Goal: Task Accomplishment & Management: Manage account settings

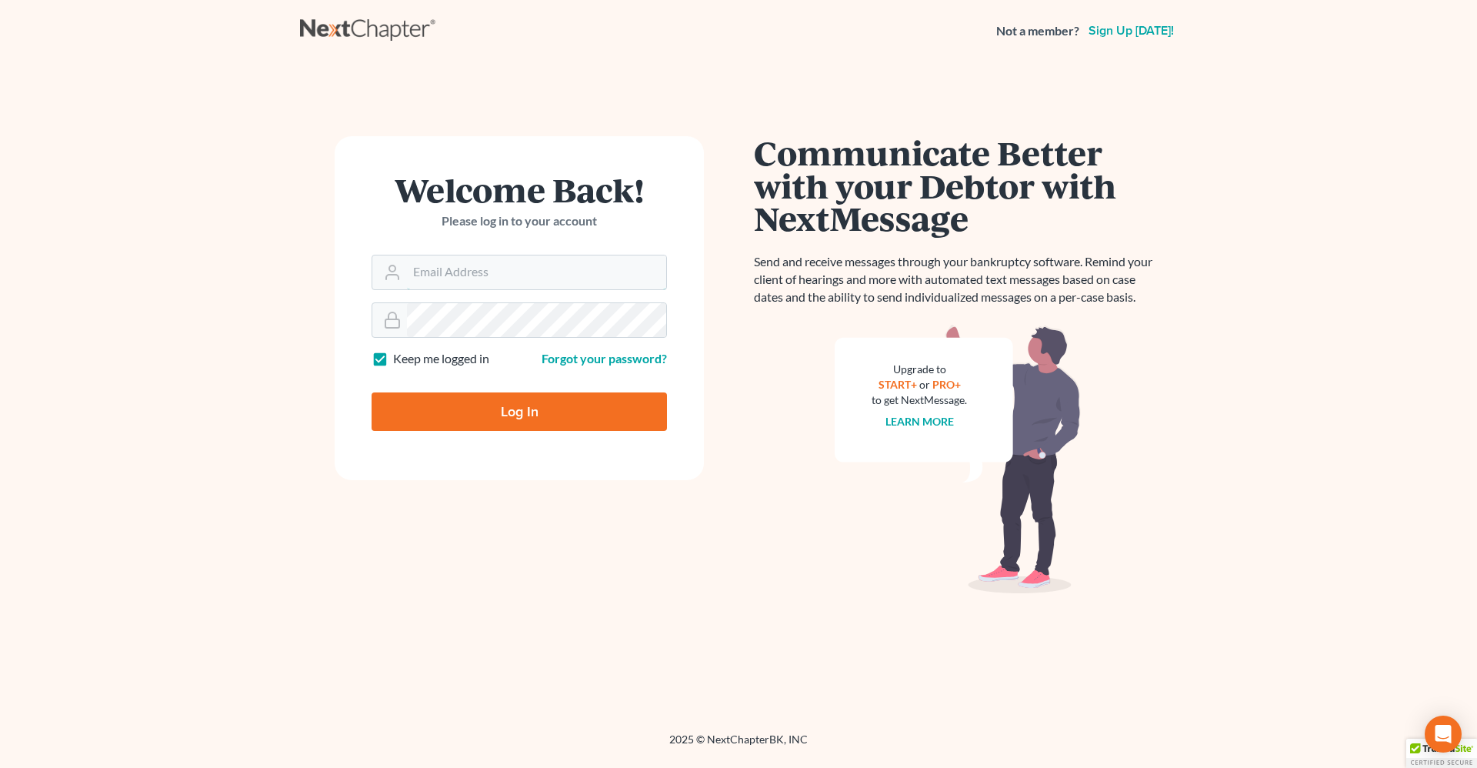
type input "[PERSON_NAME][EMAIL_ADDRESS][DOMAIN_NAME]"
click at [408, 409] on input "Log In" at bounding box center [519, 411] width 295 height 38
type input "Thinking..."
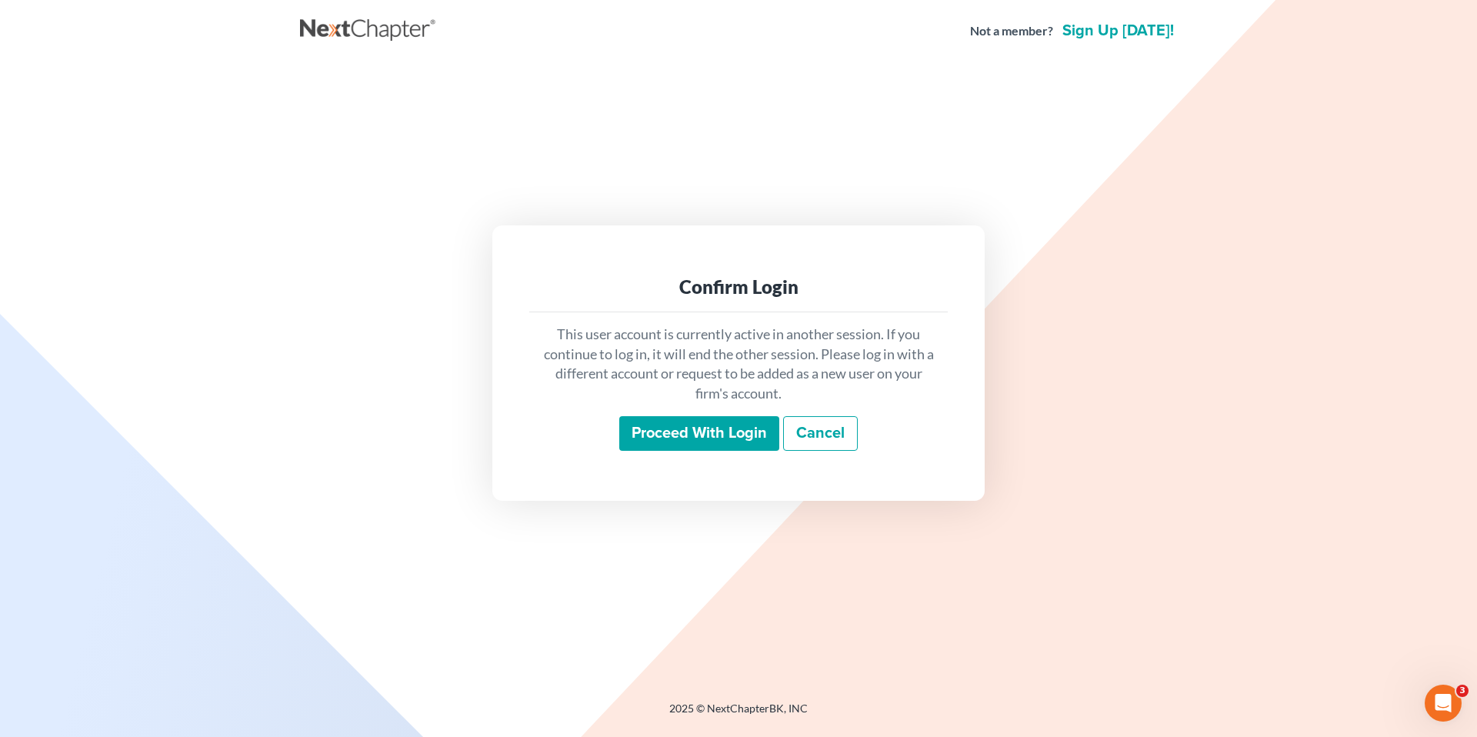
click at [664, 428] on input "Proceed with login" at bounding box center [699, 433] width 160 height 35
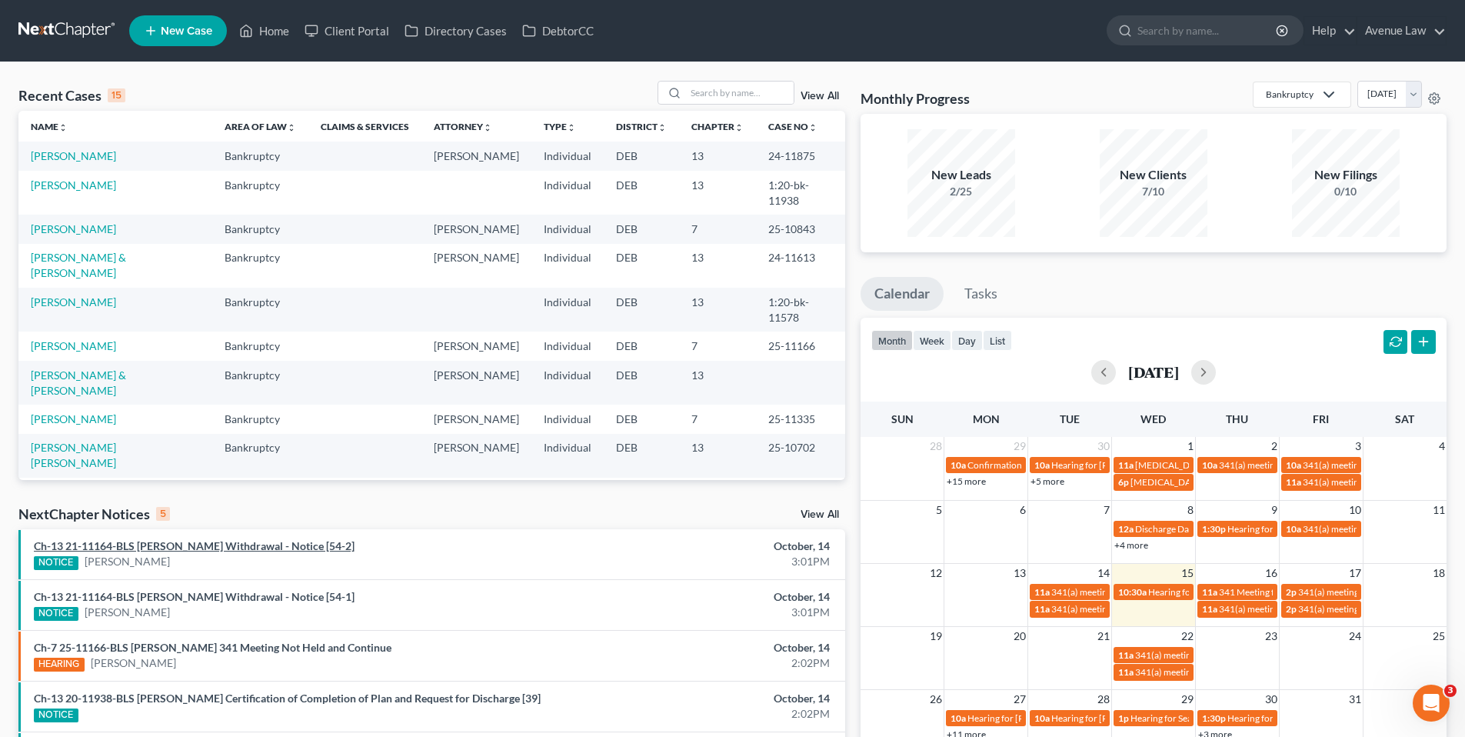
click at [204, 544] on link "Ch-13 21-11164-BLS Tara T Bullock Withdrawal - Notice [54-2]" at bounding box center [194, 545] width 321 height 13
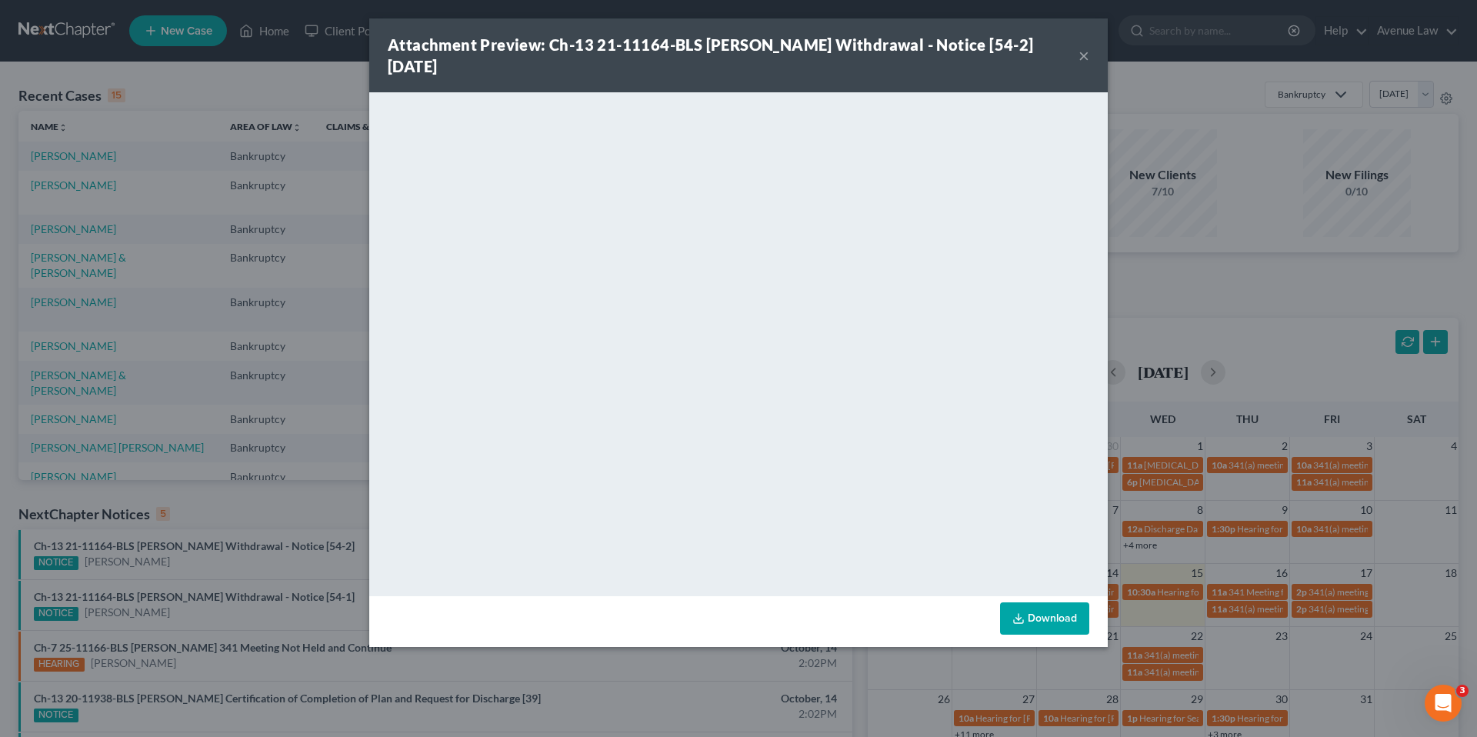
click at [1080, 51] on button "×" at bounding box center [1083, 55] width 11 height 18
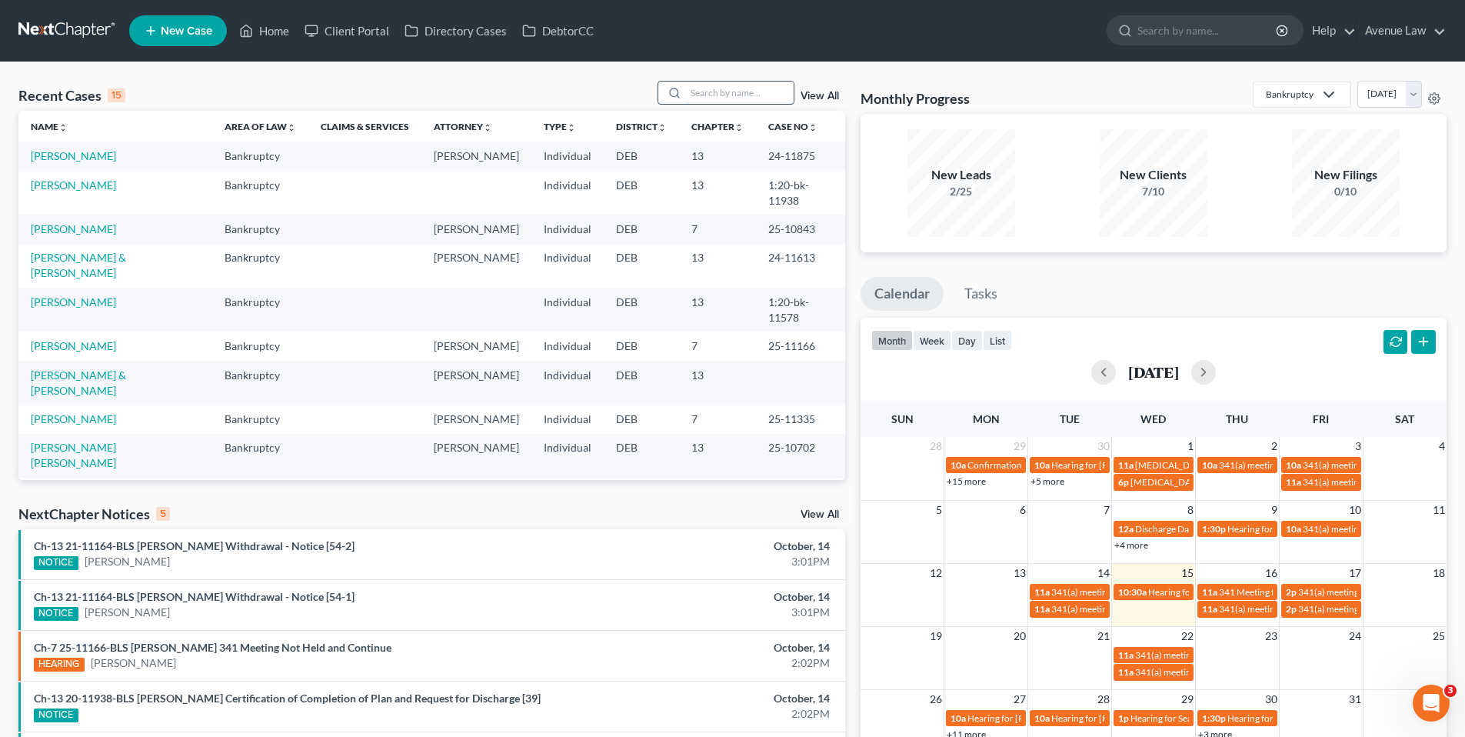
click at [735, 95] on input "search" at bounding box center [740, 93] width 108 height 22
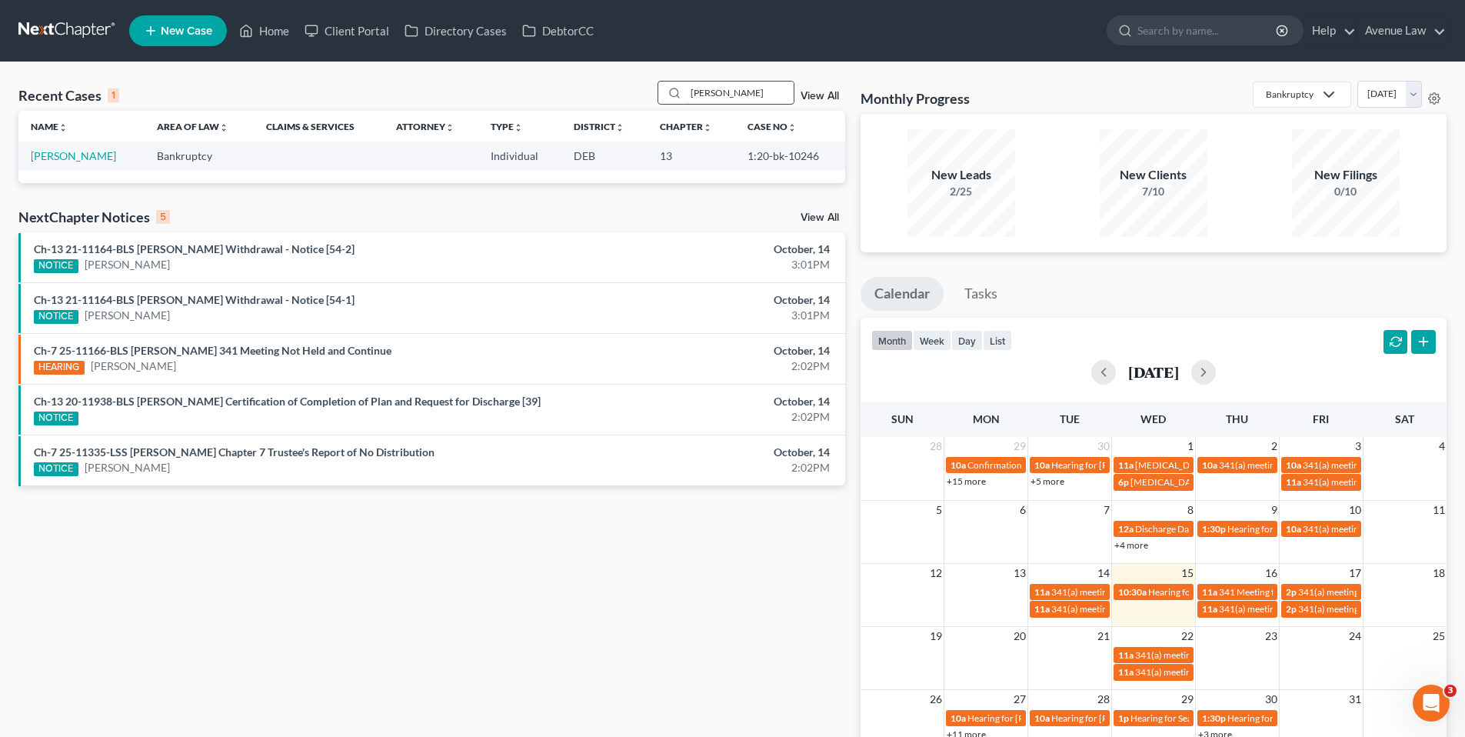
drag, startPoint x: 719, startPoint y: 90, endPoint x: 678, endPoint y: 92, distance: 40.8
click at [678, 92] on div "evens" at bounding box center [726, 93] width 137 height 24
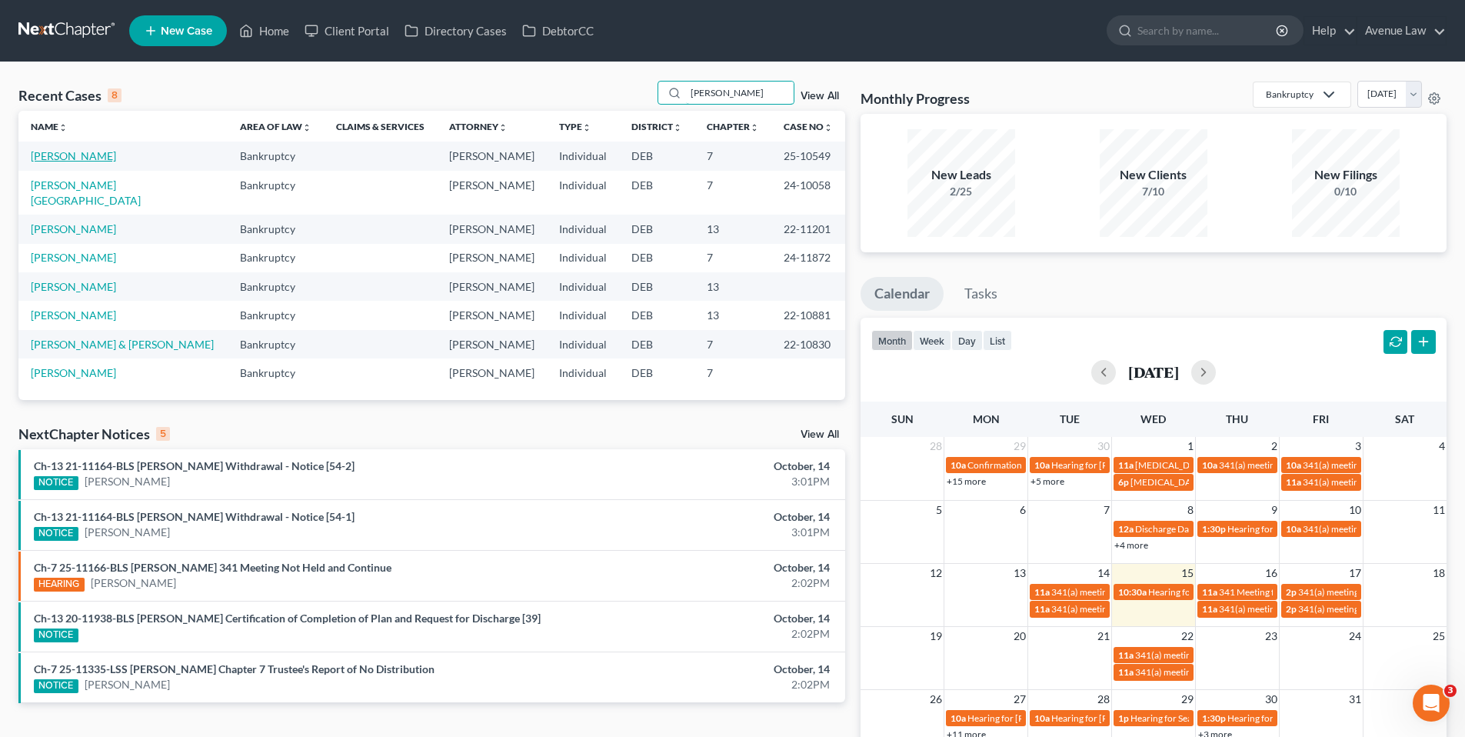
type input "dan"
click at [62, 153] on link "[PERSON_NAME]" at bounding box center [73, 155] width 85 height 13
select select "0"
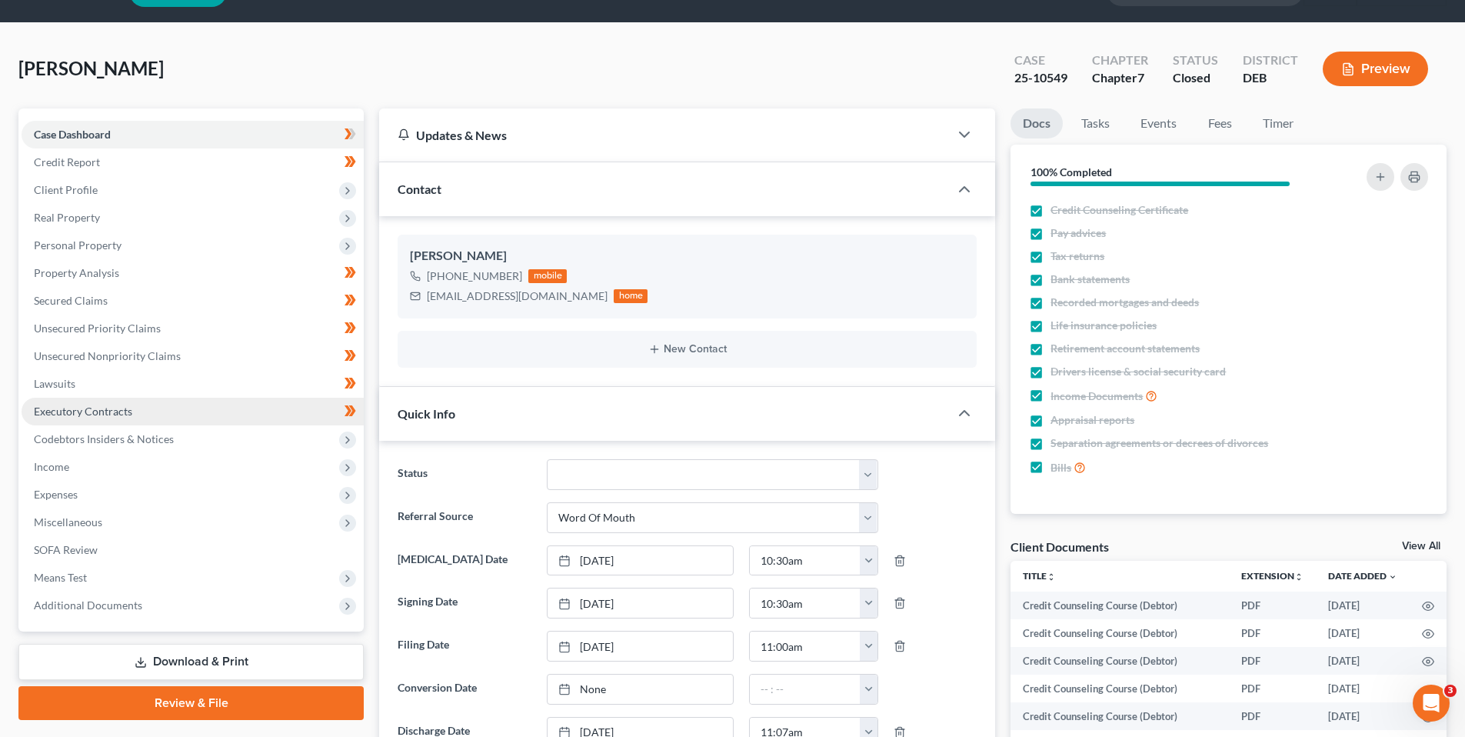
scroll to position [77, 0]
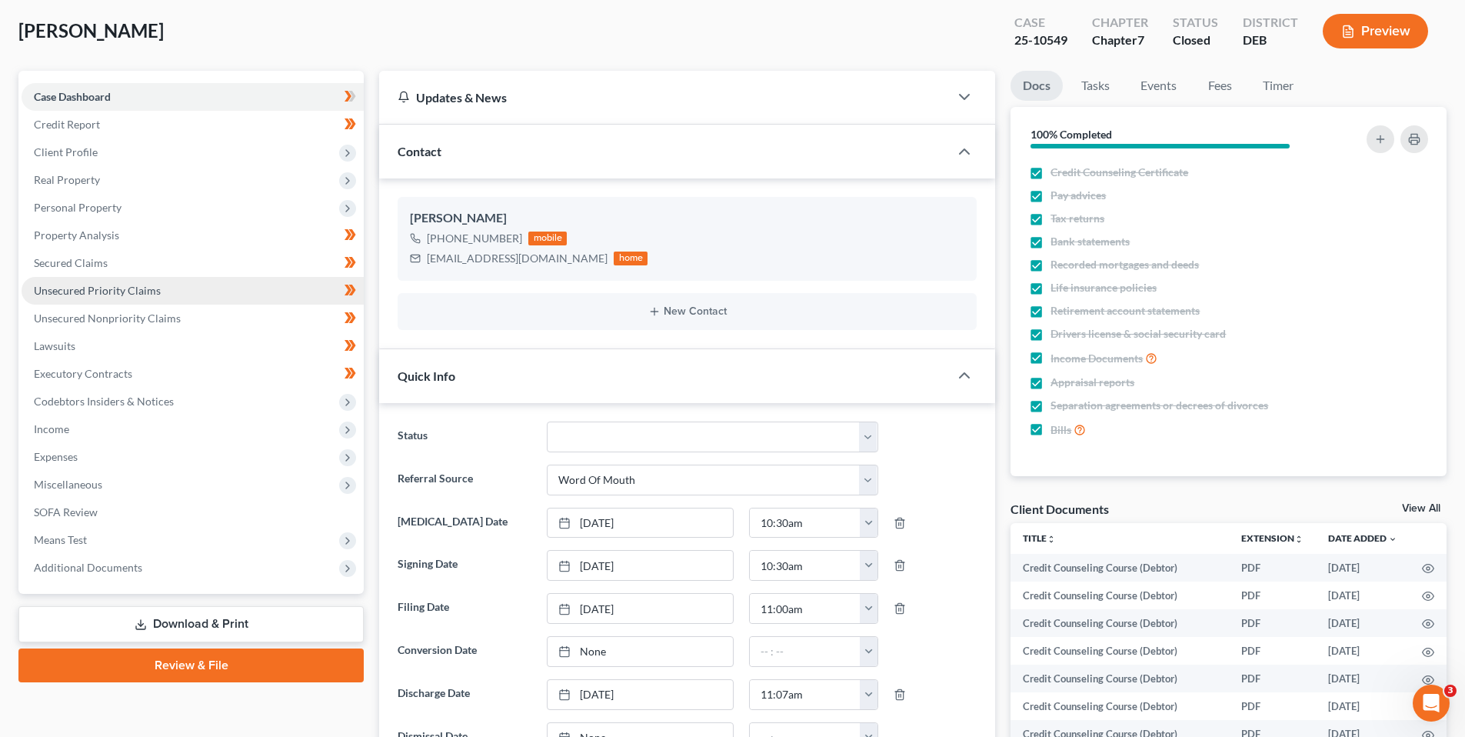
click at [85, 290] on span "Unsecured Priority Claims" at bounding box center [97, 290] width 127 height 13
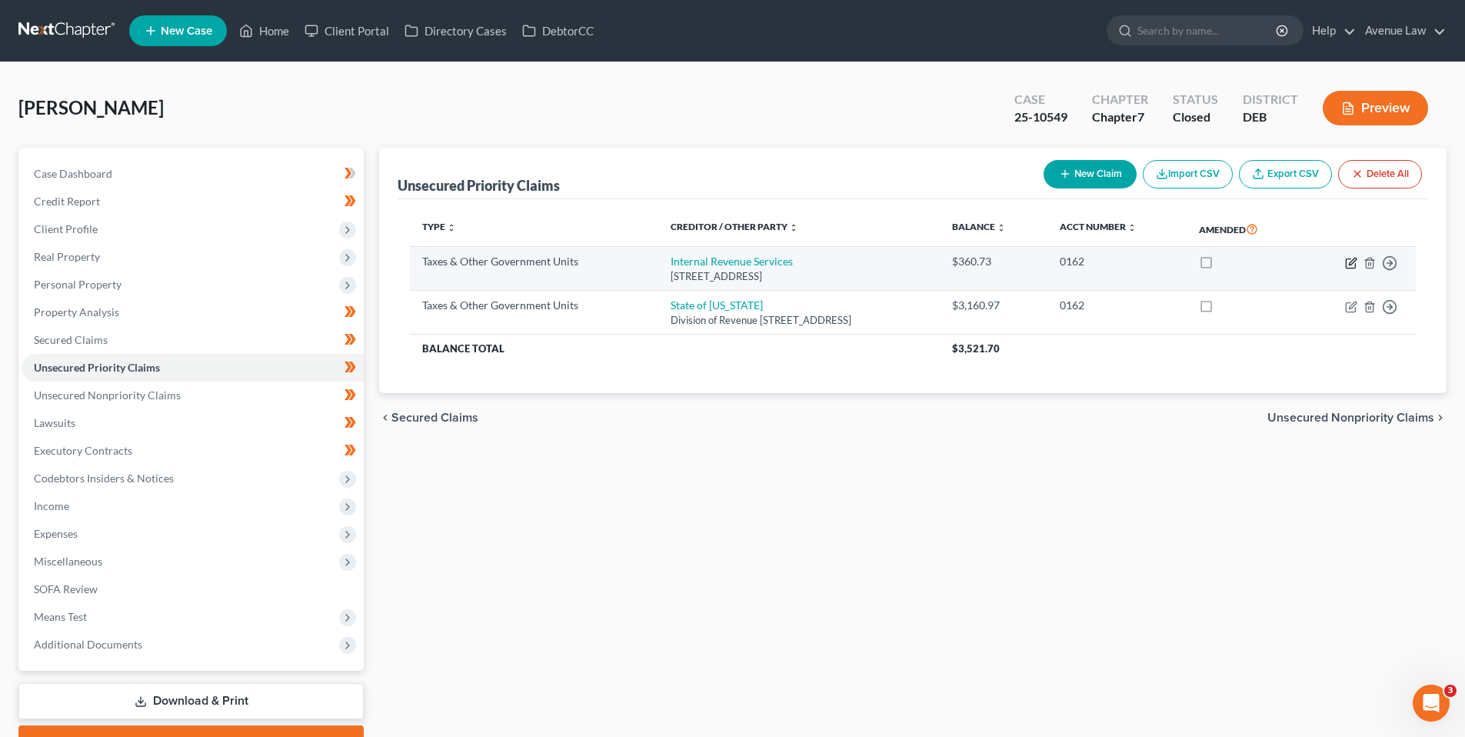
click at [1350, 261] on icon "button" at bounding box center [1351, 263] width 12 height 12
select select "0"
select select "18"
select select "0"
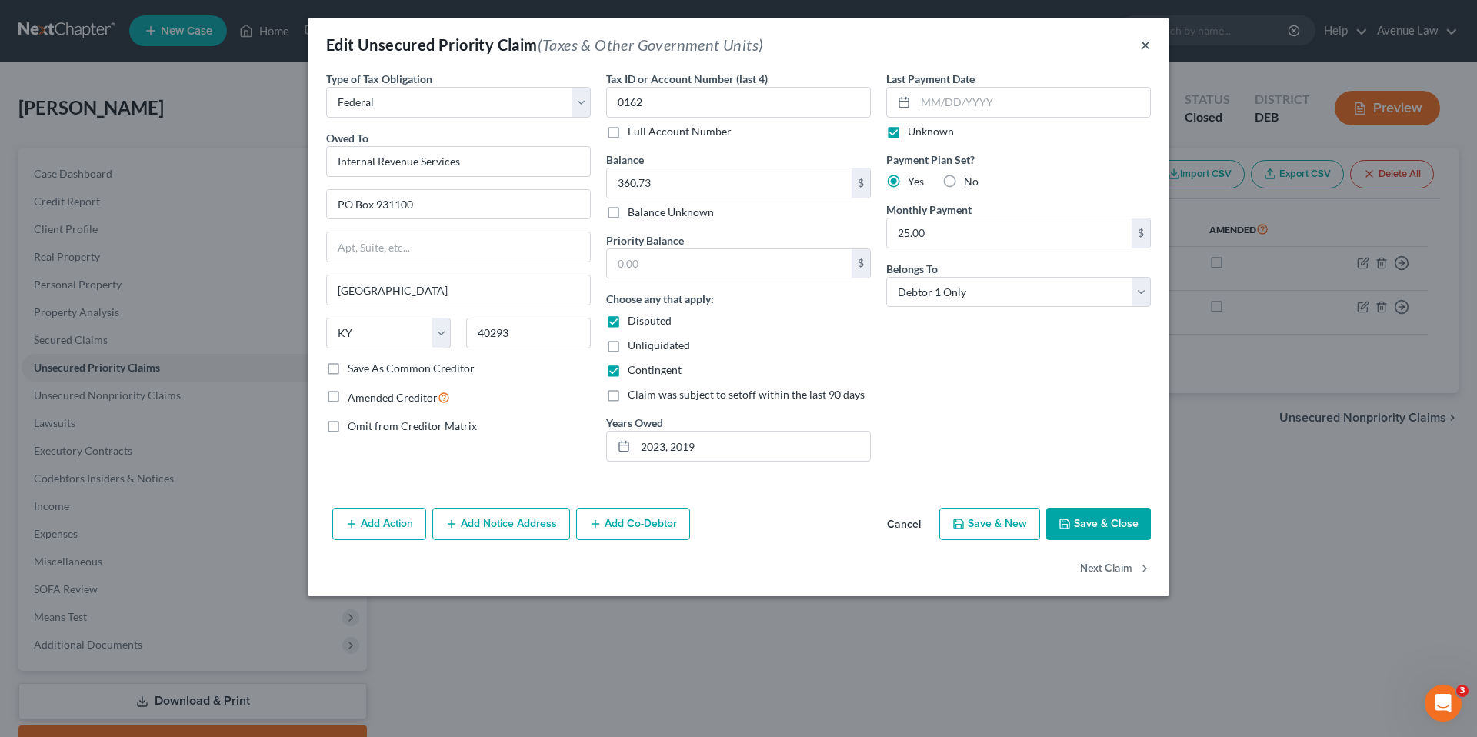
click at [1145, 43] on button "×" at bounding box center [1145, 44] width 11 height 18
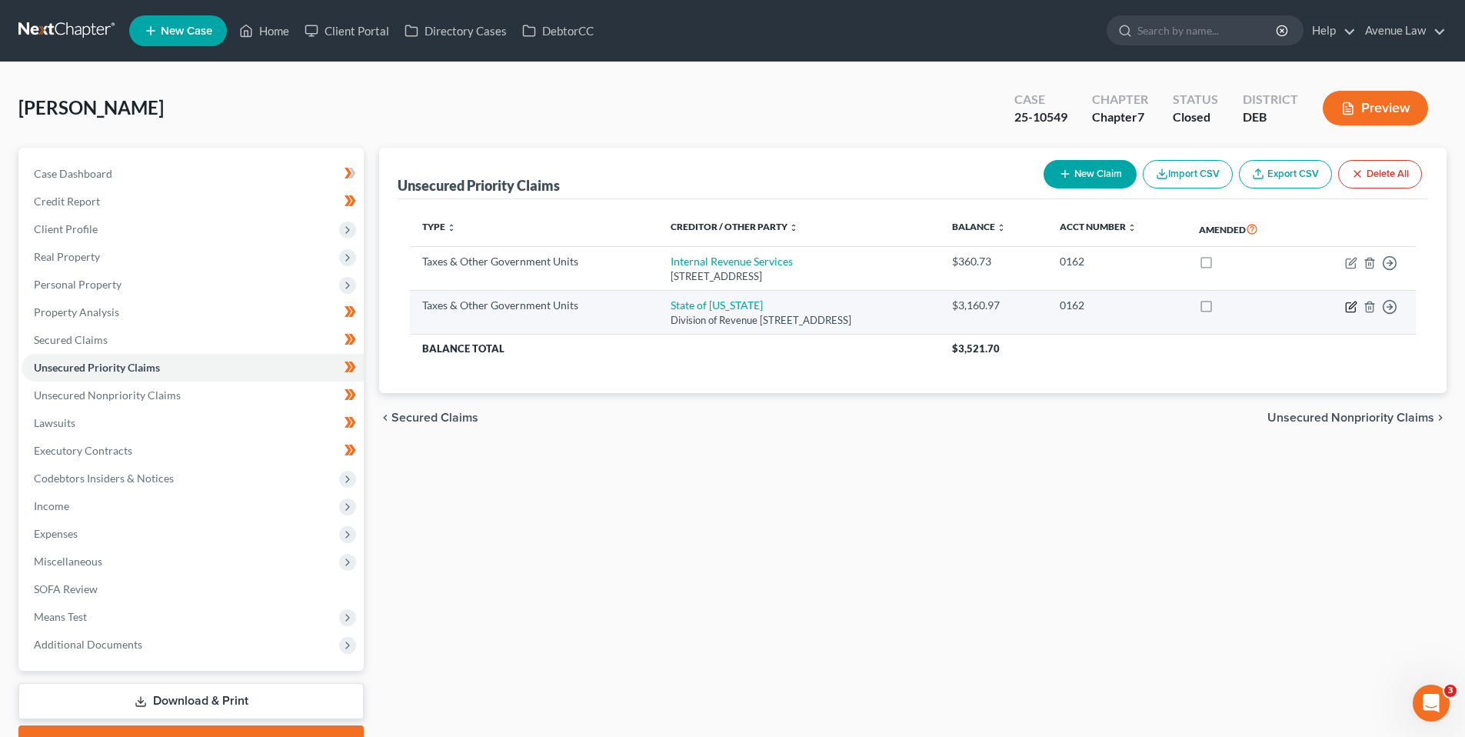
click at [1350, 305] on icon "button" at bounding box center [1351, 307] width 12 height 12
select select "2"
select select "7"
select select "0"
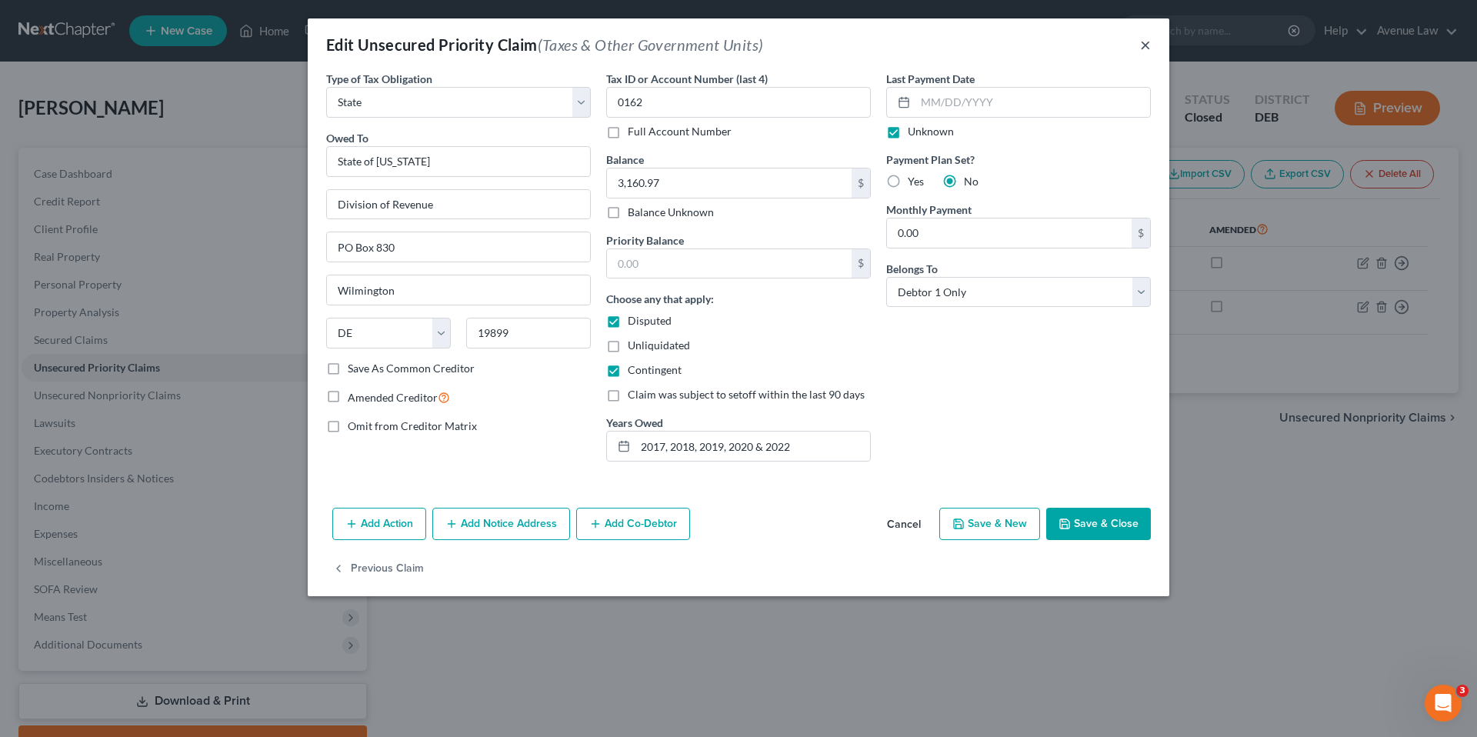
click at [1147, 41] on button "×" at bounding box center [1145, 44] width 11 height 18
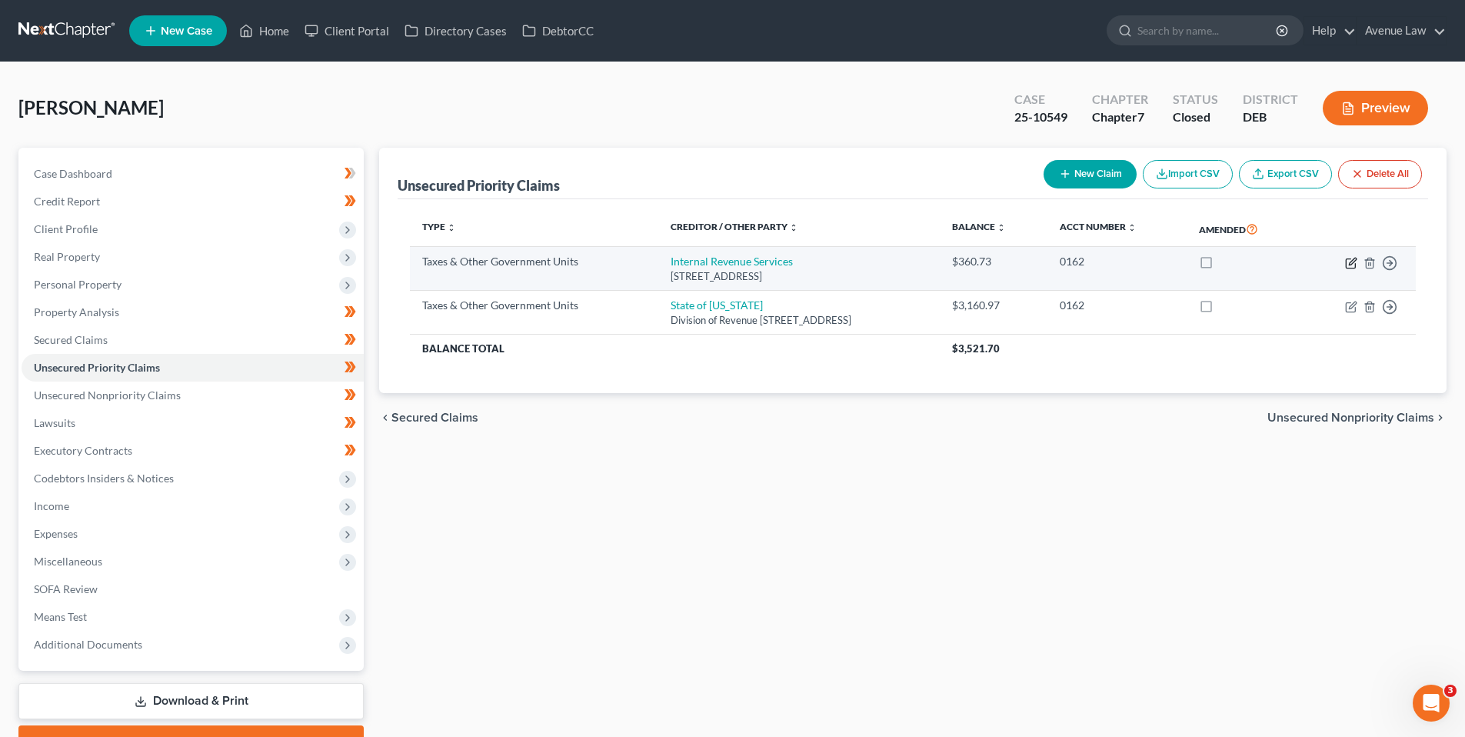
click at [1352, 262] on icon "button" at bounding box center [1351, 263] width 12 height 12
select select "0"
select select "18"
select select "0"
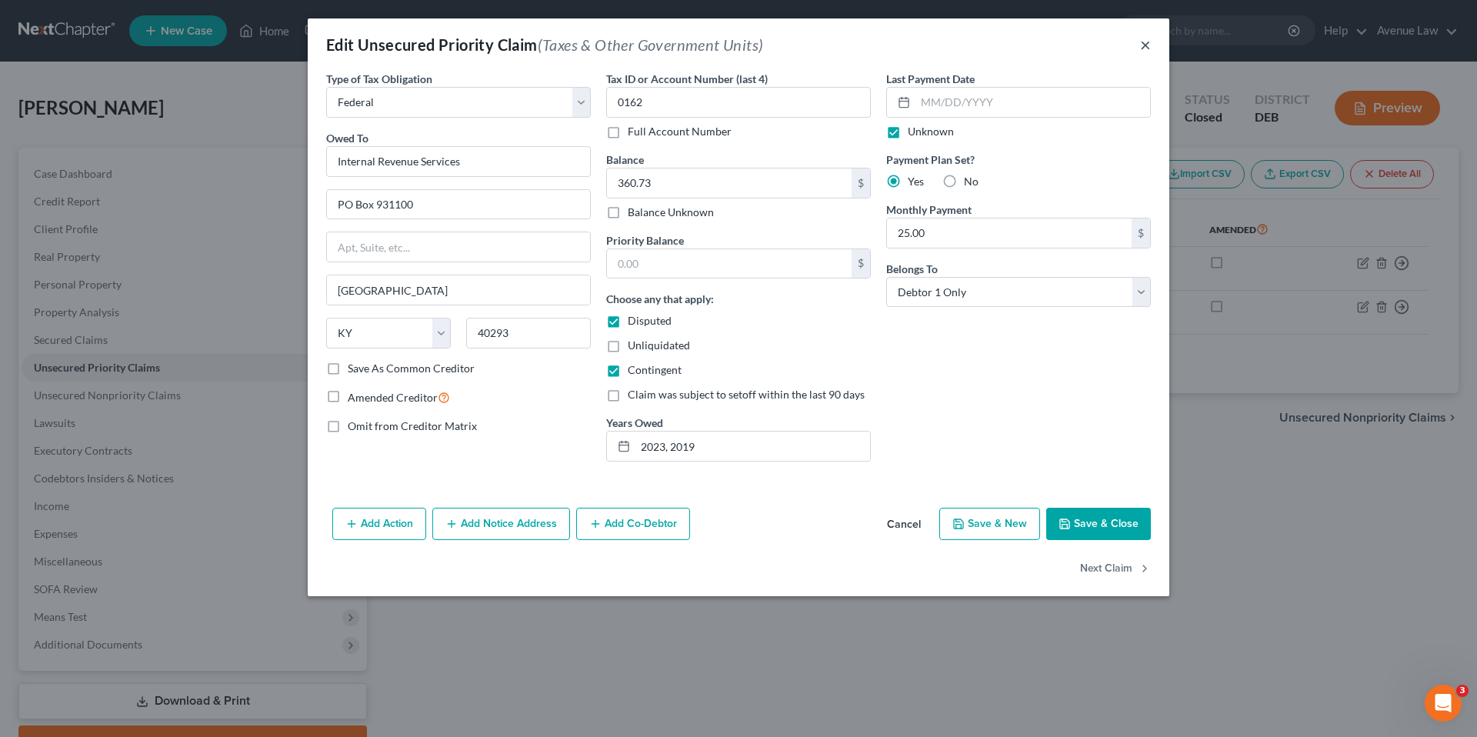
click at [1149, 43] on button "×" at bounding box center [1145, 44] width 11 height 18
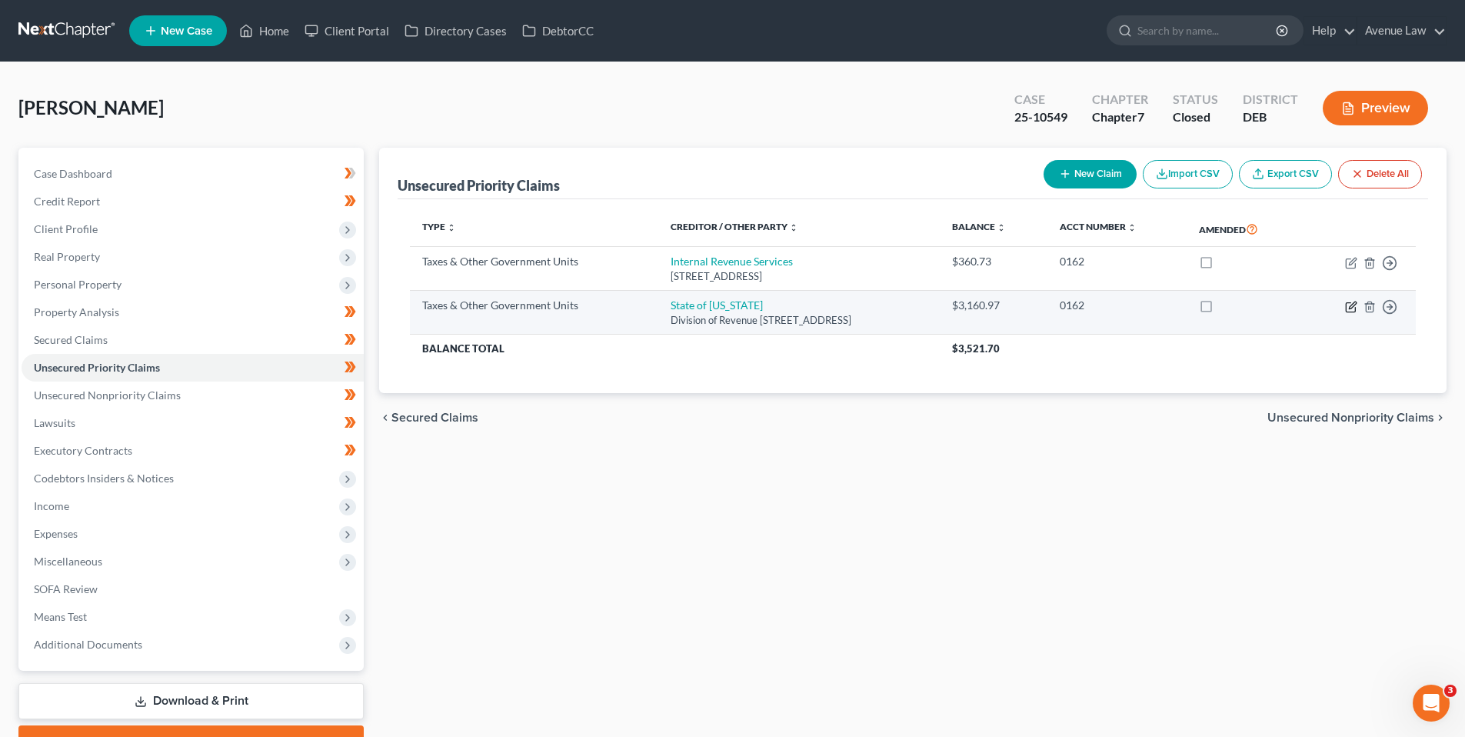
click at [1350, 304] on icon "button" at bounding box center [1351, 307] width 12 height 12
select select "2"
select select "7"
select select "0"
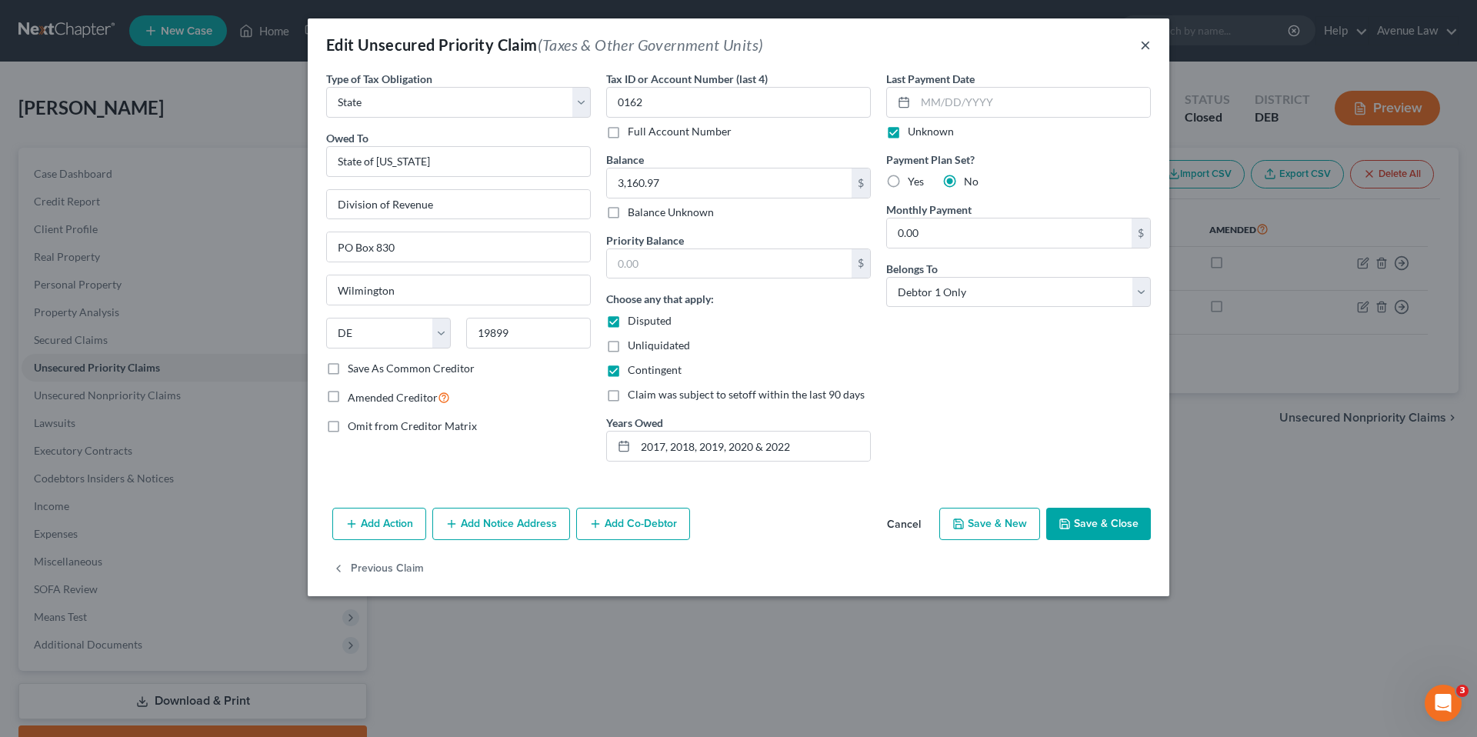
click at [1145, 47] on button "×" at bounding box center [1145, 44] width 11 height 18
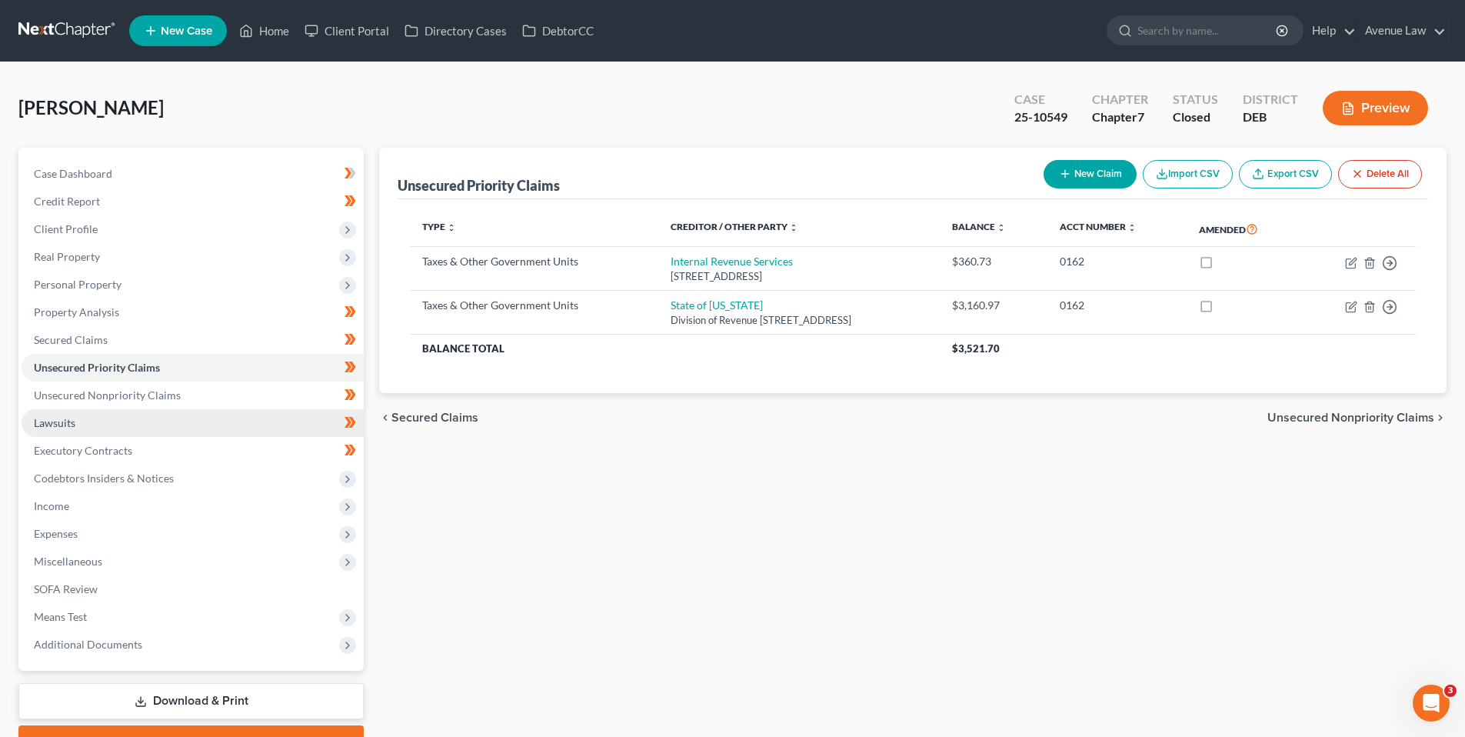
click at [65, 419] on span "Lawsuits" at bounding box center [55, 422] width 42 height 13
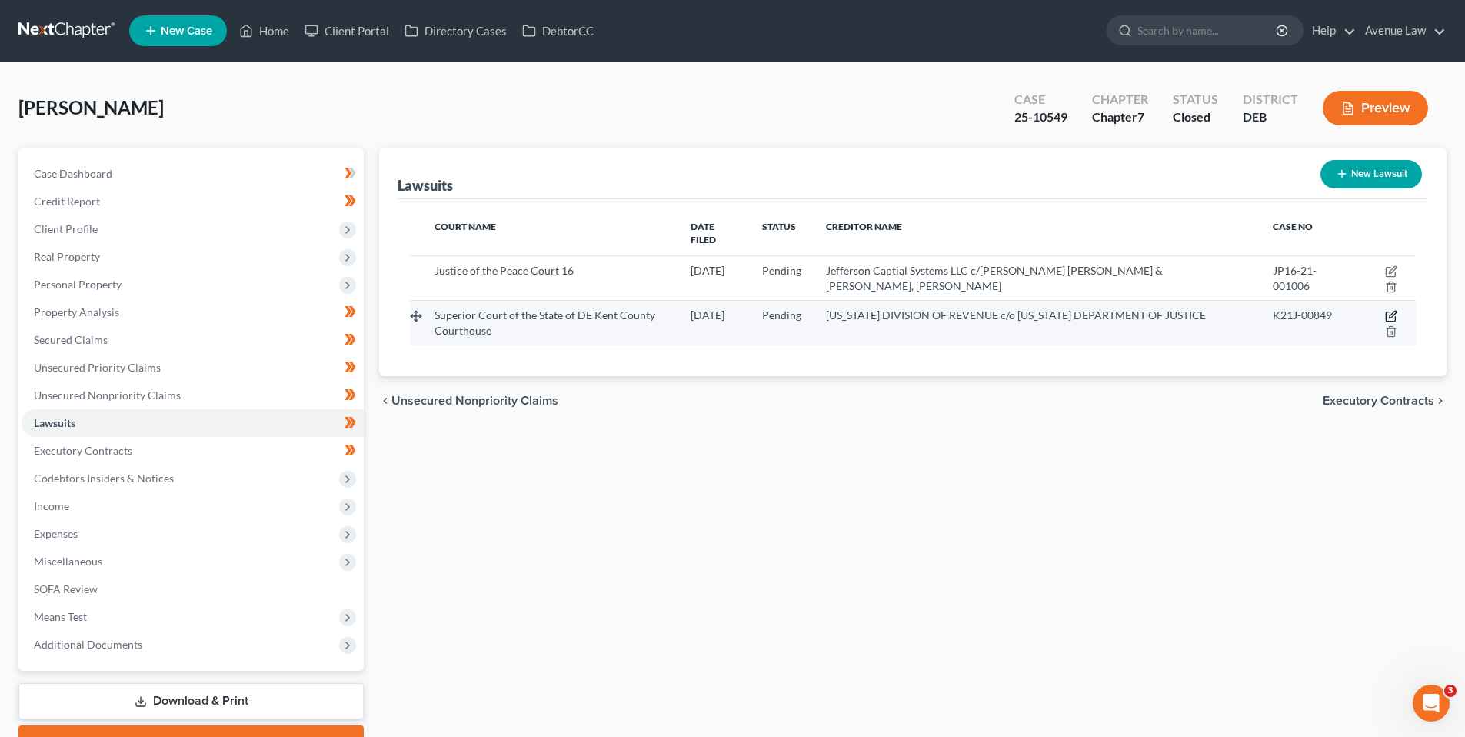
click at [1391, 312] on icon "button" at bounding box center [1392, 315] width 7 height 7
select select "7"
select select "0"
select select "4"
select select "7"
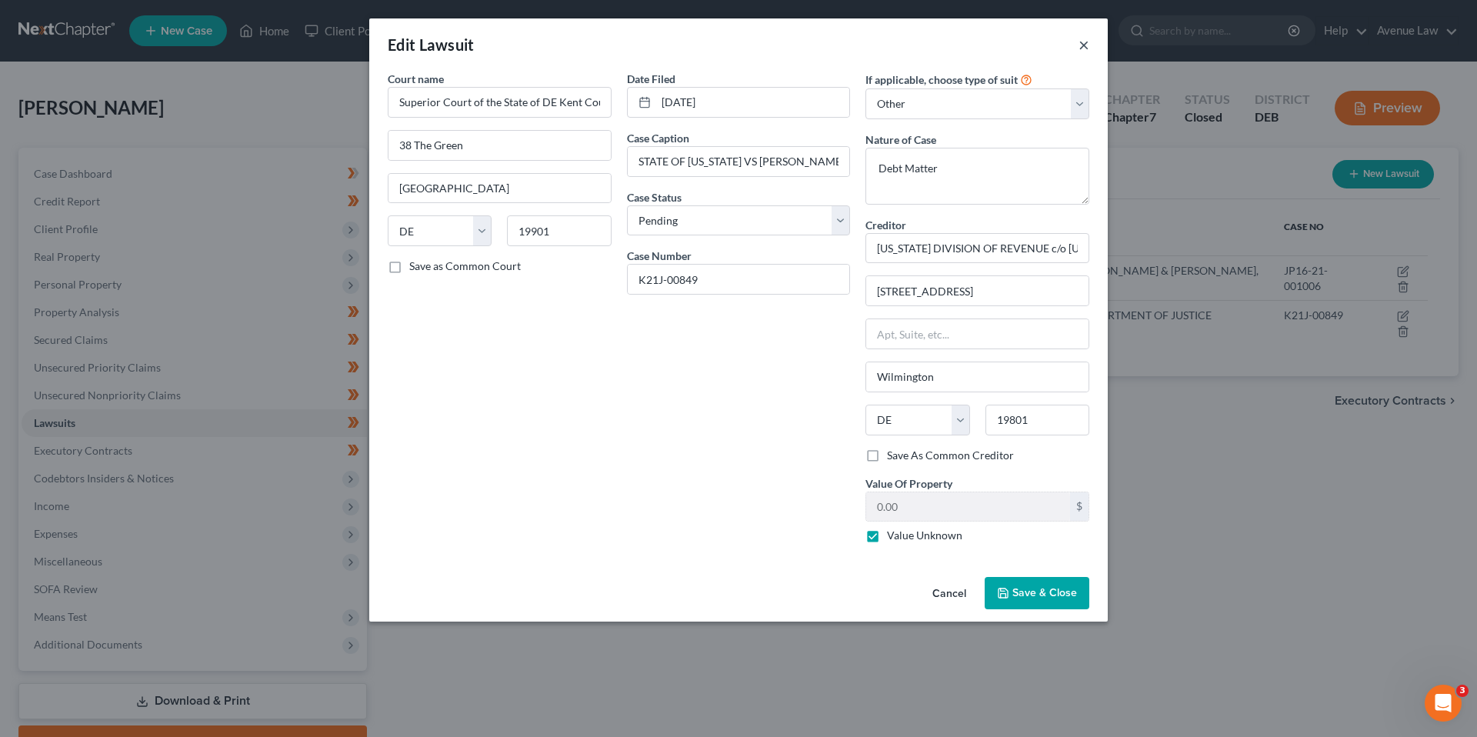
click at [1087, 47] on button "×" at bounding box center [1083, 44] width 11 height 18
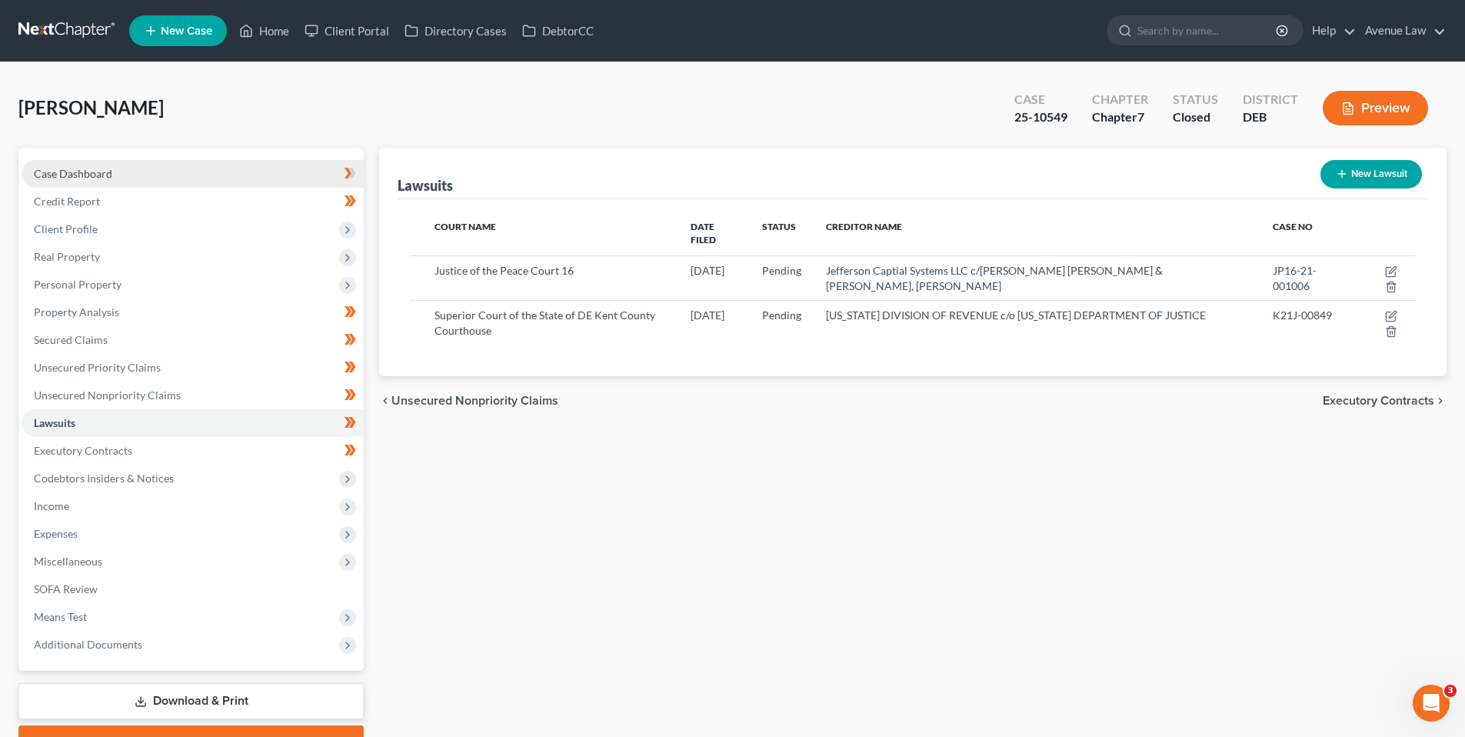
click at [109, 172] on span "Case Dashboard" at bounding box center [73, 173] width 78 height 13
select select "0"
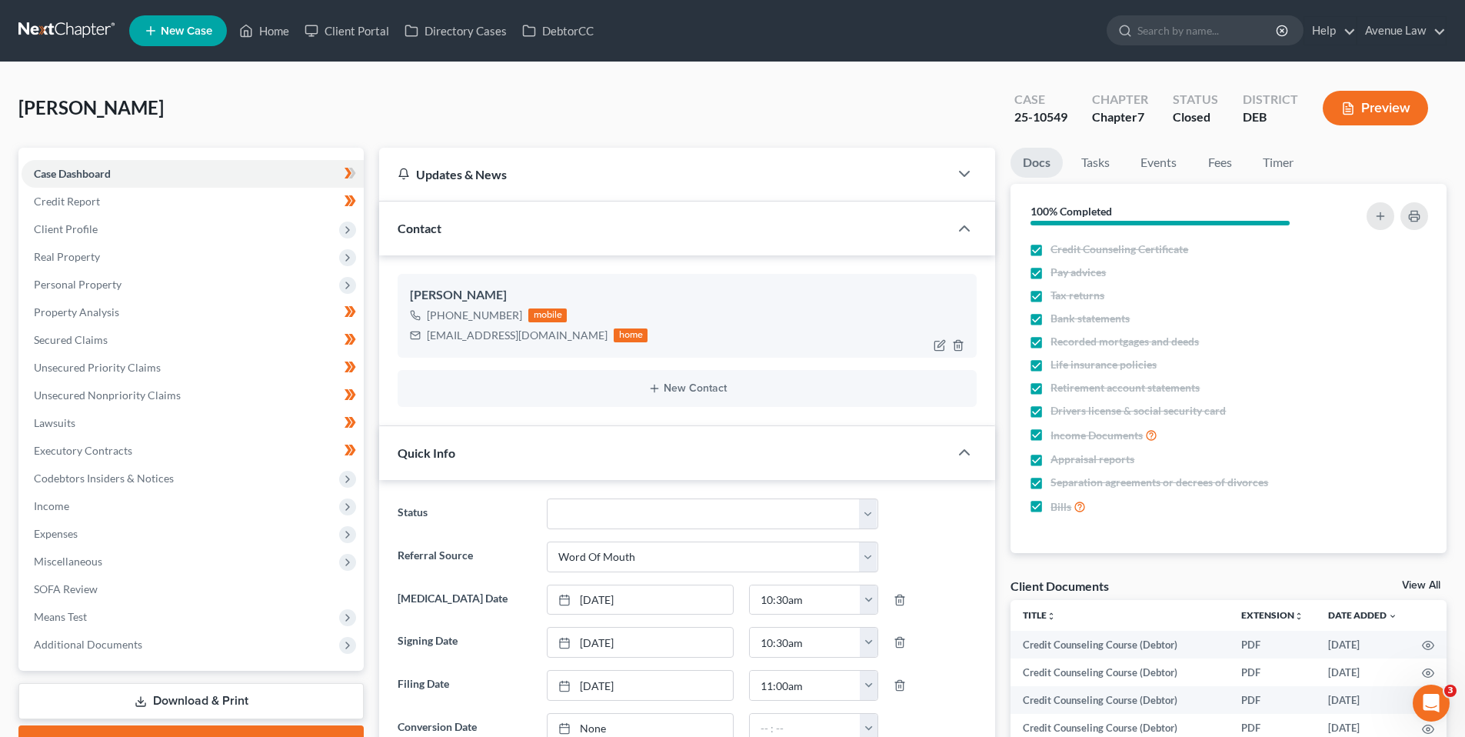
scroll to position [27, 0]
drag, startPoint x: 518, startPoint y: 313, endPoint x: 441, endPoint y: 319, distance: 77.2
click at [441, 319] on div "+1 (302) 331-5601 mobile" at bounding box center [529, 315] width 238 height 20
copy div "(302) 331-5601"
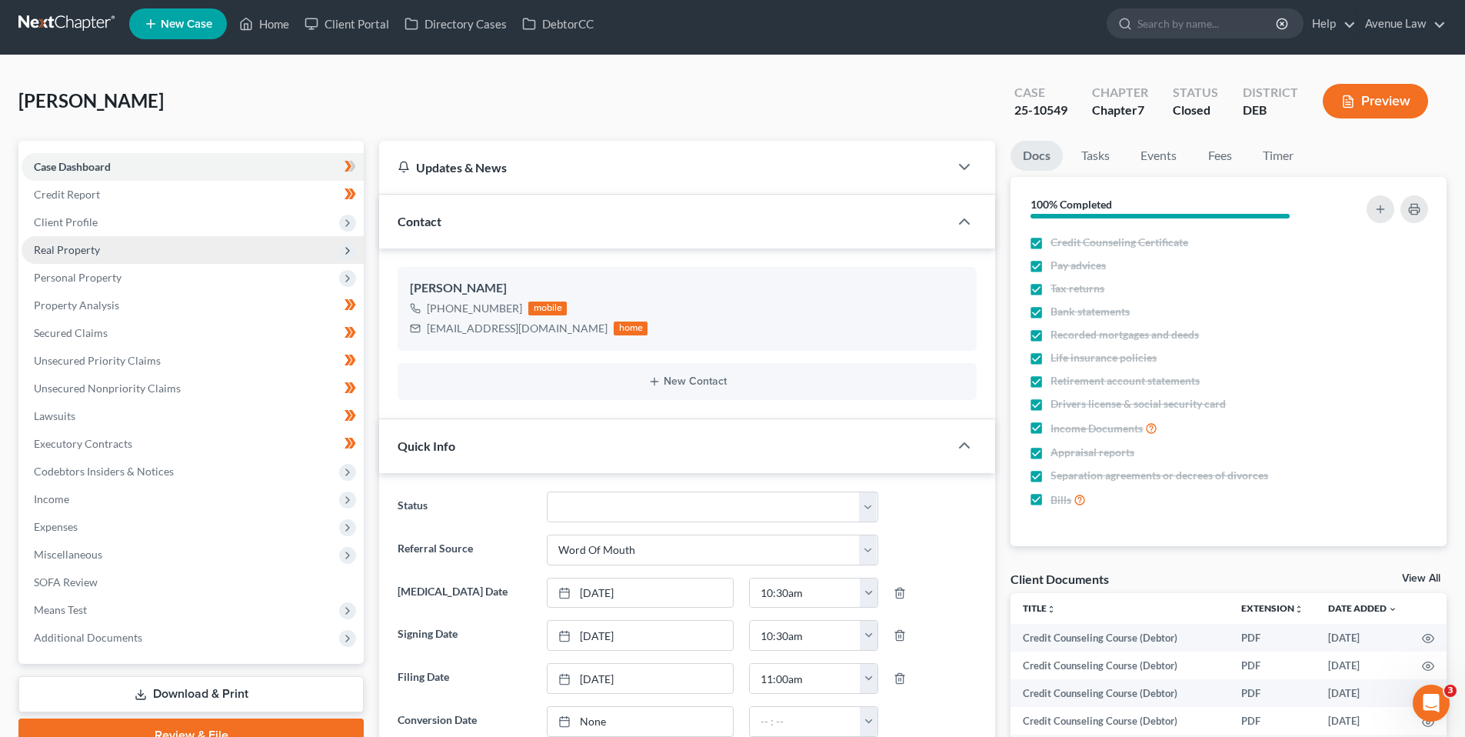
scroll to position [0, 0]
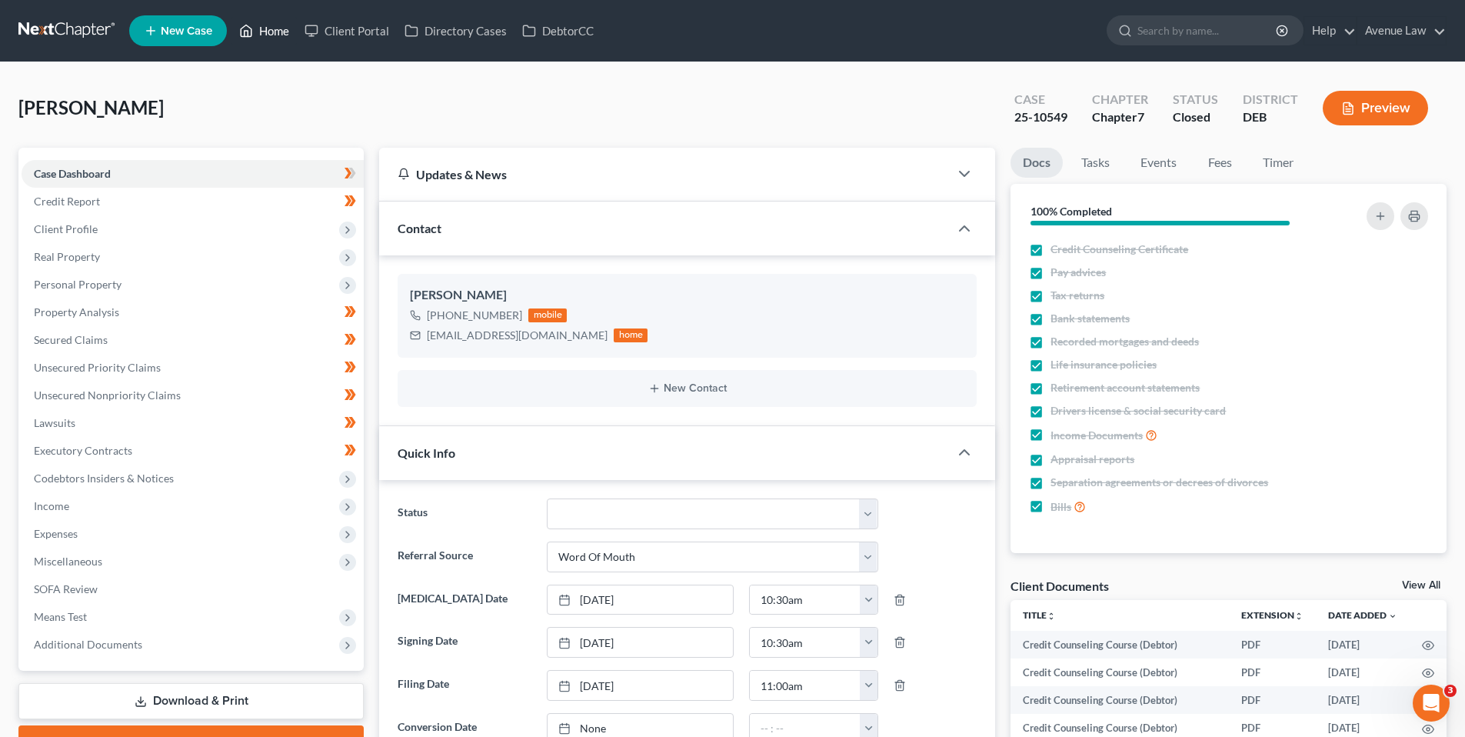
drag, startPoint x: 275, startPoint y: 28, endPoint x: 265, endPoint y: 37, distance: 13.1
click at [275, 28] on link "Home" at bounding box center [264, 31] width 65 height 28
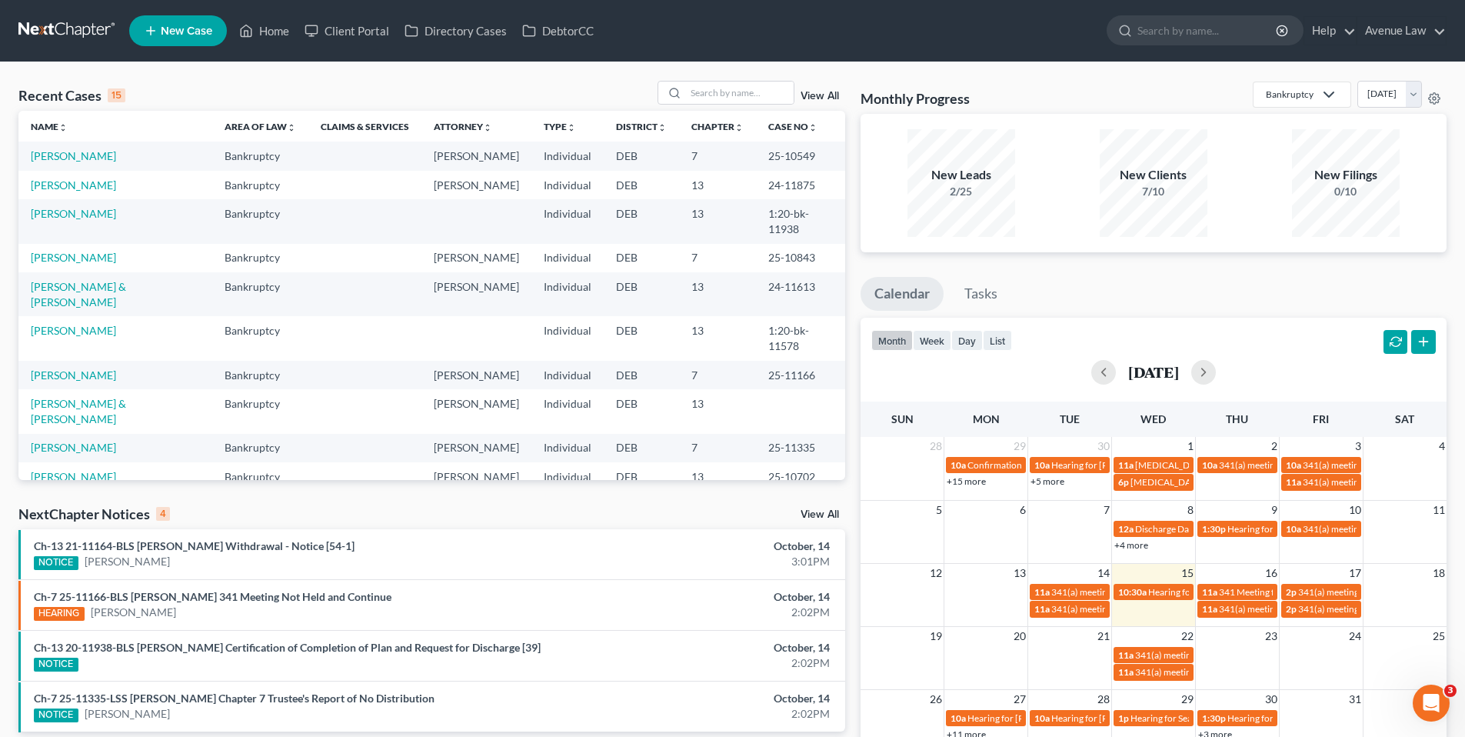
click at [811, 510] on link "View All" at bounding box center [820, 514] width 38 height 11
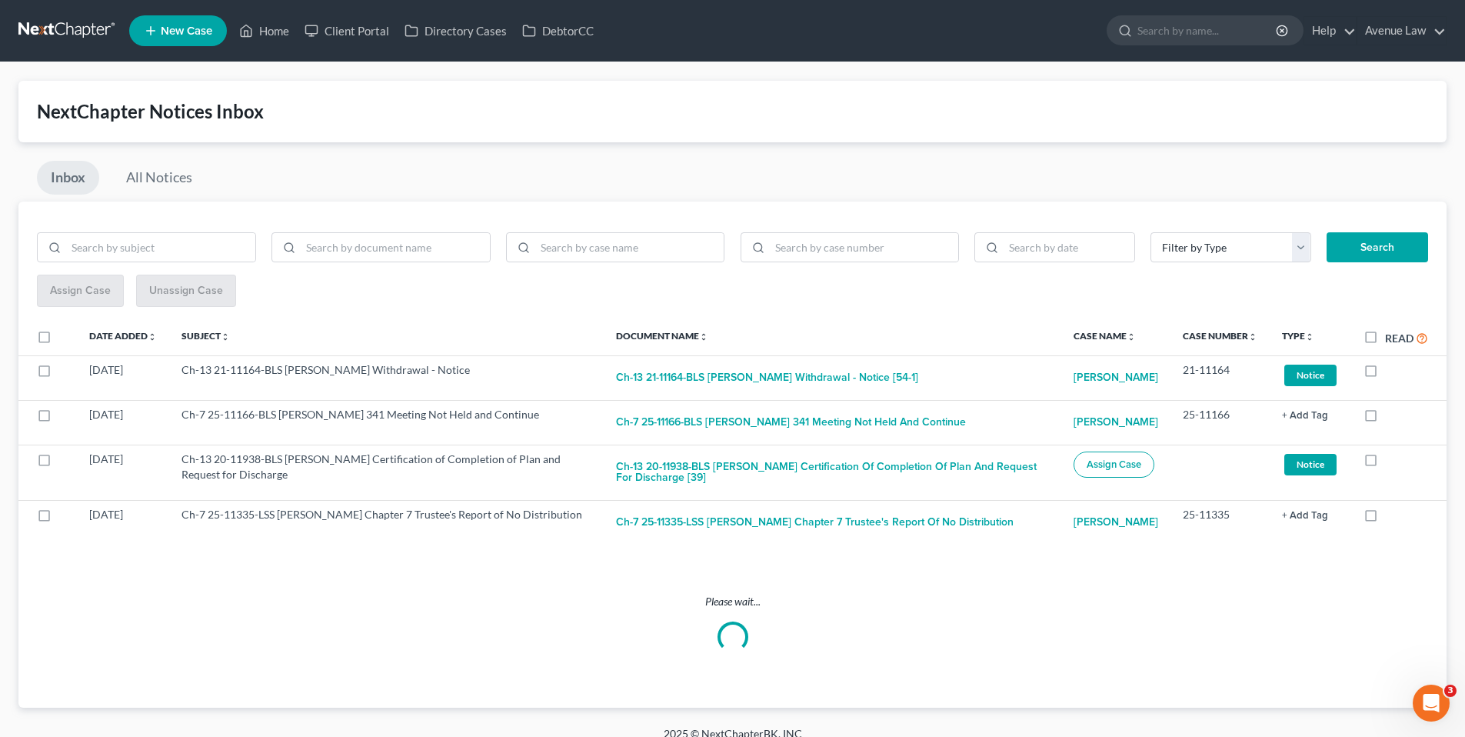
click at [1385, 337] on label "Read" at bounding box center [1406, 338] width 43 height 18
click at [1391, 337] on input "Read" at bounding box center [1396, 334] width 10 height 10
checkbox input "true"
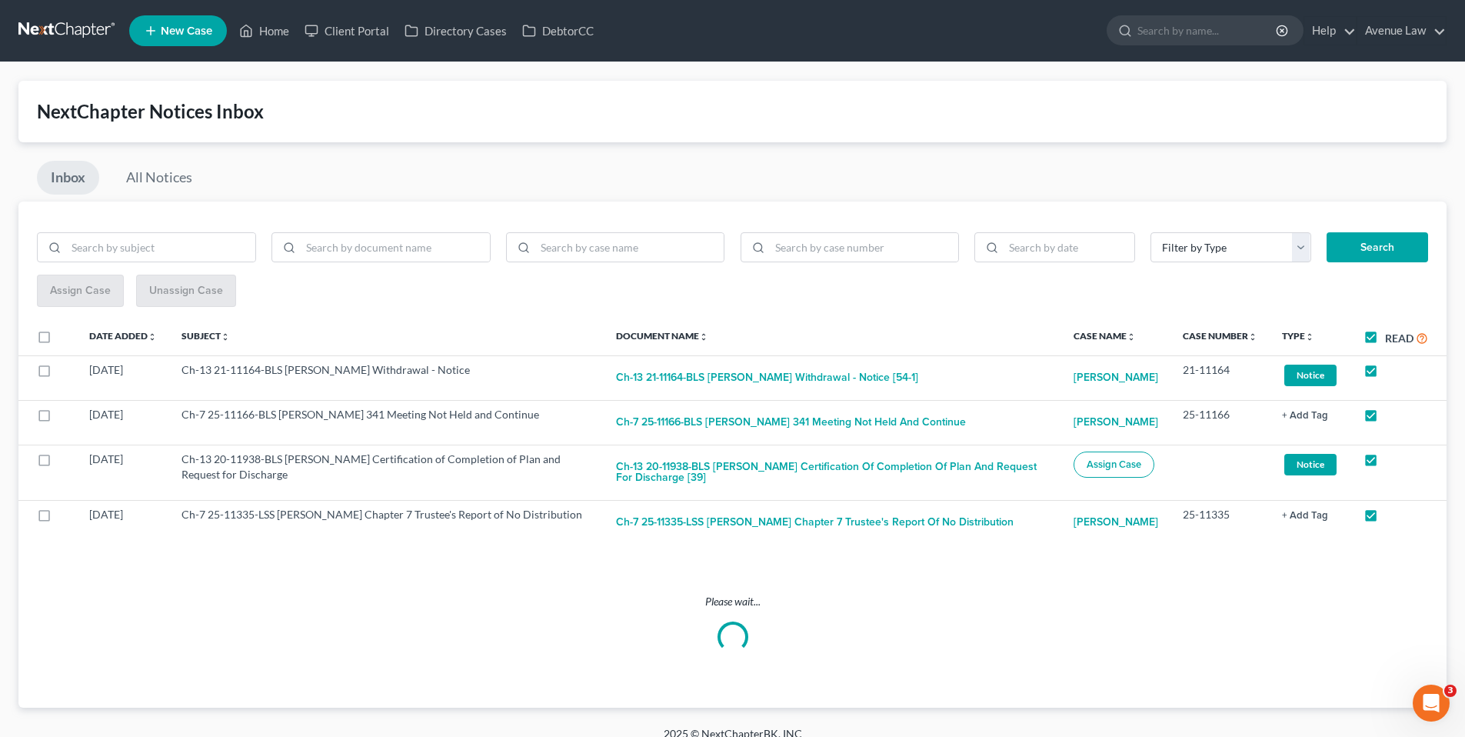
checkbox input "true"
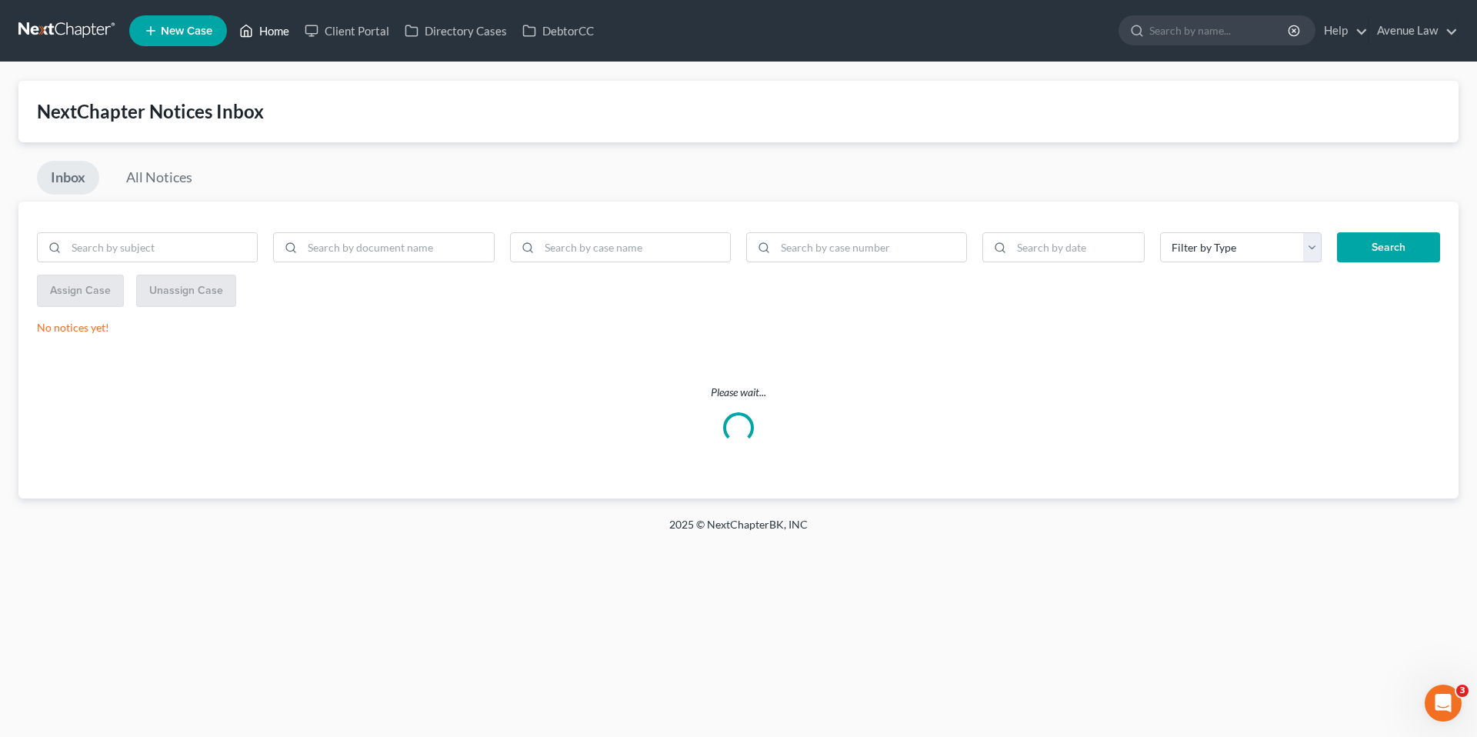
click at [272, 26] on link "Home" at bounding box center [264, 31] width 65 height 28
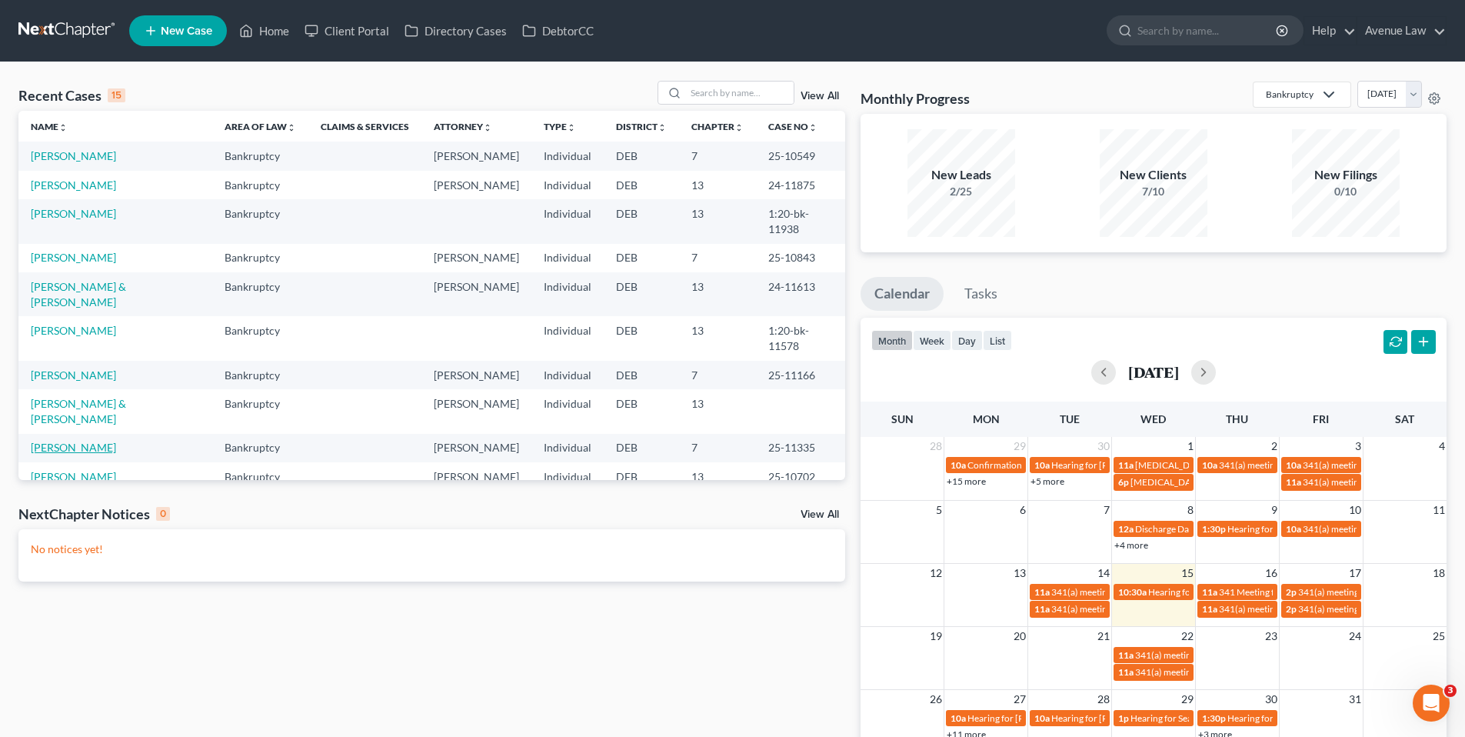
click at [85, 441] on link "[PERSON_NAME]" at bounding box center [73, 447] width 85 height 13
select select "0"
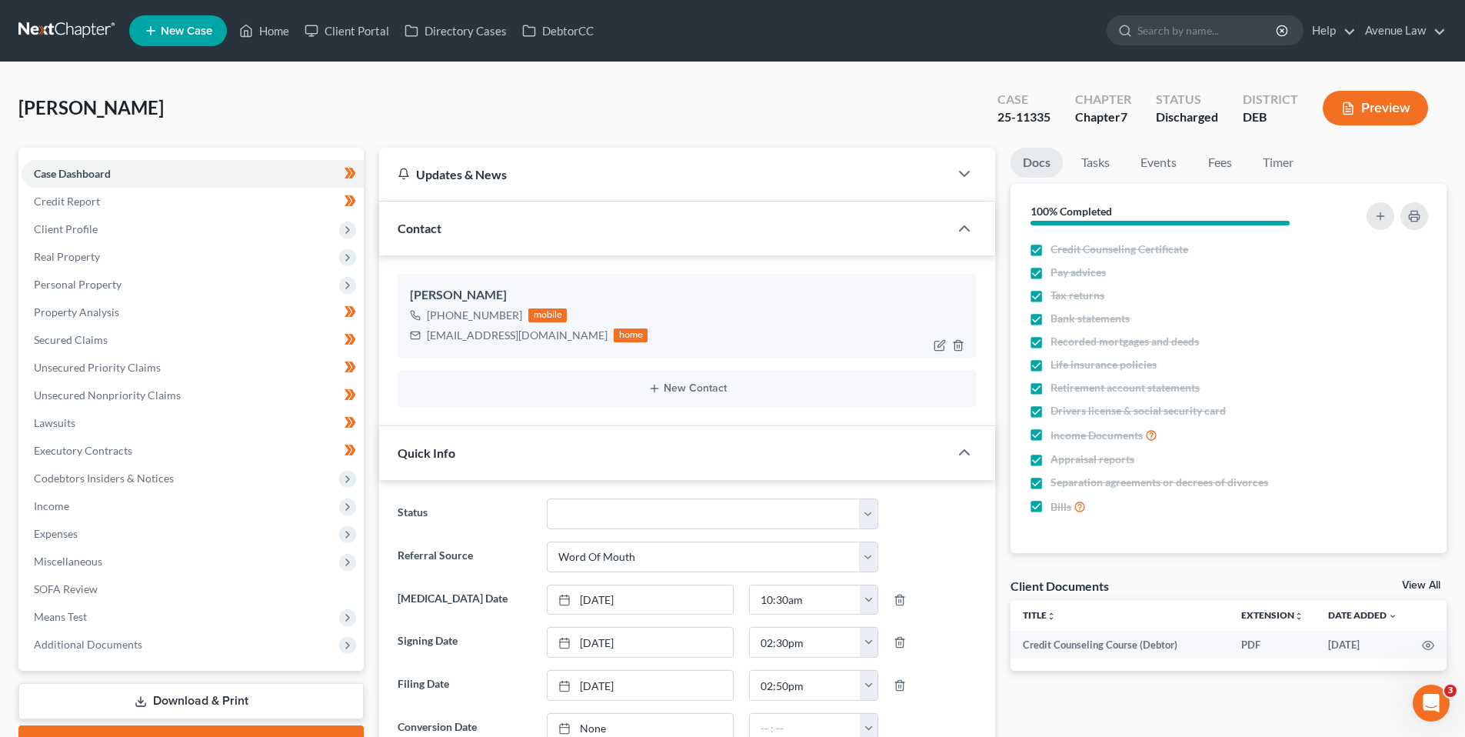
scroll to position [378, 0]
click at [873, 516] on select "01 Data Entry 02 Ready for Review and File 03 Filed 04 341 Scheduled 05 341 Con…" at bounding box center [713, 513] width 332 height 31
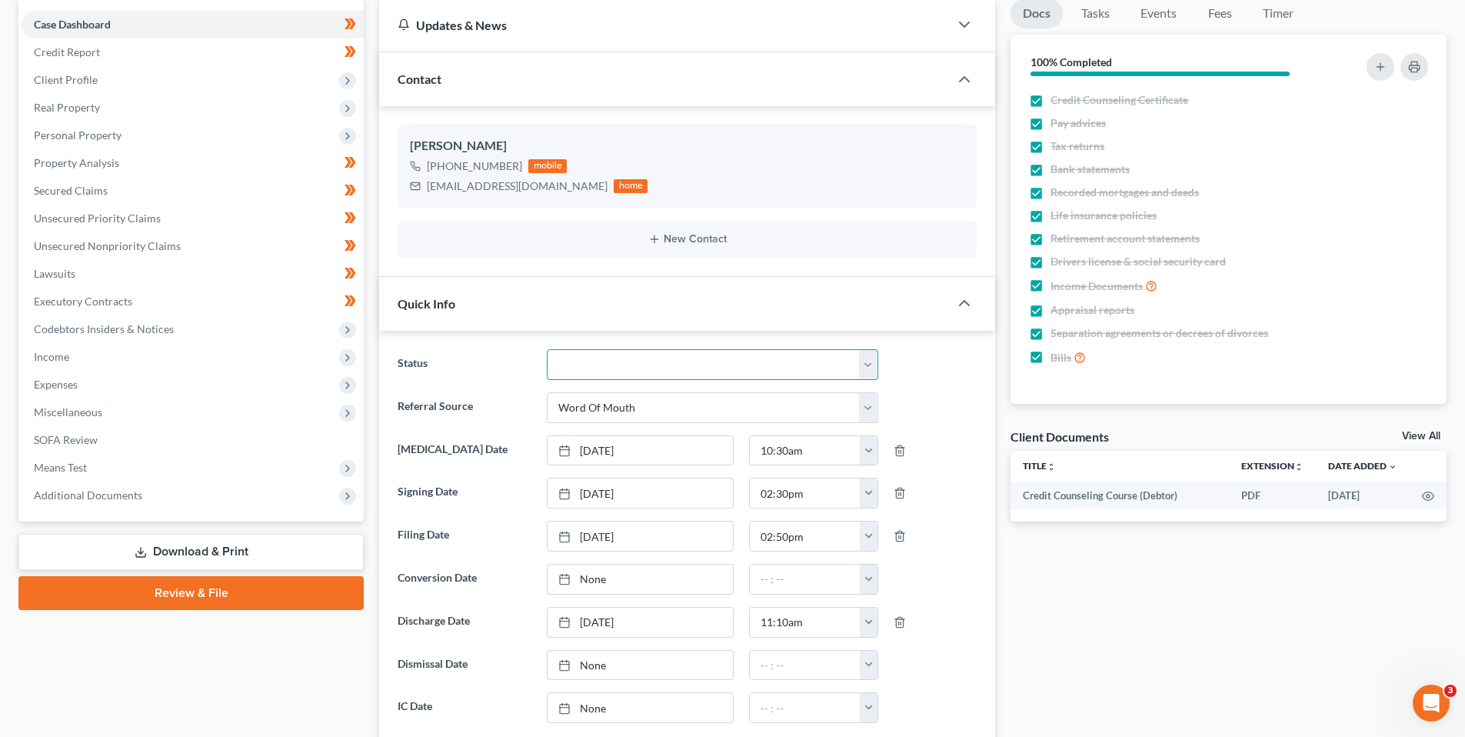
scroll to position [154, 0]
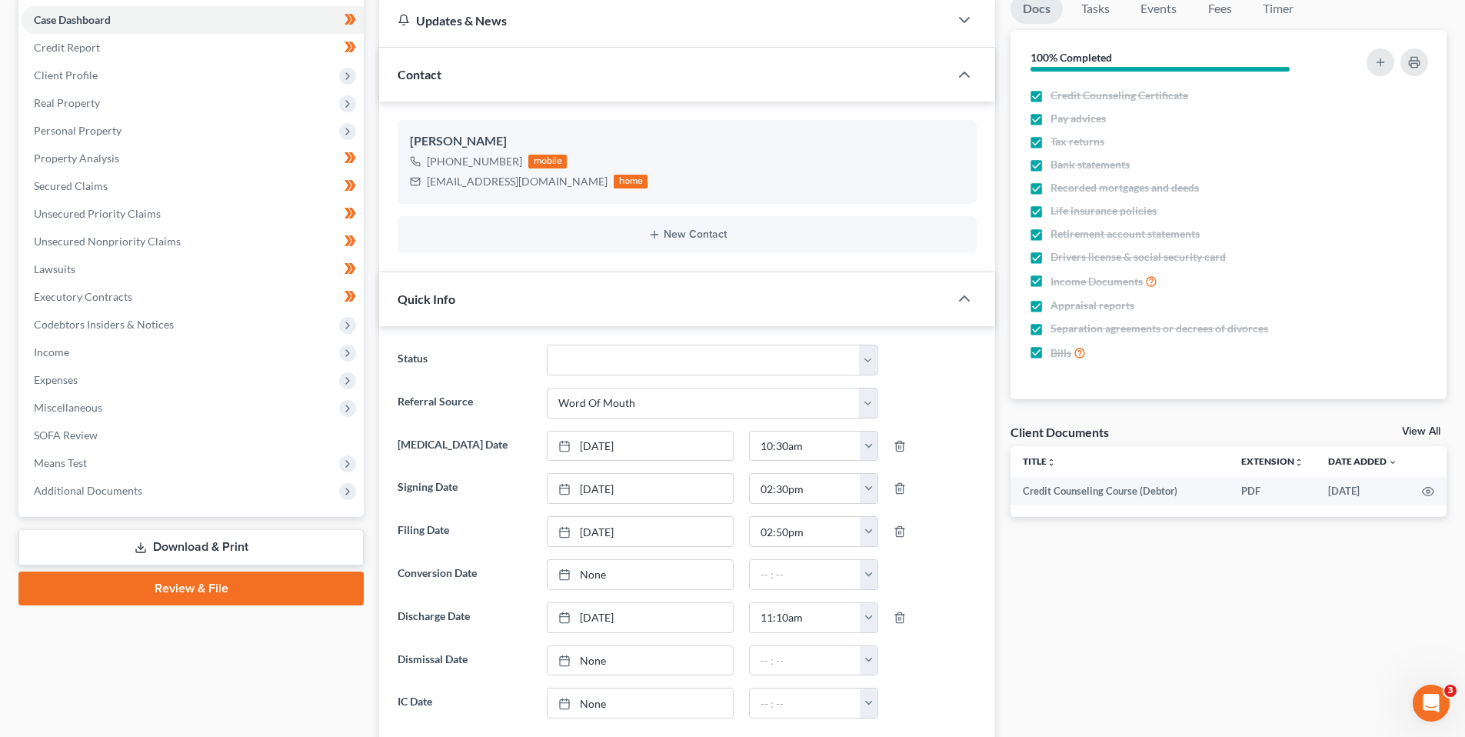
drag, startPoint x: 957, startPoint y: 650, endPoint x: 849, endPoint y: 580, distance: 128.4
click at [956, 650] on div at bounding box center [935, 660] width 99 height 31
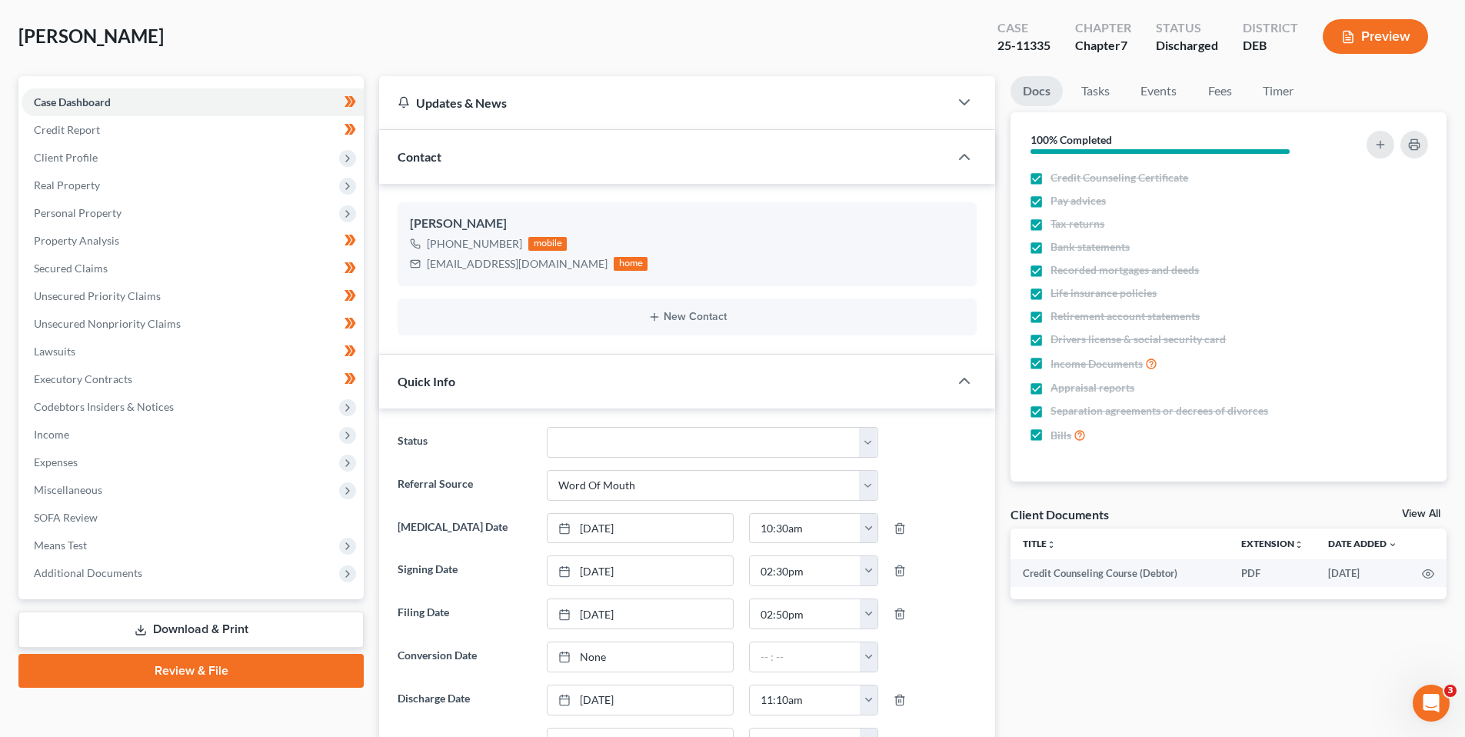
scroll to position [0, 0]
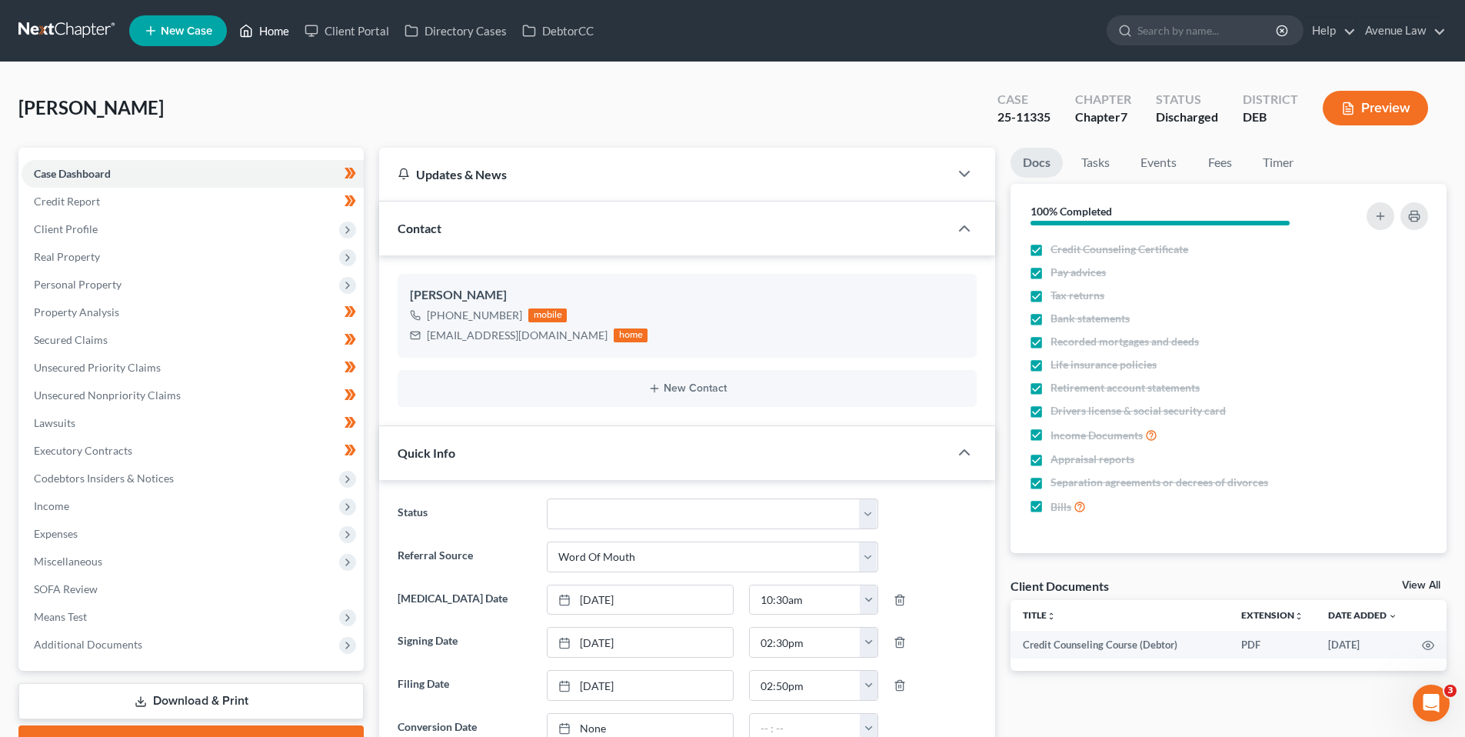
click at [272, 30] on link "Home" at bounding box center [264, 31] width 65 height 28
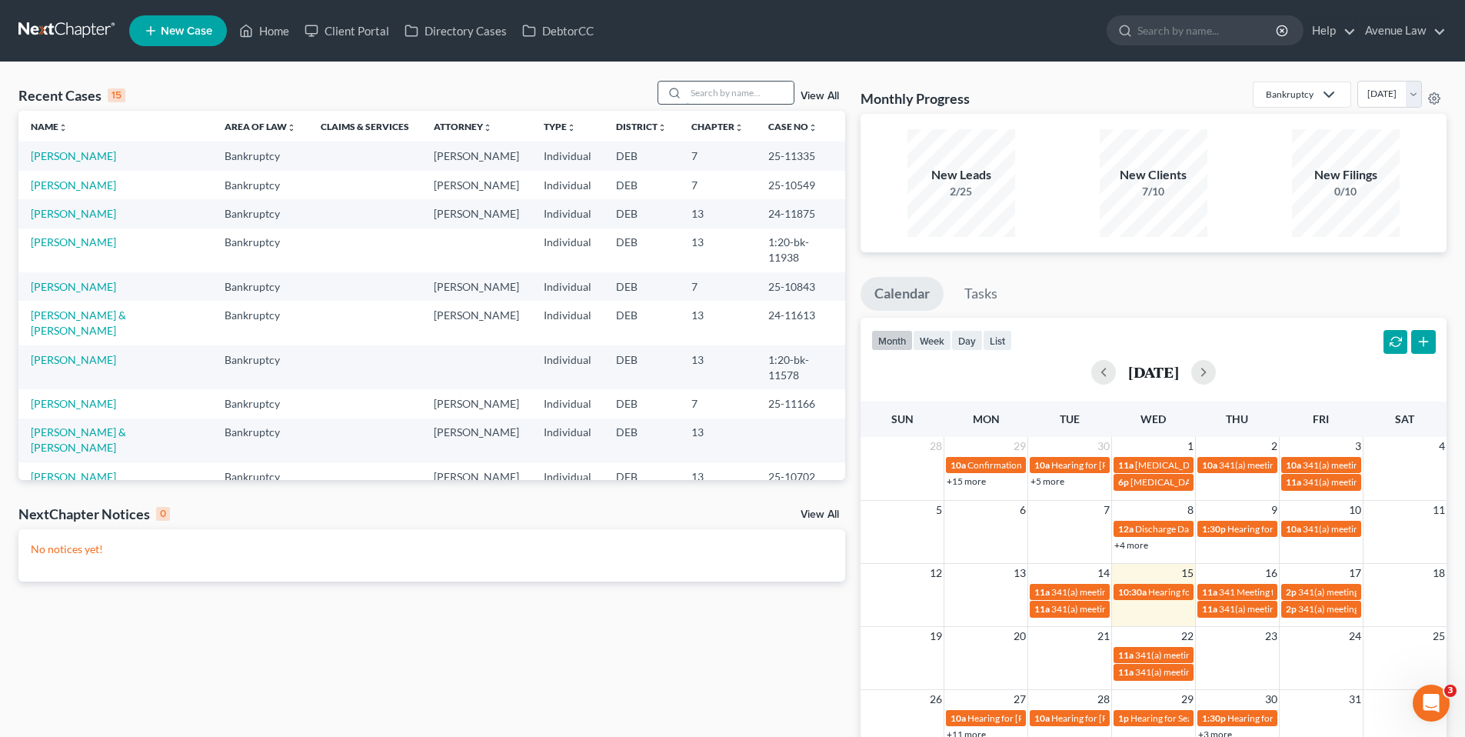
drag, startPoint x: 763, startPoint y: 95, endPoint x: 755, endPoint y: 94, distance: 8.6
click at [763, 95] on input "search" at bounding box center [740, 93] width 108 height 22
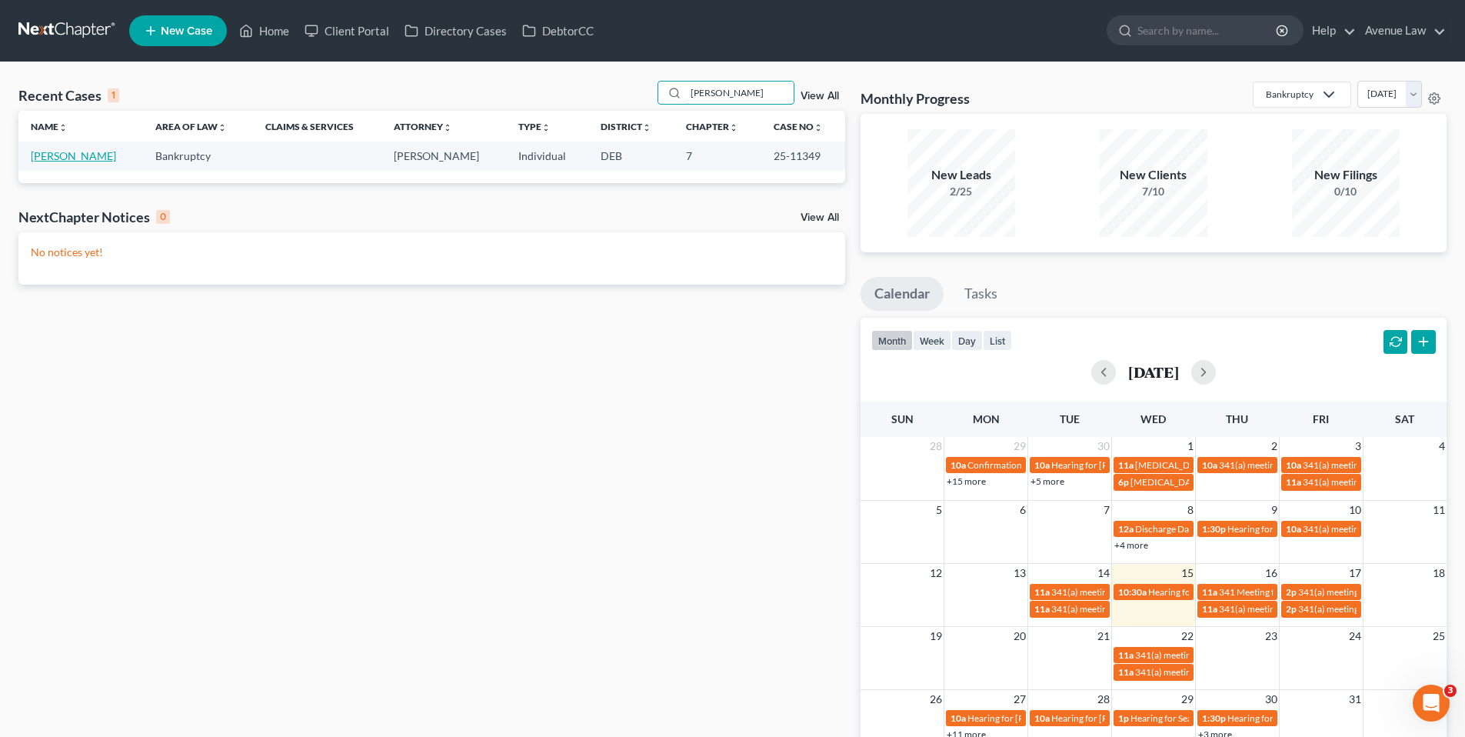
type input "goslee"
click at [68, 156] on link "[PERSON_NAME]" at bounding box center [73, 155] width 85 height 13
select select "0"
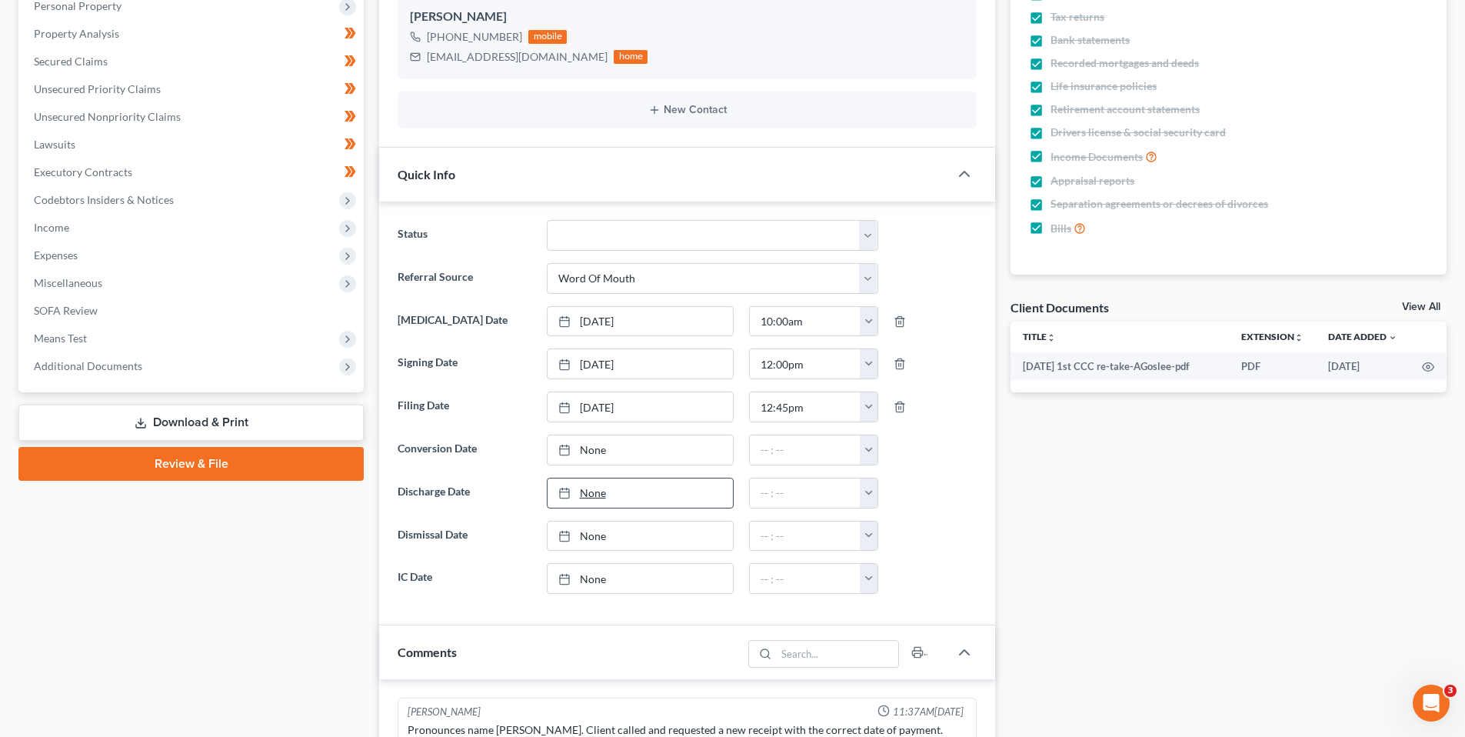
scroll to position [308, 0]
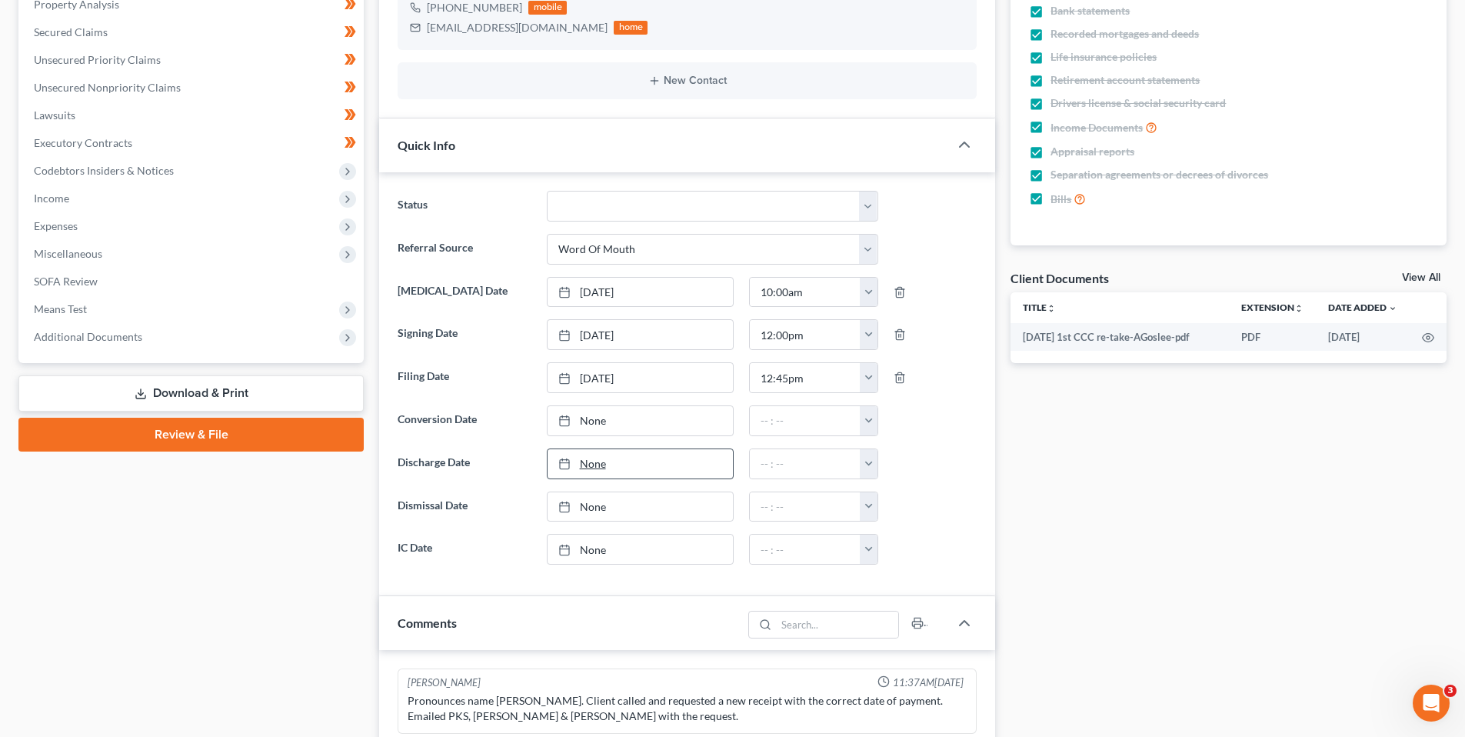
click at [594, 463] on link "None" at bounding box center [640, 463] width 185 height 29
type input "[DATE]"
click at [793, 458] on input "text" at bounding box center [805, 463] width 111 height 29
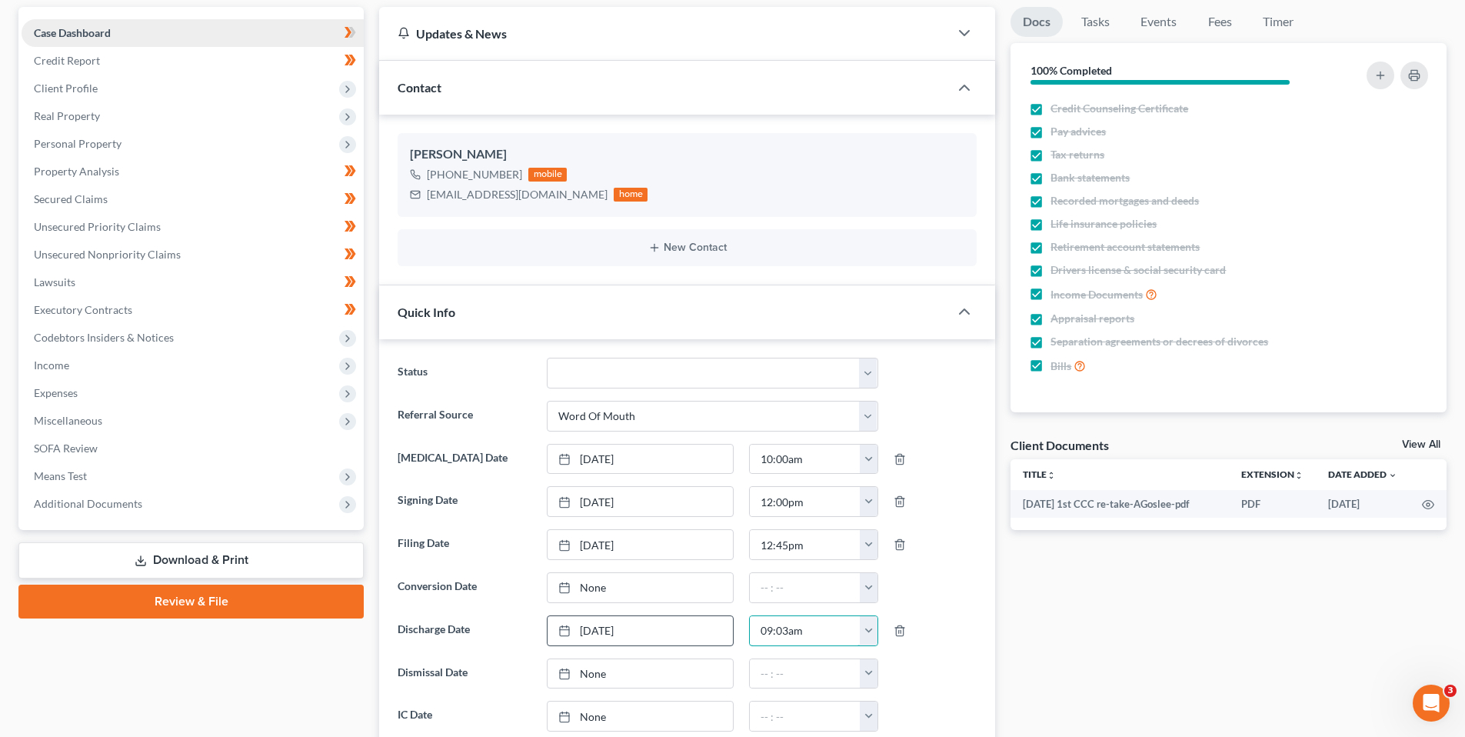
scroll to position [0, 0]
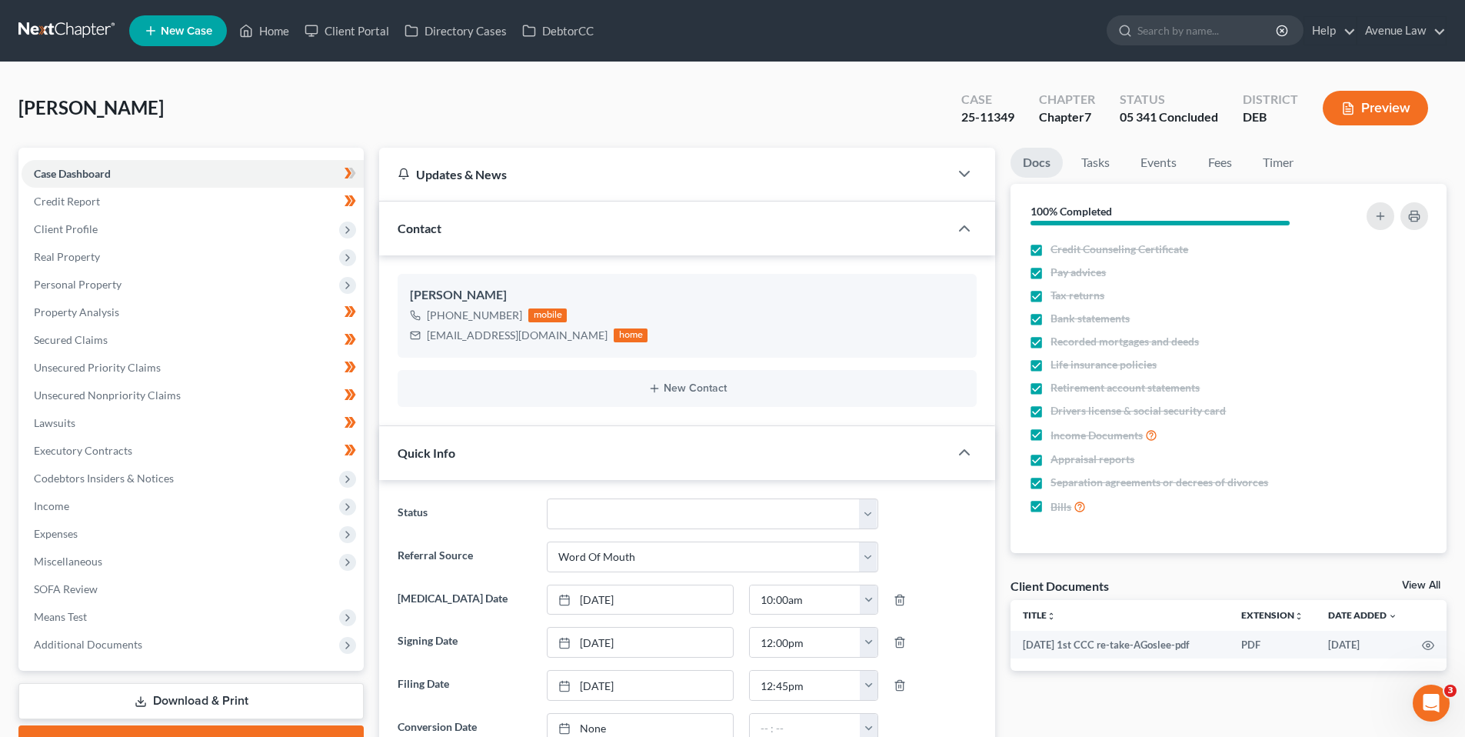
type input "09:03am"
click at [276, 26] on link "Home" at bounding box center [264, 31] width 65 height 28
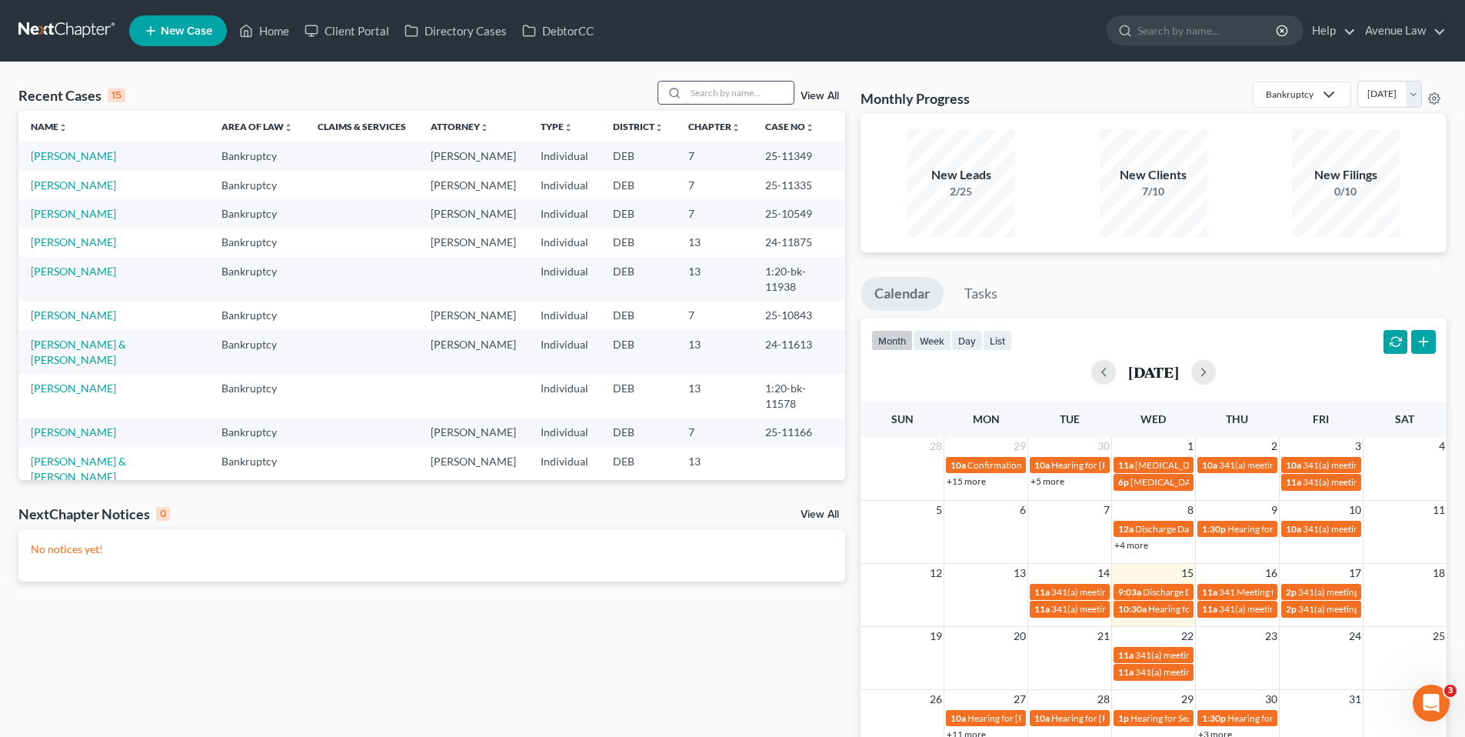
click at [745, 95] on input "search" at bounding box center [740, 93] width 108 height 22
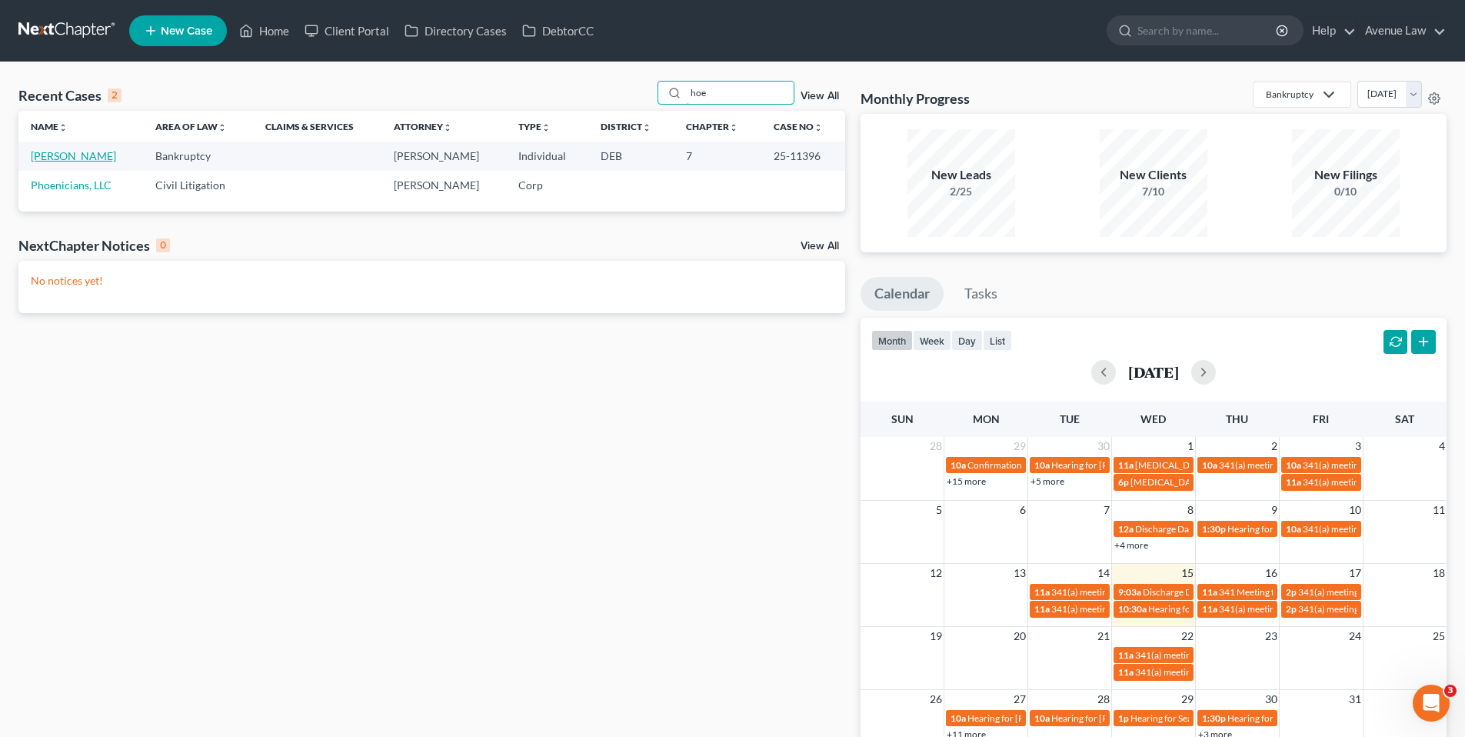
type input "hoe"
click at [76, 157] on link "[PERSON_NAME]" at bounding box center [73, 155] width 85 height 13
select select "0"
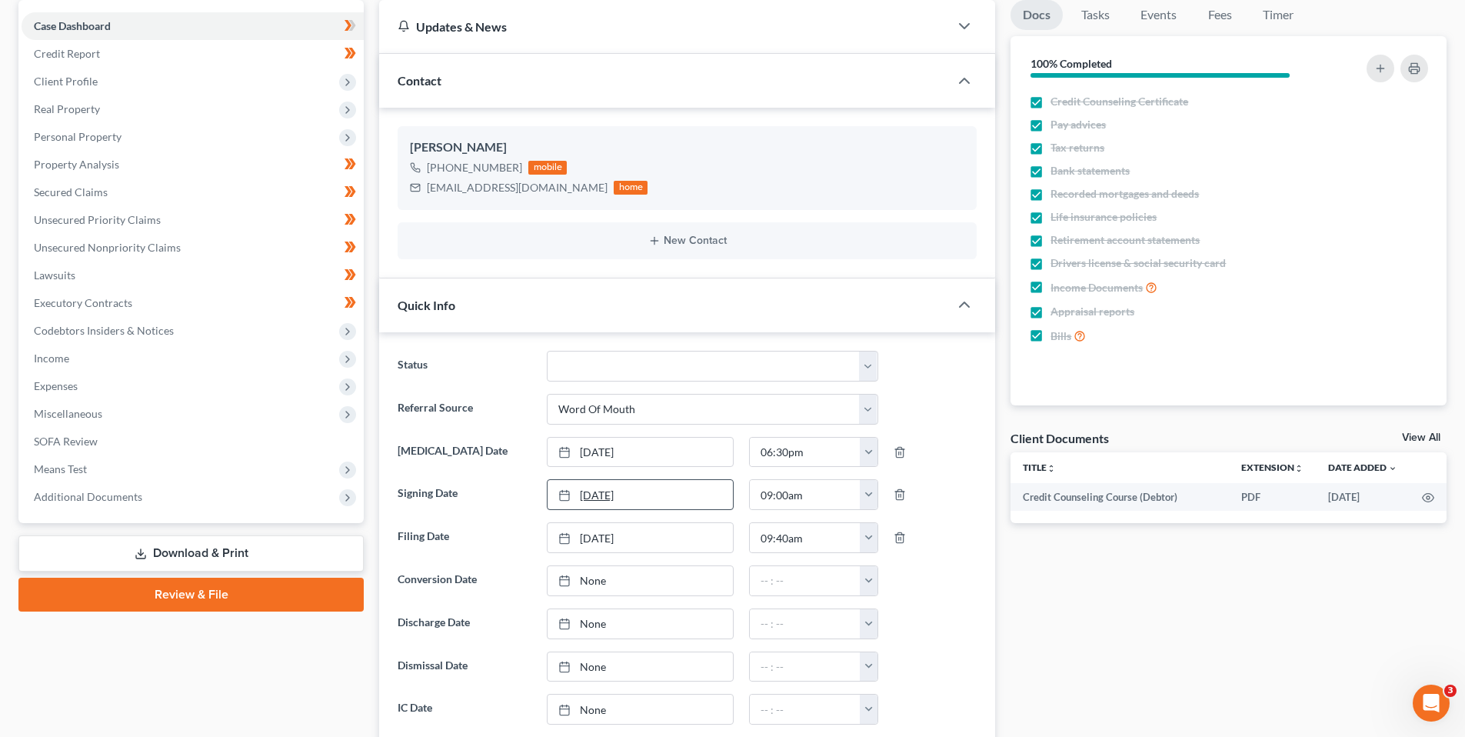
scroll to position [154, 0]
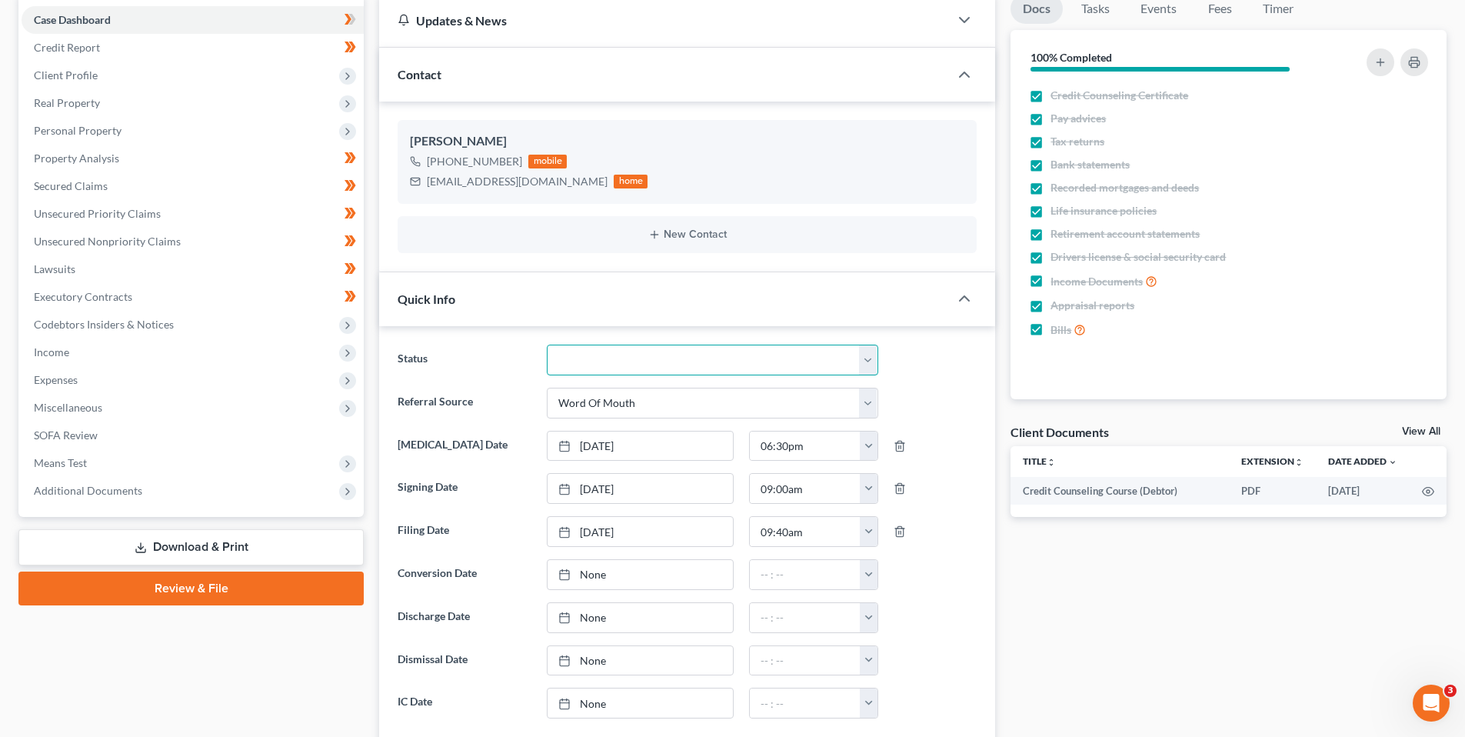
click at [871, 360] on select "01 Data Entry 02 Ready for Review and File 03 Filed 04 341 Scheduled 05 341 Con…" at bounding box center [713, 360] width 332 height 31
select select "9"
click at [547, 345] on select "01 Data Entry 02 Ready for Review and File 03 Filed 04 341 Scheduled 05 341 Con…" at bounding box center [713, 360] width 332 height 31
type input "[DATE]"
click at [594, 614] on link "[DATE]" at bounding box center [640, 617] width 185 height 29
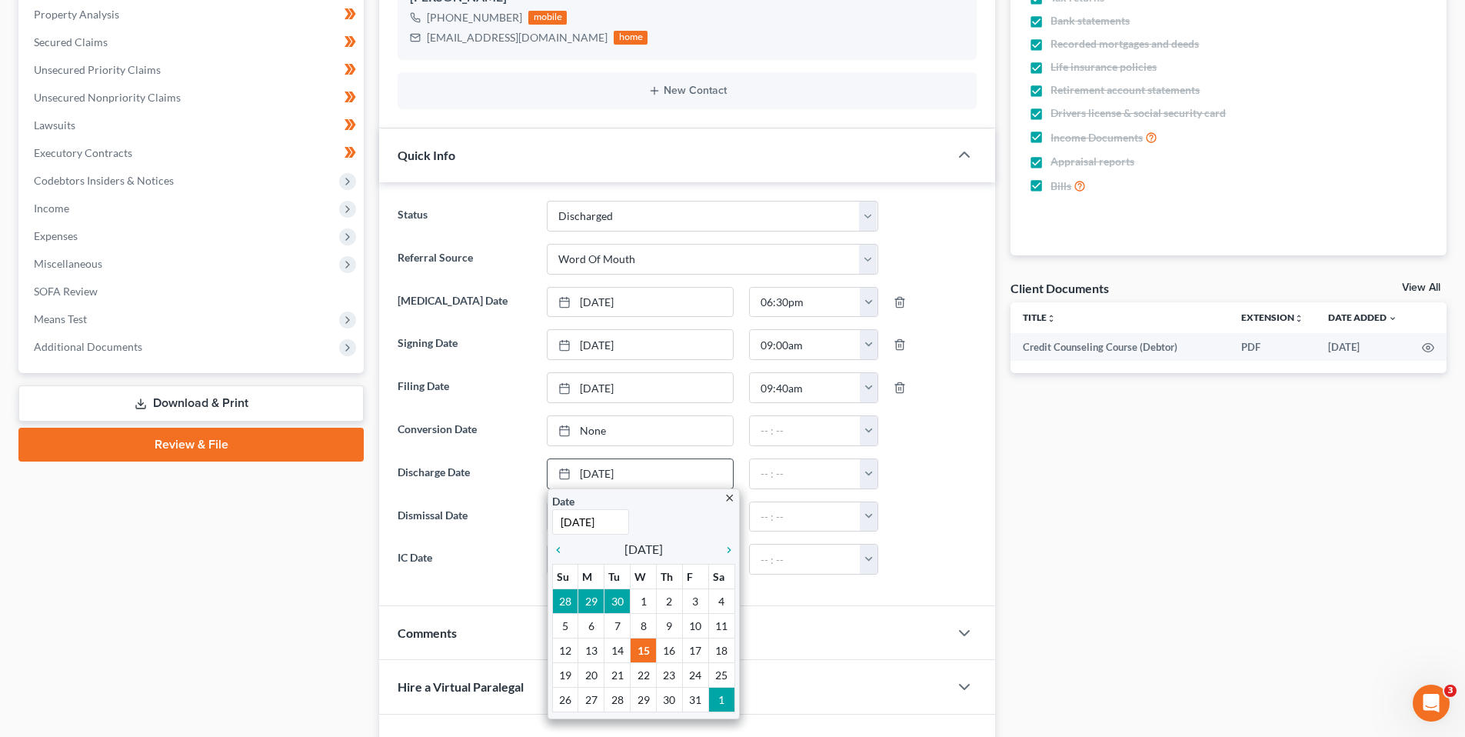
scroll to position [308, 0]
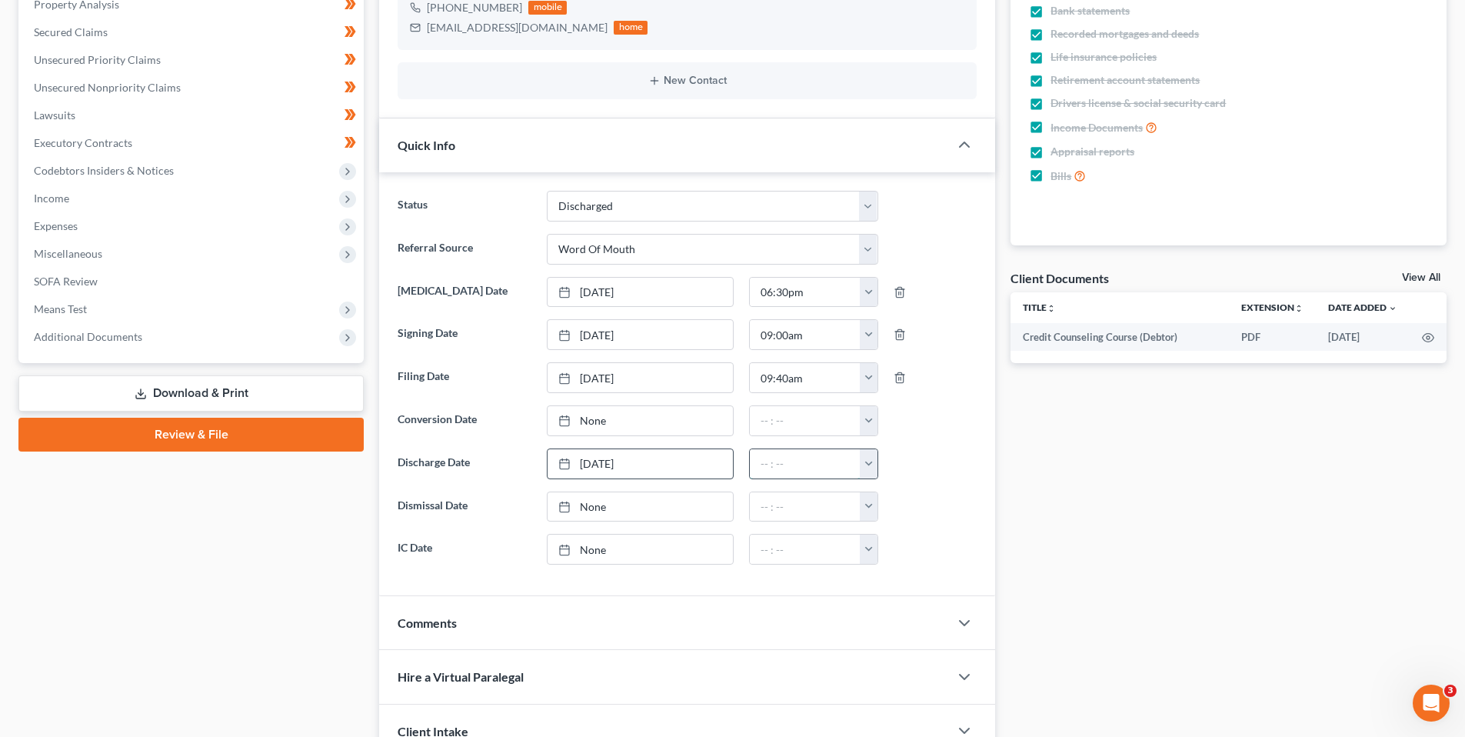
click at [795, 454] on input "text" at bounding box center [805, 463] width 111 height 29
type input "09:18am"
click at [164, 639] on div "Case Dashboard Payments Invoices Payments Payments Credit Report Client Profile" at bounding box center [191, 386] width 361 height 1092
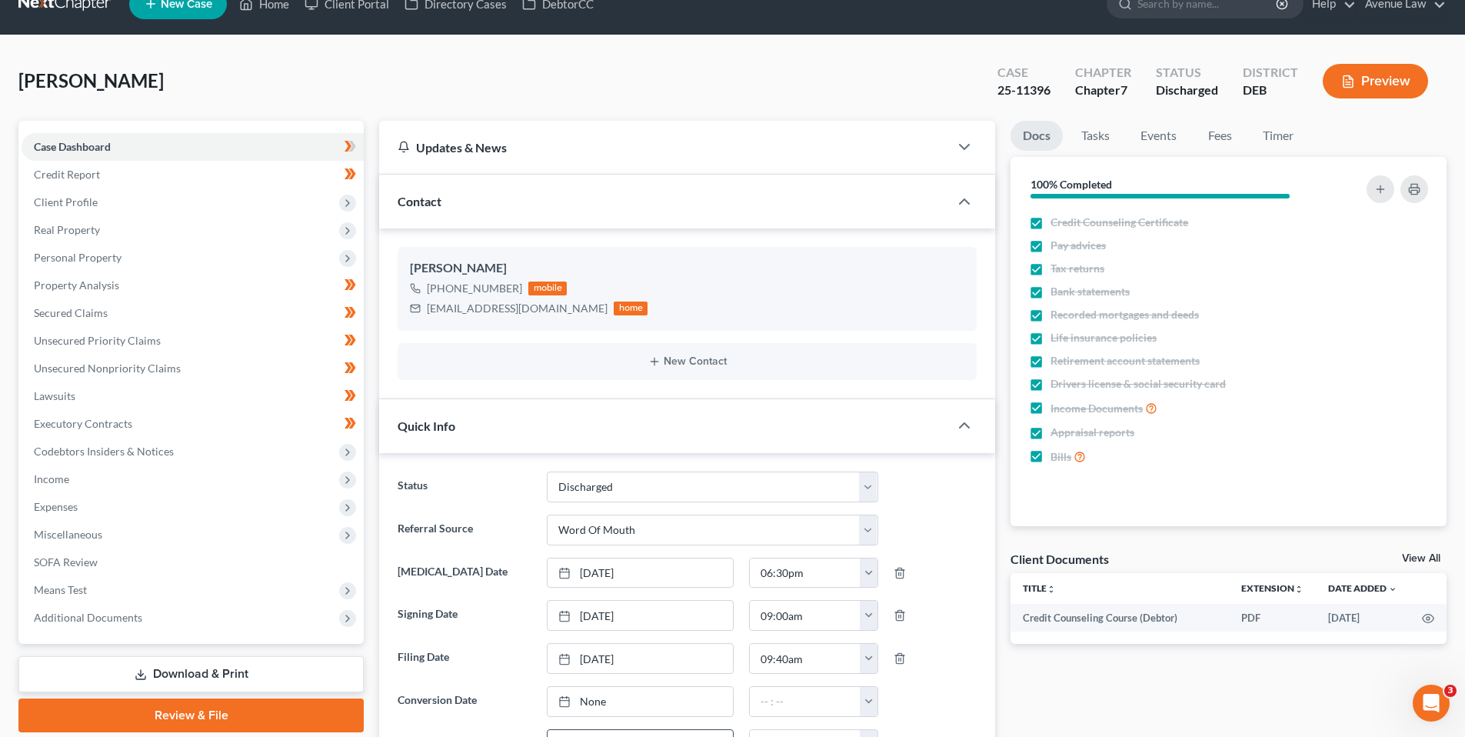
scroll to position [0, 0]
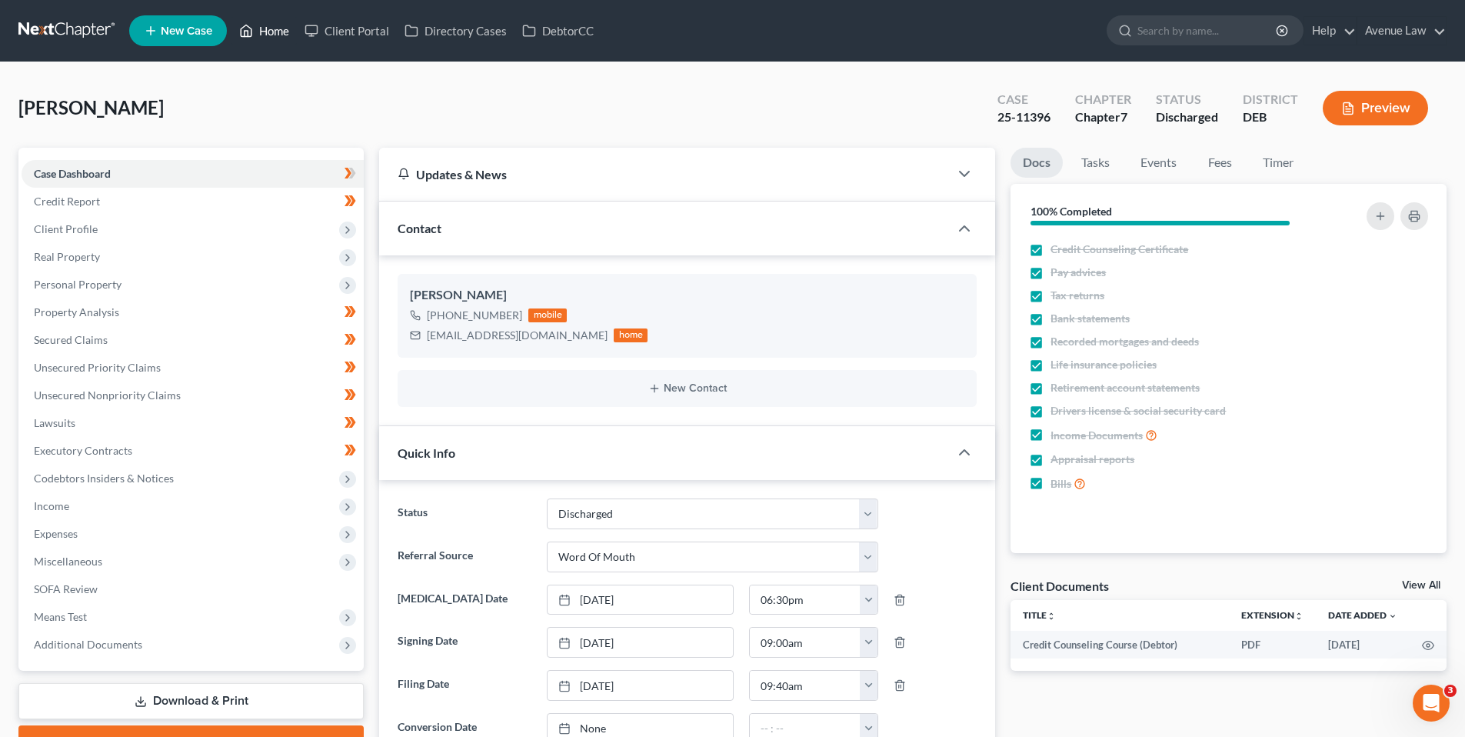
click at [275, 28] on link "Home" at bounding box center [264, 31] width 65 height 28
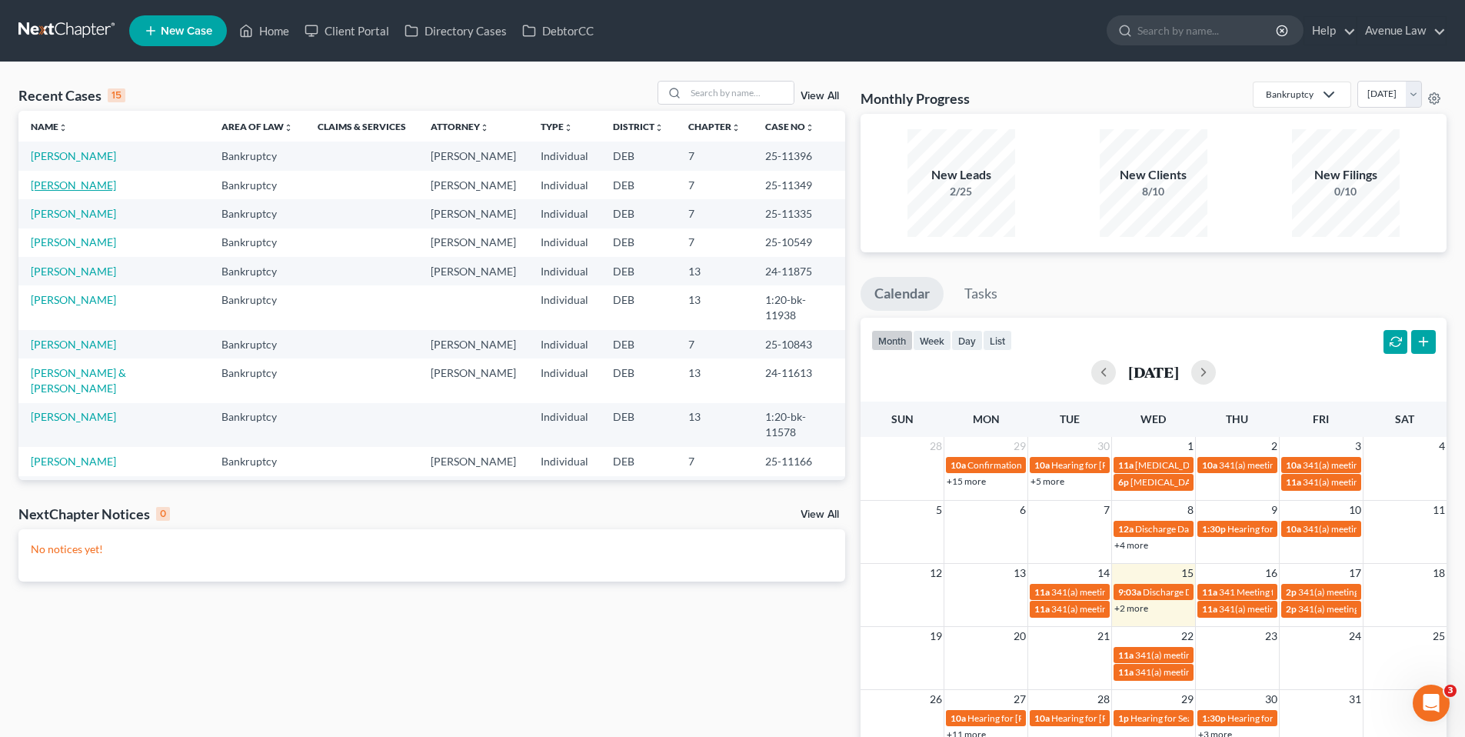
click at [75, 187] on link "[PERSON_NAME]" at bounding box center [73, 184] width 85 height 13
select select "0"
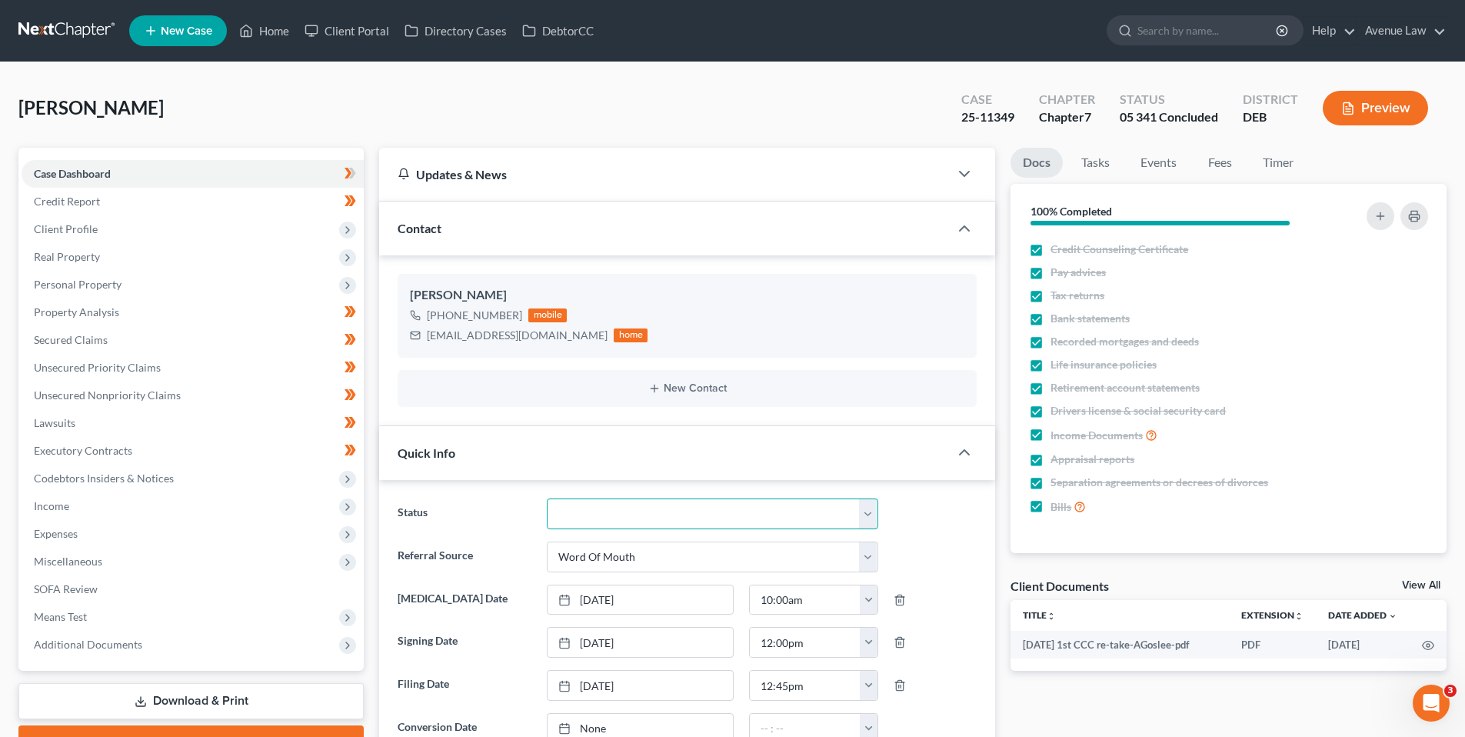
click at [872, 512] on select "01 Data Entry 02 Ready for Review and File 03 Filed 04 341 Scheduled 05 341 Con…" at bounding box center [713, 513] width 332 height 31
select select "9"
click at [547, 498] on select "01 Data Entry 02 Ready for Review and File 03 Filed 04 341 Scheduled 05 341 Con…" at bounding box center [713, 513] width 332 height 31
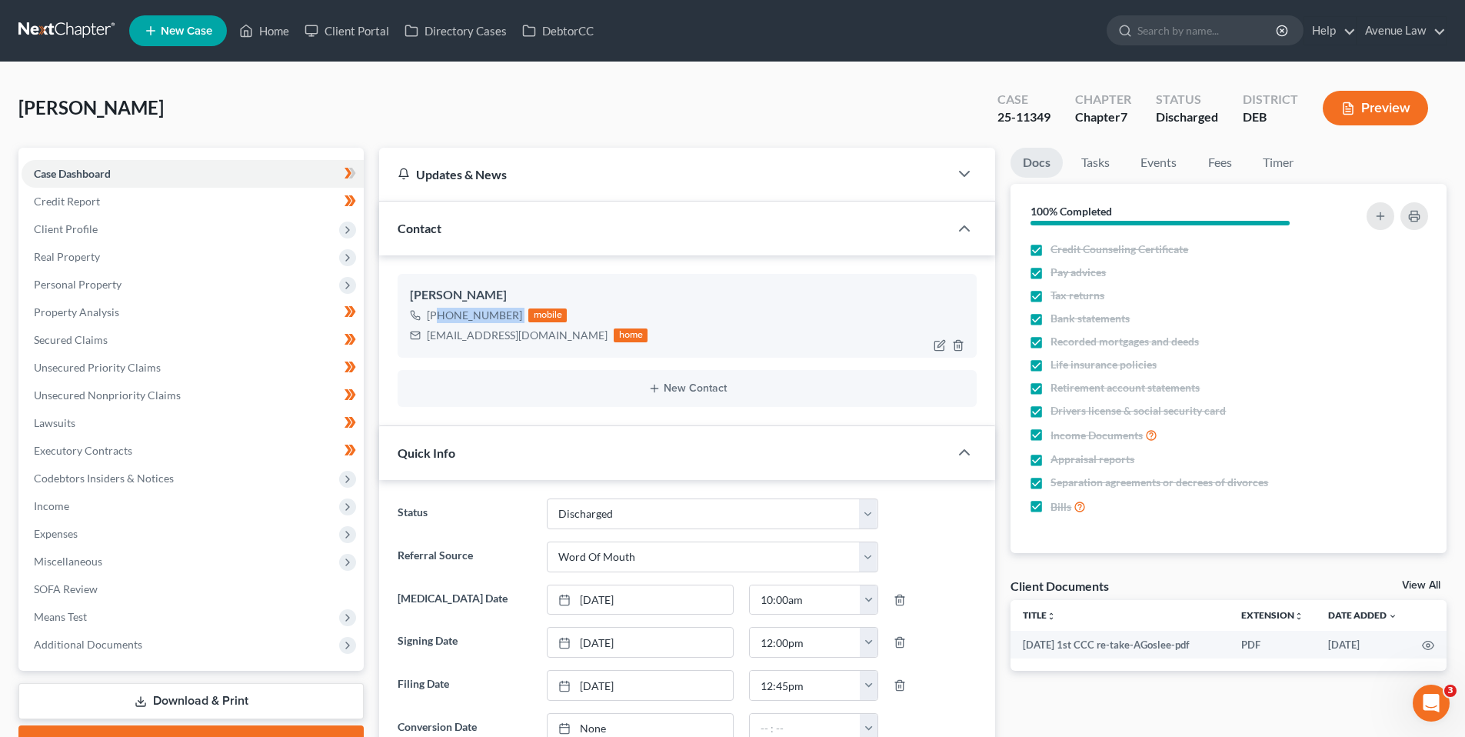
drag, startPoint x: 521, startPoint y: 312, endPoint x: 439, endPoint y: 321, distance: 82.1
click at [439, 318] on div "+1 (302) 256-3478 mobile" at bounding box center [529, 315] width 238 height 20
copy div "(302) 256-3478"
drag, startPoint x: 267, startPoint y: 30, endPoint x: 212, endPoint y: 120, distance: 105.7
click at [267, 30] on link "Home" at bounding box center [264, 31] width 65 height 28
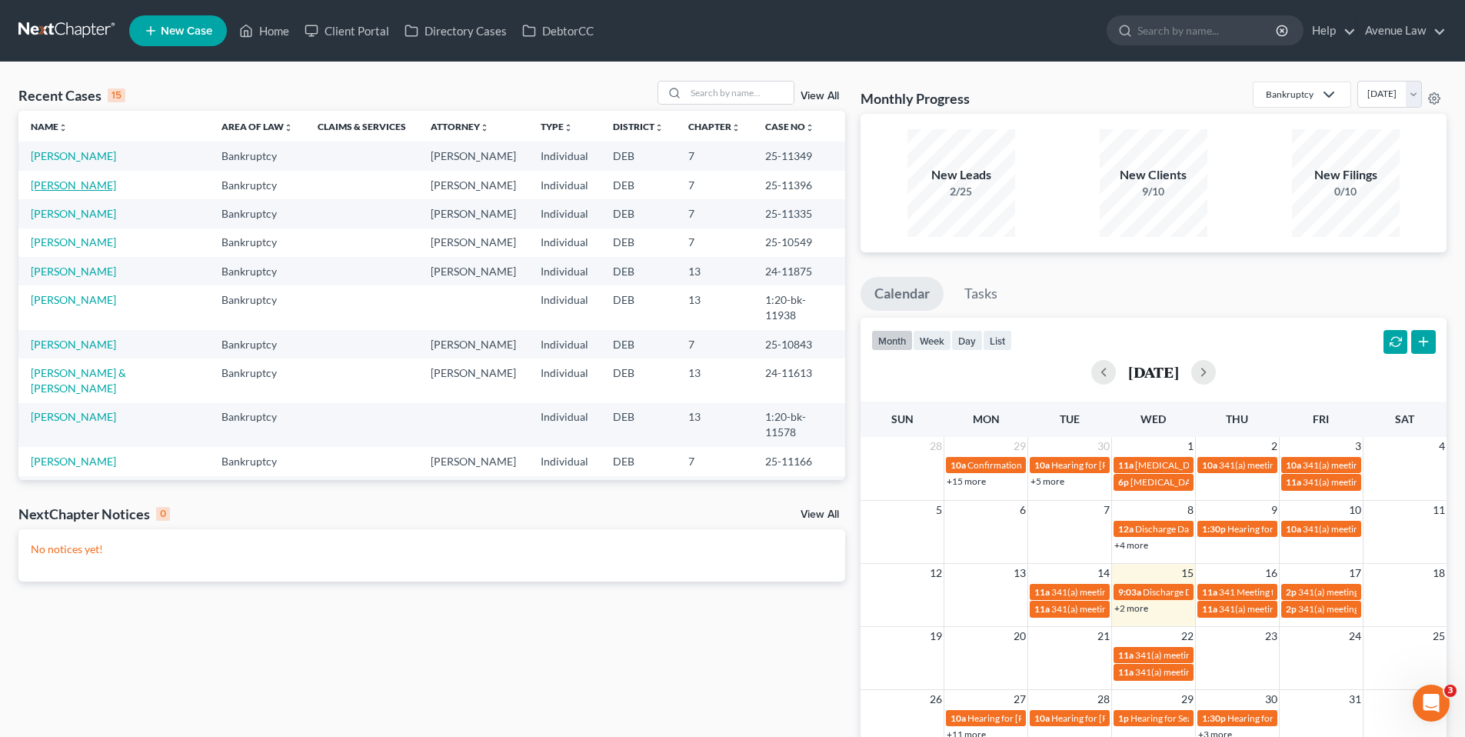
click at [75, 185] on link "[PERSON_NAME]" at bounding box center [73, 184] width 85 height 13
select select "0"
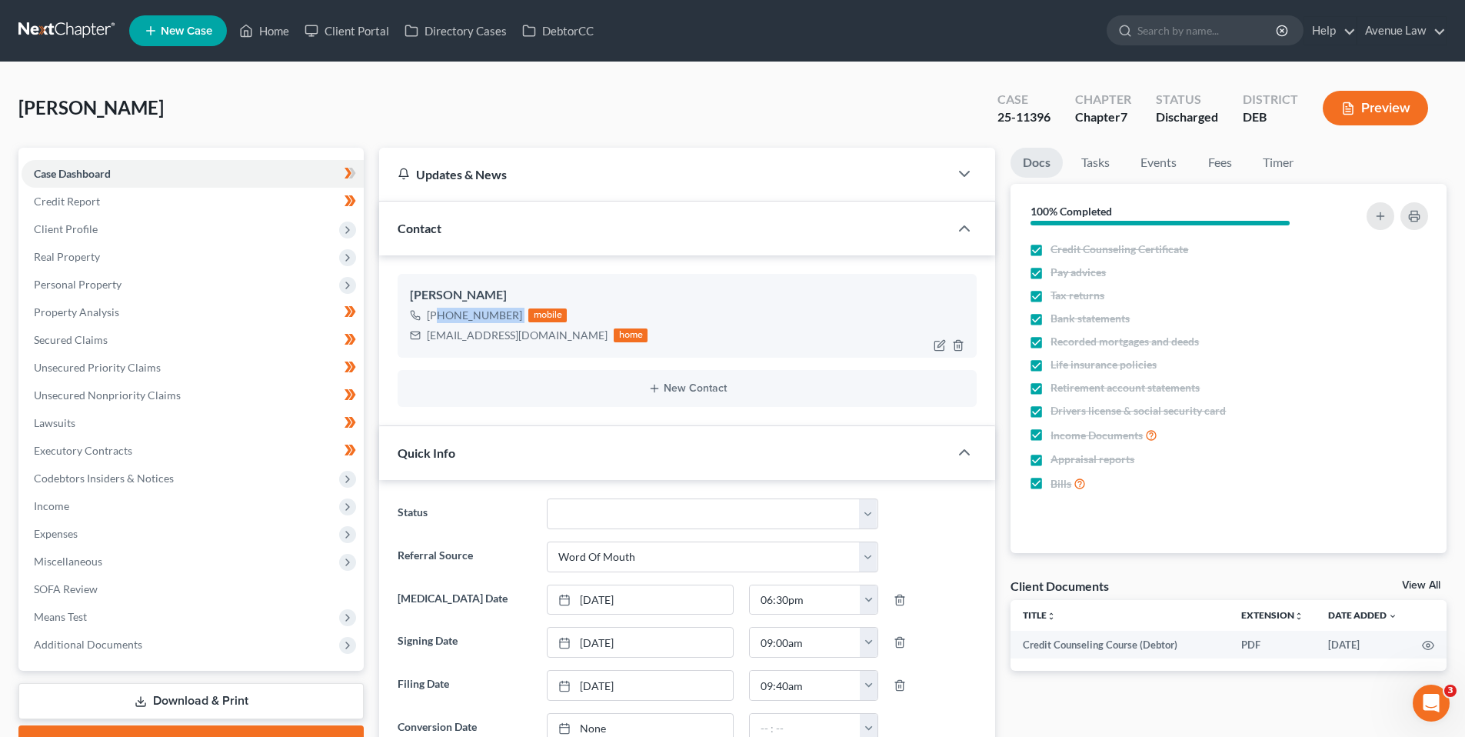
drag, startPoint x: 520, startPoint y: 313, endPoint x: 437, endPoint y: 317, distance: 83.2
click at [437, 317] on div "+1 (302) 535-2503 mobile" at bounding box center [529, 315] width 238 height 20
copy div "(302) 535-2503"
click at [263, 28] on link "Home" at bounding box center [264, 31] width 65 height 28
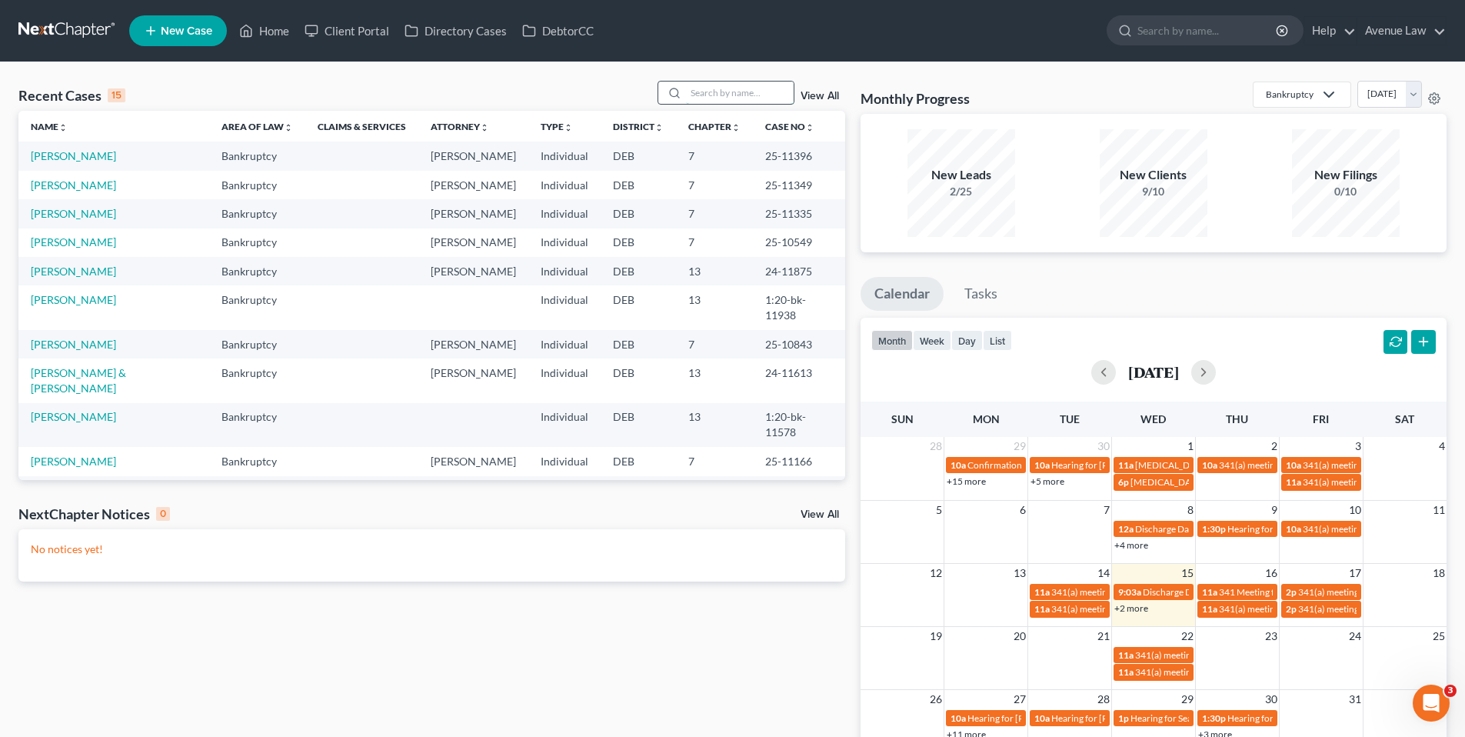
click at [761, 92] on input "search" at bounding box center [740, 93] width 108 height 22
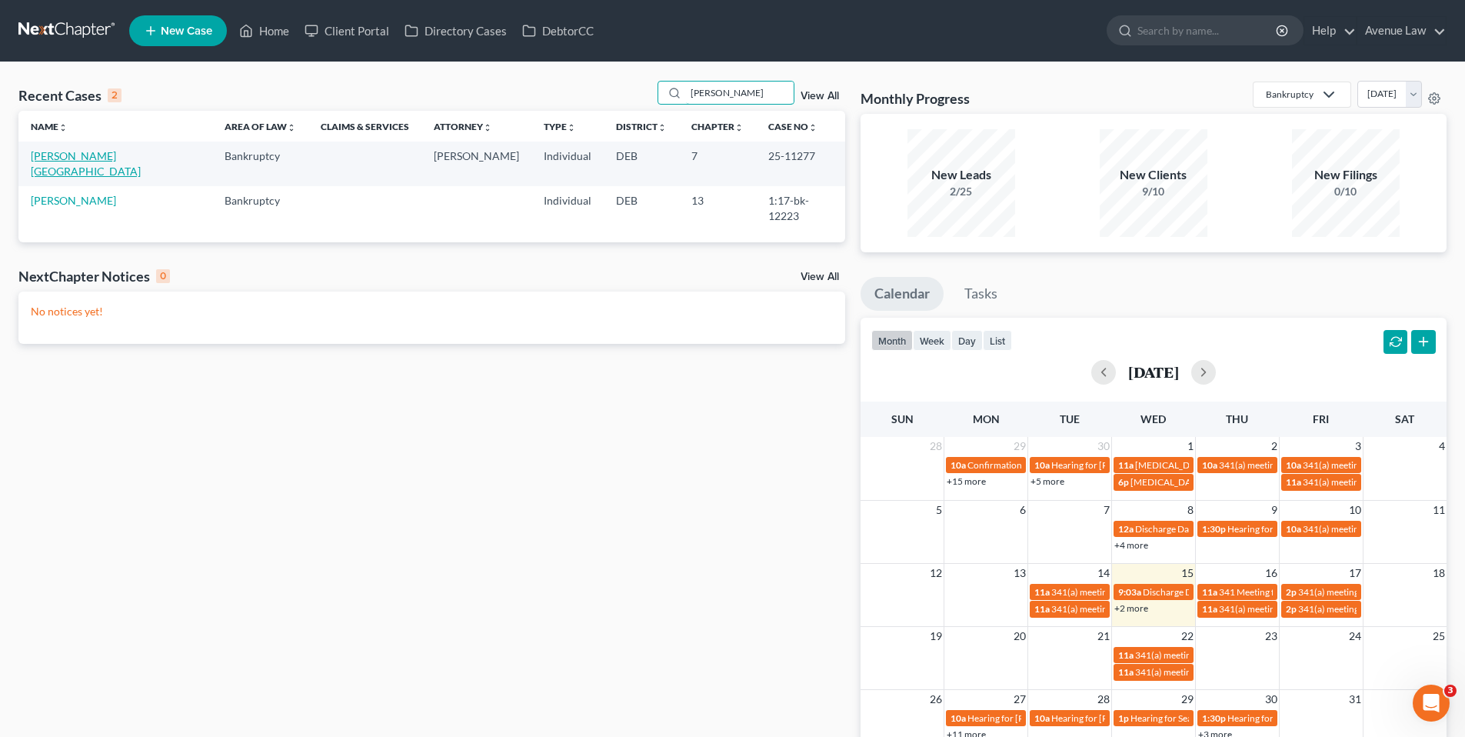
type input "hicks"
click at [73, 152] on link "[PERSON_NAME][GEOGRAPHIC_DATA]" at bounding box center [86, 163] width 110 height 28
select select "0"
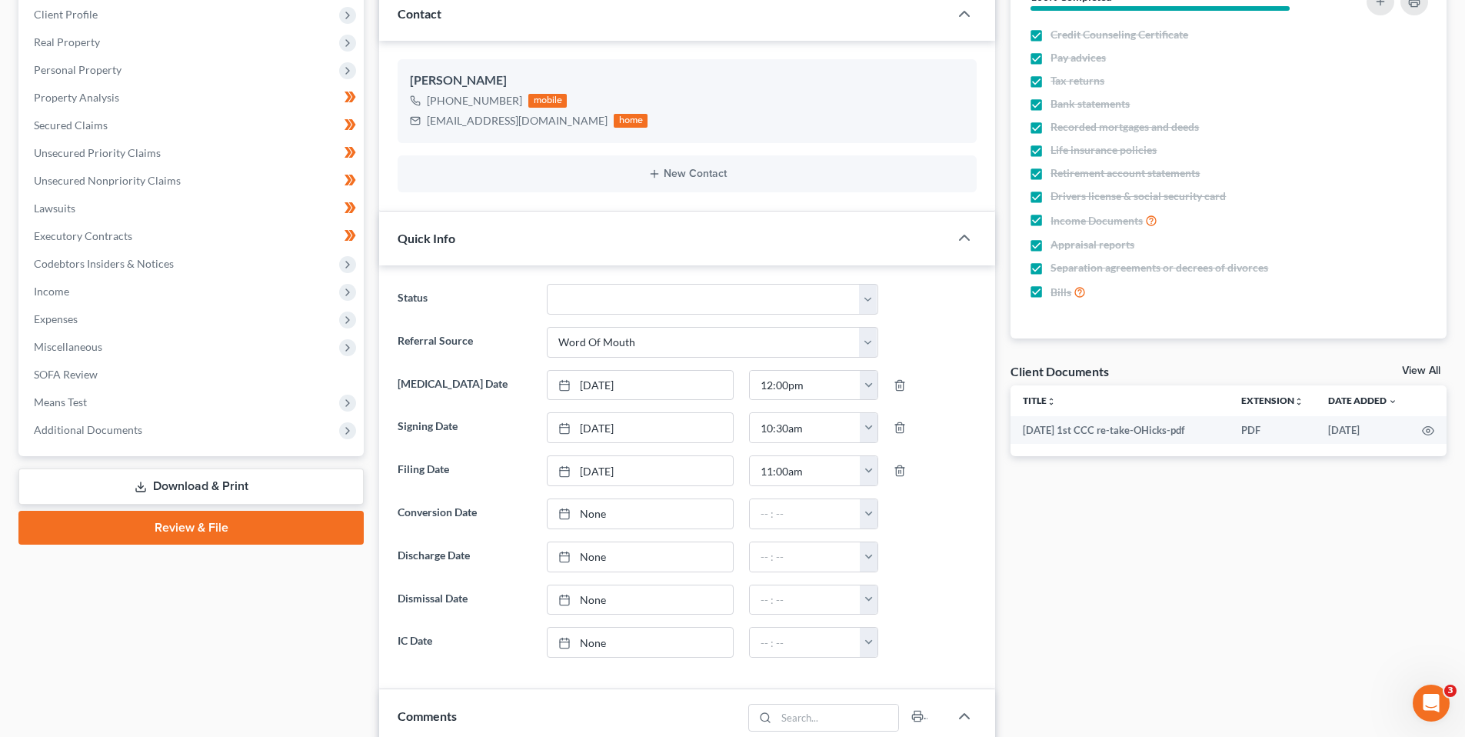
scroll to position [231, 0]
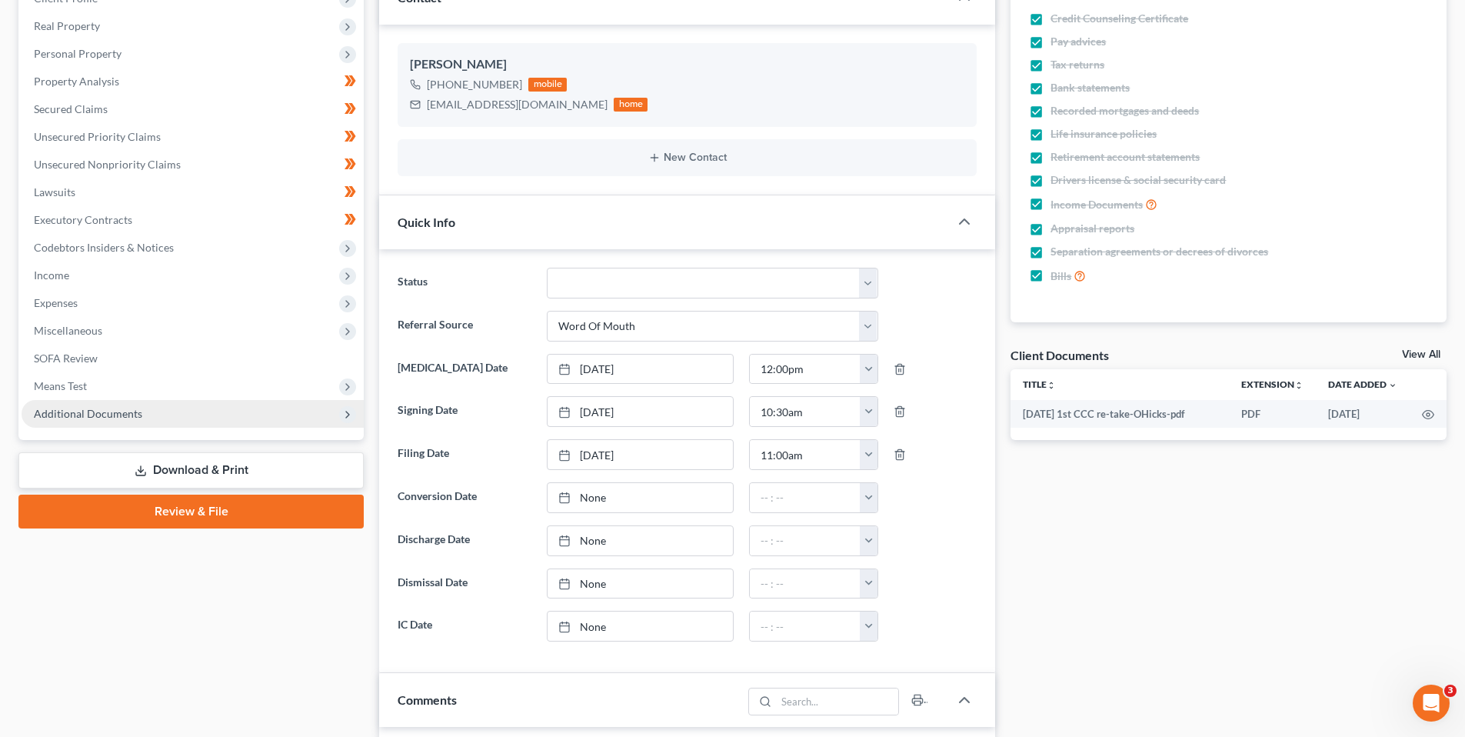
click at [92, 411] on span "Additional Documents" at bounding box center [88, 413] width 108 height 13
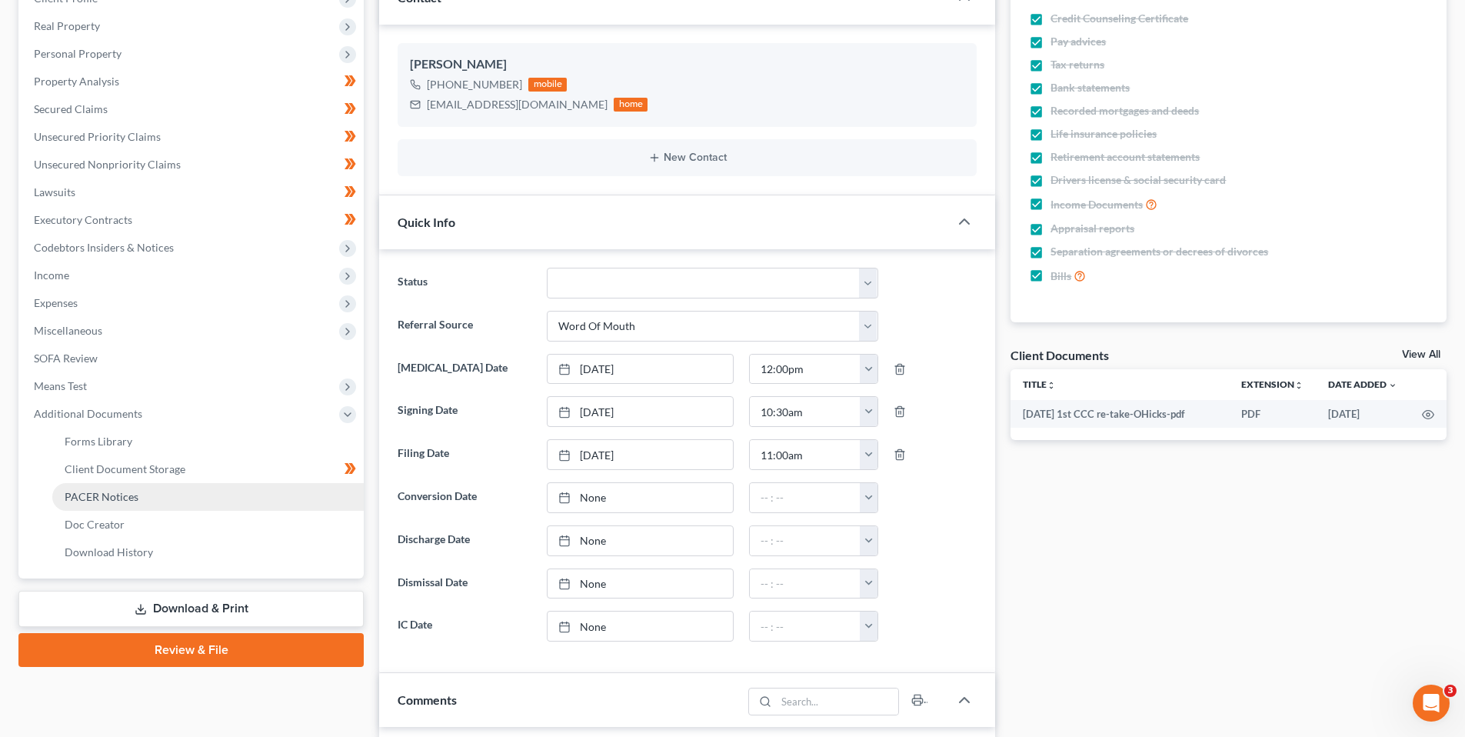
click at [94, 495] on span "PACER Notices" at bounding box center [102, 496] width 74 height 13
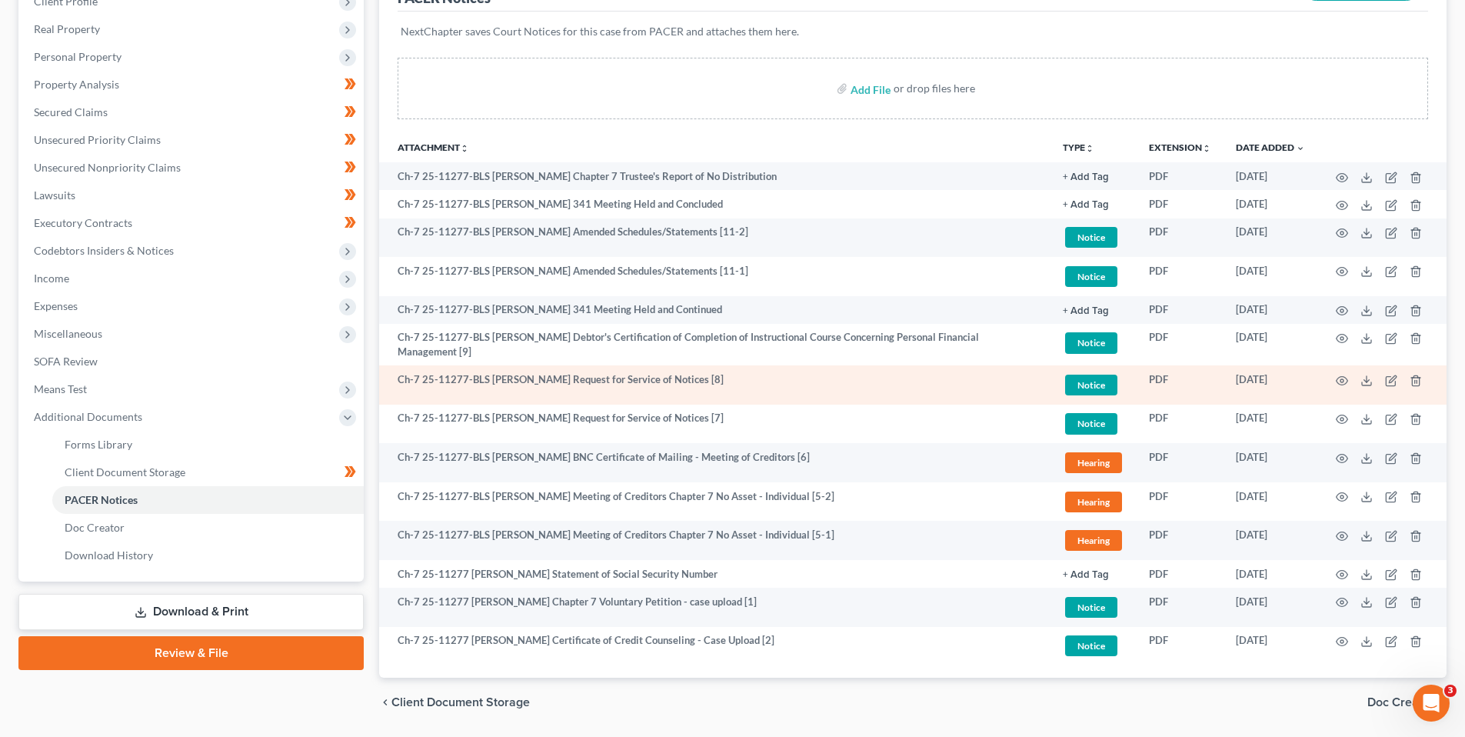
scroll to position [231, 0]
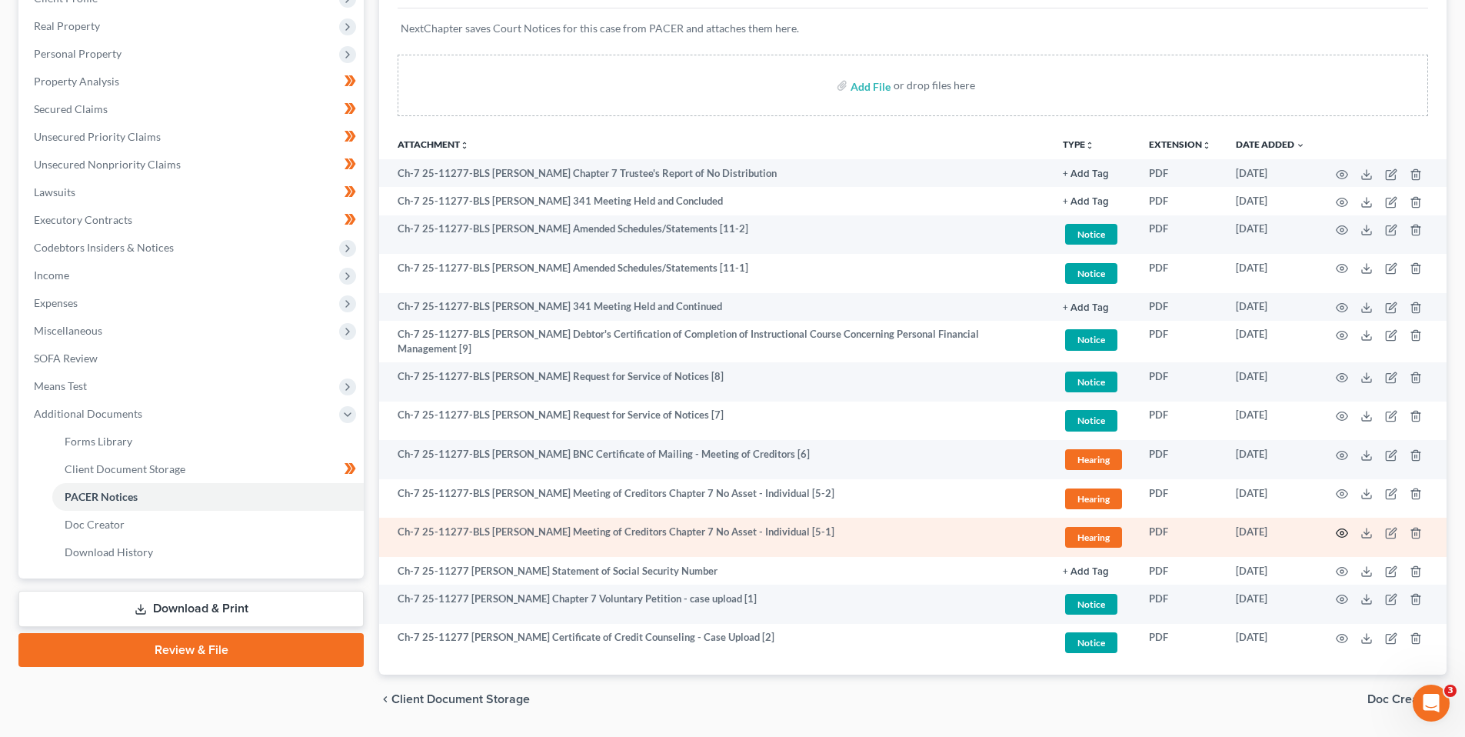
click at [1342, 530] on icon "button" at bounding box center [1342, 533] width 12 height 12
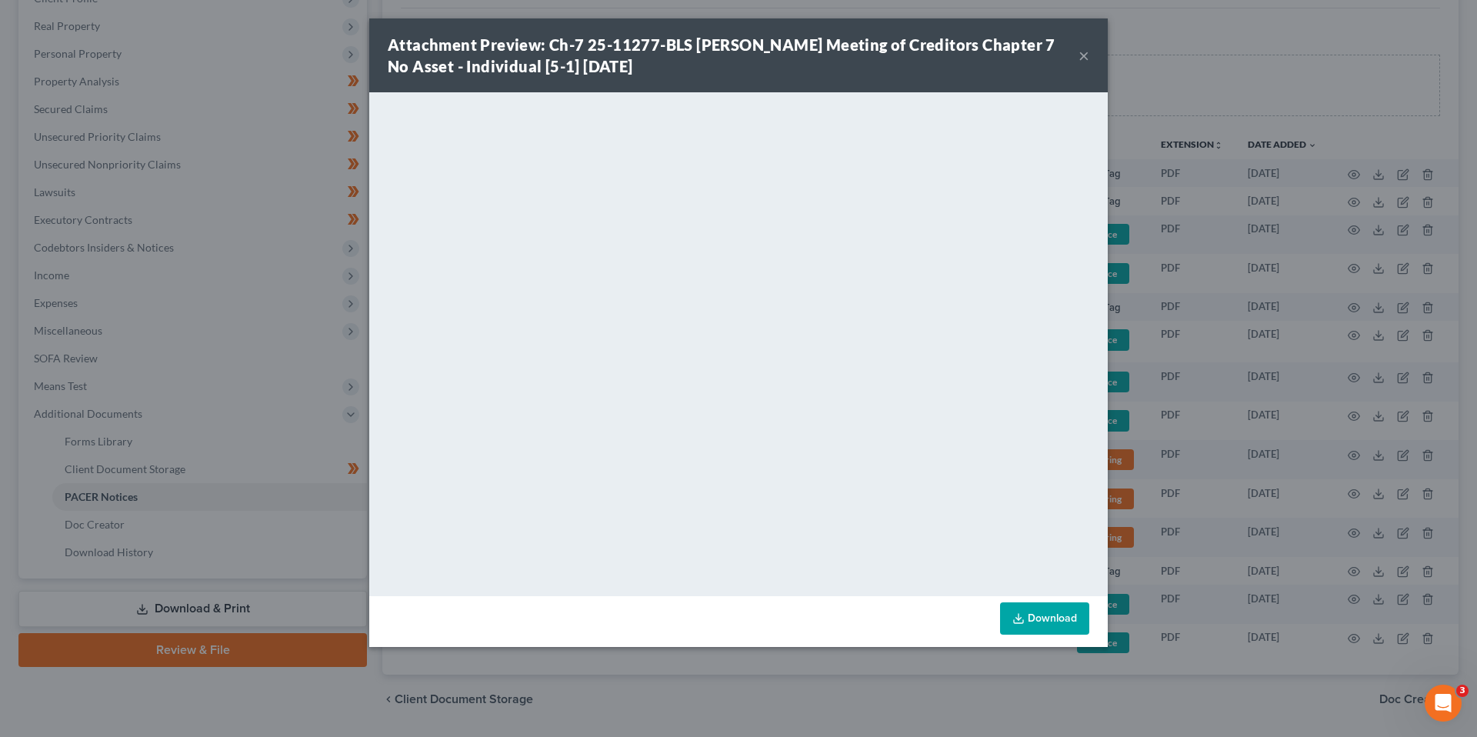
click at [1083, 55] on button "×" at bounding box center [1083, 55] width 11 height 18
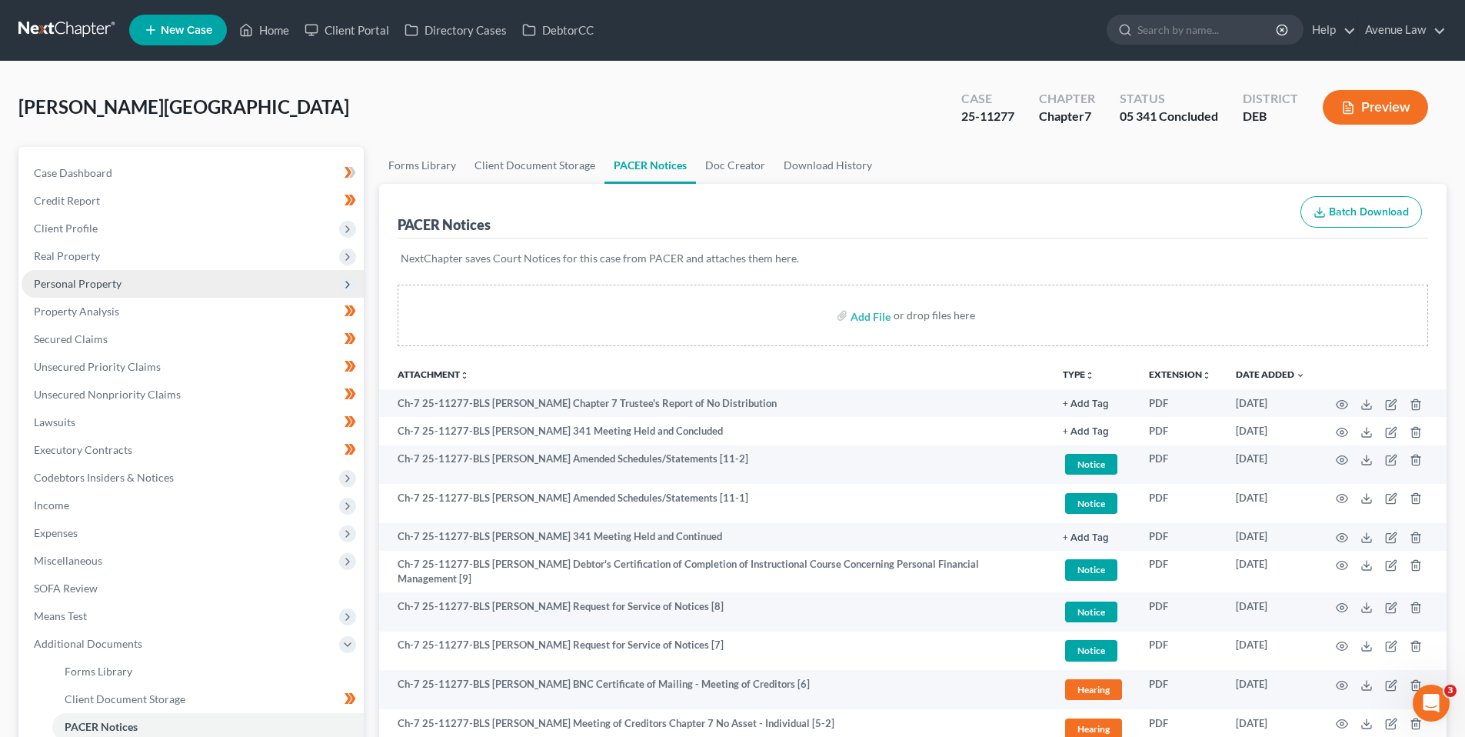
scroll to position [0, 0]
click at [263, 25] on link "Home" at bounding box center [264, 31] width 65 height 28
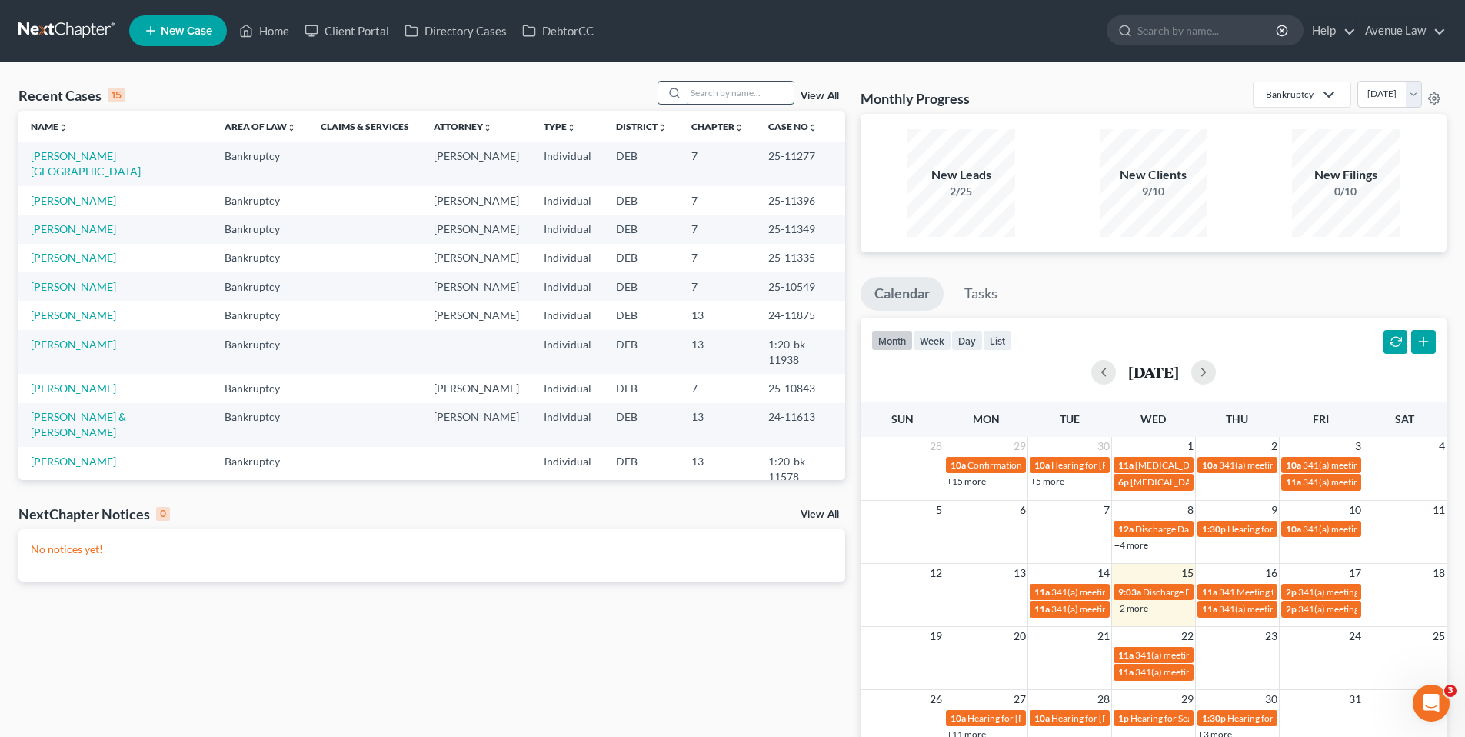
click at [711, 85] on input "search" at bounding box center [740, 93] width 108 height 22
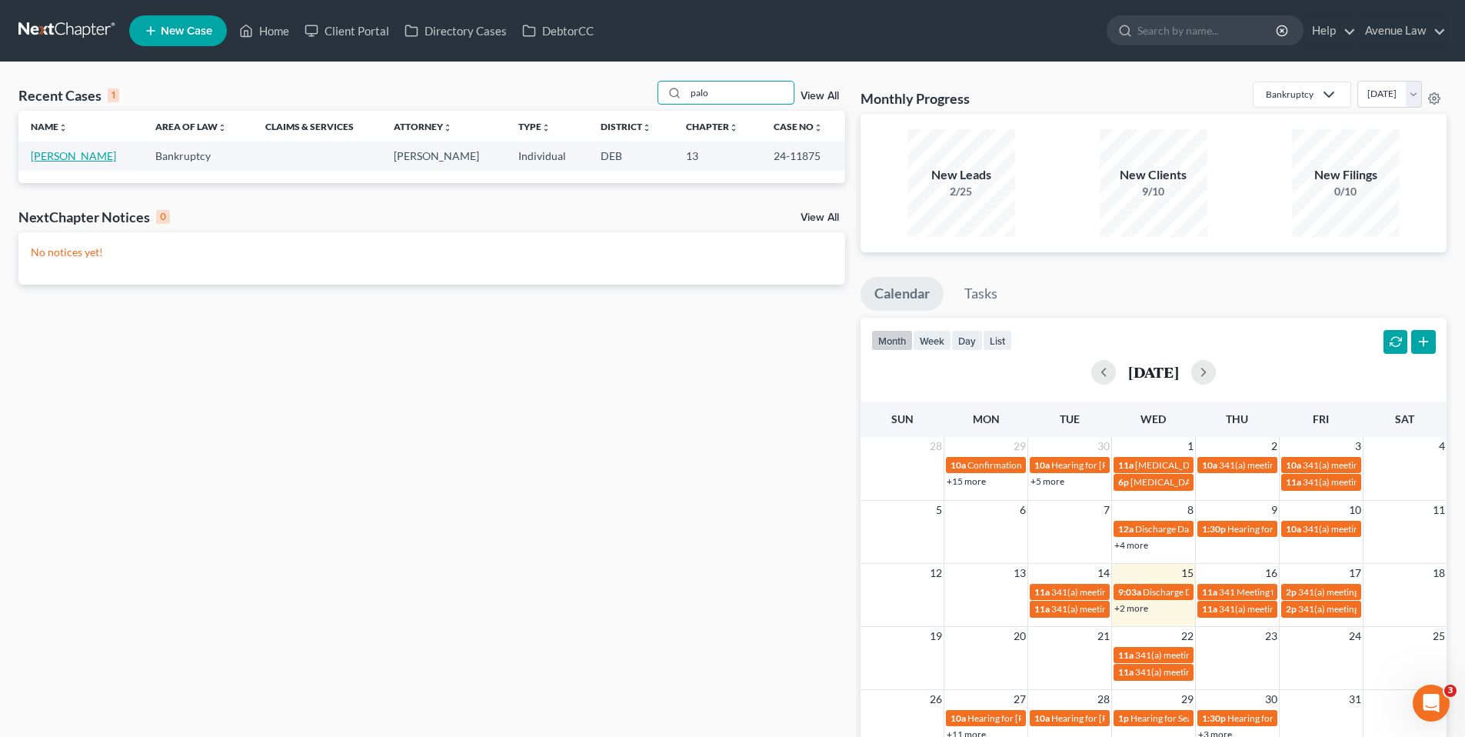
type input "palo"
click at [61, 154] on link "[PERSON_NAME]" at bounding box center [73, 155] width 85 height 13
select select "0"
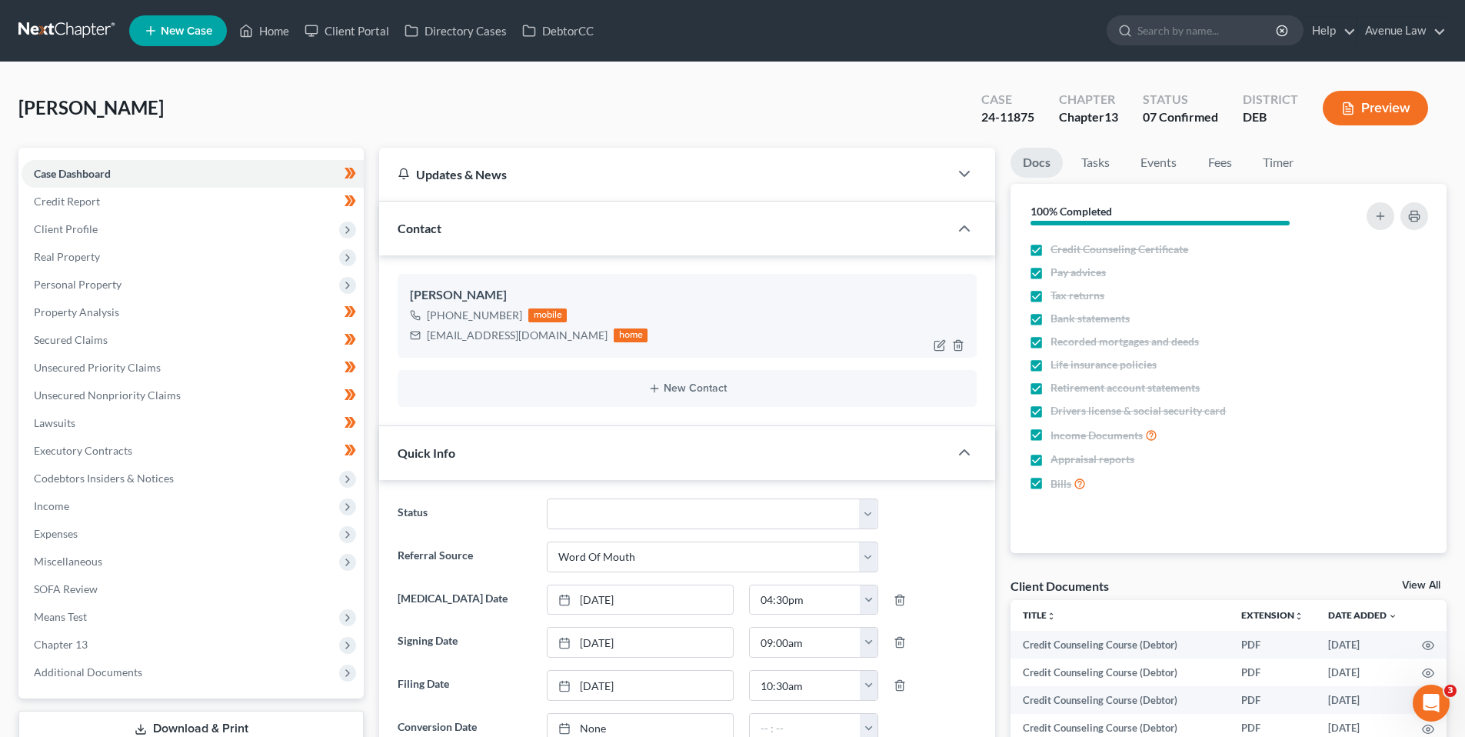
drag, startPoint x: 518, startPoint y: 315, endPoint x: 441, endPoint y: 322, distance: 77.3
click at [441, 322] on div "+1 (302) 331-4968 mobile" at bounding box center [529, 315] width 238 height 20
copy div "(302) 331-4968"
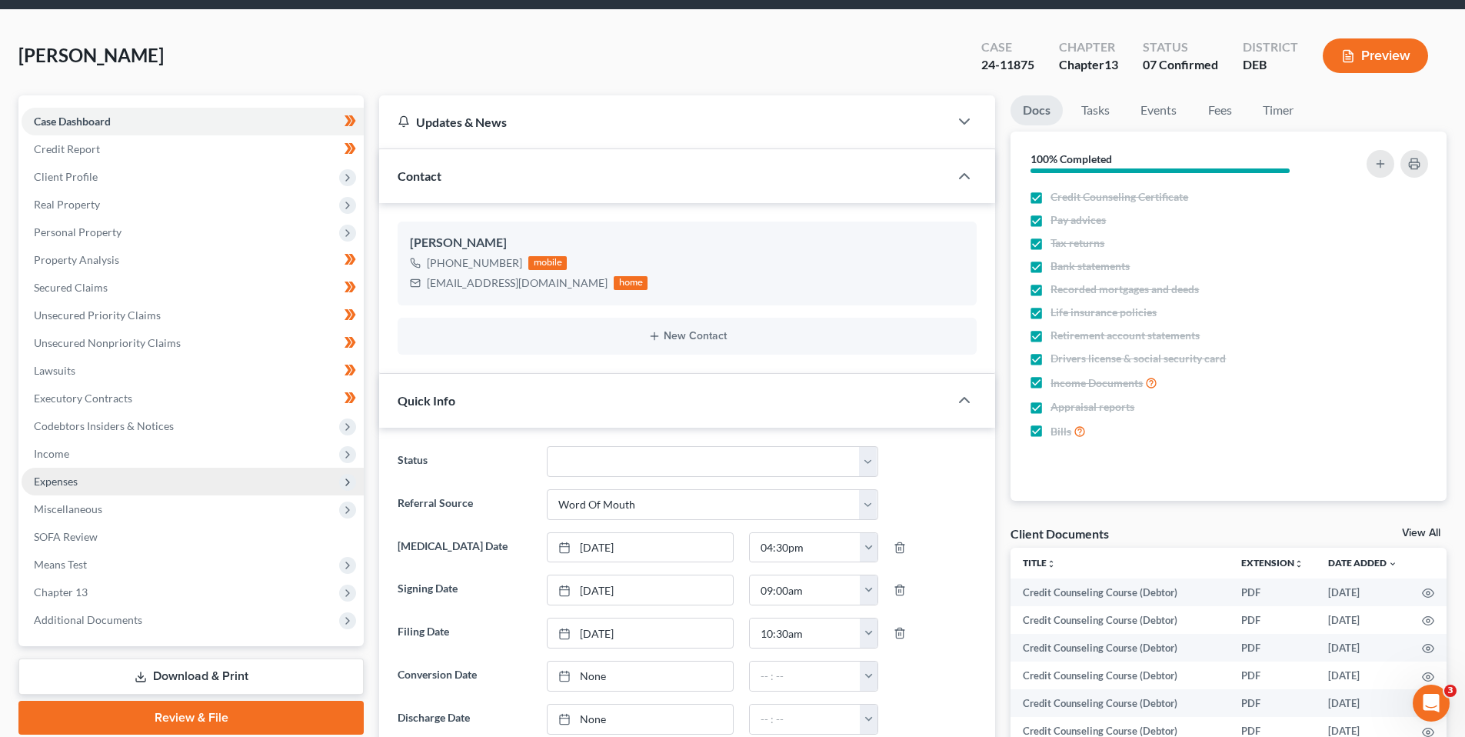
scroll to position [154, 0]
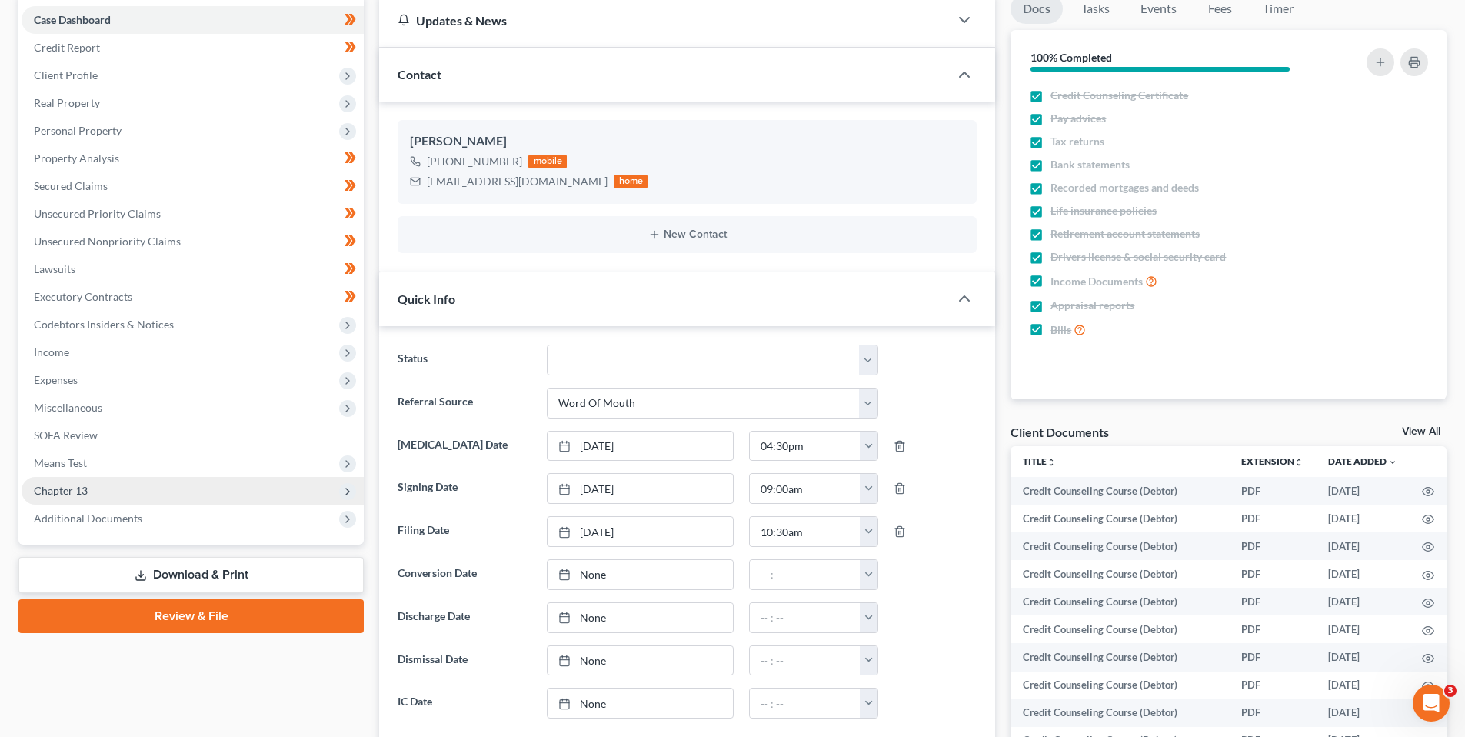
click at [75, 488] on span "Chapter 13" at bounding box center [61, 490] width 54 height 13
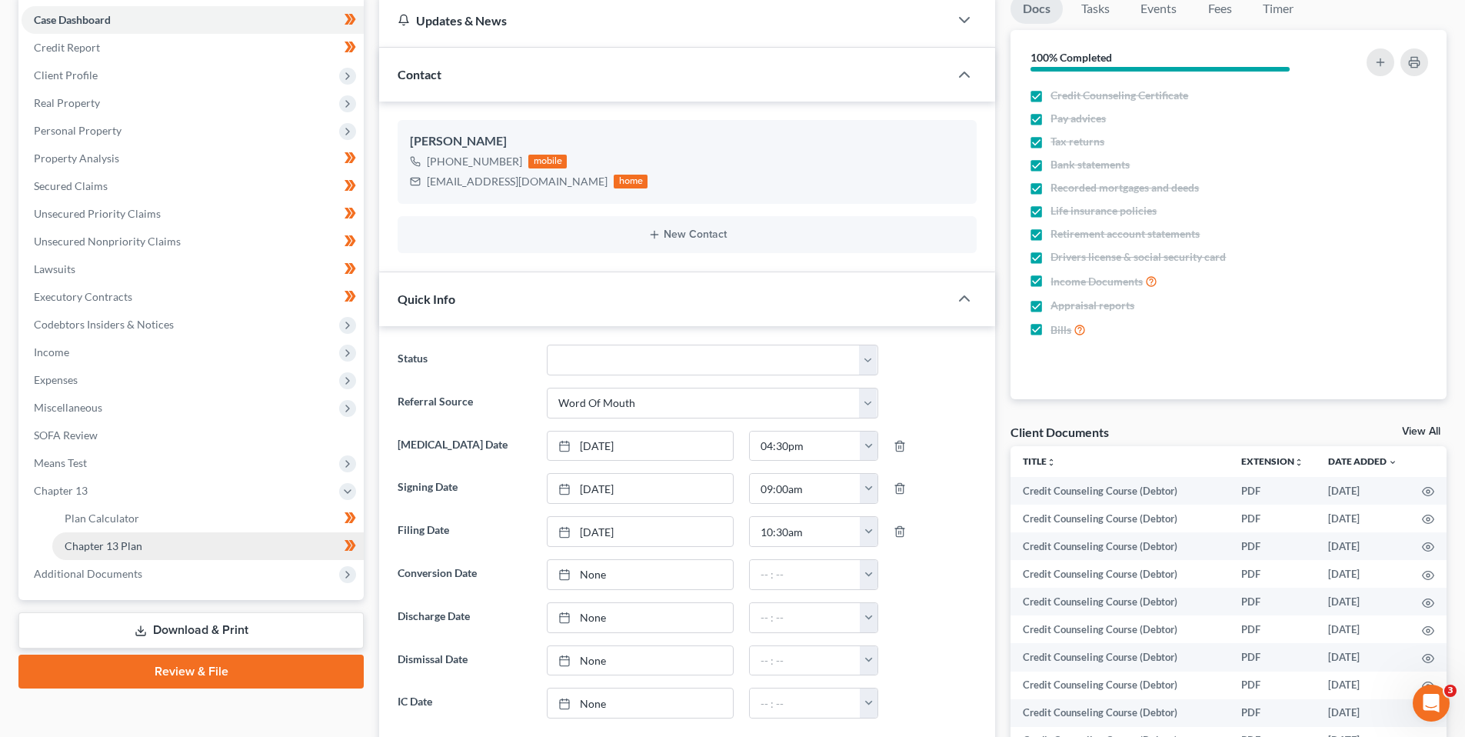
click at [112, 539] on span "Chapter 13 Plan" at bounding box center [104, 545] width 78 height 13
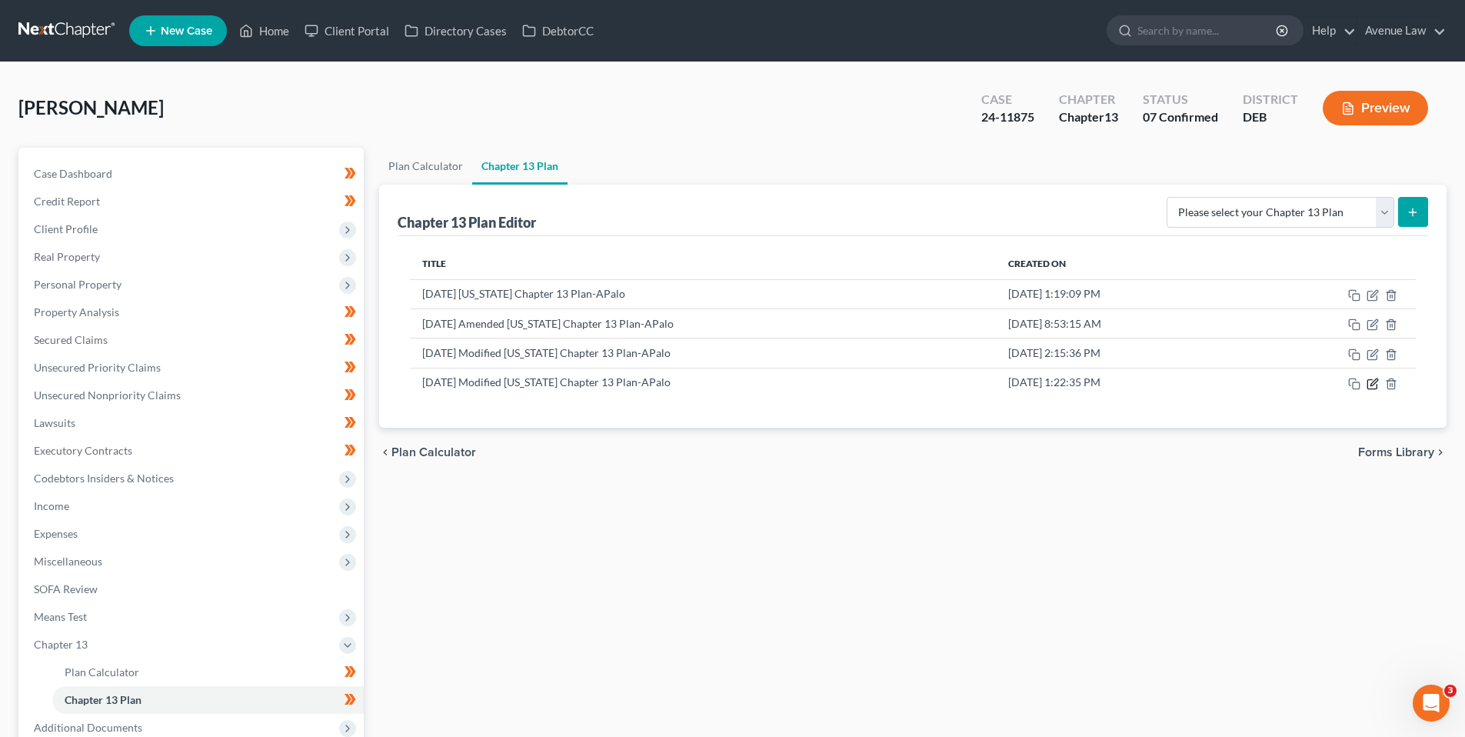
click at [1374, 384] on icon "button" at bounding box center [1374, 381] width 7 height 7
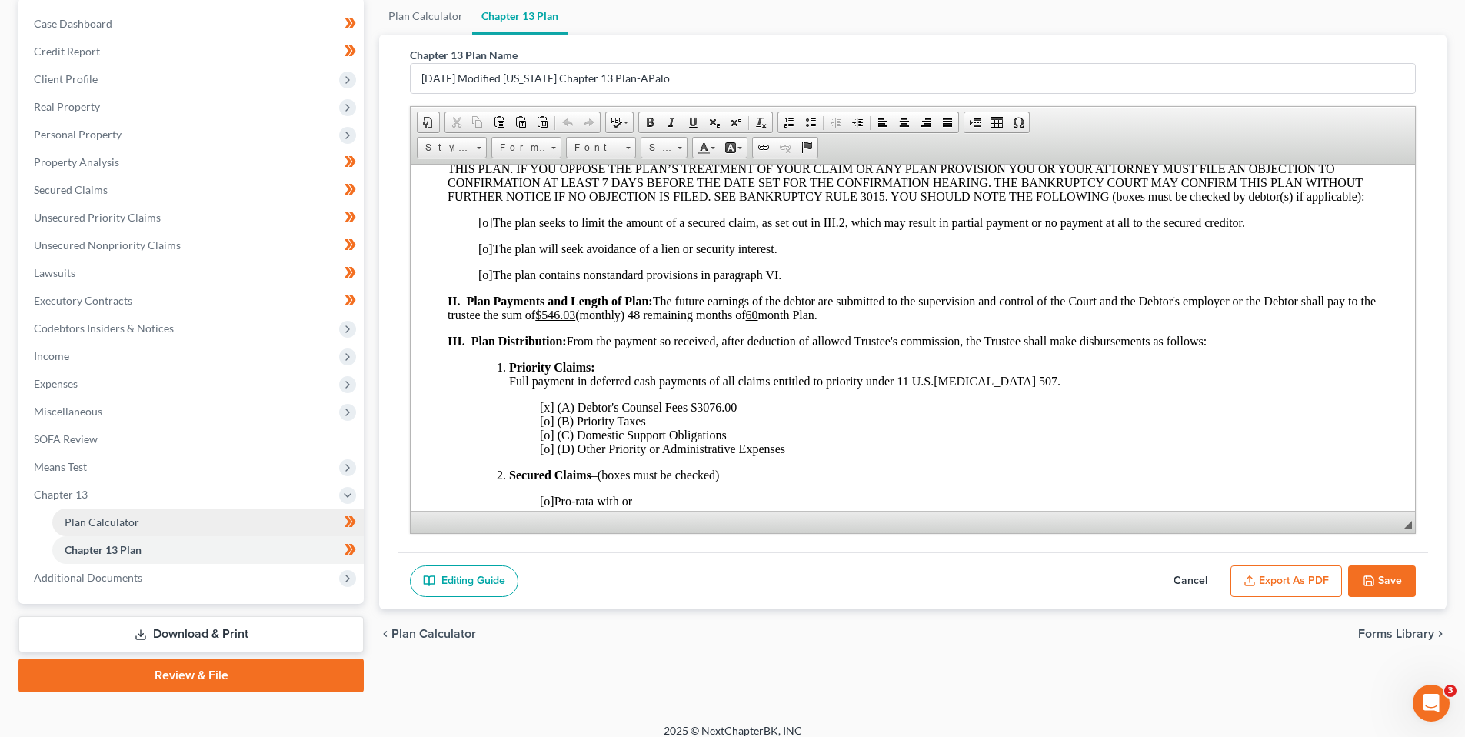
scroll to position [164, 0]
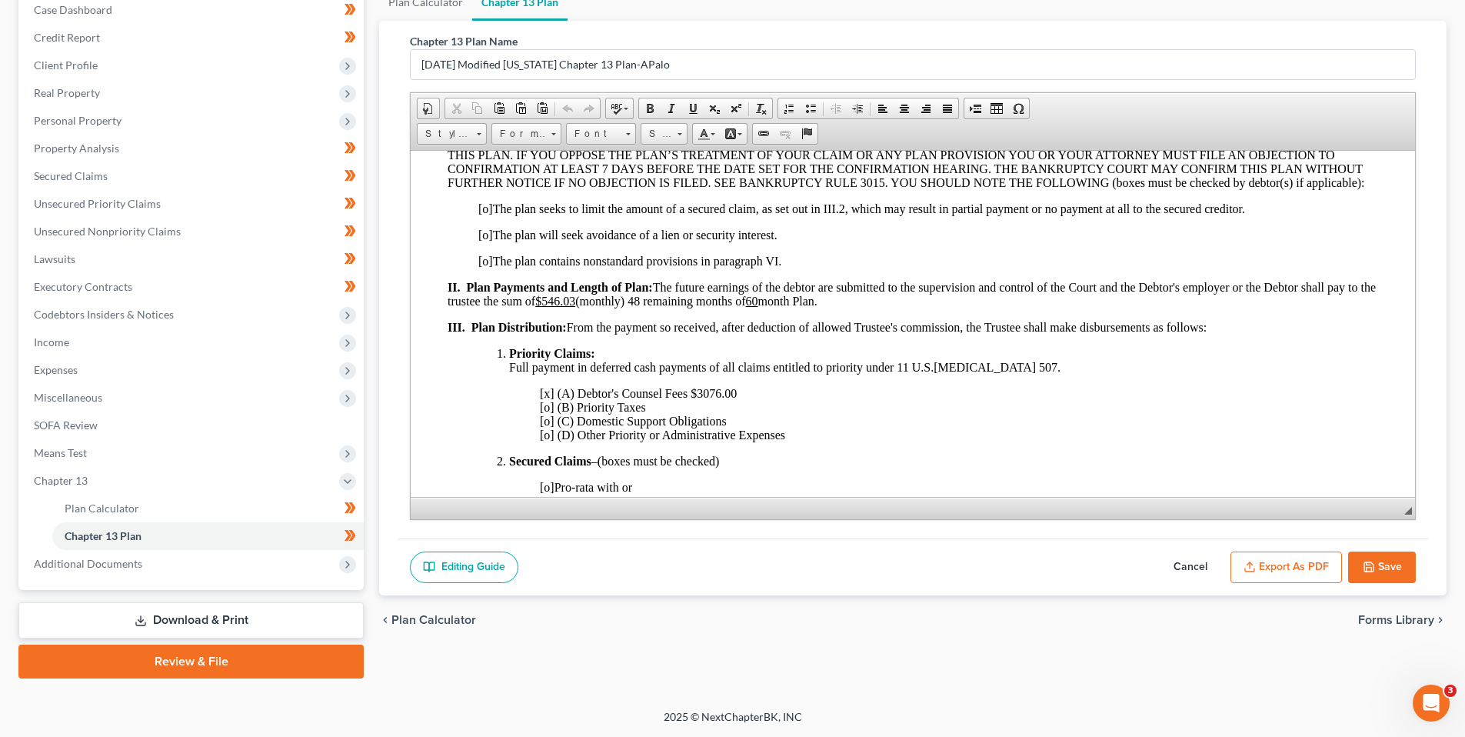
click at [1189, 561] on button "Cancel" at bounding box center [1191, 567] width 68 height 32
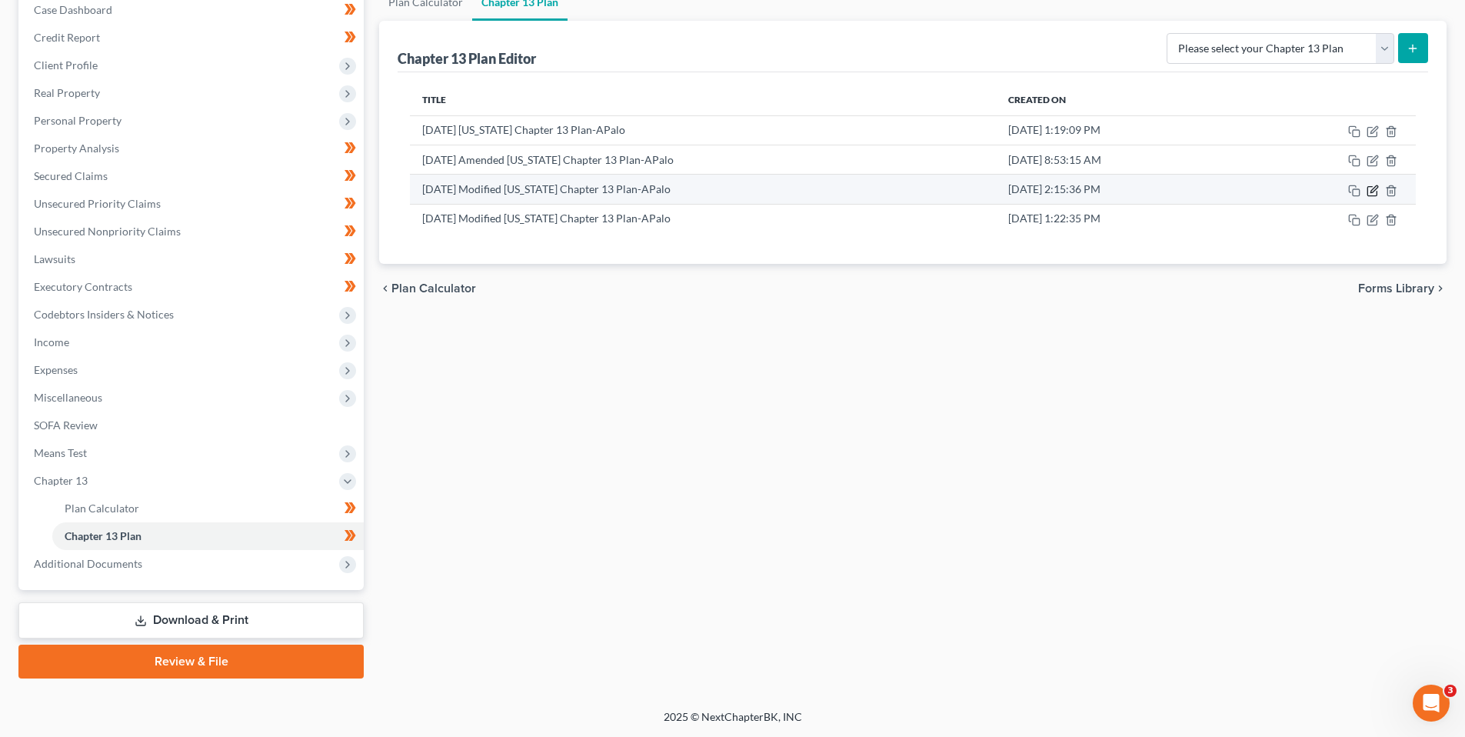
click at [1377, 188] on icon "button" at bounding box center [1374, 188] width 7 height 7
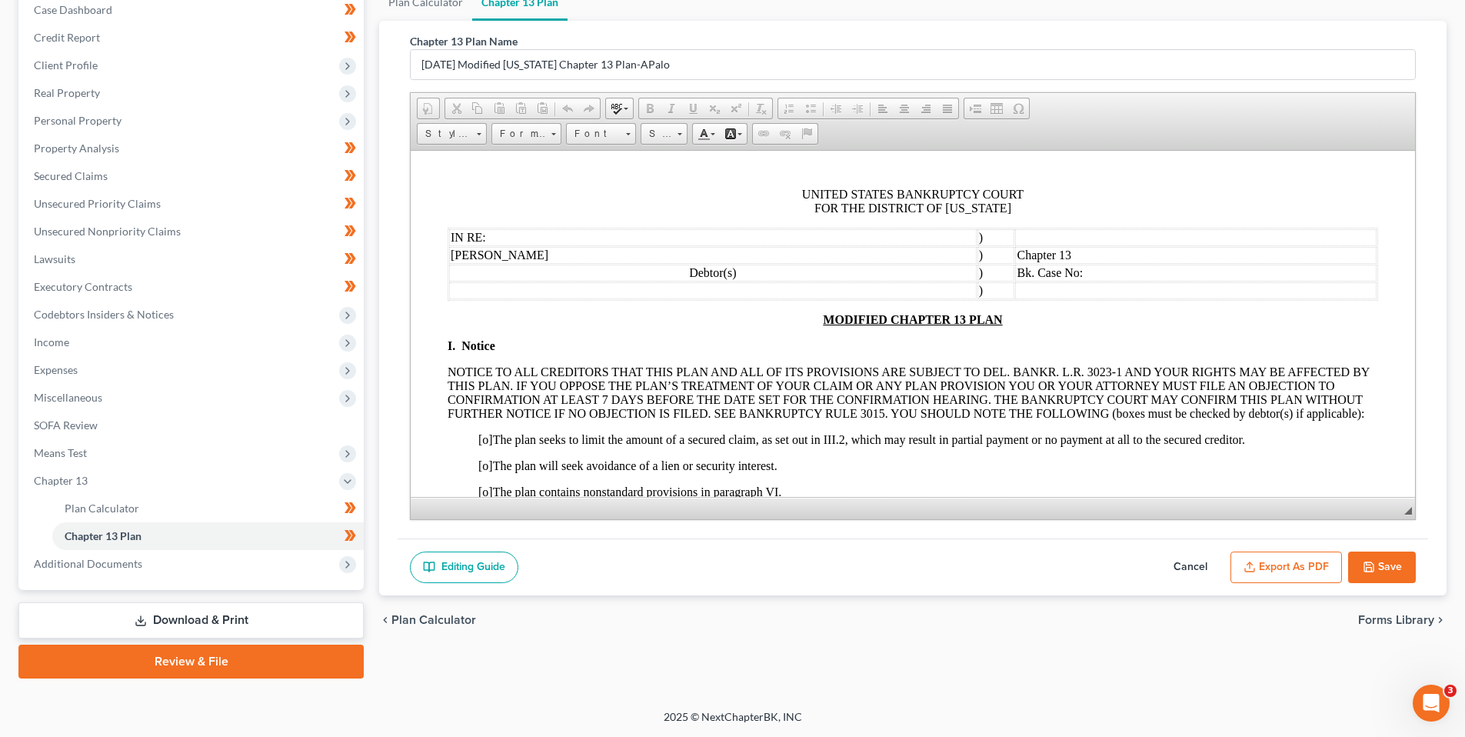
scroll to position [0, 0]
click at [1198, 562] on button "Cancel" at bounding box center [1191, 567] width 68 height 32
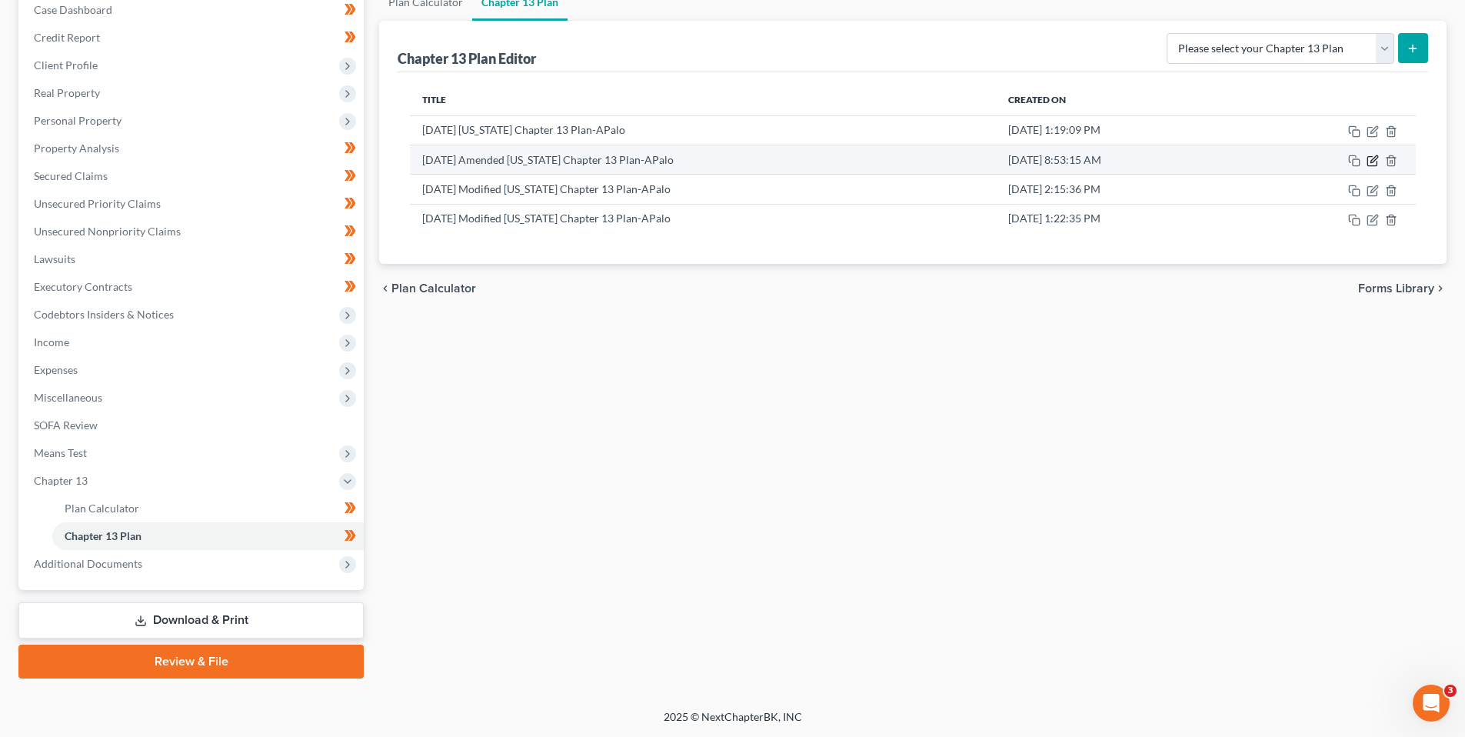
click at [1371, 165] on icon "button" at bounding box center [1373, 161] width 12 height 12
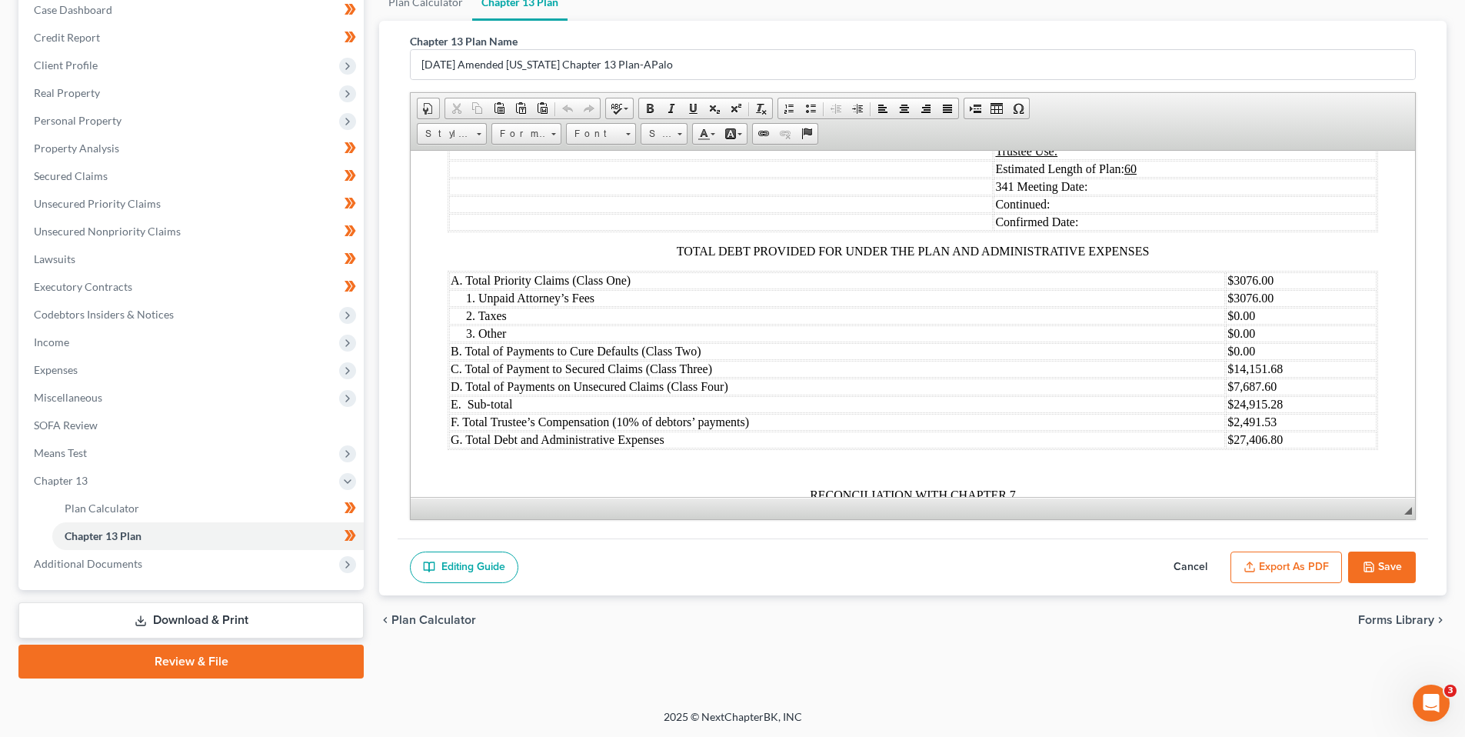
scroll to position [1615, 0]
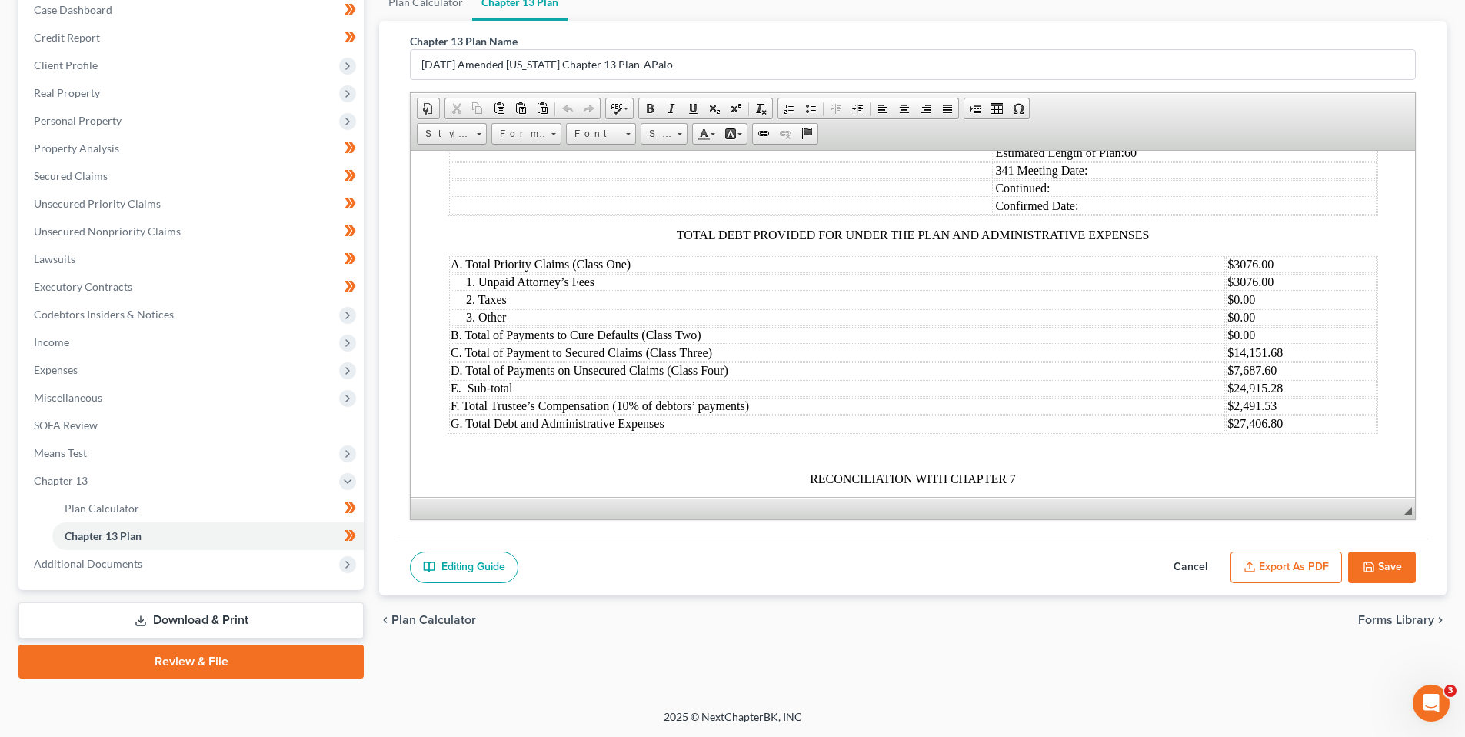
drag, startPoint x: 1185, startPoint y: 559, endPoint x: 1176, endPoint y: 550, distance: 13.1
click at [1184, 558] on button "Cancel" at bounding box center [1191, 567] width 68 height 32
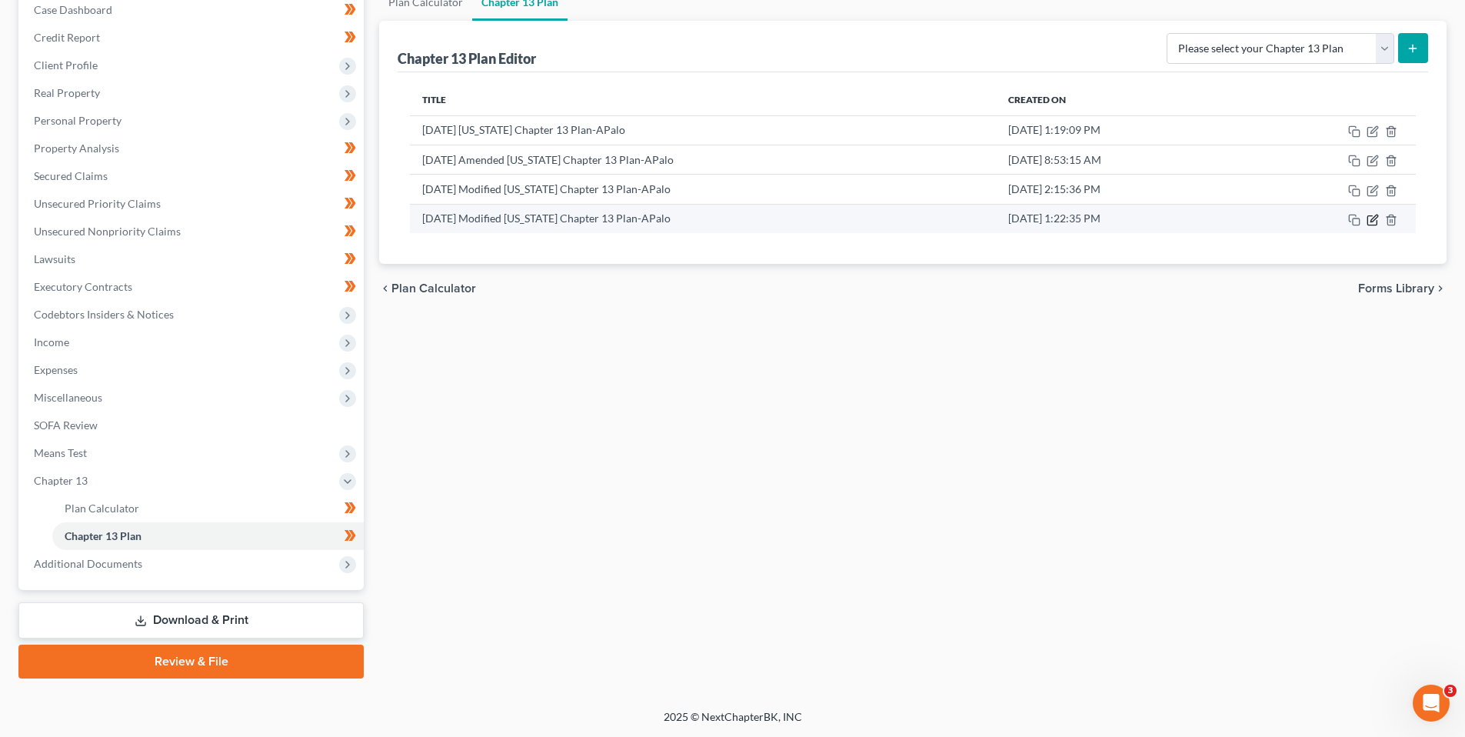
click at [1370, 216] on icon "button" at bounding box center [1372, 220] width 9 height 9
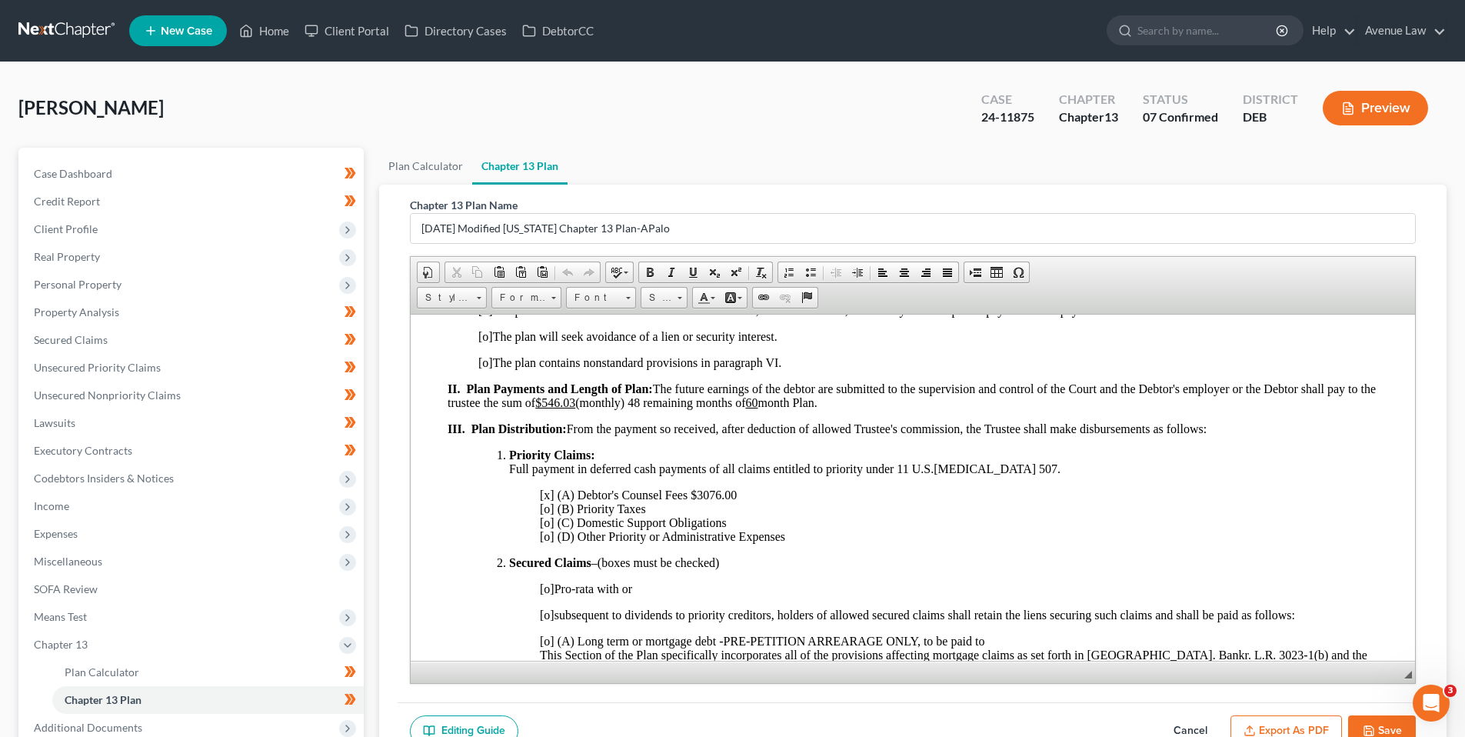
scroll to position [0, 0]
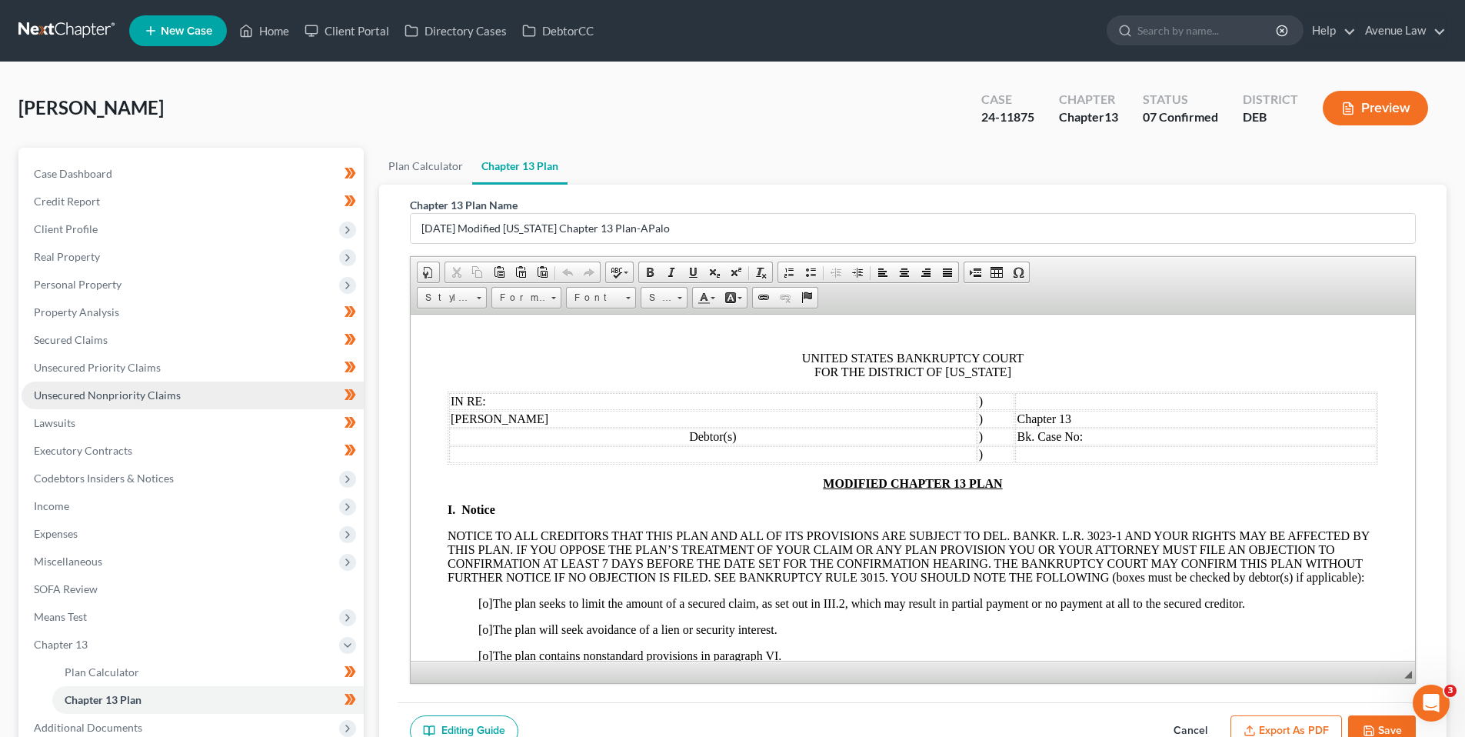
click at [85, 393] on span "Unsecured Nonpriority Claims" at bounding box center [107, 394] width 147 height 13
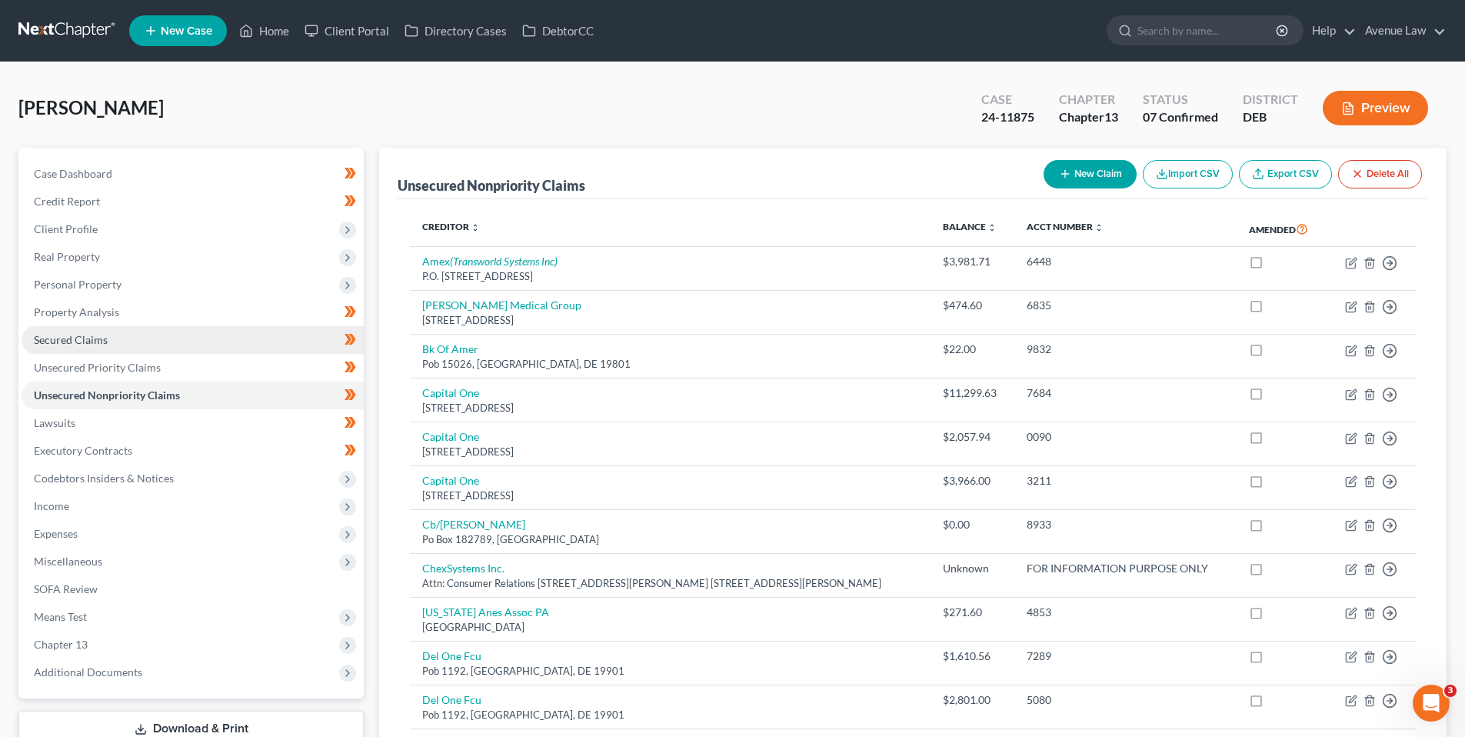
click at [97, 338] on span "Secured Claims" at bounding box center [71, 339] width 74 height 13
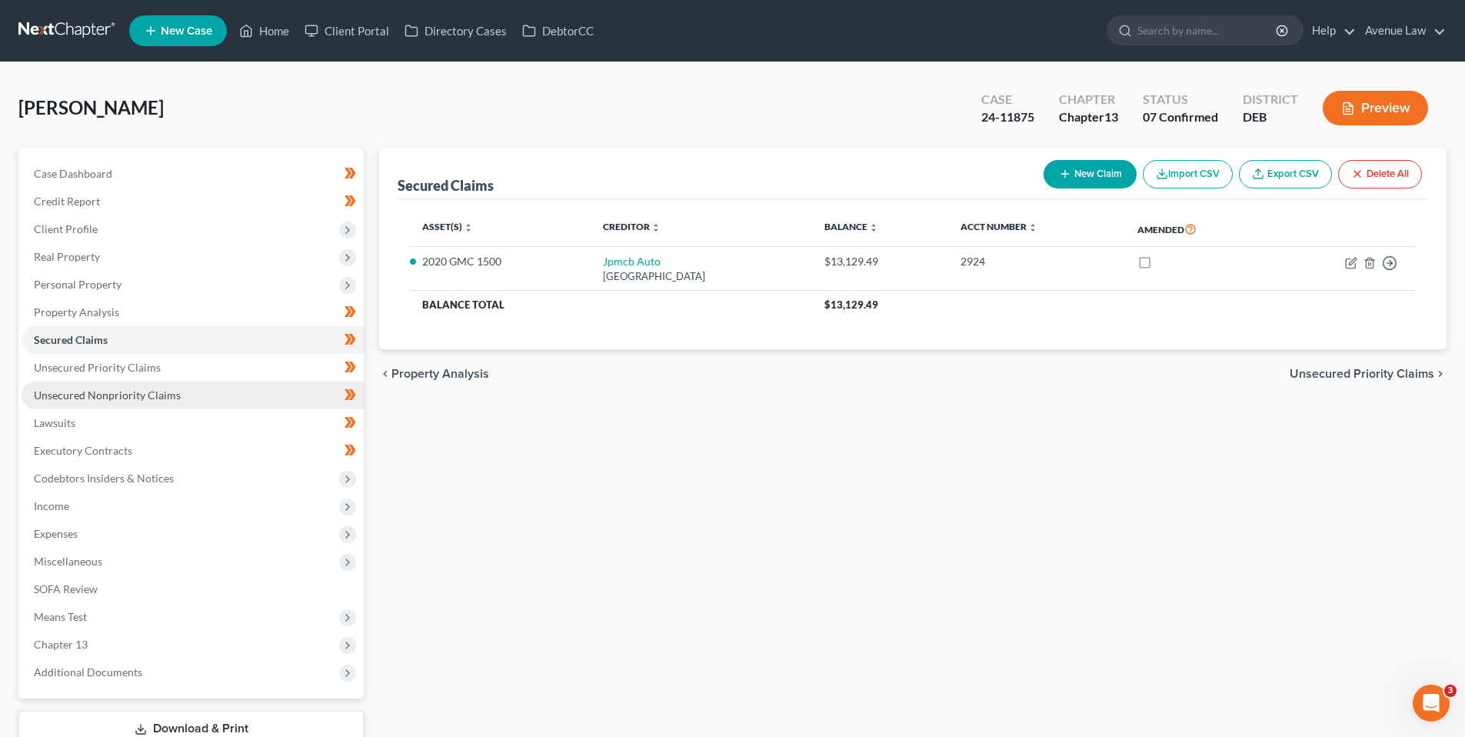
click at [108, 391] on span "Unsecured Nonpriority Claims" at bounding box center [107, 394] width 147 height 13
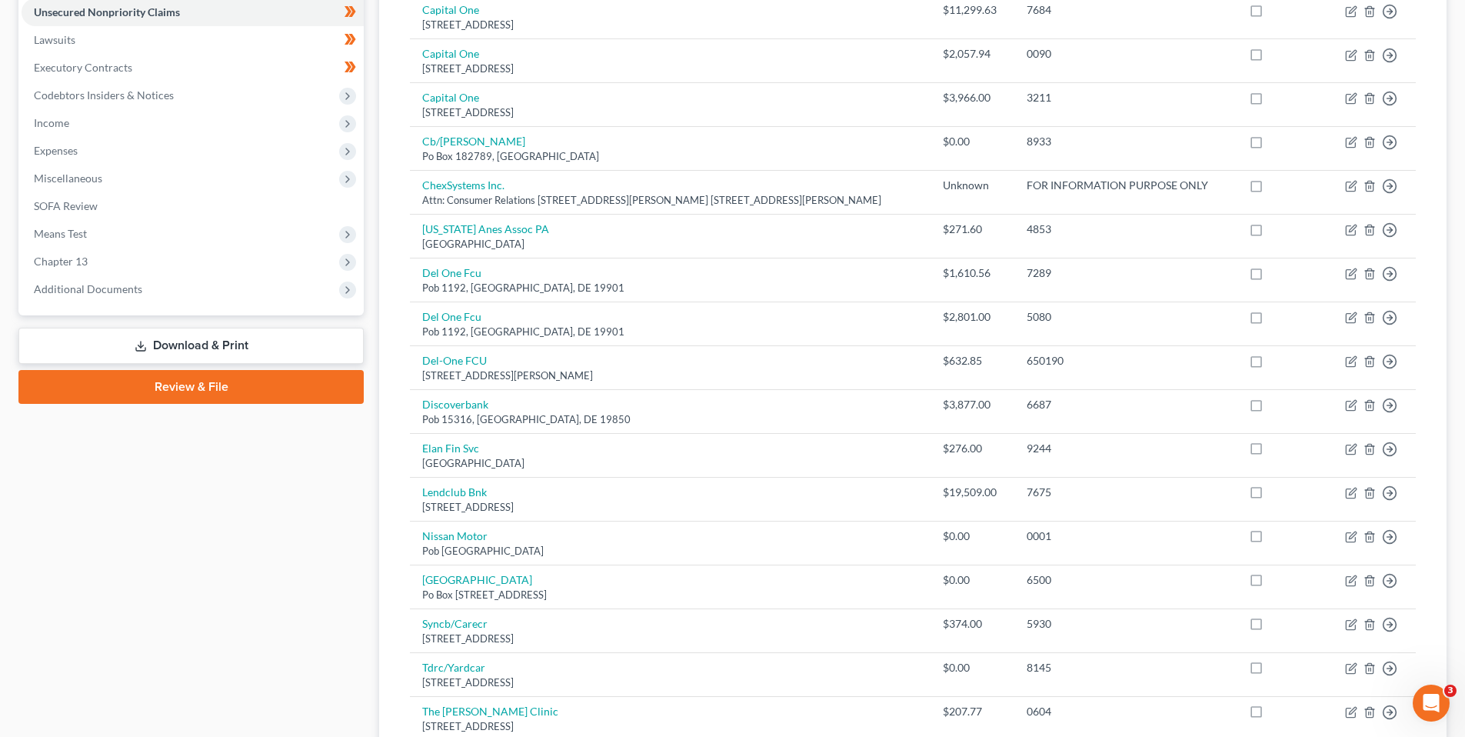
scroll to position [385, 0]
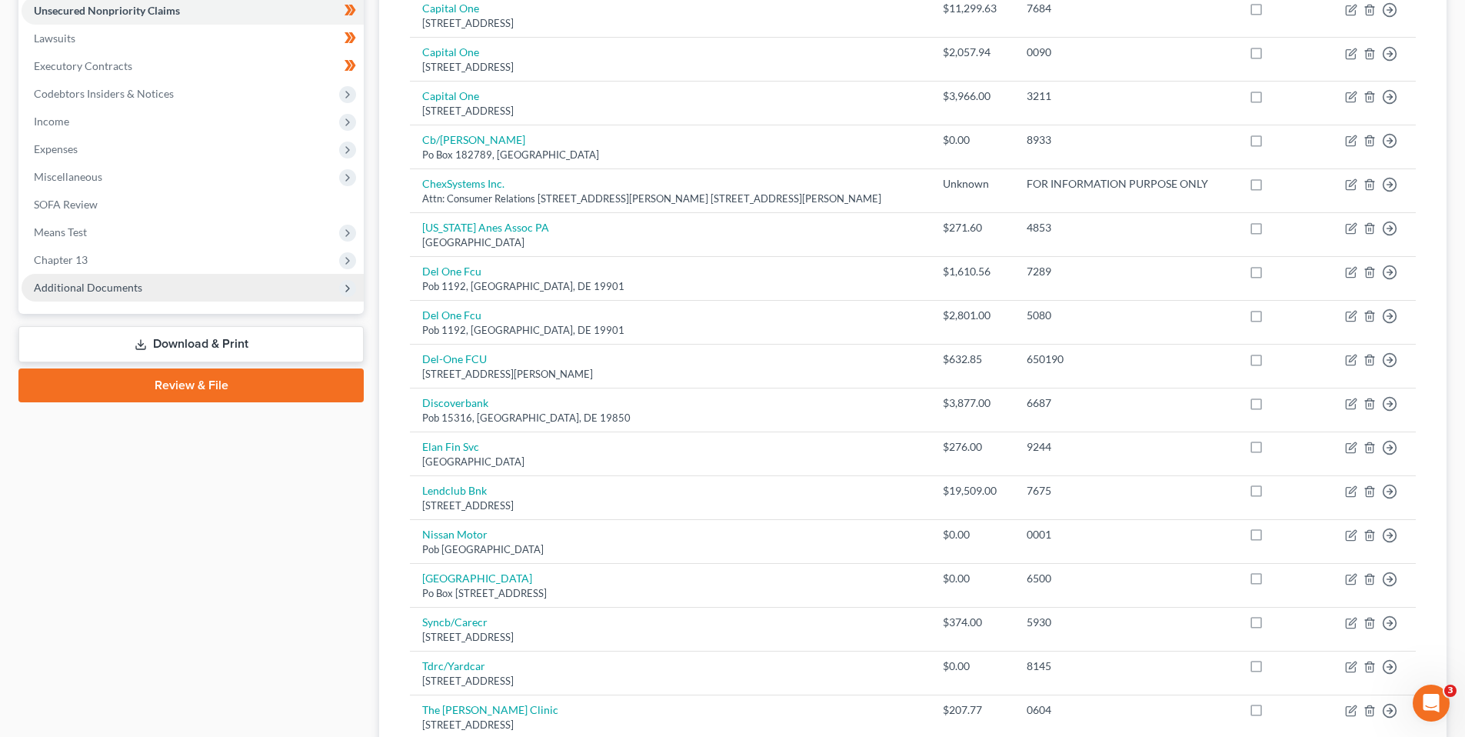
click at [113, 285] on span "Additional Documents" at bounding box center [88, 287] width 108 height 13
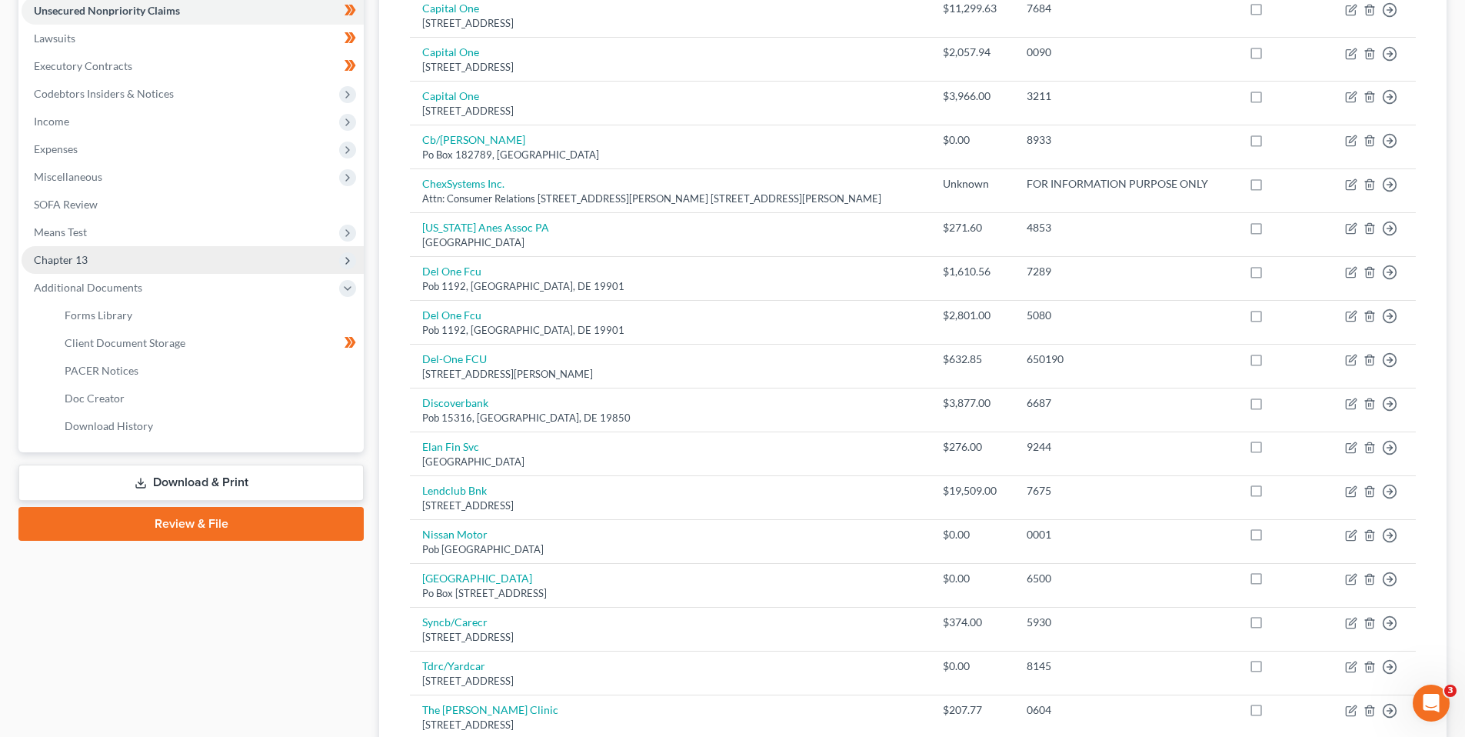
click at [67, 256] on span "Chapter 13" at bounding box center [61, 259] width 54 height 13
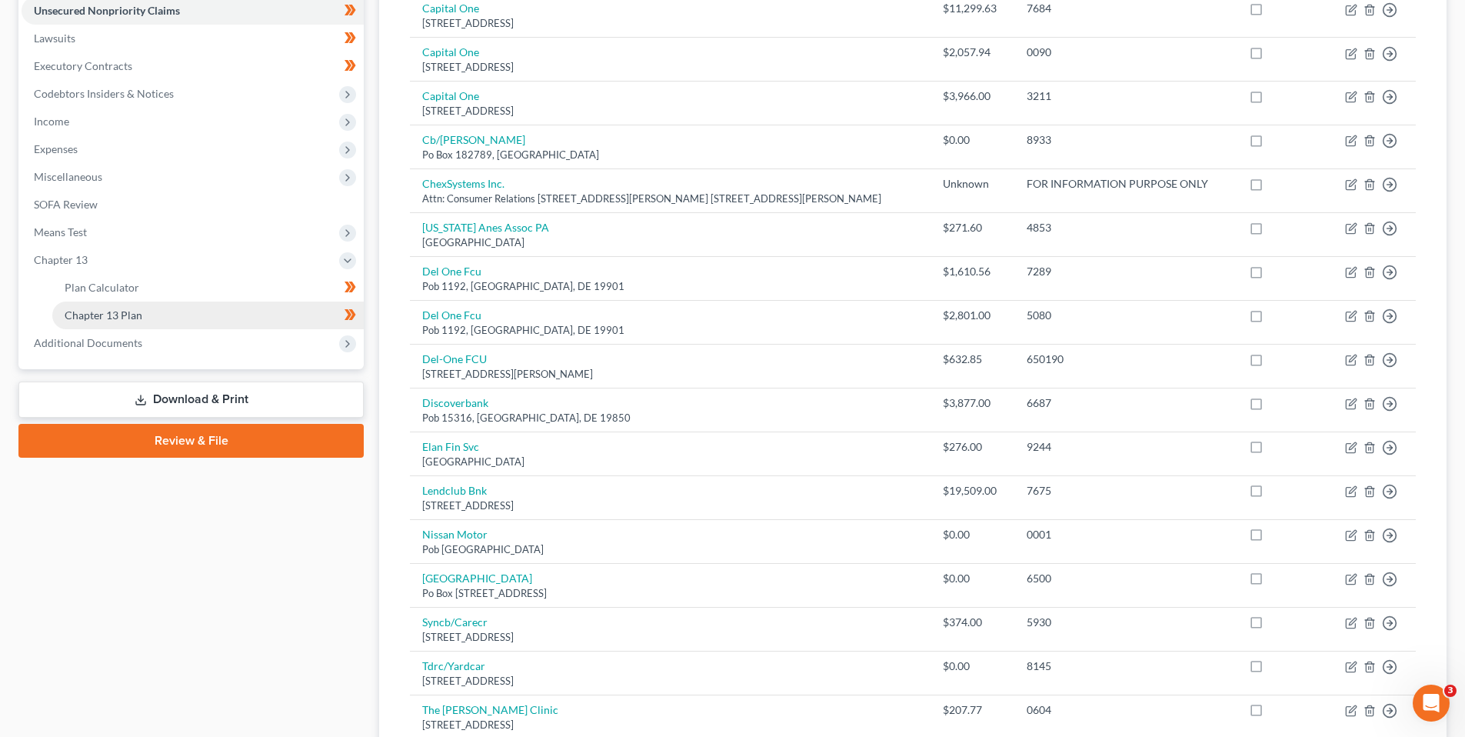
click at [99, 315] on span "Chapter 13 Plan" at bounding box center [104, 314] width 78 height 13
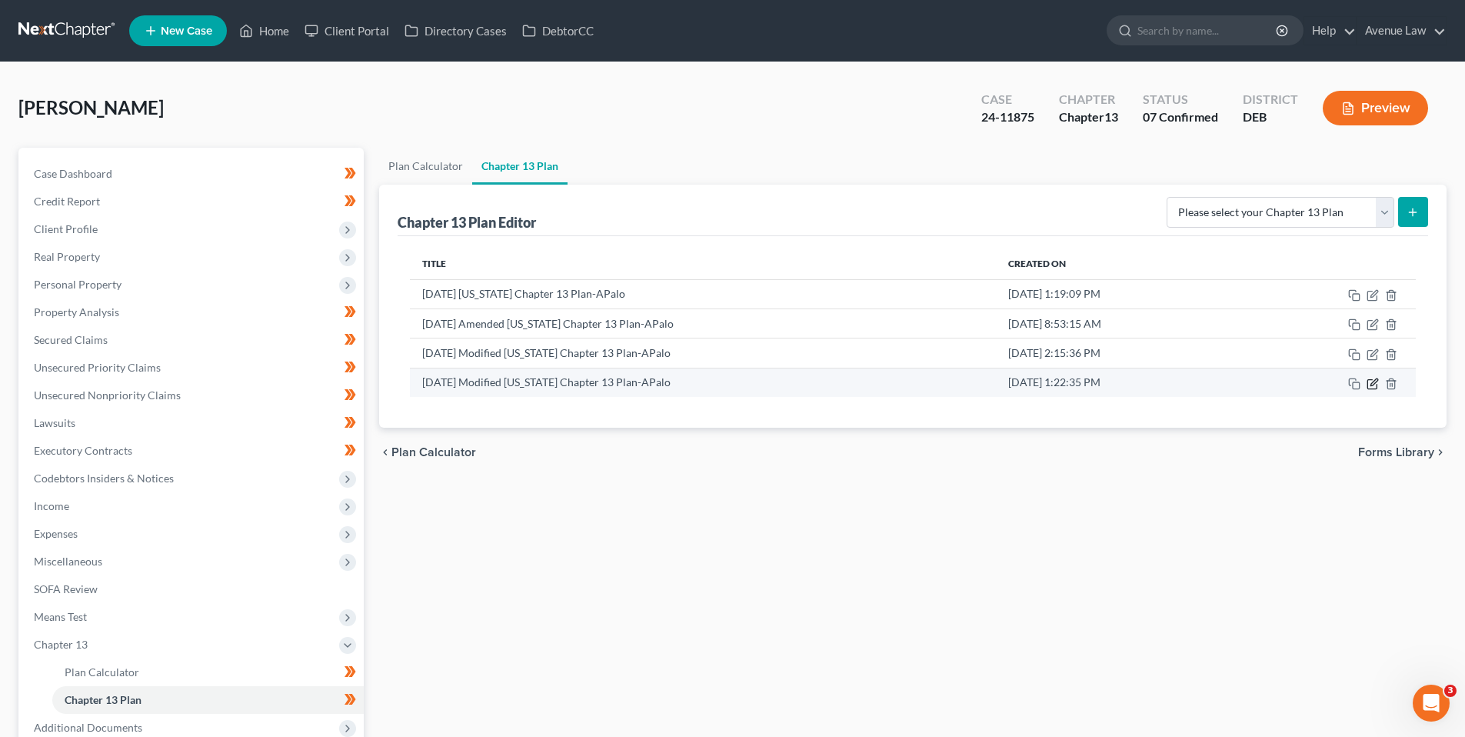
click at [1374, 380] on icon "button" at bounding box center [1374, 381] width 7 height 7
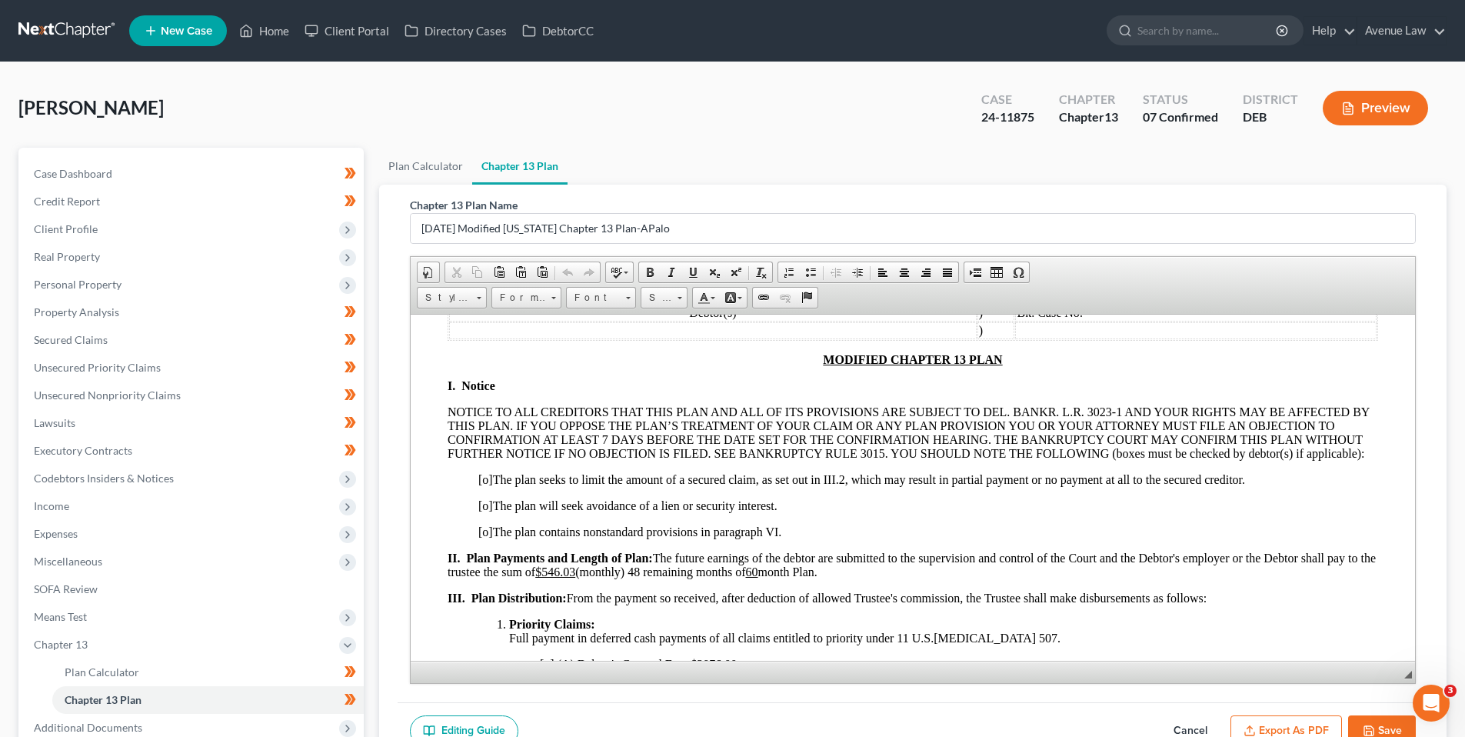
scroll to position [154, 0]
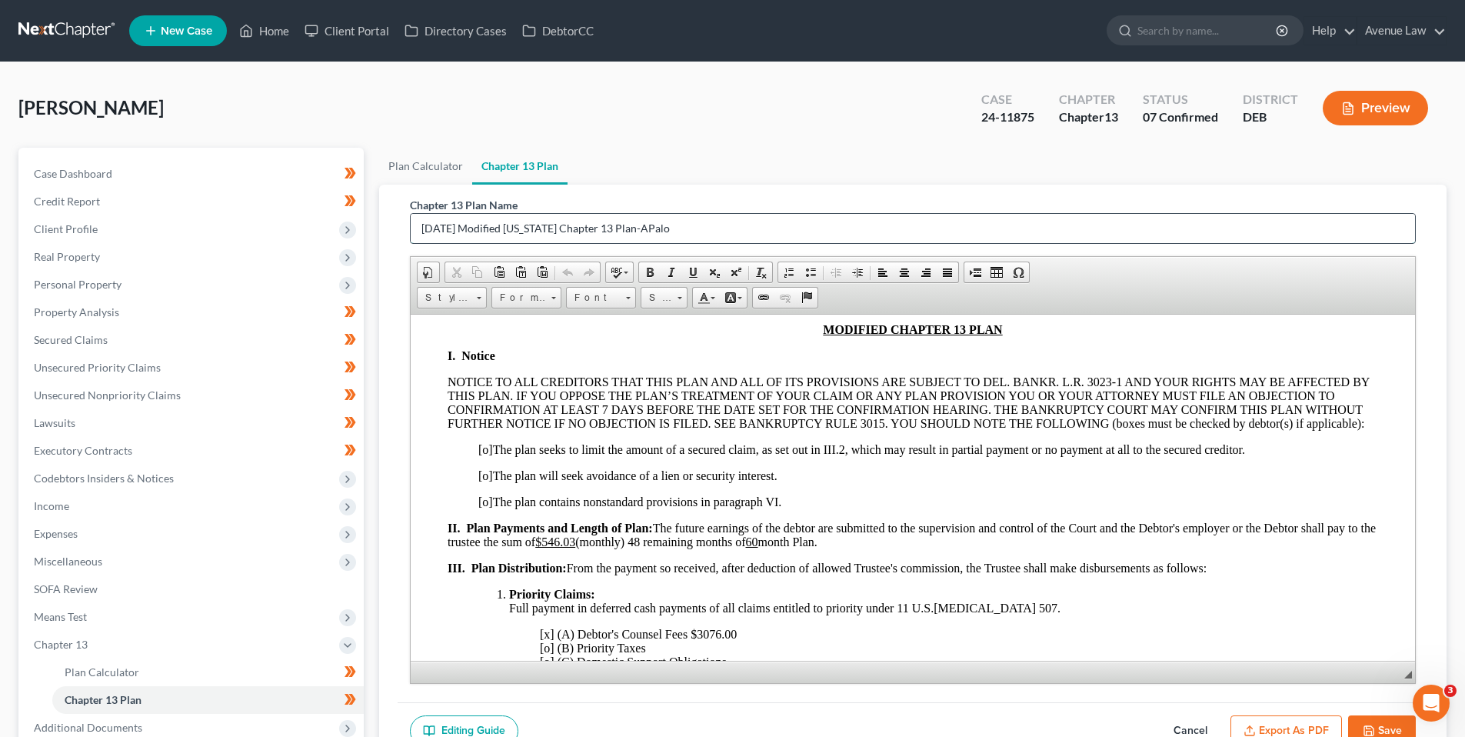
click at [479, 228] on input "2025-10-14 Modified Delaware Chapter 13 Plan-APalo" at bounding box center [913, 228] width 1005 height 29
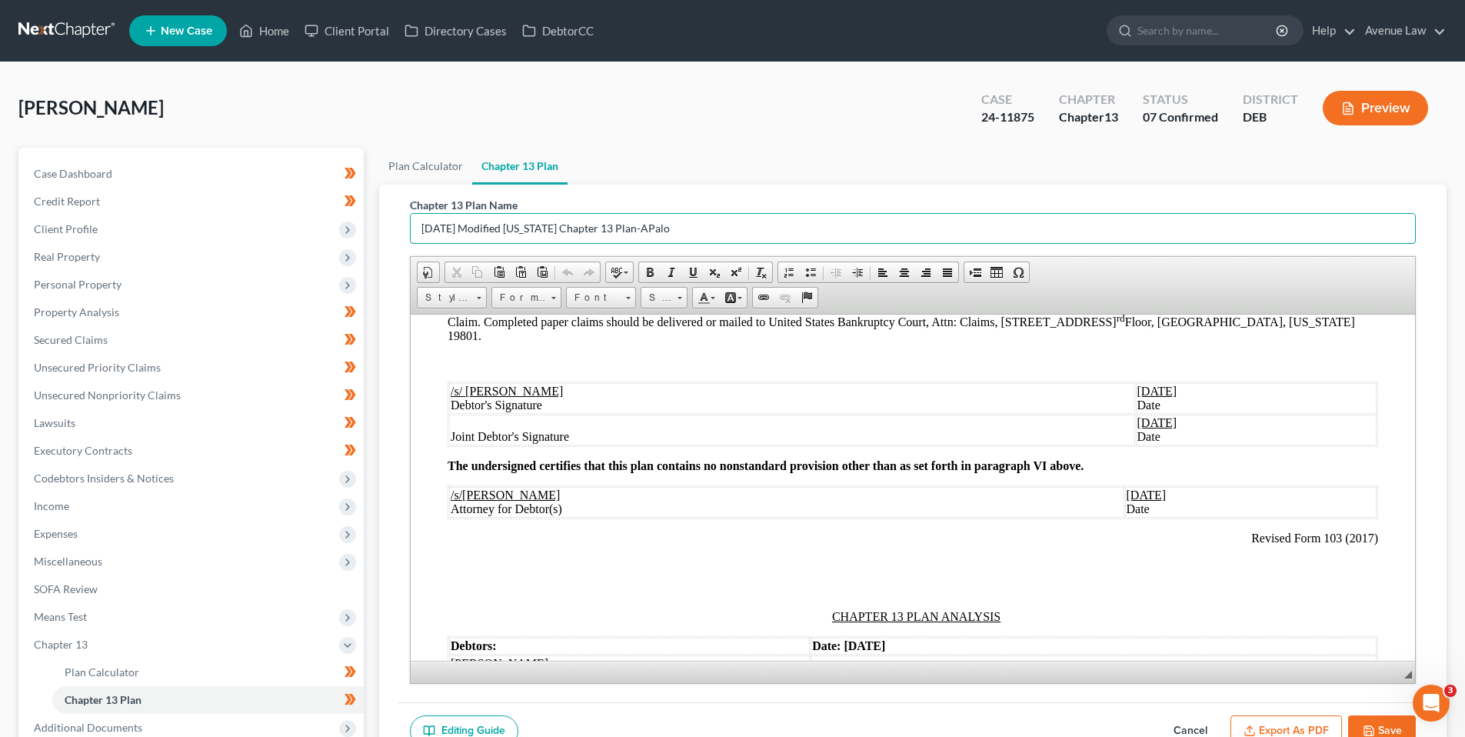
scroll to position [1231, 0]
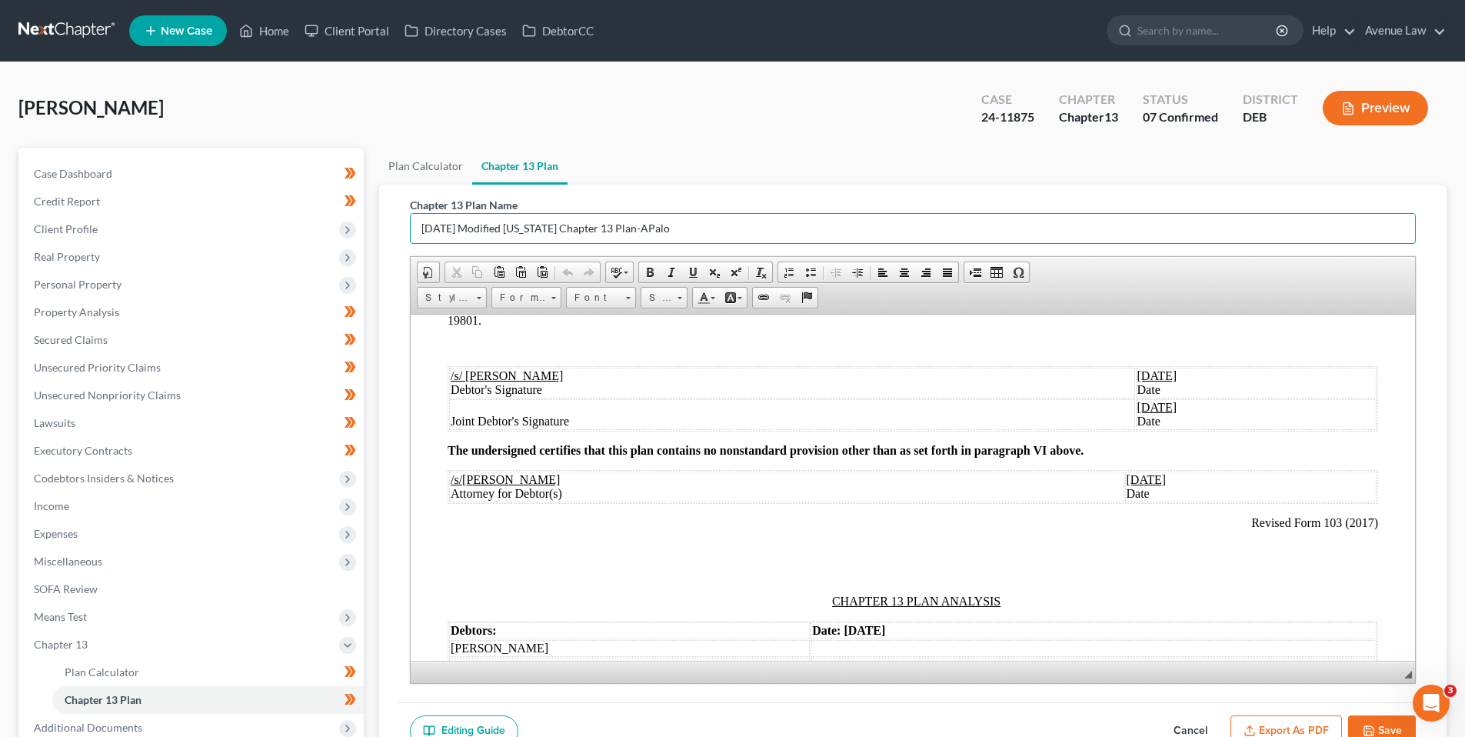
type input "2025-10-15 Modified Delaware Chapter 13 Plan-APalo"
click at [1138, 375] on u "10/14/2025" at bounding box center [1158, 374] width 40 height 13
click at [1138, 405] on u "10/14/2025" at bounding box center [1158, 406] width 40 height 13
click at [1127, 478] on u "10/14/2025" at bounding box center [1147, 478] width 40 height 13
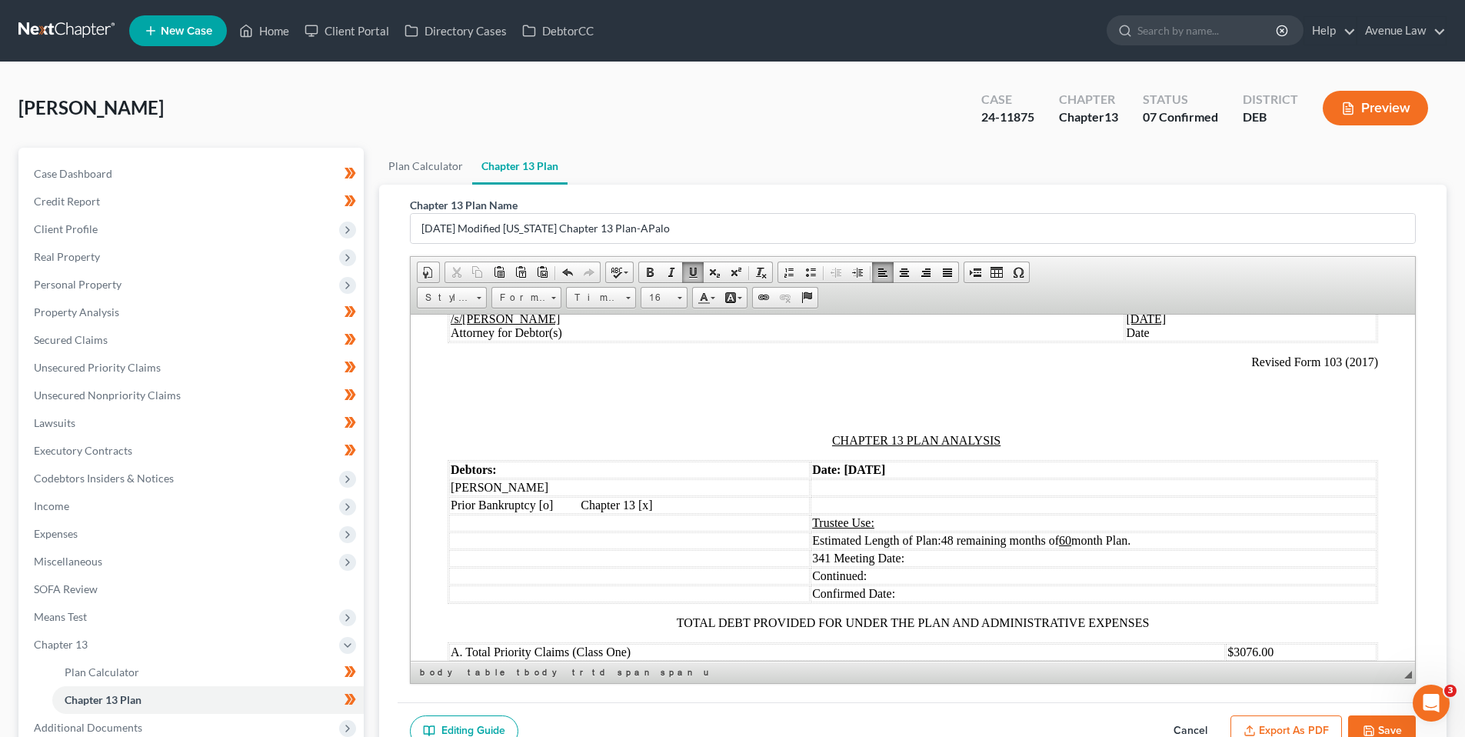
scroll to position [1461, 0]
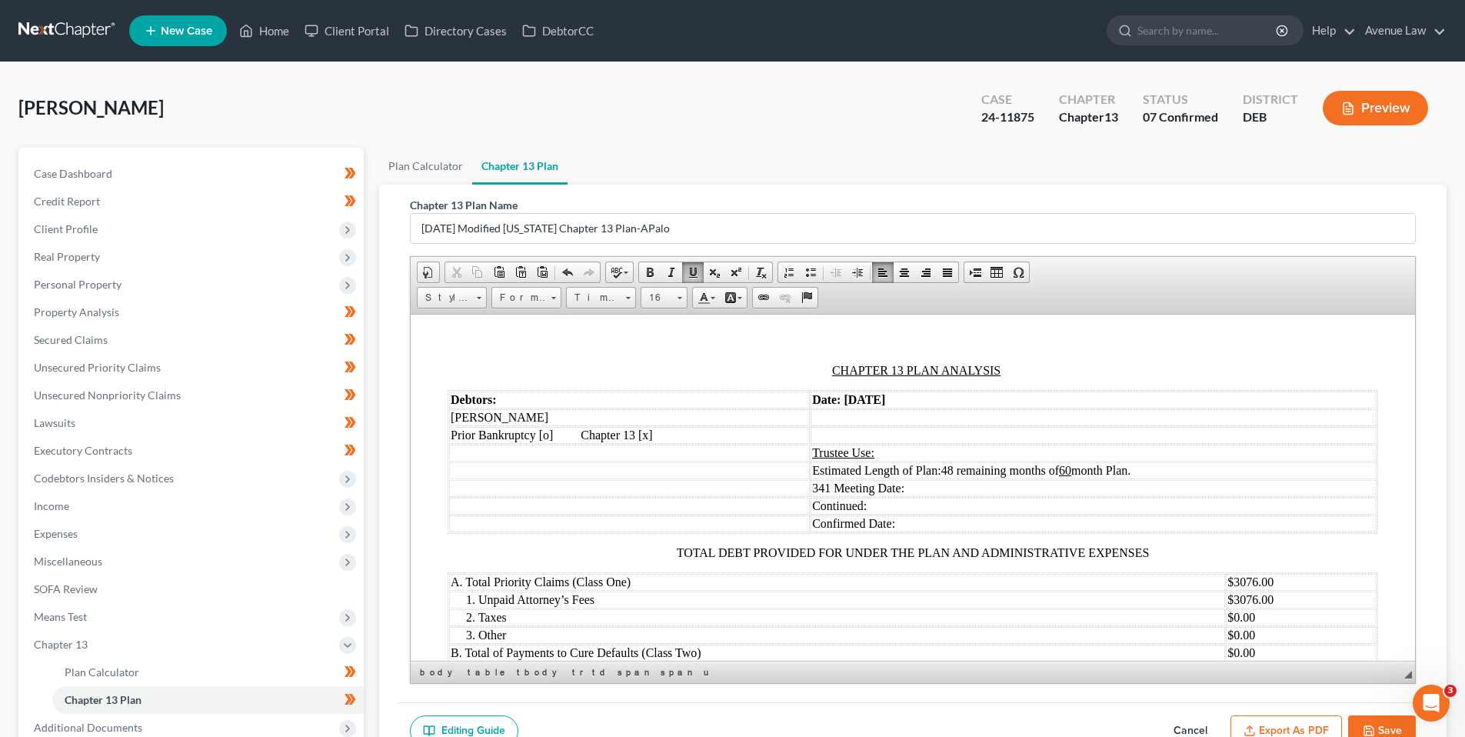
click at [861, 398] on strong "Date: 10/14/2025" at bounding box center [848, 398] width 73 height 13
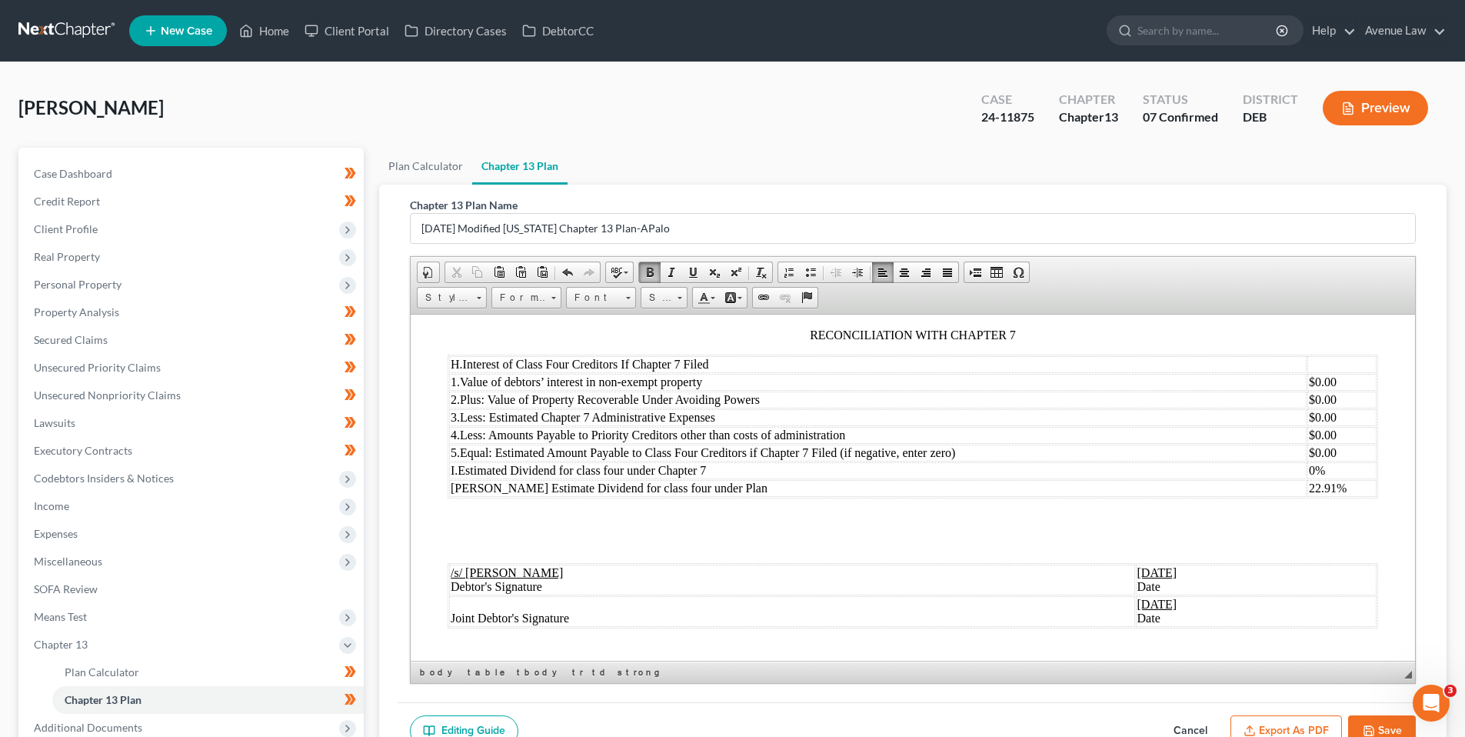
scroll to position [2000, 0]
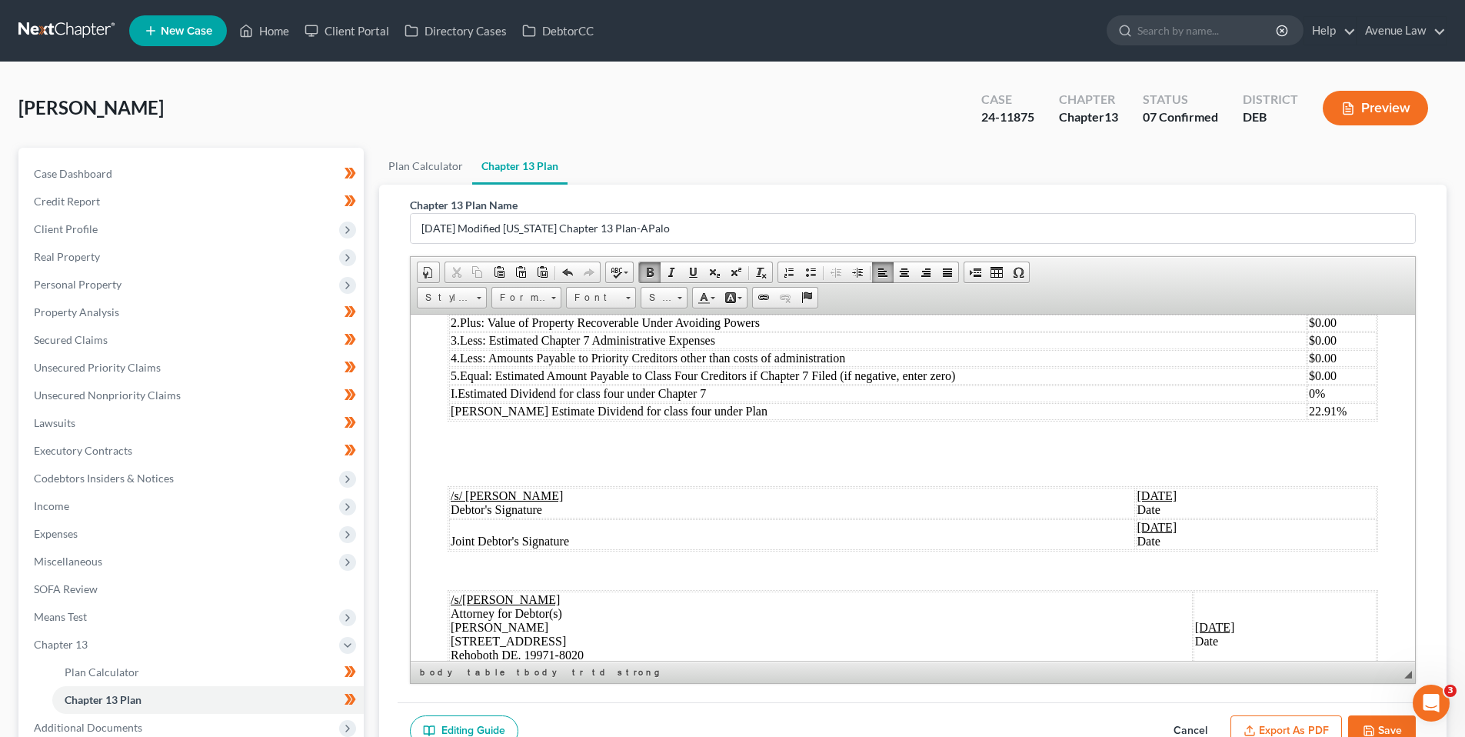
click at [1138, 494] on u "10/14/2025" at bounding box center [1158, 494] width 40 height 13
click at [1138, 525] on u "10/14/2025" at bounding box center [1158, 526] width 40 height 13
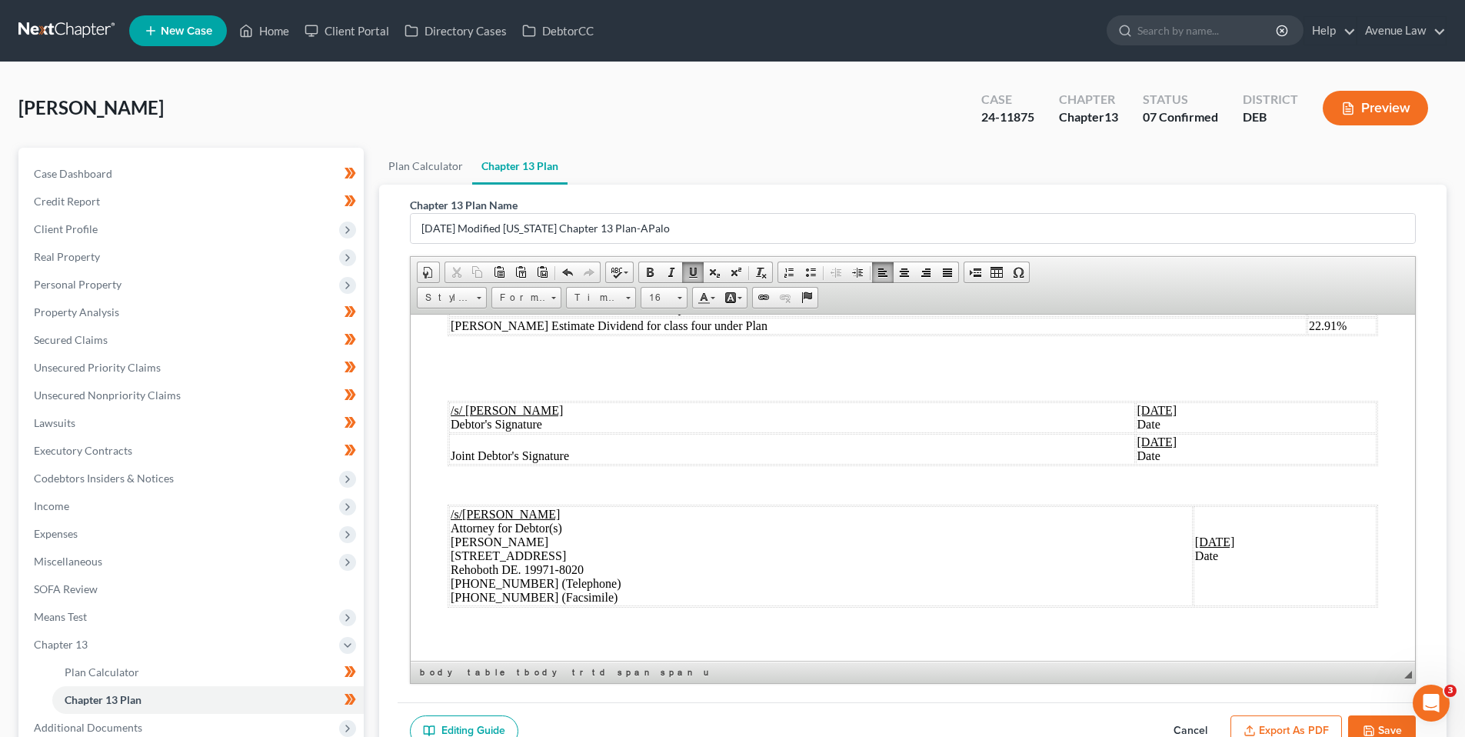
scroll to position [2095, 0]
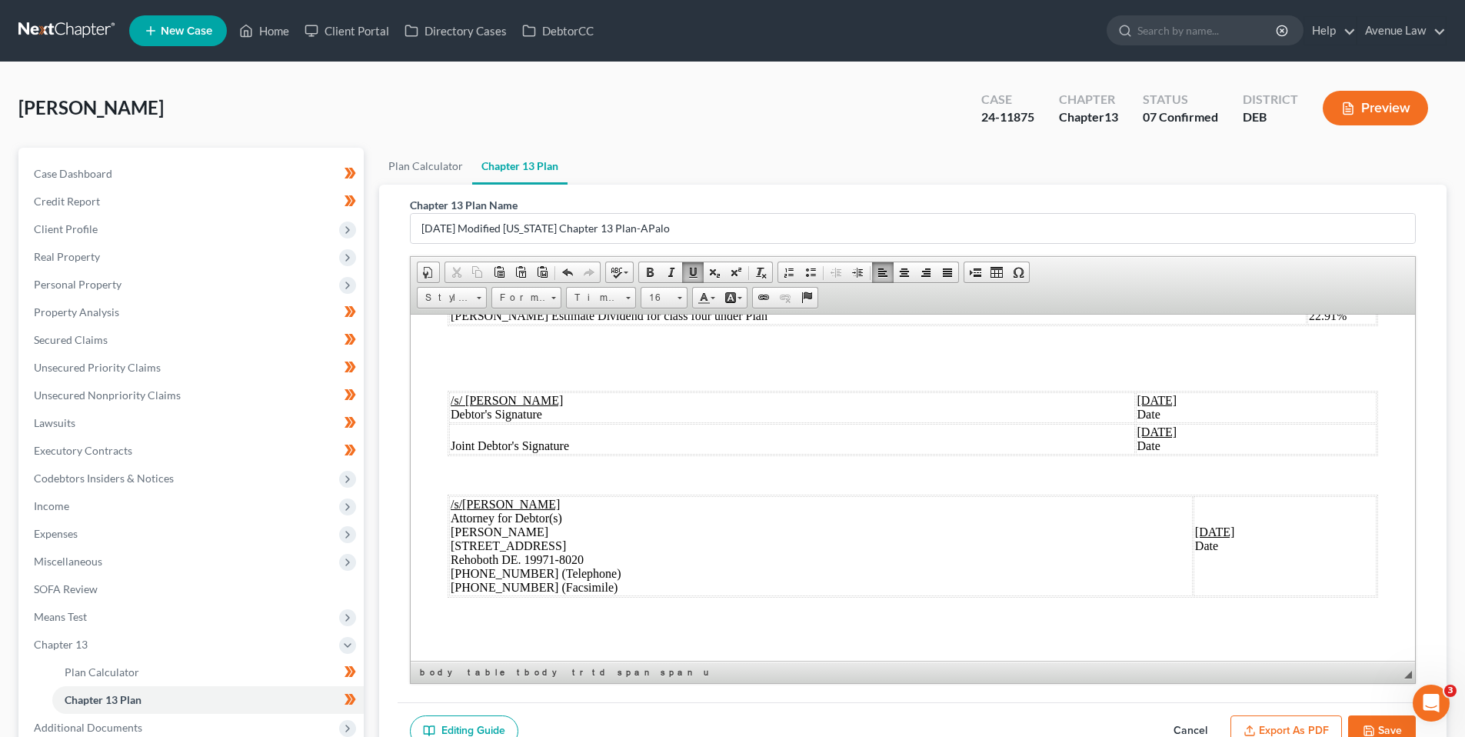
click at [1195, 531] on u "10/14/2025" at bounding box center [1215, 531] width 40 height 13
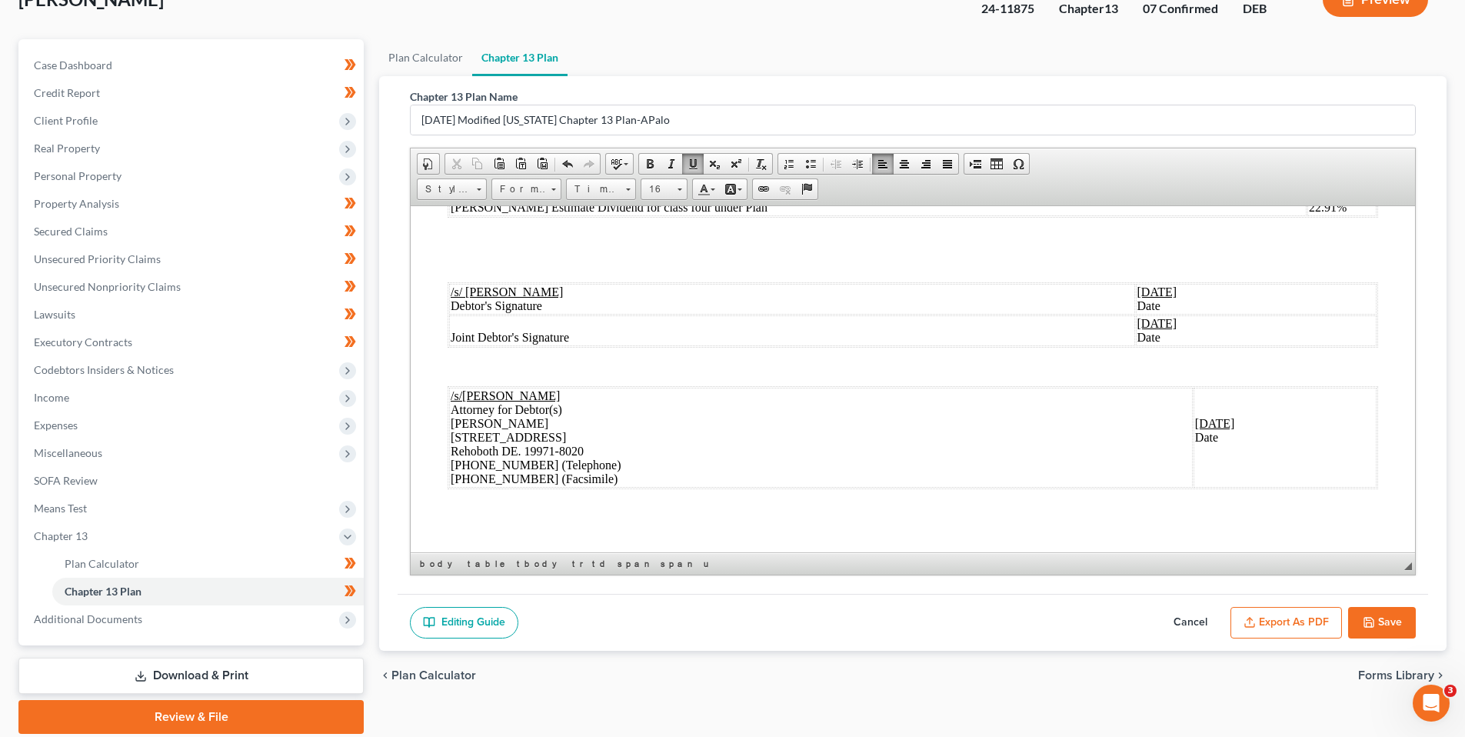
scroll to position [164, 0]
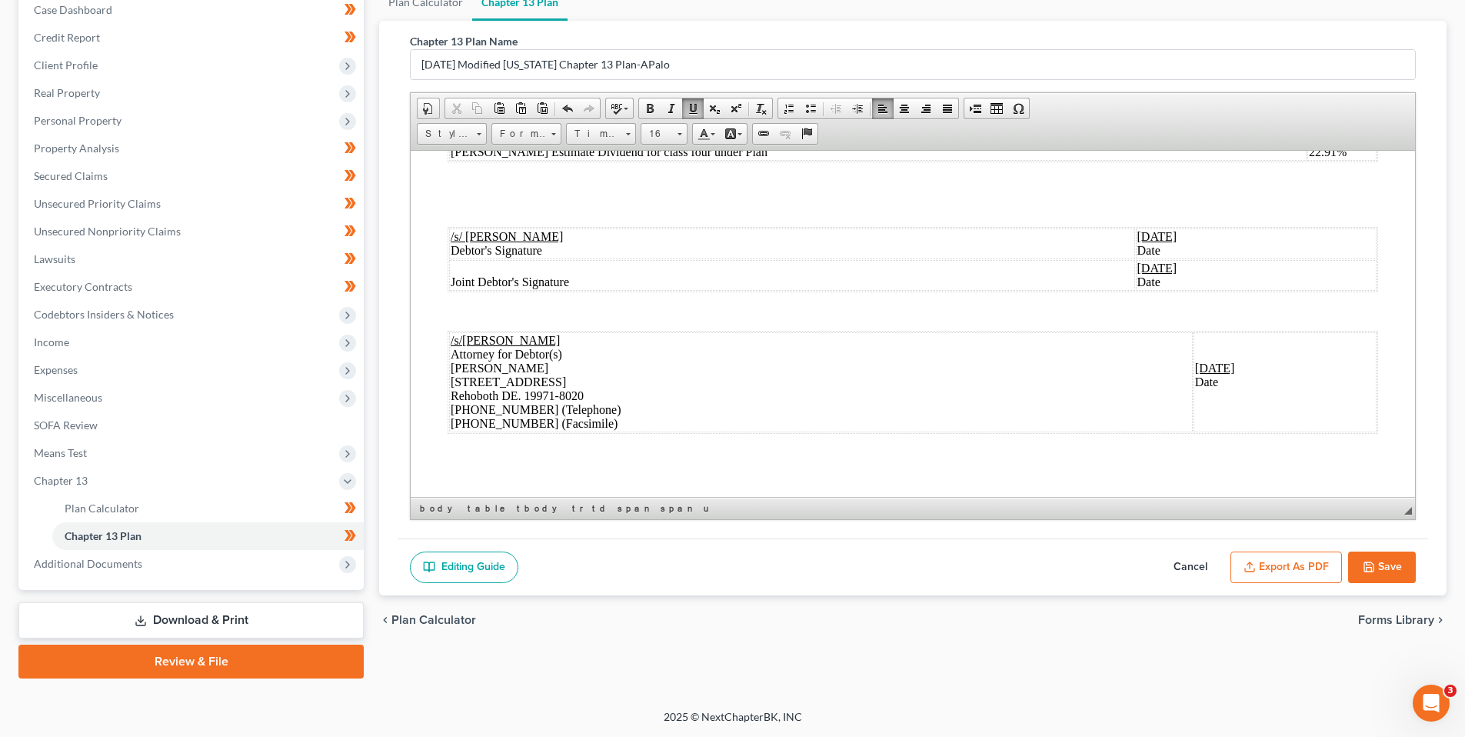
click at [1371, 561] on icon "button" at bounding box center [1369, 567] width 12 height 12
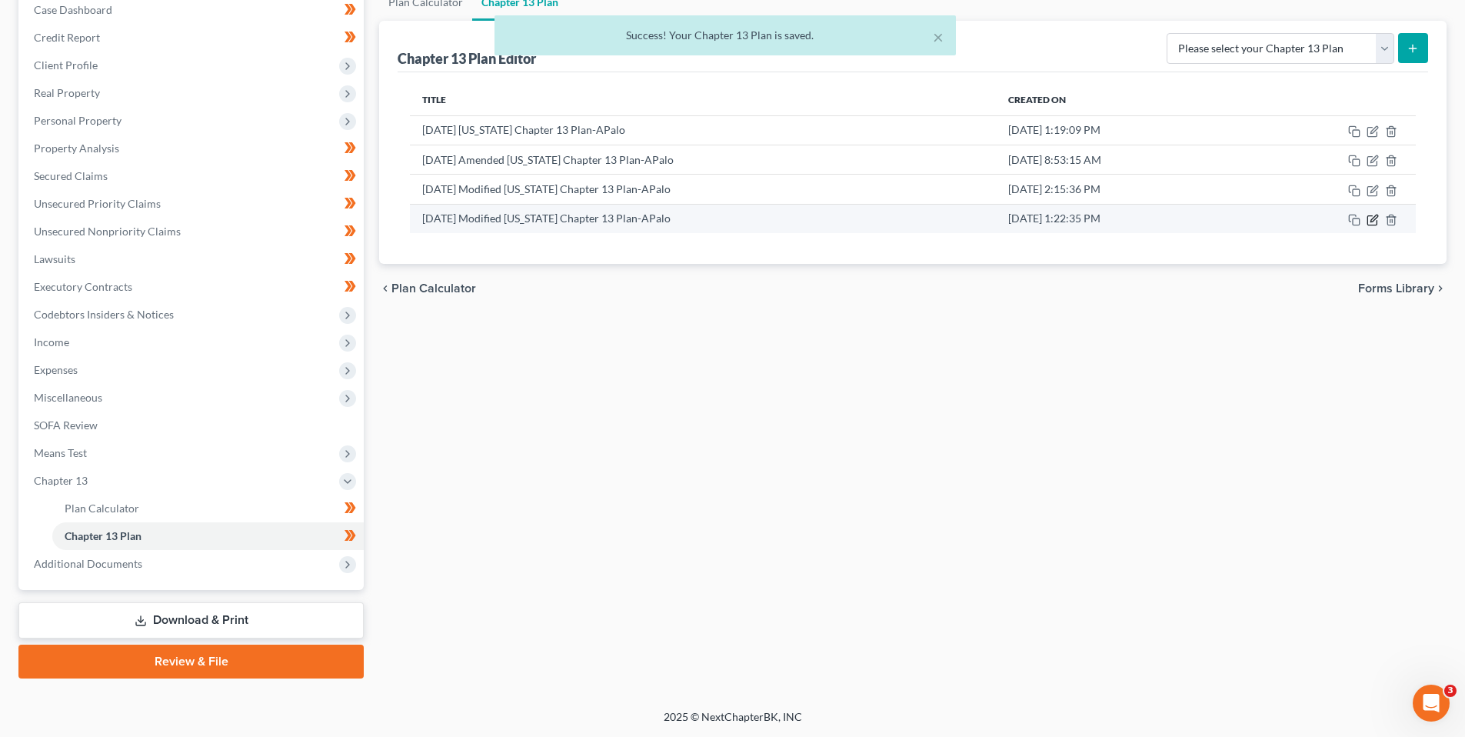
click at [1373, 218] on icon "button" at bounding box center [1374, 218] width 7 height 7
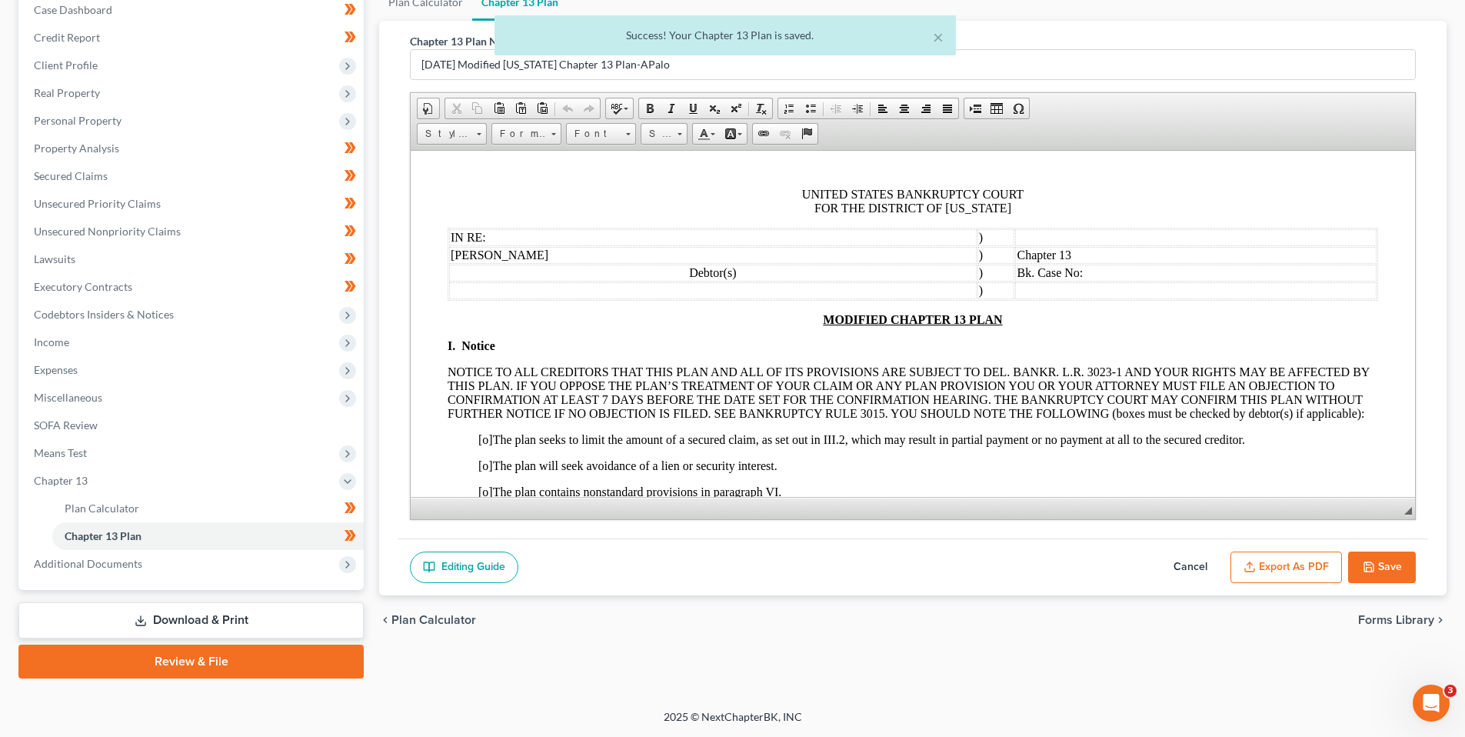
scroll to position [0, 0]
drag, startPoint x: 1268, startPoint y: 565, endPoint x: 1252, endPoint y: 560, distance: 16.1
click at [1267, 565] on button "Export as PDF" at bounding box center [1287, 567] width 112 height 32
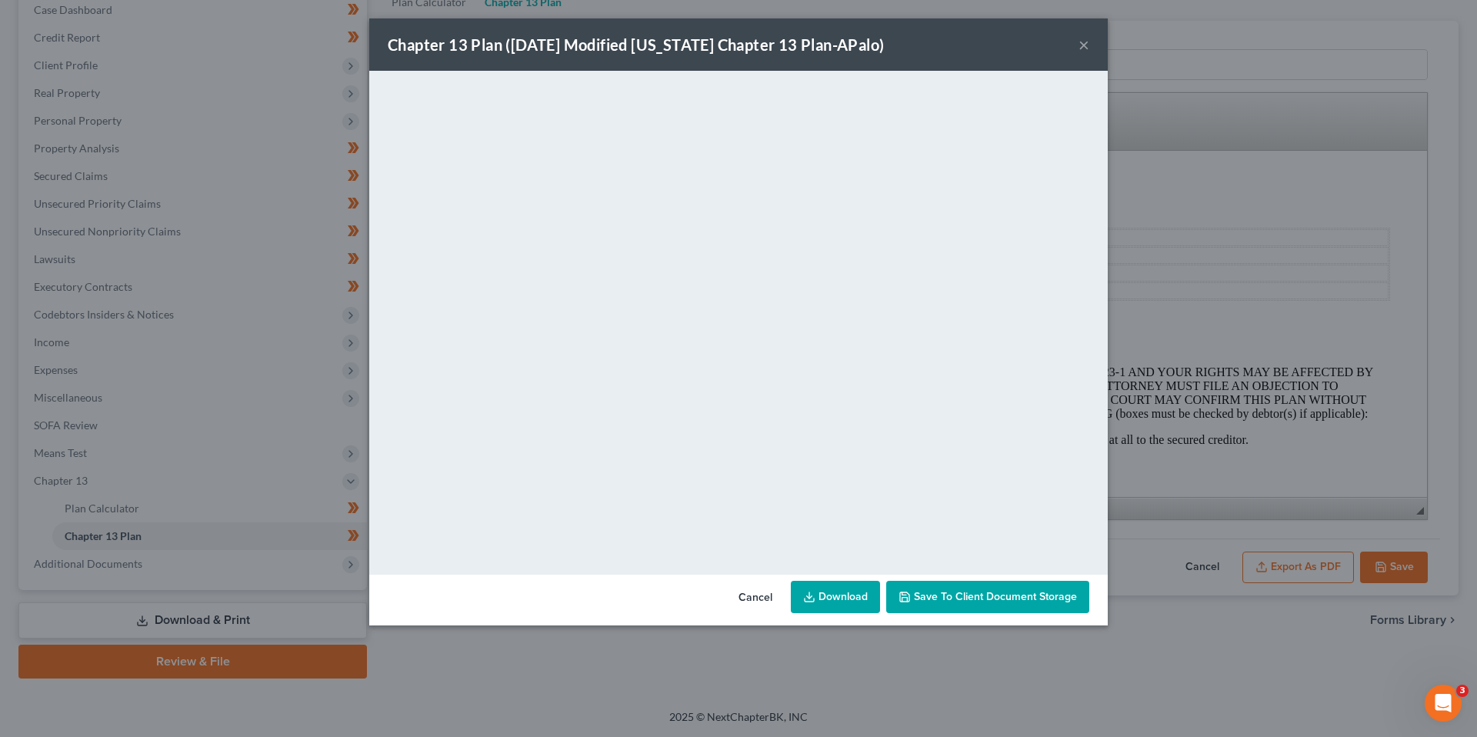
drag, startPoint x: 966, startPoint y: 41, endPoint x: 976, endPoint y: 39, distance: 10.1
click at [966, 41] on div "Chapter 13 Plan (2025-10-15 Modified Delaware Chapter 13 Plan-APalo) ×" at bounding box center [738, 44] width 738 height 52
click at [1084, 39] on button "×" at bounding box center [1083, 44] width 11 height 18
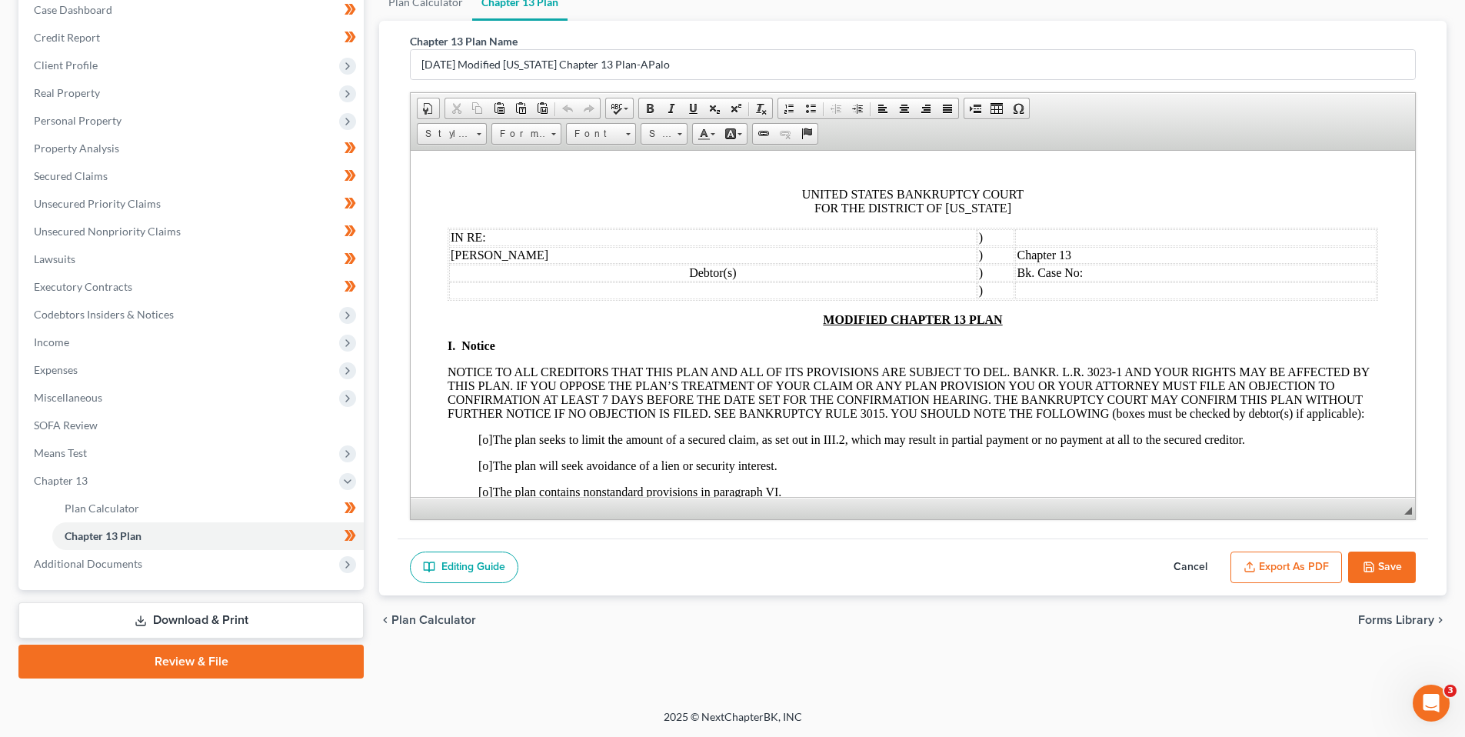
click at [1371, 569] on icon "button" at bounding box center [1369, 567] width 12 height 12
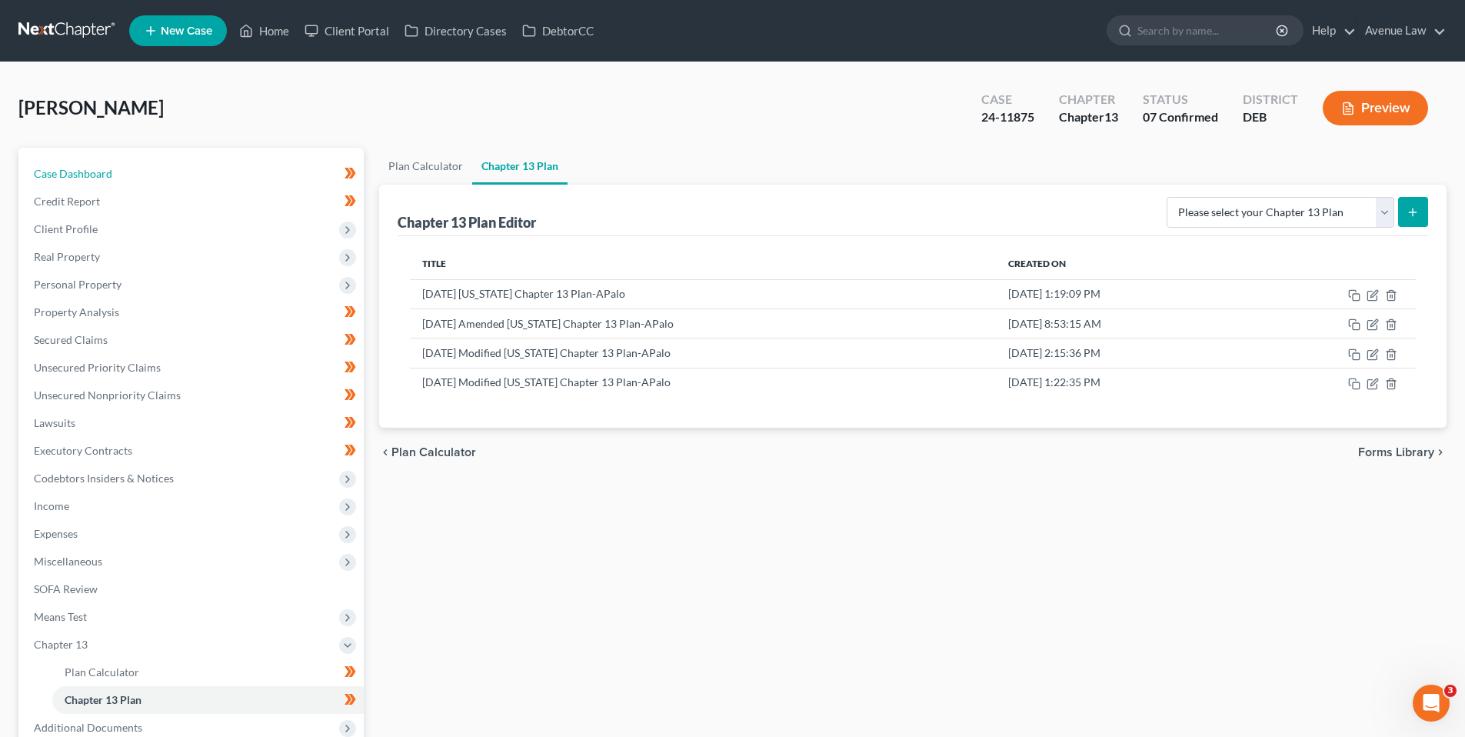
drag, startPoint x: 74, startPoint y: 172, endPoint x: 21, endPoint y: 168, distance: 53.2
click at [74, 172] on span "Case Dashboard" at bounding box center [73, 173] width 78 height 13
select select "0"
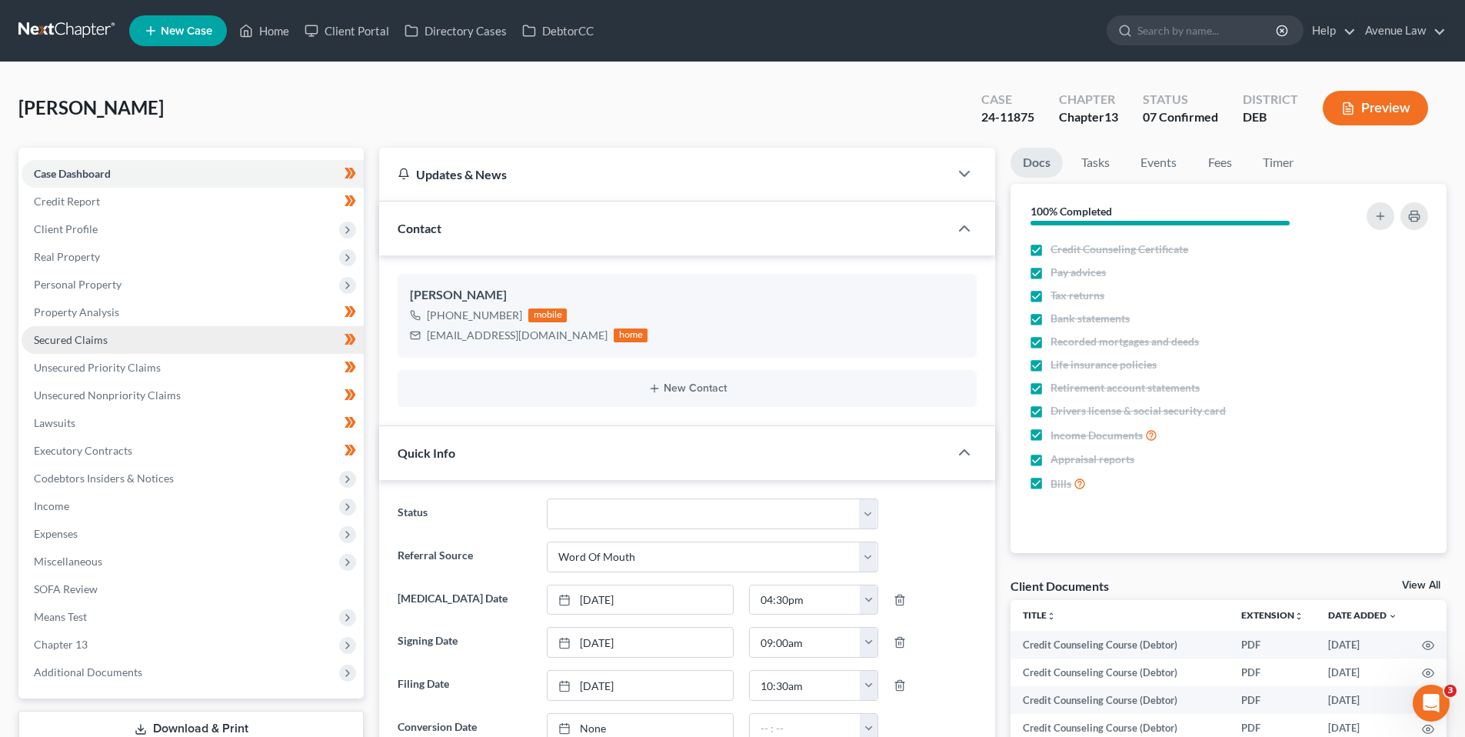
click at [69, 336] on span "Secured Claims" at bounding box center [71, 339] width 74 height 13
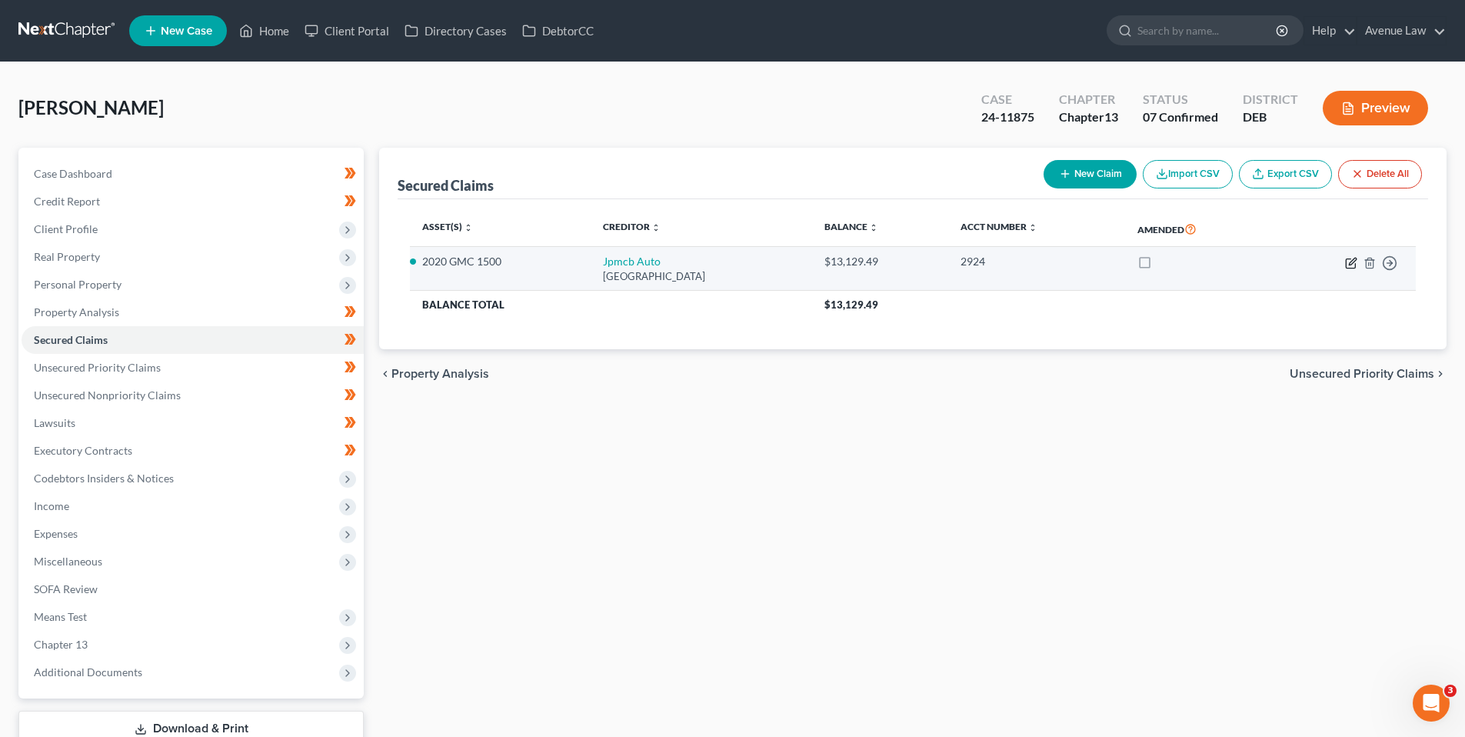
click at [1352, 262] on icon "button" at bounding box center [1351, 263] width 12 height 12
select select "35"
select select "2"
select select "0"
select select "1"
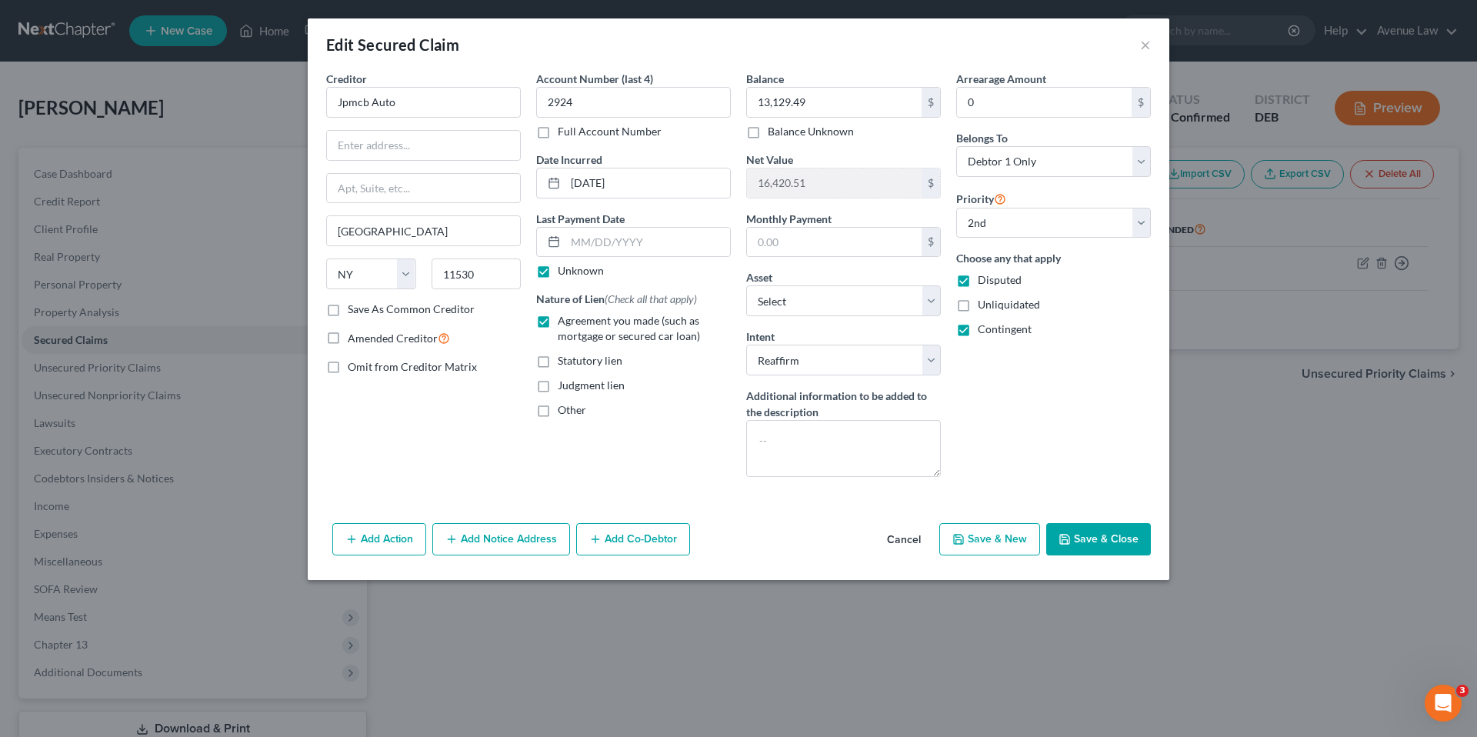
drag, startPoint x: 908, startPoint y: 535, endPoint x: 817, endPoint y: 505, distance: 95.8
click at [907, 535] on button "Cancel" at bounding box center [904, 540] width 58 height 31
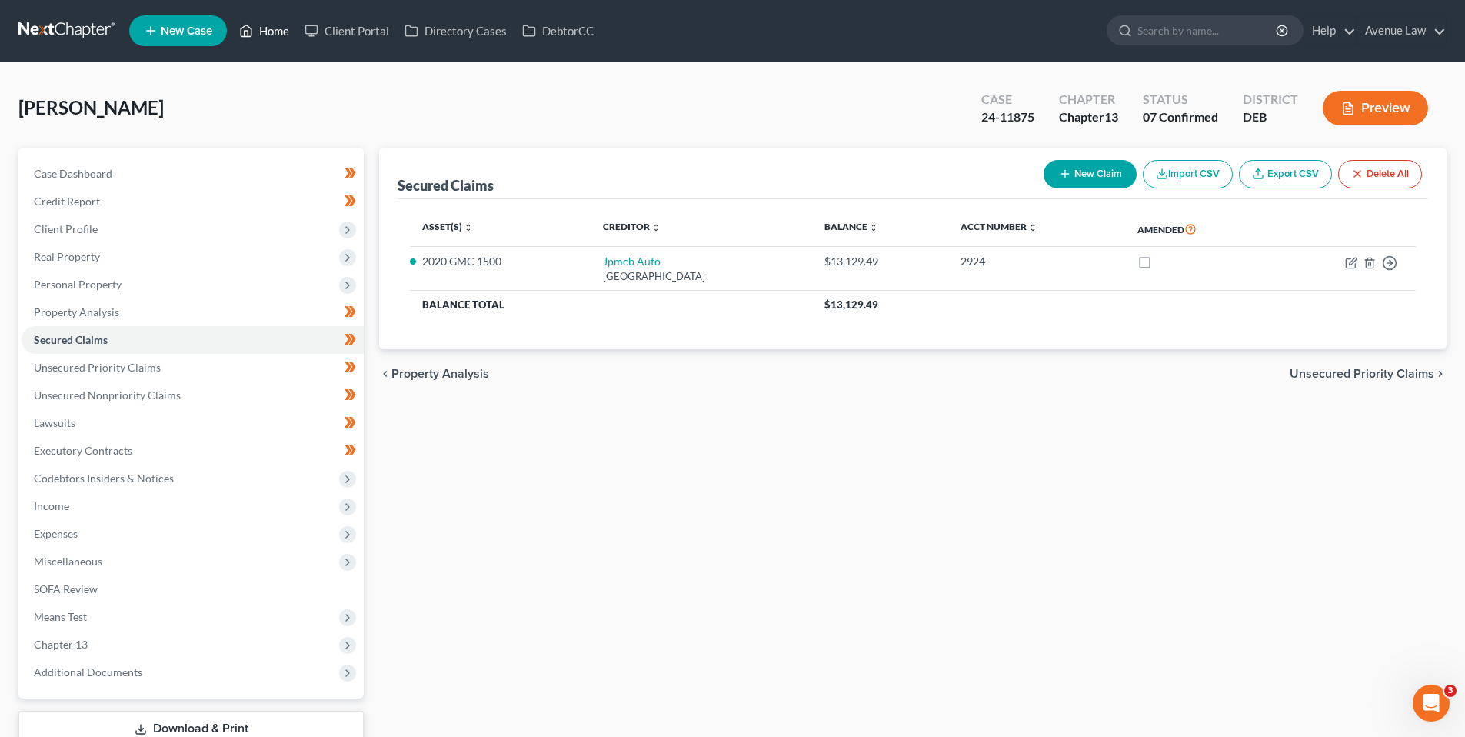
click at [270, 33] on link "Home" at bounding box center [264, 31] width 65 height 28
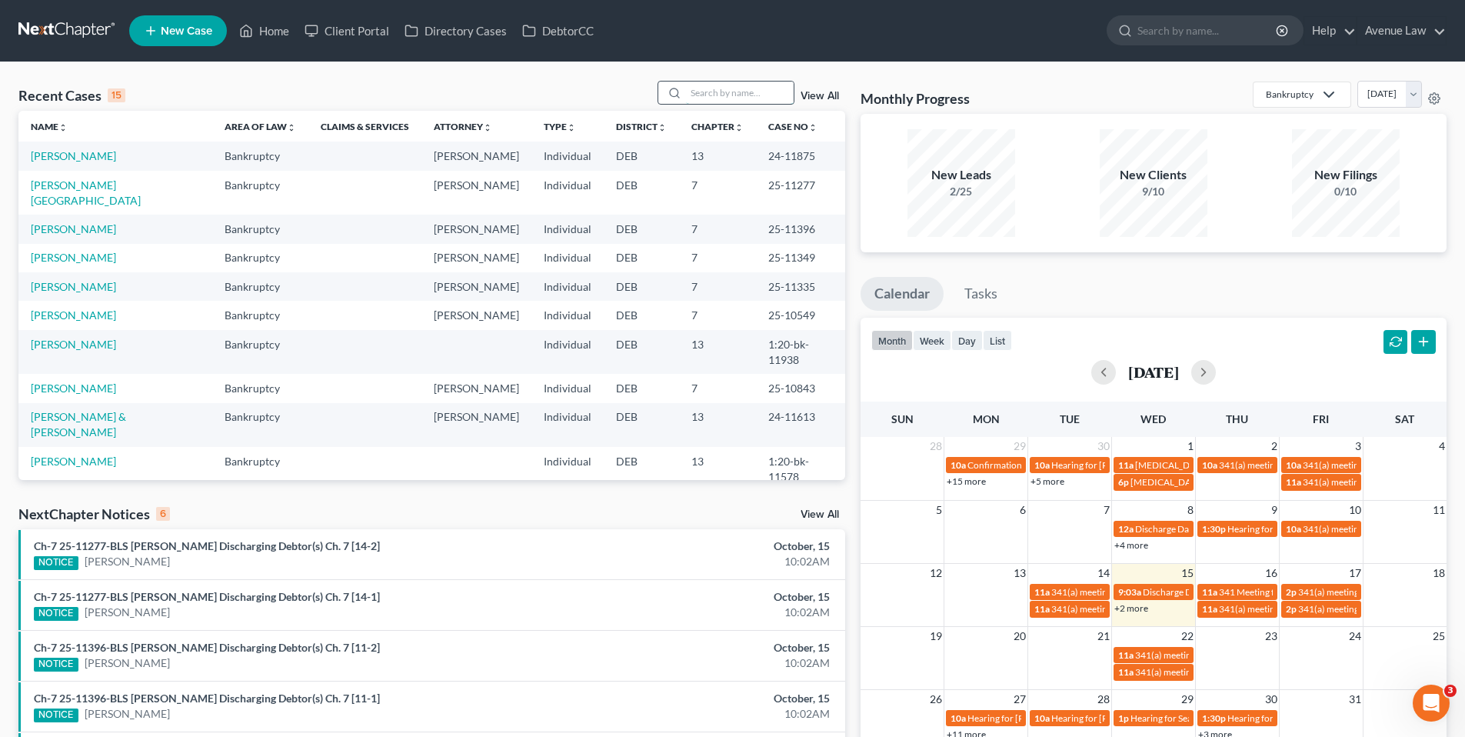
click at [734, 94] on input "search" at bounding box center [740, 93] width 108 height 22
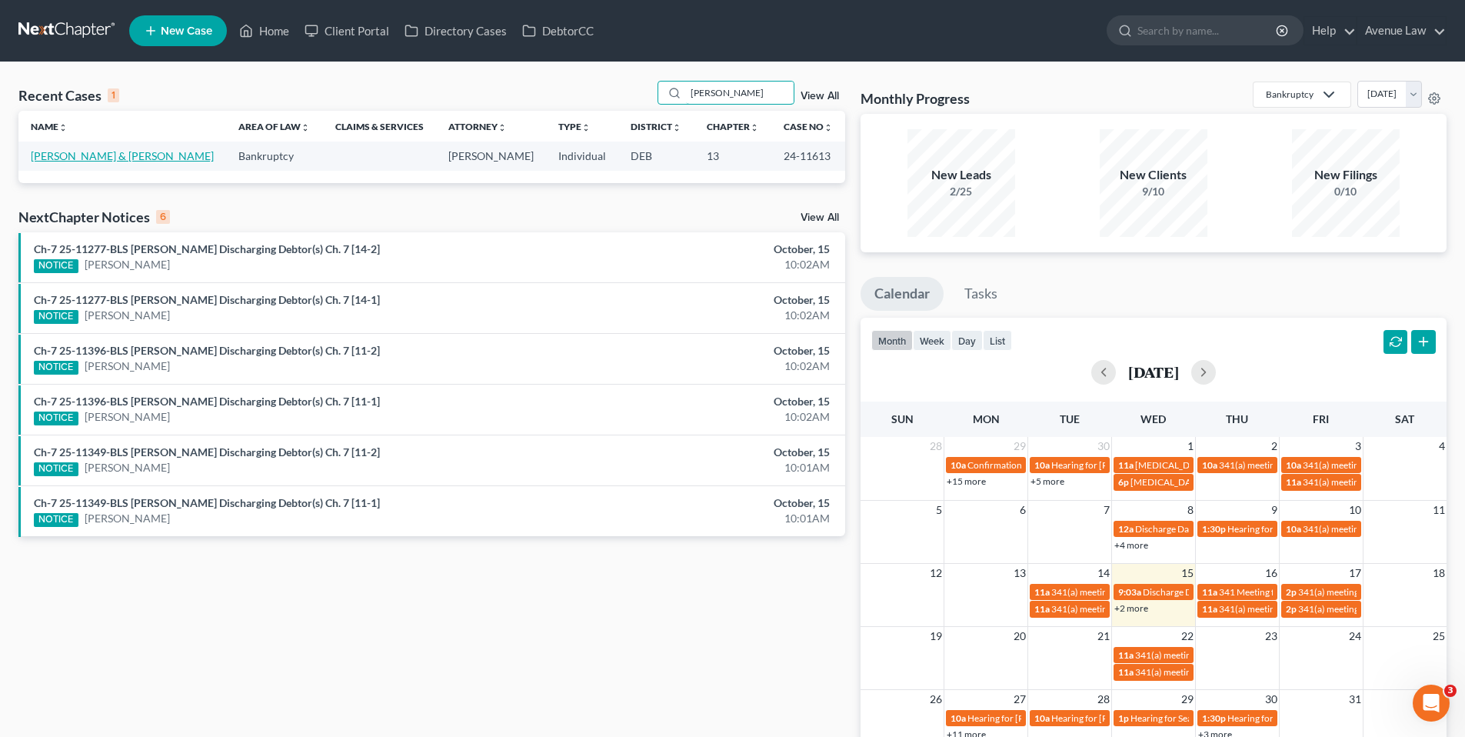
type input "baer"
click at [42, 152] on link "[PERSON_NAME] & [PERSON_NAME]" at bounding box center [122, 155] width 183 height 13
select select "0"
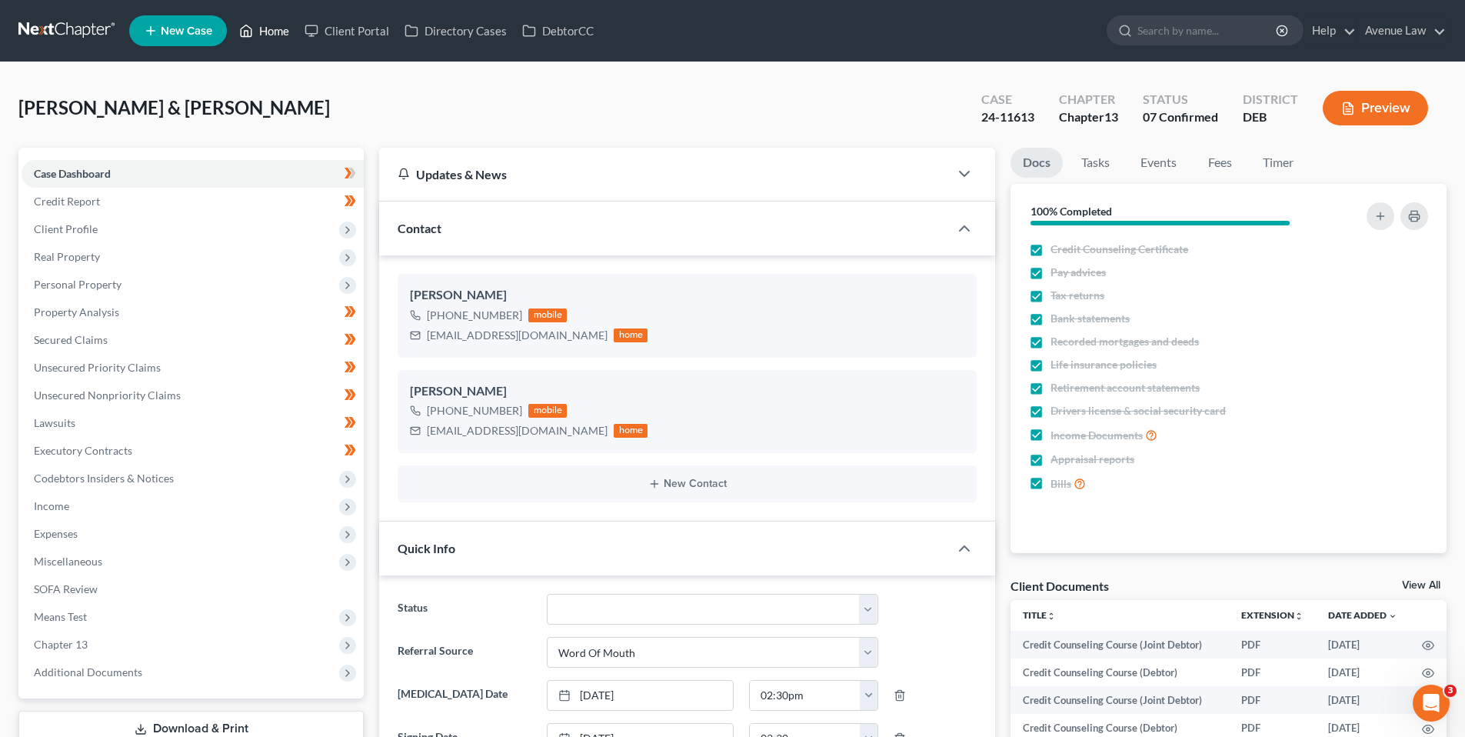
click at [275, 28] on link "Home" at bounding box center [264, 31] width 65 height 28
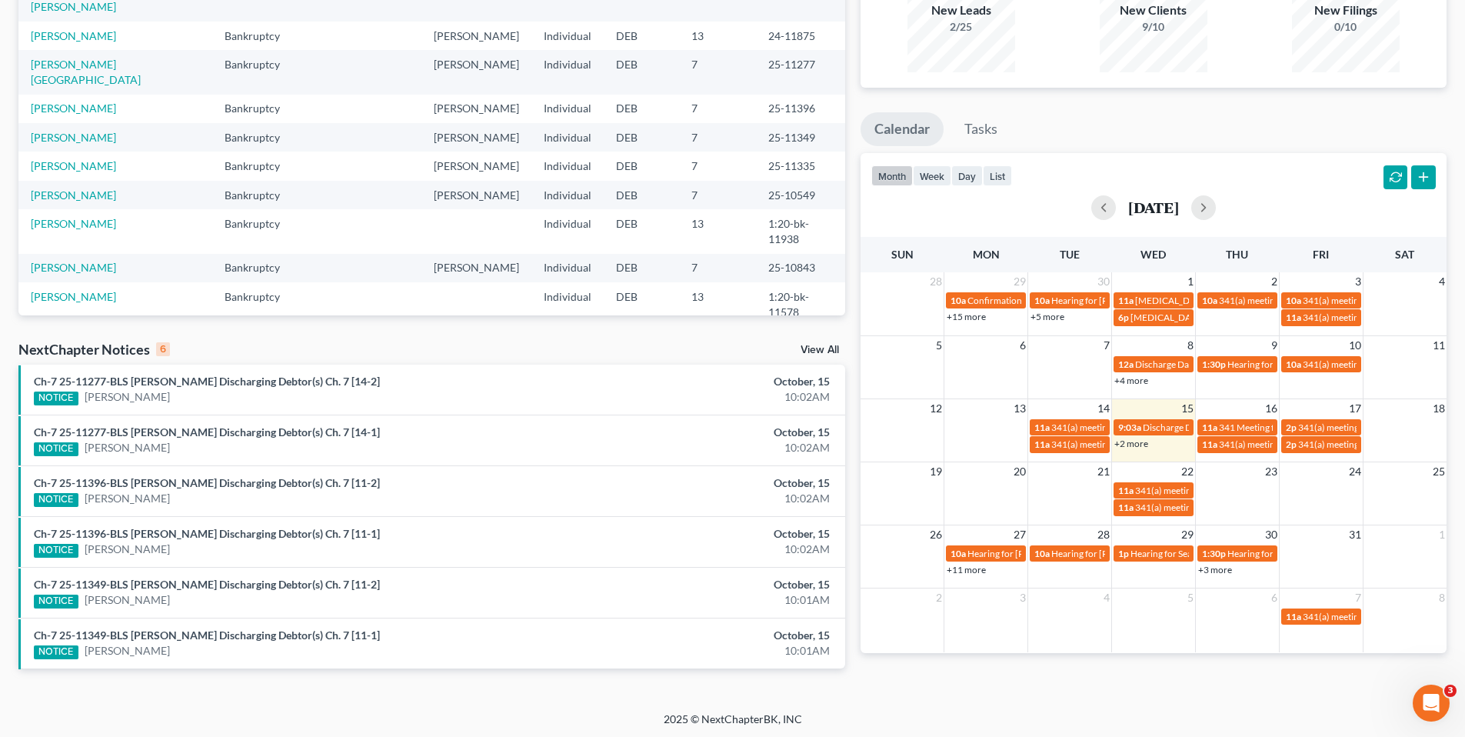
scroll to position [167, 0]
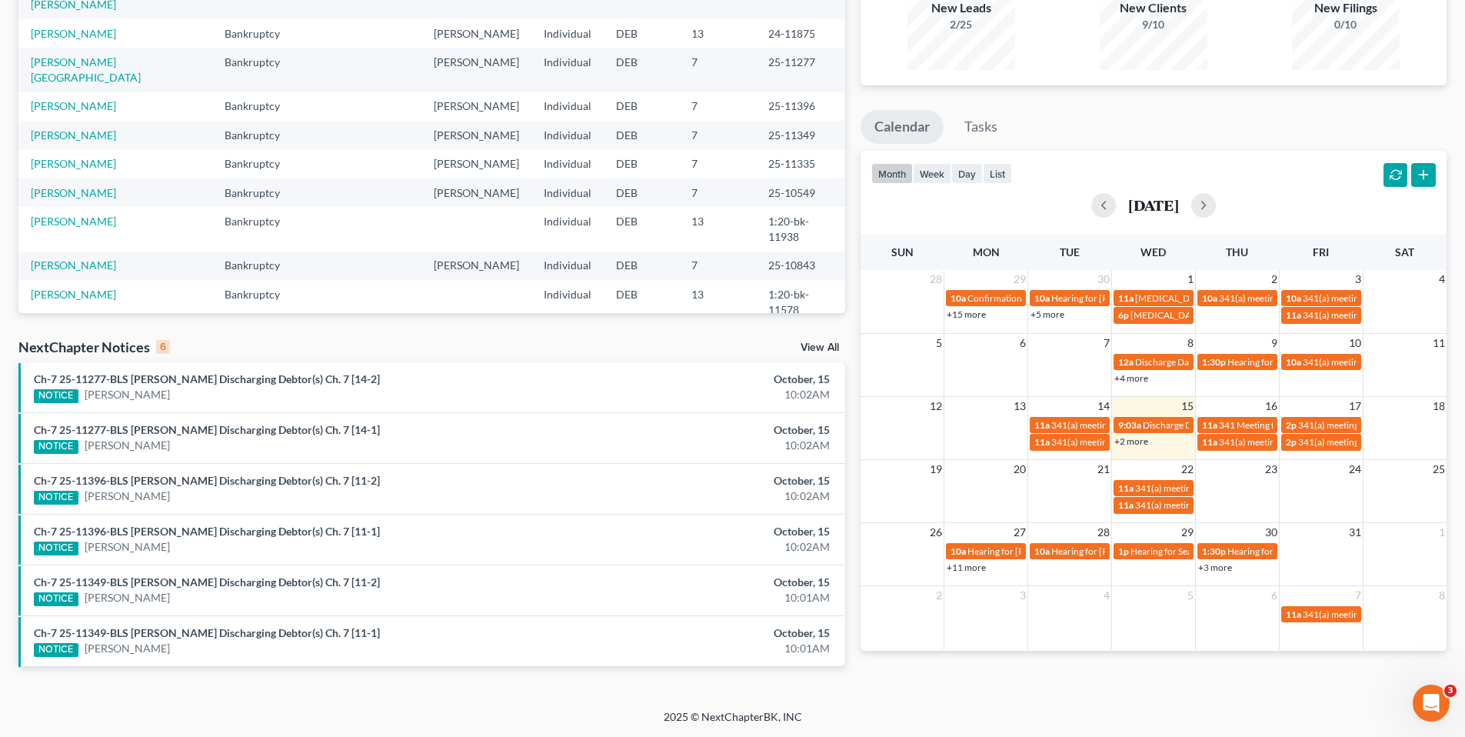
click at [816, 346] on link "View All" at bounding box center [820, 347] width 38 height 11
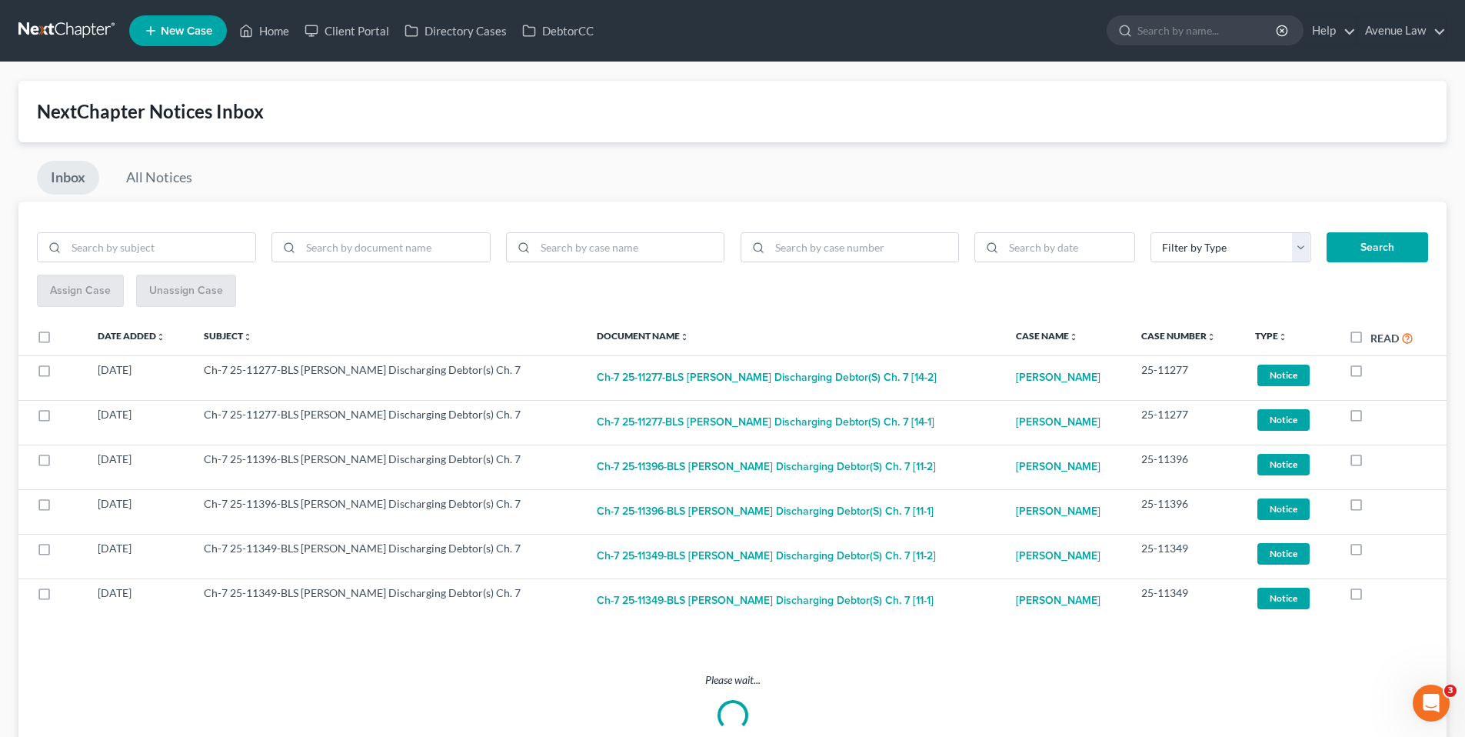
click at [1371, 338] on label "Read" at bounding box center [1392, 338] width 43 height 18
click at [1377, 338] on input "Read" at bounding box center [1382, 334] width 10 height 10
checkbox input "true"
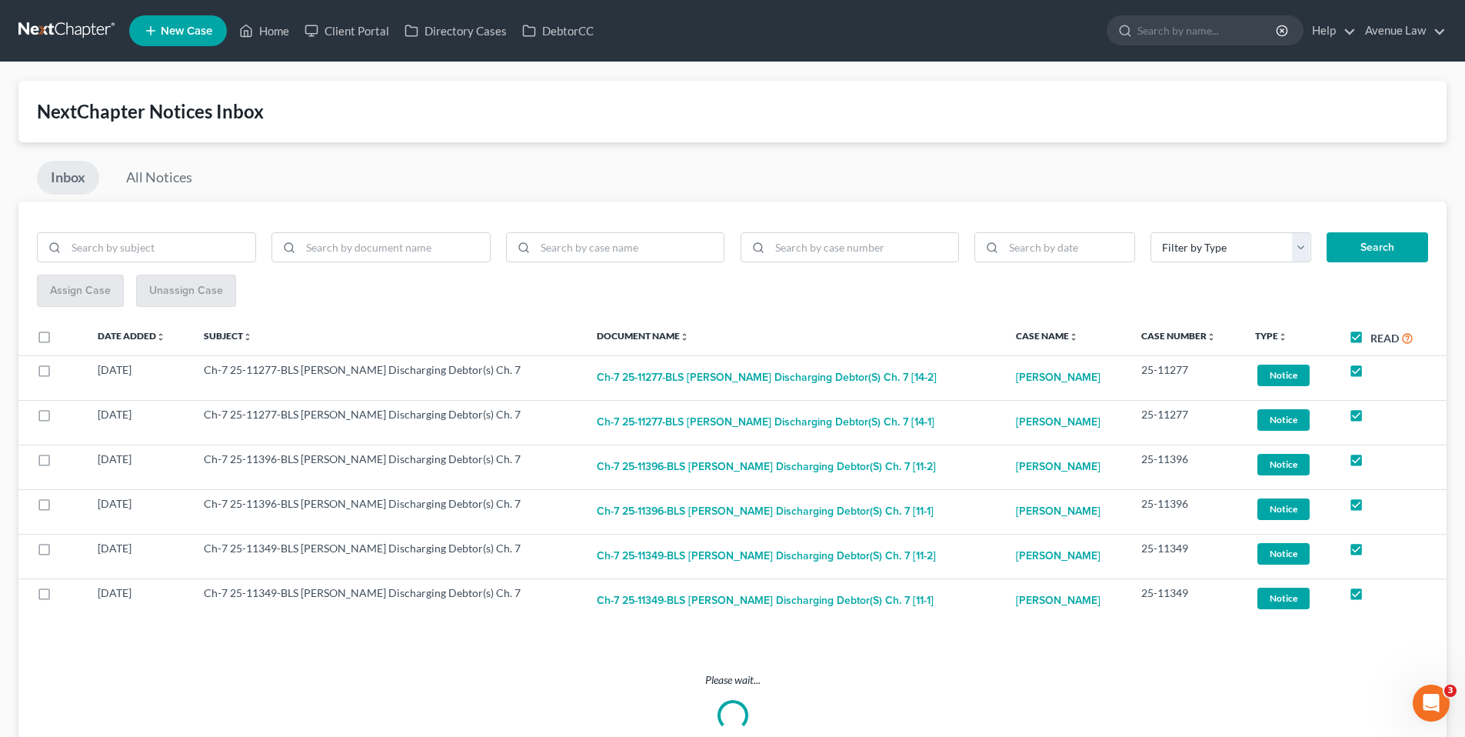
checkbox input "true"
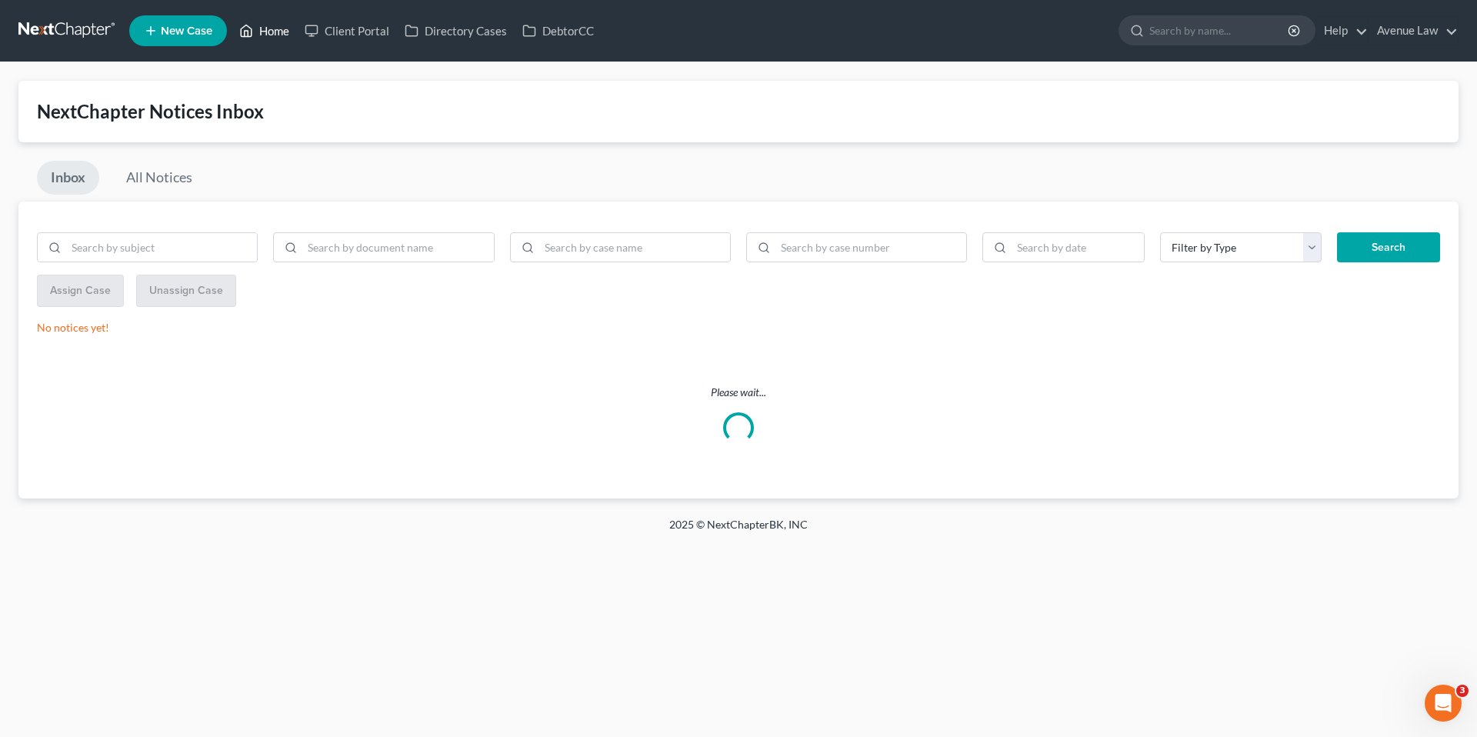
click at [276, 31] on link "Home" at bounding box center [264, 31] width 65 height 28
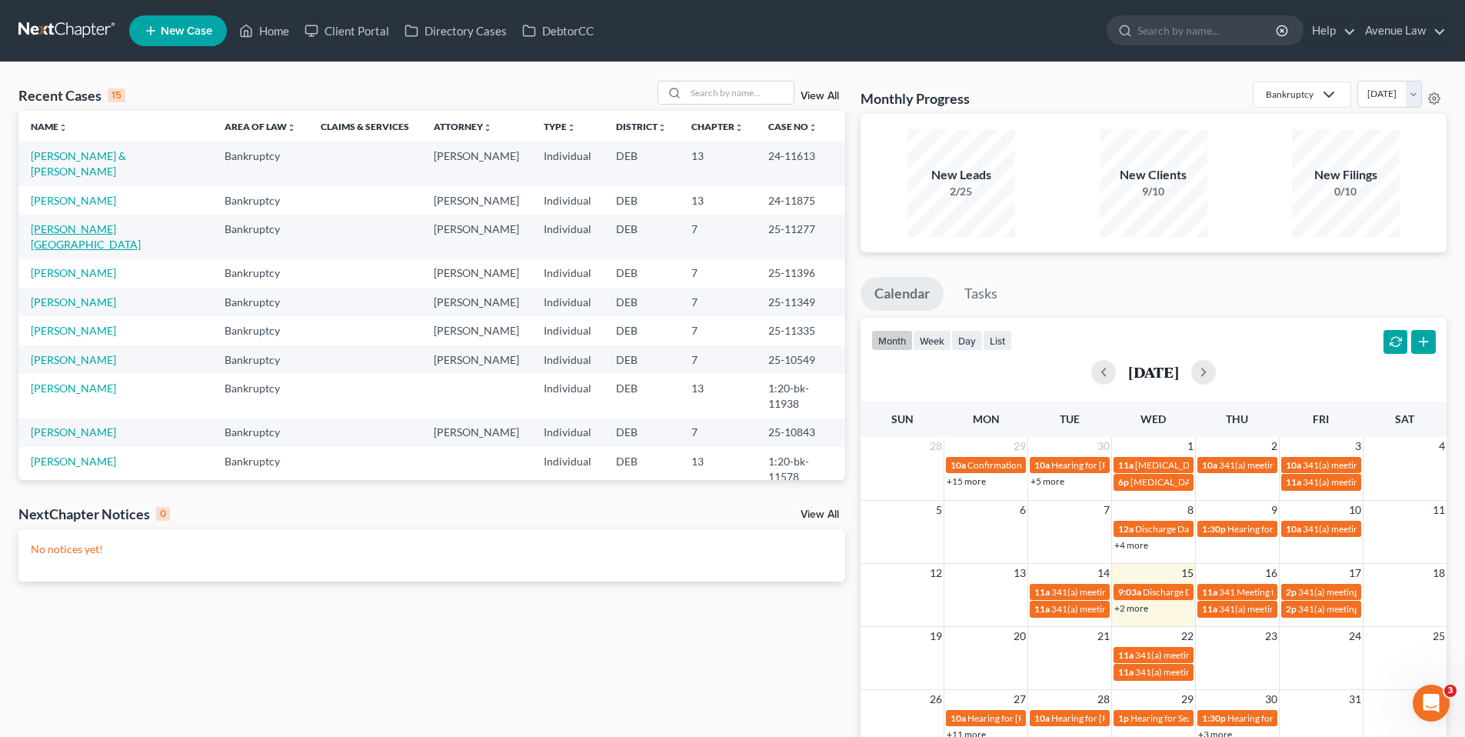
click at [82, 222] on link "[PERSON_NAME][GEOGRAPHIC_DATA]" at bounding box center [86, 236] width 110 height 28
select select "0"
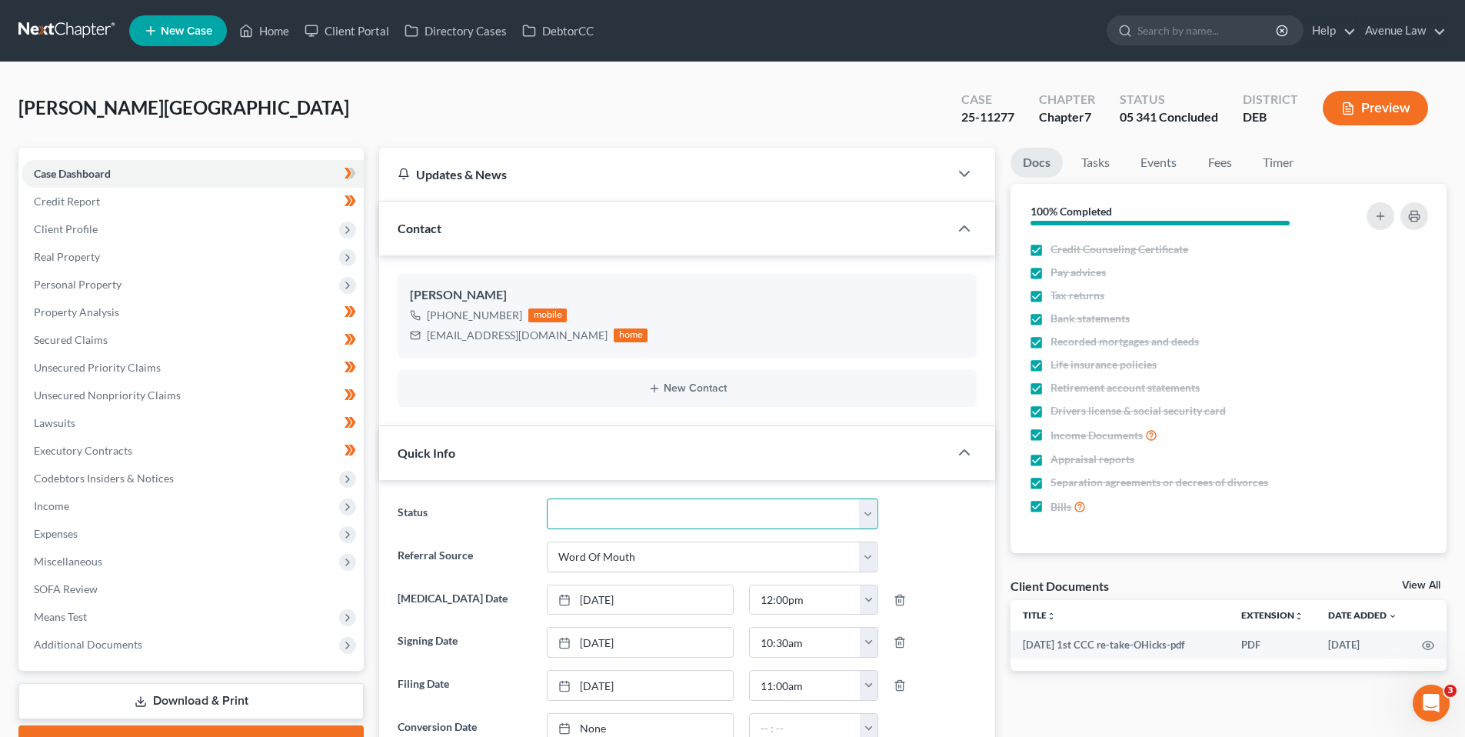
click at [729, 518] on select "01 Data Entry 02 Ready for Review and File 03 Filed 04 341 Scheduled 05 341 Con…" at bounding box center [713, 513] width 332 height 31
select select "9"
click at [547, 498] on select "01 Data Entry 02 Ready for Review and File 03 Filed 04 341 Scheduled 05 341 Con…" at bounding box center [713, 513] width 332 height 31
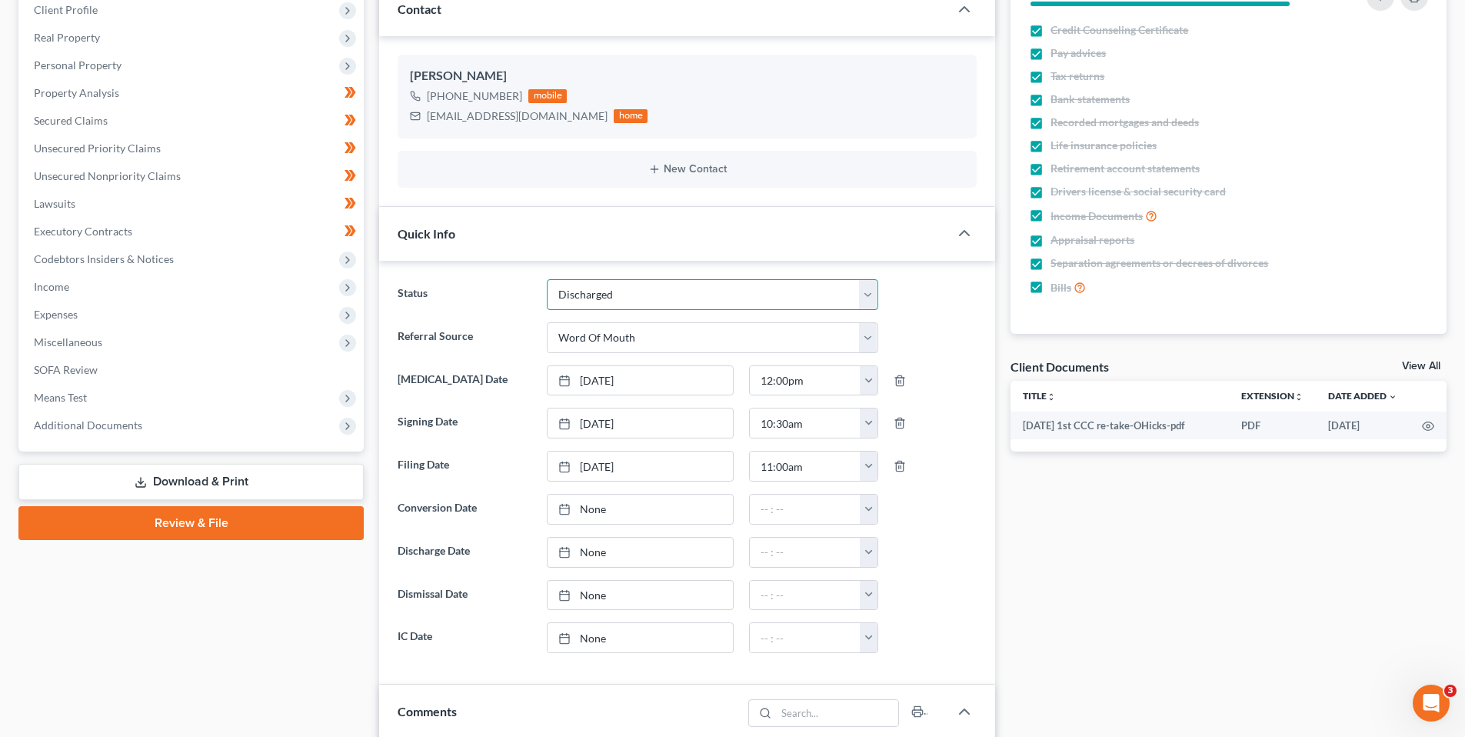
scroll to position [231, 0]
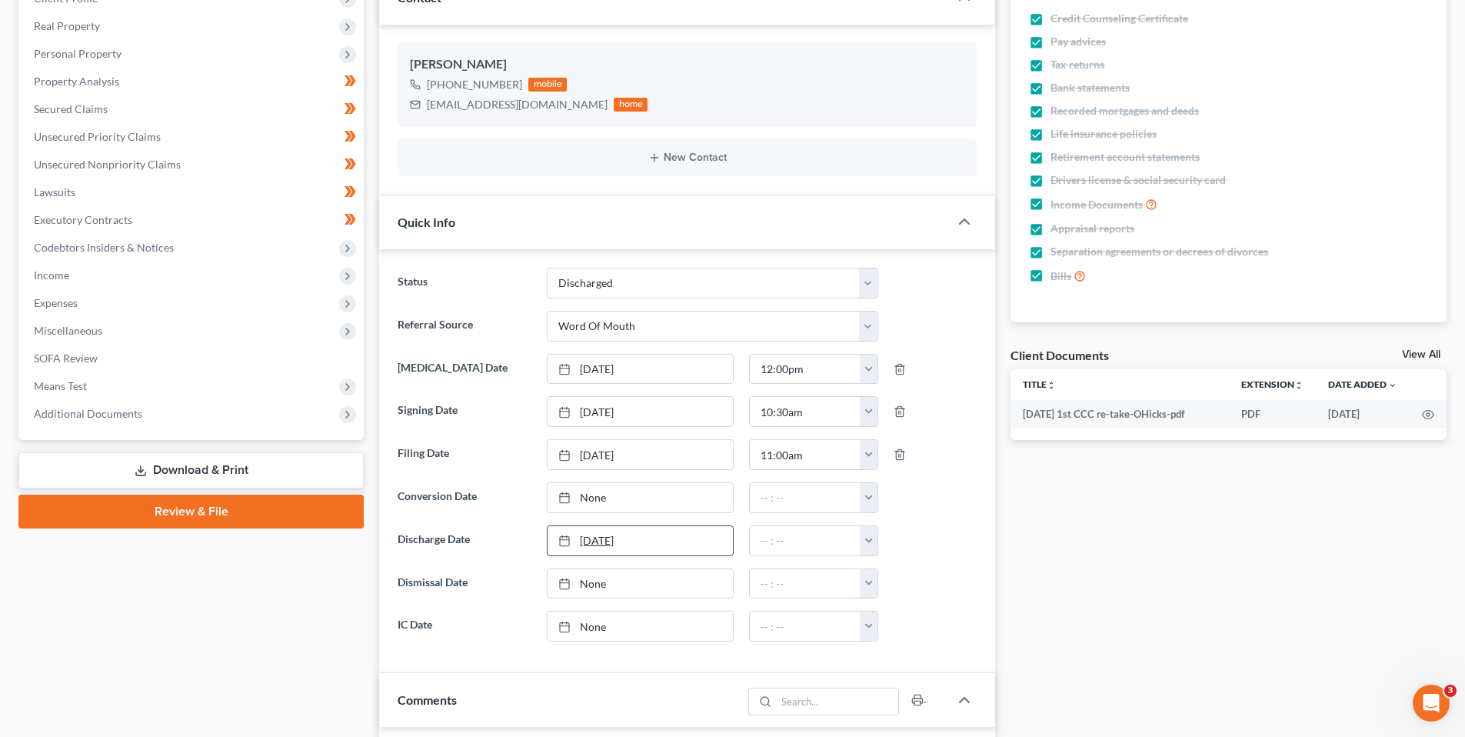
click at [596, 538] on link "[DATE]" at bounding box center [640, 540] width 185 height 29
type input "[DATE]"
click at [792, 543] on input "text" at bounding box center [805, 540] width 111 height 29
type input "09:50am"
drag, startPoint x: 248, startPoint y: 649, endPoint x: 224, endPoint y: 580, distance: 73.2
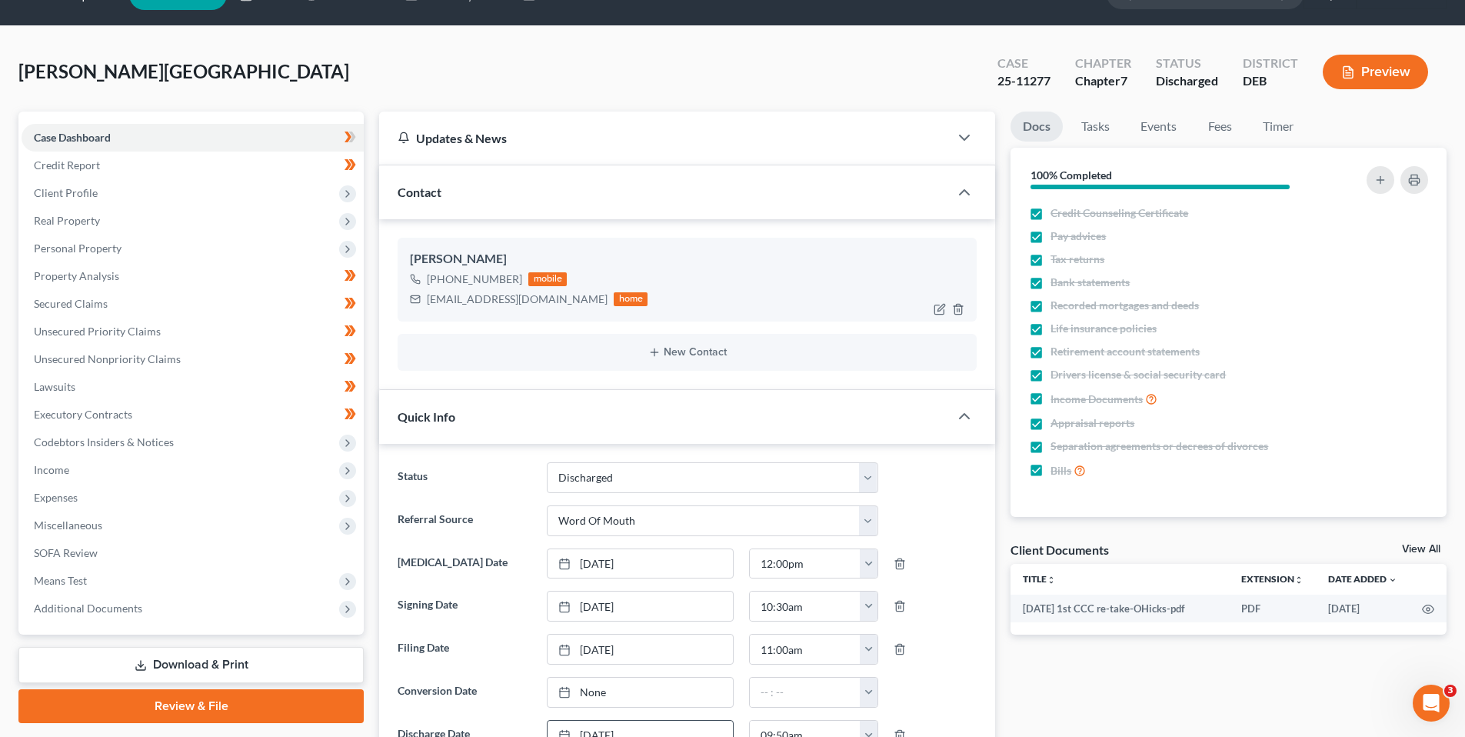
scroll to position [0, 0]
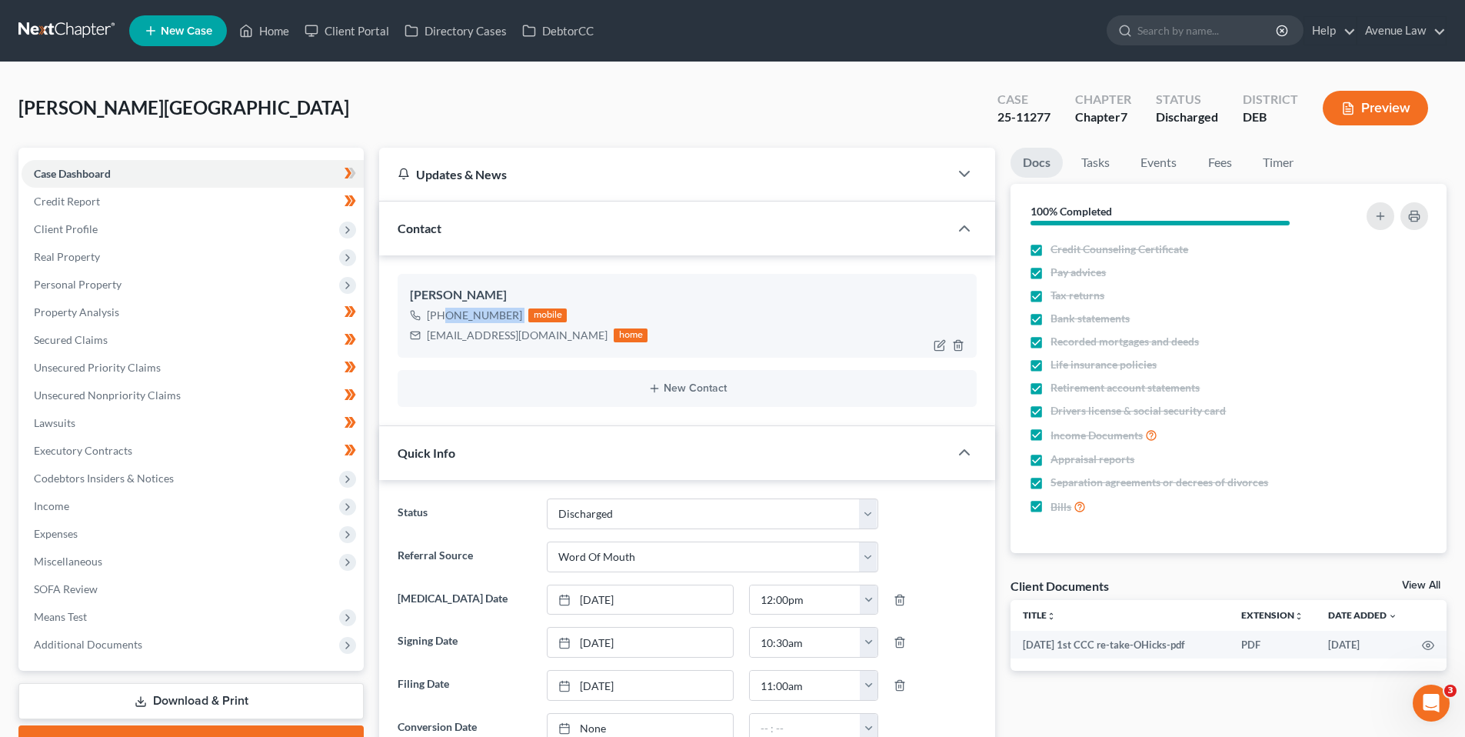
drag, startPoint x: 519, startPoint y: 313, endPoint x: 442, endPoint y: 319, distance: 77.2
click at [442, 319] on div "+1 (302) 250-9877 mobile" at bounding box center [529, 315] width 238 height 20
copy div "(302) 250-9877"
click at [272, 31] on link "Home" at bounding box center [264, 31] width 65 height 28
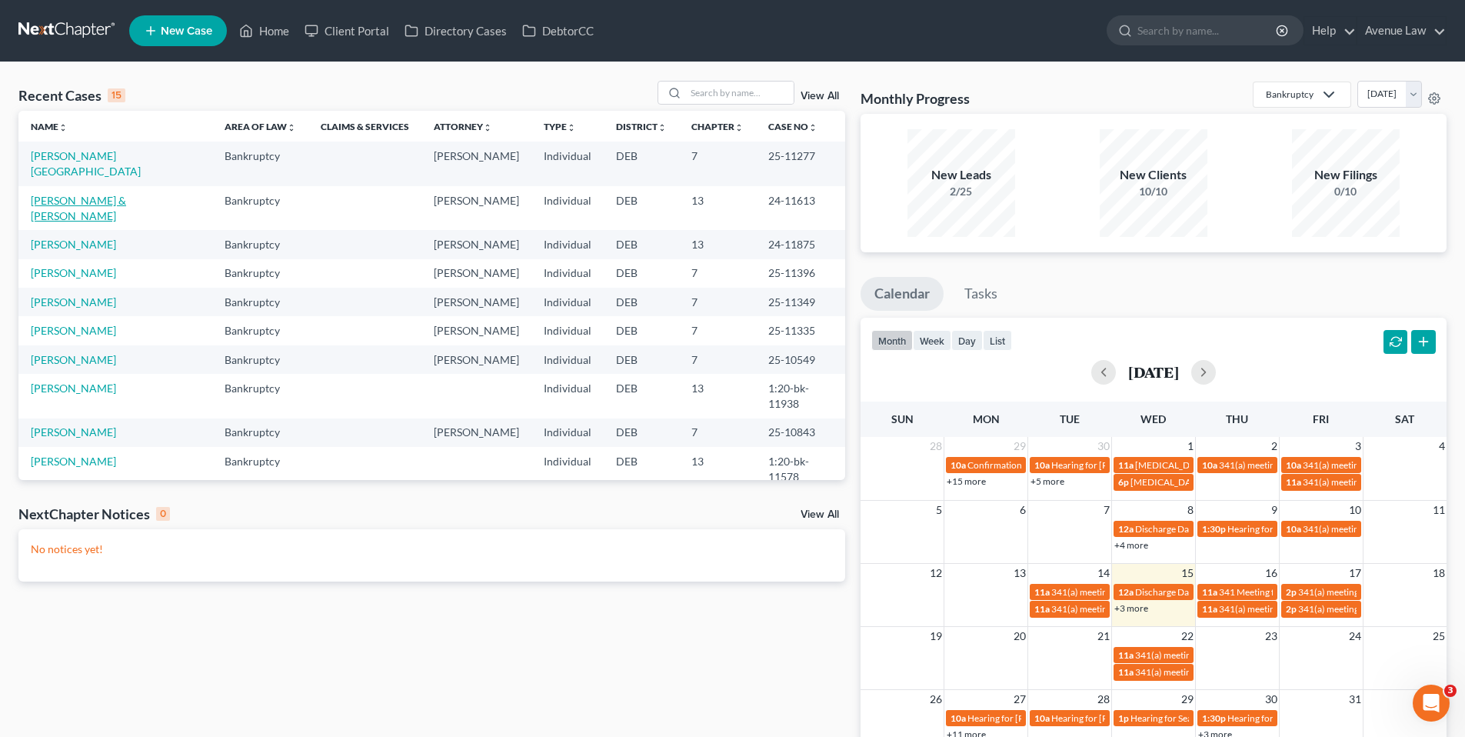
drag, startPoint x: 96, startPoint y: 183, endPoint x: 88, endPoint y: 181, distance: 8.8
click at [96, 194] on link "[PERSON_NAME] & [PERSON_NAME]" at bounding box center [78, 208] width 95 height 28
select select "0"
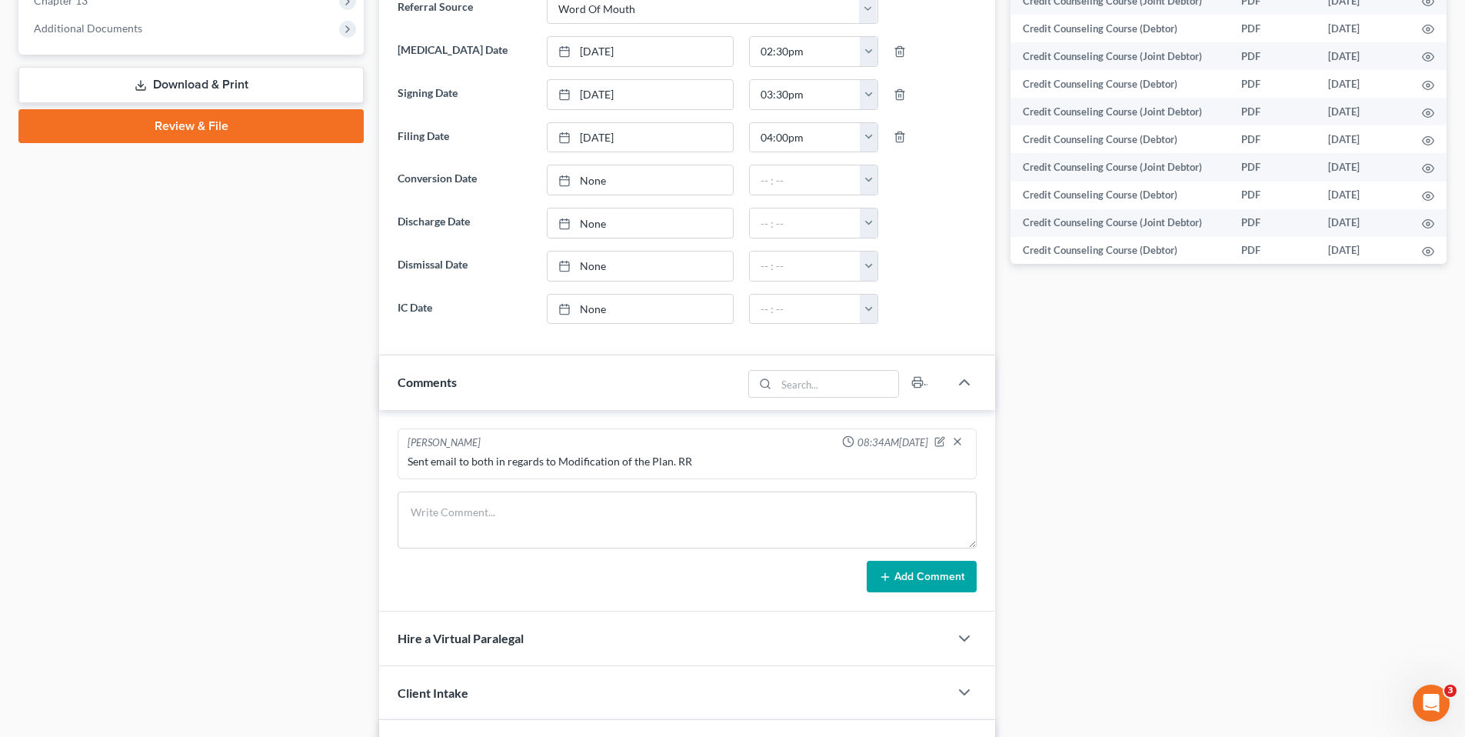
scroll to position [692, 0]
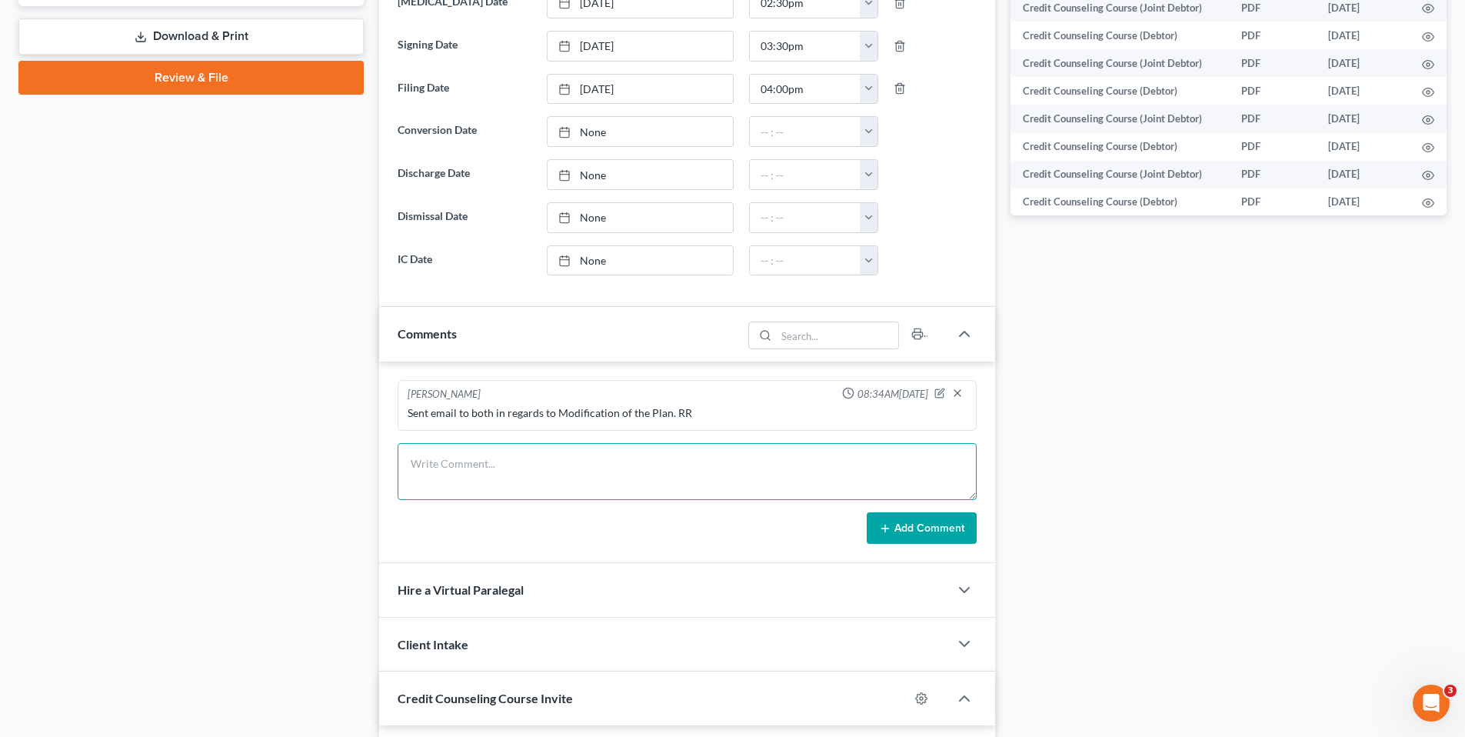
drag, startPoint x: 438, startPoint y: 476, endPoint x: 431, endPoint y: 491, distance: 16.9
click at [441, 481] on textarea at bounding box center [687, 471] width 579 height 57
type textarea "Filed new Modified Plan"
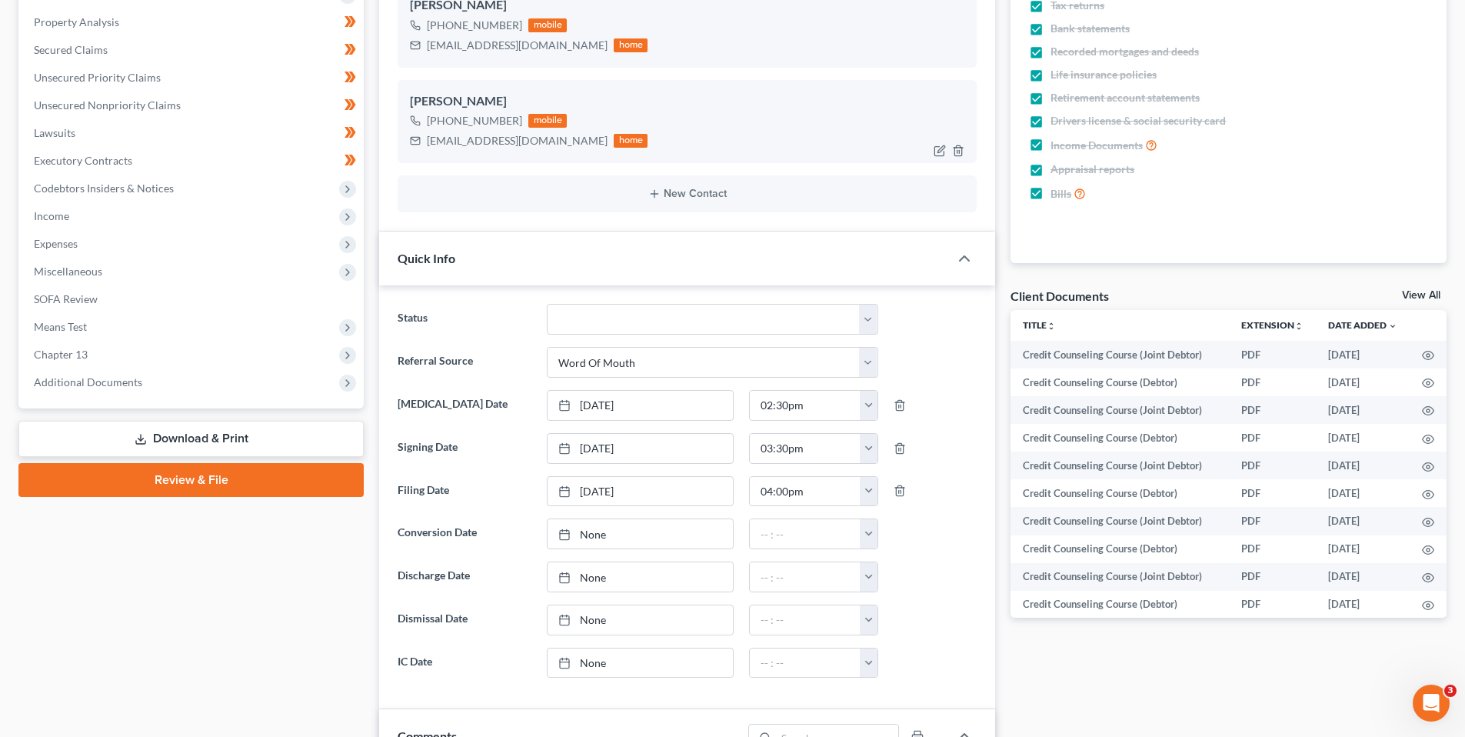
scroll to position [0, 0]
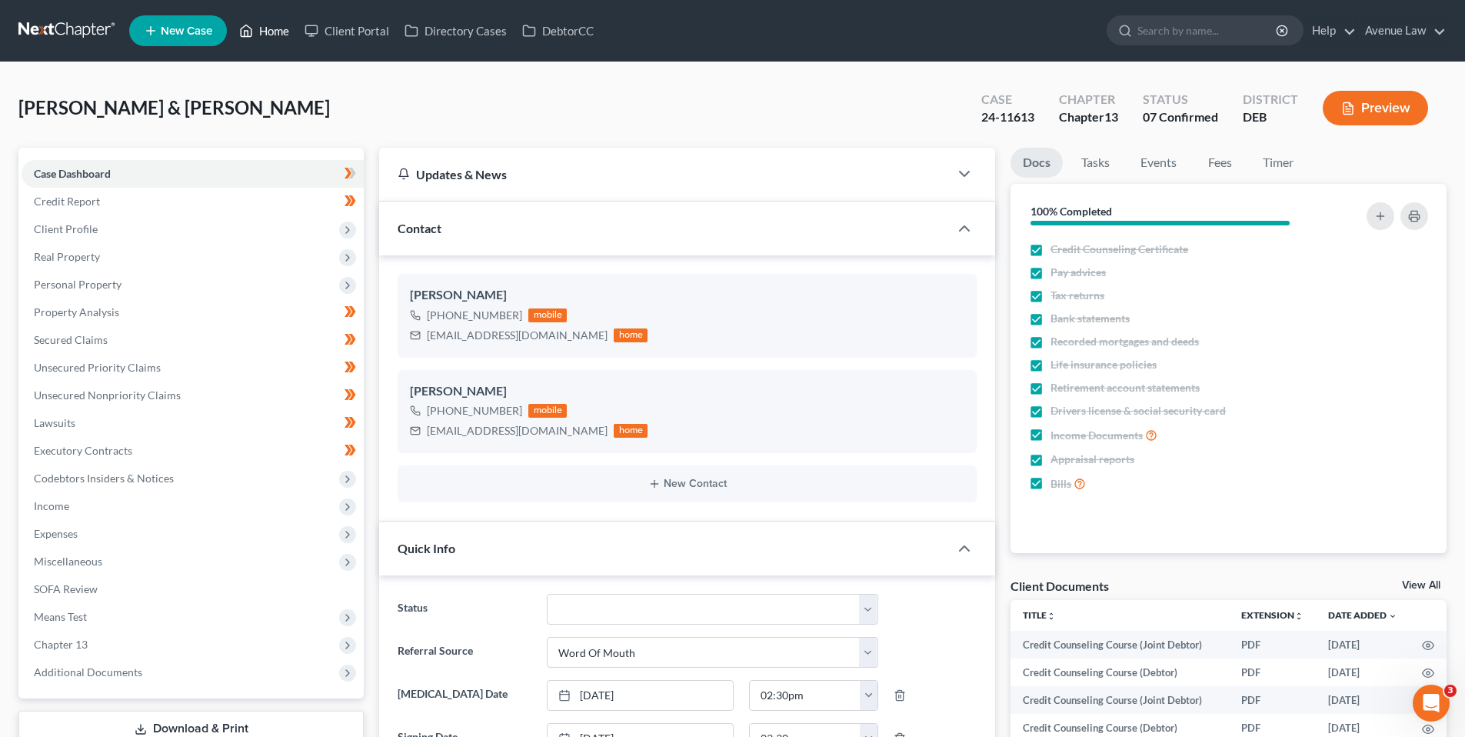
click at [284, 26] on link "Home" at bounding box center [264, 31] width 65 height 28
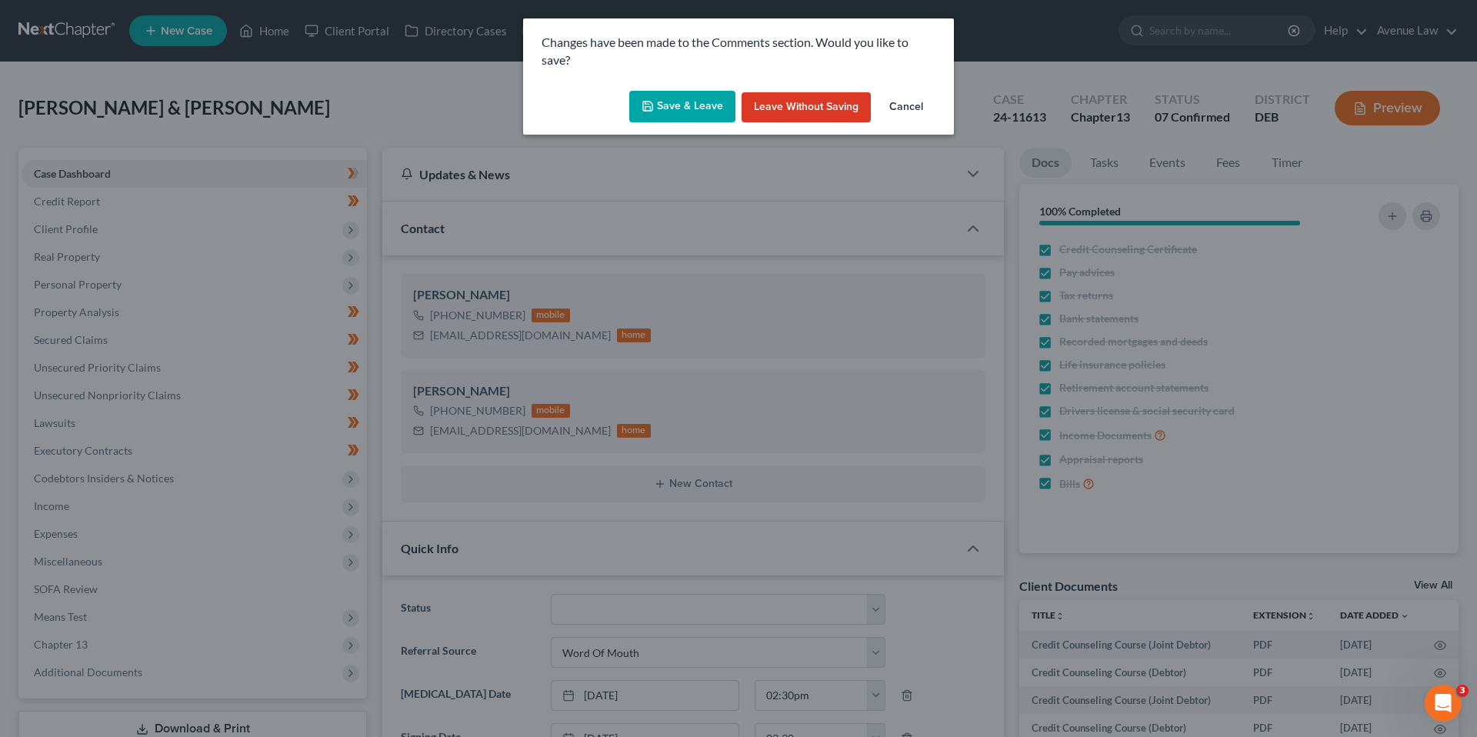
click at [698, 102] on button "Save & Leave" at bounding box center [682, 107] width 106 height 32
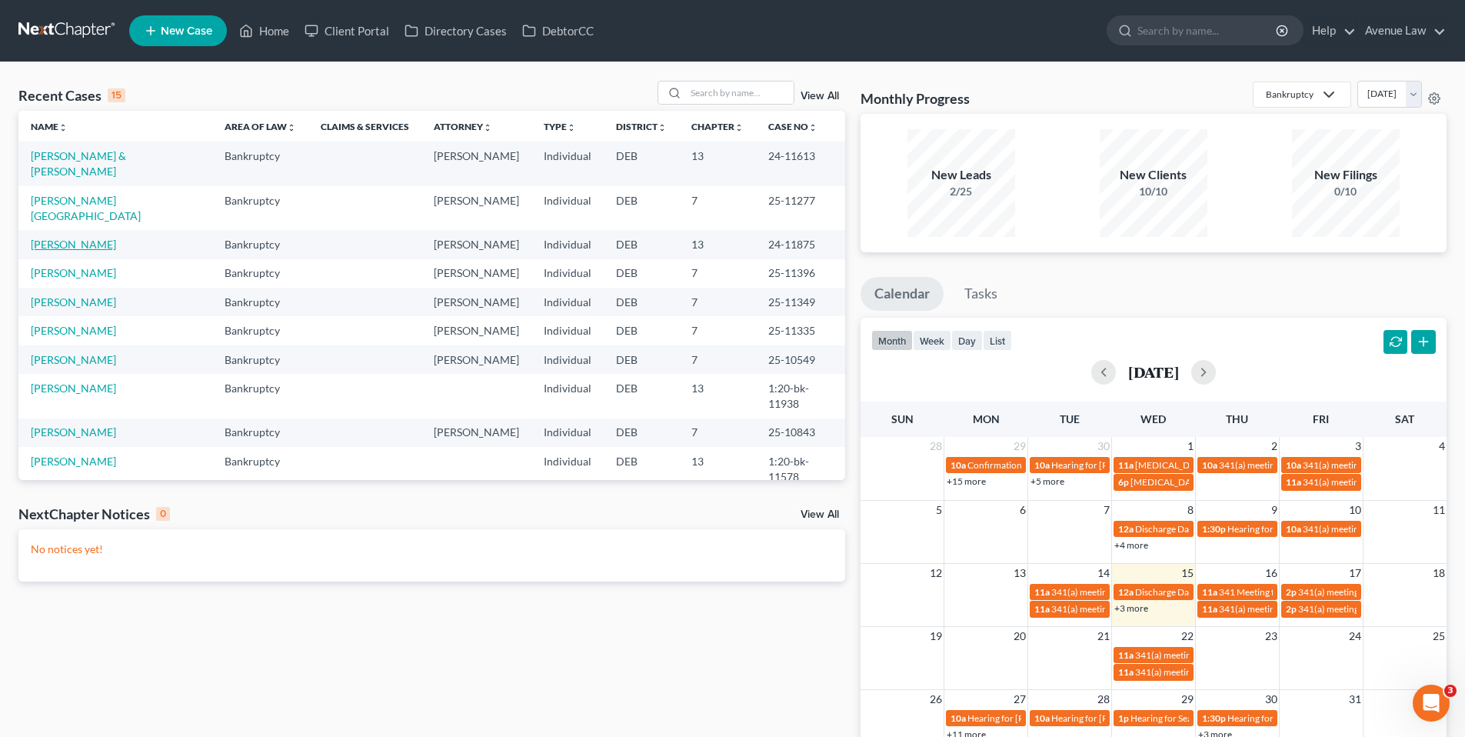
drag, startPoint x: 66, startPoint y: 212, endPoint x: 34, endPoint y: 216, distance: 32.6
click at [66, 238] on link "[PERSON_NAME]" at bounding box center [73, 244] width 85 height 13
select select "0"
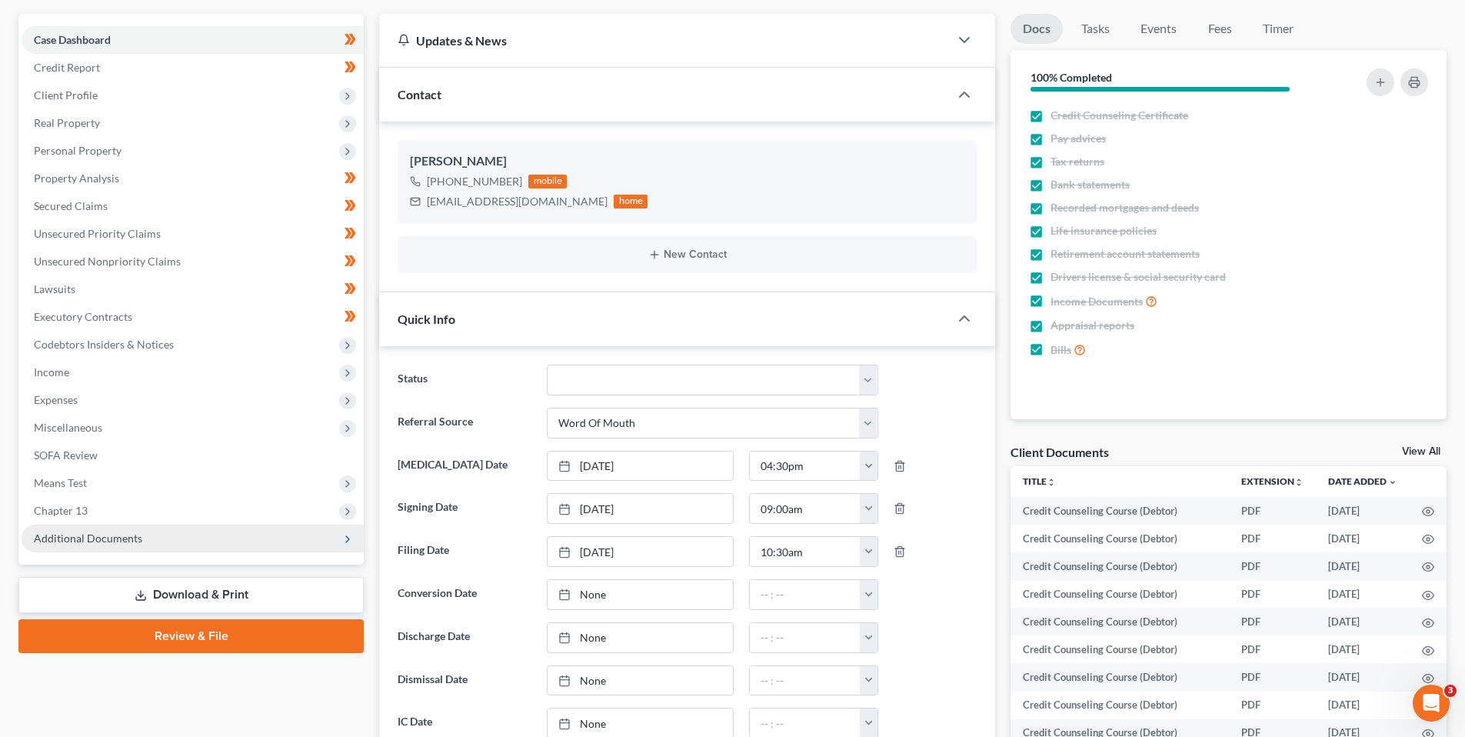
scroll to position [154, 0]
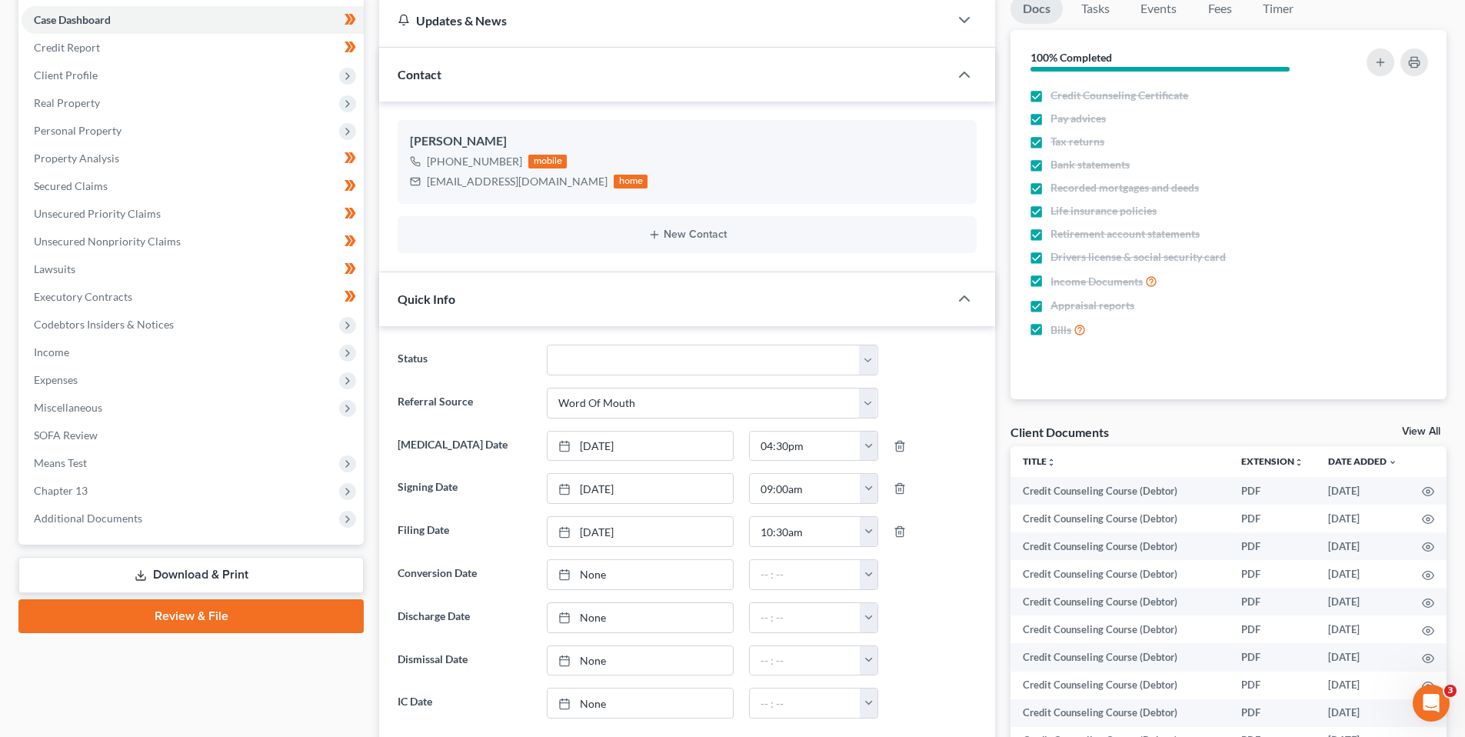
drag, startPoint x: 75, startPoint y: 516, endPoint x: 95, endPoint y: 571, distance: 58.9
click at [75, 516] on span "Additional Documents" at bounding box center [88, 517] width 108 height 13
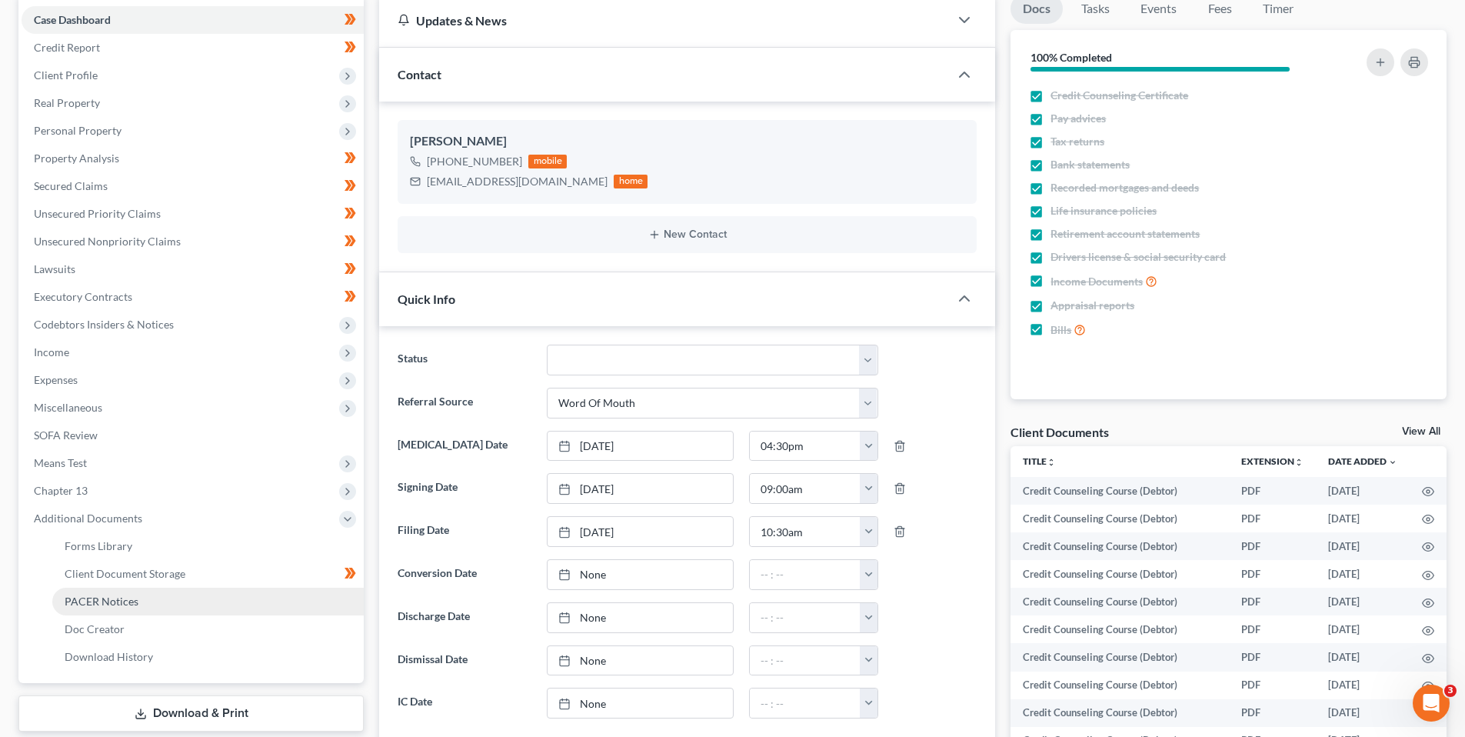
click at [108, 595] on span "PACER Notices" at bounding box center [102, 601] width 74 height 13
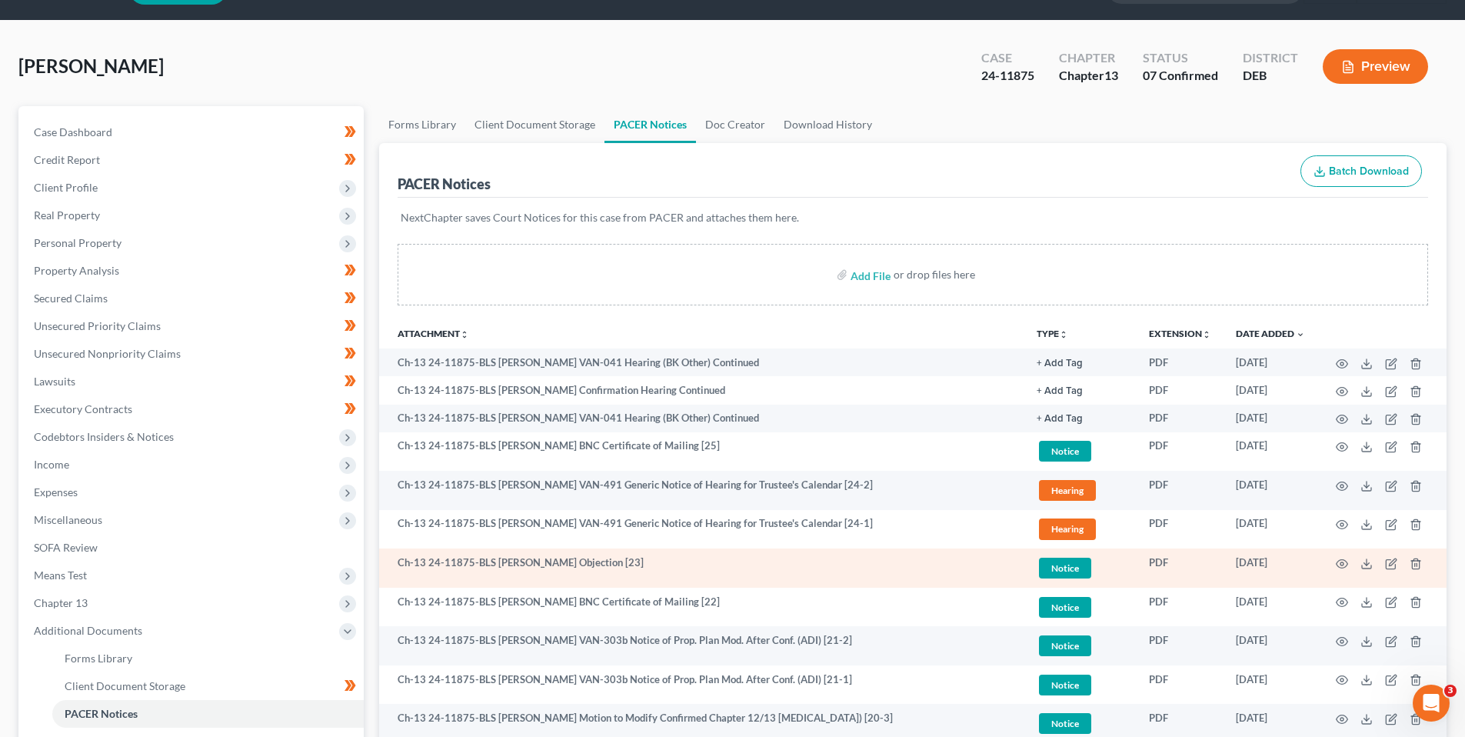
scroll to position [77, 0]
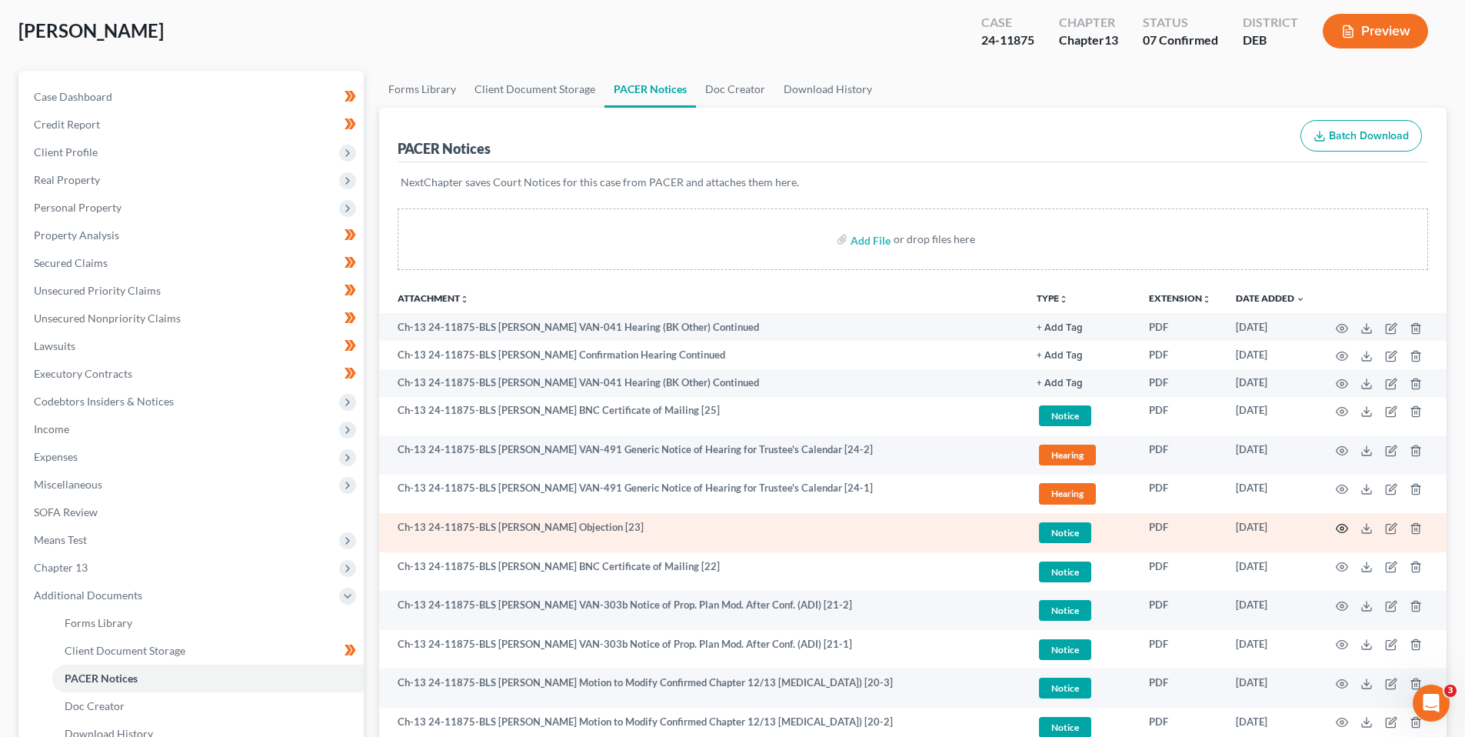
click at [1343, 525] on icon "button" at bounding box center [1343, 528] width 12 height 8
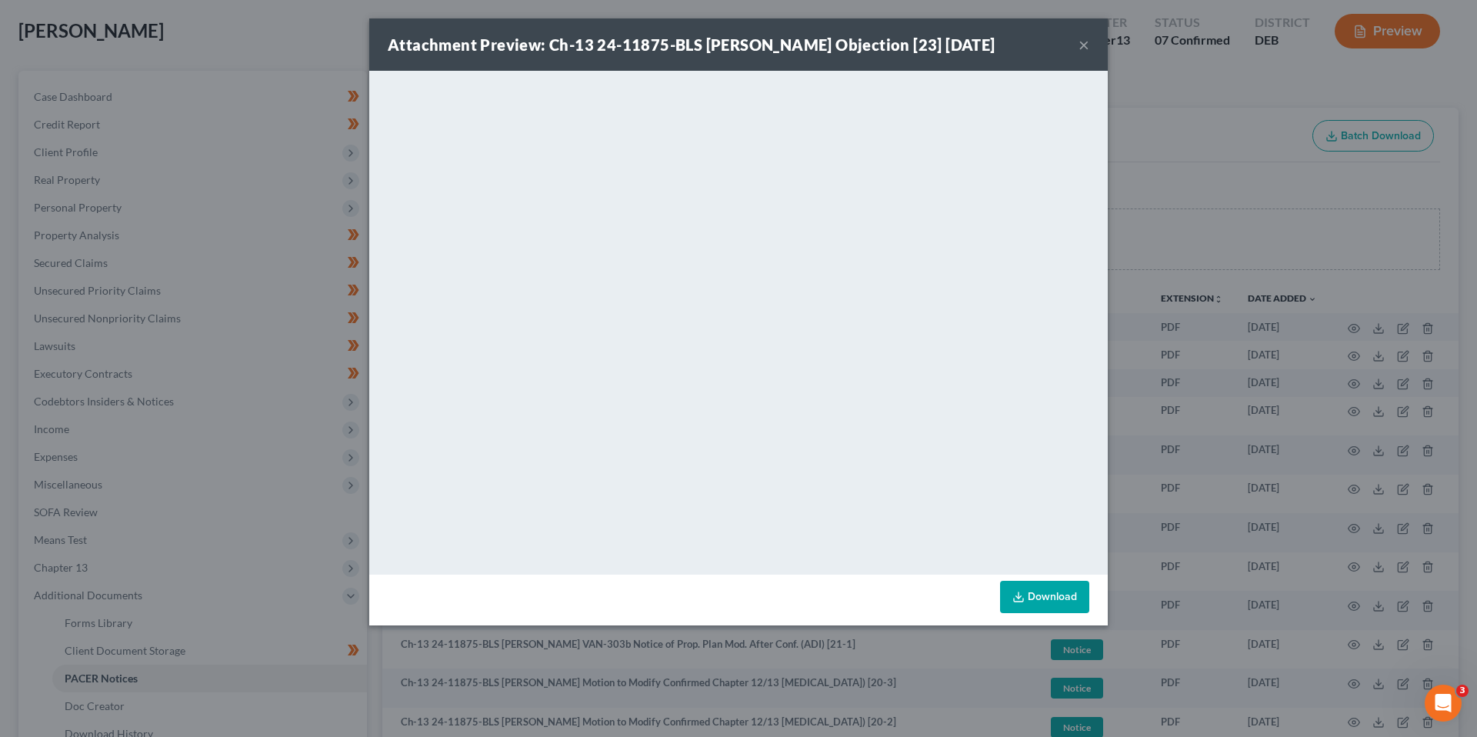
click at [1081, 42] on button "×" at bounding box center [1083, 44] width 11 height 18
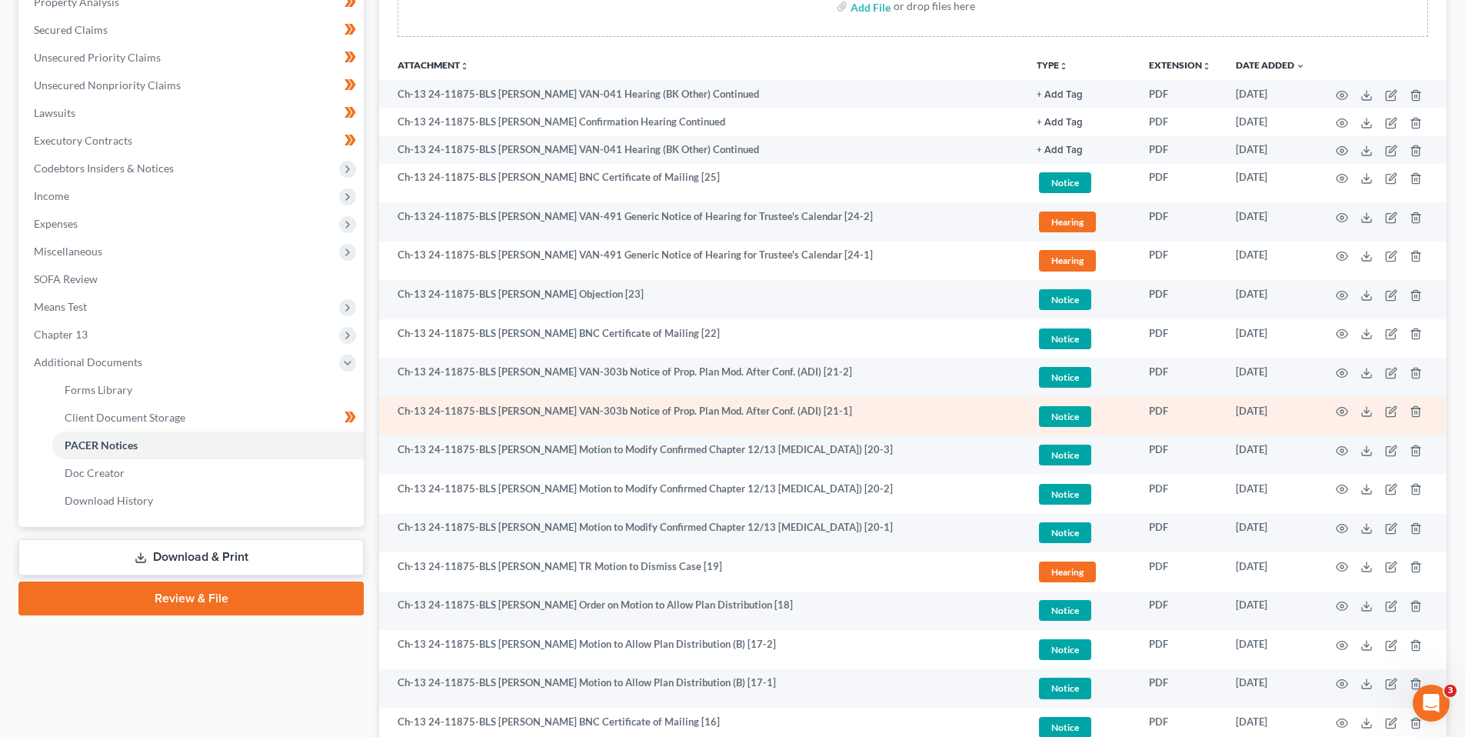
scroll to position [308, 0]
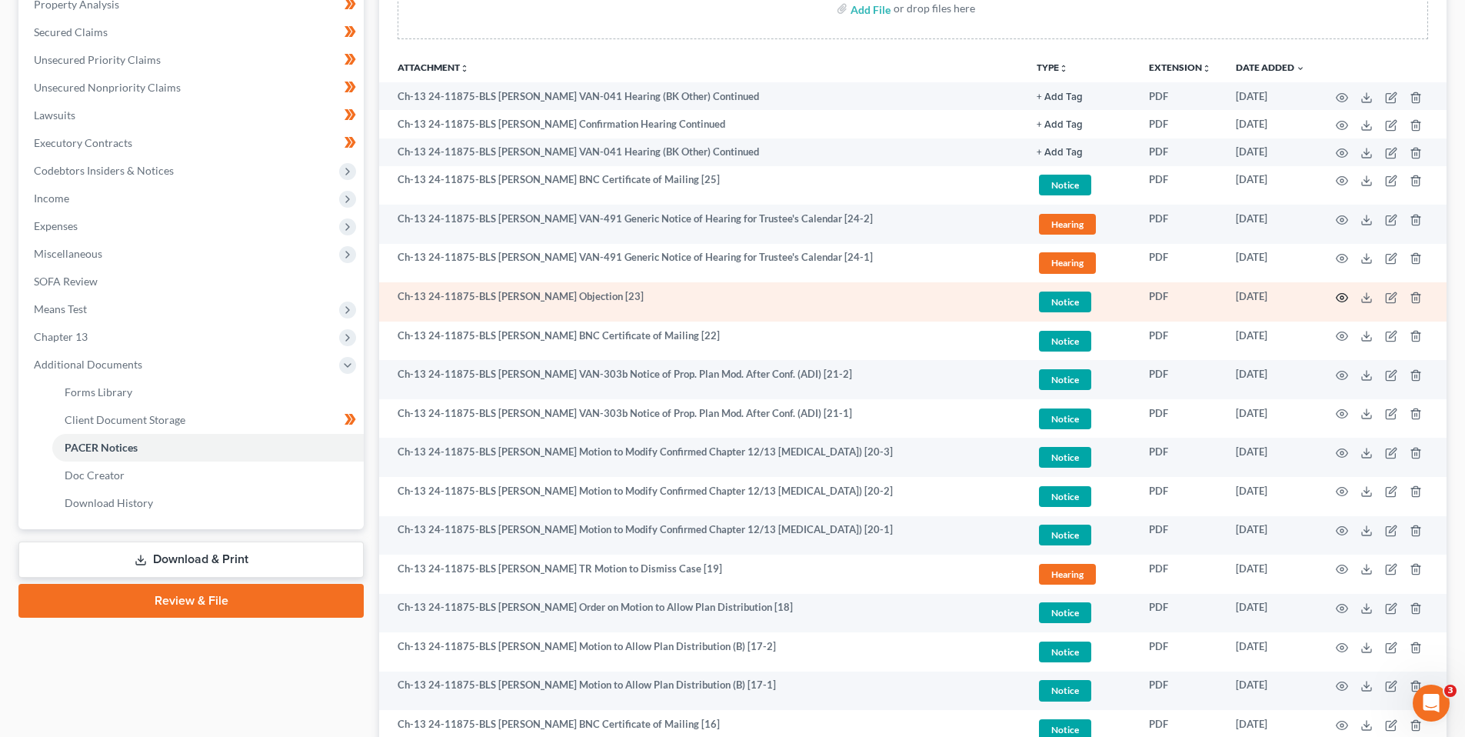
click at [1344, 294] on icon "button" at bounding box center [1343, 297] width 12 height 8
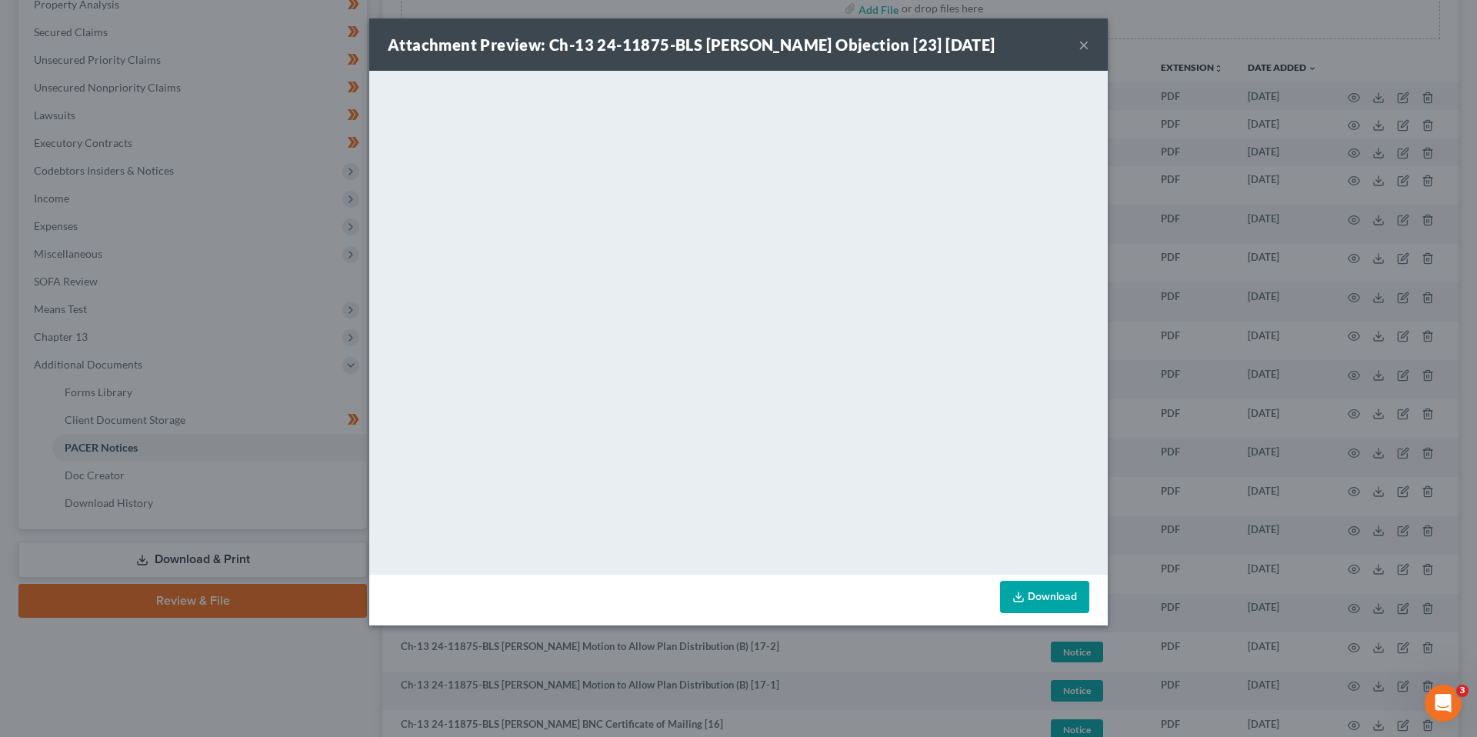
click at [1081, 40] on button "×" at bounding box center [1083, 44] width 11 height 18
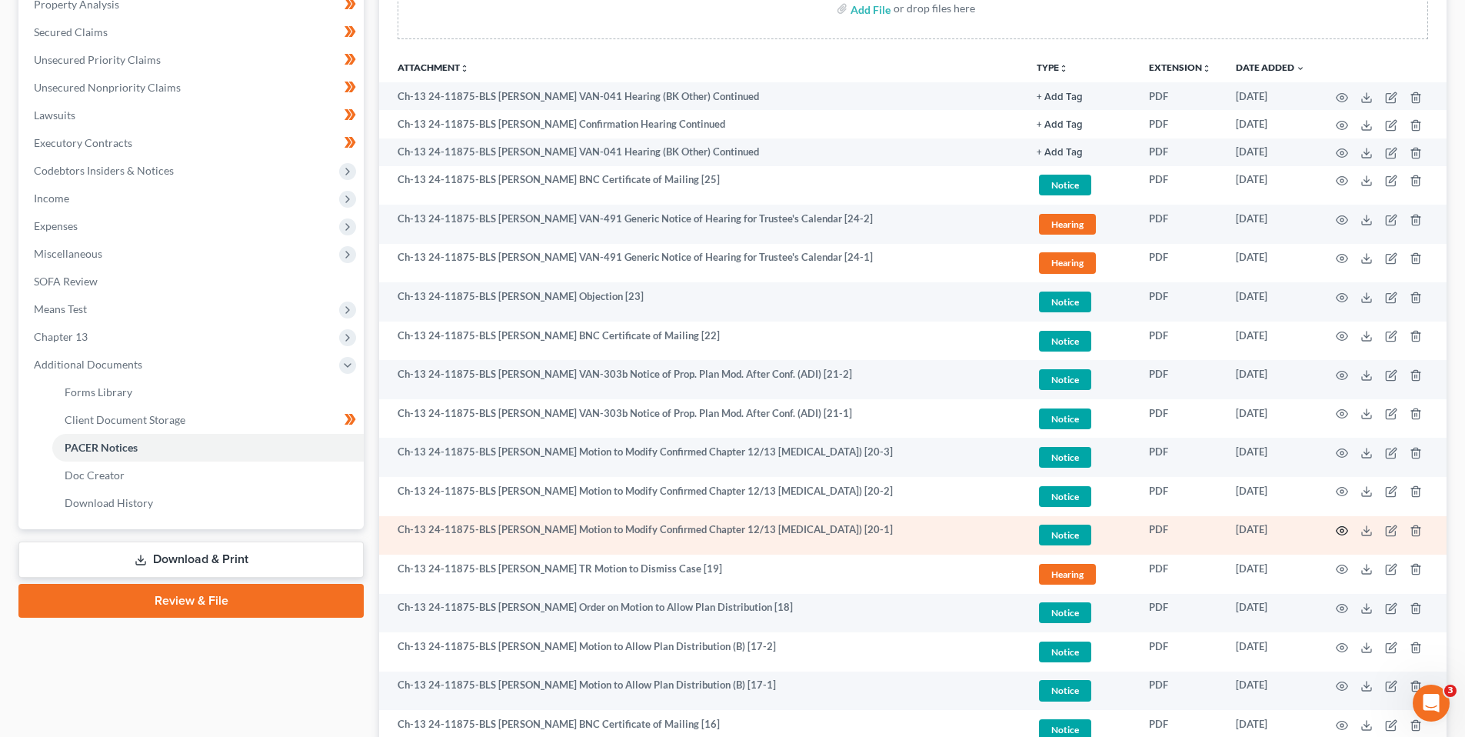
click at [1340, 528] on icon "button" at bounding box center [1342, 531] width 12 height 12
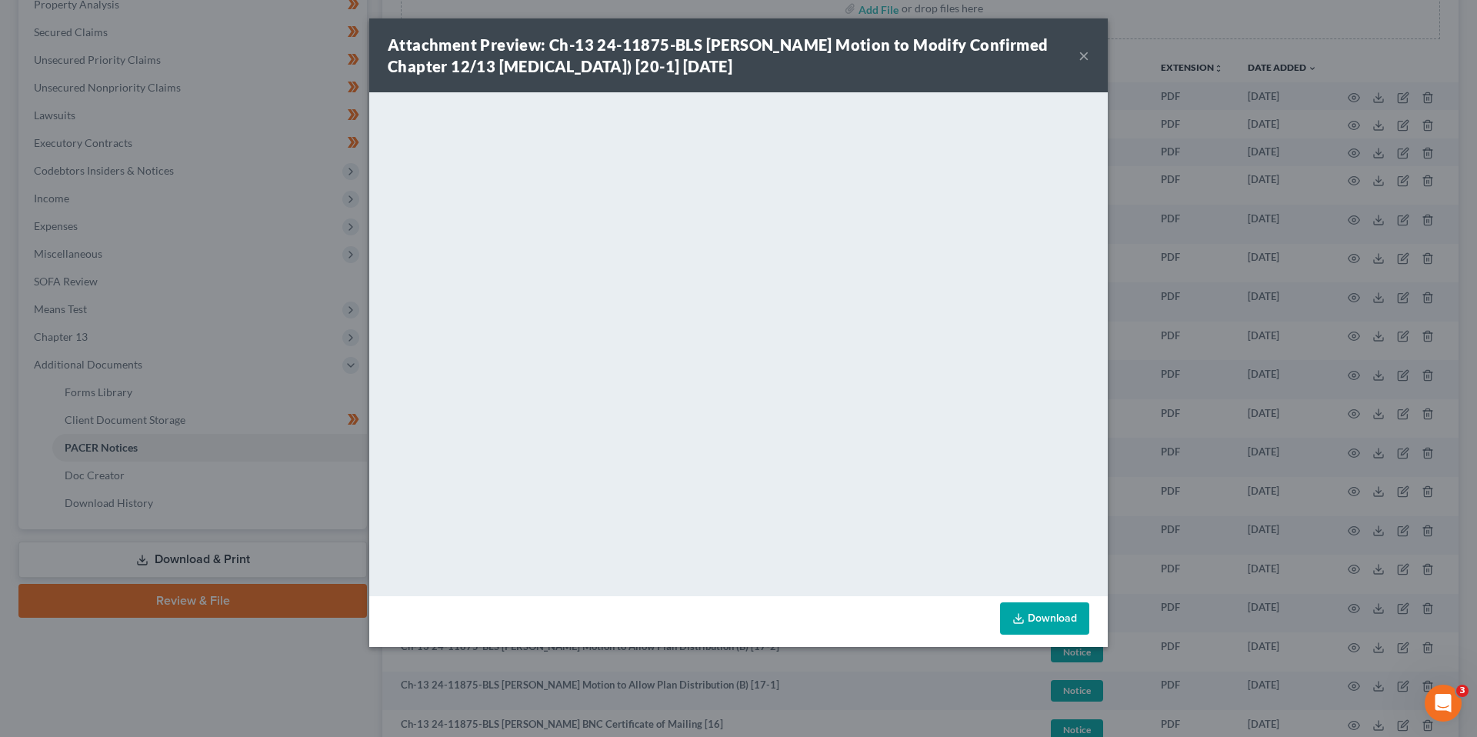
drag, startPoint x: 1085, startPoint y: 55, endPoint x: 1069, endPoint y: 66, distance: 19.4
click at [1085, 55] on button "×" at bounding box center [1083, 55] width 11 height 18
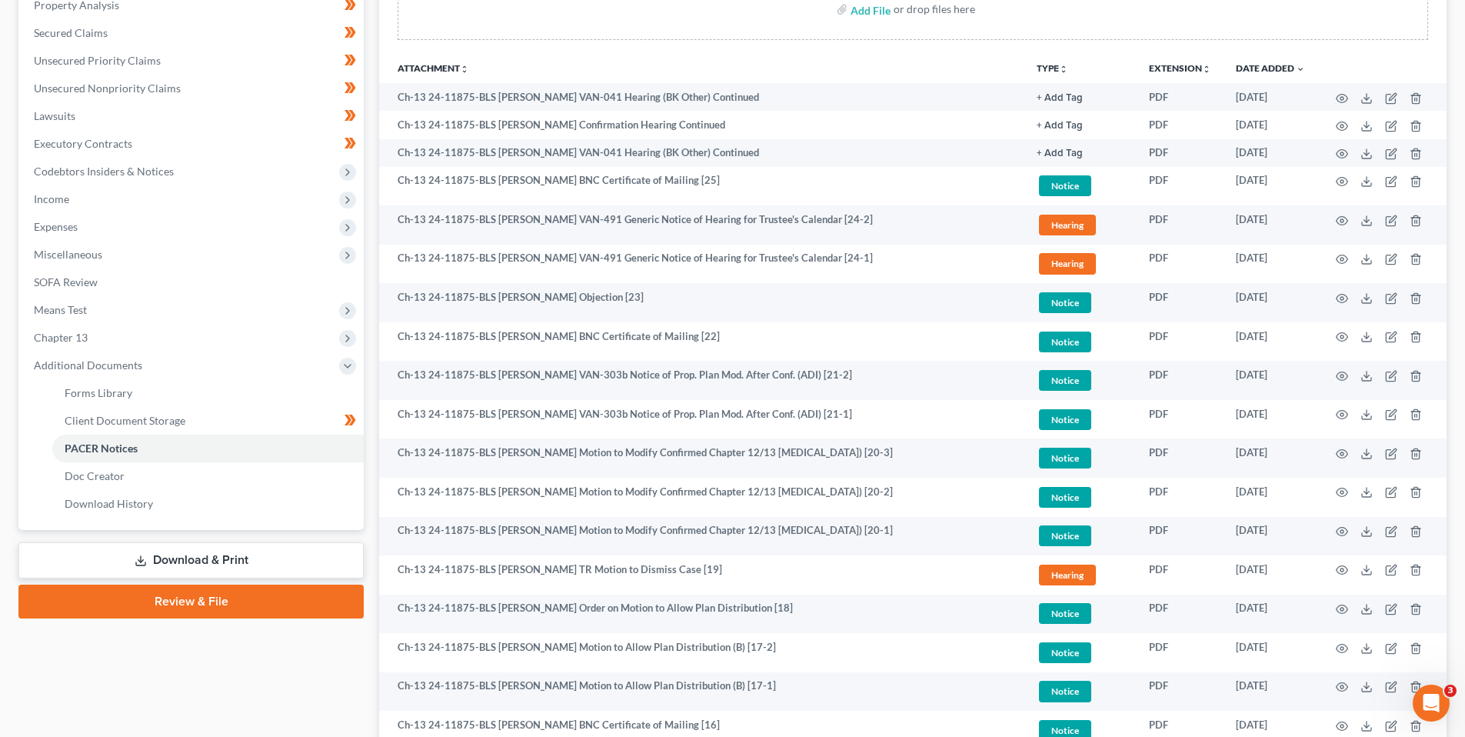
scroll to position [385, 0]
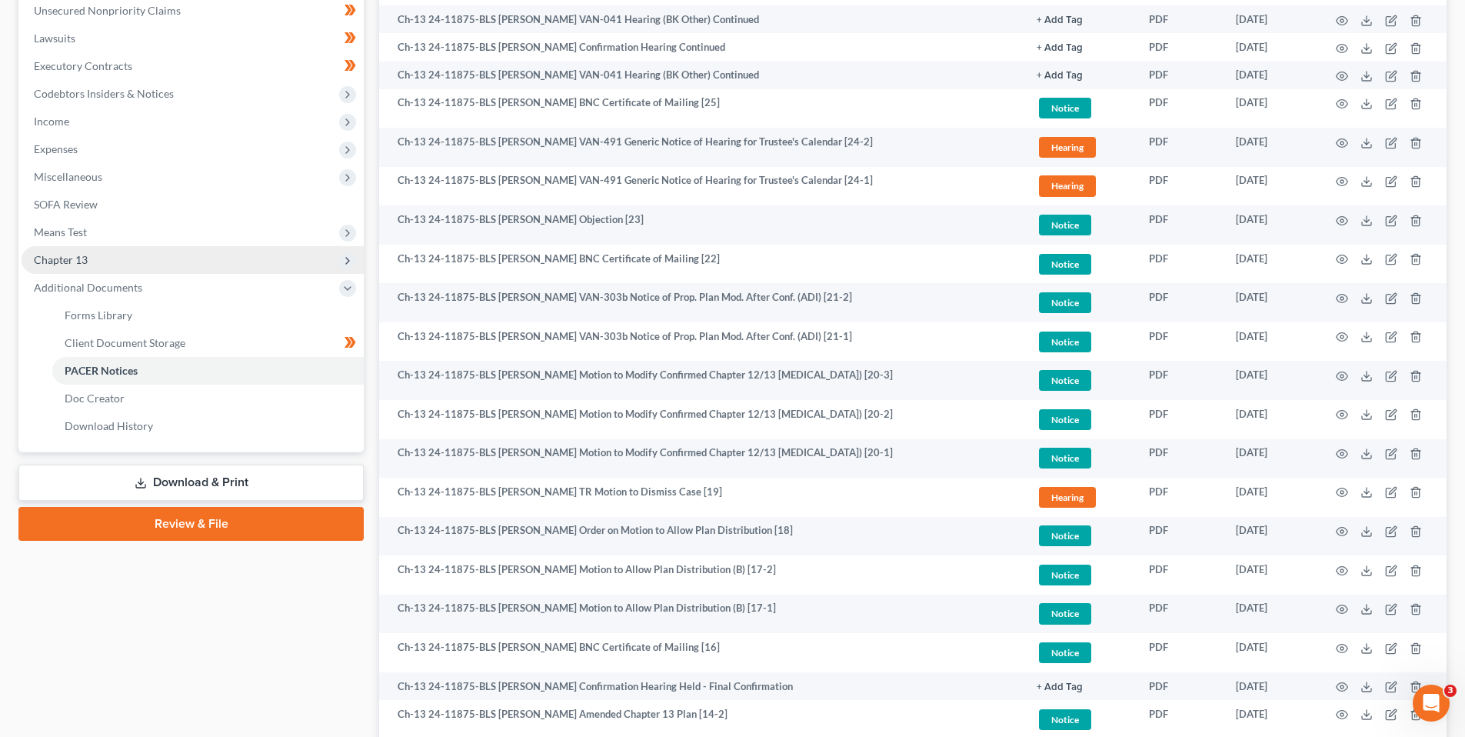
click at [60, 260] on span "Chapter 13" at bounding box center [61, 259] width 54 height 13
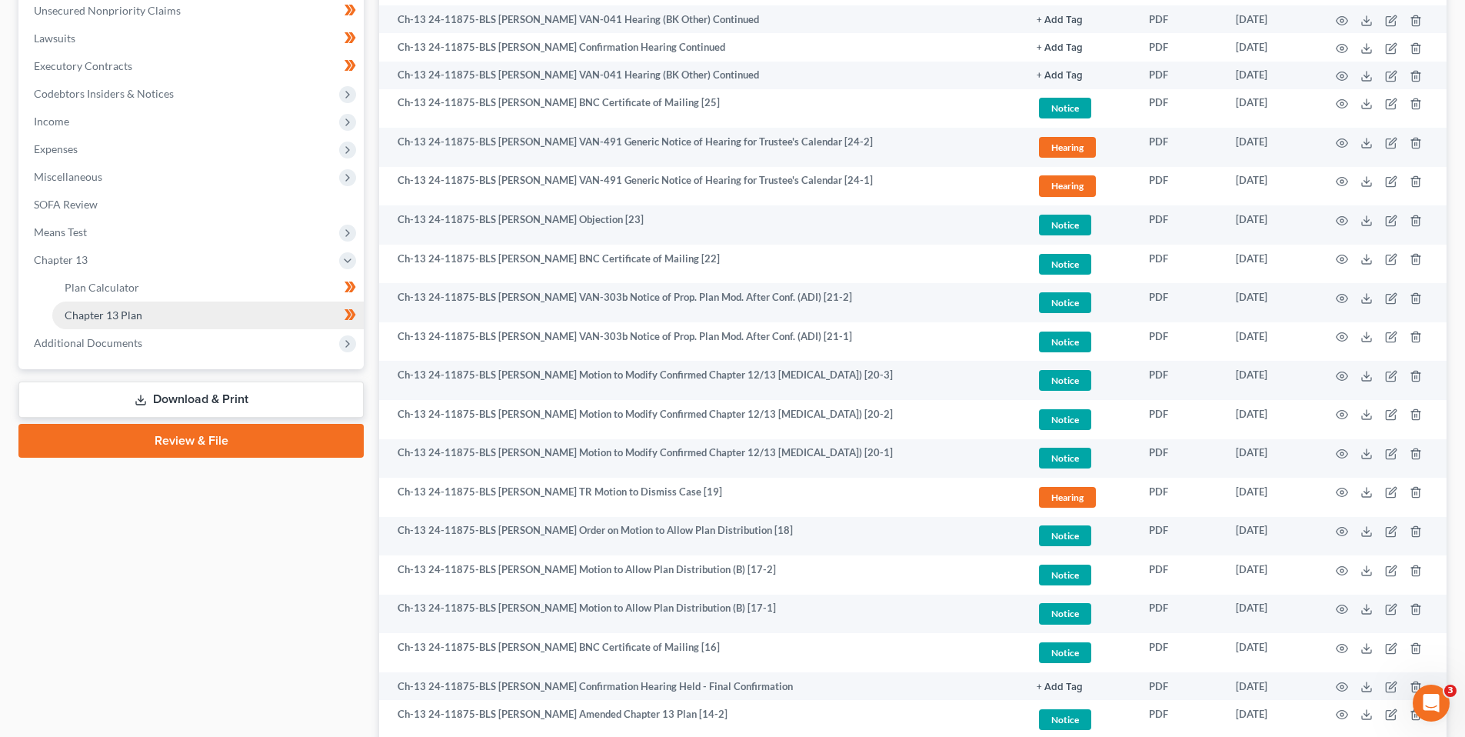
click at [103, 312] on span "Chapter 13 Plan" at bounding box center [104, 314] width 78 height 13
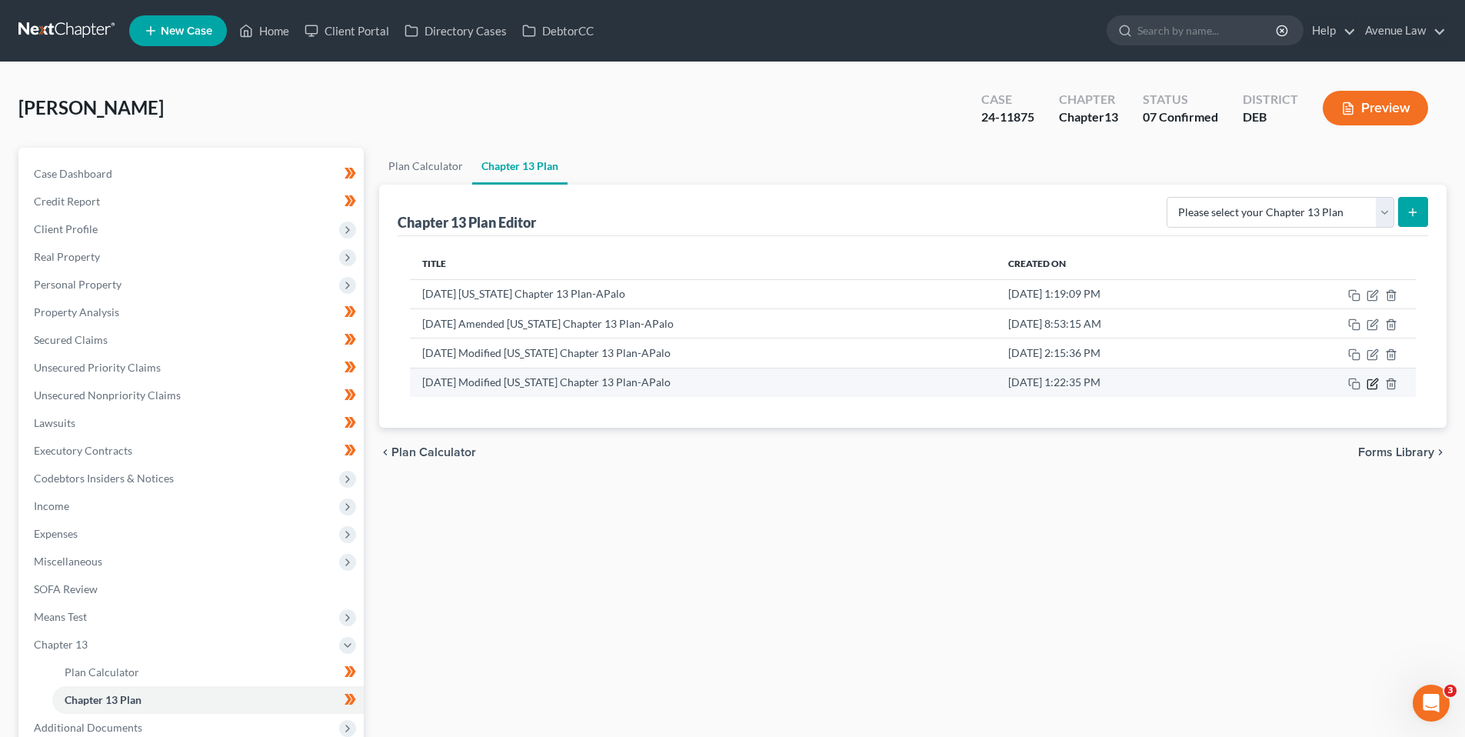
click at [1371, 381] on icon "button" at bounding box center [1373, 384] width 12 height 12
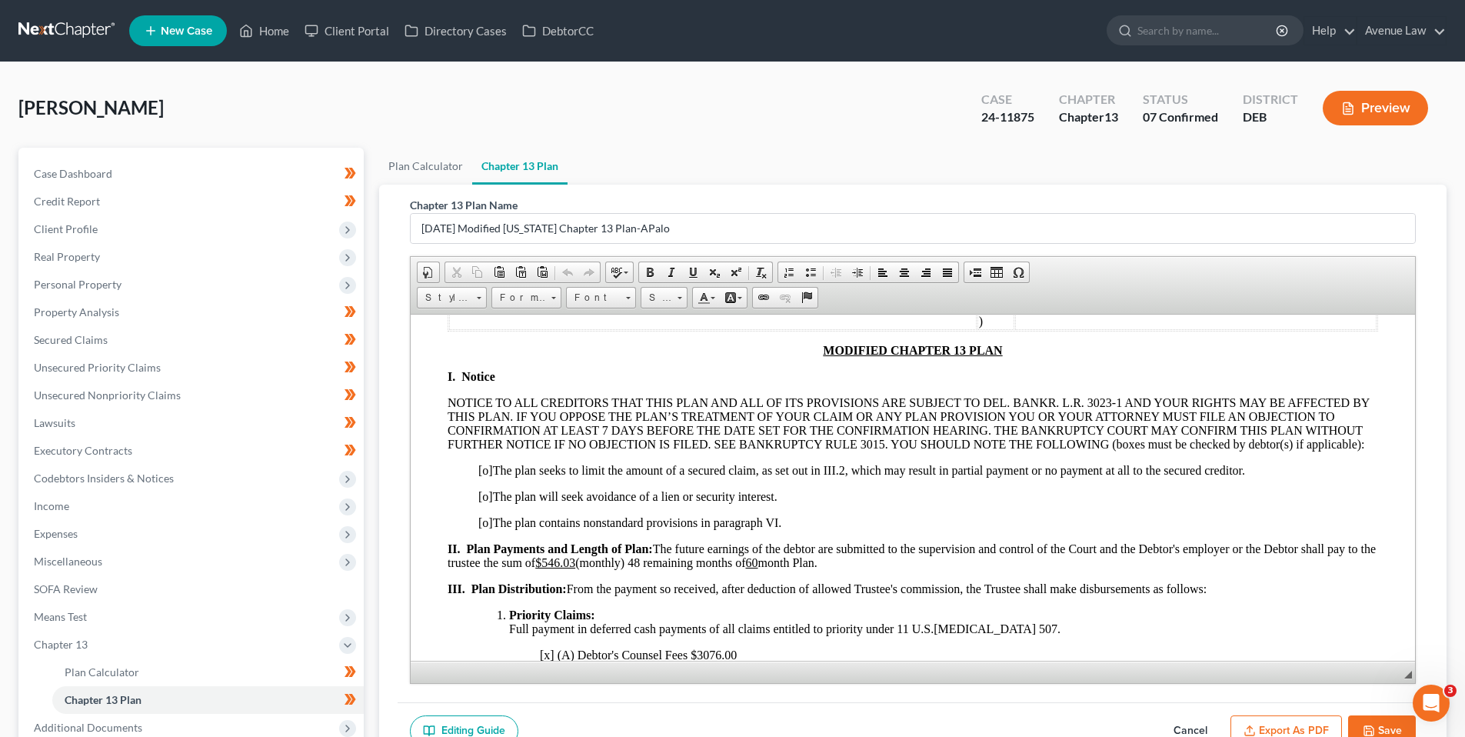
scroll to position [154, 0]
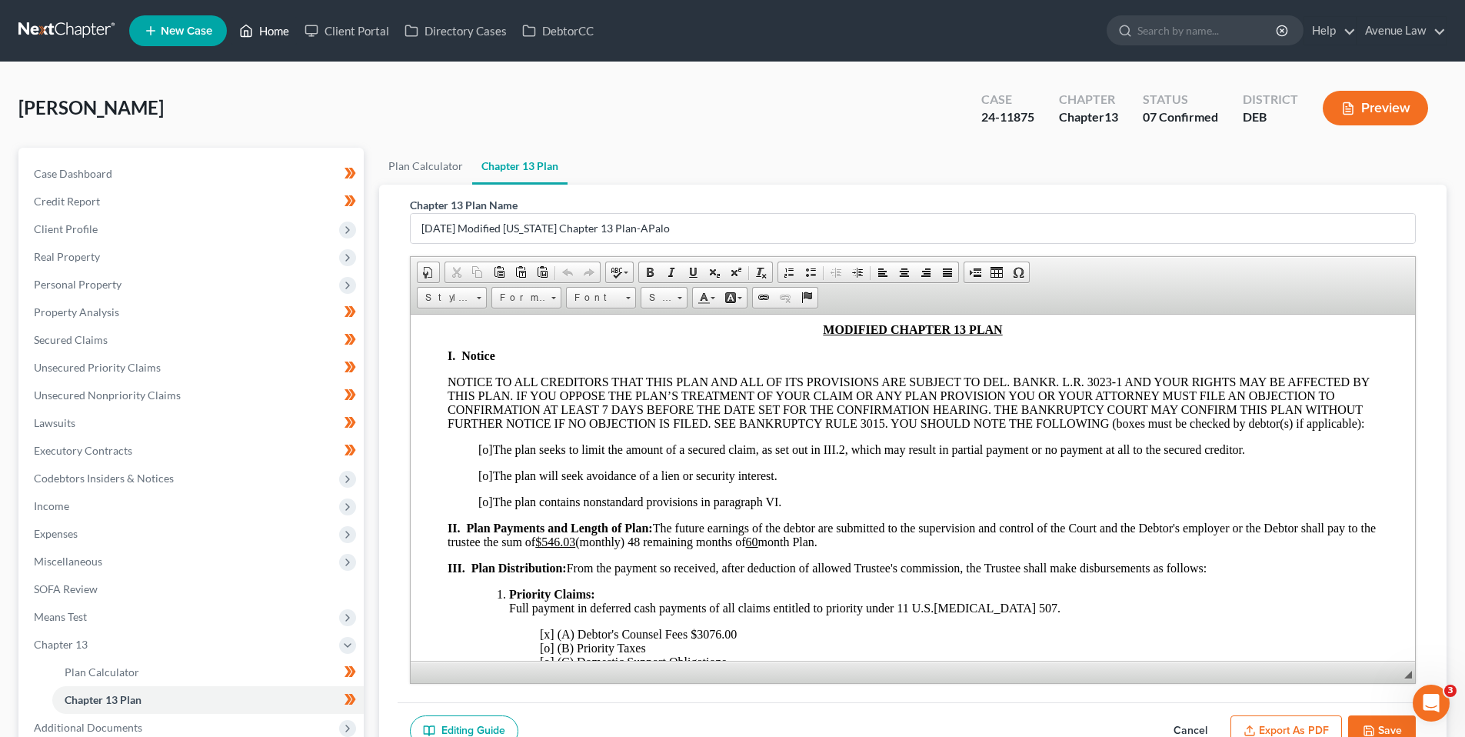
click at [275, 25] on link "Home" at bounding box center [264, 31] width 65 height 28
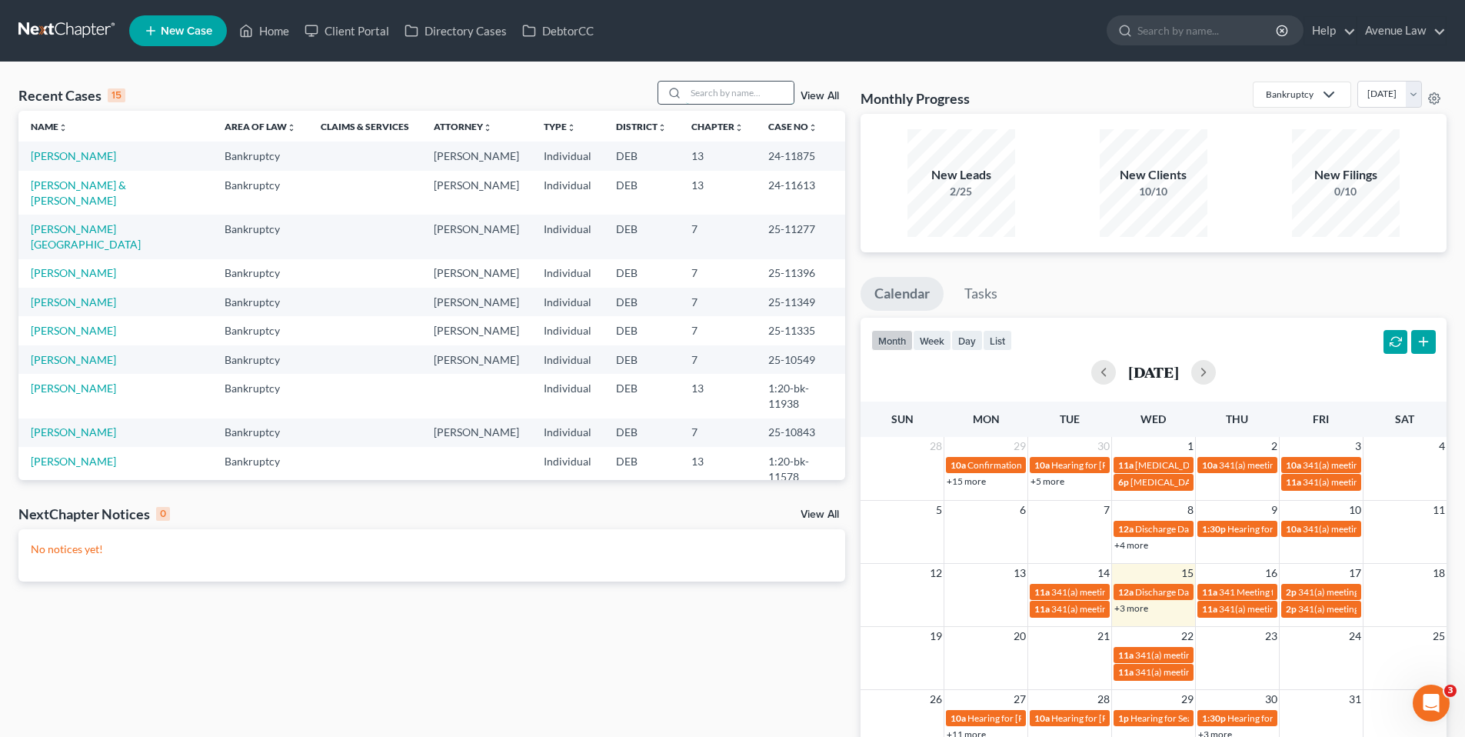
click at [737, 94] on input "search" at bounding box center [740, 93] width 108 height 22
type input "heath"
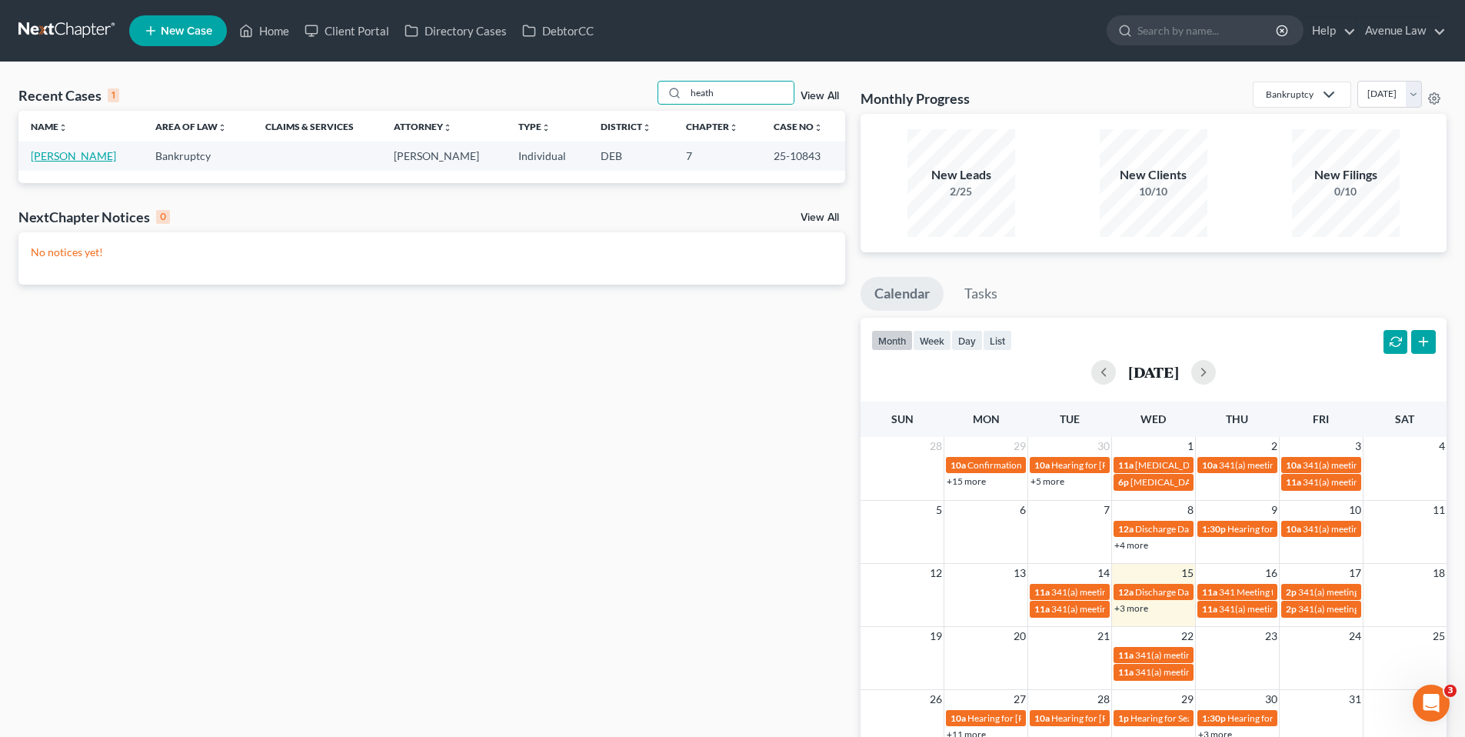
click at [90, 157] on link "[PERSON_NAME]" at bounding box center [73, 155] width 85 height 13
select select "0"
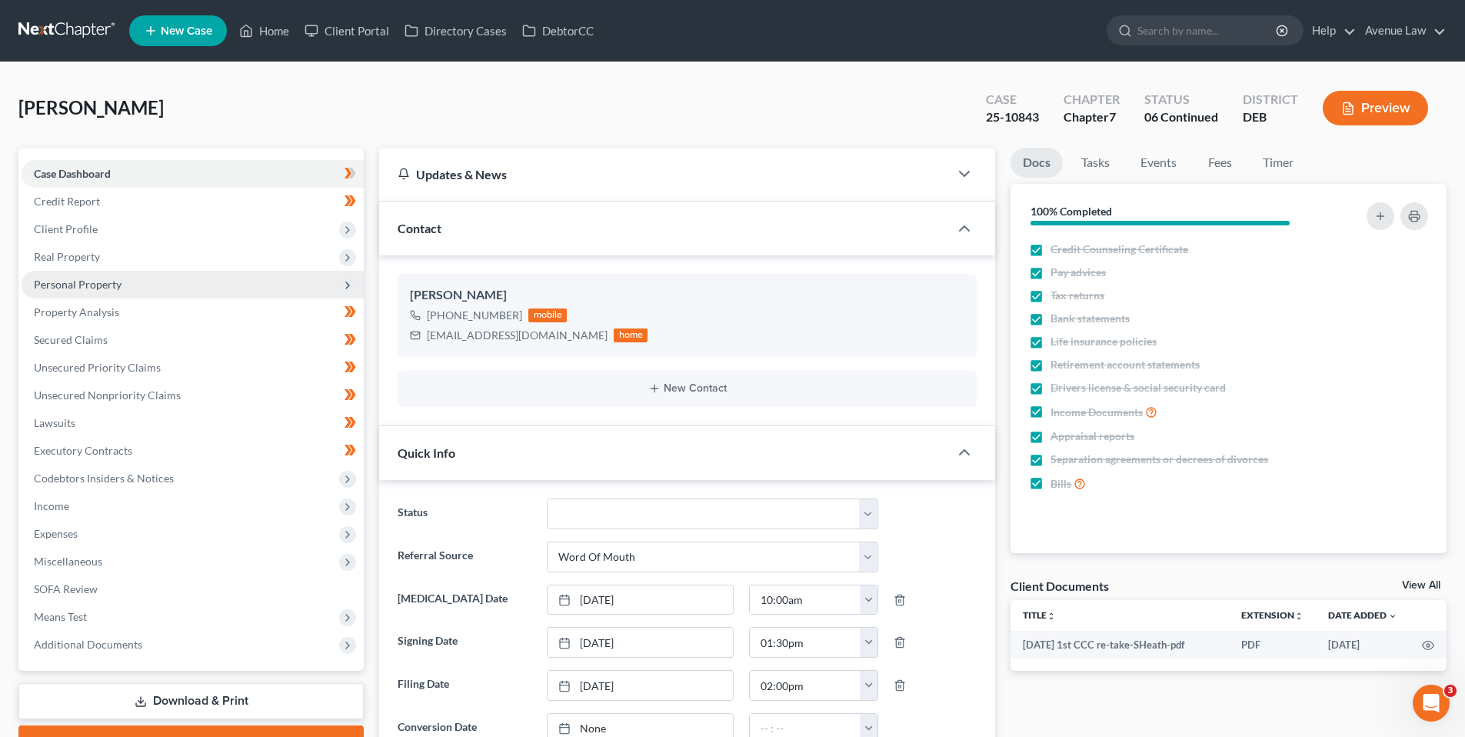
drag, startPoint x: 81, startPoint y: 231, endPoint x: 88, endPoint y: 293, distance: 62.8
click at [81, 231] on span "Client Profile" at bounding box center [66, 228] width 64 height 13
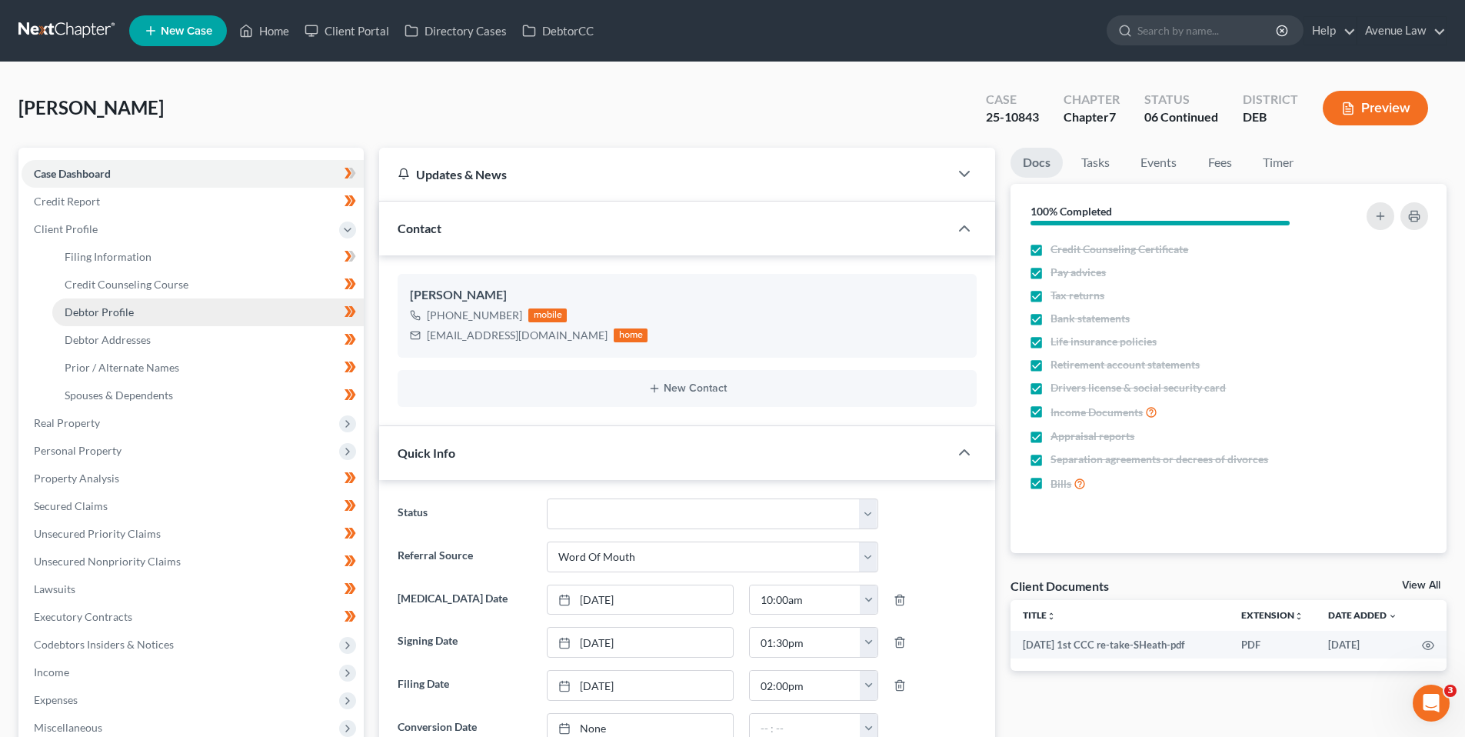
click at [100, 308] on span "Debtor Profile" at bounding box center [99, 311] width 69 height 13
select select "2"
select select "1"
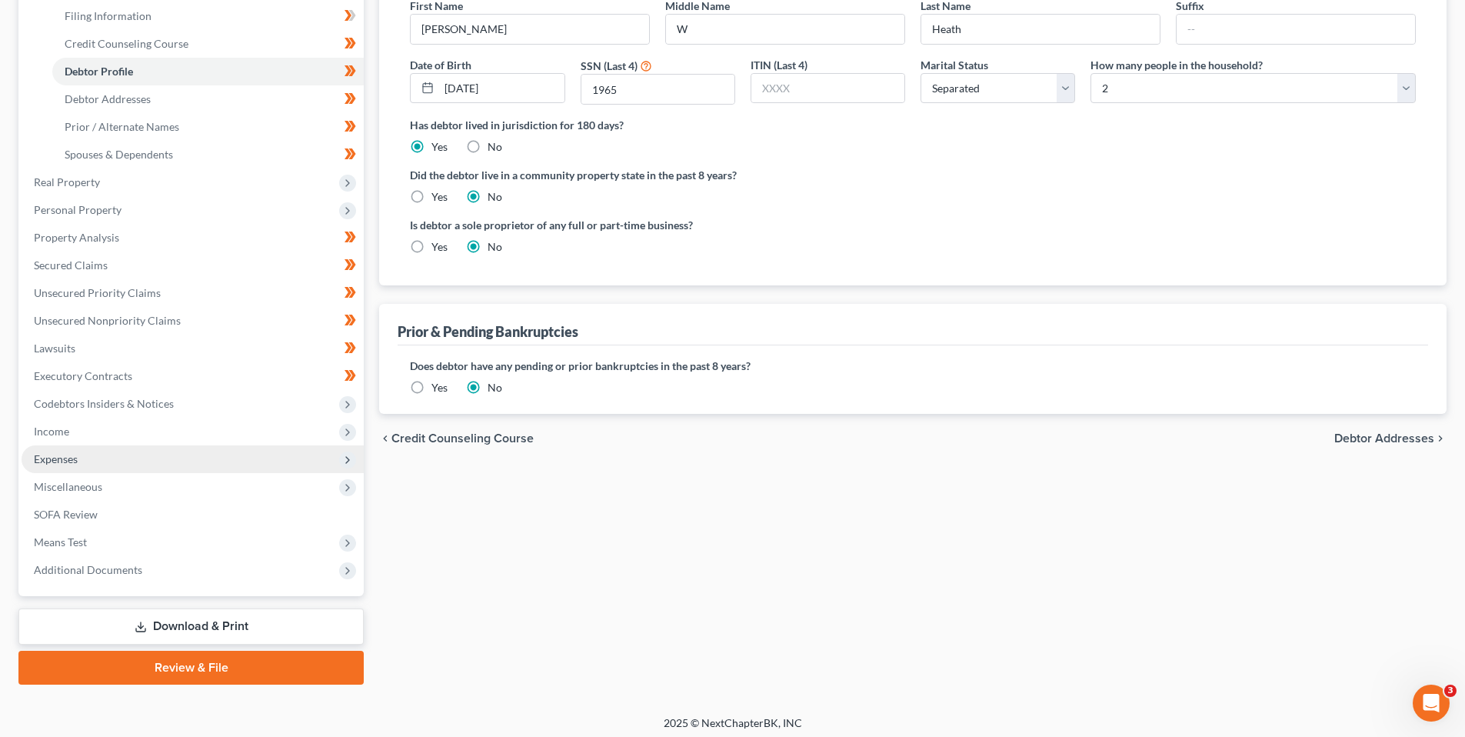
scroll to position [247, 0]
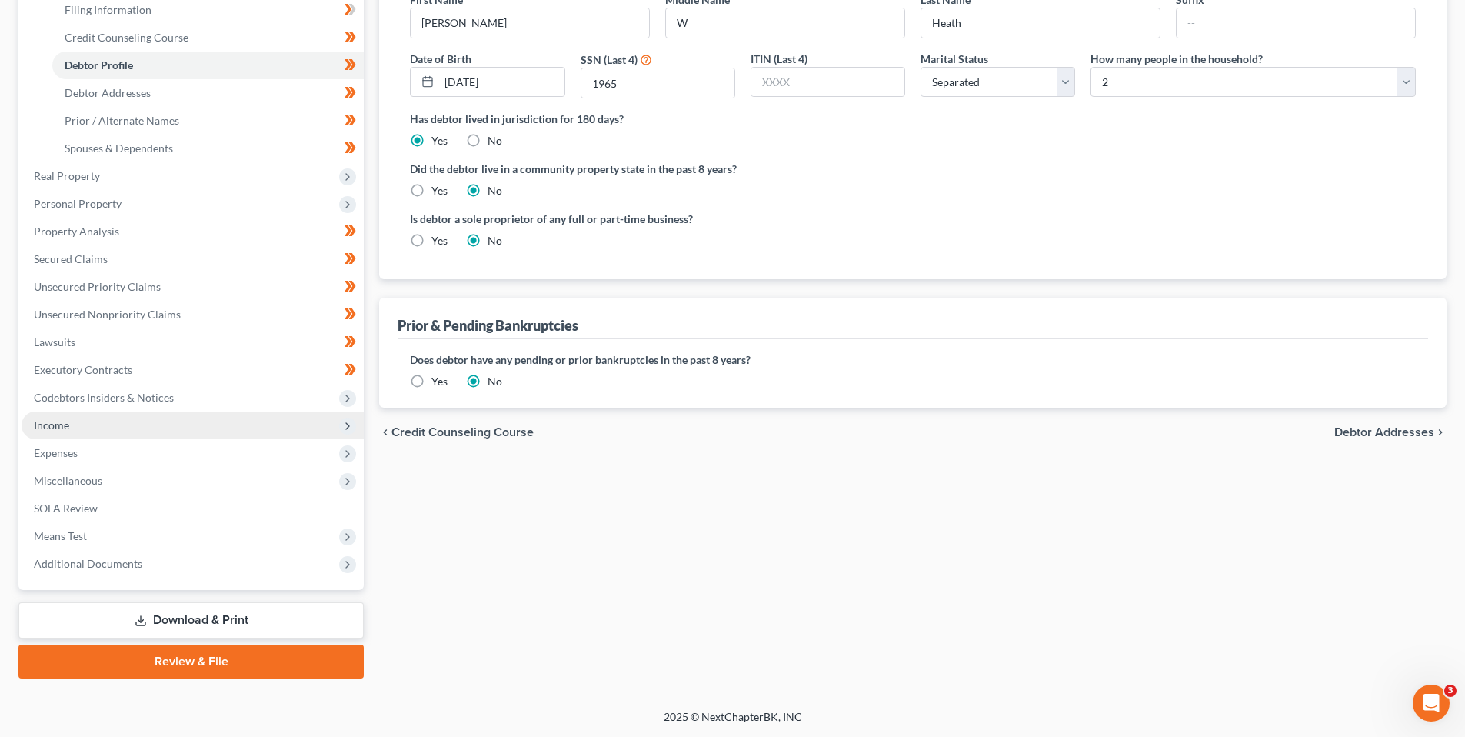
click at [62, 424] on span "Income" at bounding box center [51, 424] width 35 height 13
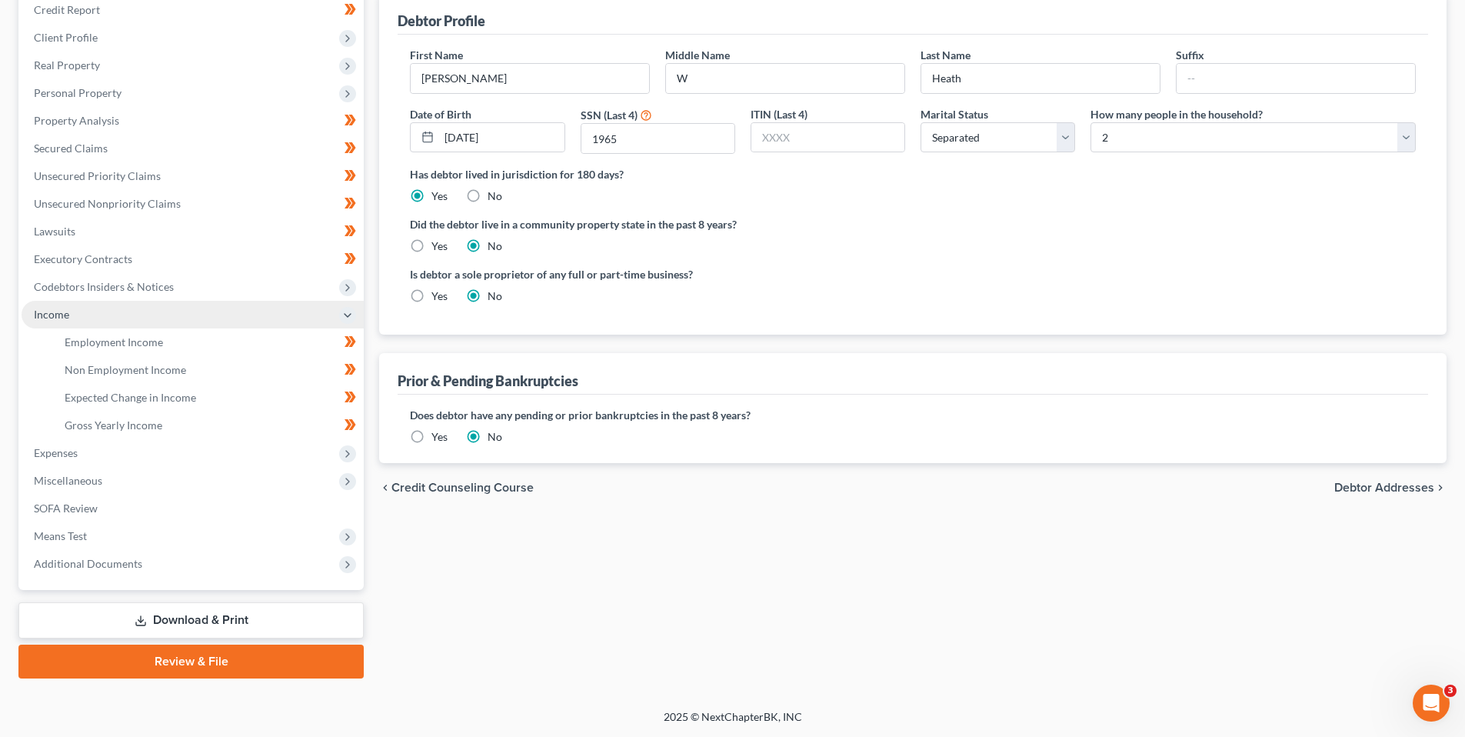
scroll to position [192, 0]
click at [119, 368] on span "Non Employment Income" at bounding box center [126, 369] width 122 height 13
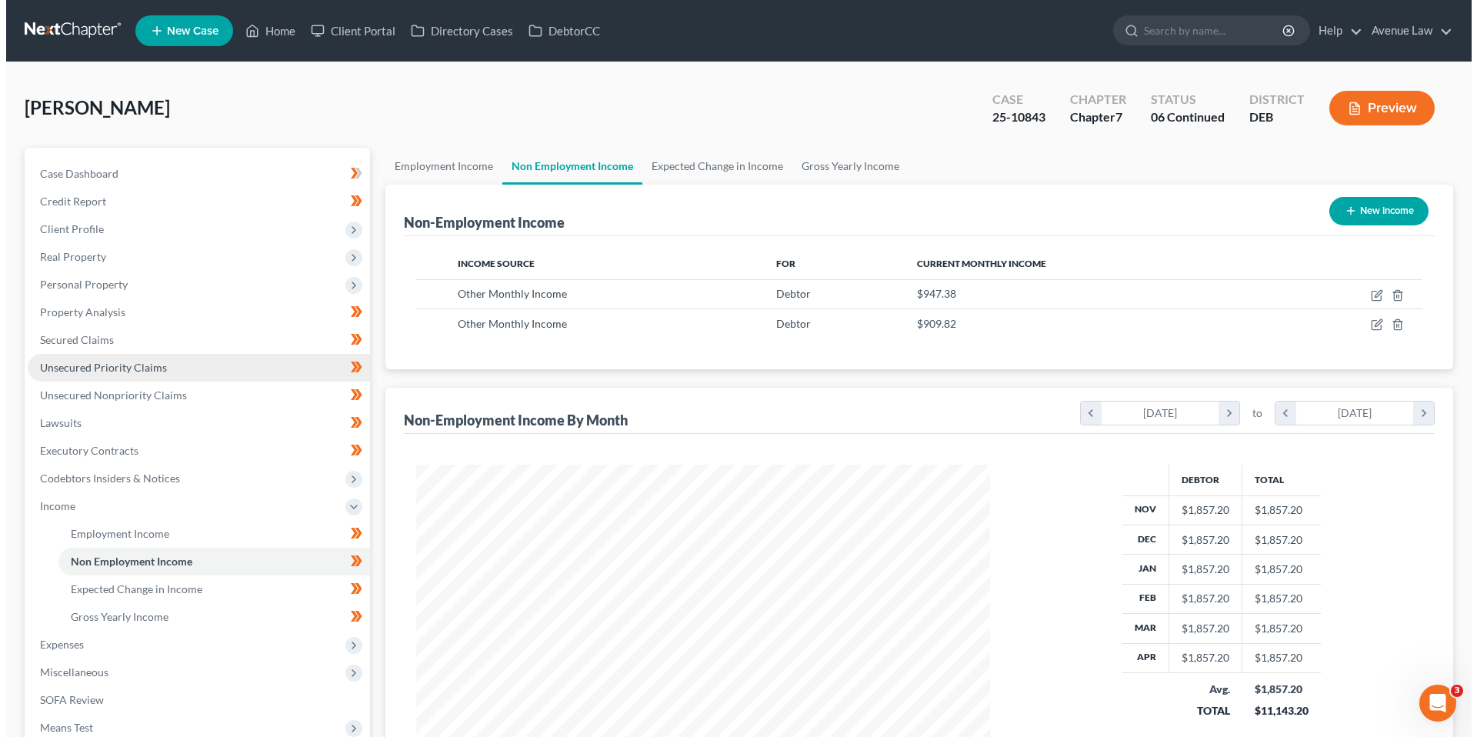
scroll to position [287, 605]
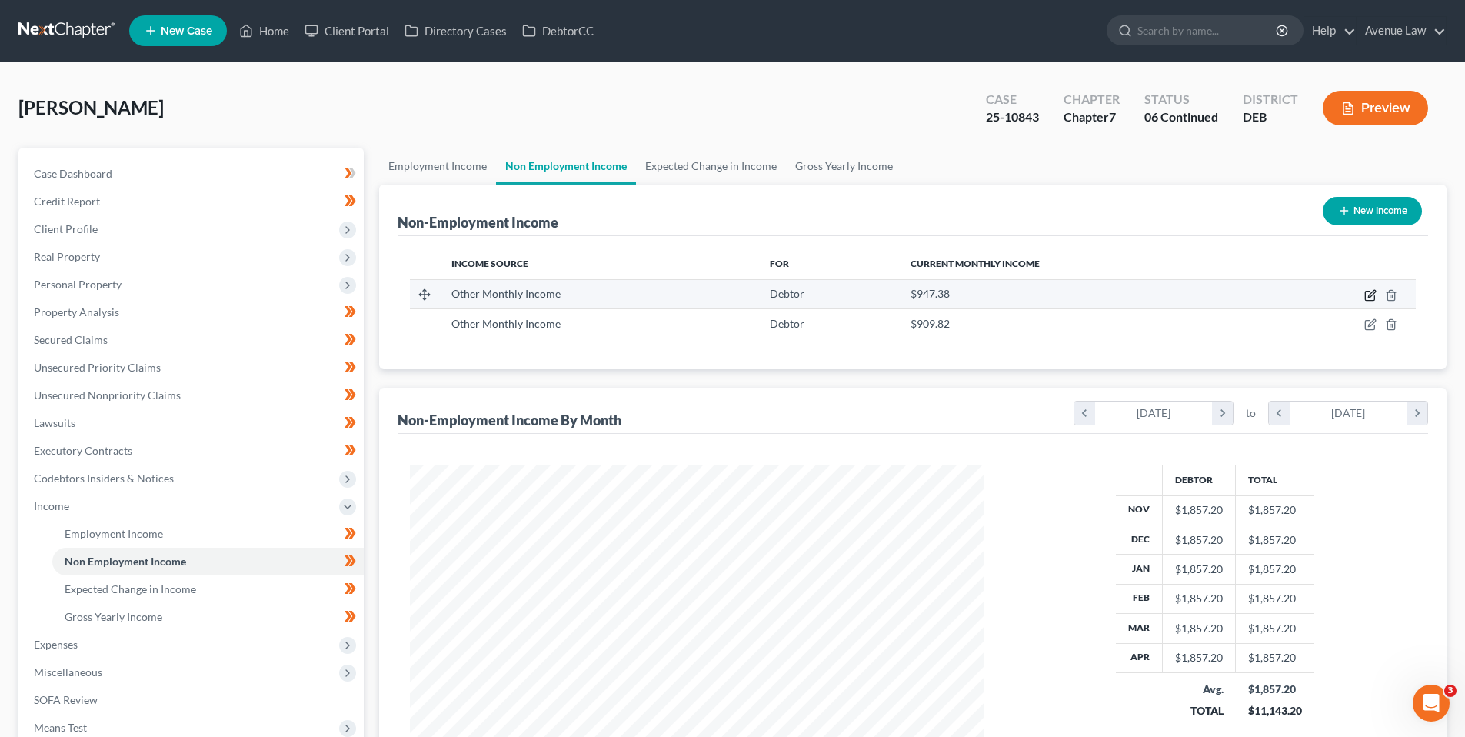
click at [1369, 292] on icon "button" at bounding box center [1370, 295] width 12 height 12
select select "13"
select select "0"
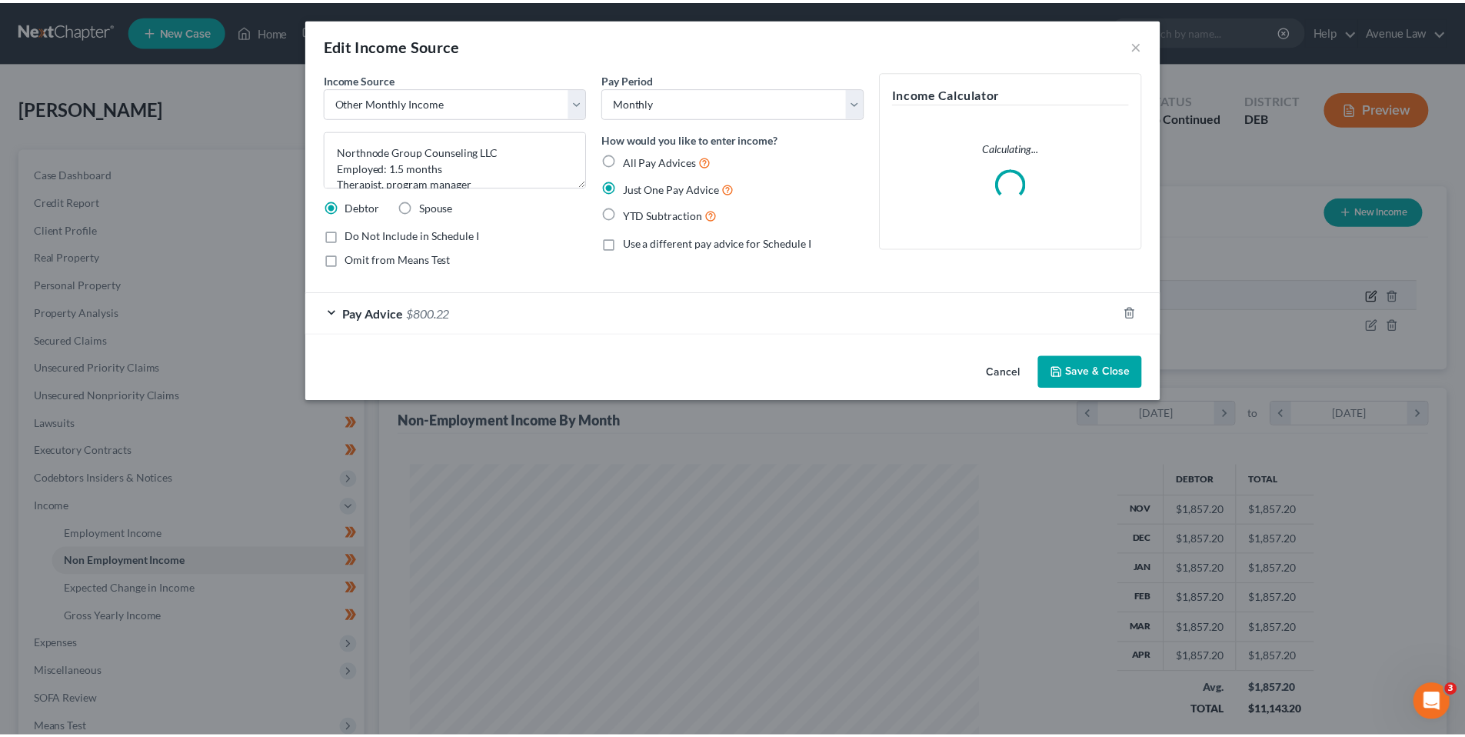
scroll to position [289, 610]
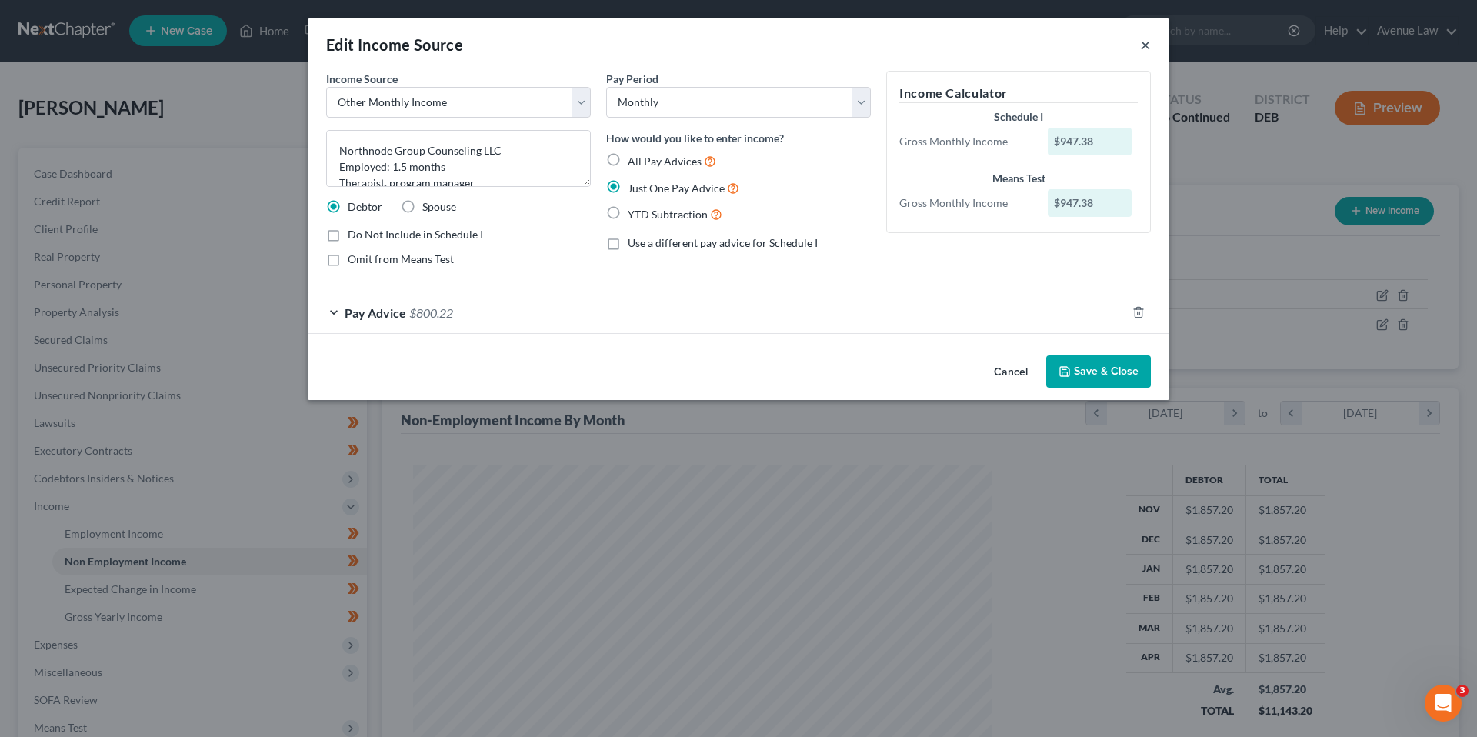
click at [1147, 43] on button "×" at bounding box center [1145, 44] width 11 height 18
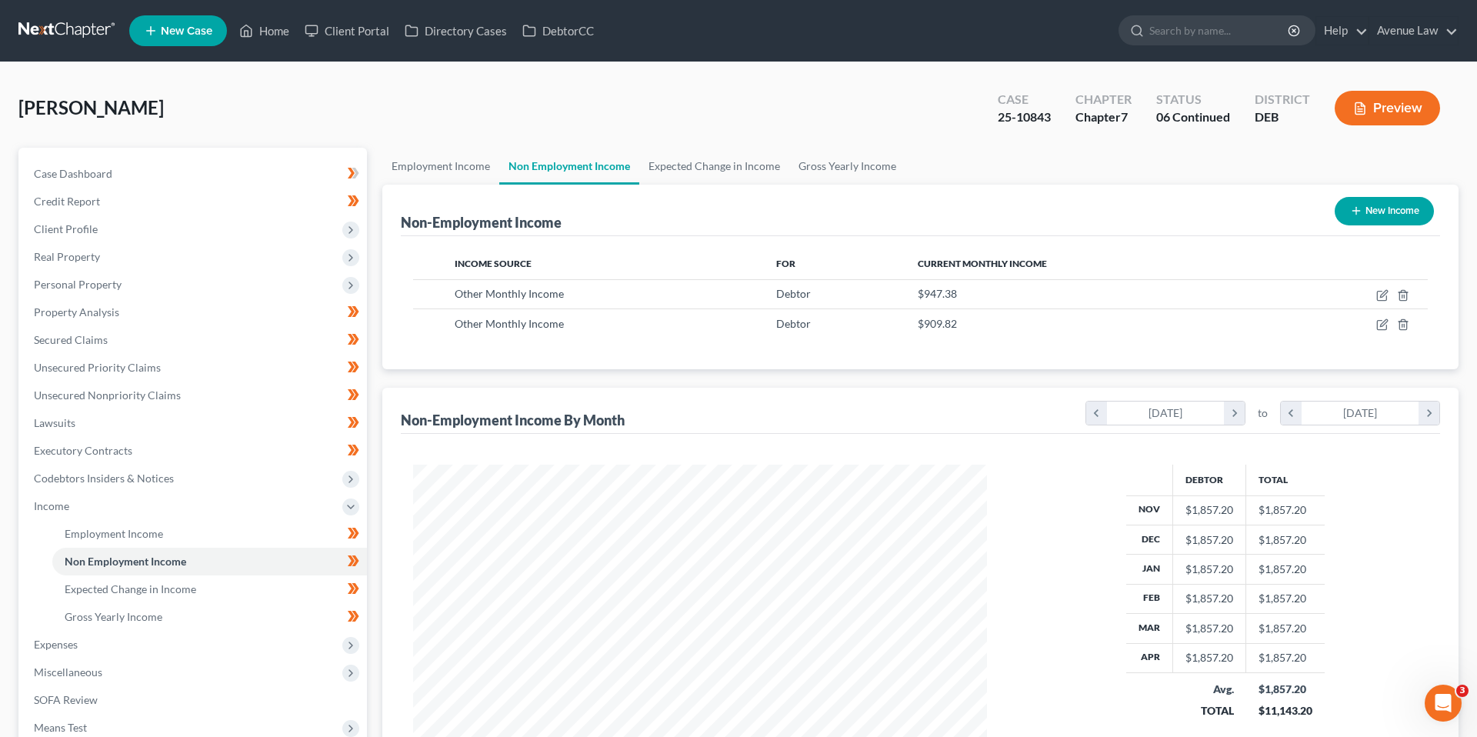
scroll to position [768866, 768548]
click at [1354, 111] on button "Preview" at bounding box center [1375, 108] width 105 height 35
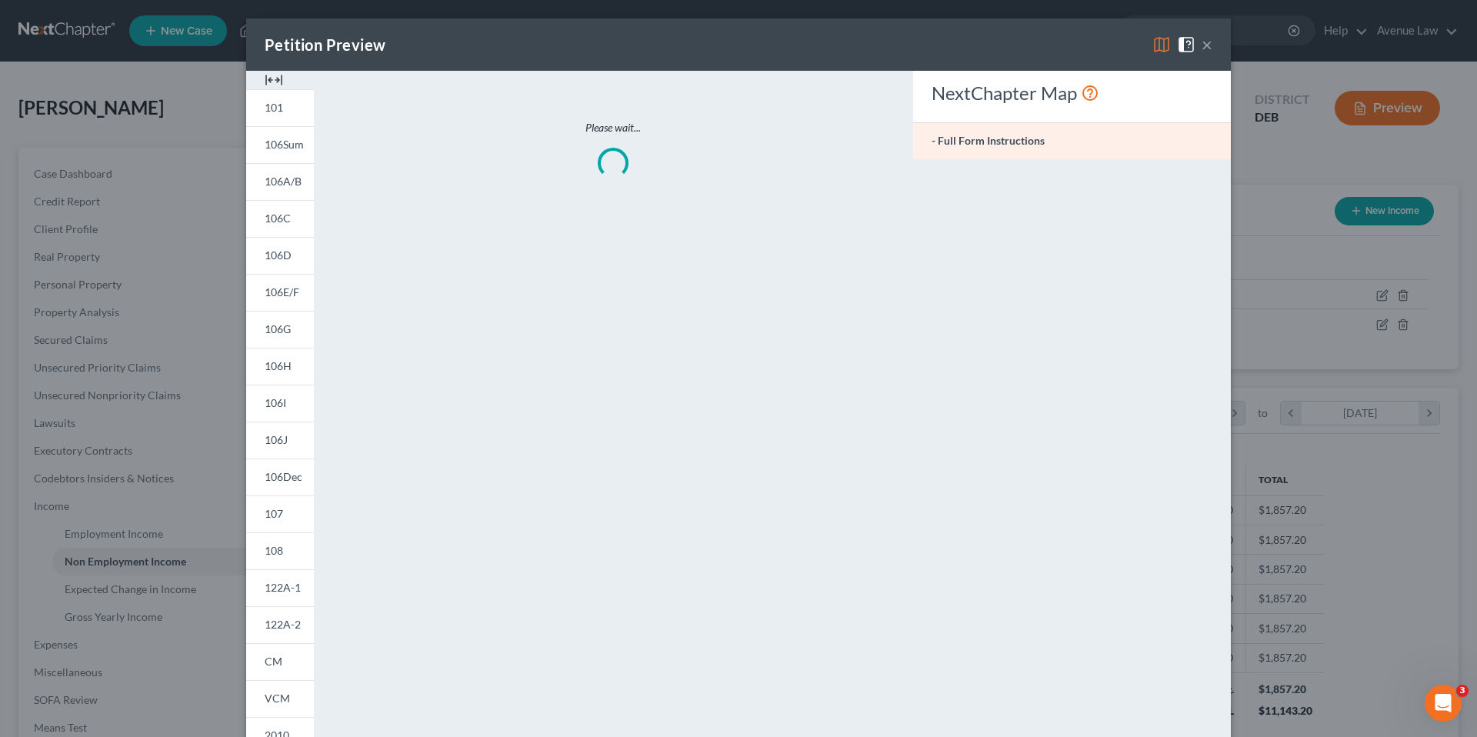
scroll to position [289, 610]
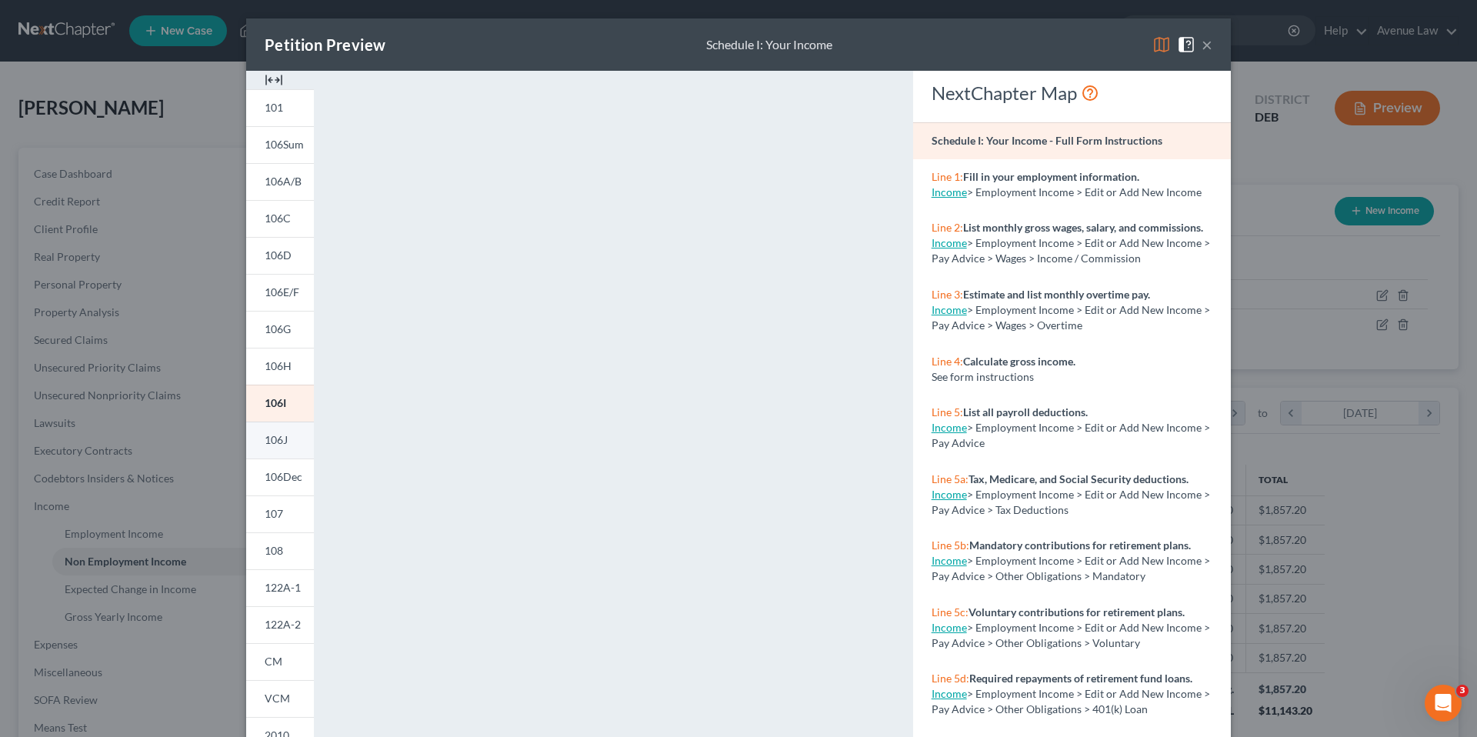
click at [270, 435] on span "106J" at bounding box center [276, 439] width 23 height 13
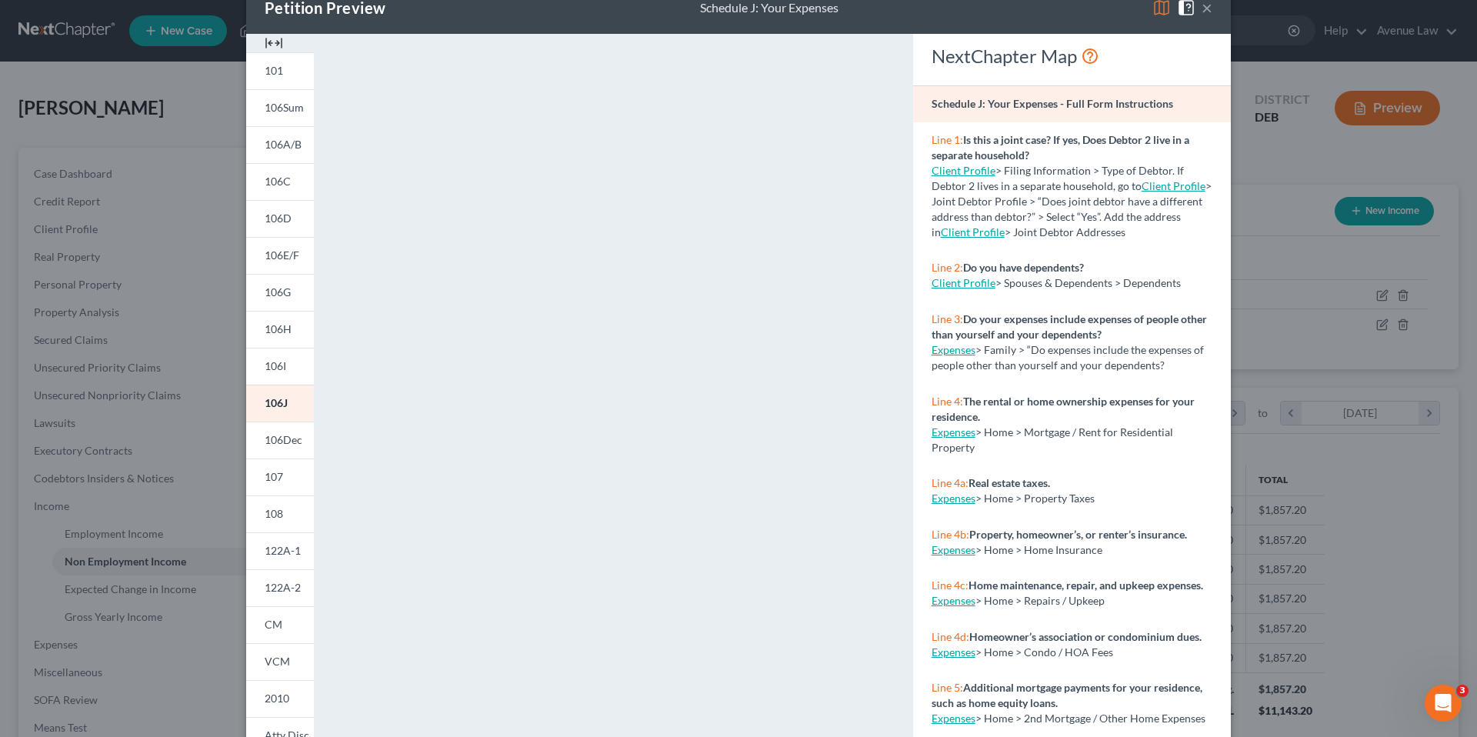
scroll to position [0, 0]
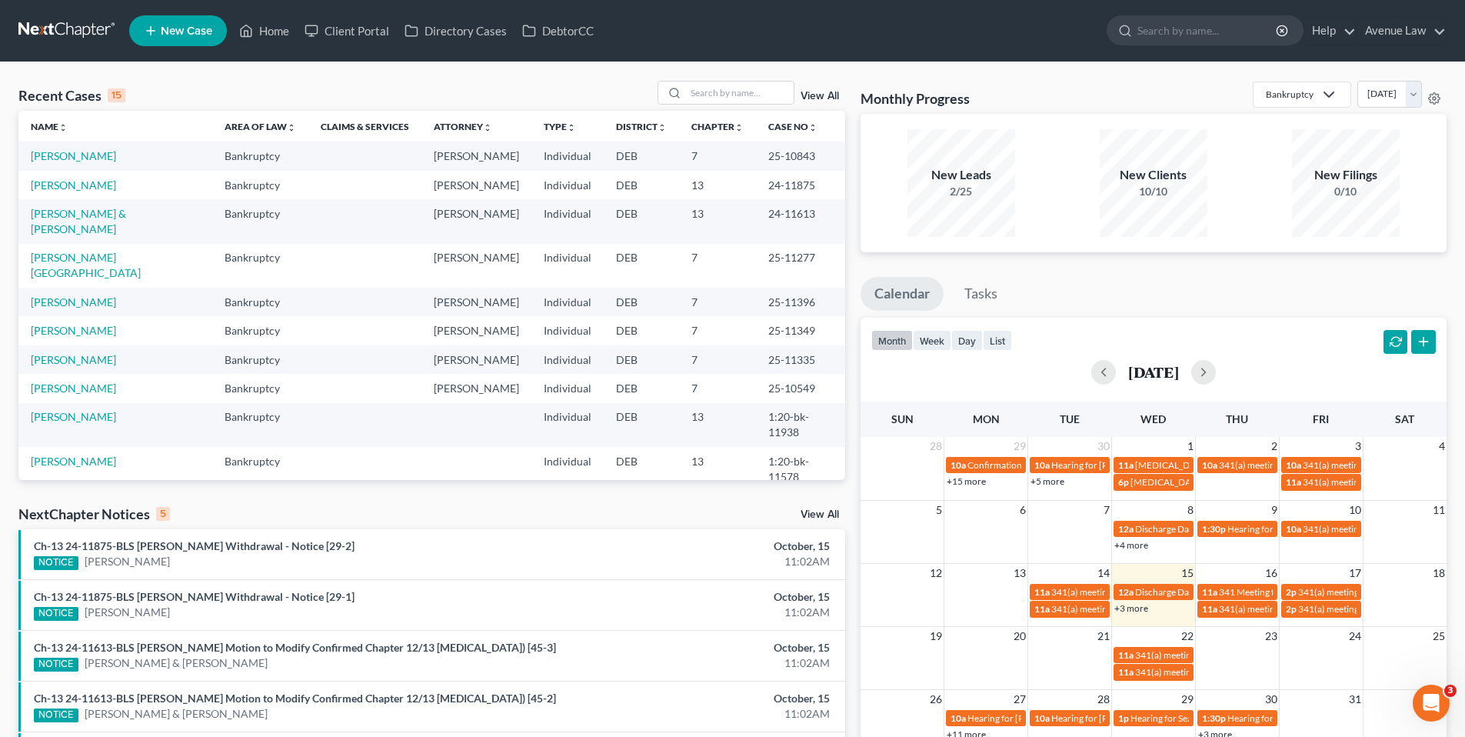
click at [819, 513] on link "View All" at bounding box center [820, 514] width 38 height 11
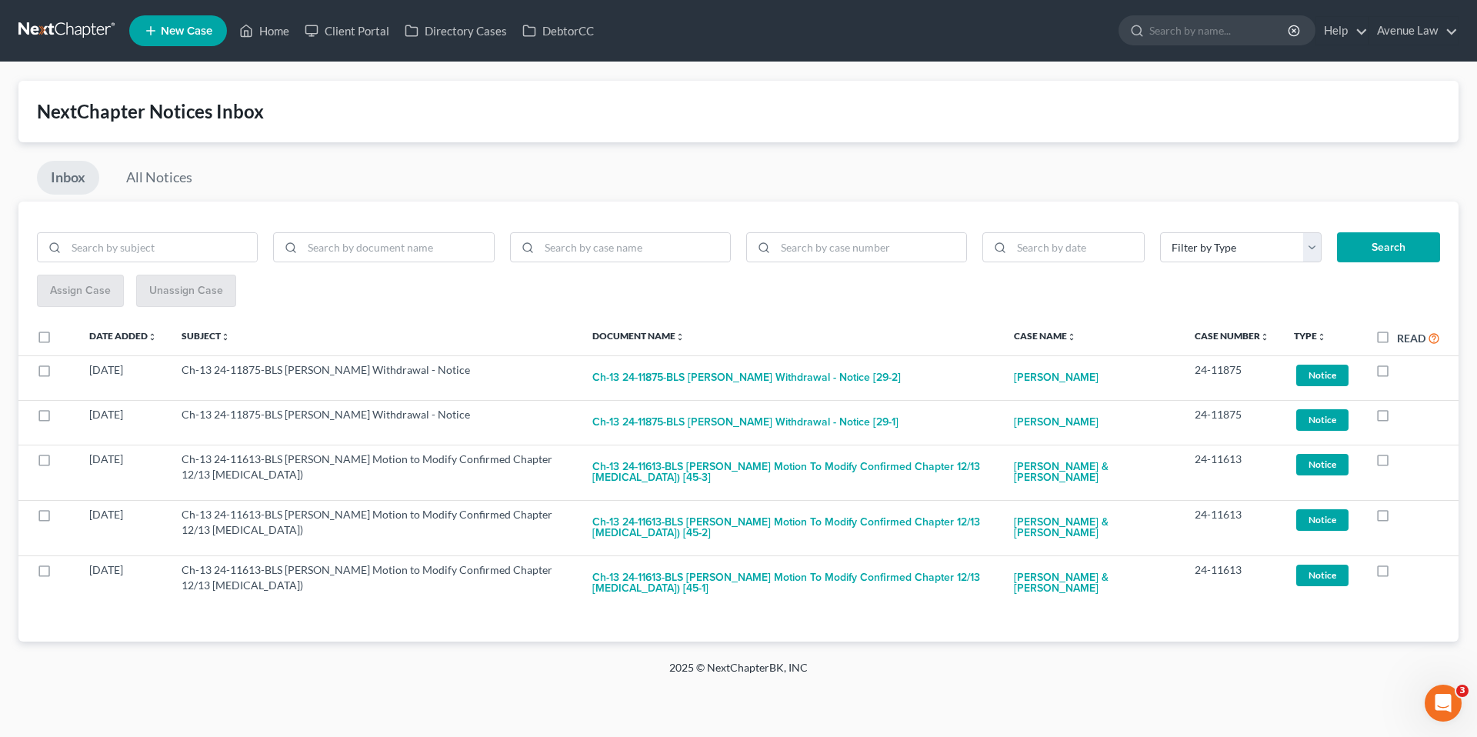
click at [1397, 335] on label "Read" at bounding box center [1418, 338] width 43 height 18
click at [1403, 335] on input "Read" at bounding box center [1408, 334] width 10 height 10
checkbox input "true"
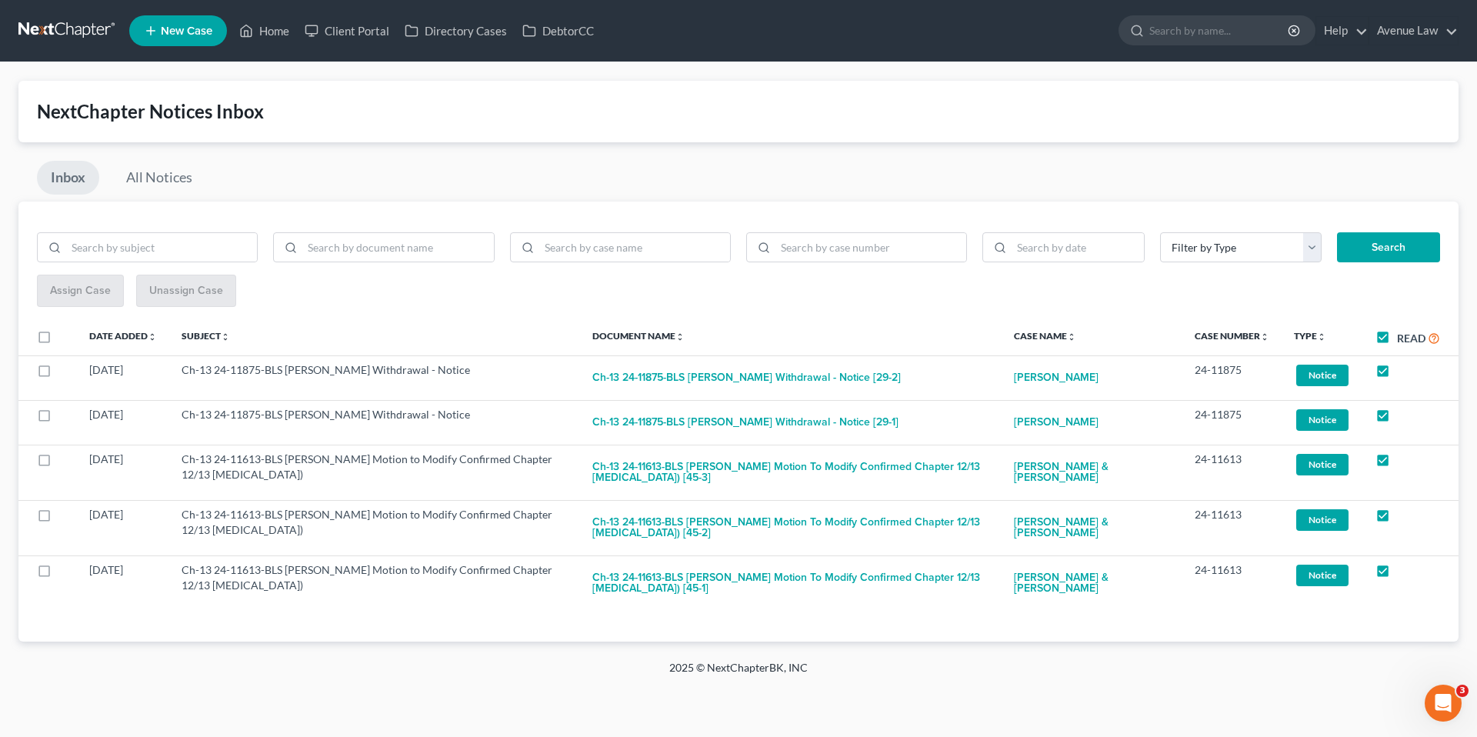
checkbox input "true"
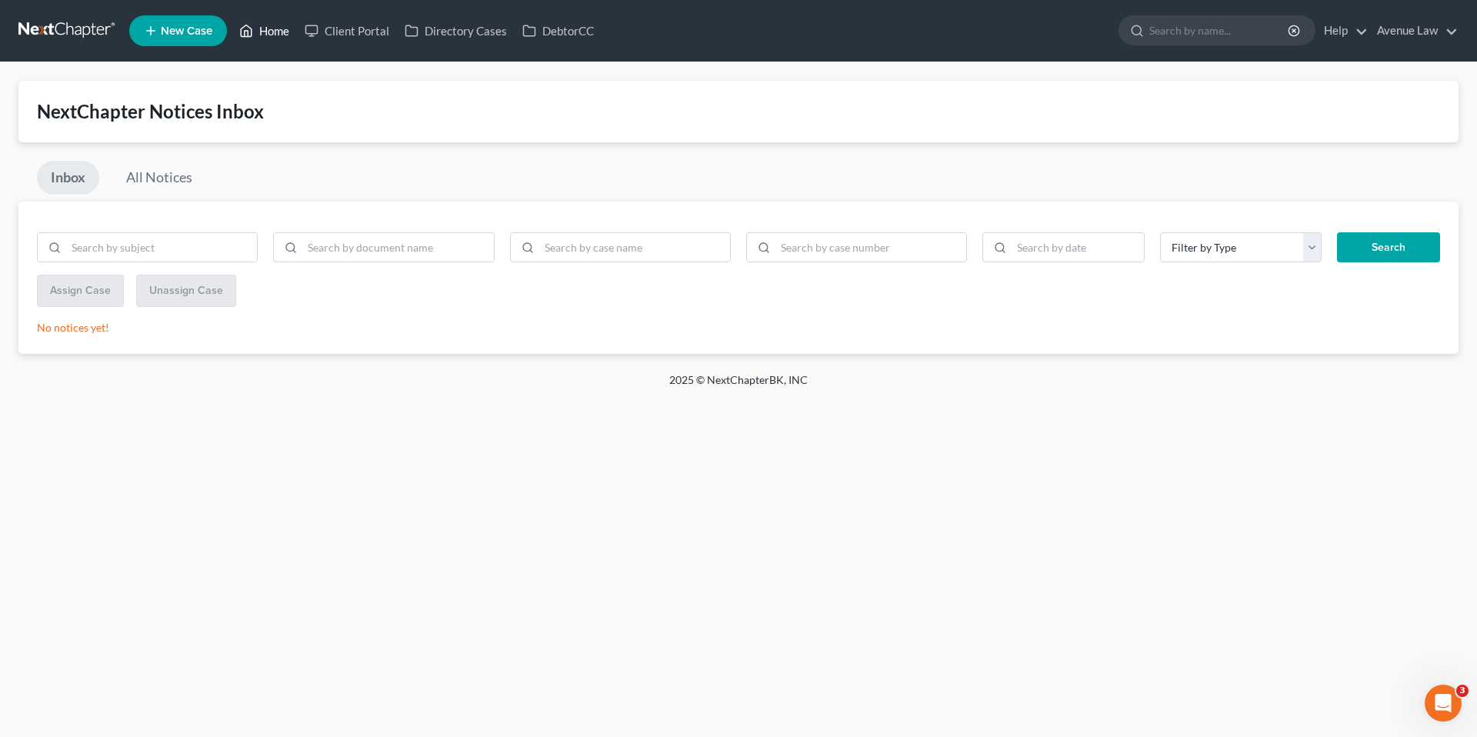
click at [284, 24] on link "Home" at bounding box center [264, 31] width 65 height 28
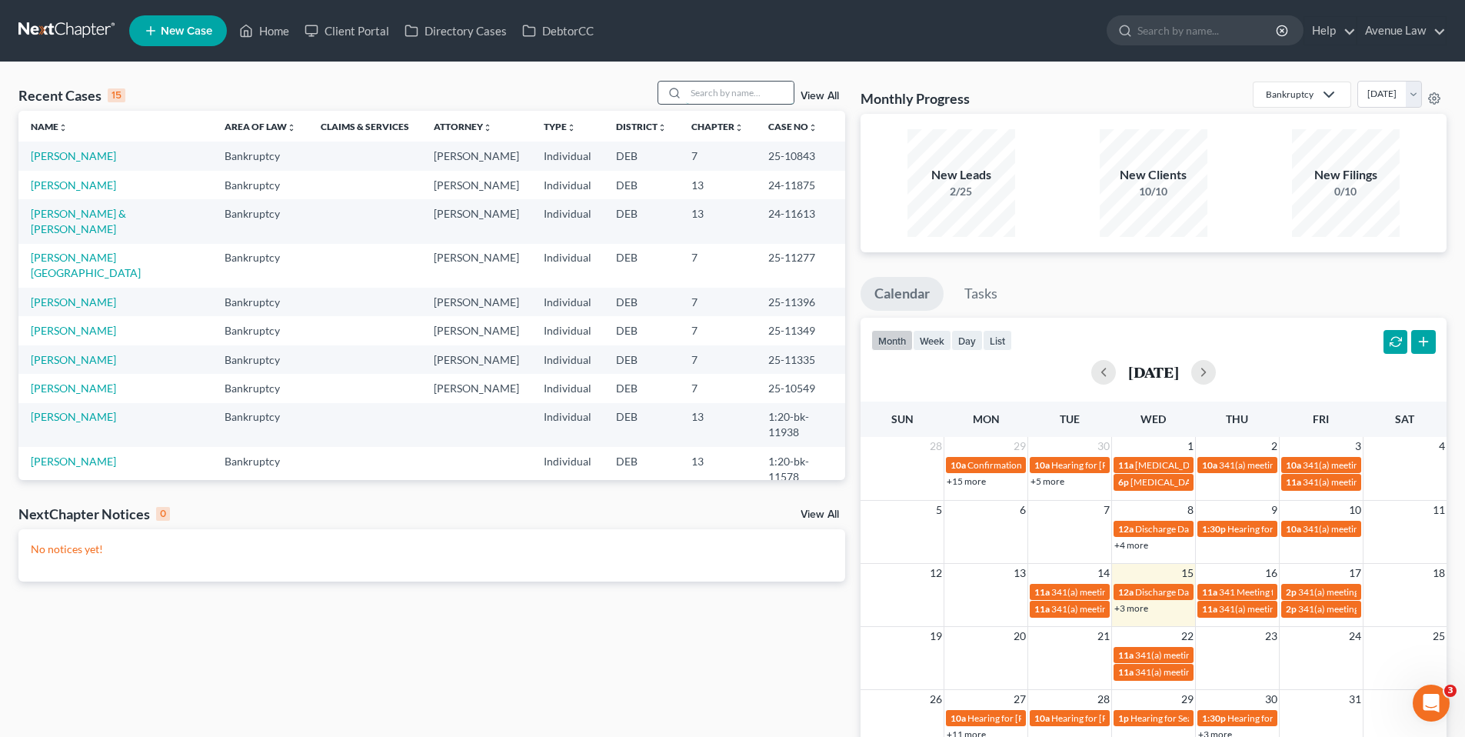
click at [732, 97] on input "search" at bounding box center [740, 93] width 108 height 22
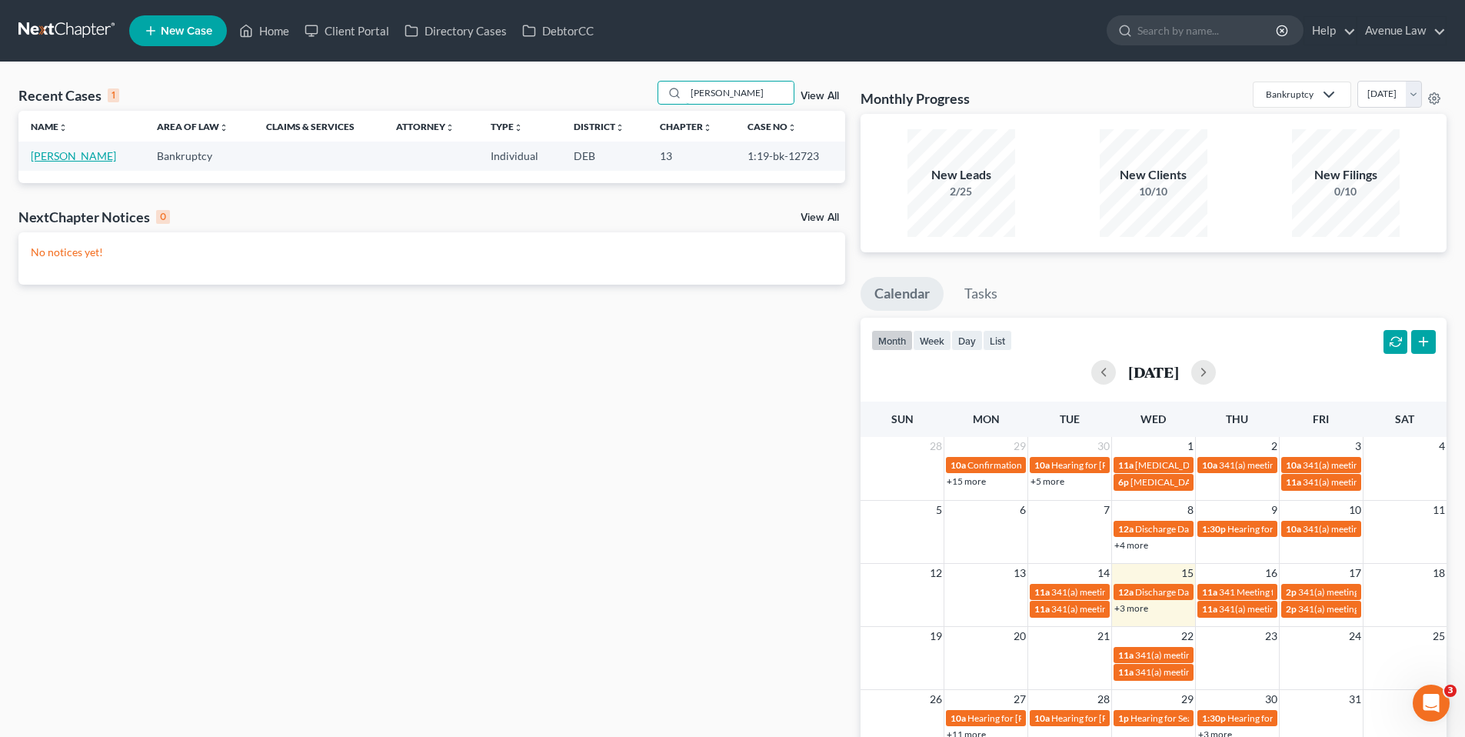
type input "houser"
click at [72, 150] on link "[PERSON_NAME]" at bounding box center [73, 155] width 85 height 13
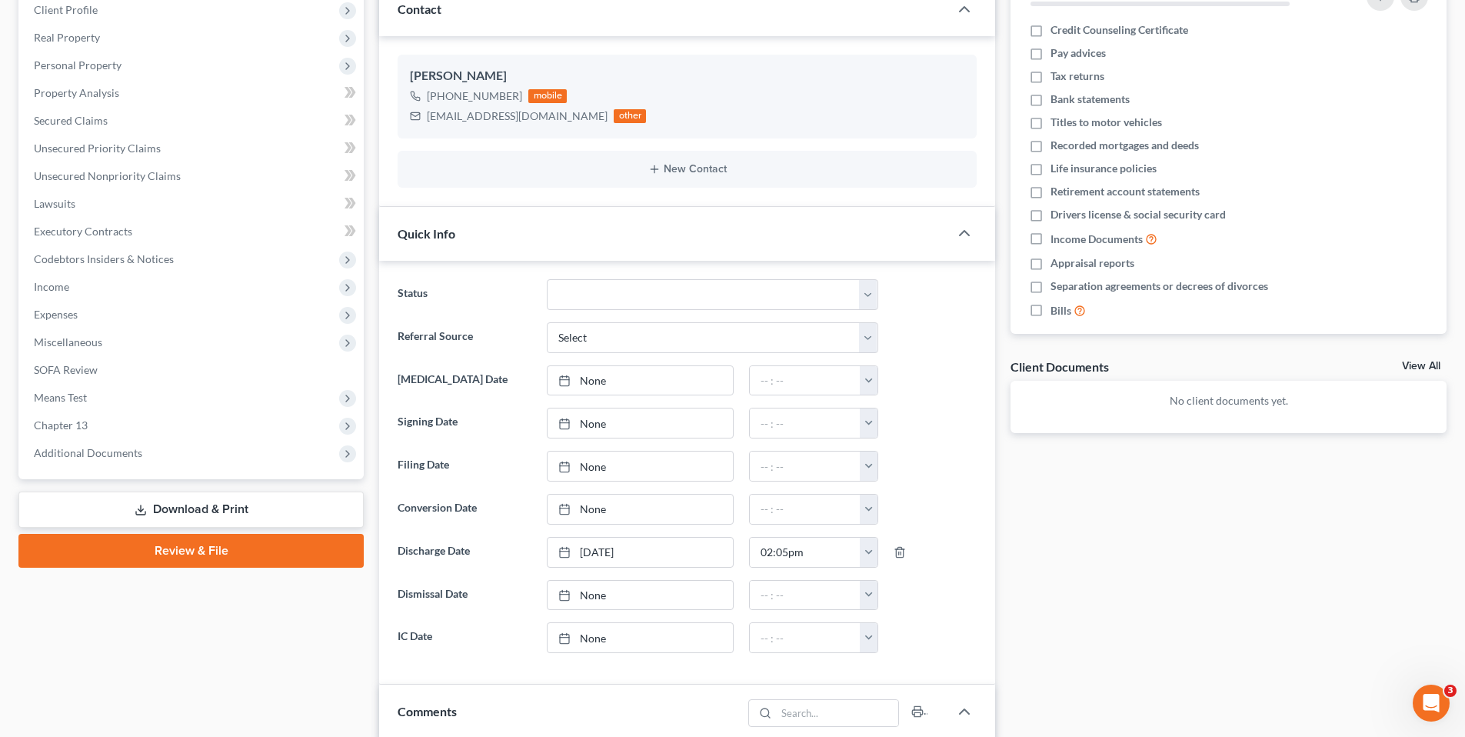
scroll to position [231, 0]
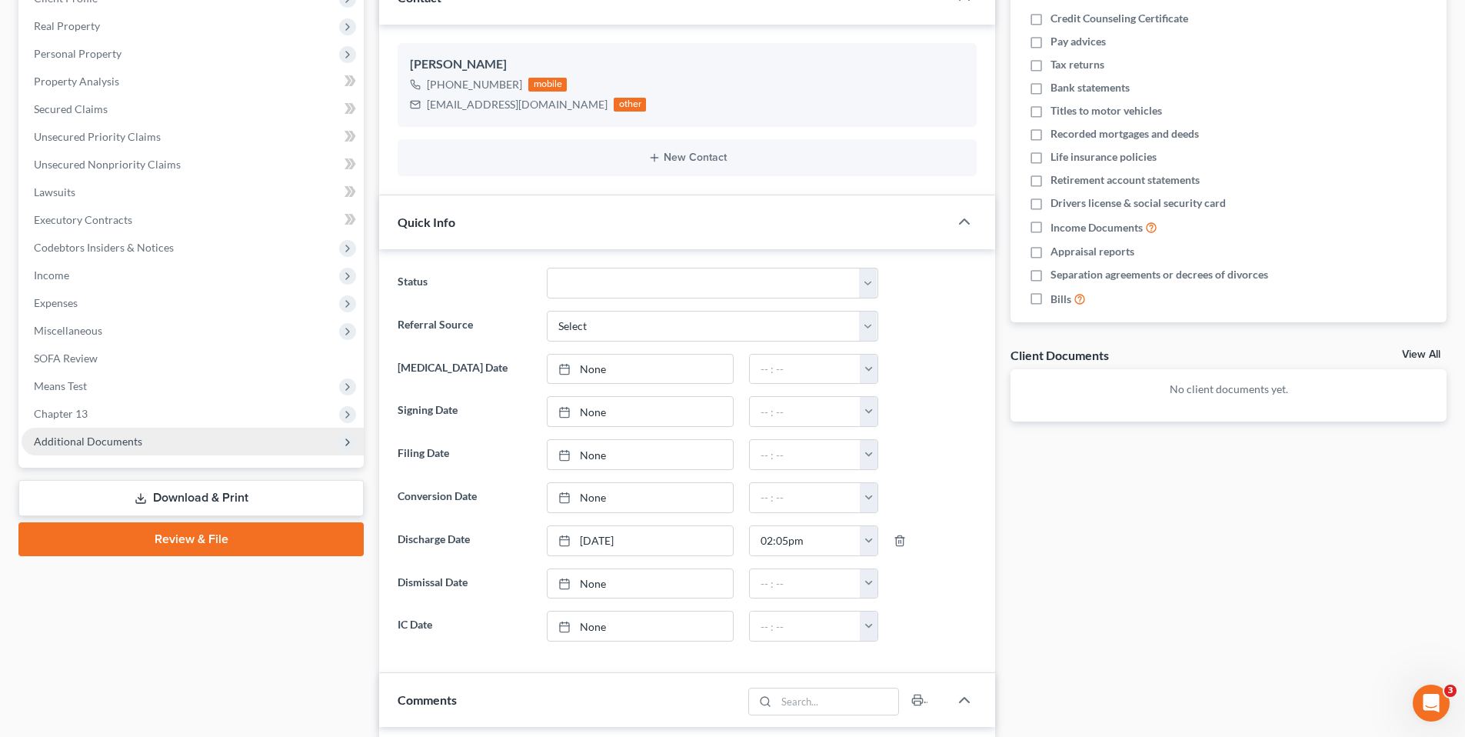
click at [64, 435] on span "Additional Documents" at bounding box center [88, 441] width 108 height 13
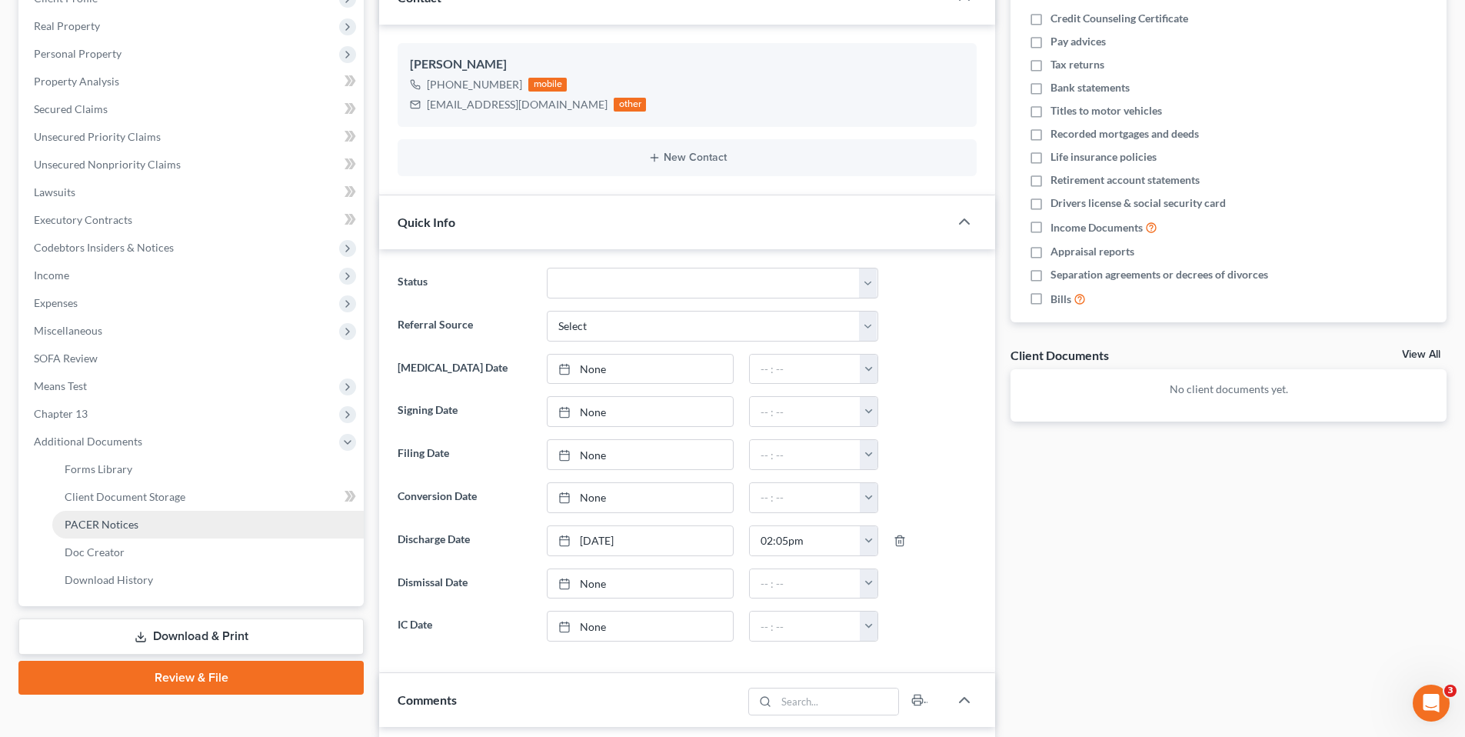
click at [100, 518] on span "PACER Notices" at bounding box center [102, 524] width 74 height 13
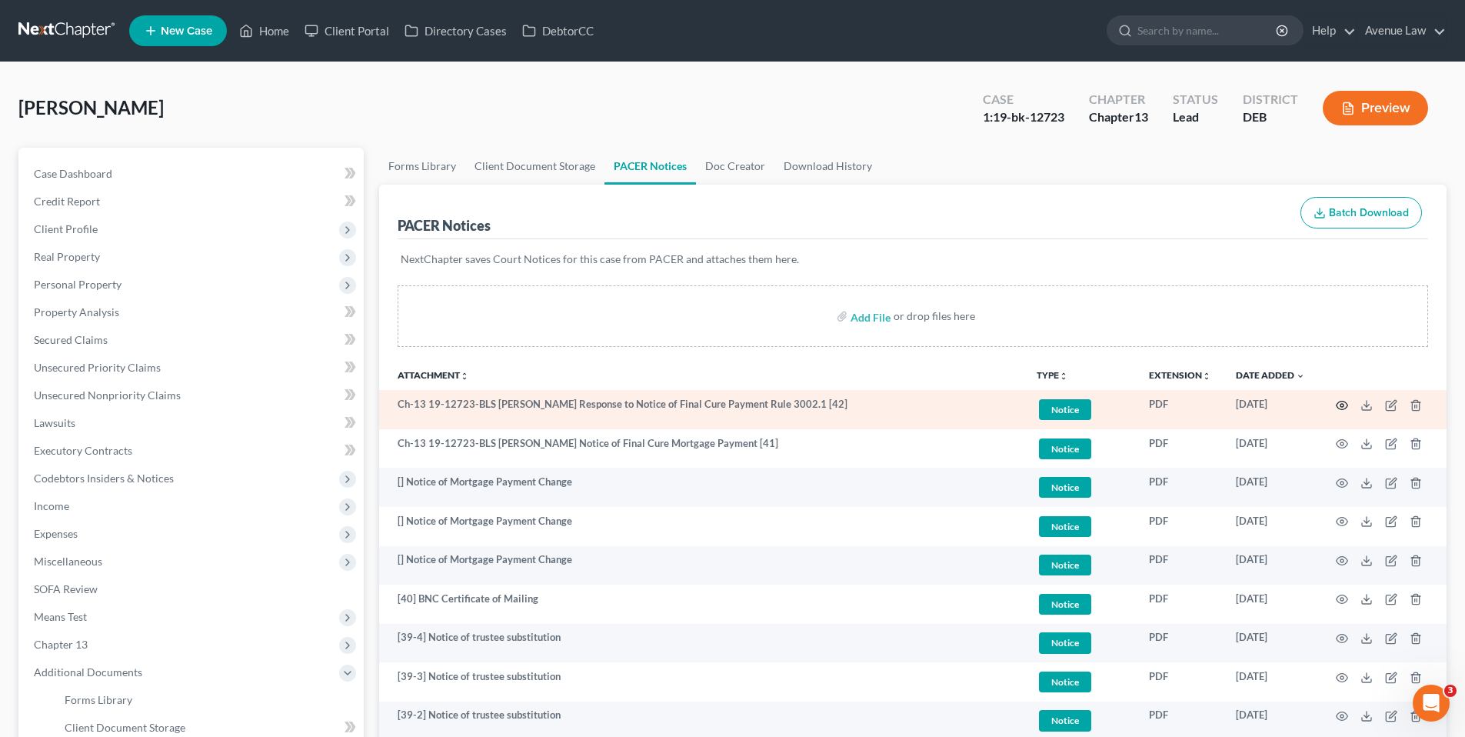
click at [1342, 403] on icon "button" at bounding box center [1342, 405] width 12 height 12
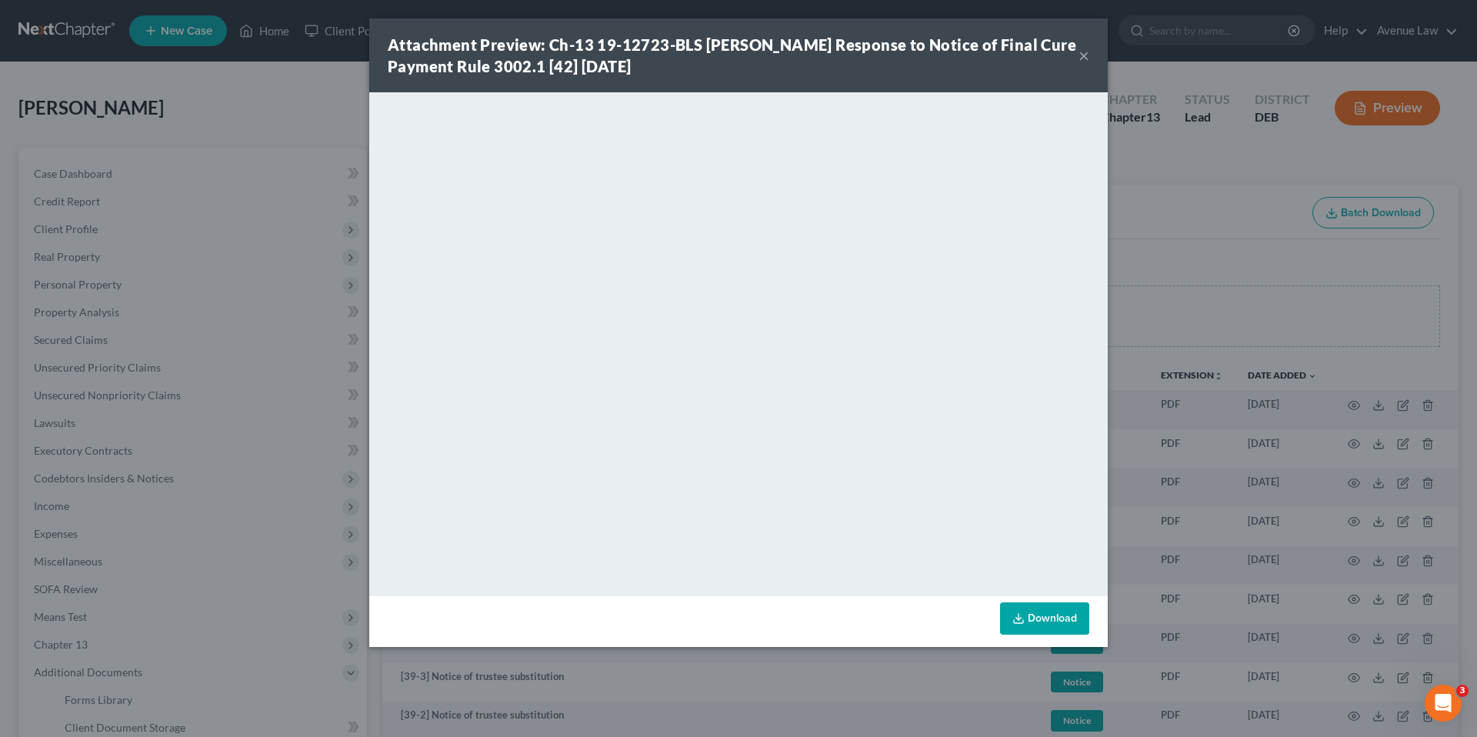
click at [1082, 55] on button "×" at bounding box center [1083, 55] width 11 height 18
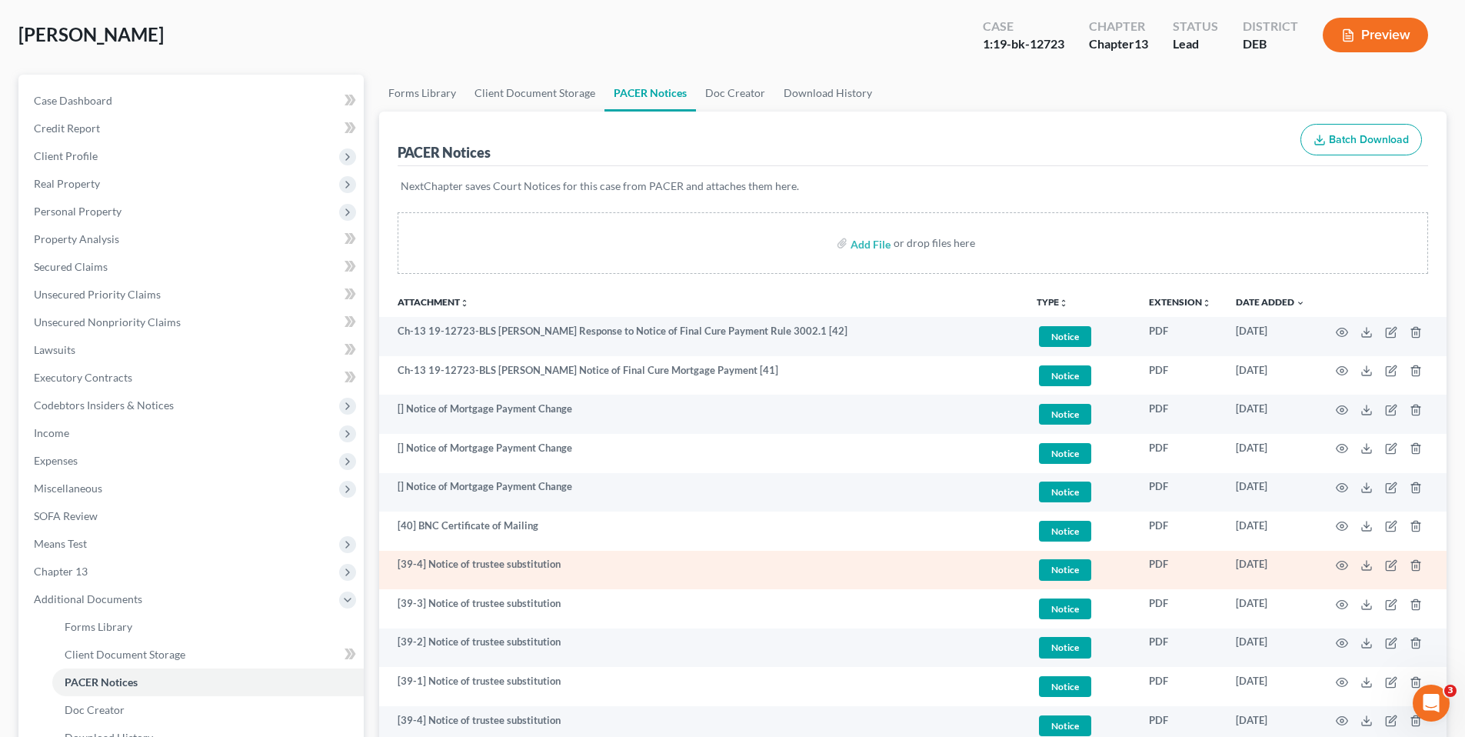
scroll to position [77, 0]
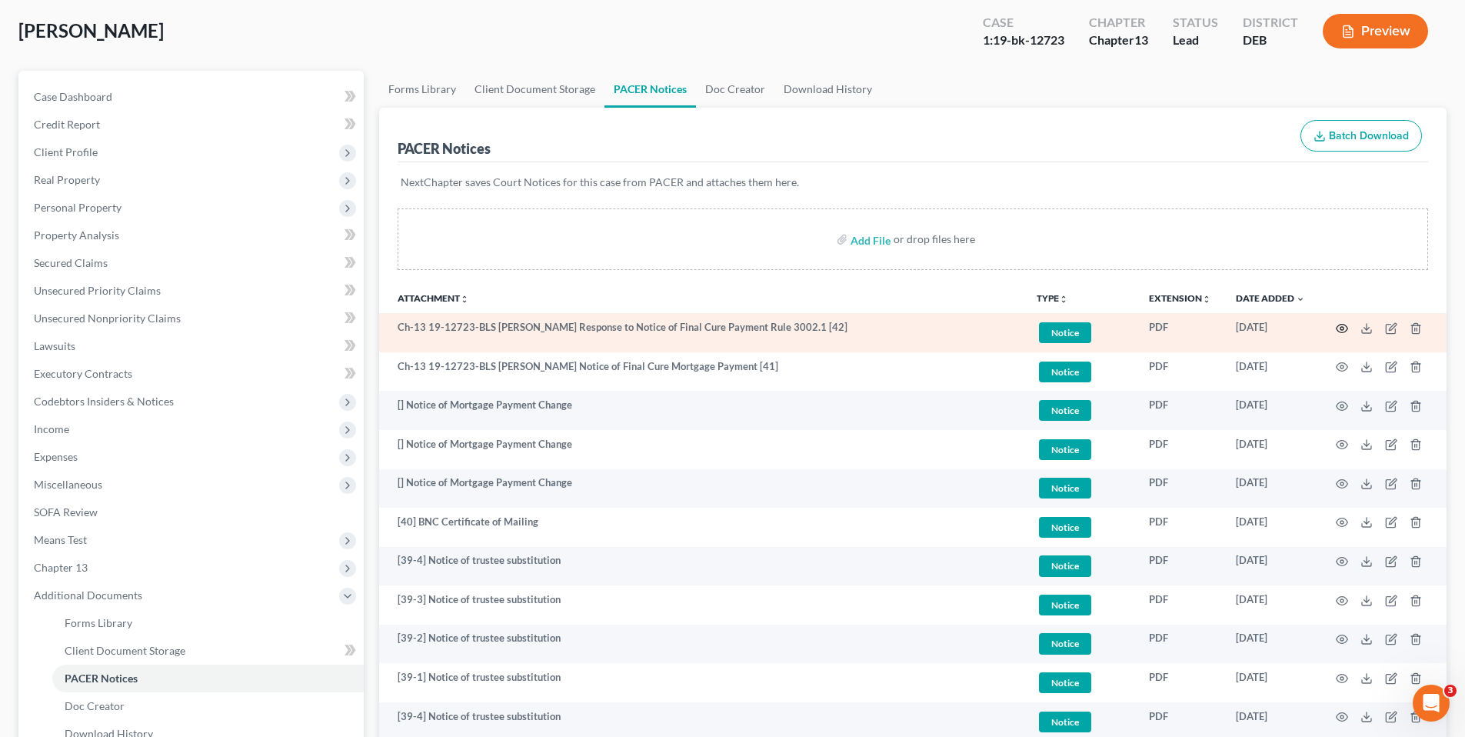
click at [1344, 327] on circle "button" at bounding box center [1342, 328] width 3 height 3
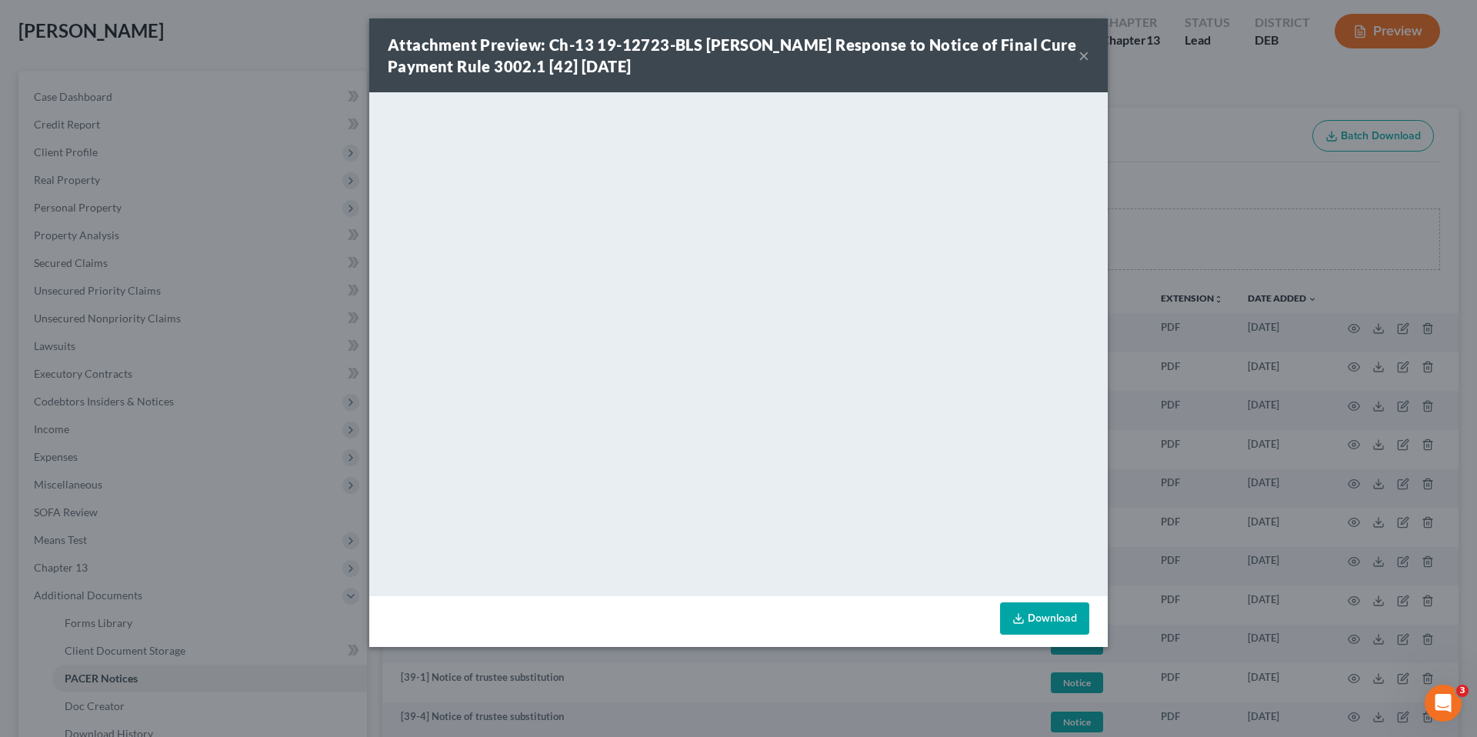
click at [1084, 52] on button "×" at bounding box center [1083, 55] width 11 height 18
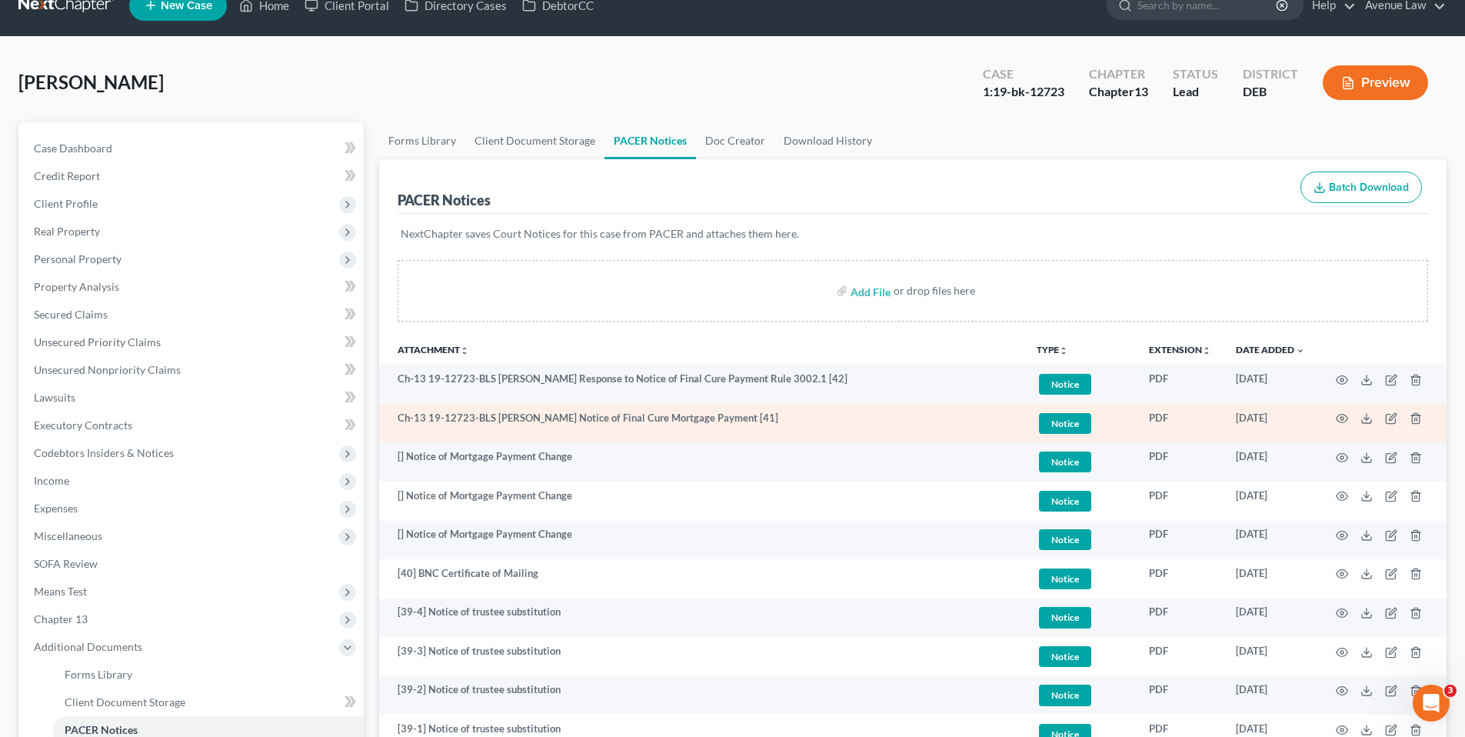
scroll to position [0, 0]
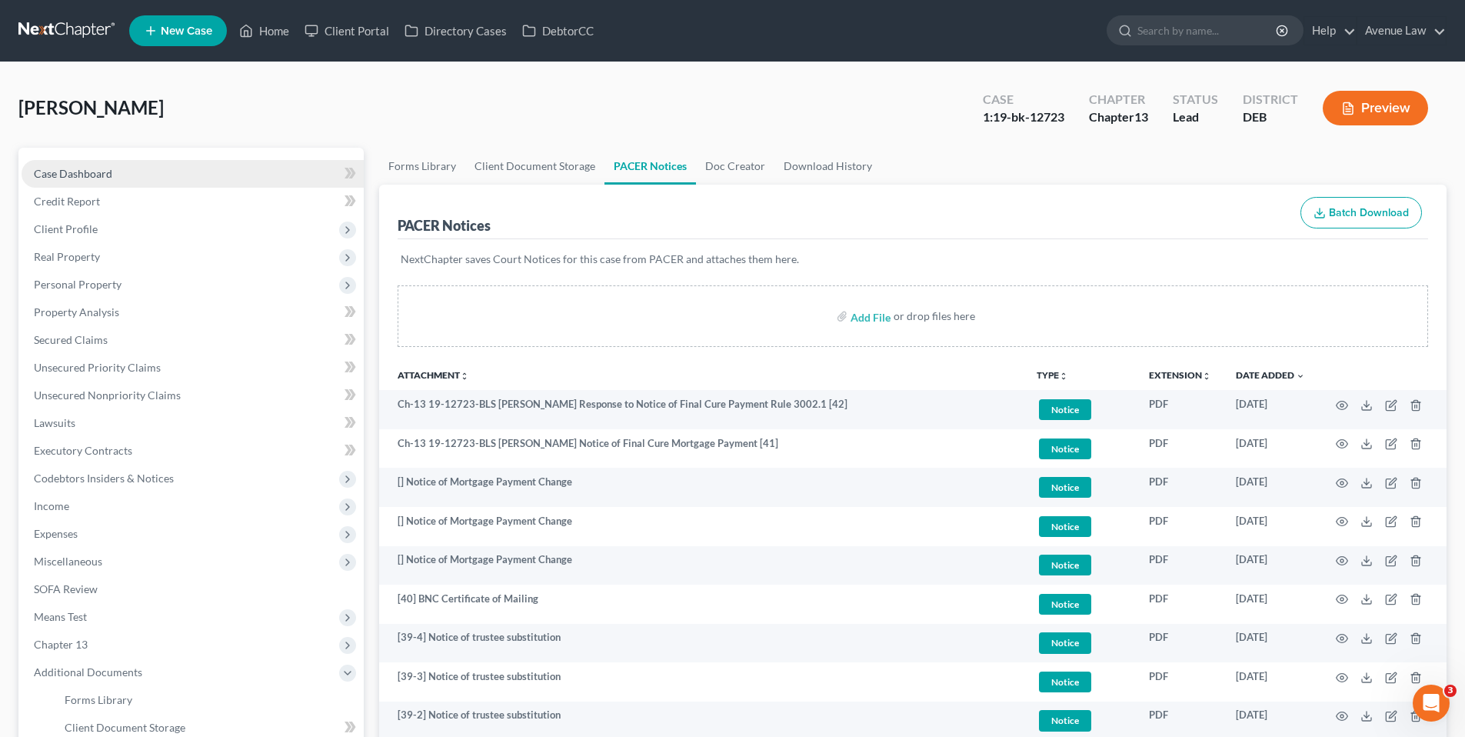
click at [50, 173] on span "Case Dashboard" at bounding box center [73, 173] width 78 height 13
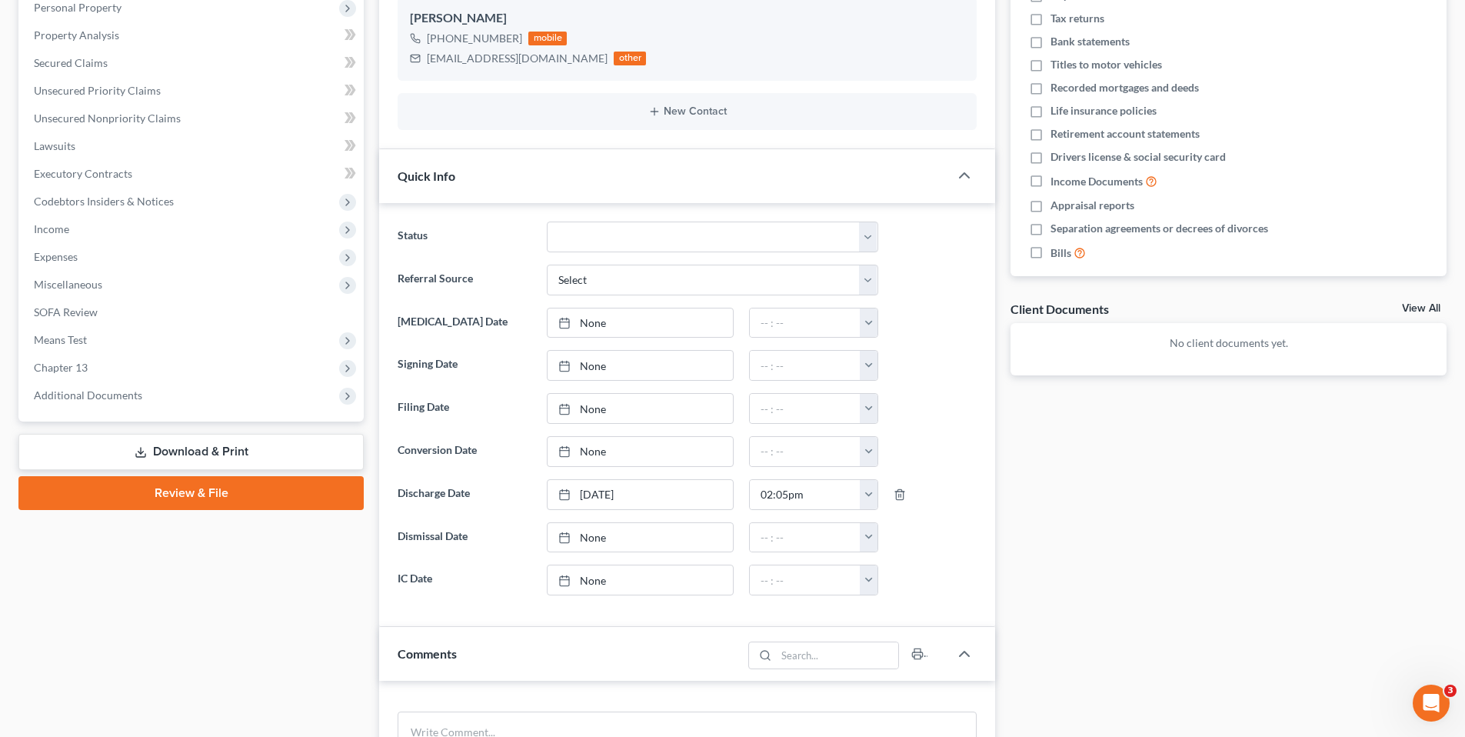
scroll to position [308, 0]
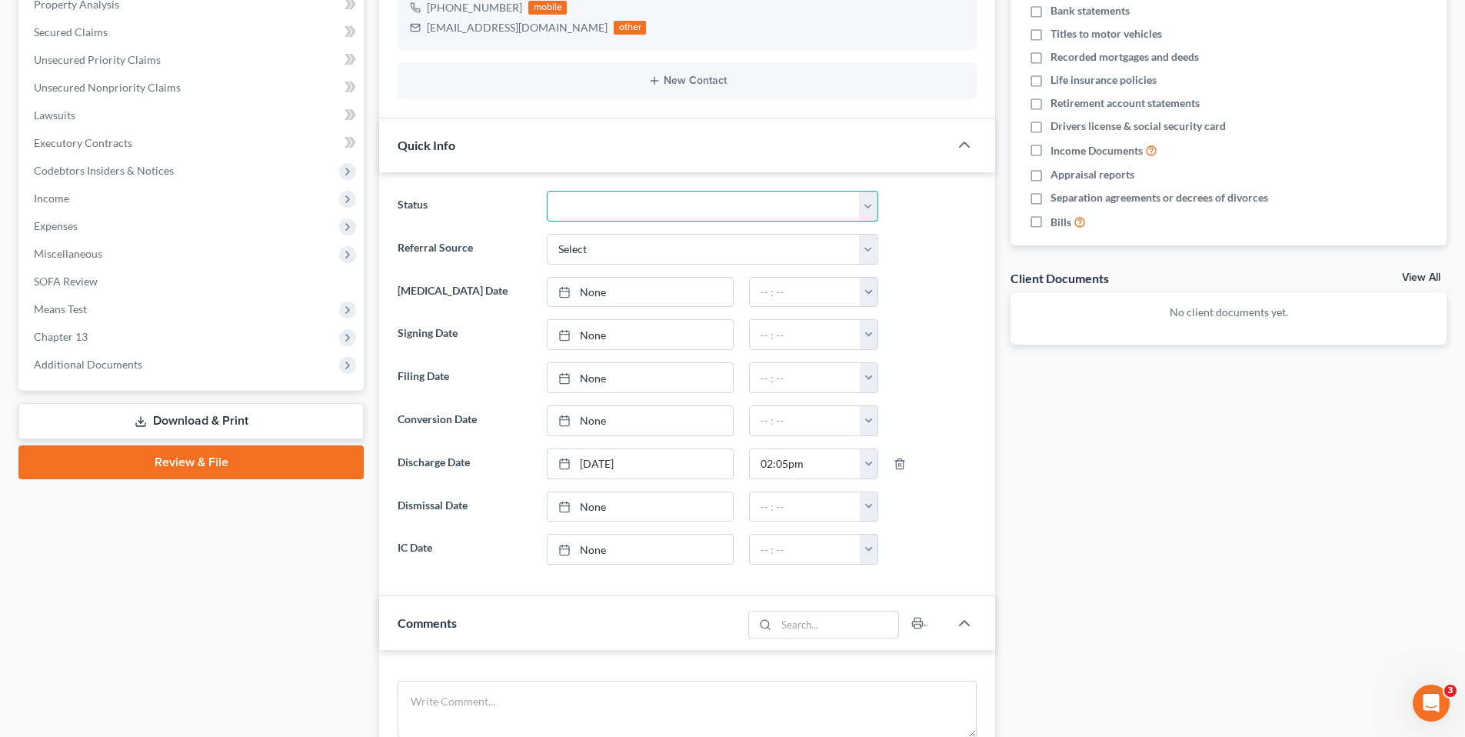
click at [624, 208] on select "01 Data Entry 02 Ready for Review and File 03 Filed 04 341 Scheduled 05 341 Con…" at bounding box center [713, 206] width 332 height 31
select select "8"
click at [547, 191] on select "01 Data Entry 02 Ready for Review and File 03 Filed 04 341 Scheduled 05 341 Con…" at bounding box center [713, 206] width 332 height 31
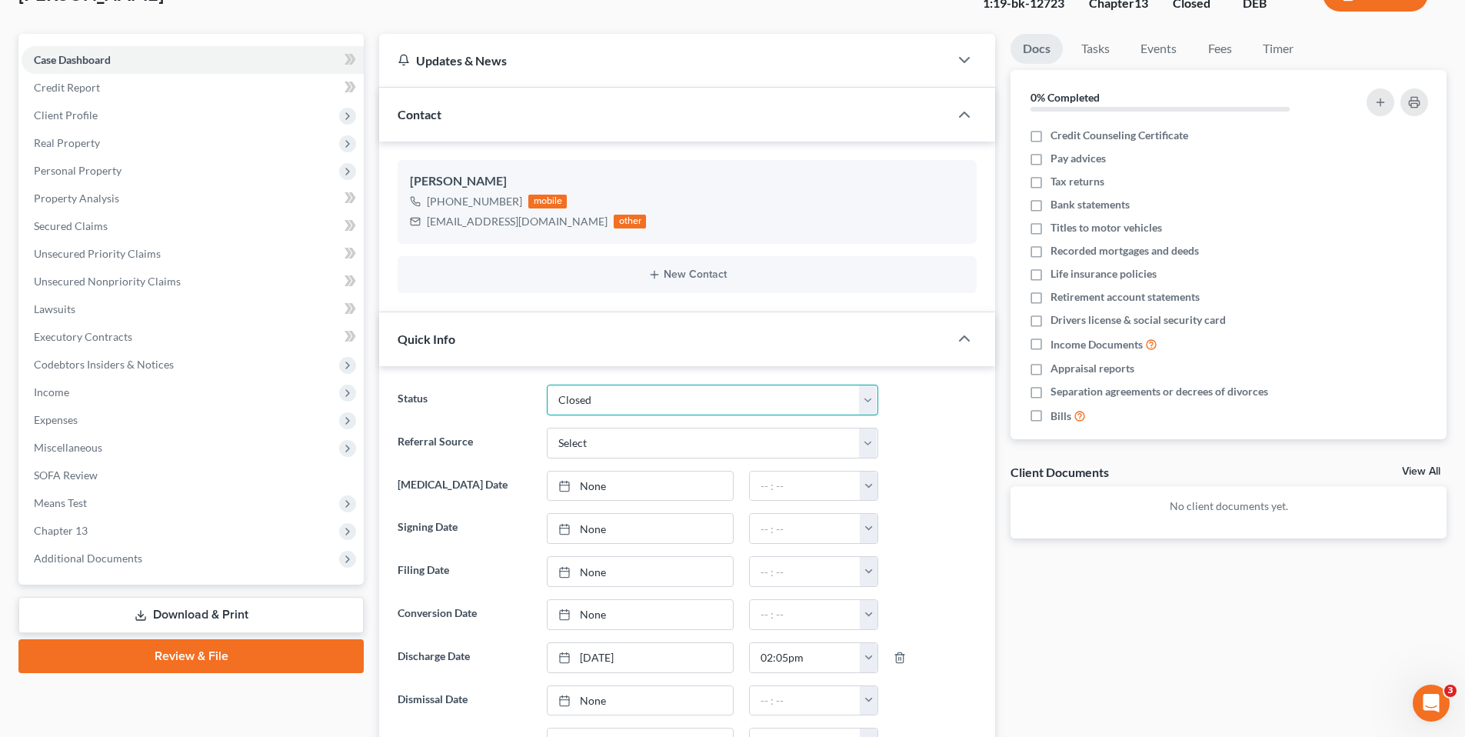
scroll to position [0, 0]
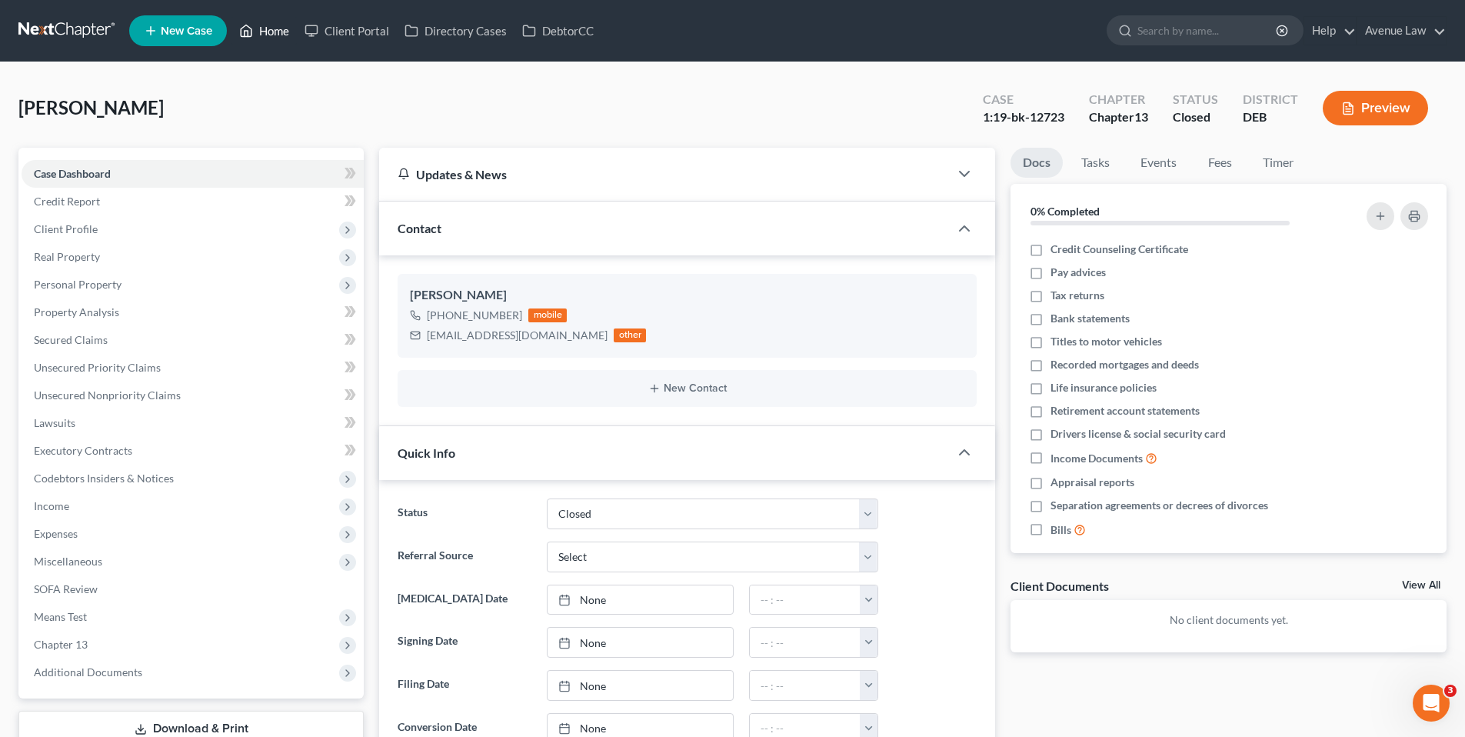
drag, startPoint x: 279, startPoint y: 28, endPoint x: 210, endPoint y: 18, distance: 69.9
click at [277, 26] on link "Home" at bounding box center [264, 31] width 65 height 28
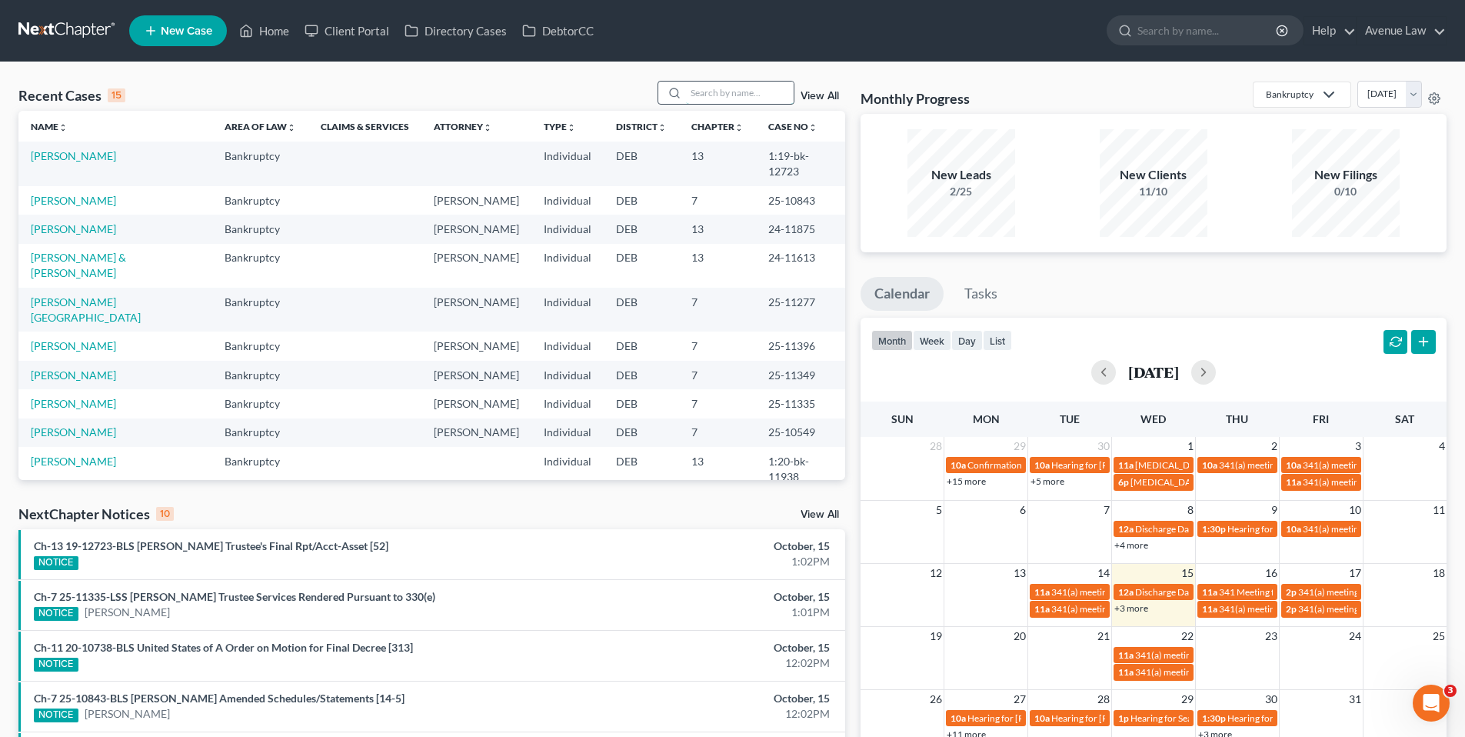
click at [751, 92] on input "search" at bounding box center [740, 93] width 108 height 22
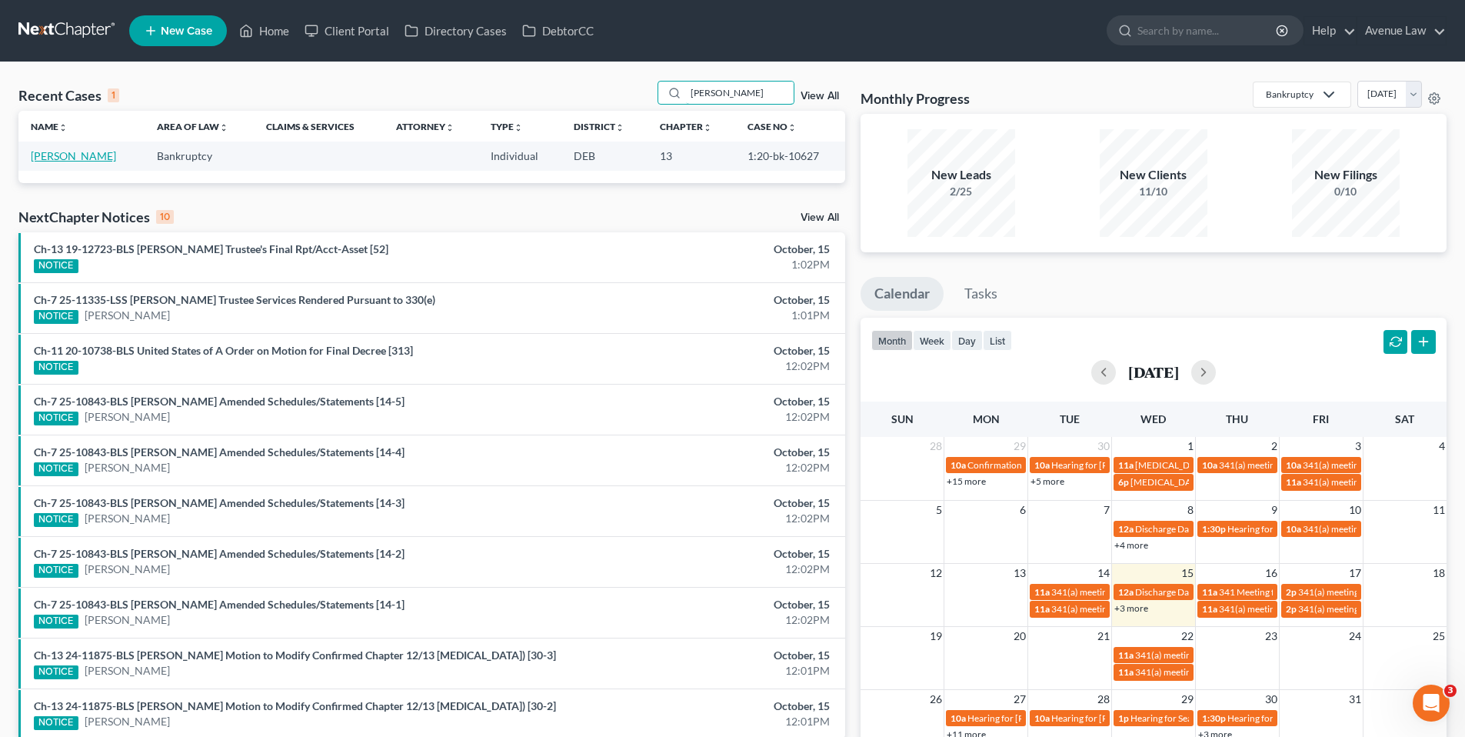
type input "marsha"
click at [75, 151] on link "[PERSON_NAME]" at bounding box center [73, 155] width 85 height 13
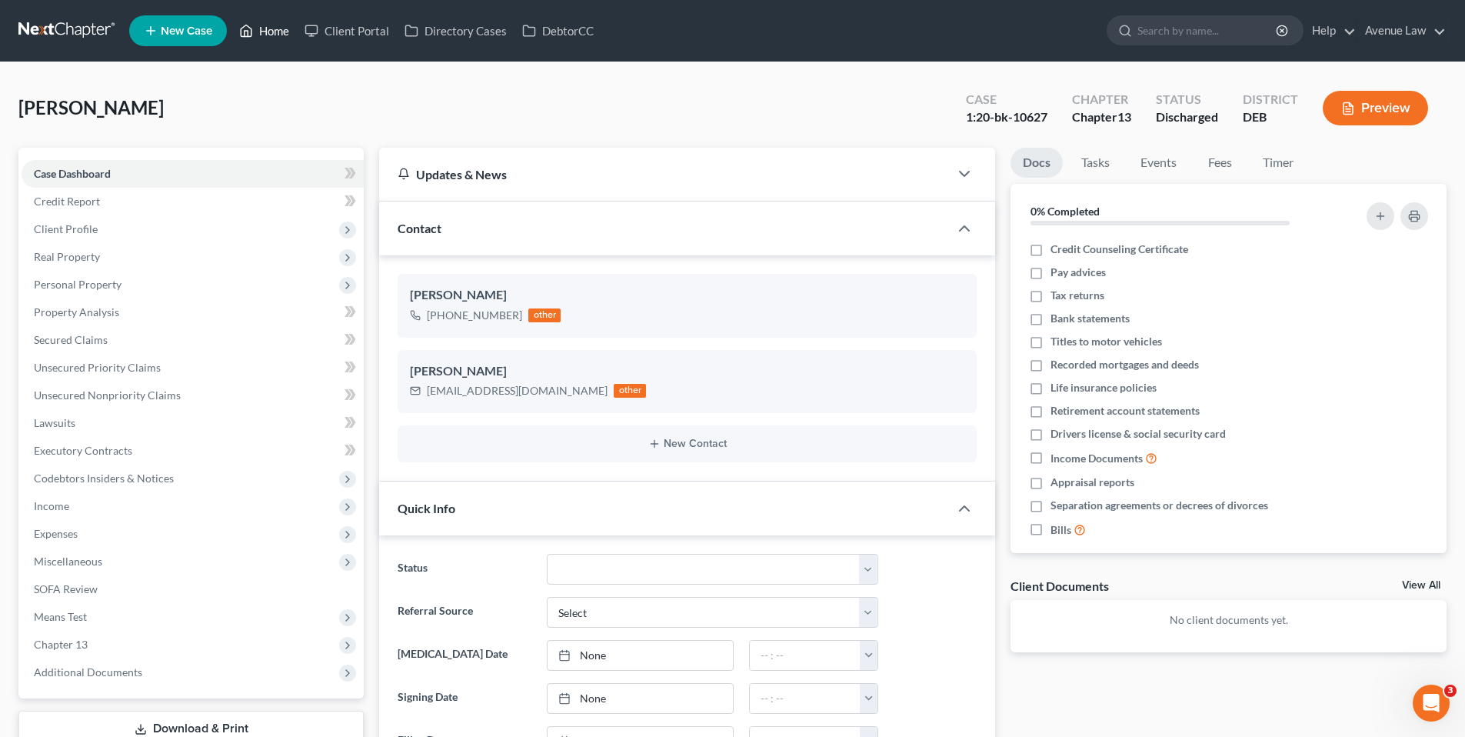
drag, startPoint x: 270, startPoint y: 33, endPoint x: 267, endPoint y: 60, distance: 27.1
click at [270, 33] on link "Home" at bounding box center [264, 31] width 65 height 28
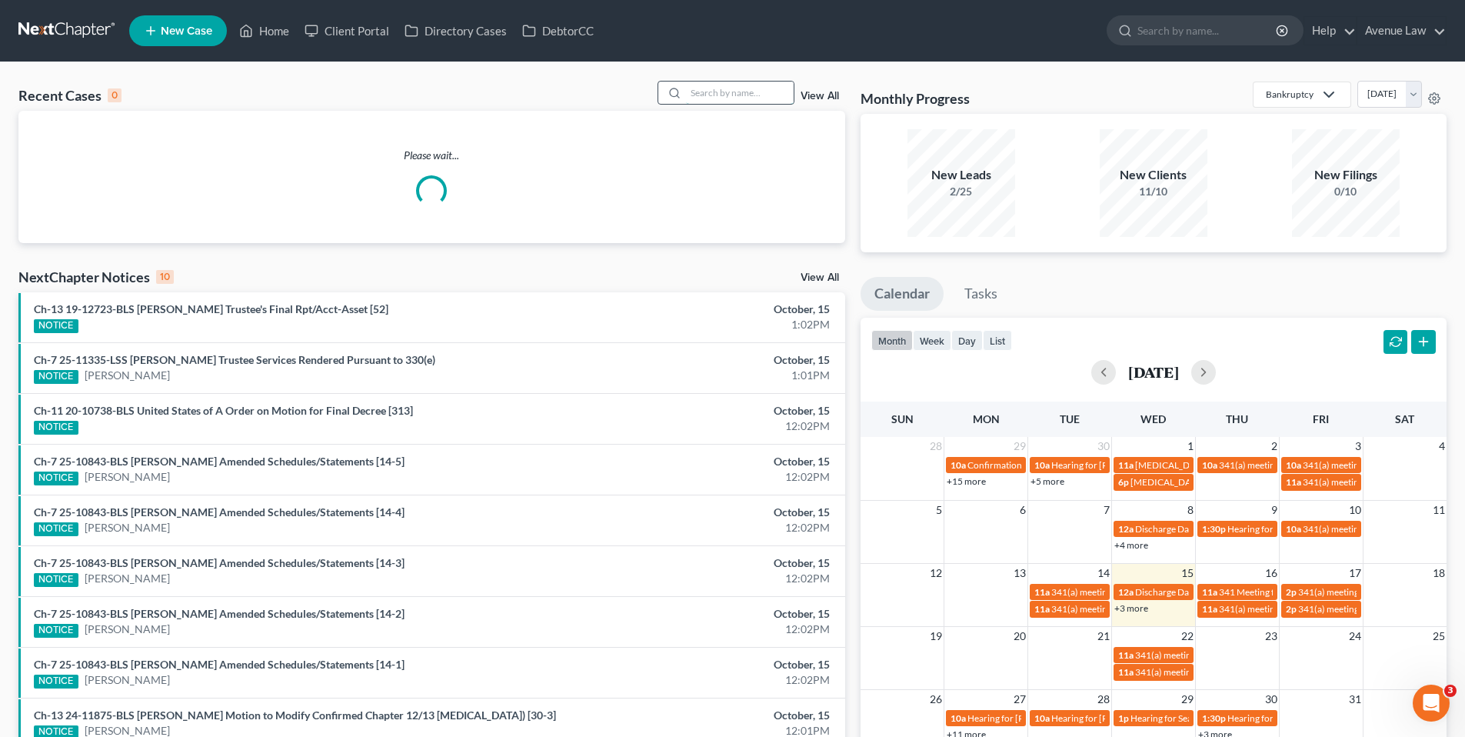
click at [755, 98] on input "search" at bounding box center [740, 93] width 108 height 22
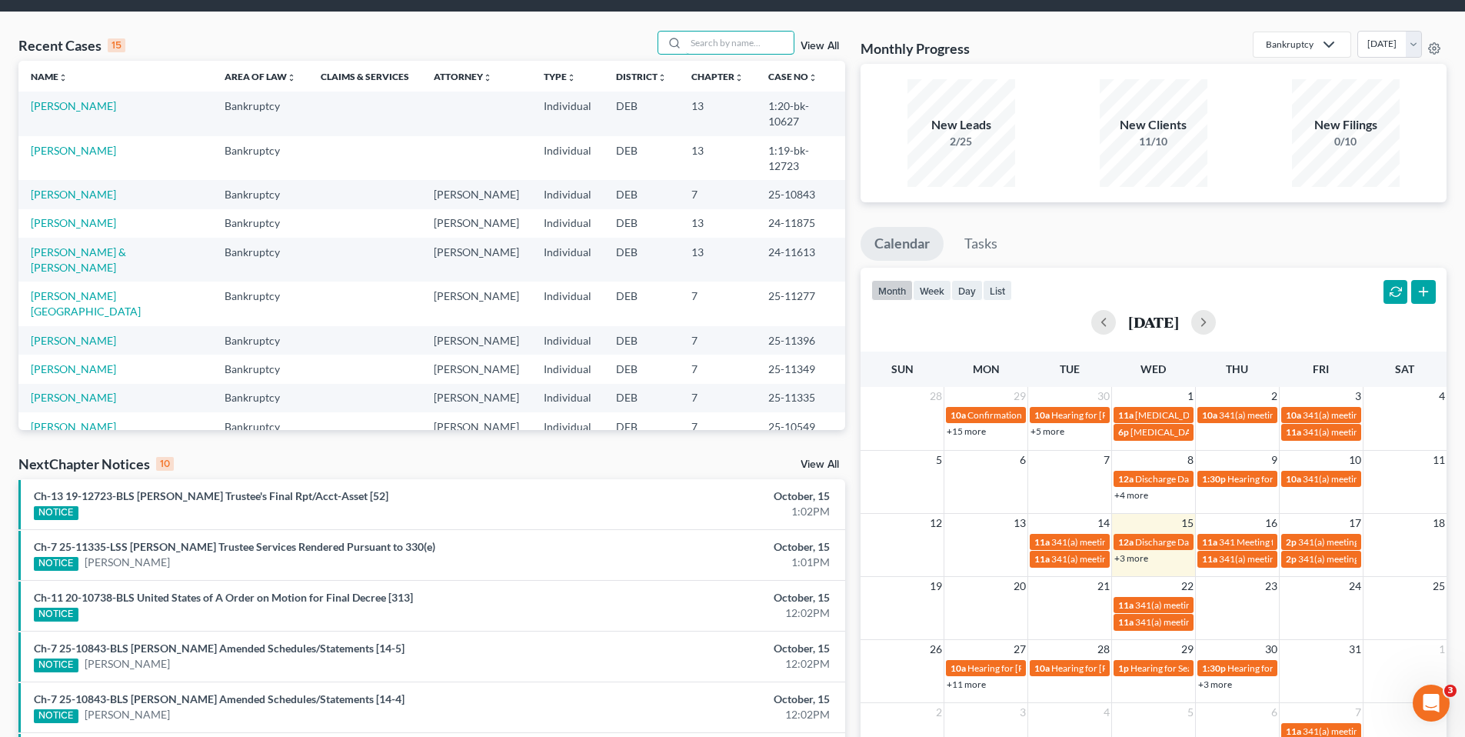
scroll to position [77, 0]
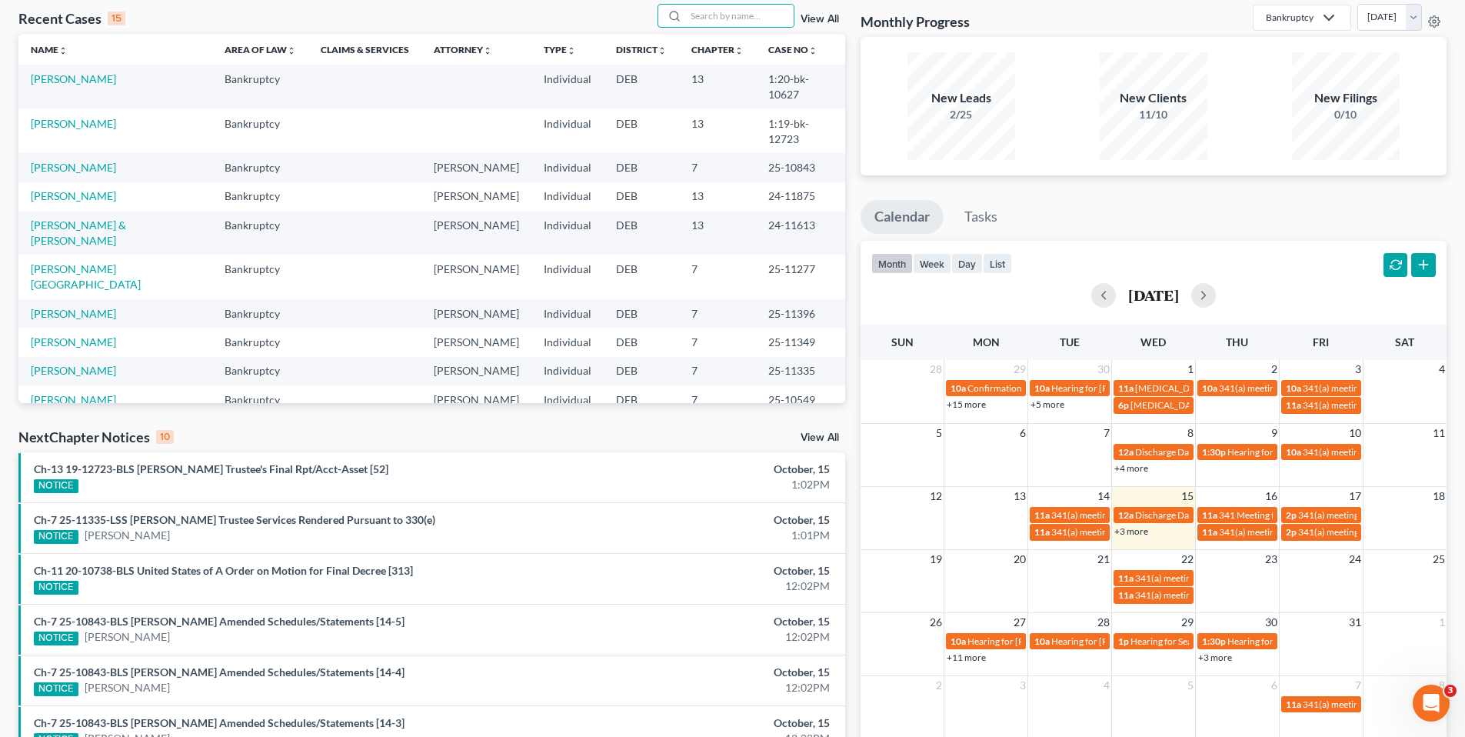
click at [818, 437] on link "View All" at bounding box center [820, 437] width 38 height 11
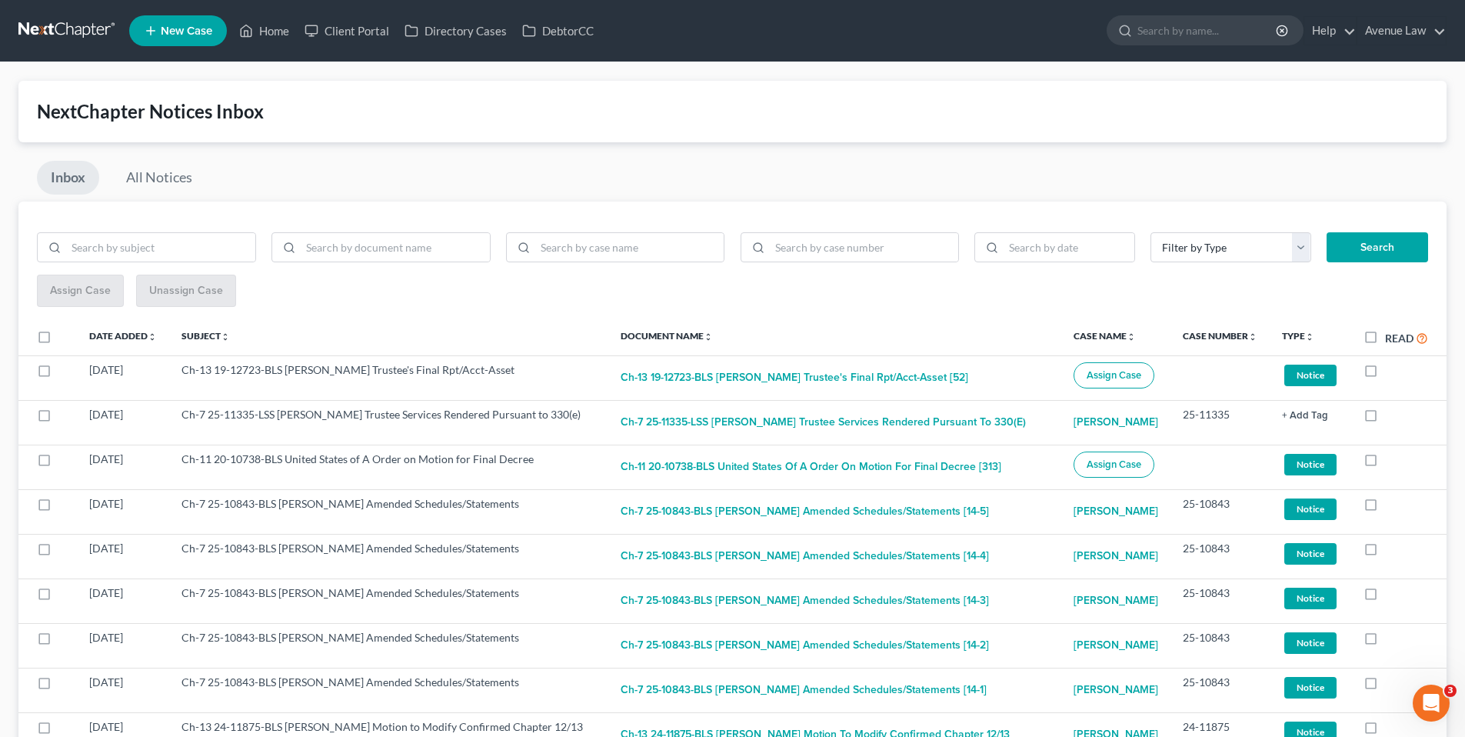
click at [1385, 334] on label "Read" at bounding box center [1406, 338] width 43 height 18
click at [1391, 334] on input "Read" at bounding box center [1396, 334] width 10 height 10
checkbox input "true"
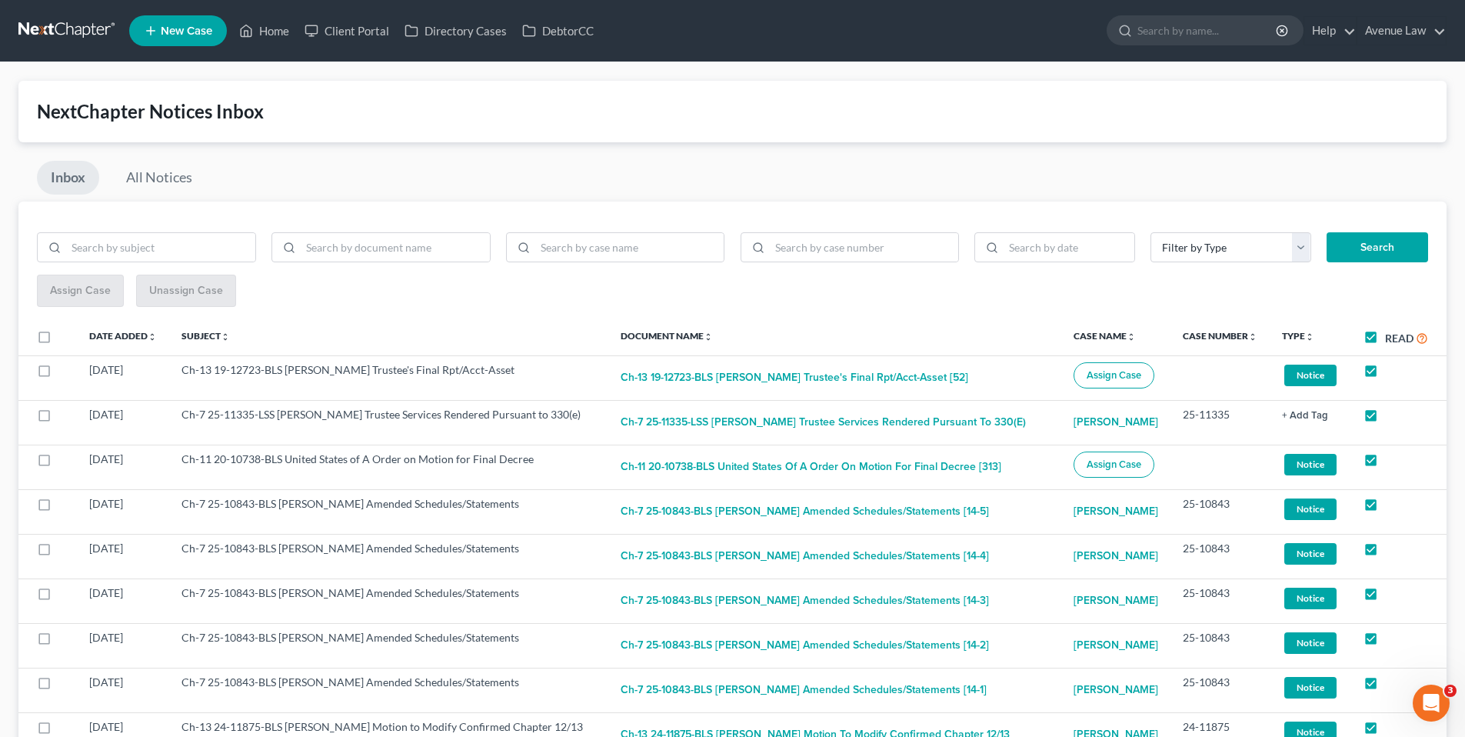
checkbox input "true"
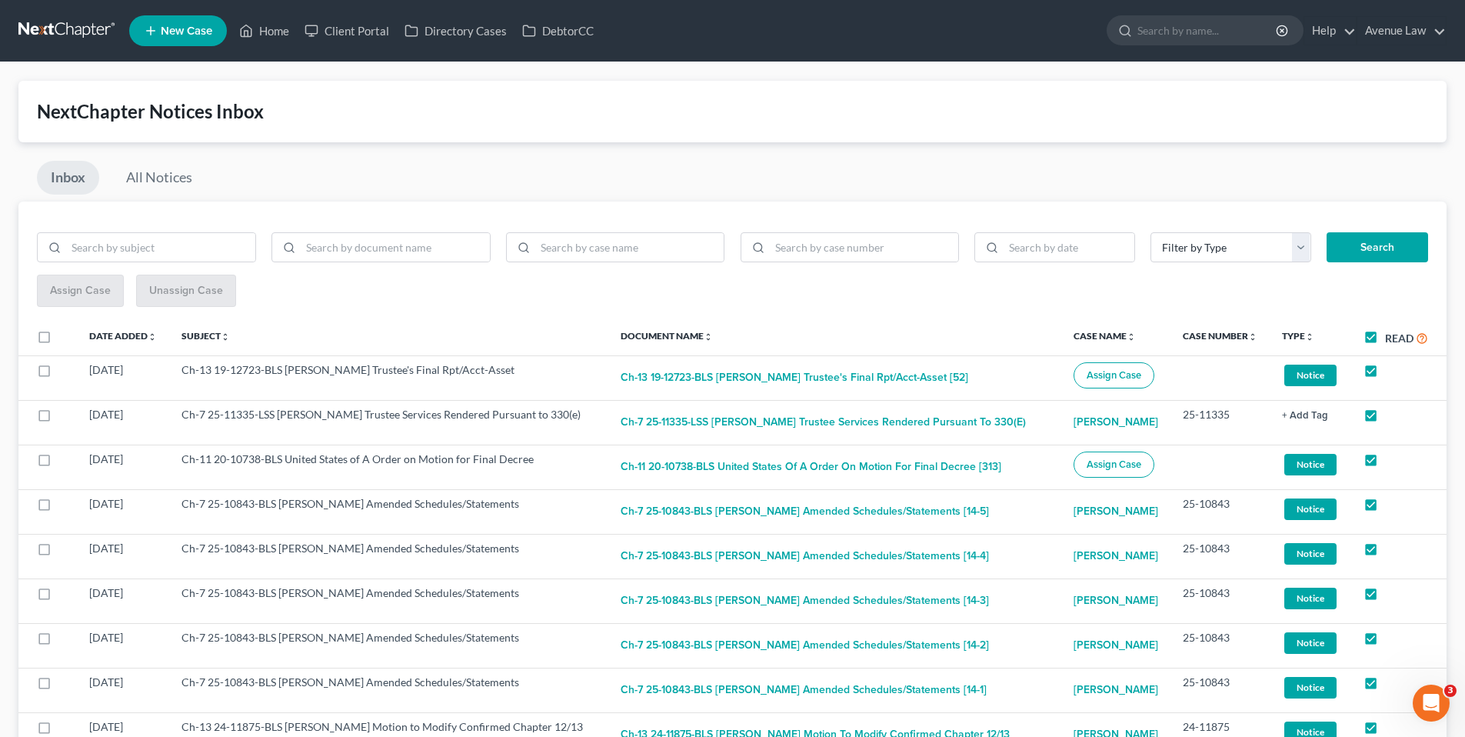
checkbox input "true"
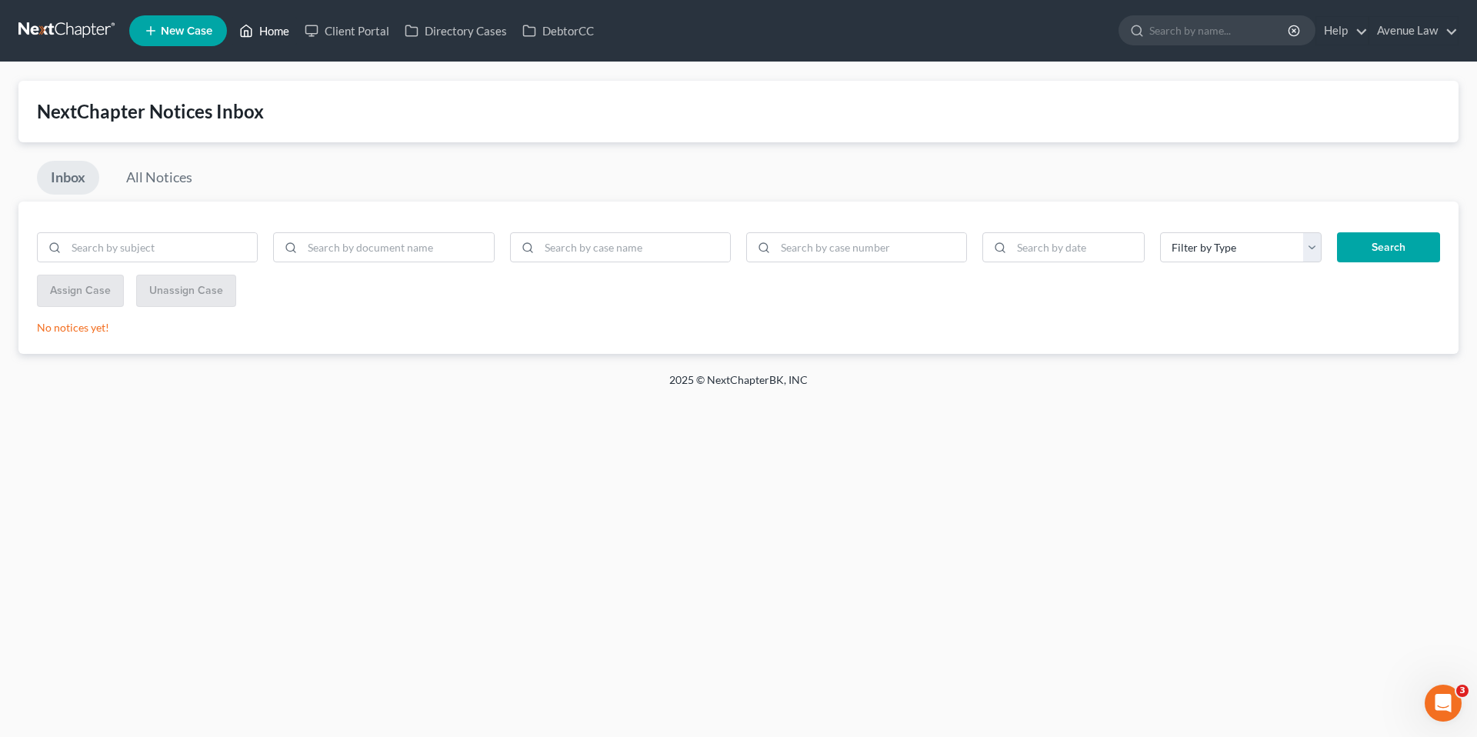
click at [270, 29] on link "Home" at bounding box center [264, 31] width 65 height 28
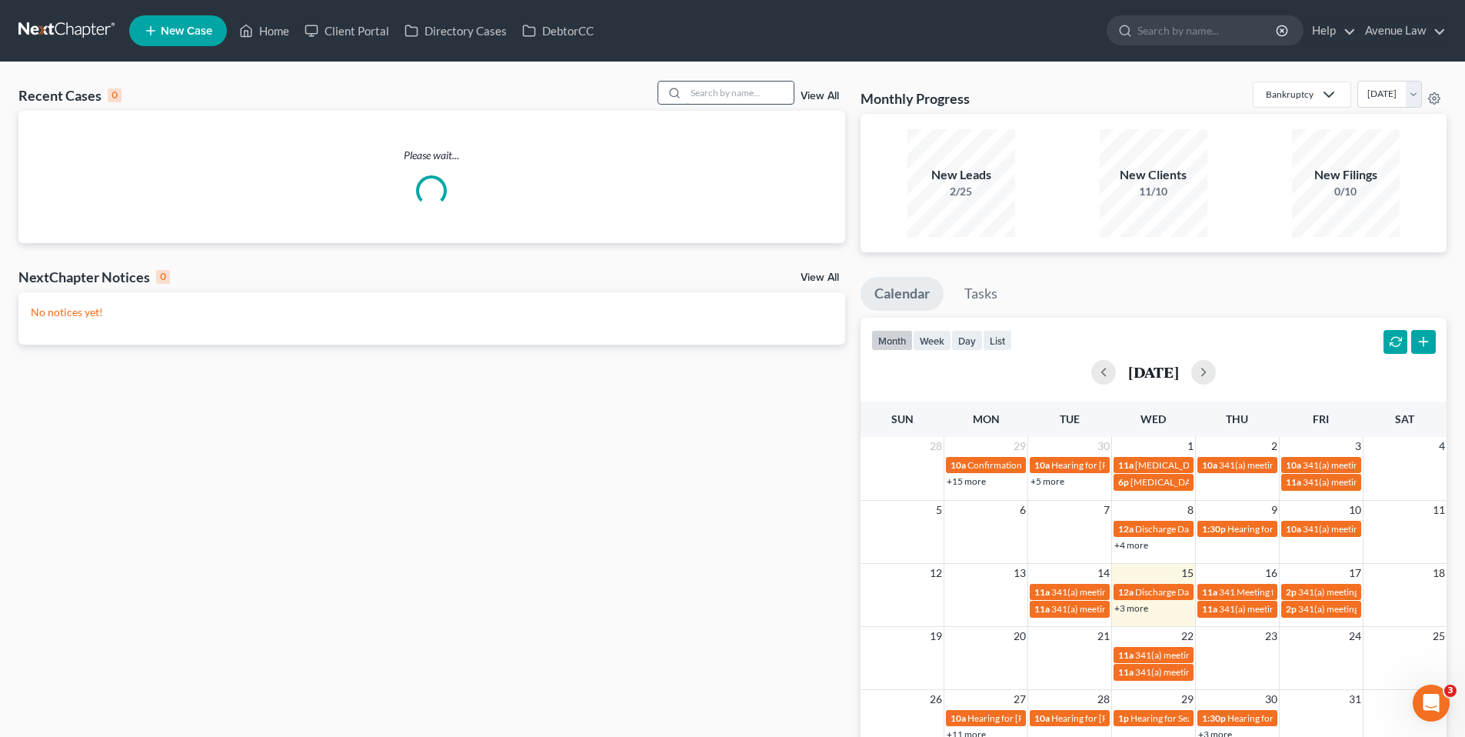
click at [726, 95] on input "search" at bounding box center [740, 93] width 108 height 22
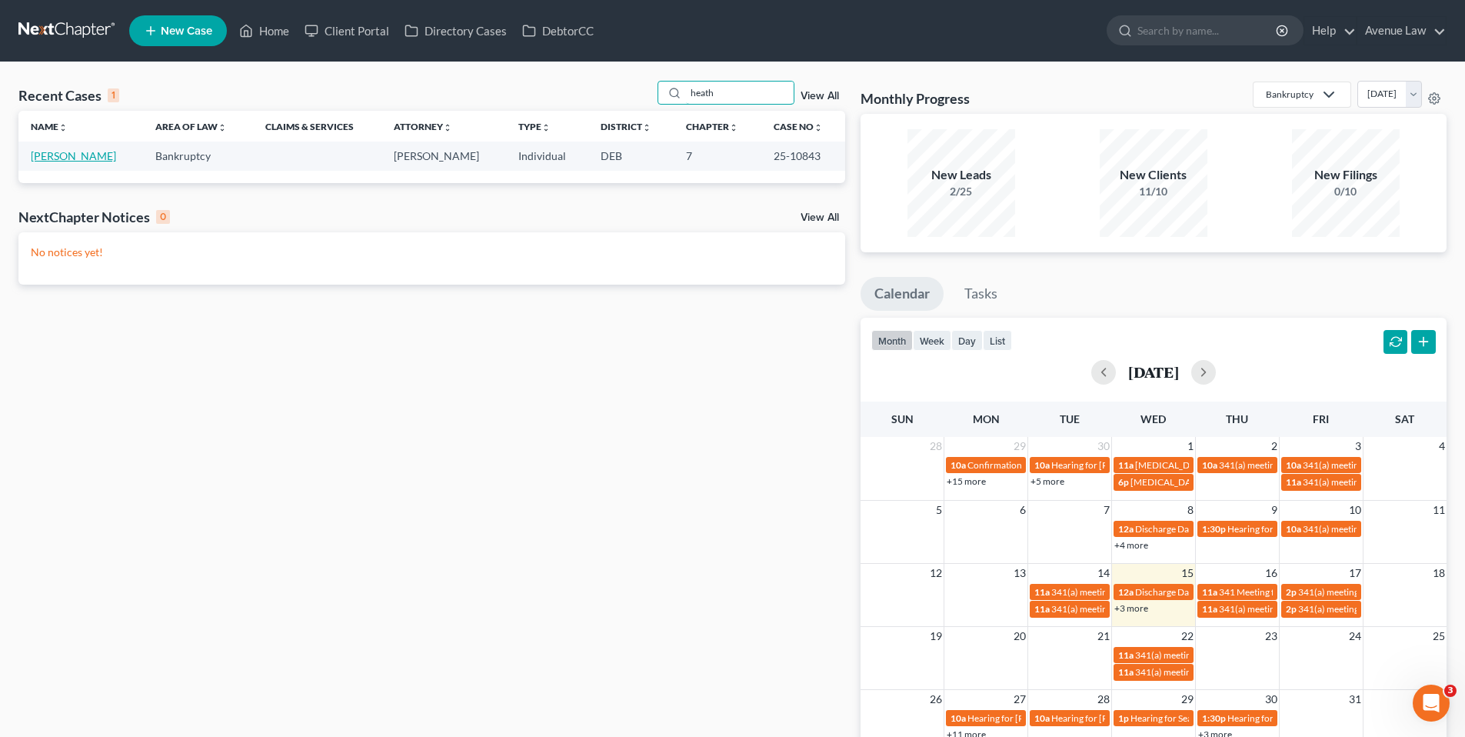
type input "heath"
click at [85, 155] on link "[PERSON_NAME]" at bounding box center [73, 155] width 85 height 13
select select "0"
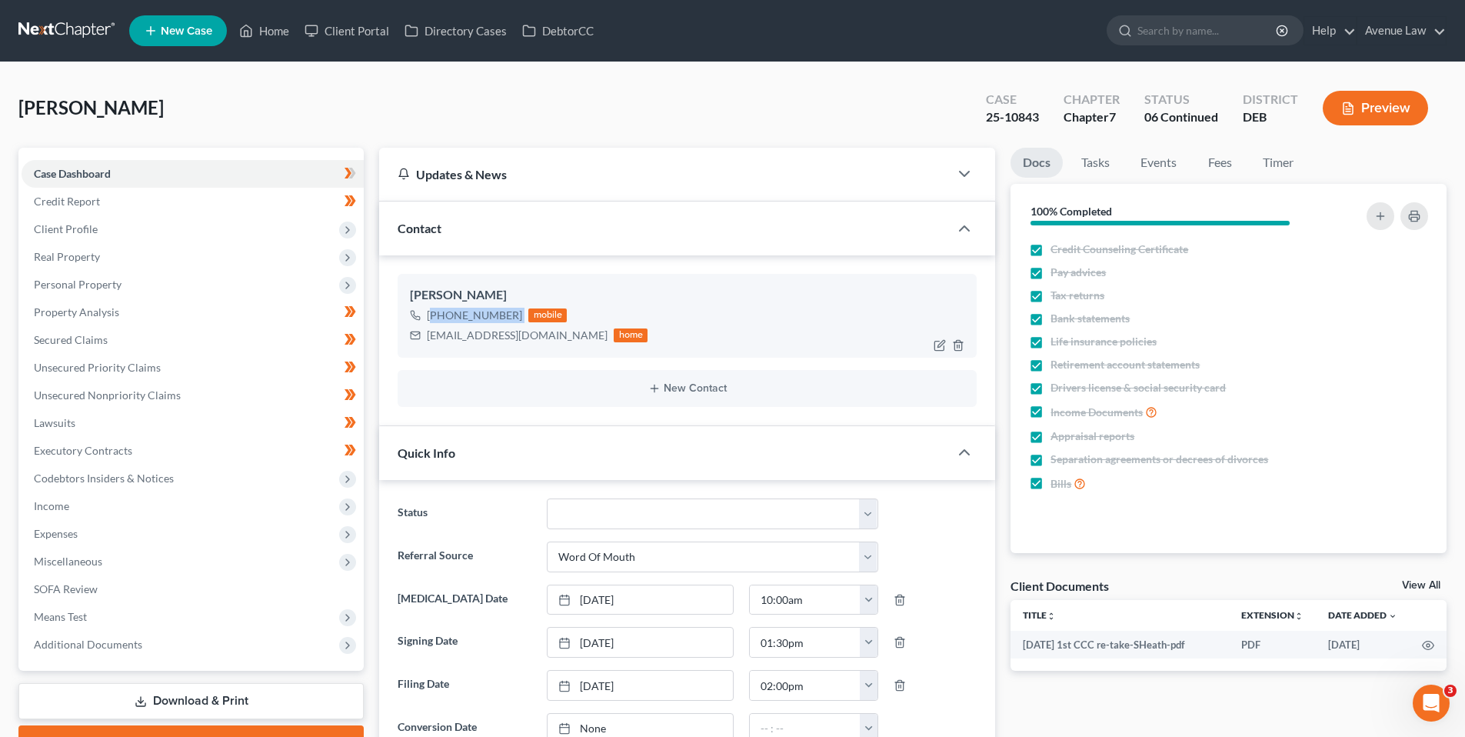
drag, startPoint x: 519, startPoint y: 313, endPoint x: 427, endPoint y: 314, distance: 92.3
click at [434, 321] on div "+1 (646) 637-6080 mobile" at bounding box center [529, 315] width 238 height 20
copy div "1 (646) 637-6080"
drag, startPoint x: 264, startPoint y: 26, endPoint x: 509, endPoint y: 109, distance: 259.0
click at [264, 26] on link "Home" at bounding box center [264, 31] width 65 height 28
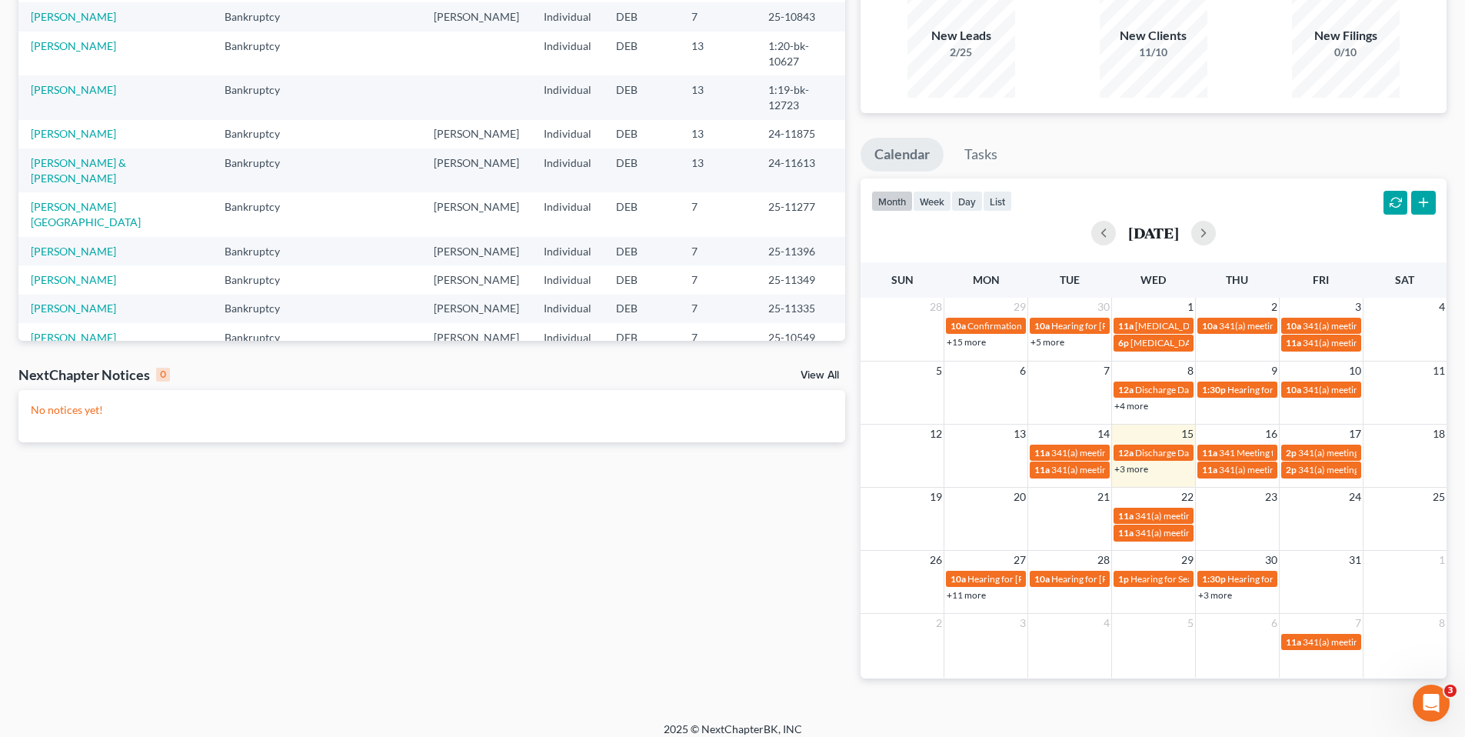
scroll to position [152, 0]
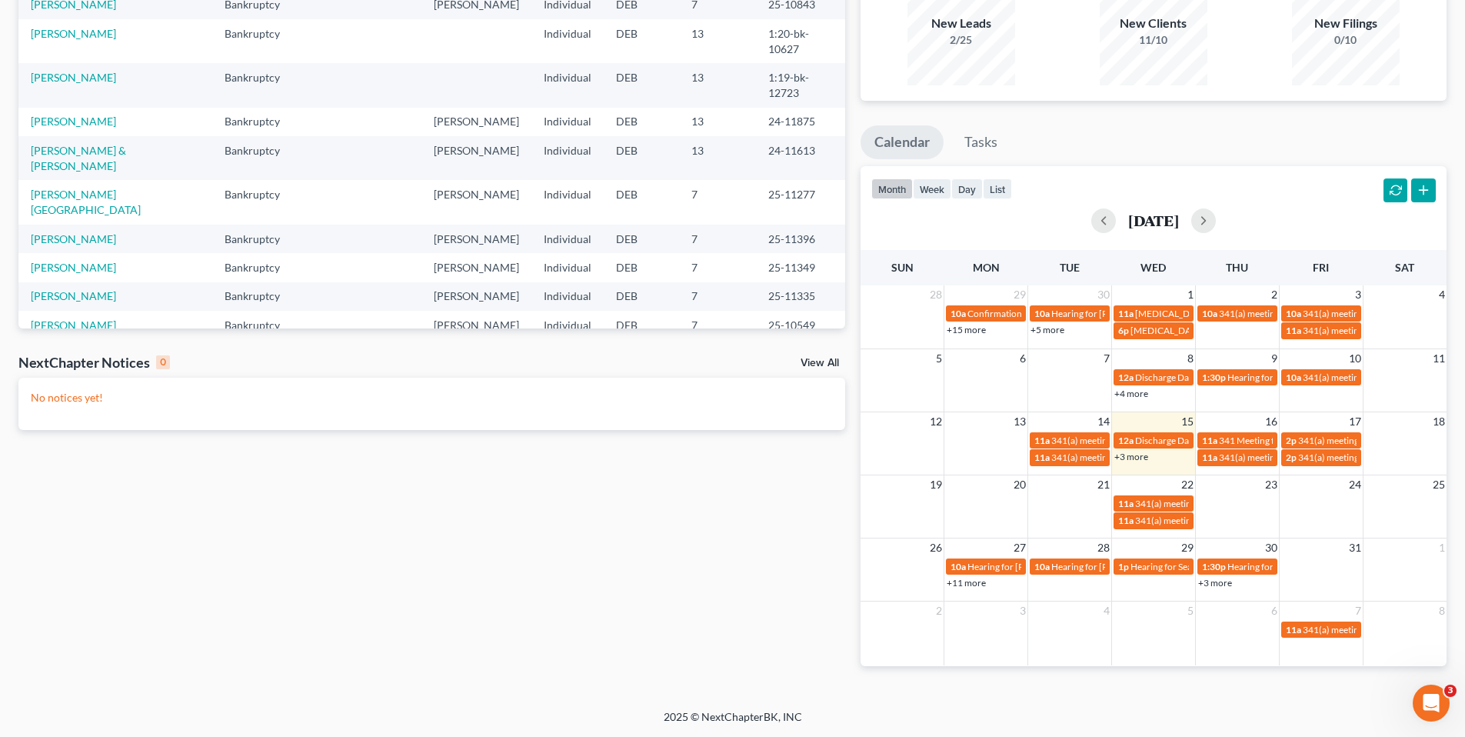
click at [1135, 455] on link "+3 more" at bounding box center [1132, 457] width 34 height 12
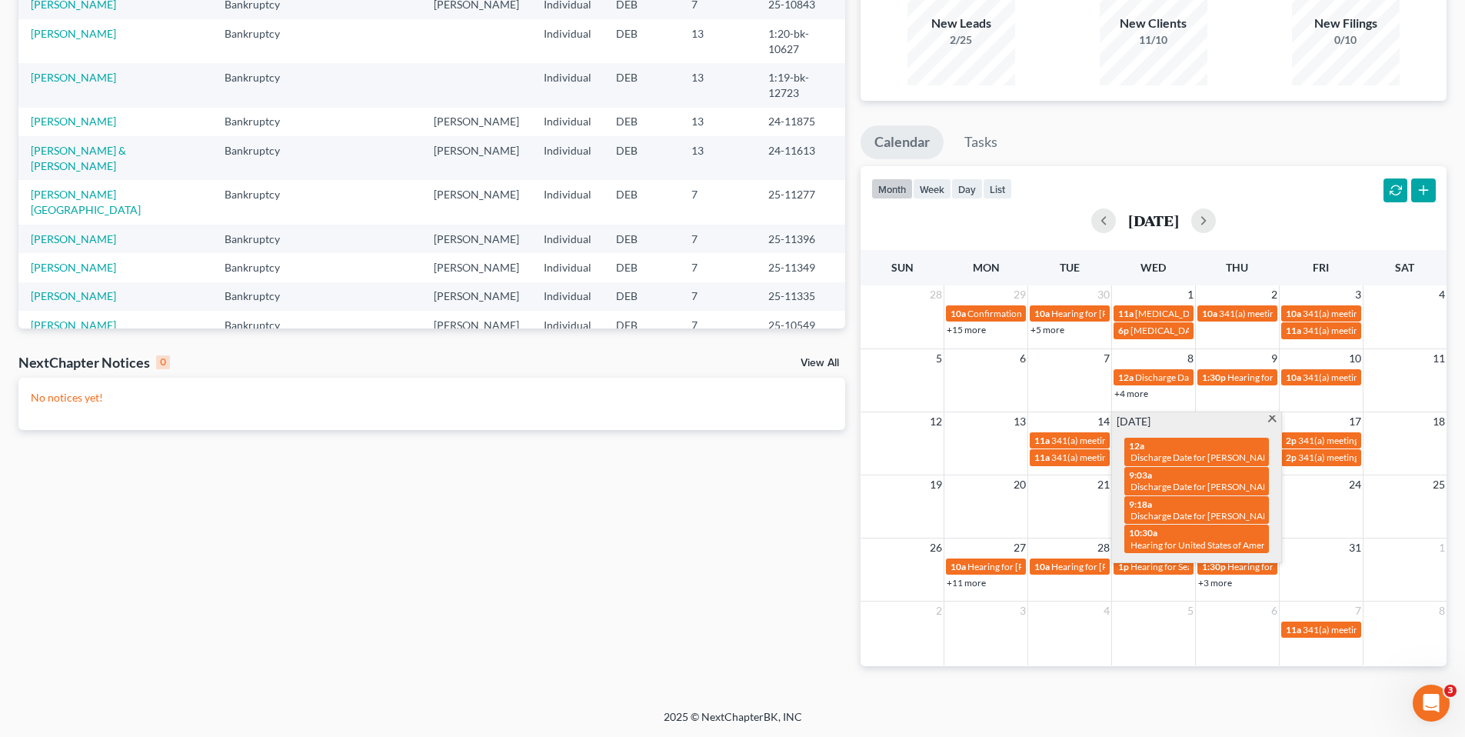
click at [863, 539] on td "26" at bounding box center [903, 547] width 84 height 19
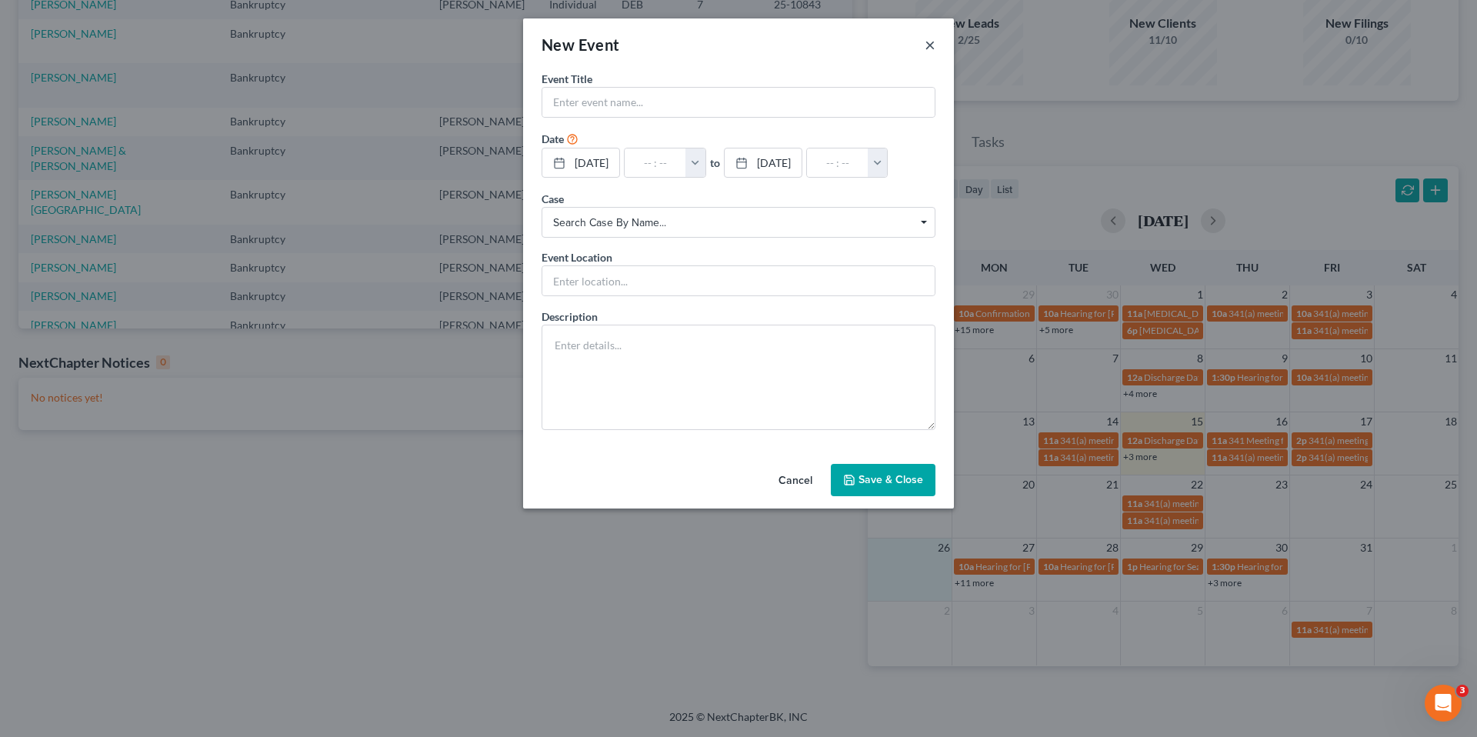
click at [927, 43] on button "×" at bounding box center [930, 44] width 11 height 18
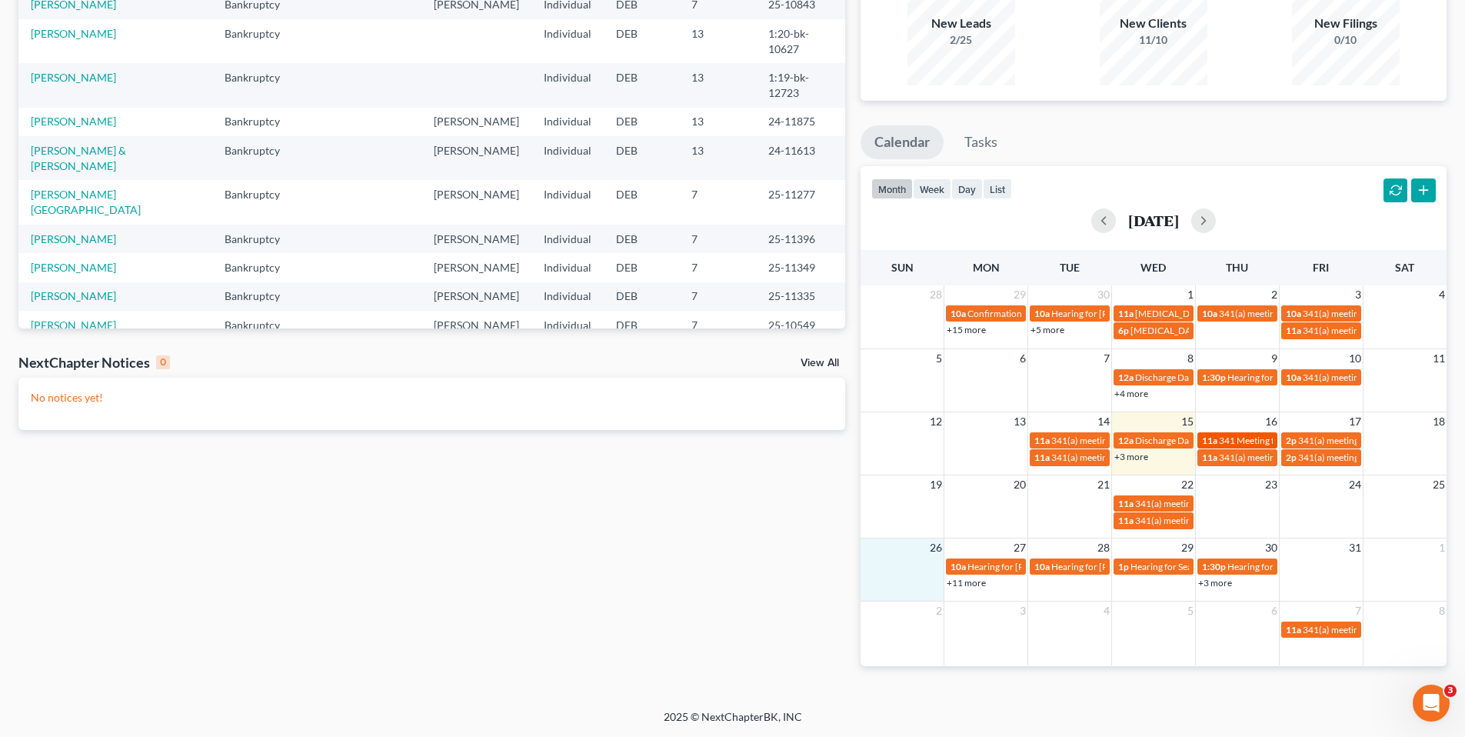
click at [1240, 440] on span "341 Meeting for [PERSON_NAME]" at bounding box center [1288, 441] width 138 height 12
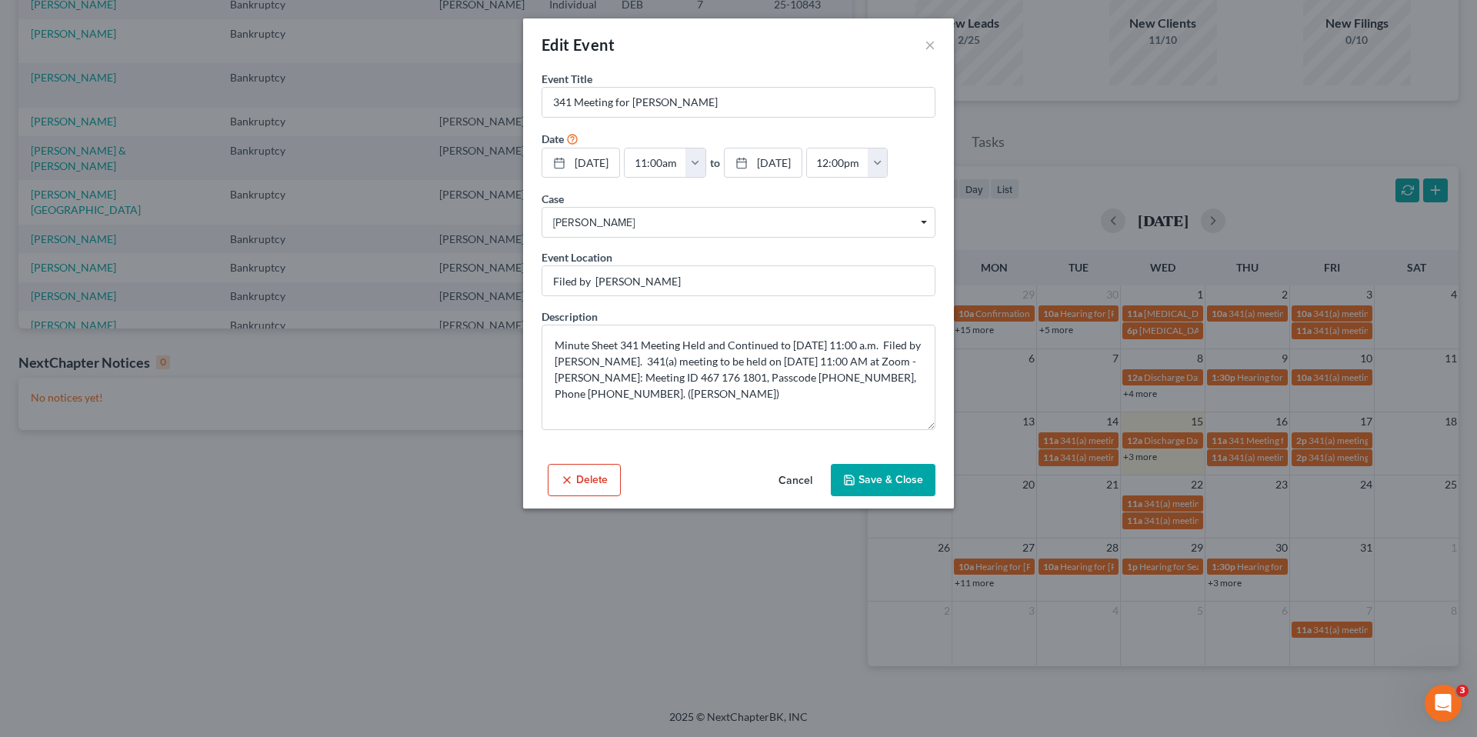
click at [592, 496] on button "Delete" at bounding box center [584, 480] width 73 height 32
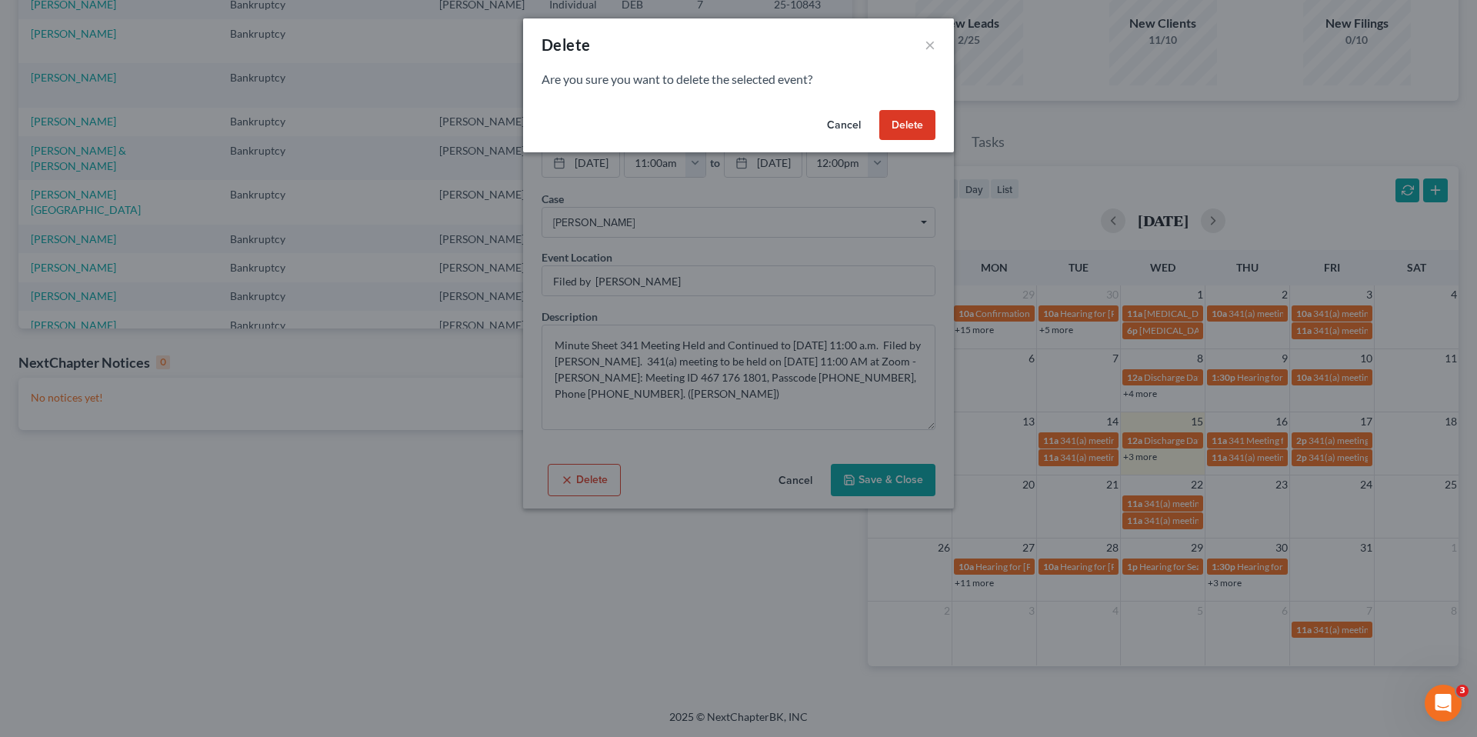
click at [910, 132] on button "Delete" at bounding box center [907, 125] width 56 height 31
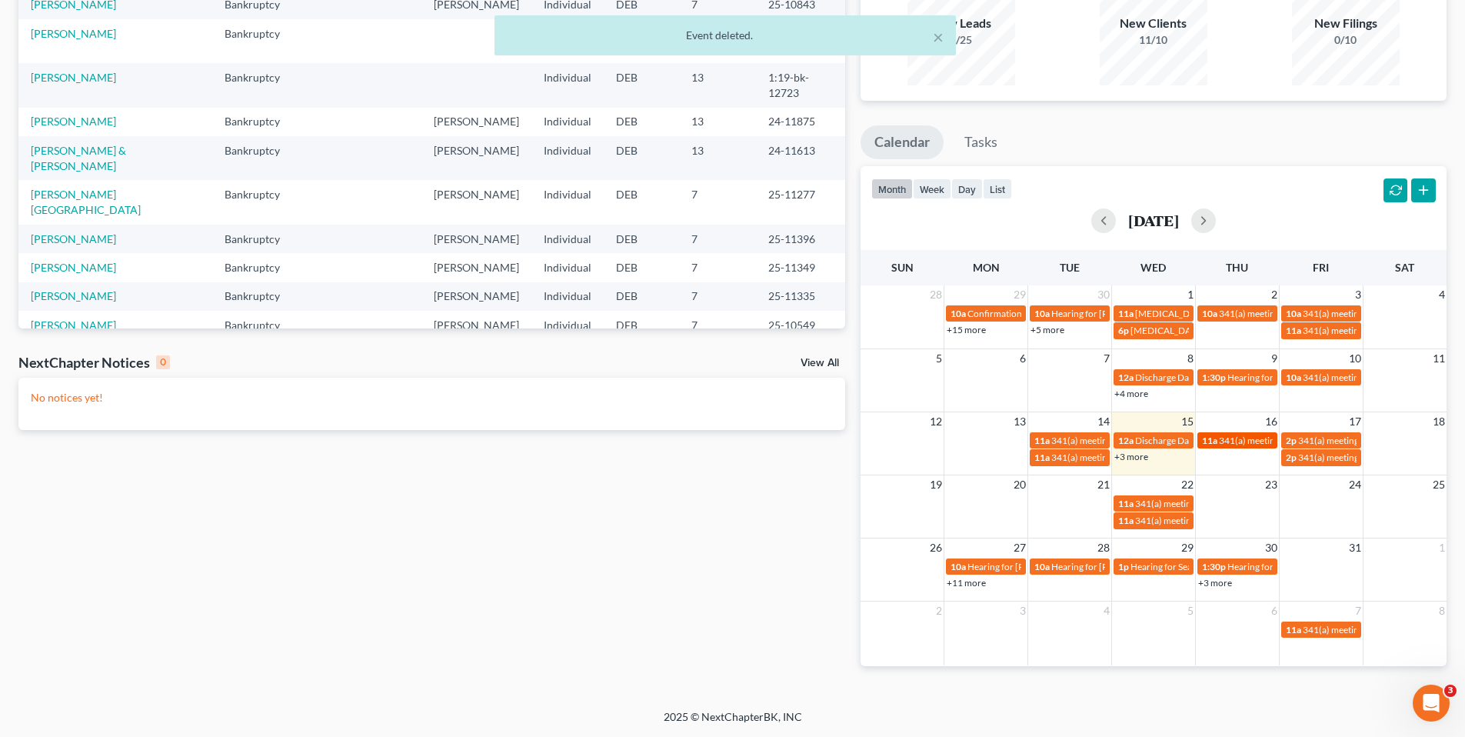
click at [1244, 440] on span "341(a) meeting for [PERSON_NAME]" at bounding box center [1293, 441] width 148 height 12
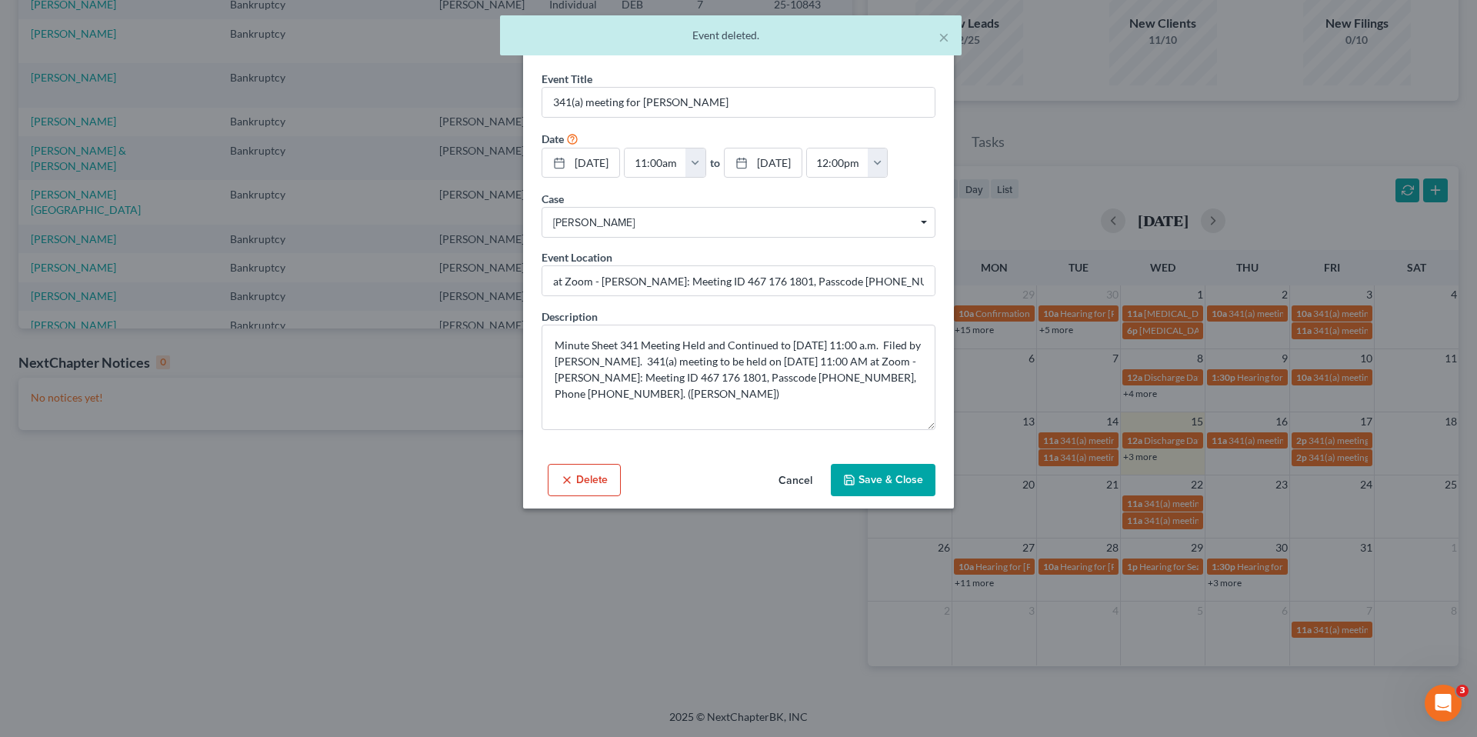
click at [595, 496] on button "Delete" at bounding box center [584, 480] width 73 height 32
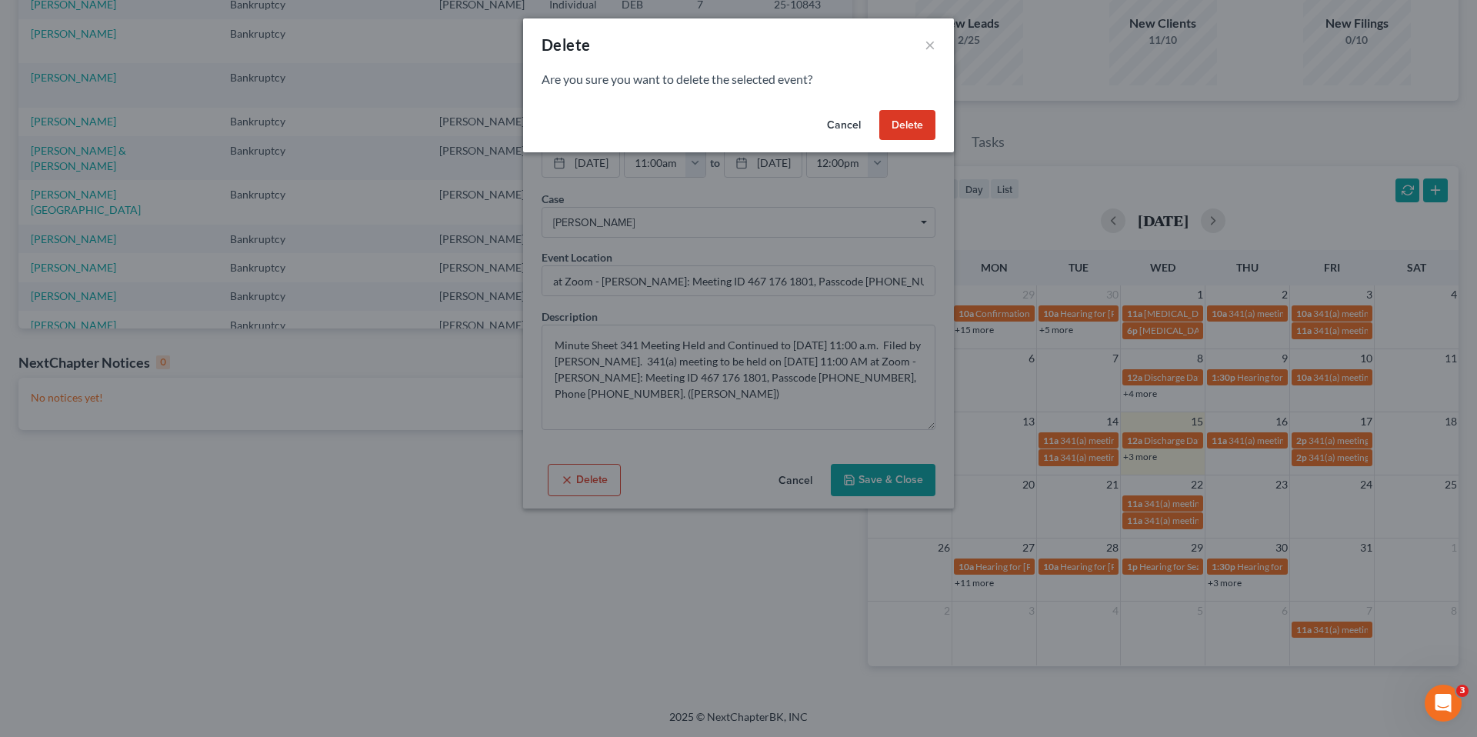
click at [910, 122] on button "Delete" at bounding box center [907, 125] width 56 height 31
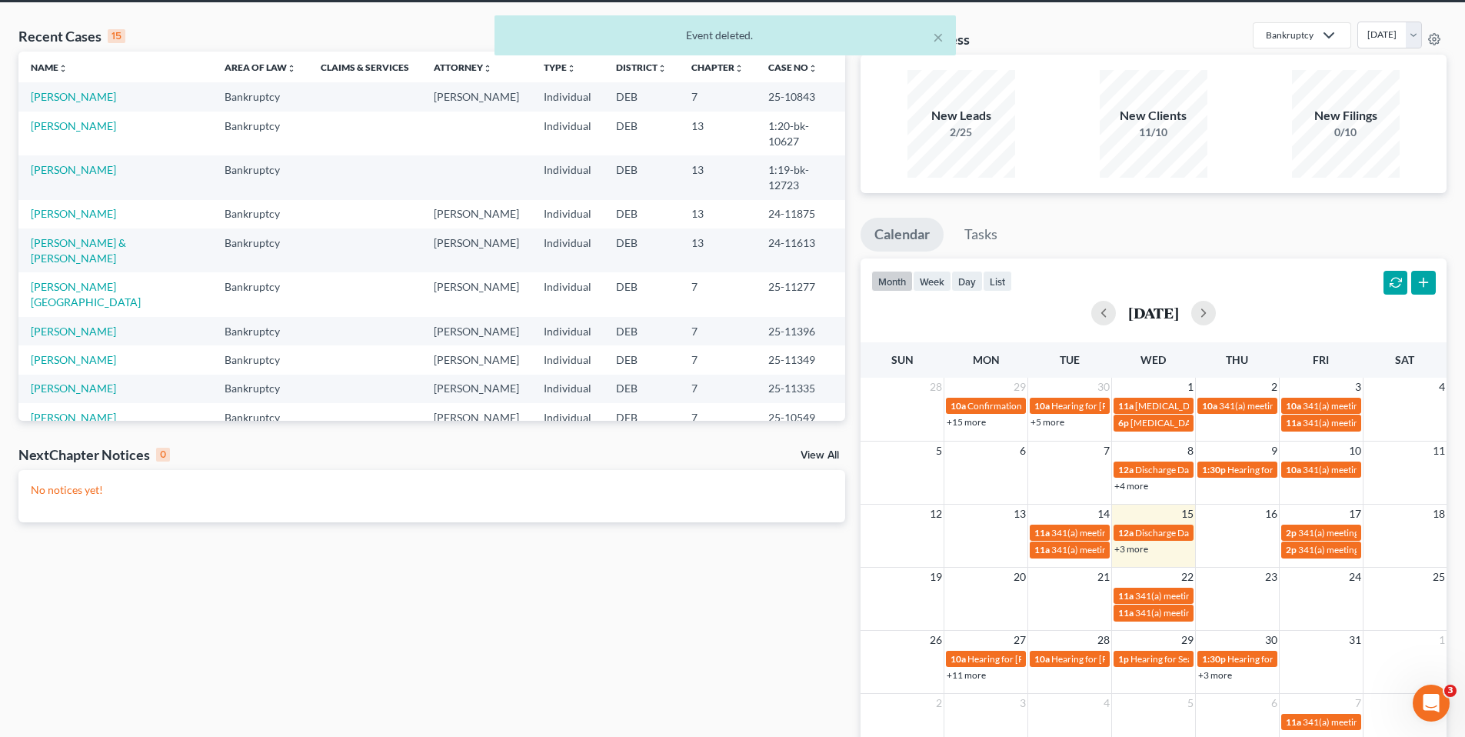
scroll to position [0, 0]
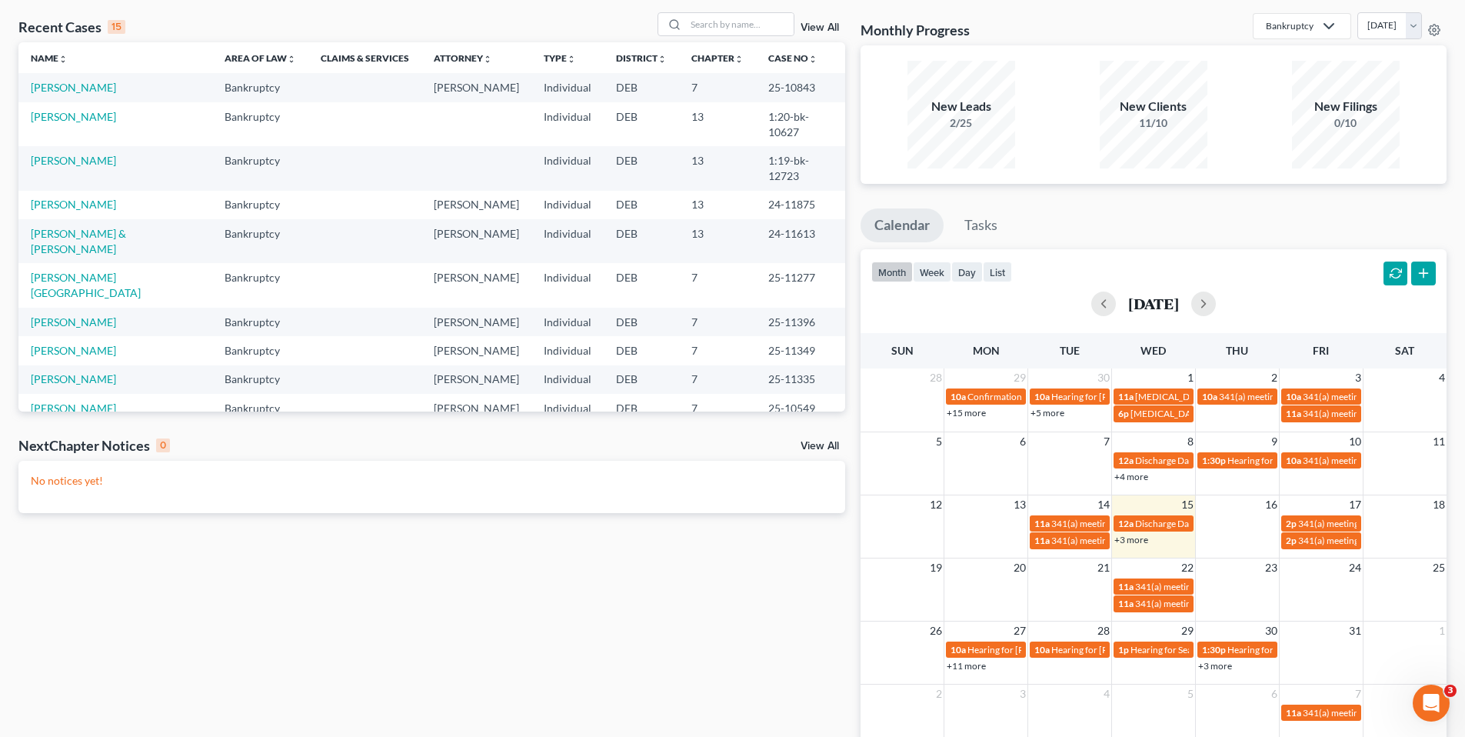
scroll to position [152, 0]
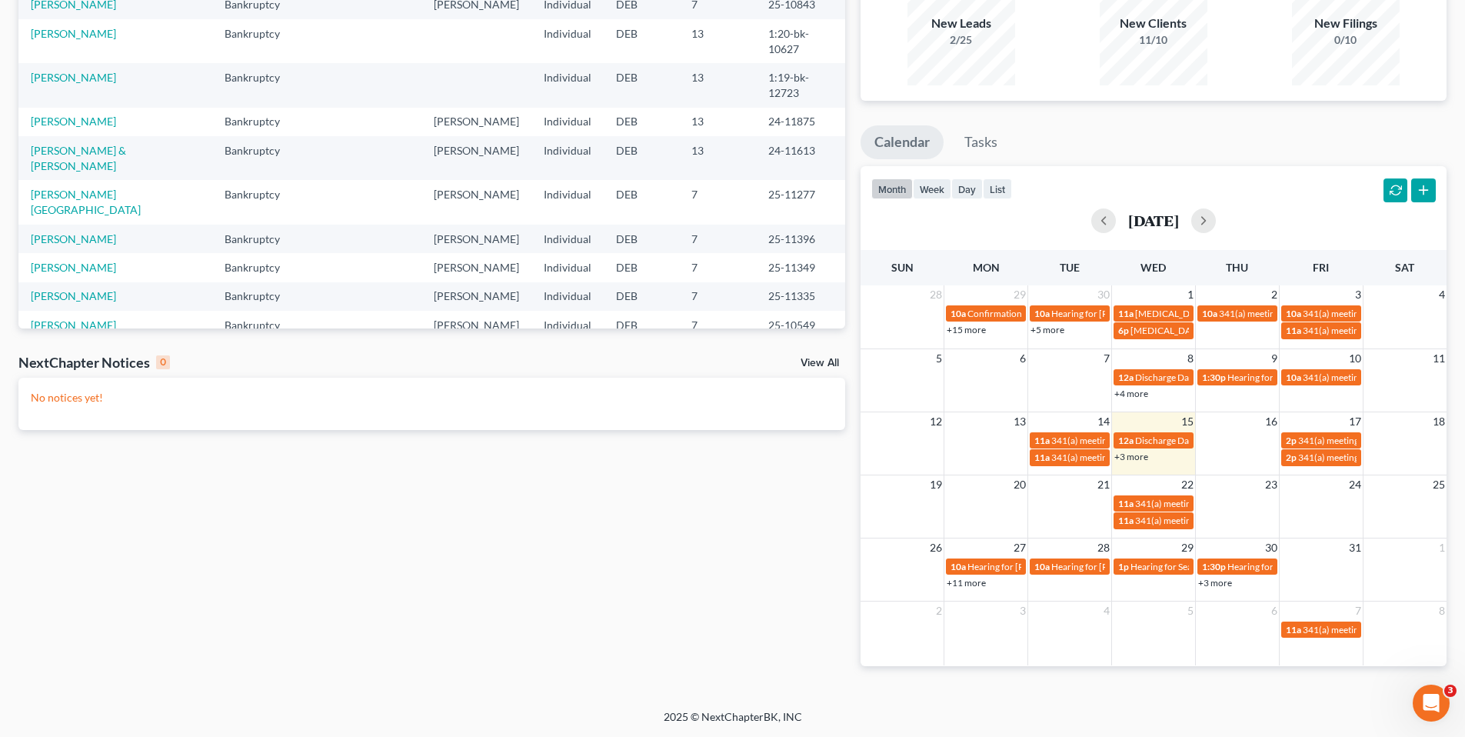
click at [968, 582] on link "+11 more" at bounding box center [966, 583] width 39 height 12
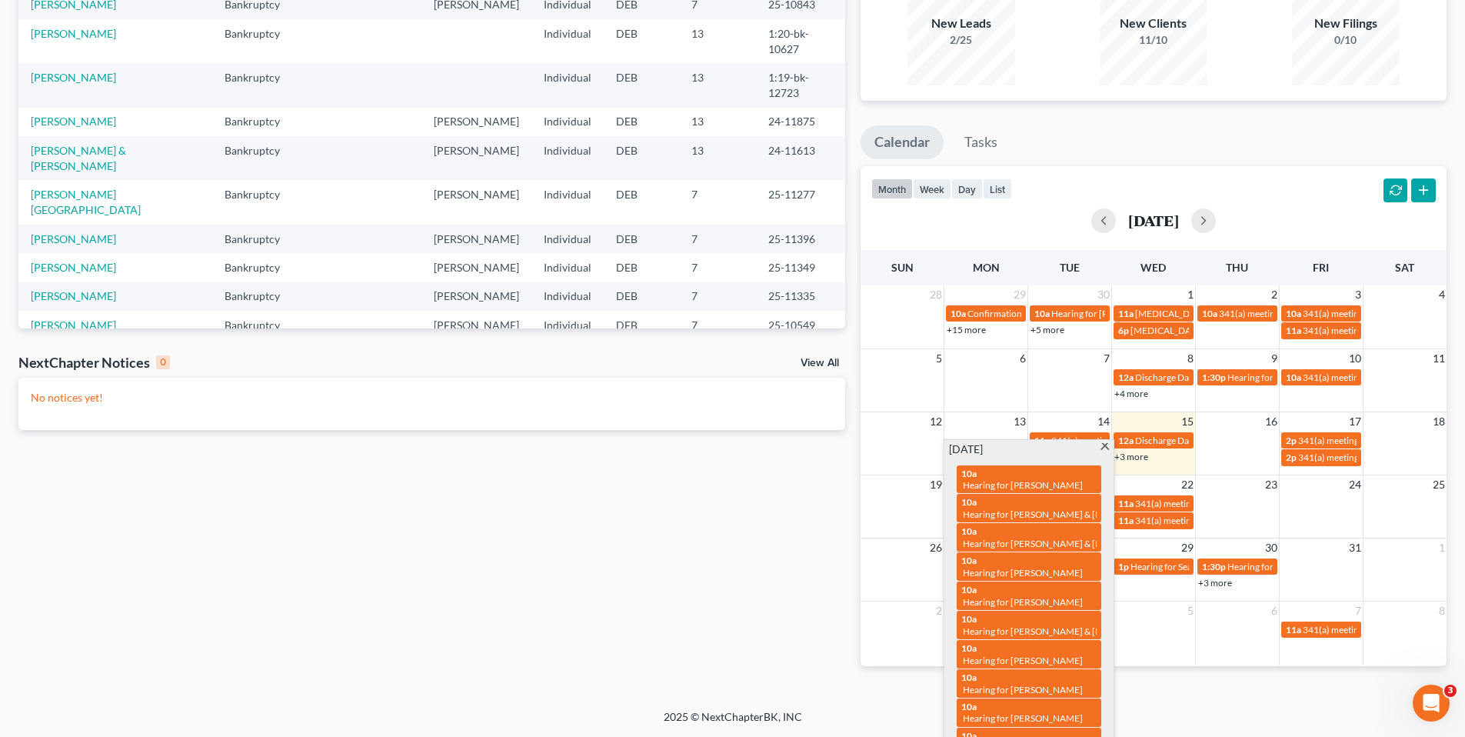
click at [747, 559] on div "Recent Cases 15 View All Name unfold_more expand_more expand_less Area of Law u…" at bounding box center [432, 309] width 842 height 761
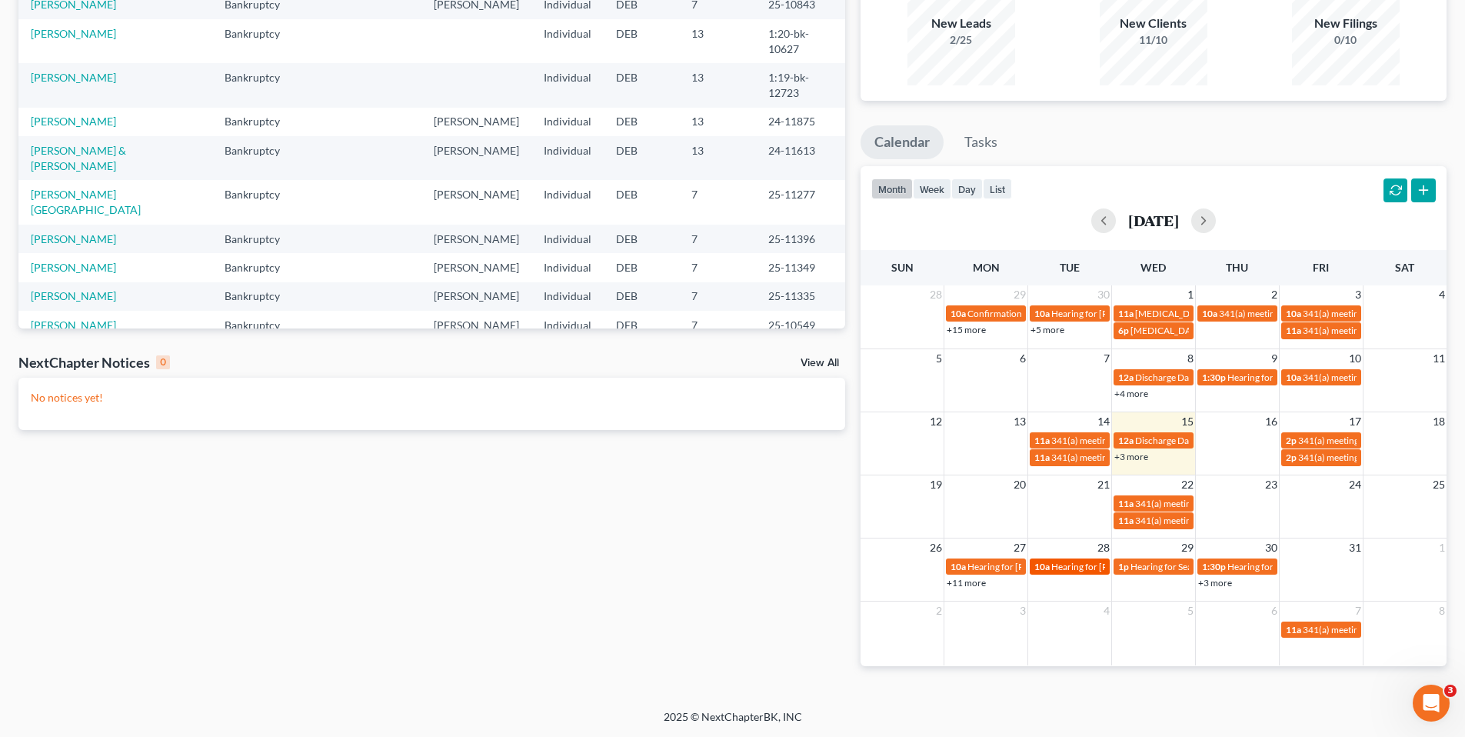
click at [1065, 568] on span "Hearing for [PERSON_NAME]" at bounding box center [1111, 567] width 120 height 12
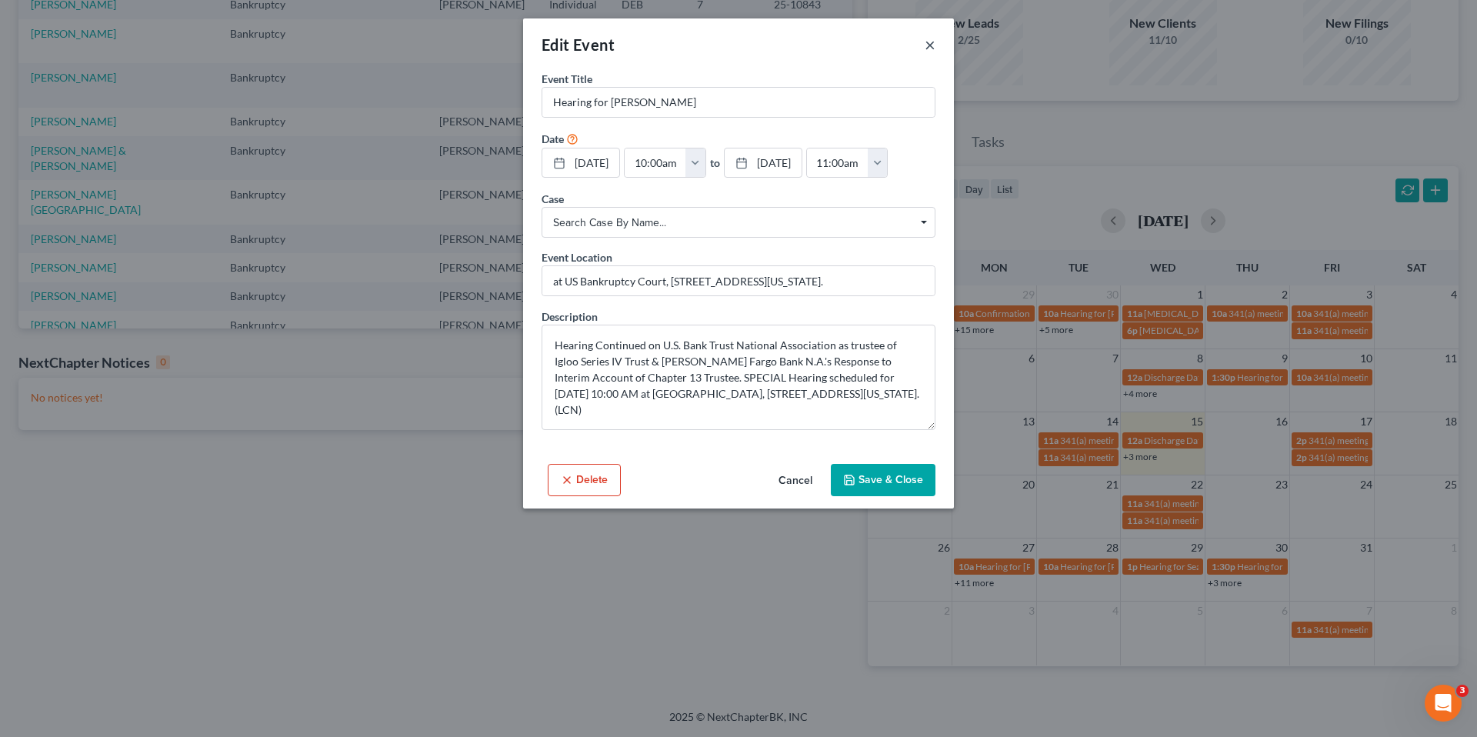
click at [931, 46] on button "×" at bounding box center [930, 44] width 11 height 18
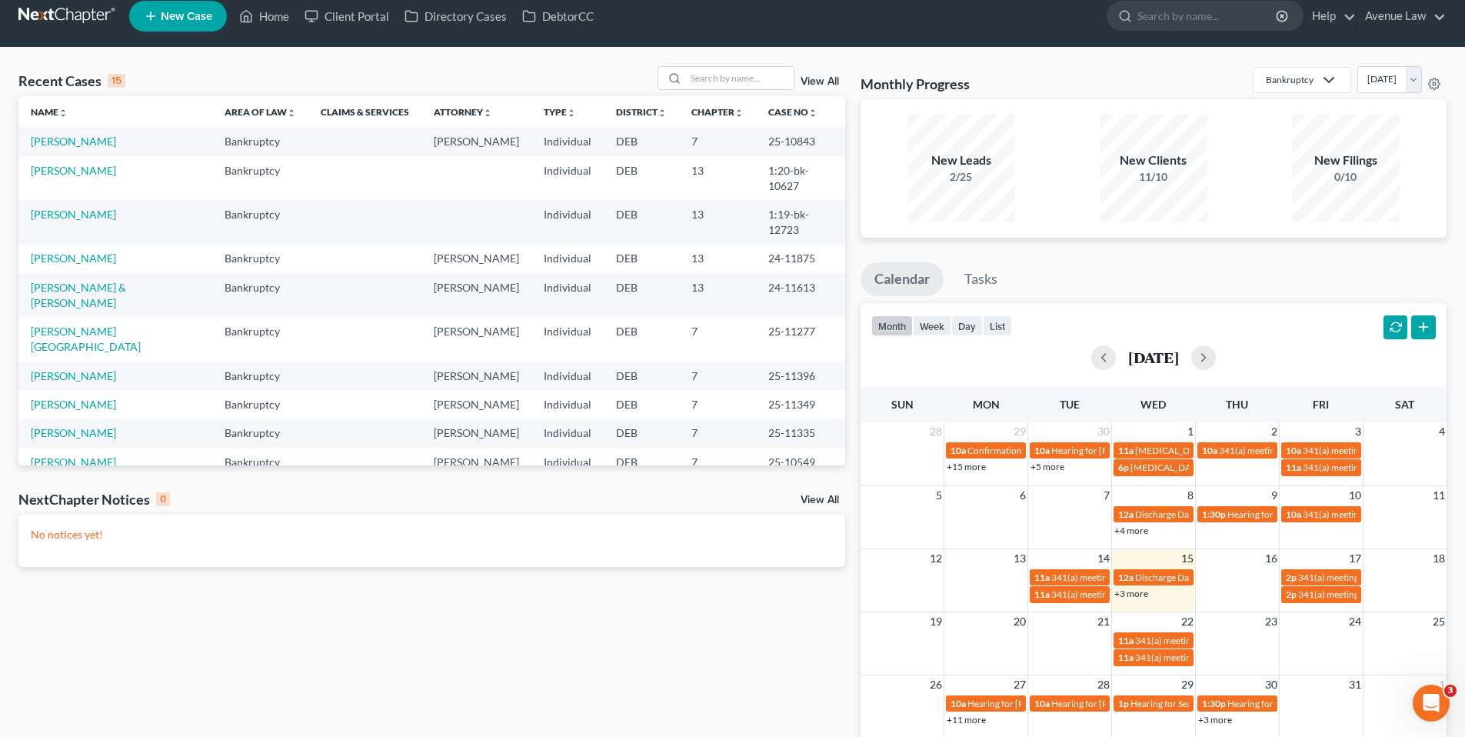
scroll to position [0, 0]
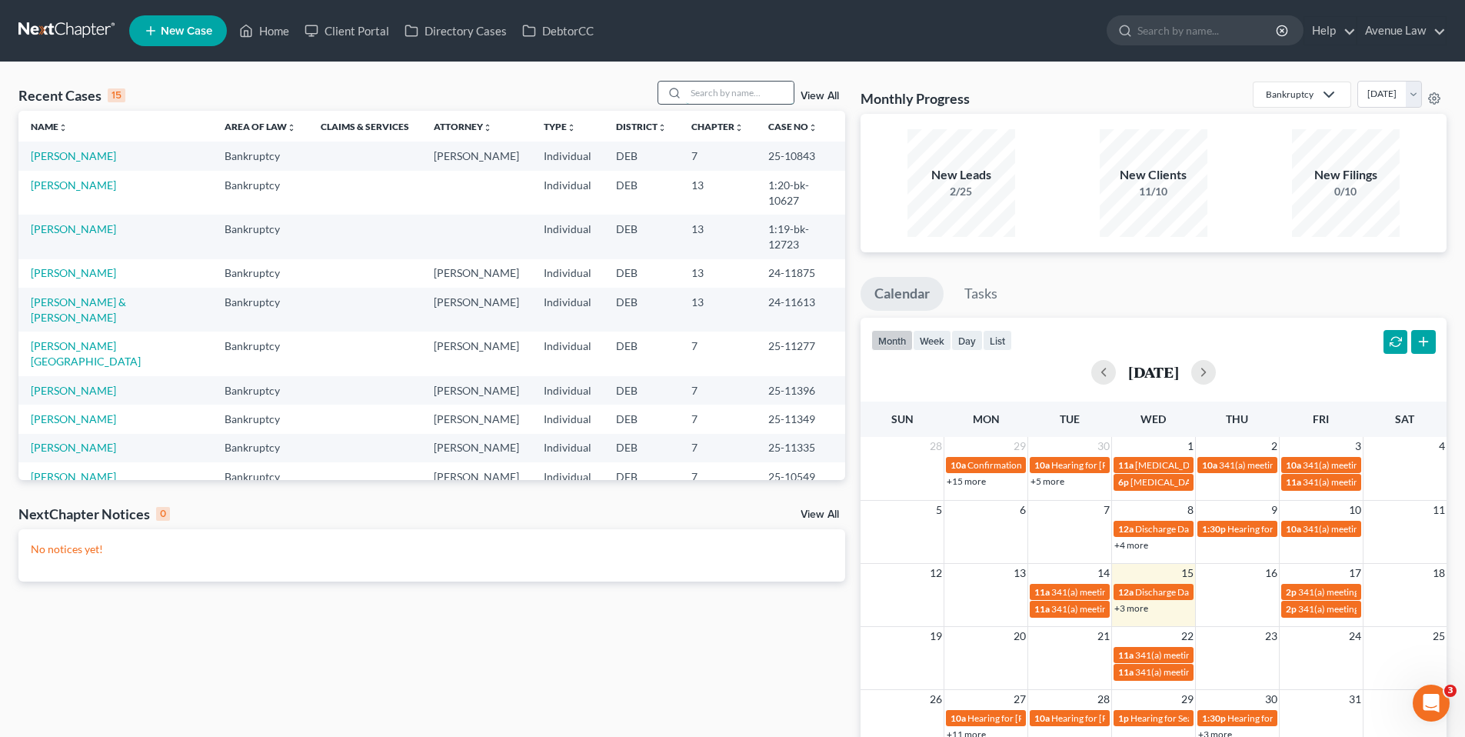
click at [736, 95] on input "search" at bounding box center [740, 93] width 108 height 22
type input "[PERSON_NAME]"
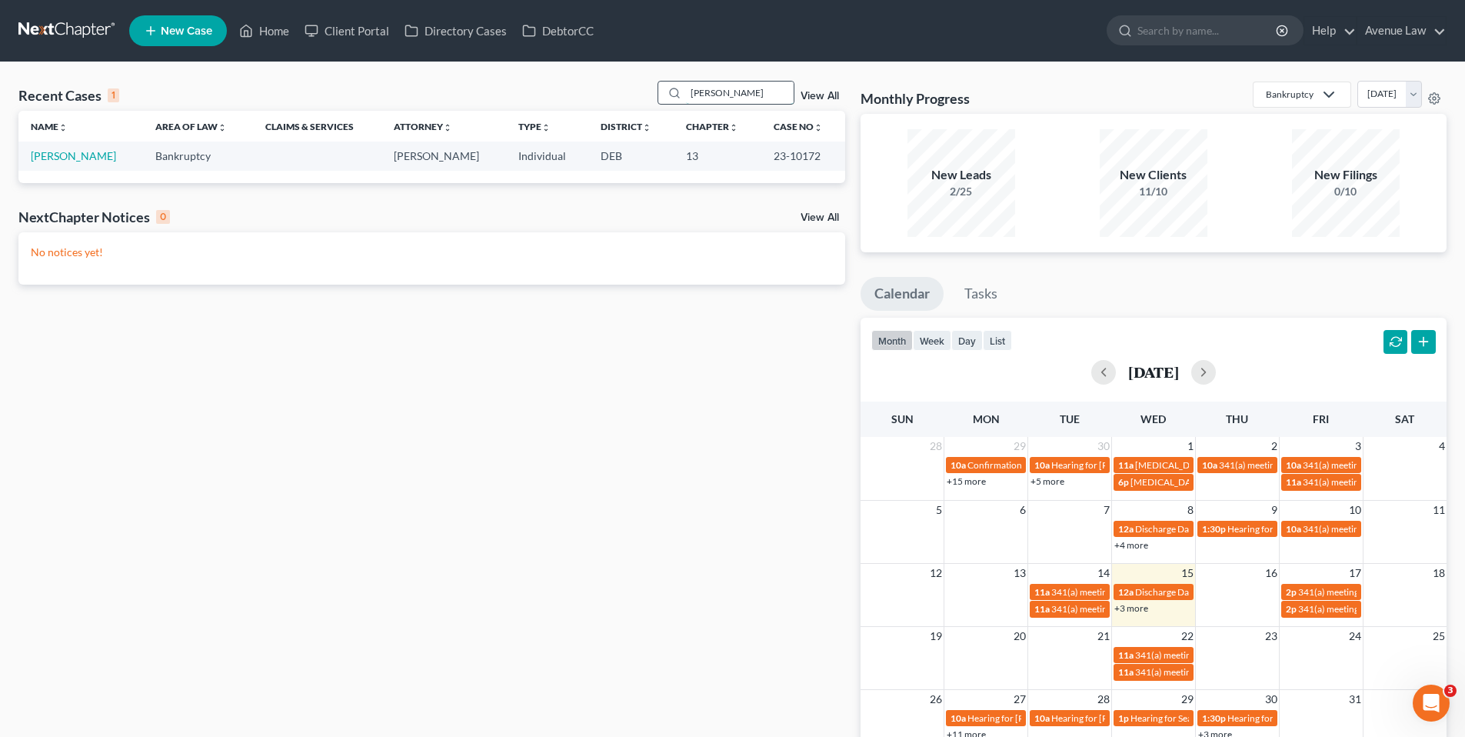
drag, startPoint x: 702, startPoint y: 100, endPoint x: 668, endPoint y: 102, distance: 33.9
click at [668, 102] on div "[PERSON_NAME]" at bounding box center [726, 93] width 137 height 24
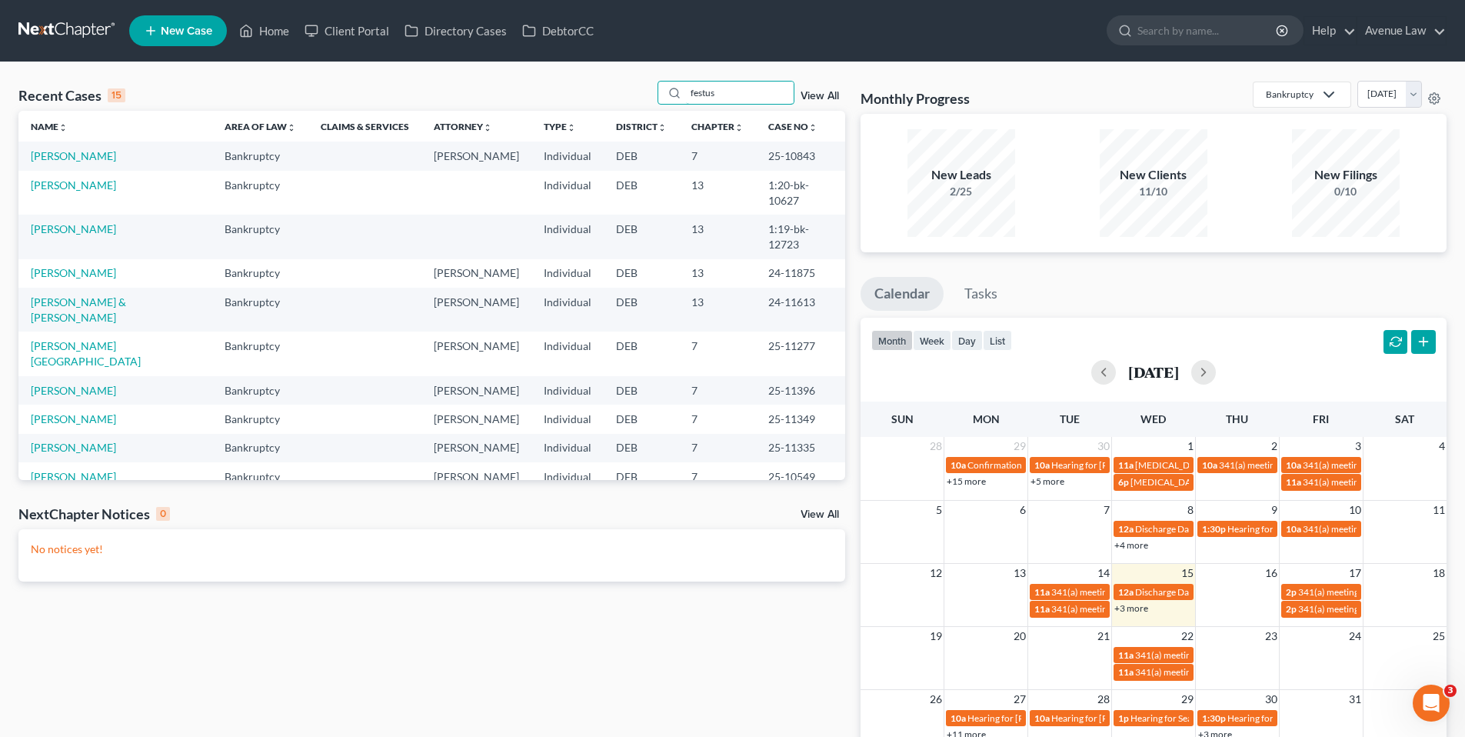
type input "festus"
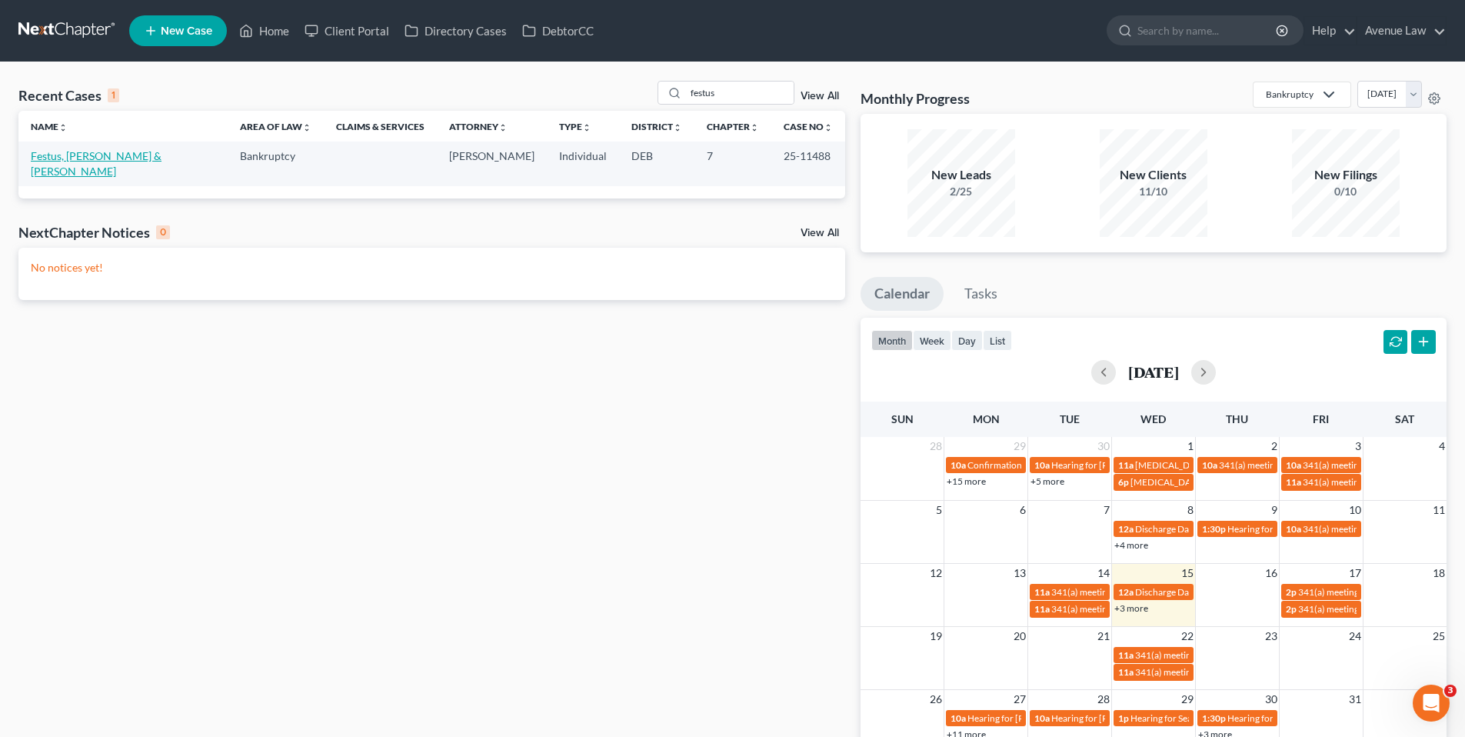
click at [66, 158] on link "Festus, [PERSON_NAME] & [PERSON_NAME]" at bounding box center [96, 163] width 131 height 28
select select "0"
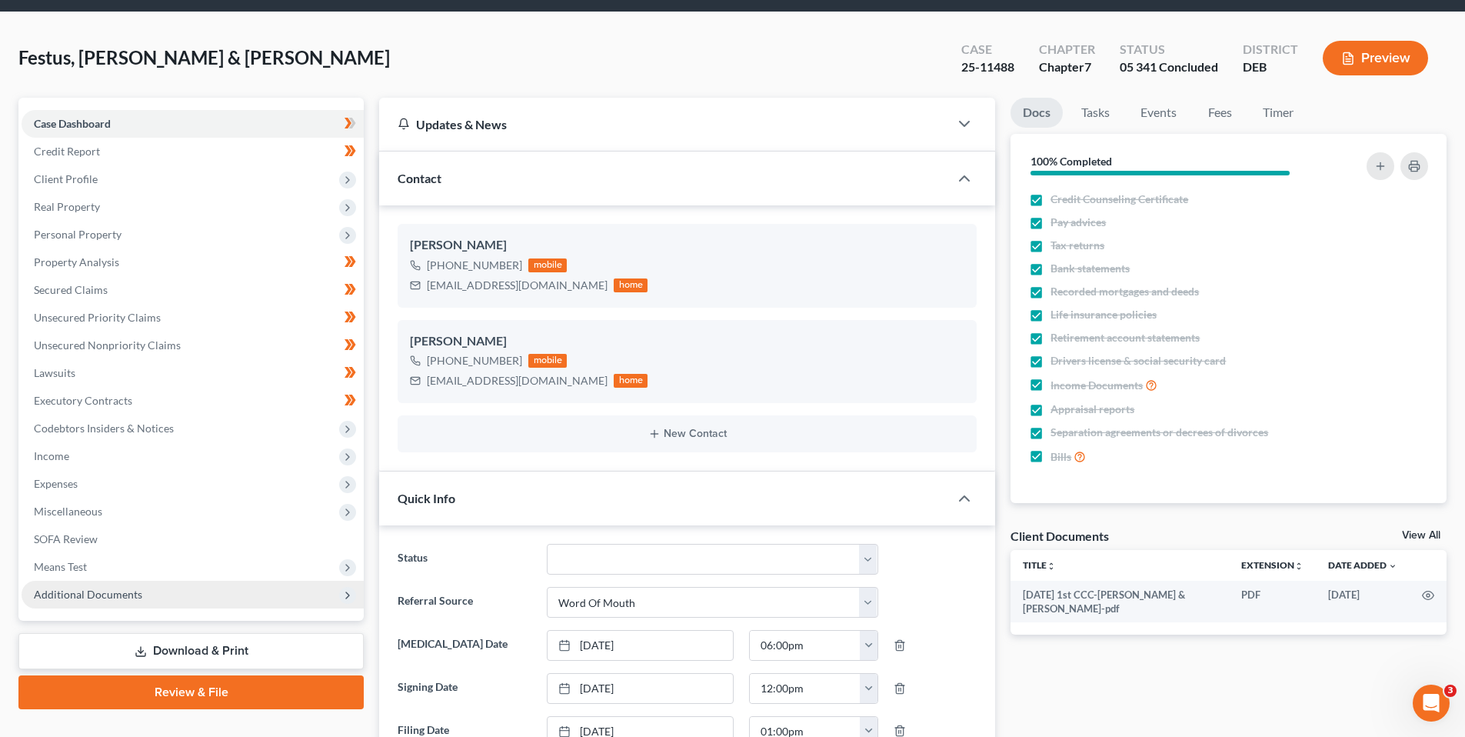
scroll to position [77, 0]
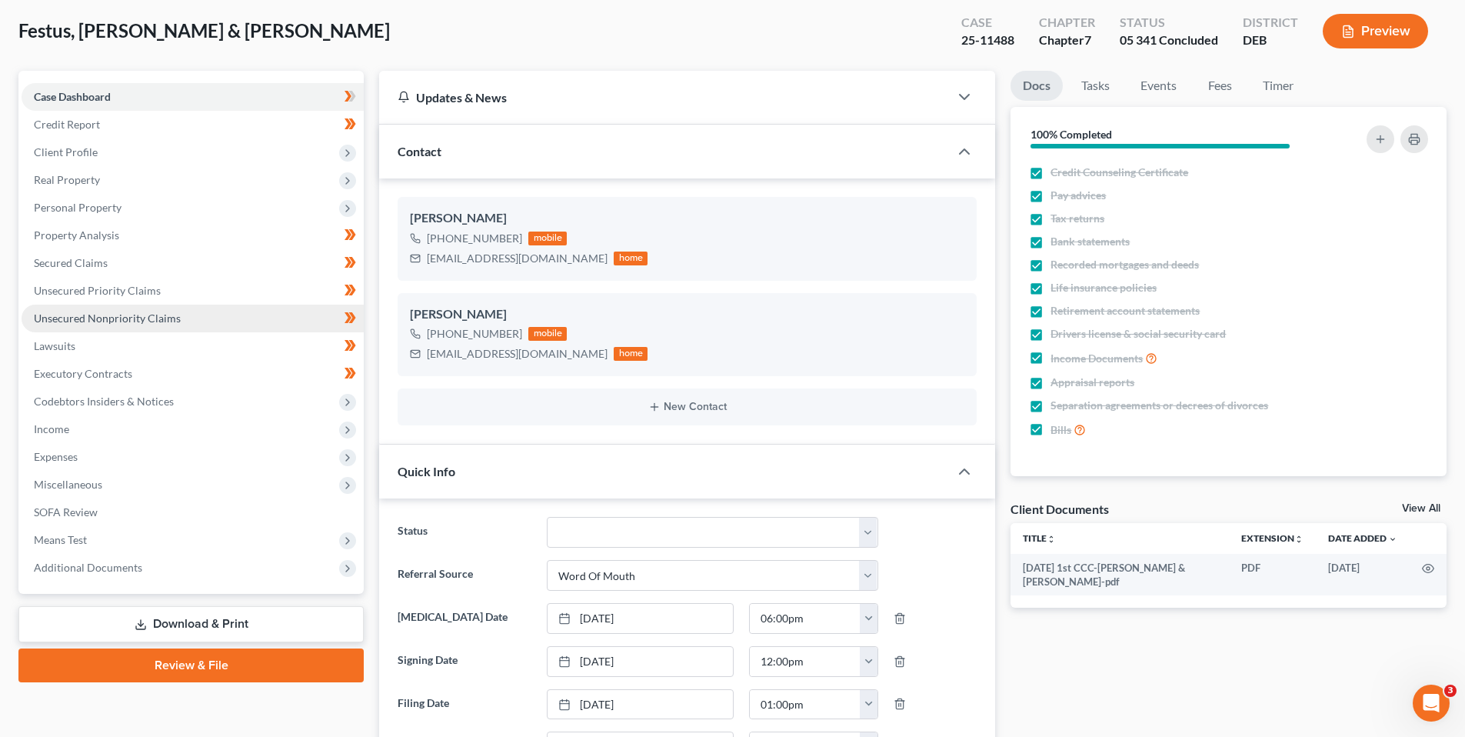
click at [69, 319] on span "Unsecured Nonpriority Claims" at bounding box center [107, 318] width 147 height 13
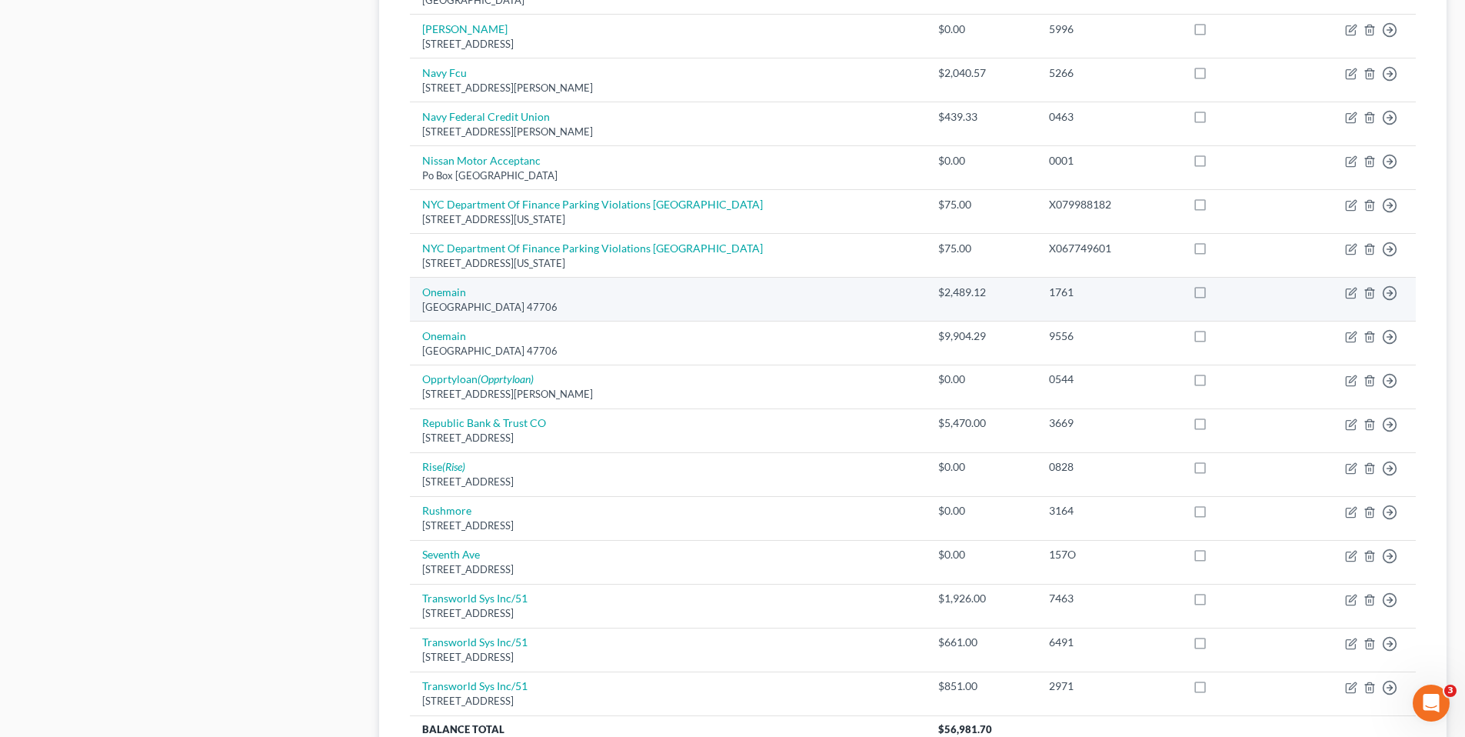
scroll to position [923, 0]
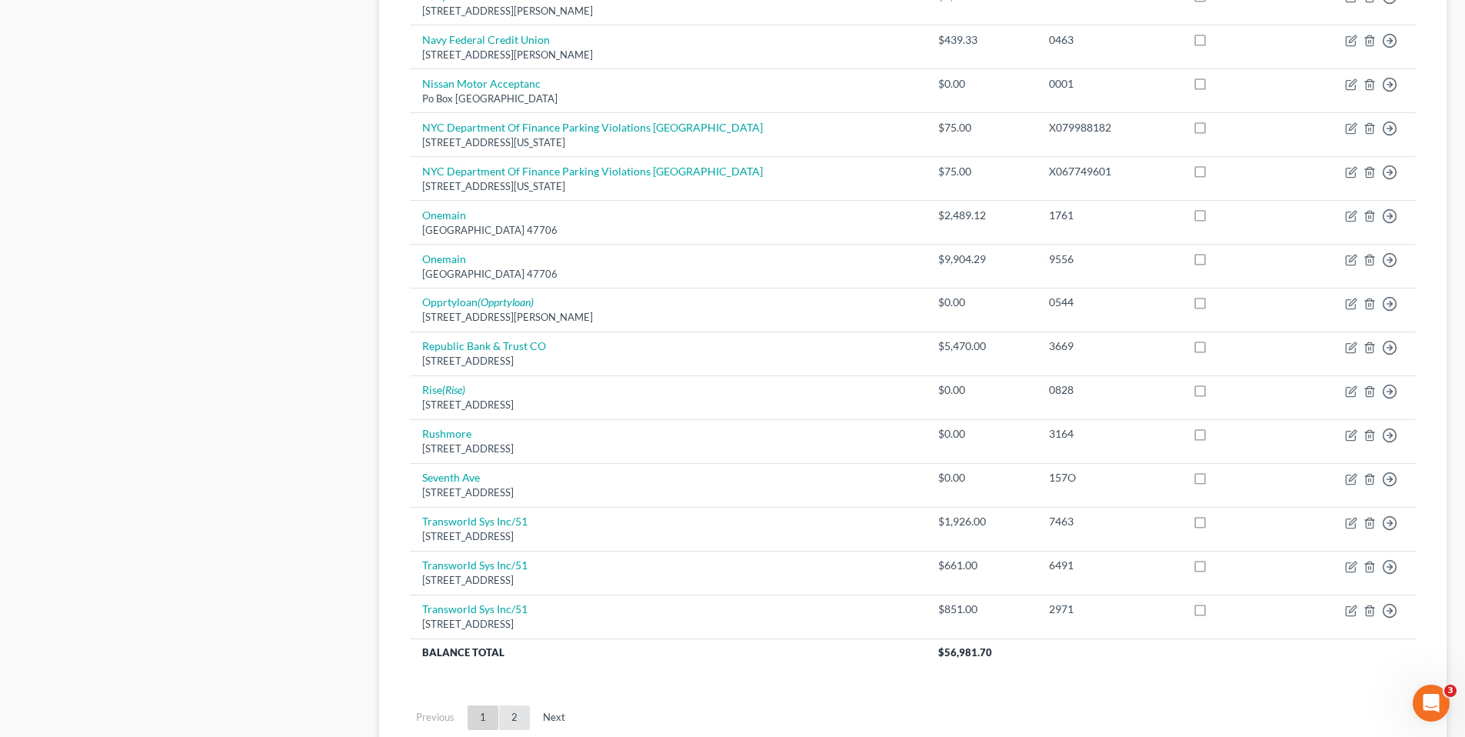
click at [515, 714] on link "2" at bounding box center [514, 717] width 31 height 25
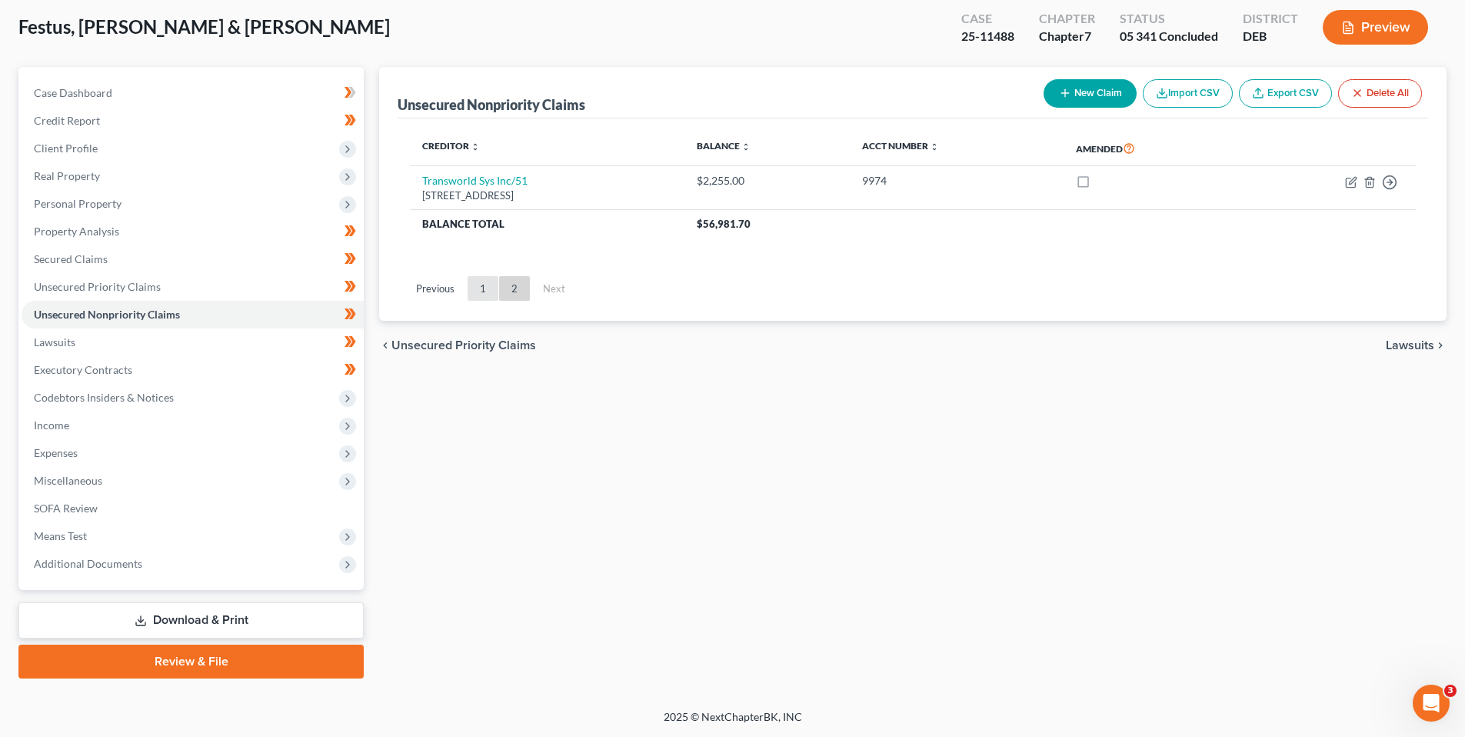
click at [484, 285] on link "1" at bounding box center [483, 288] width 31 height 25
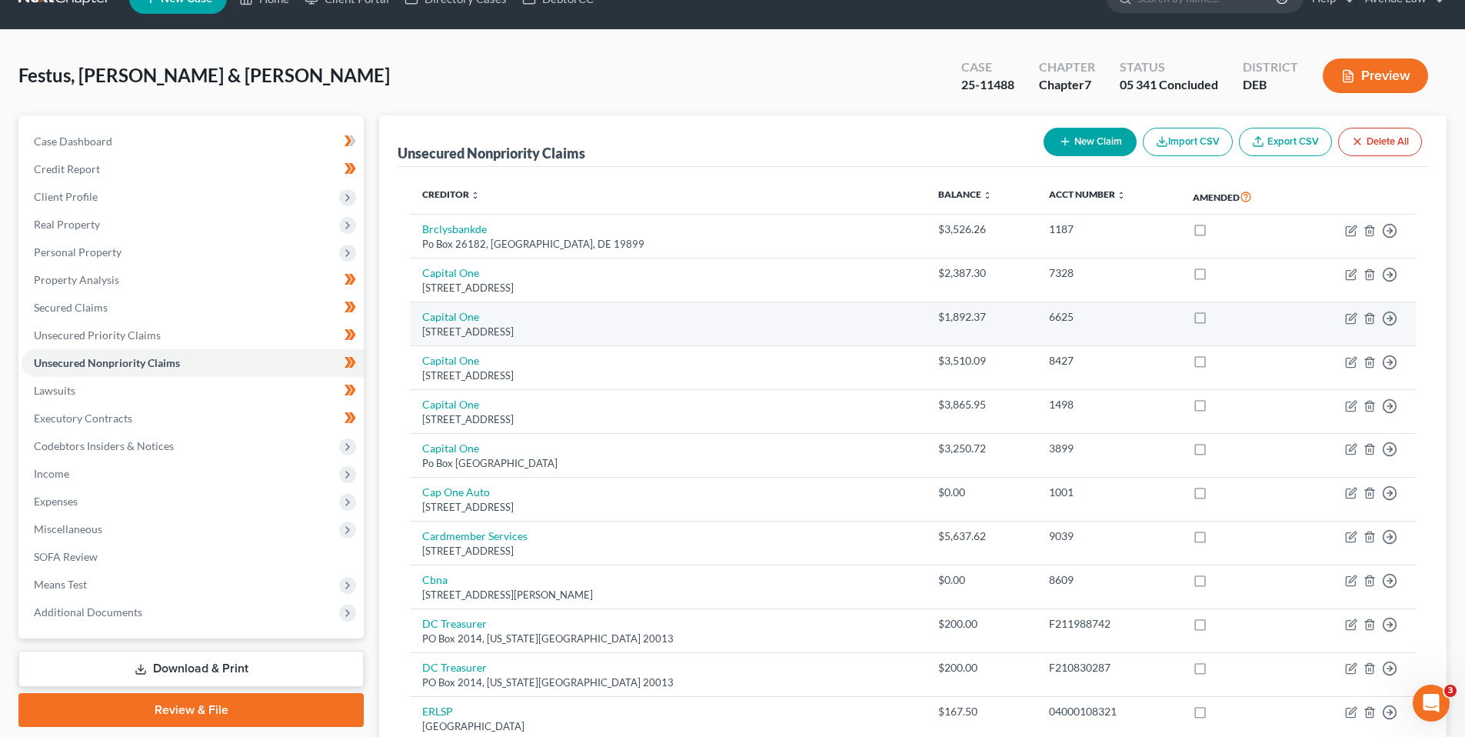
scroll to position [0, 0]
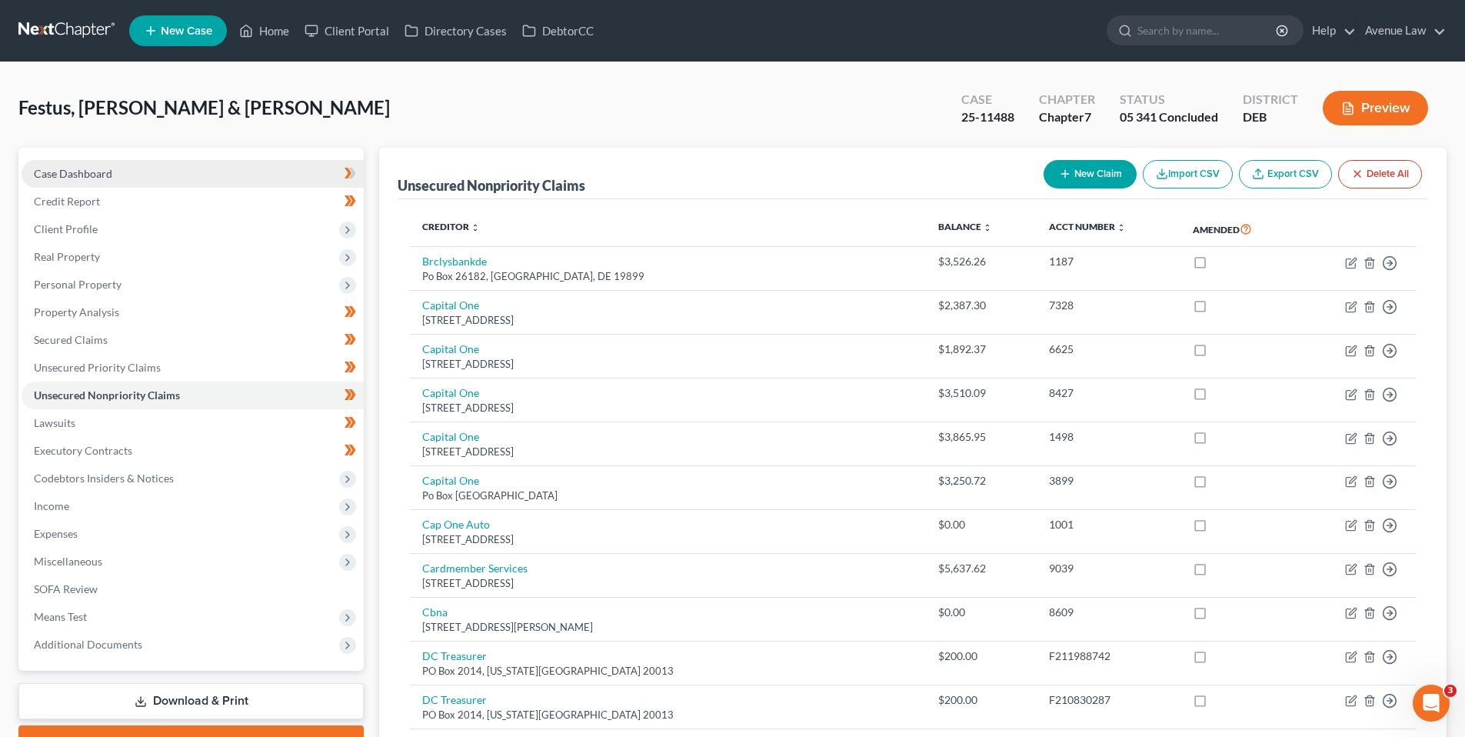
click at [92, 173] on span "Case Dashboard" at bounding box center [73, 173] width 78 height 13
select select "0"
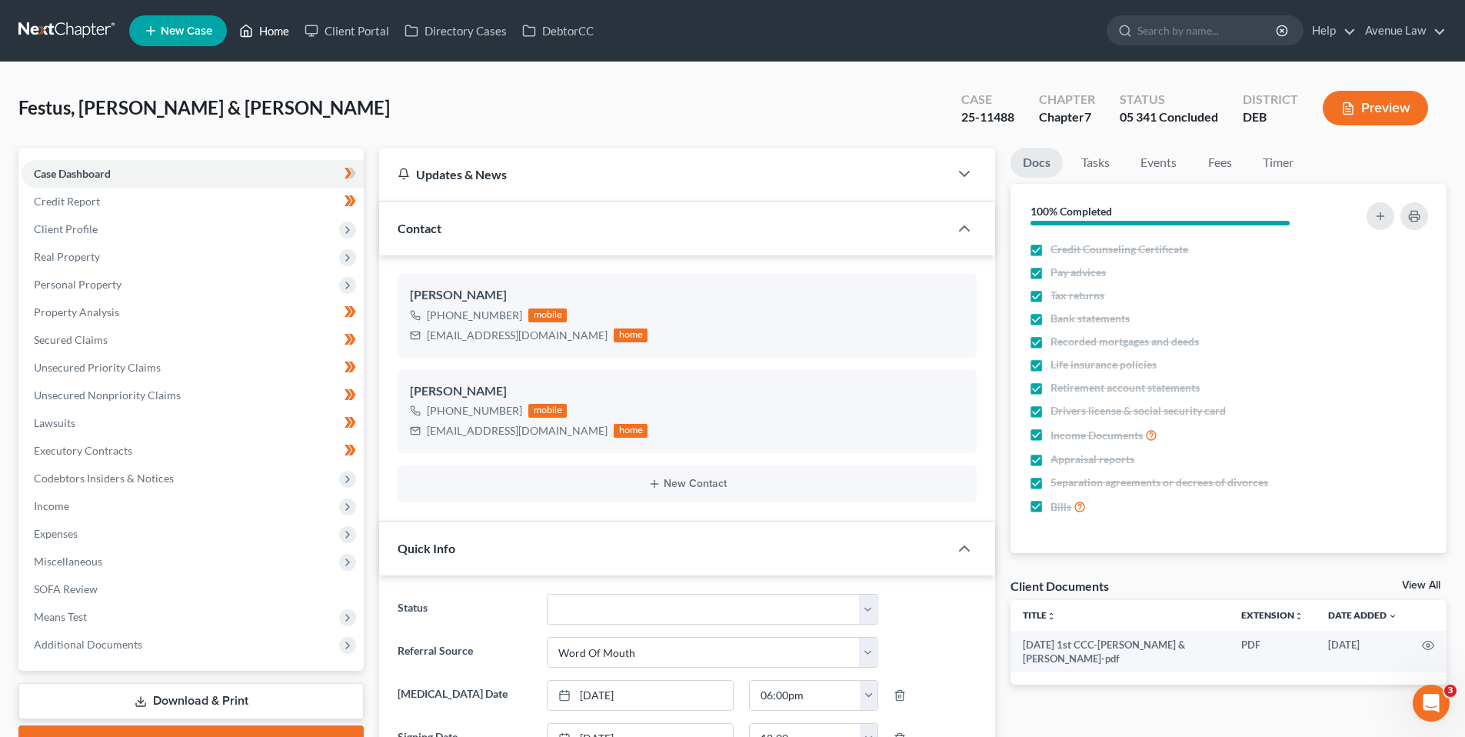
click at [280, 18] on link "Home" at bounding box center [264, 31] width 65 height 28
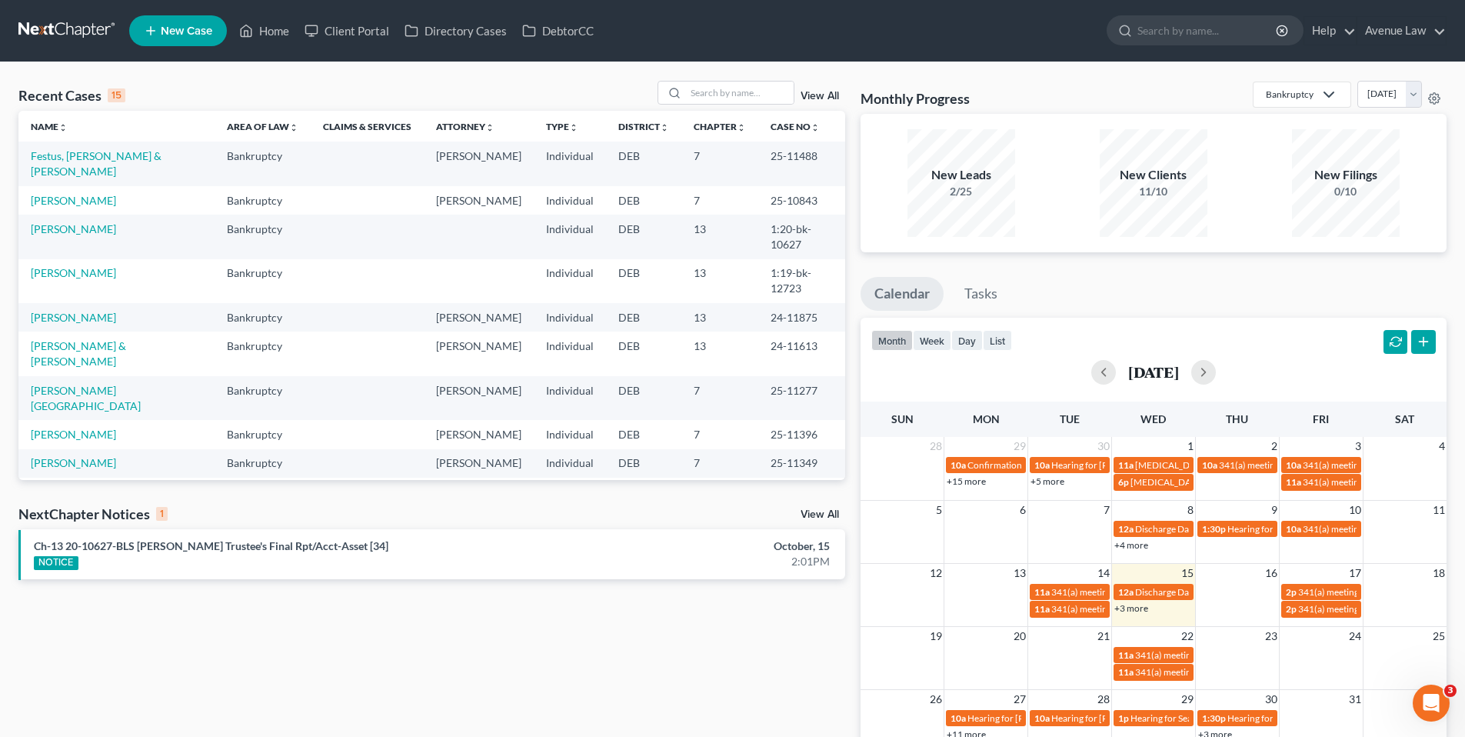
drag, startPoint x: 835, startPoint y: 512, endPoint x: 828, endPoint y: 511, distance: 7.8
click at [835, 512] on link "View All" at bounding box center [820, 514] width 38 height 11
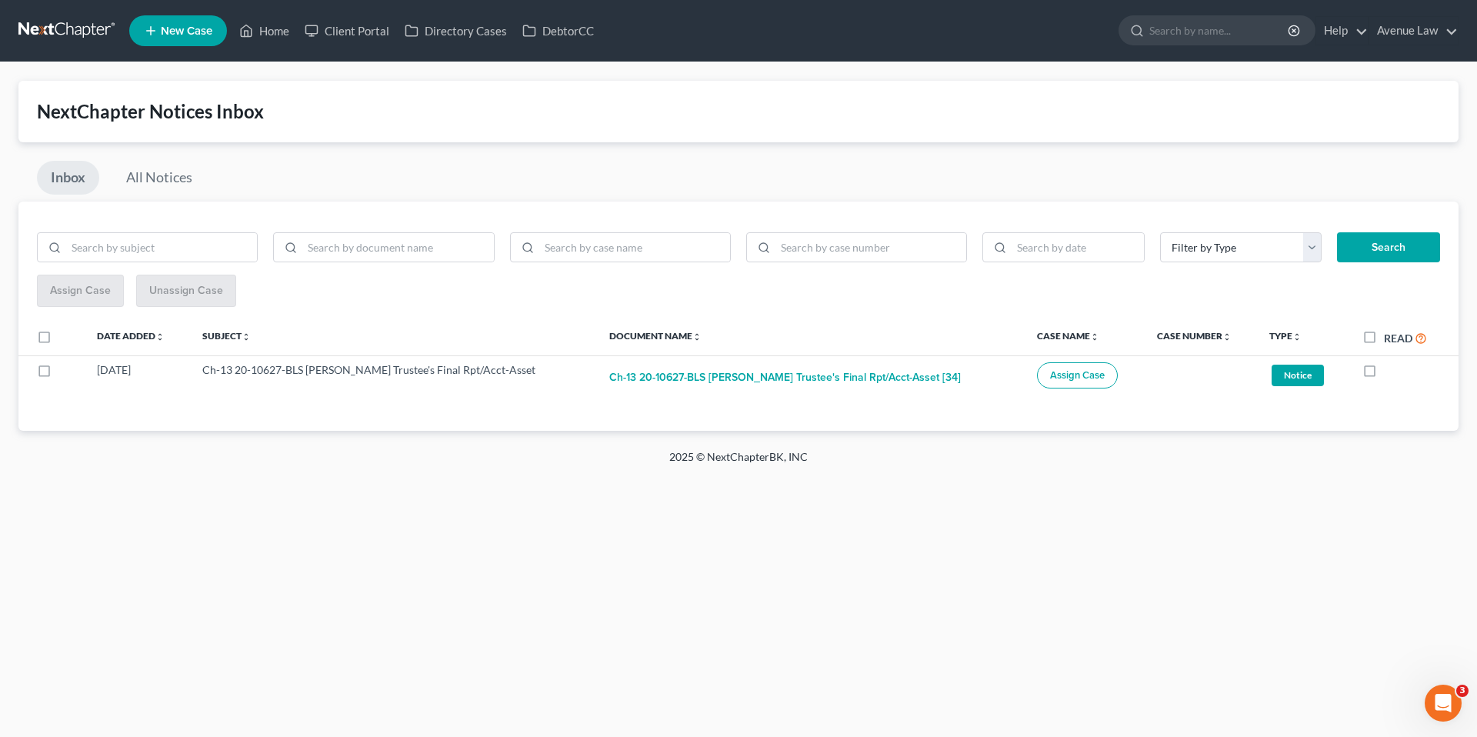
click at [1384, 337] on label "Read" at bounding box center [1405, 338] width 43 height 18
click at [1390, 337] on input "Read" at bounding box center [1395, 334] width 10 height 10
checkbox input "true"
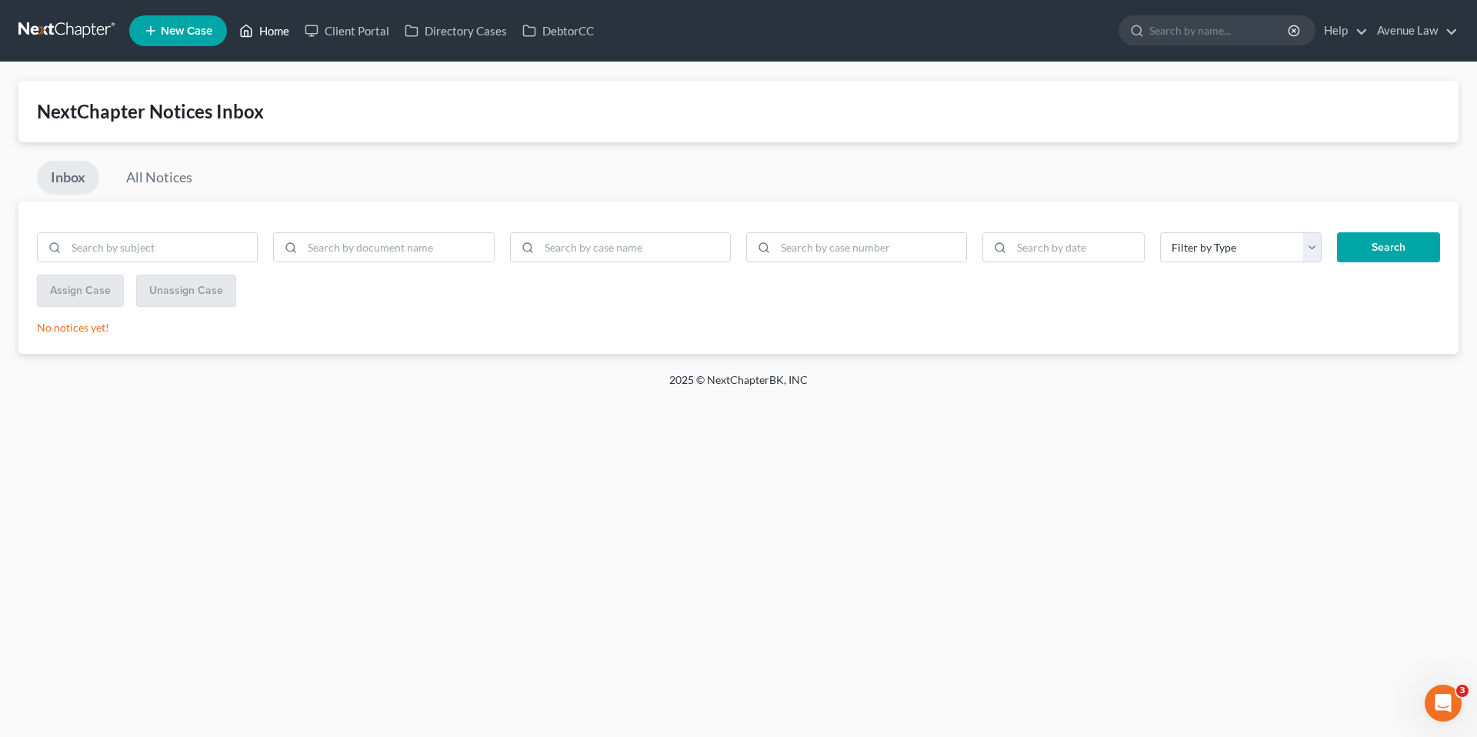
click at [269, 27] on link "Home" at bounding box center [264, 31] width 65 height 28
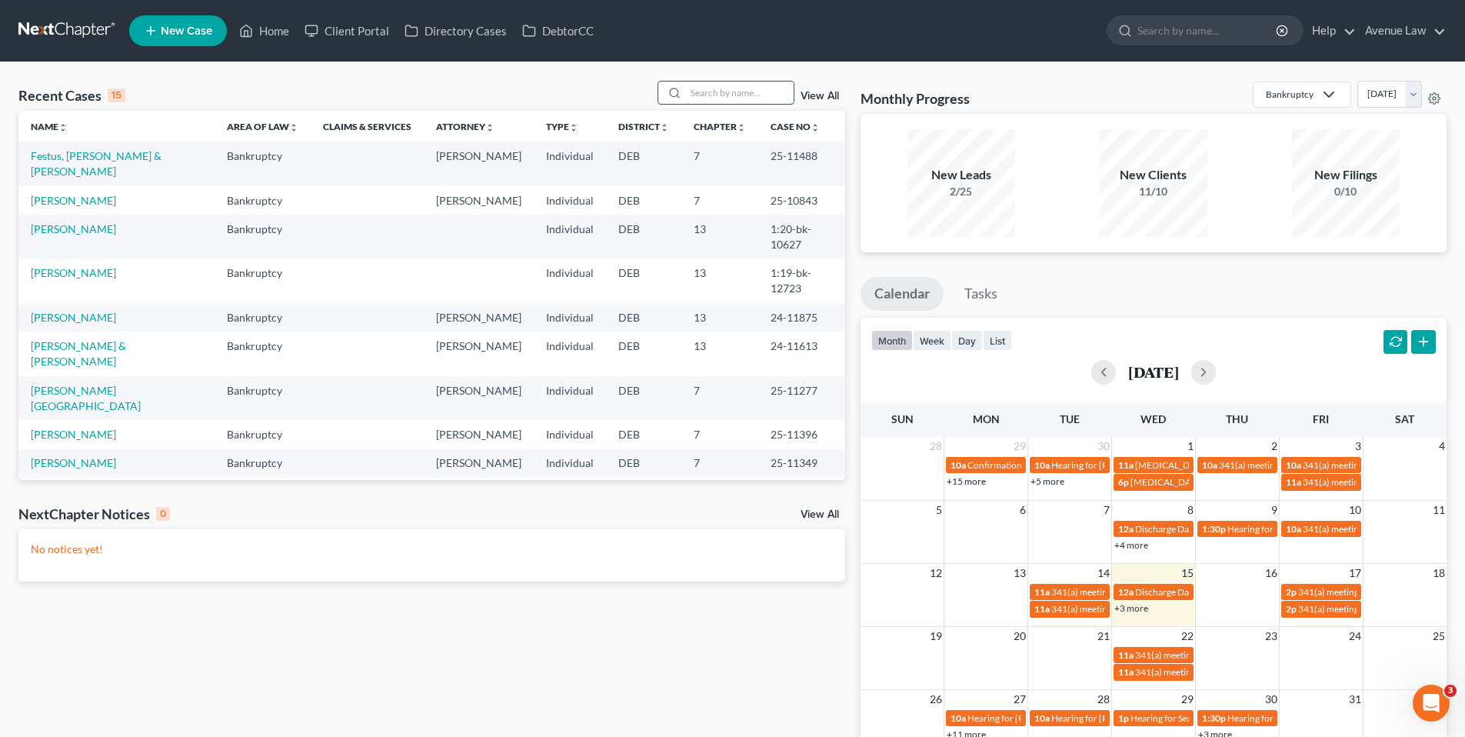
click at [703, 94] on input "search" at bounding box center [740, 93] width 108 height 22
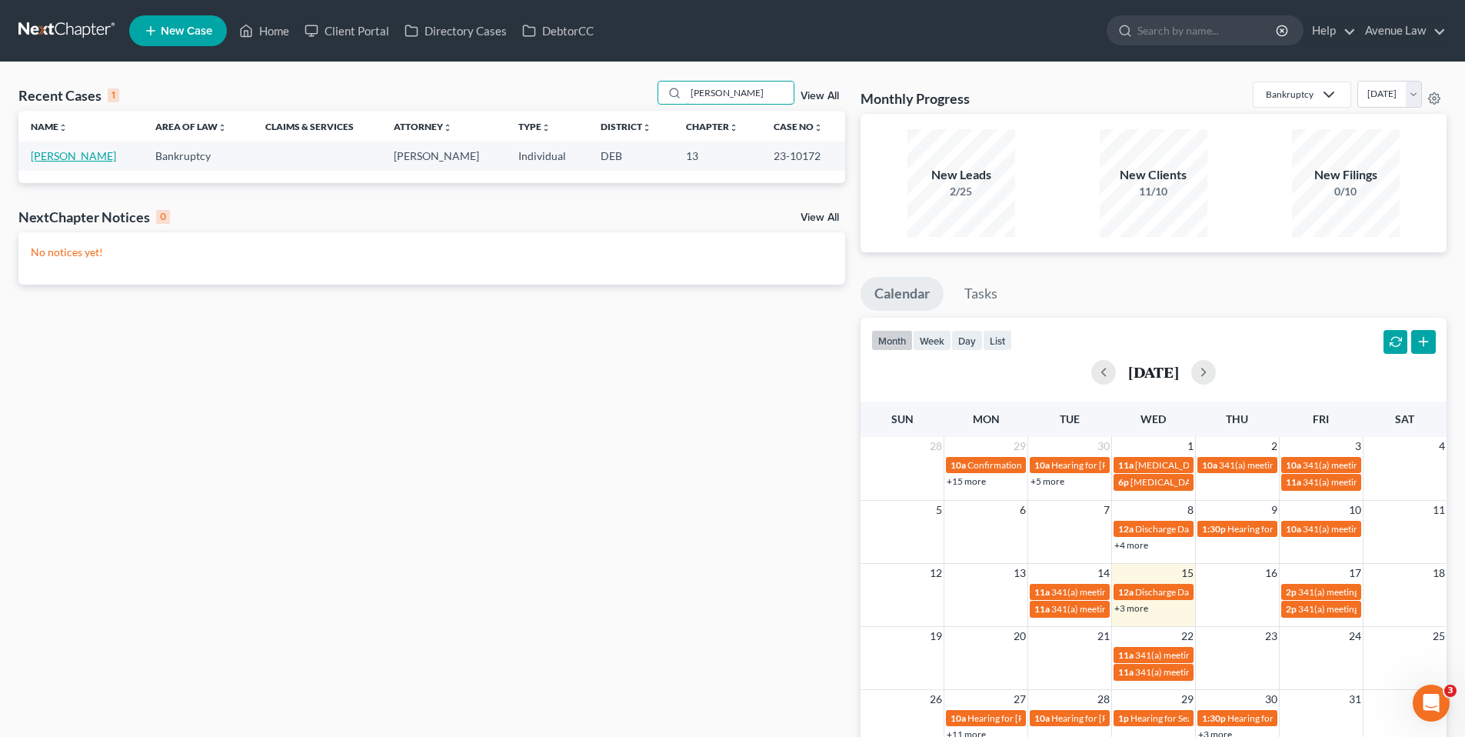
type input "[PERSON_NAME]"
click at [65, 153] on link "[PERSON_NAME]" at bounding box center [73, 155] width 85 height 13
select select "0"
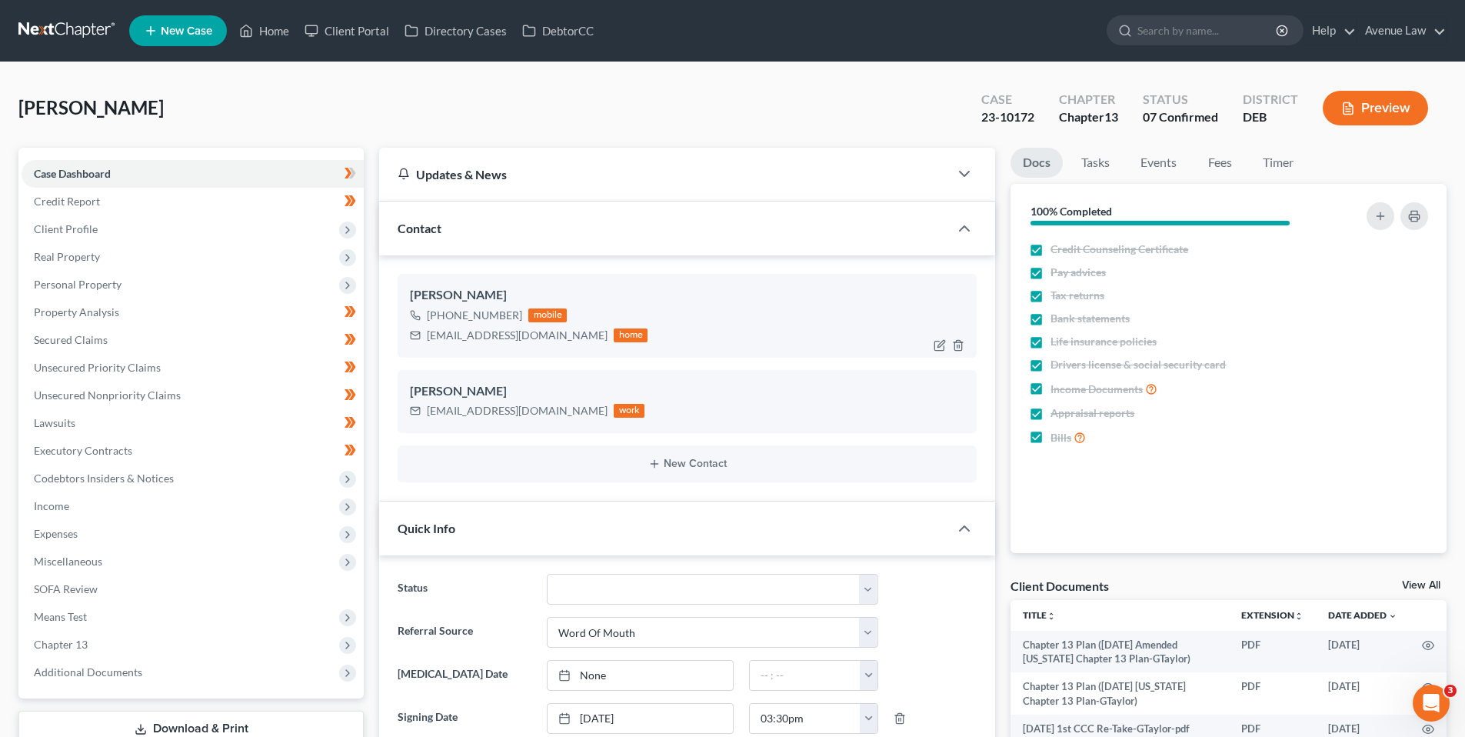
drag, startPoint x: 518, startPoint y: 314, endPoint x: 440, endPoint y: 320, distance: 78.7
click at [440, 320] on div "[PHONE_NUMBER] mobile" at bounding box center [529, 315] width 238 height 20
copy div "[PHONE_NUMBER]"
click at [82, 252] on span "Real Property" at bounding box center [67, 256] width 66 height 13
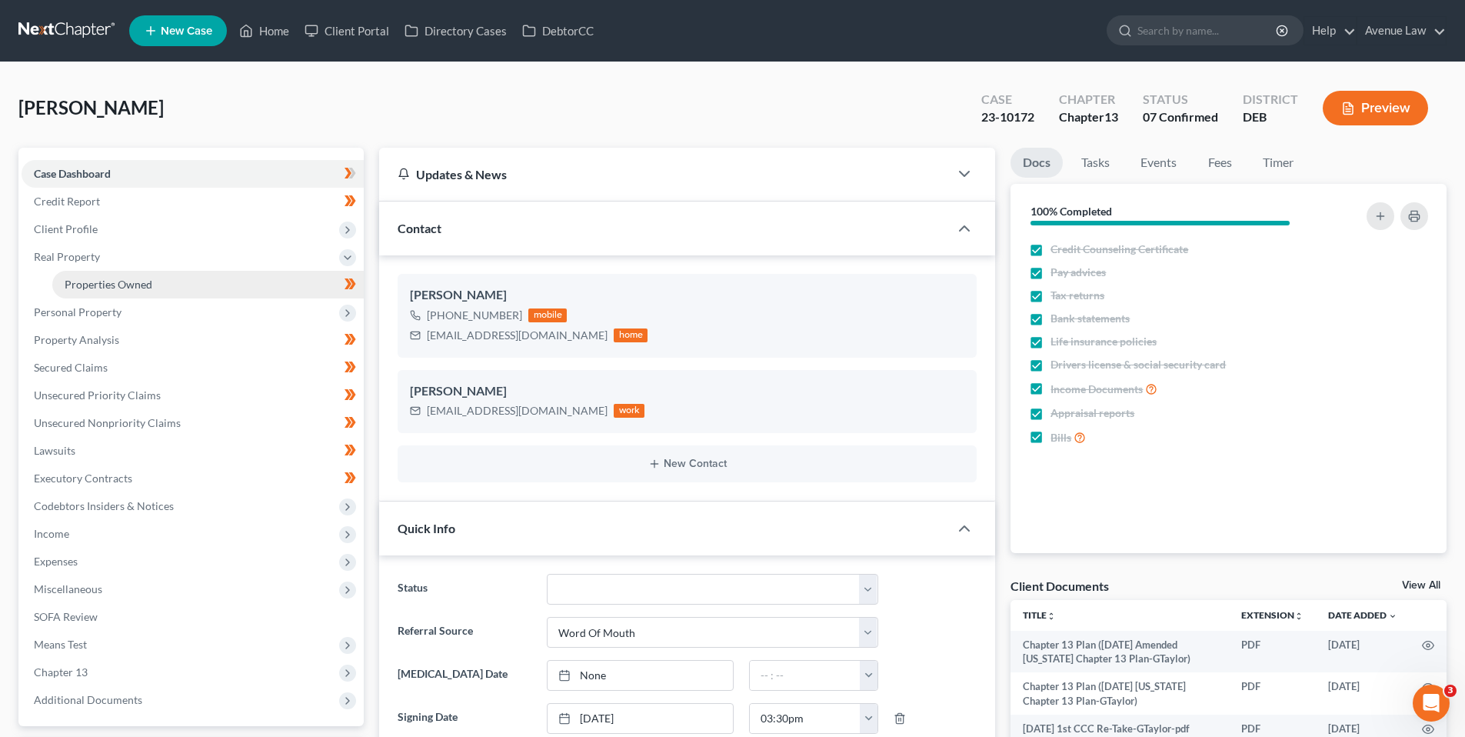
click at [88, 281] on span "Properties Owned" at bounding box center [109, 284] width 88 height 13
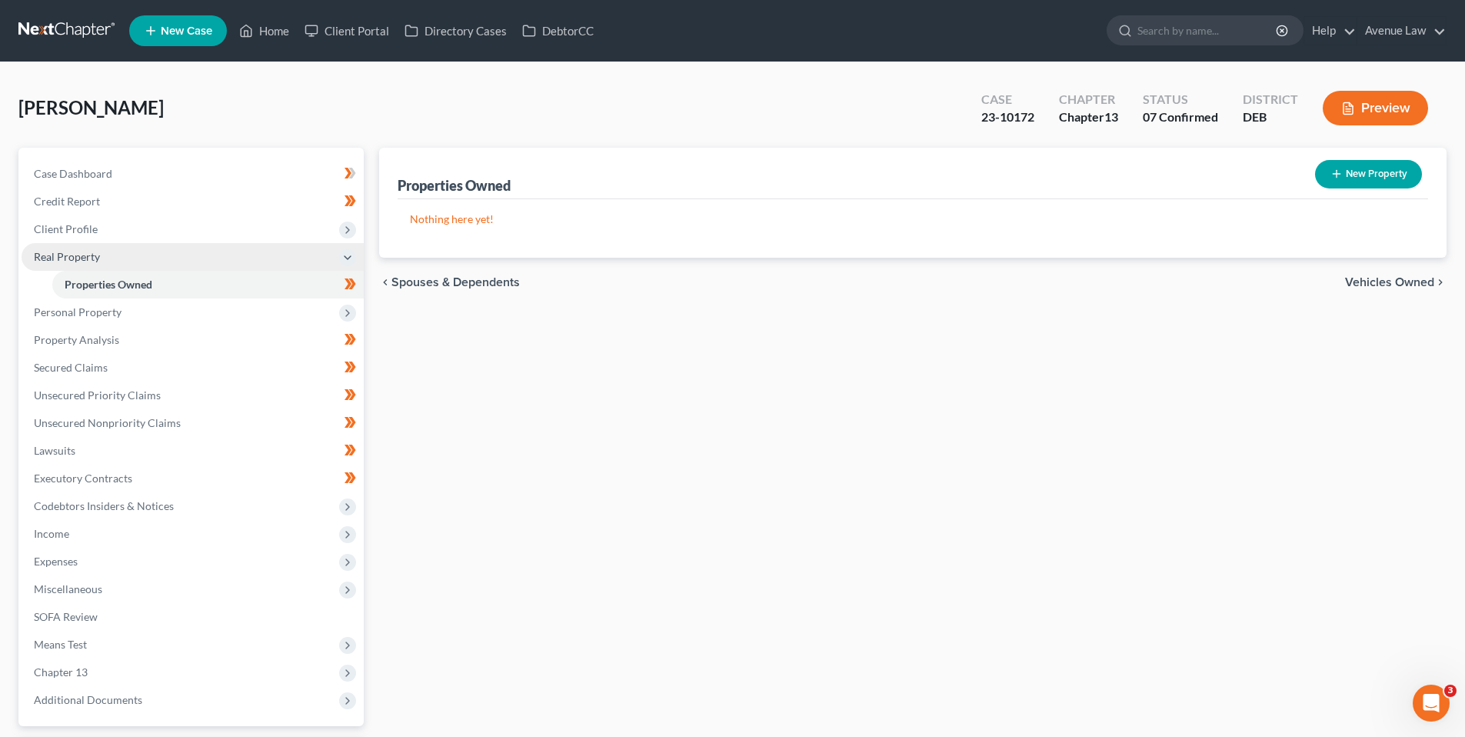
click at [65, 255] on span "Real Property" at bounding box center [67, 256] width 66 height 13
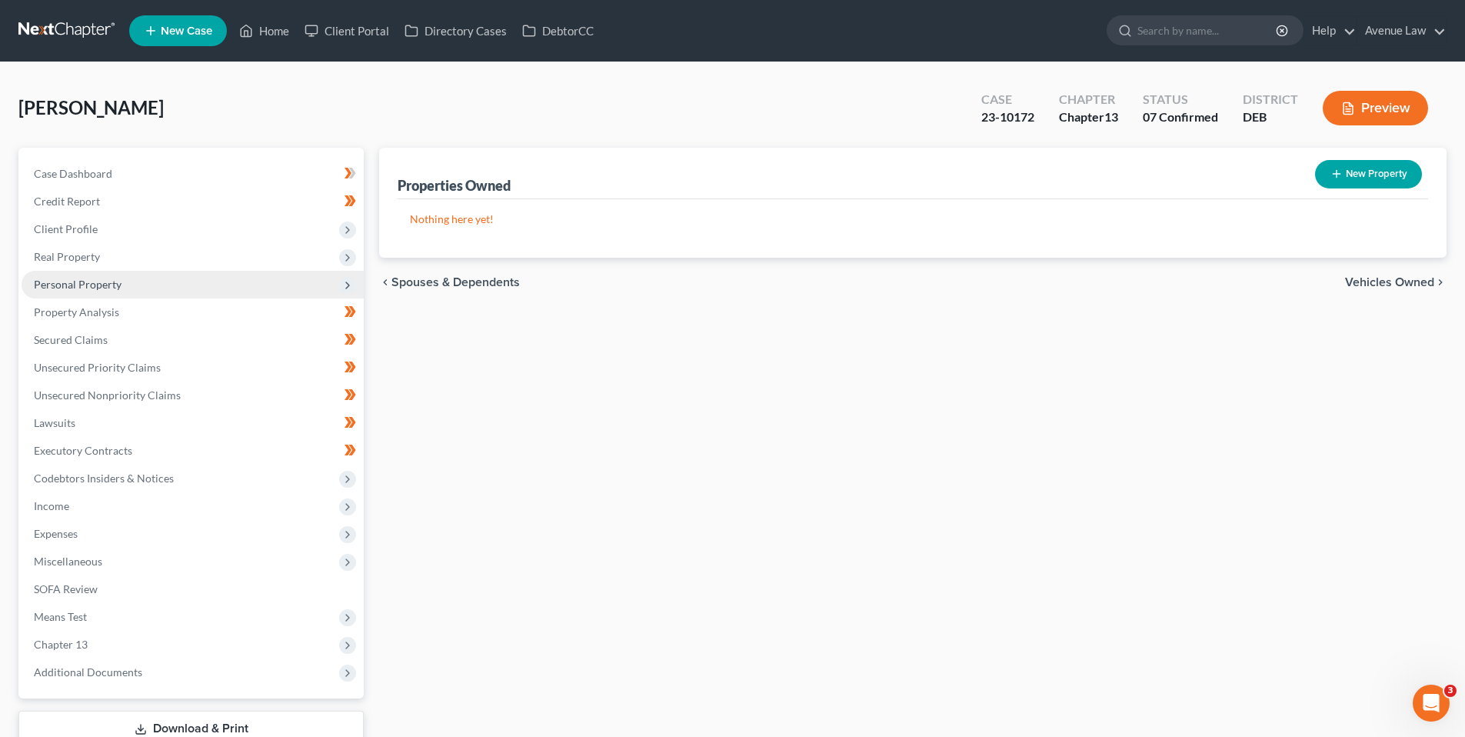
click at [68, 284] on span "Personal Property" at bounding box center [78, 284] width 88 height 13
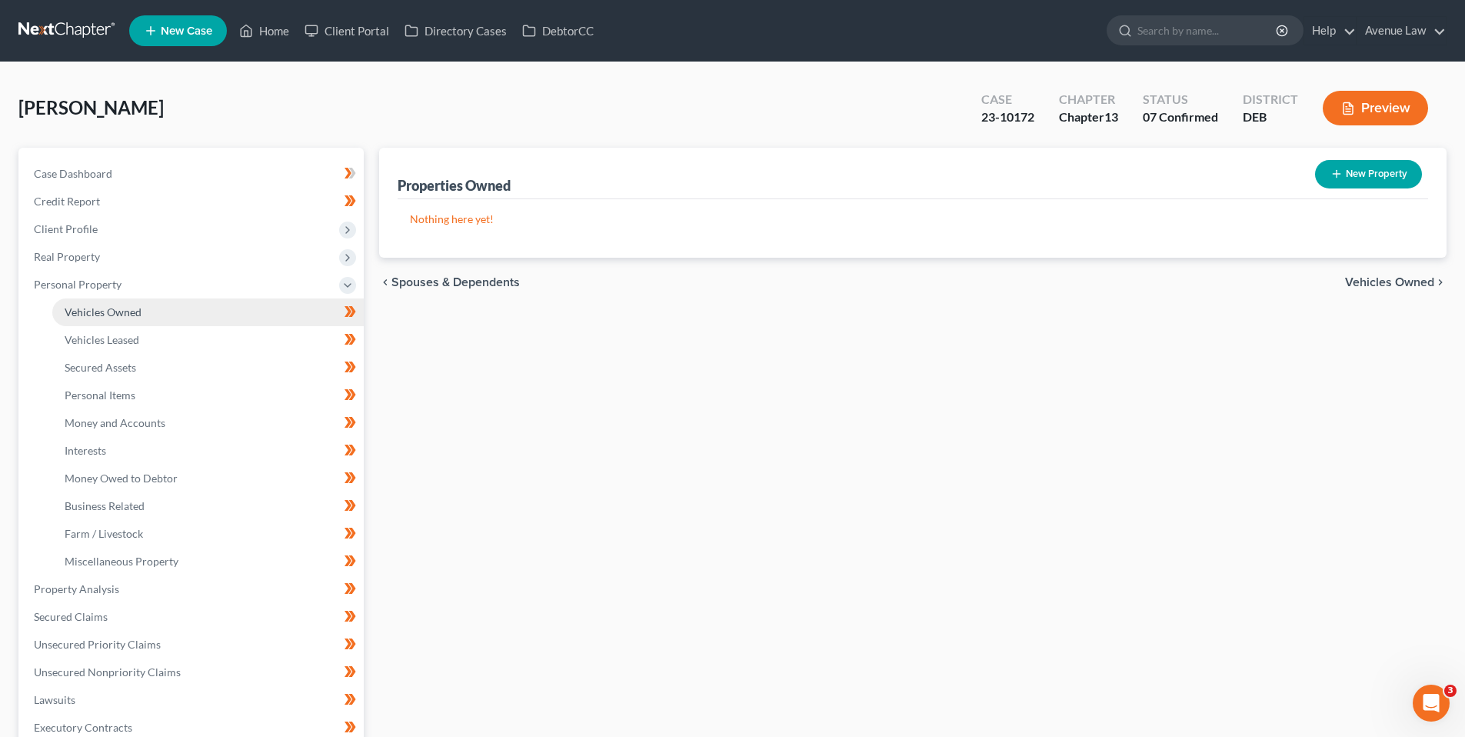
click at [82, 312] on span "Vehicles Owned" at bounding box center [103, 311] width 77 height 13
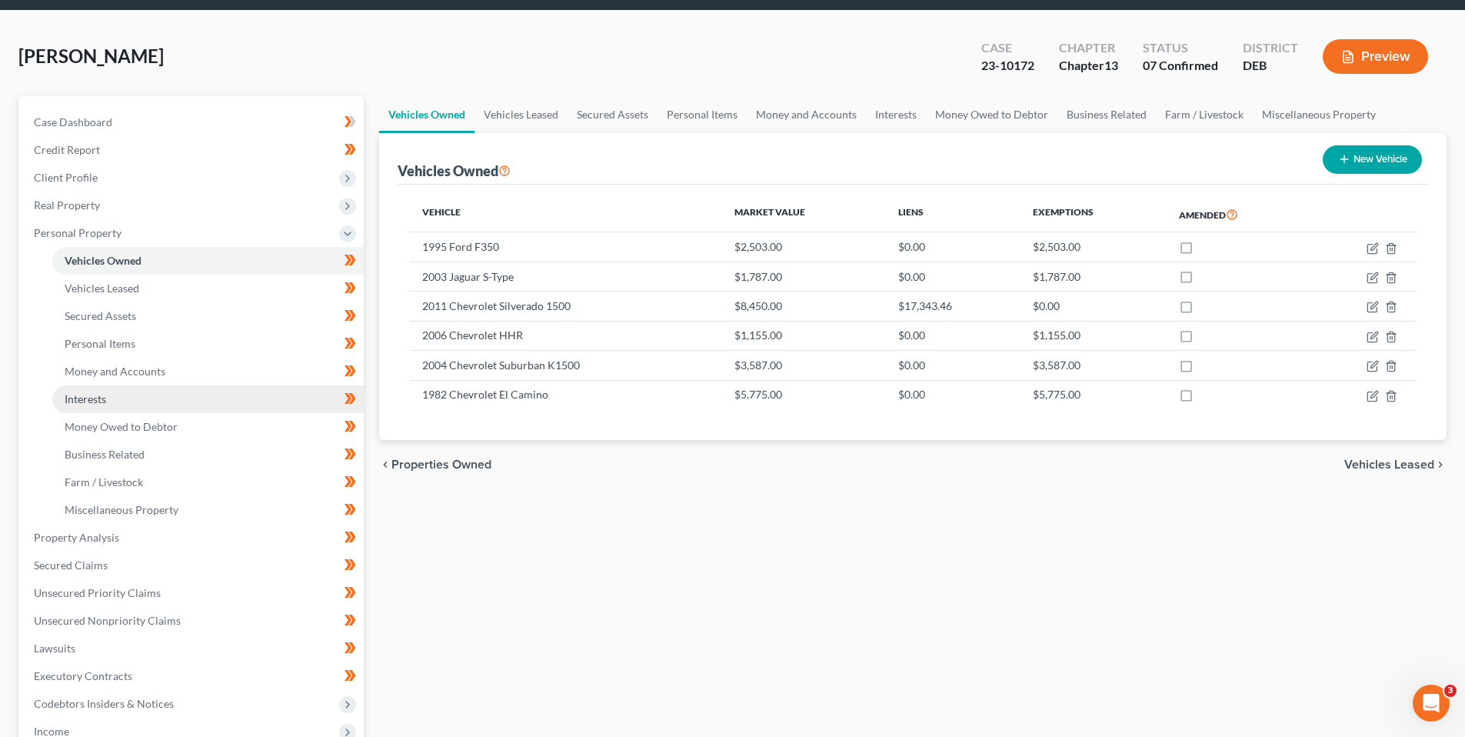
scroll to position [154, 0]
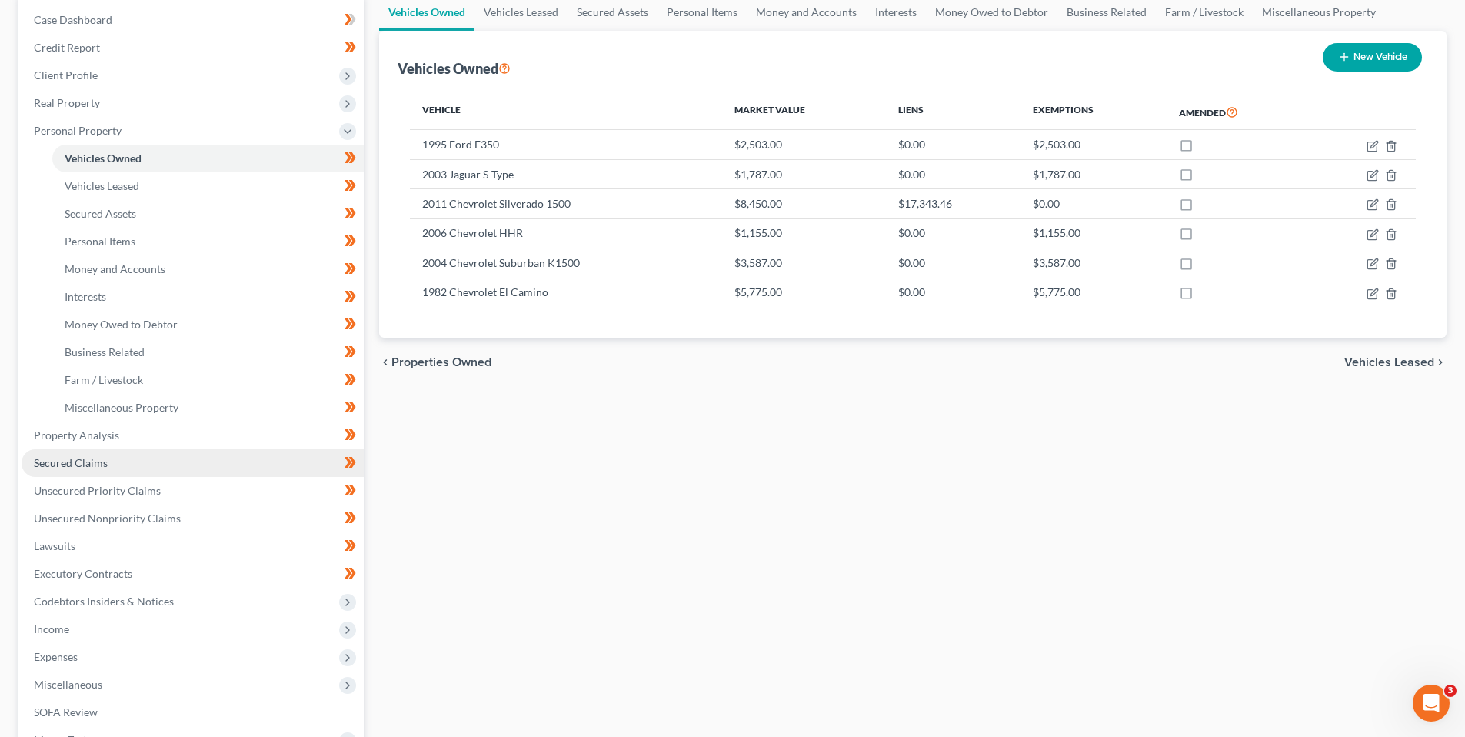
drag, startPoint x: 97, startPoint y: 458, endPoint x: 105, endPoint y: 461, distance: 9.0
click at [98, 459] on span "Secured Claims" at bounding box center [71, 462] width 74 height 13
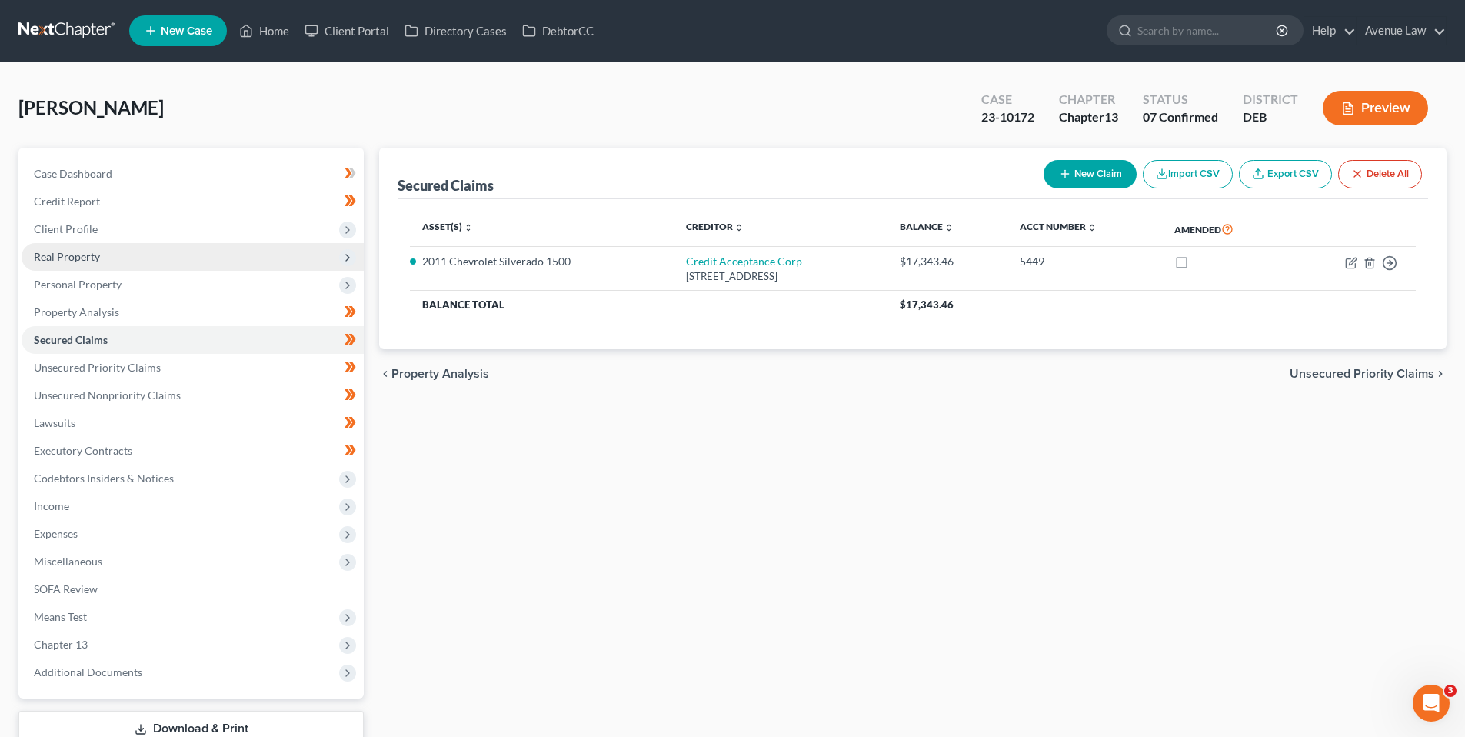
click at [75, 253] on span "Real Property" at bounding box center [67, 256] width 66 height 13
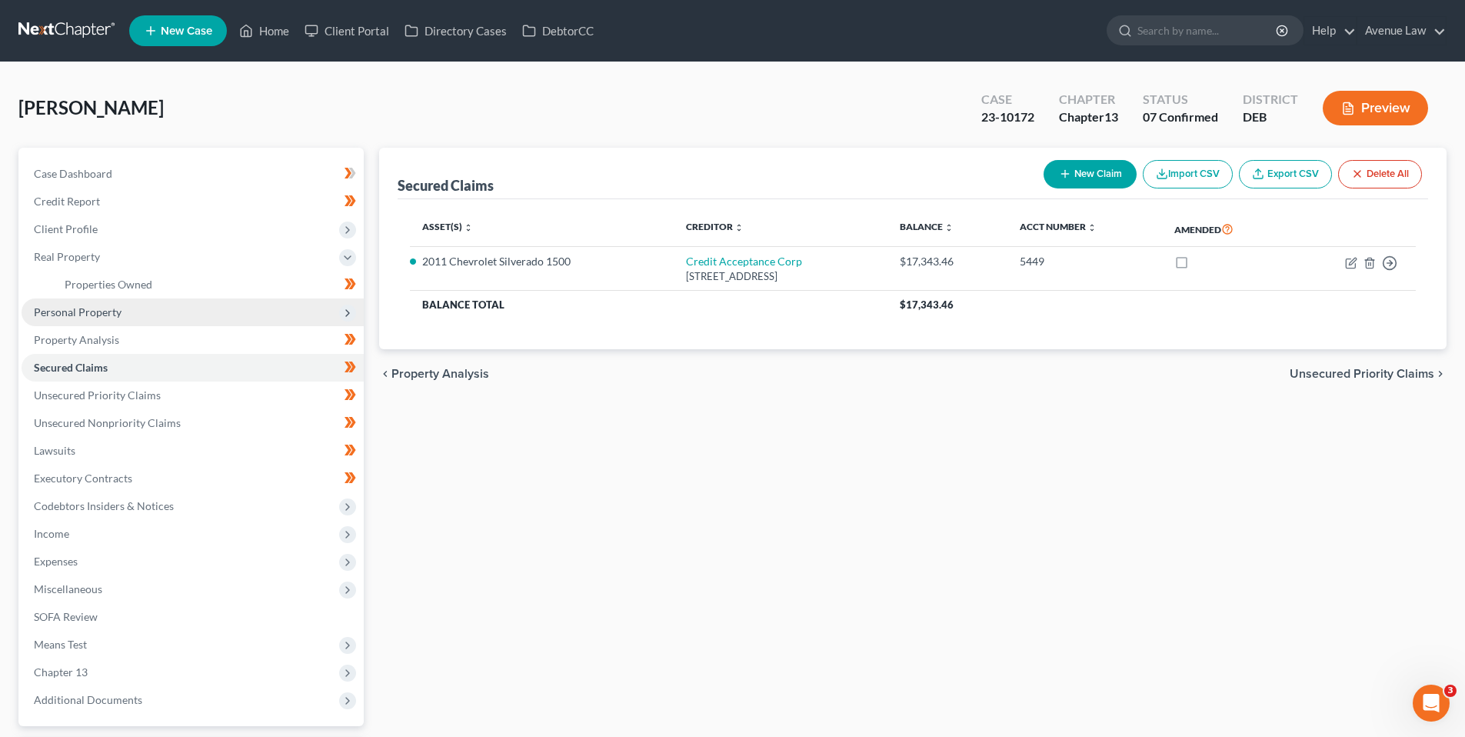
click at [79, 315] on span "Personal Property" at bounding box center [78, 311] width 88 height 13
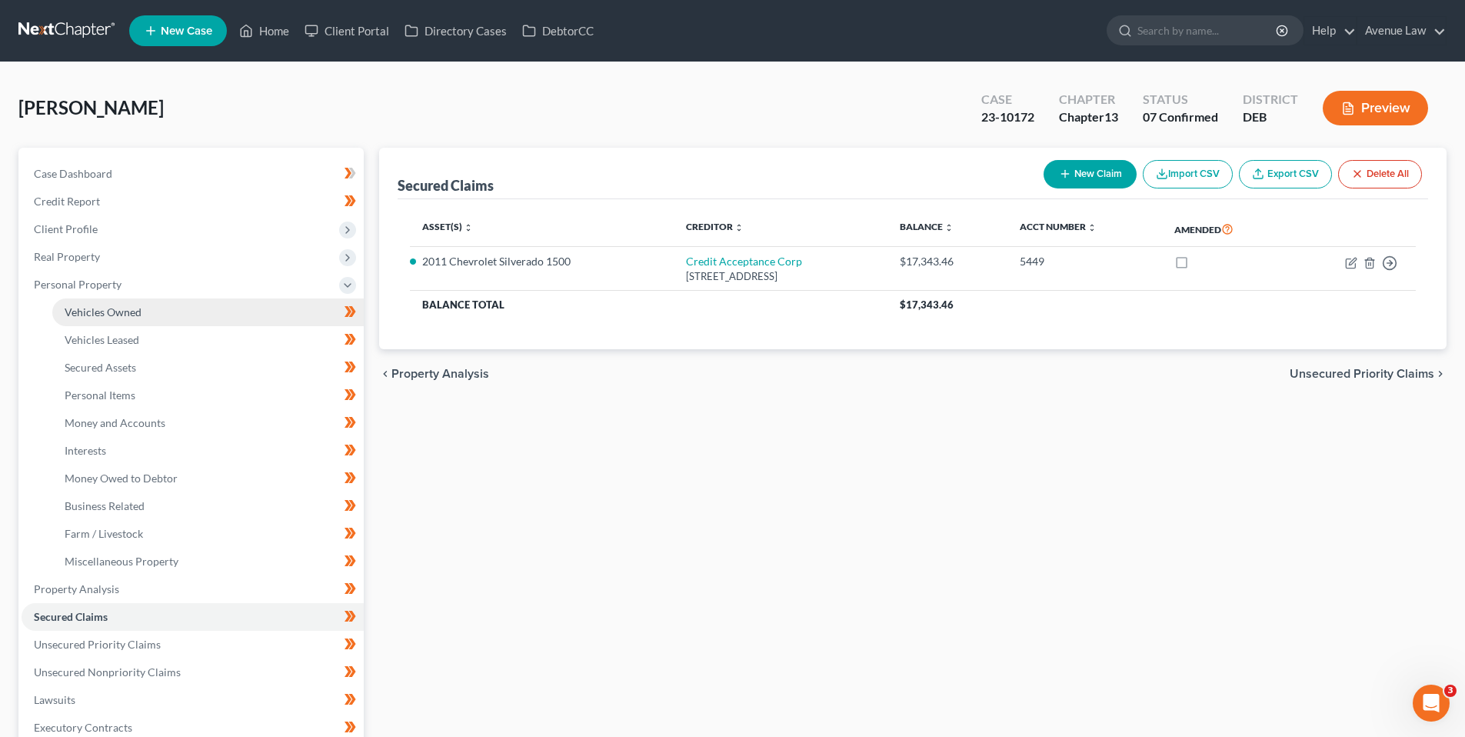
click at [101, 308] on span "Vehicles Owned" at bounding box center [103, 311] width 77 height 13
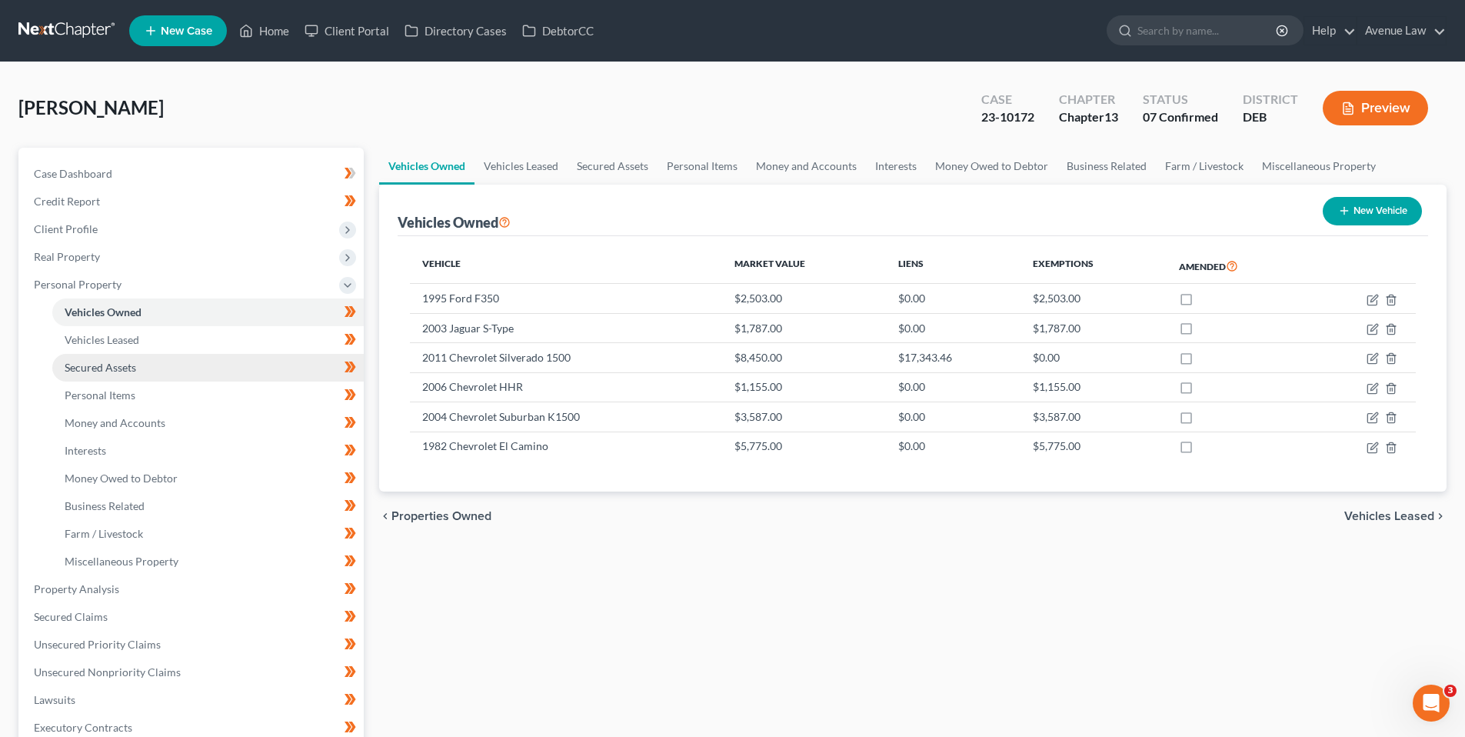
click at [109, 365] on span "Secured Assets" at bounding box center [101, 367] width 72 height 13
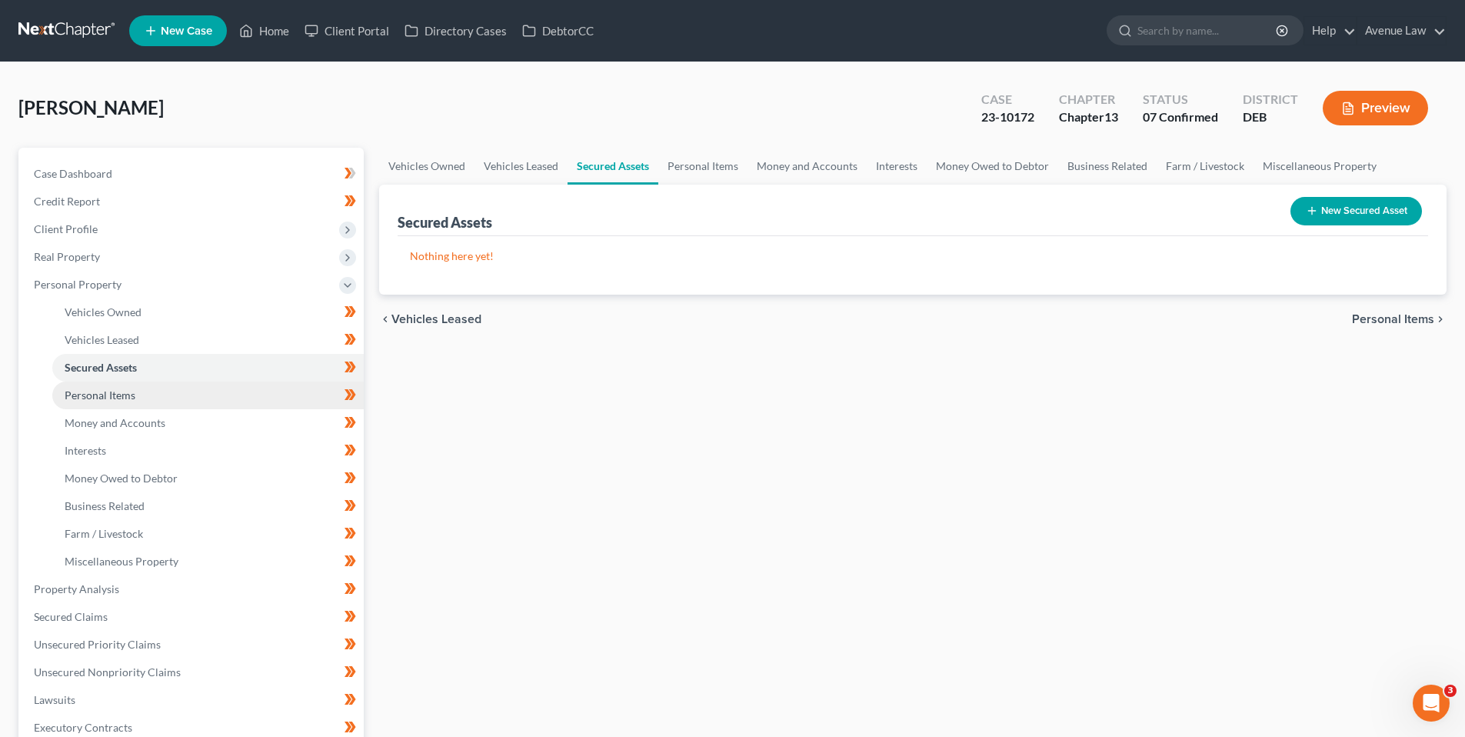
click at [102, 389] on span "Personal Items" at bounding box center [100, 394] width 71 height 13
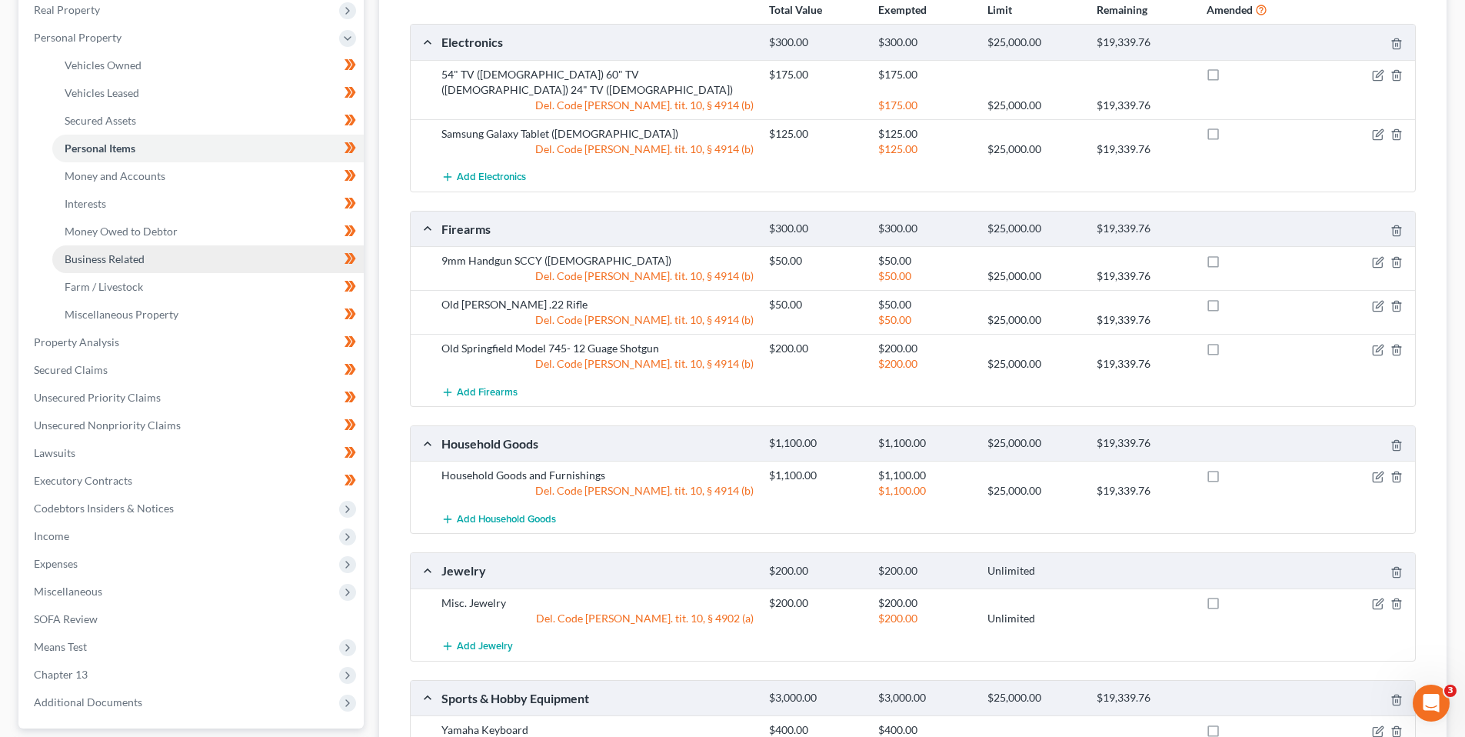
scroll to position [154, 0]
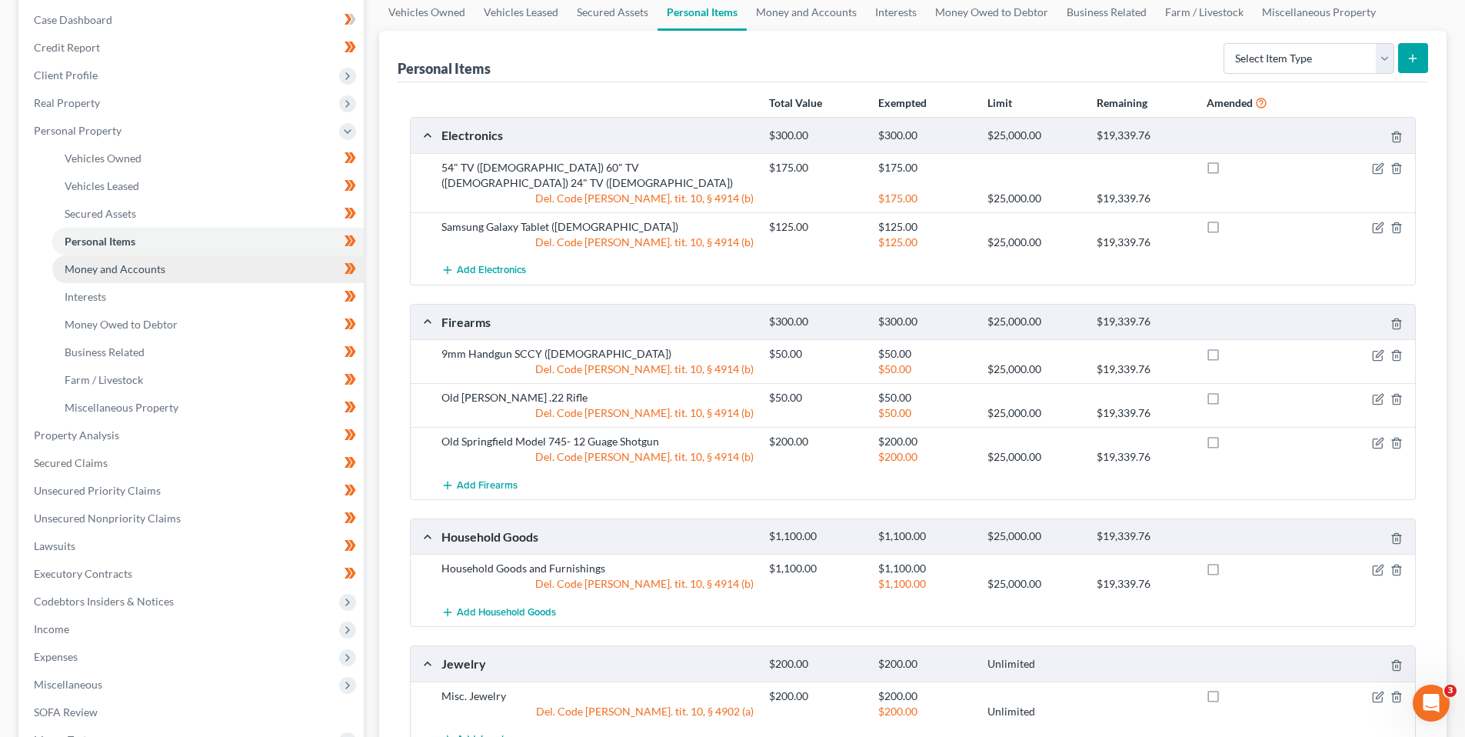
click at [101, 268] on span "Money and Accounts" at bounding box center [115, 268] width 101 height 13
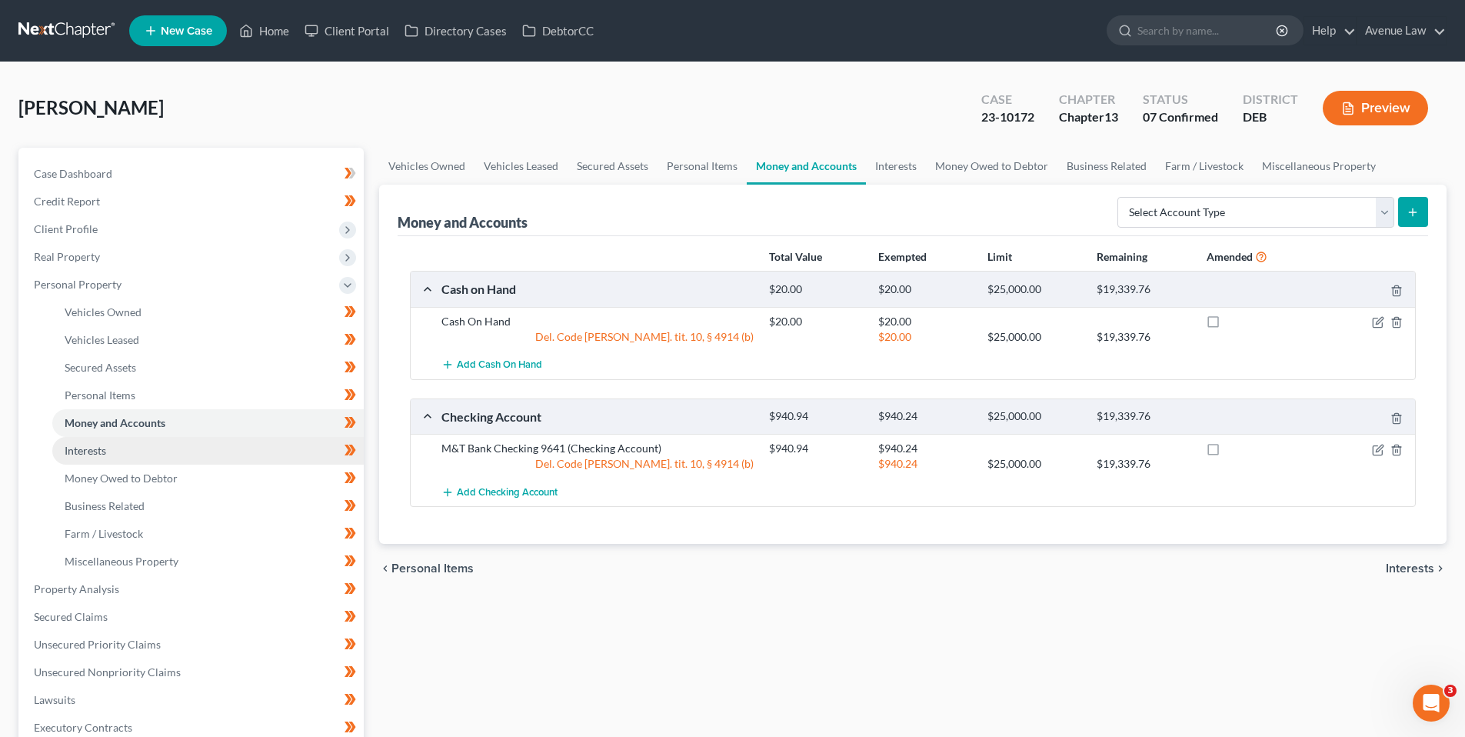
click at [100, 450] on span "Interests" at bounding box center [86, 450] width 42 height 13
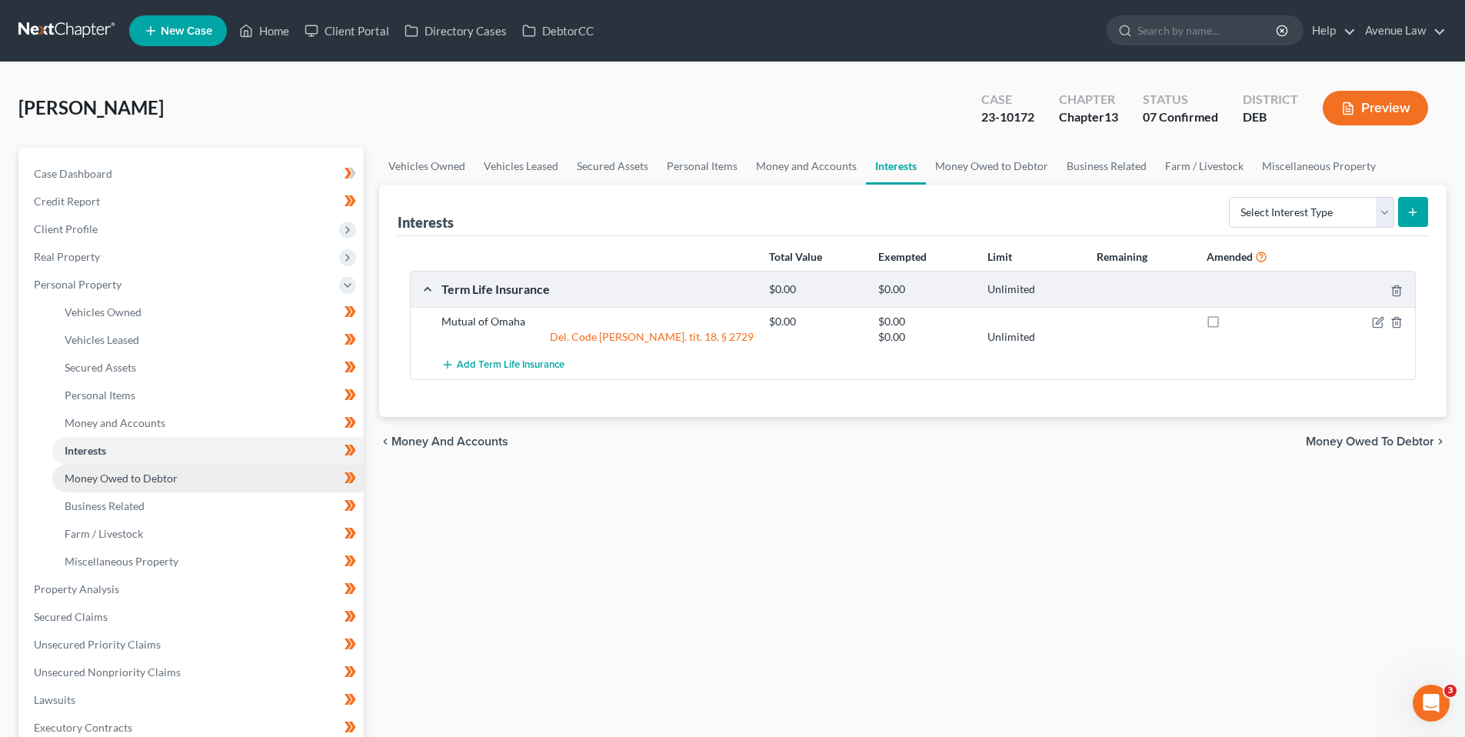
click at [83, 475] on span "Money Owed to Debtor" at bounding box center [121, 477] width 113 height 13
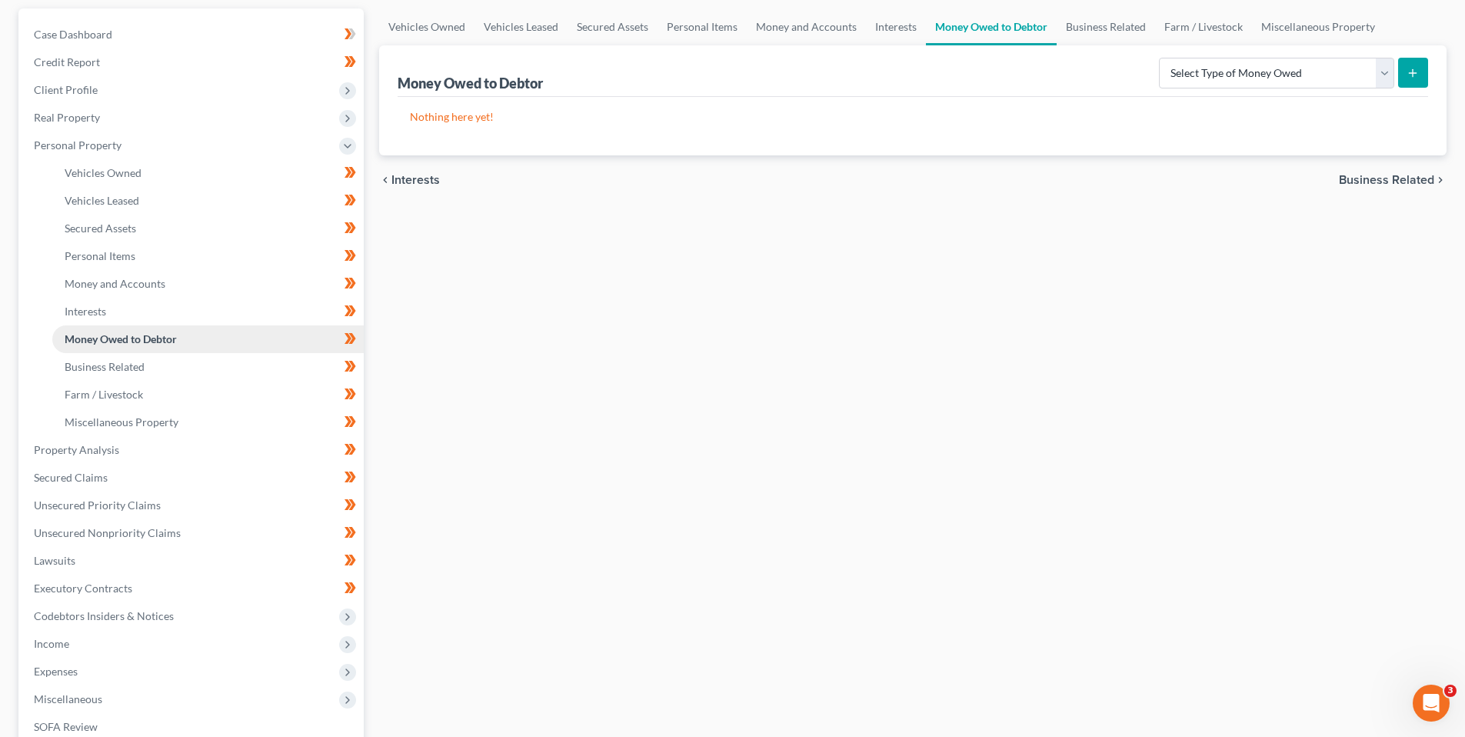
scroll to position [154, 0]
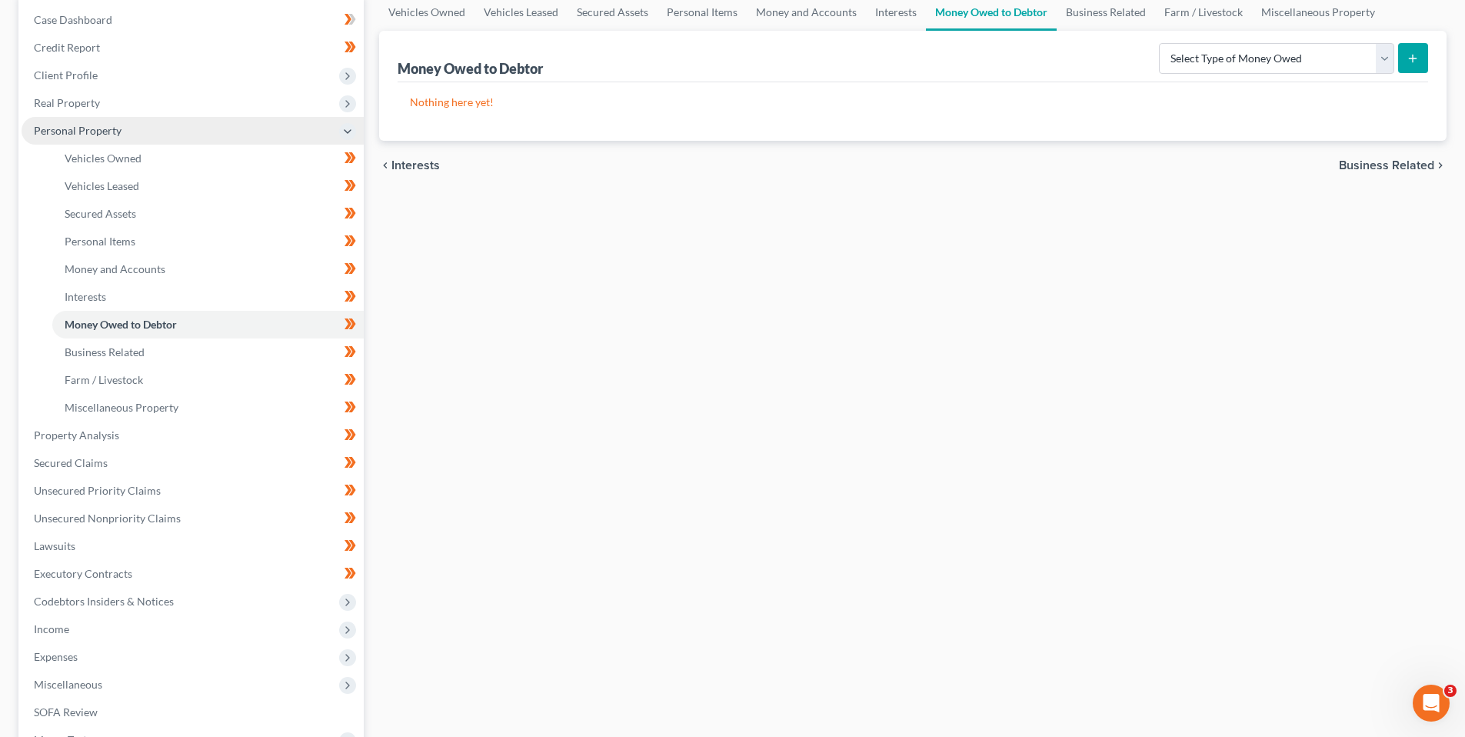
click at [98, 124] on span "Personal Property" at bounding box center [78, 130] width 88 height 13
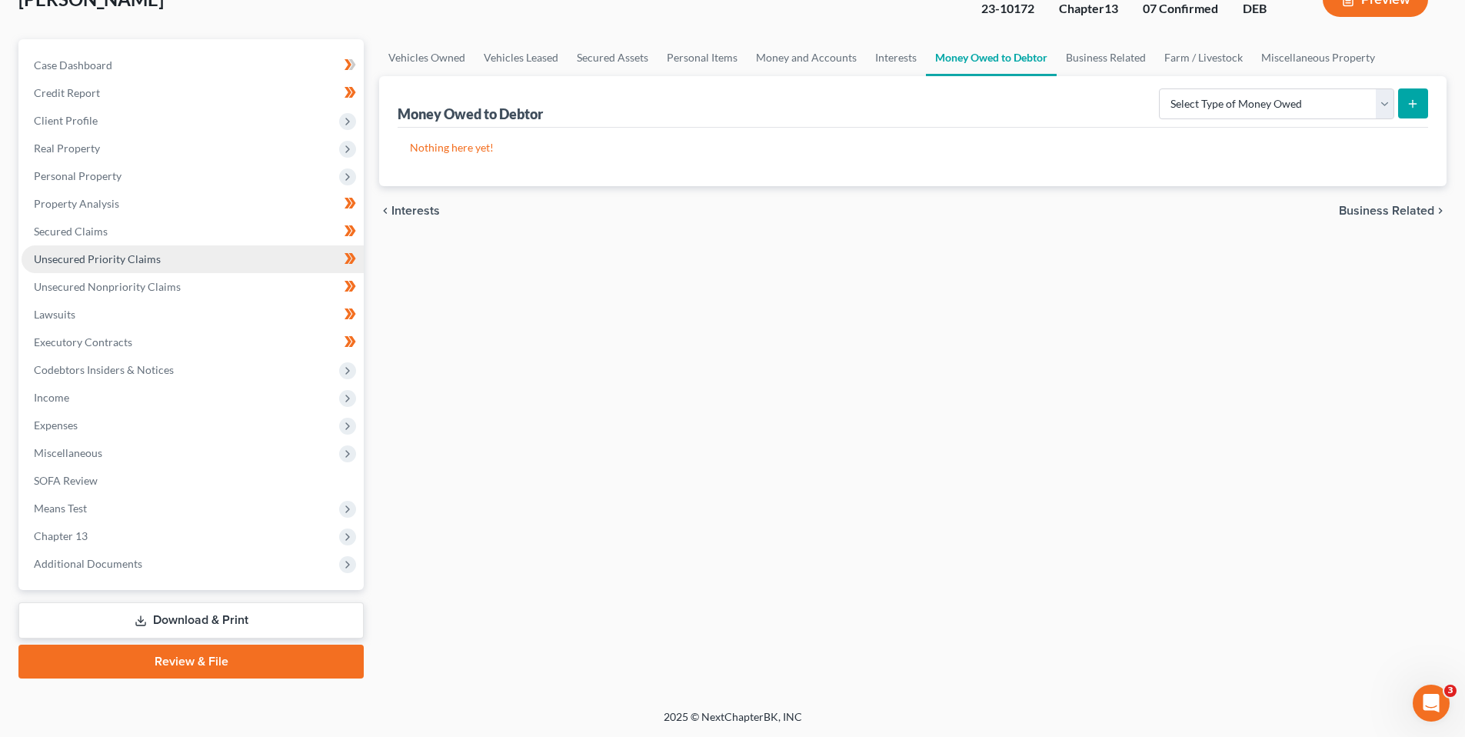
scroll to position [108, 0]
click at [48, 397] on span "Income" at bounding box center [51, 397] width 35 height 13
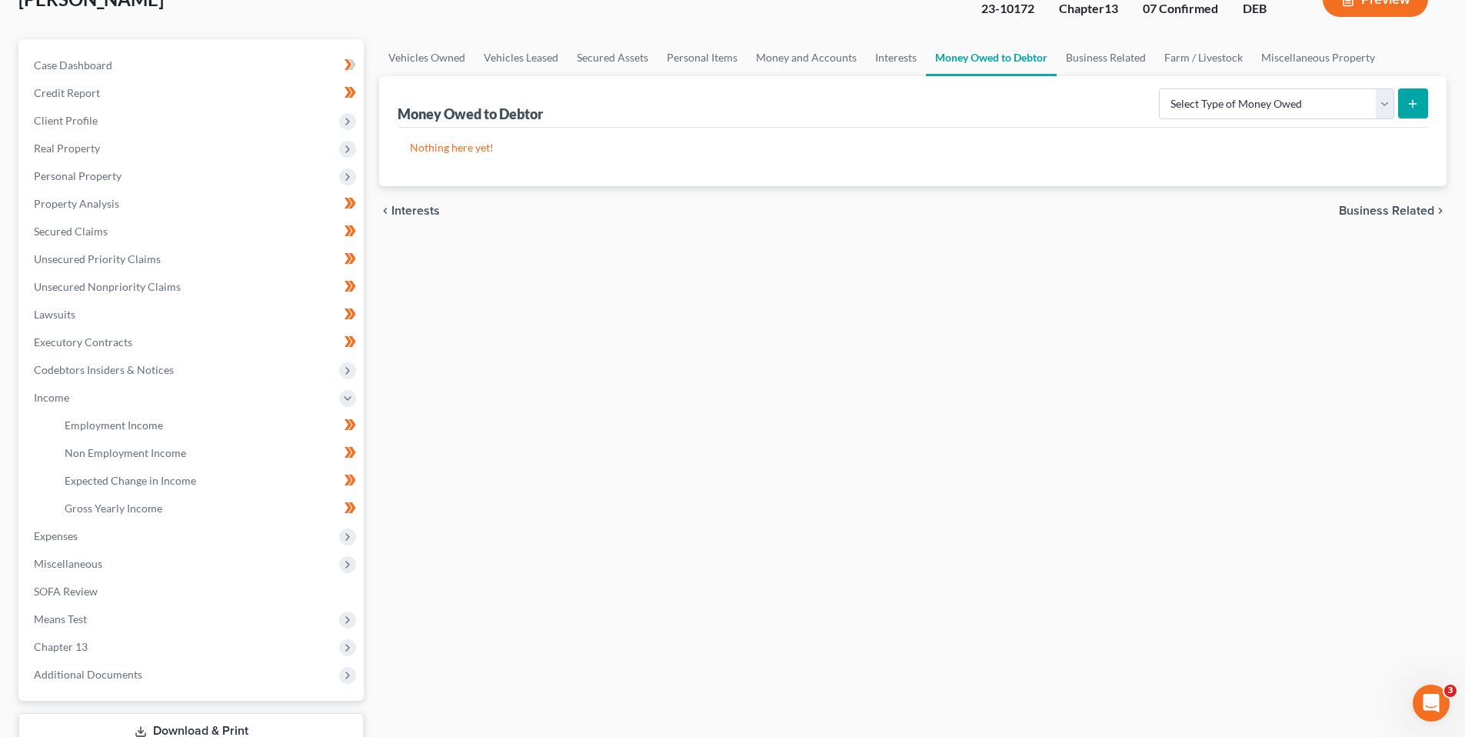
scroll to position [154, 0]
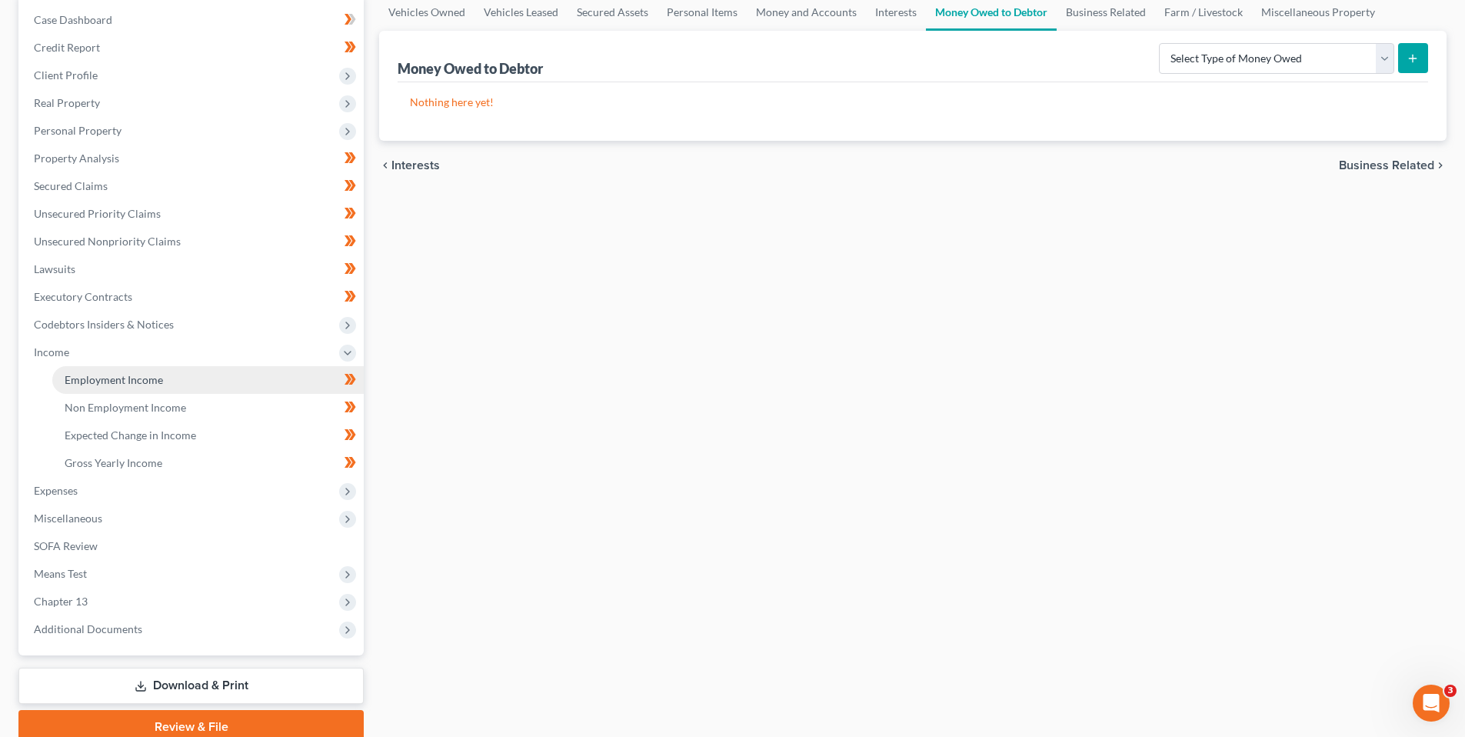
click at [93, 381] on span "Employment Income" at bounding box center [114, 379] width 98 height 13
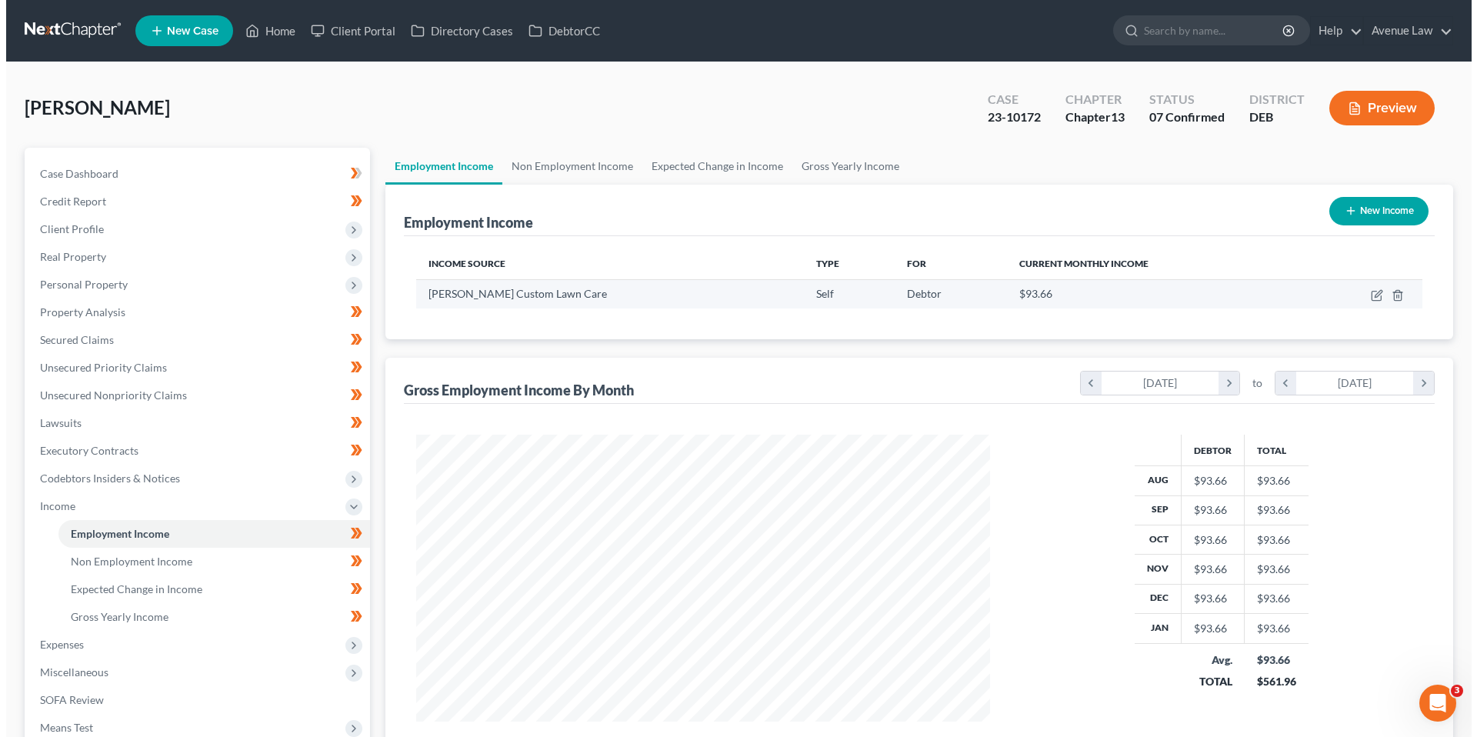
scroll to position [287, 605]
click at [1374, 292] on icon "button" at bounding box center [1370, 295] width 12 height 12
select select "1"
select select "7"
select select "0"
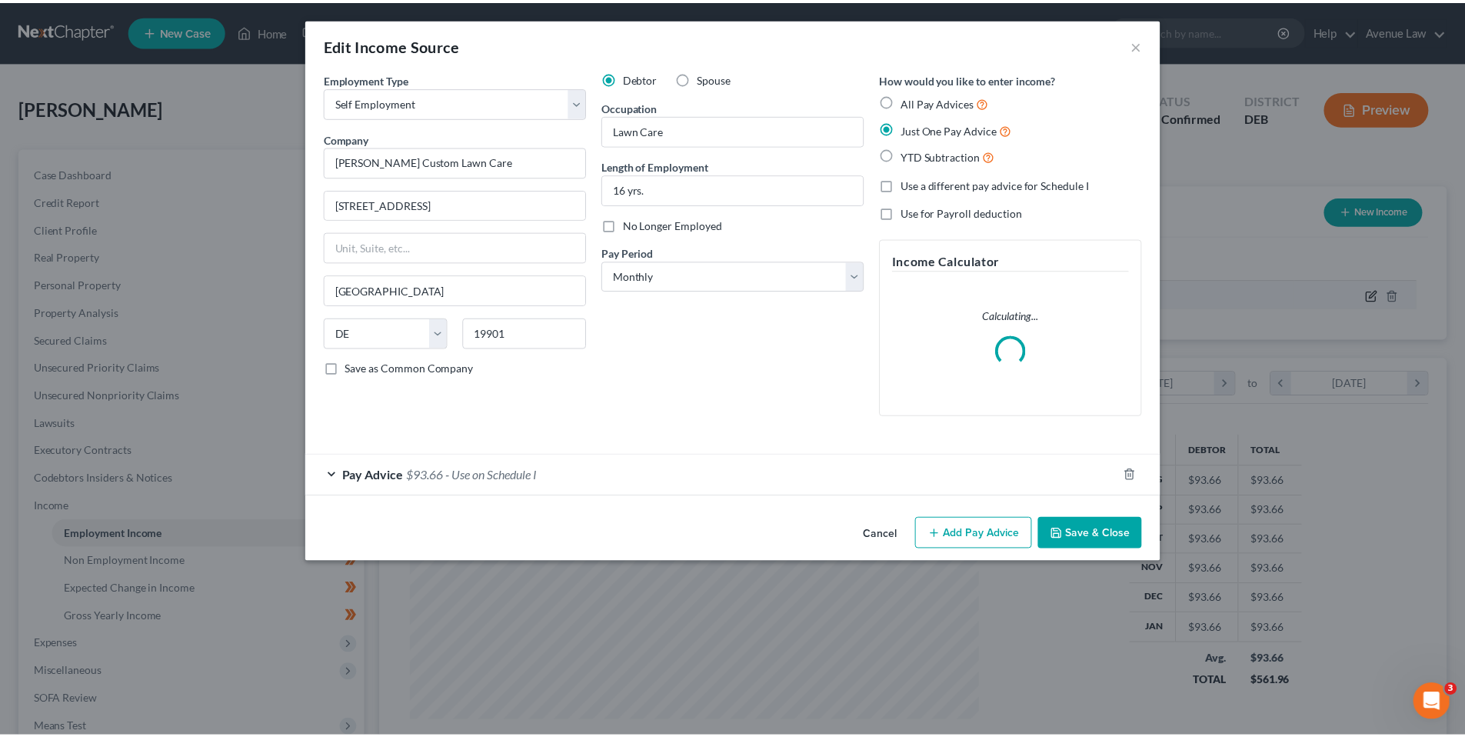
scroll to position [289, 610]
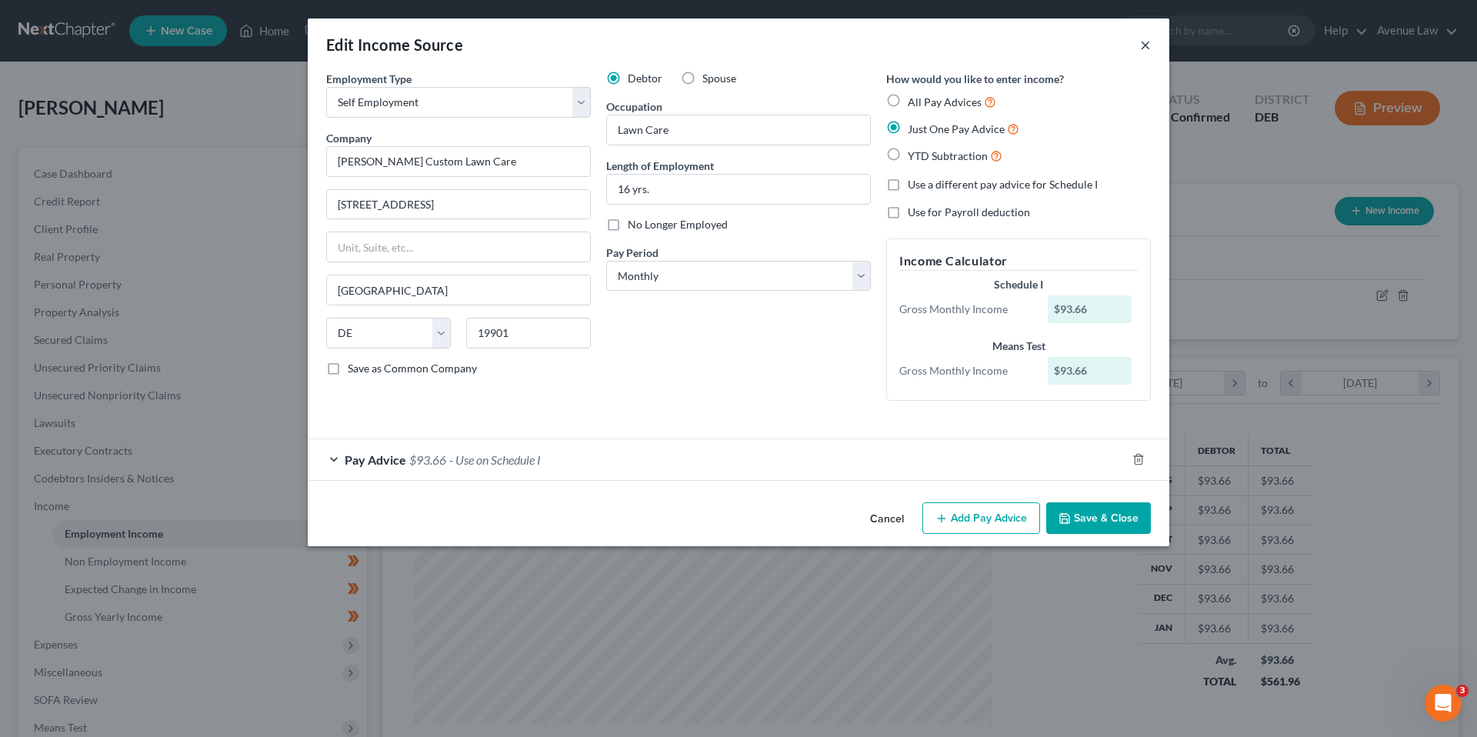
click at [1145, 40] on button "×" at bounding box center [1145, 44] width 11 height 18
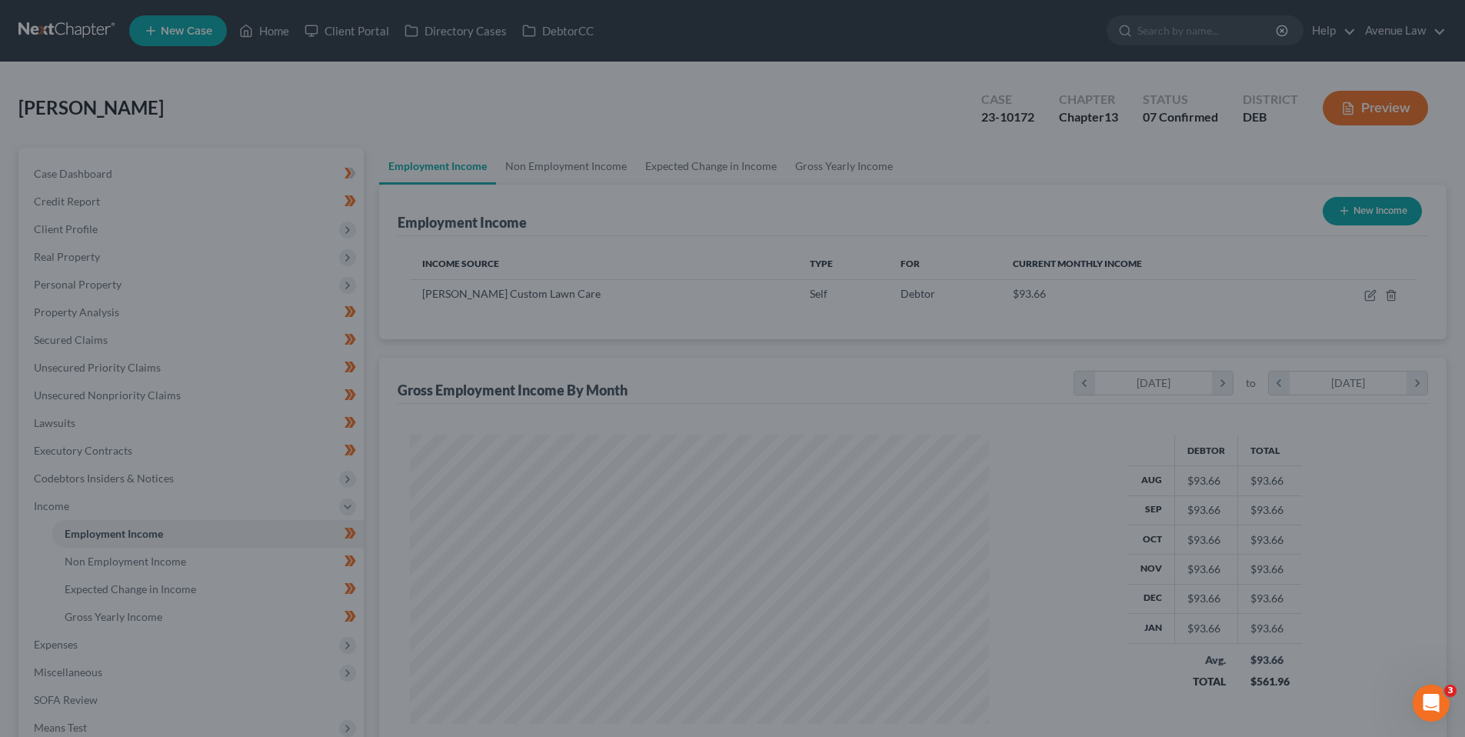
scroll to position [768866, 768548]
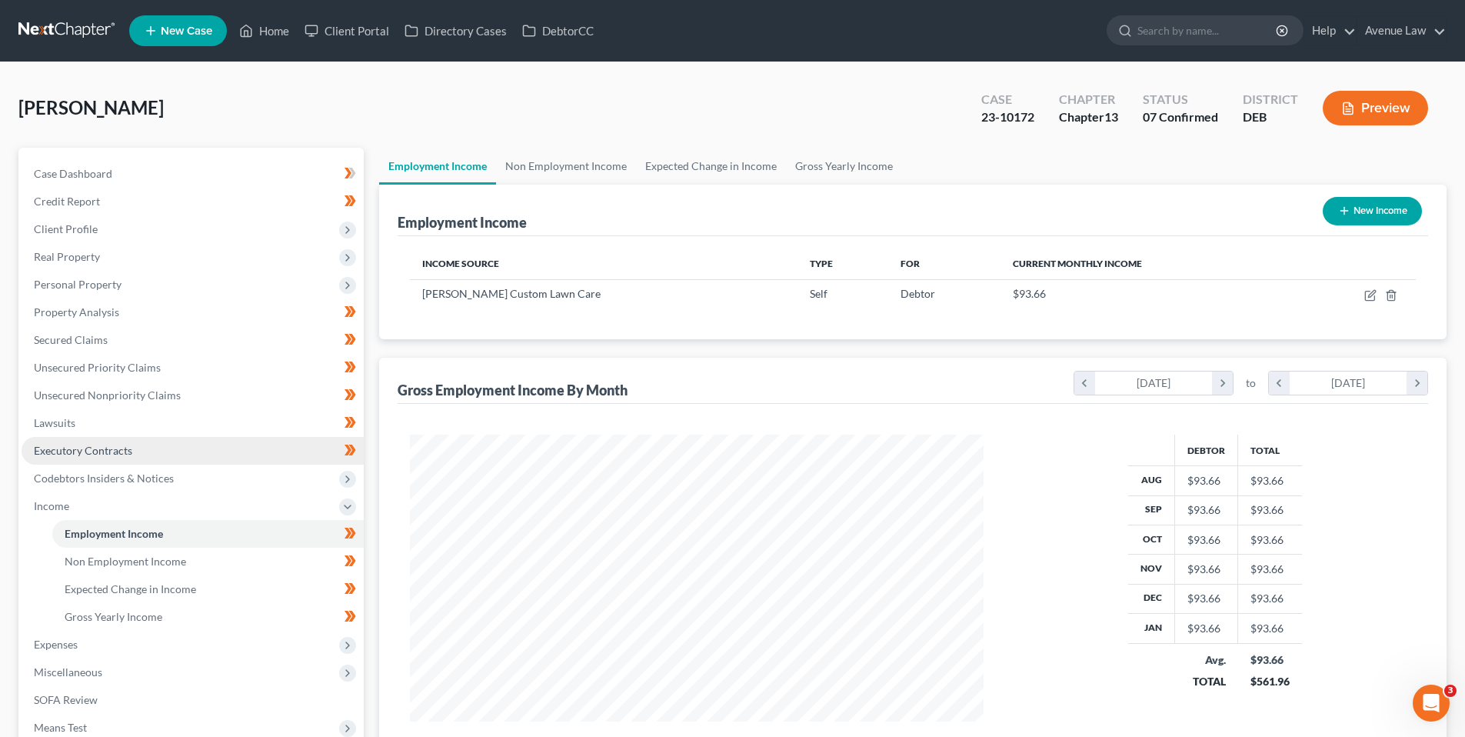
click at [64, 445] on span "Executory Contracts" at bounding box center [83, 450] width 98 height 13
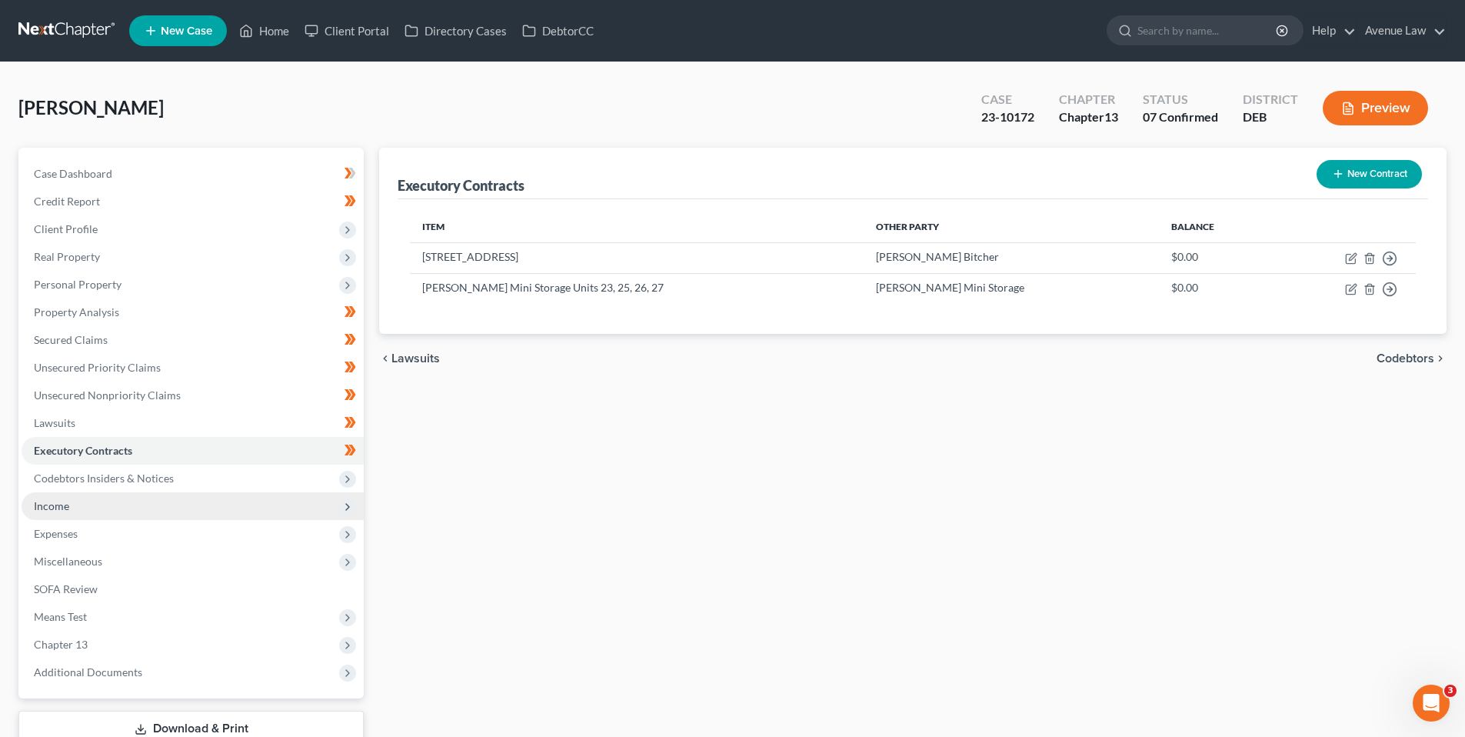
click at [50, 505] on span "Income" at bounding box center [51, 505] width 35 height 13
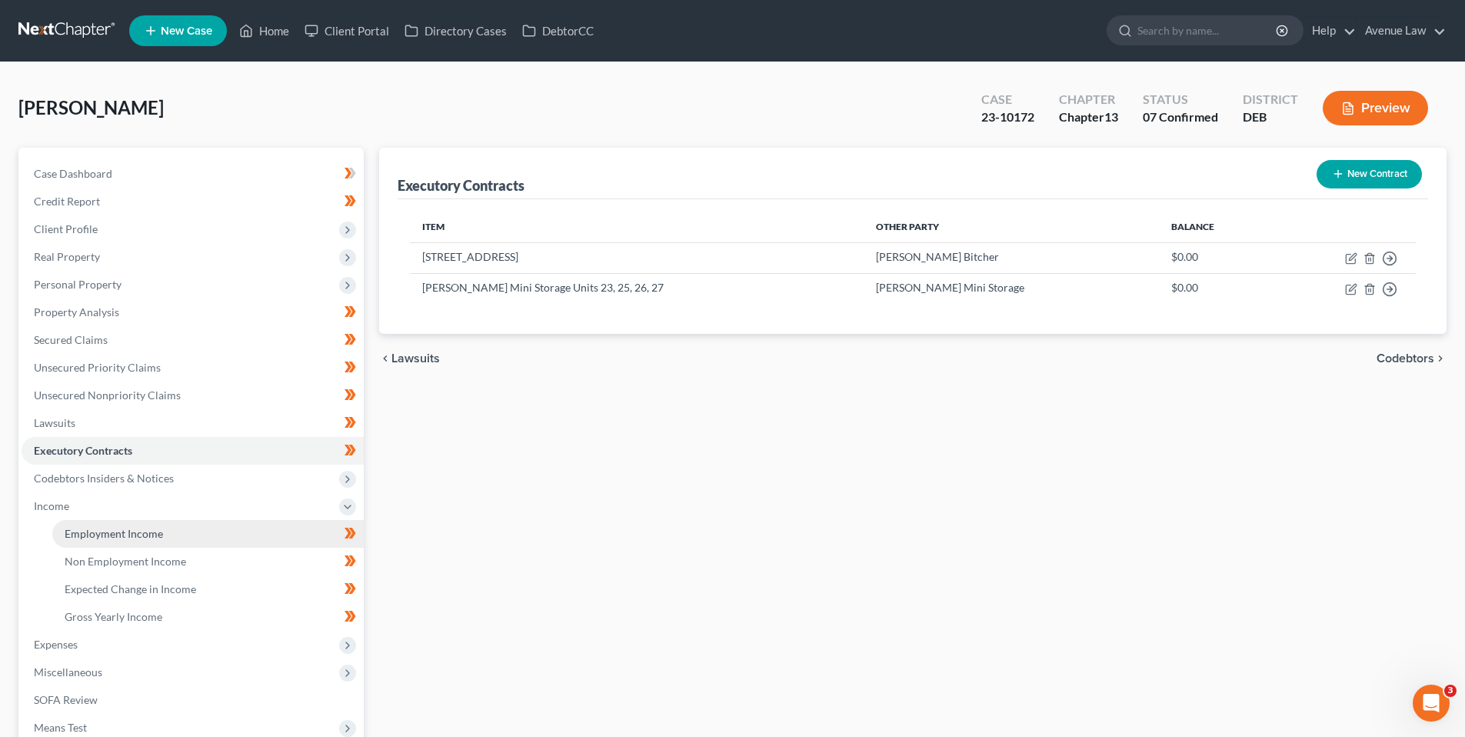
click at [94, 528] on span "Employment Income" at bounding box center [114, 533] width 98 height 13
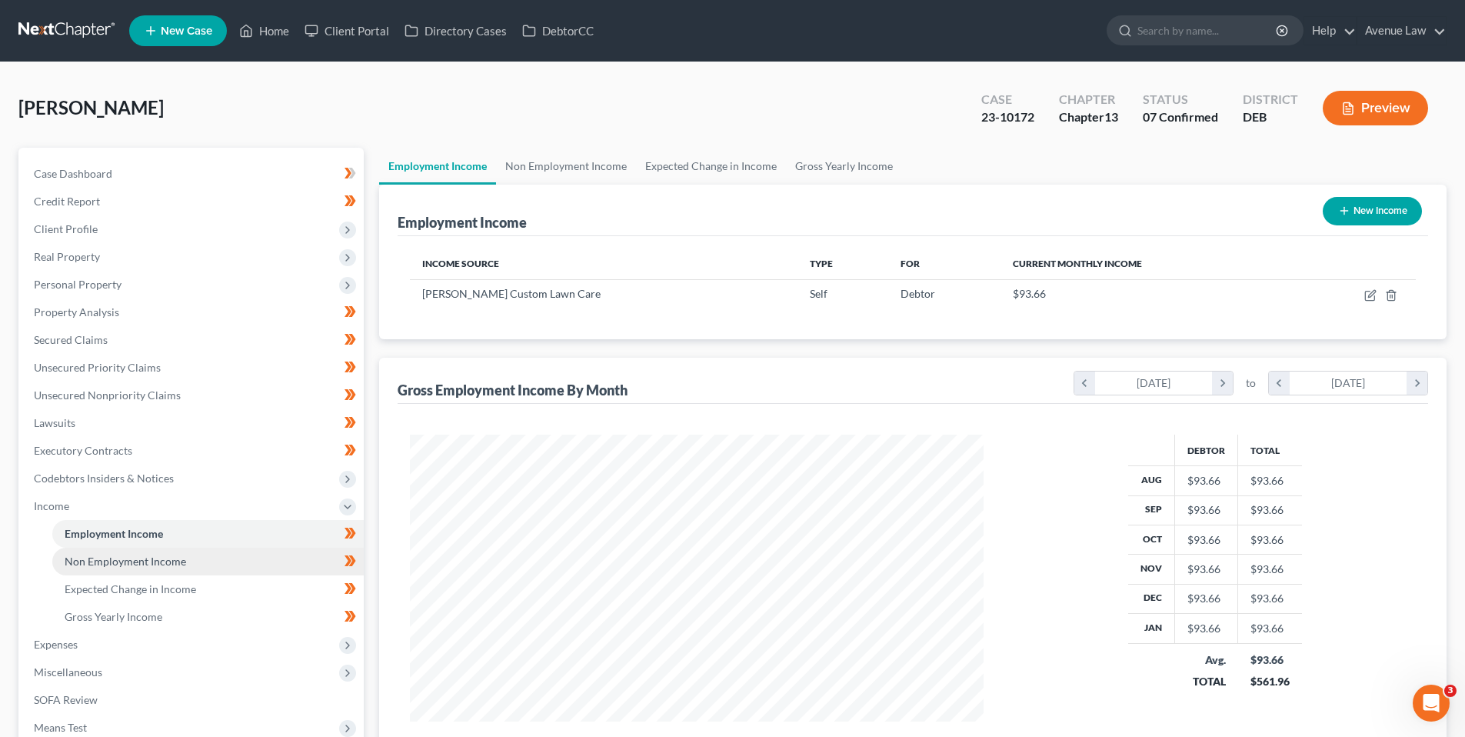
scroll to position [287, 605]
click at [121, 557] on span "Non Employment Income" at bounding box center [126, 561] width 122 height 13
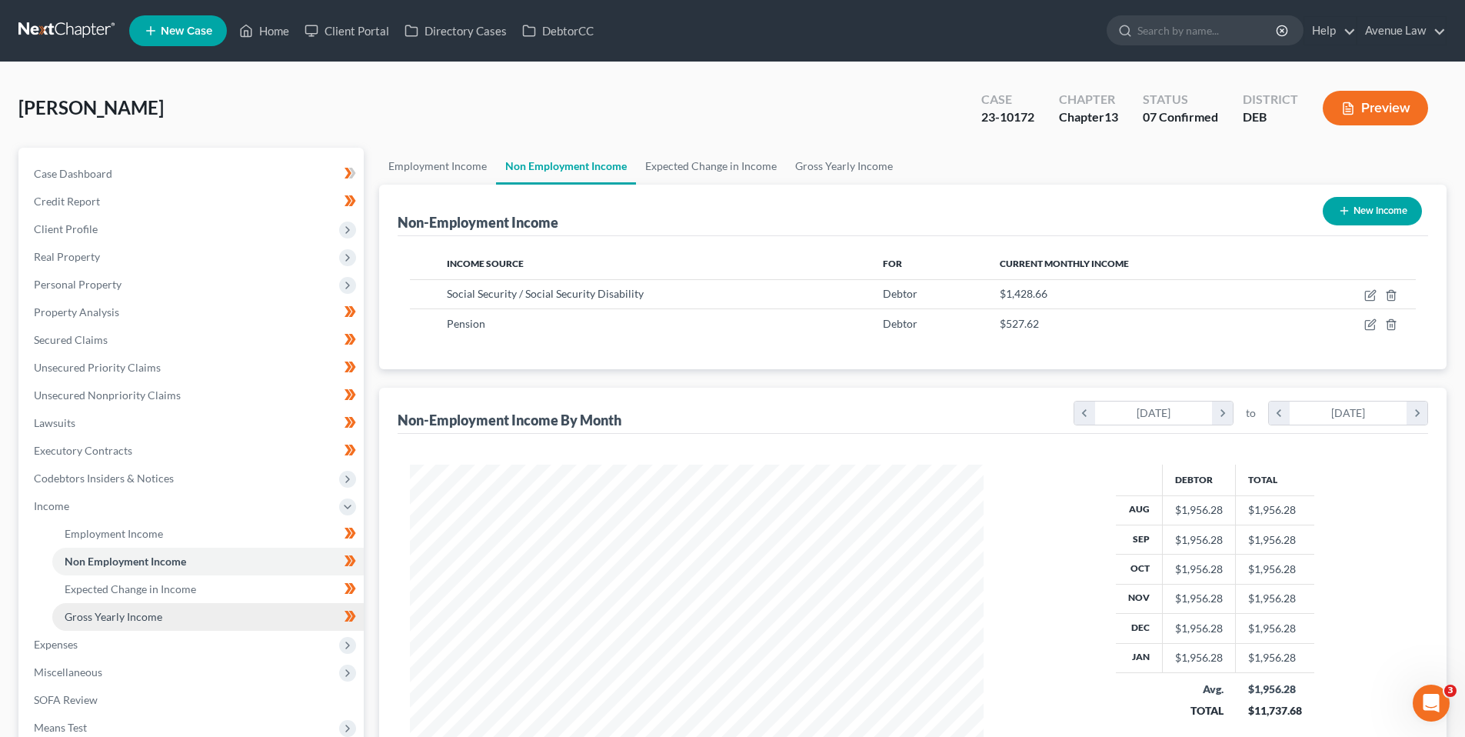
click at [105, 612] on span "Gross Yearly Income" at bounding box center [114, 616] width 98 height 13
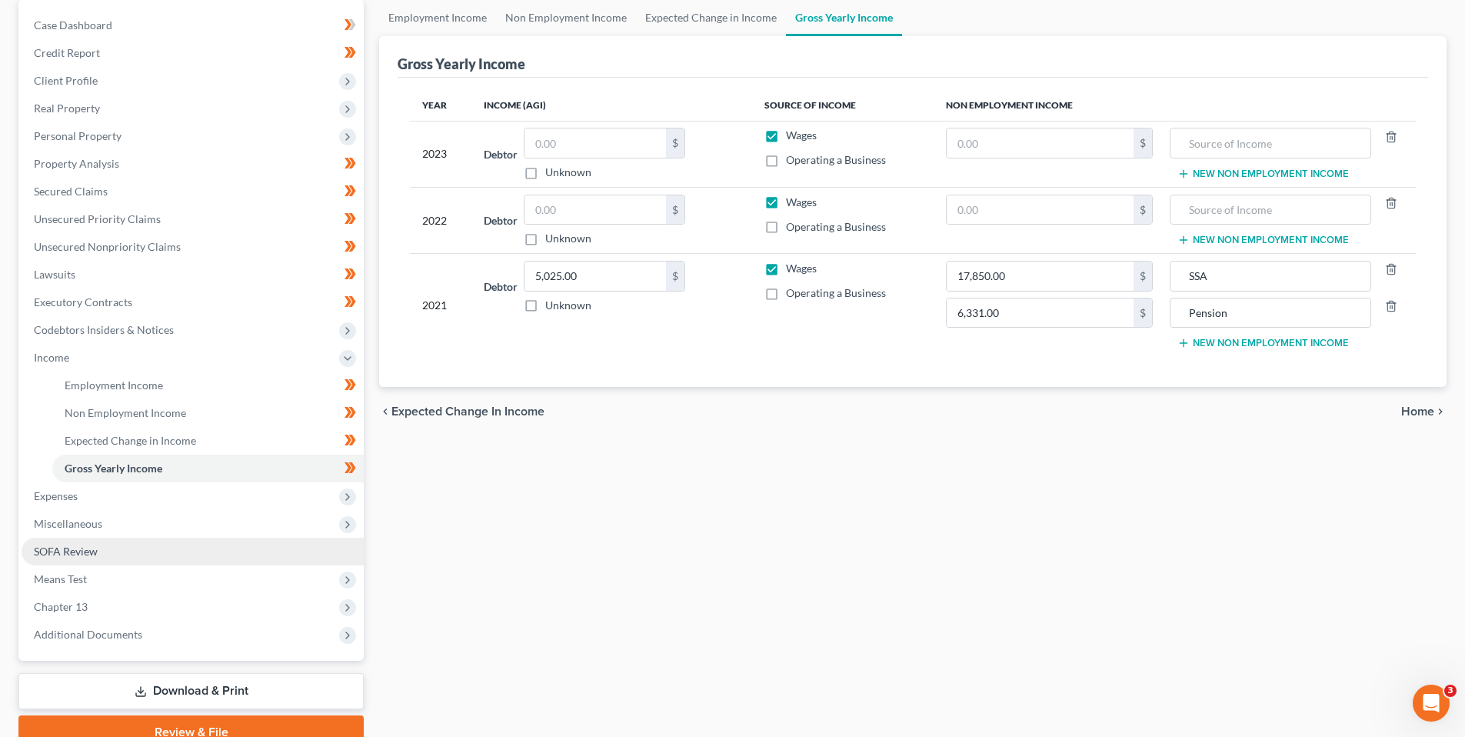
scroll to position [154, 0]
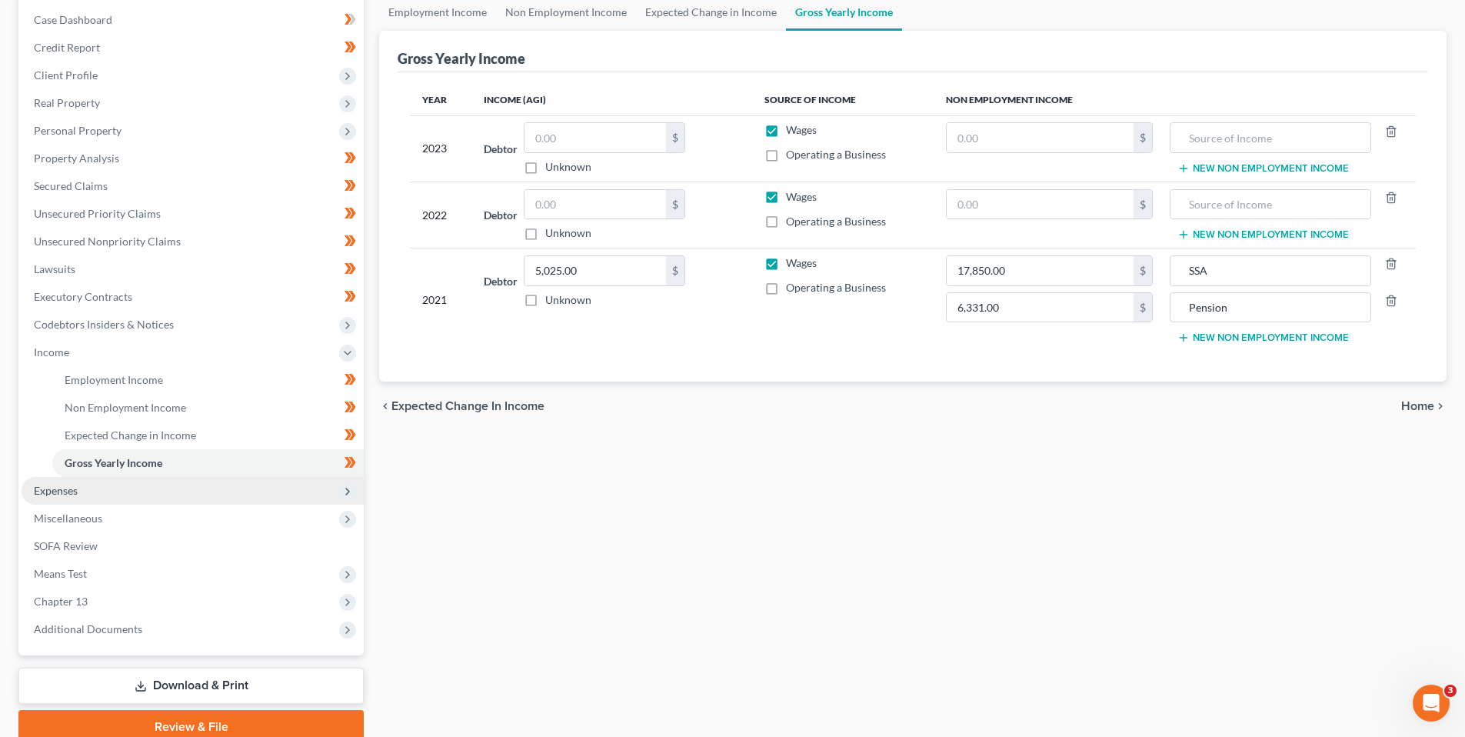
drag, startPoint x: 60, startPoint y: 488, endPoint x: 73, endPoint y: 487, distance: 13.1
click at [60, 488] on span "Expenses" at bounding box center [56, 490] width 44 height 13
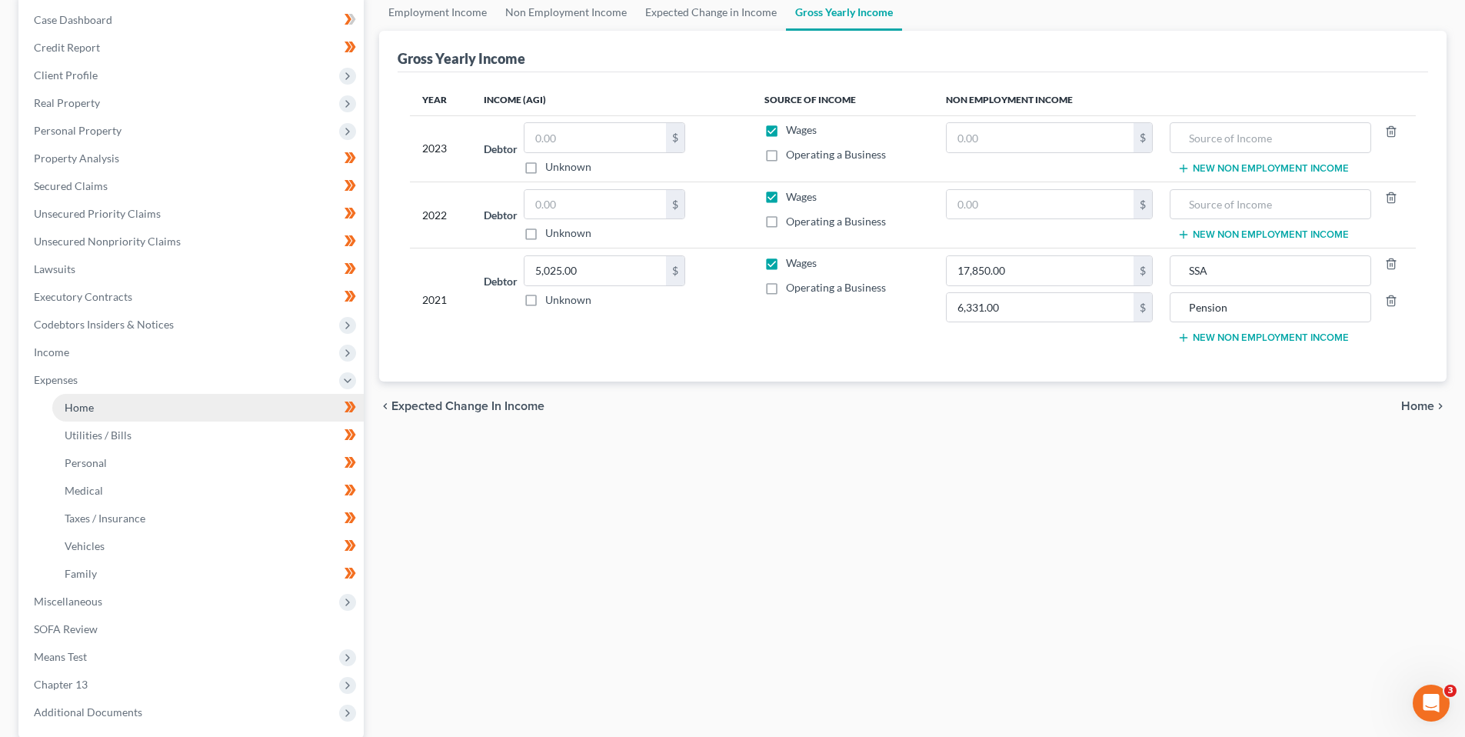
click at [85, 408] on span "Home" at bounding box center [79, 407] width 29 height 13
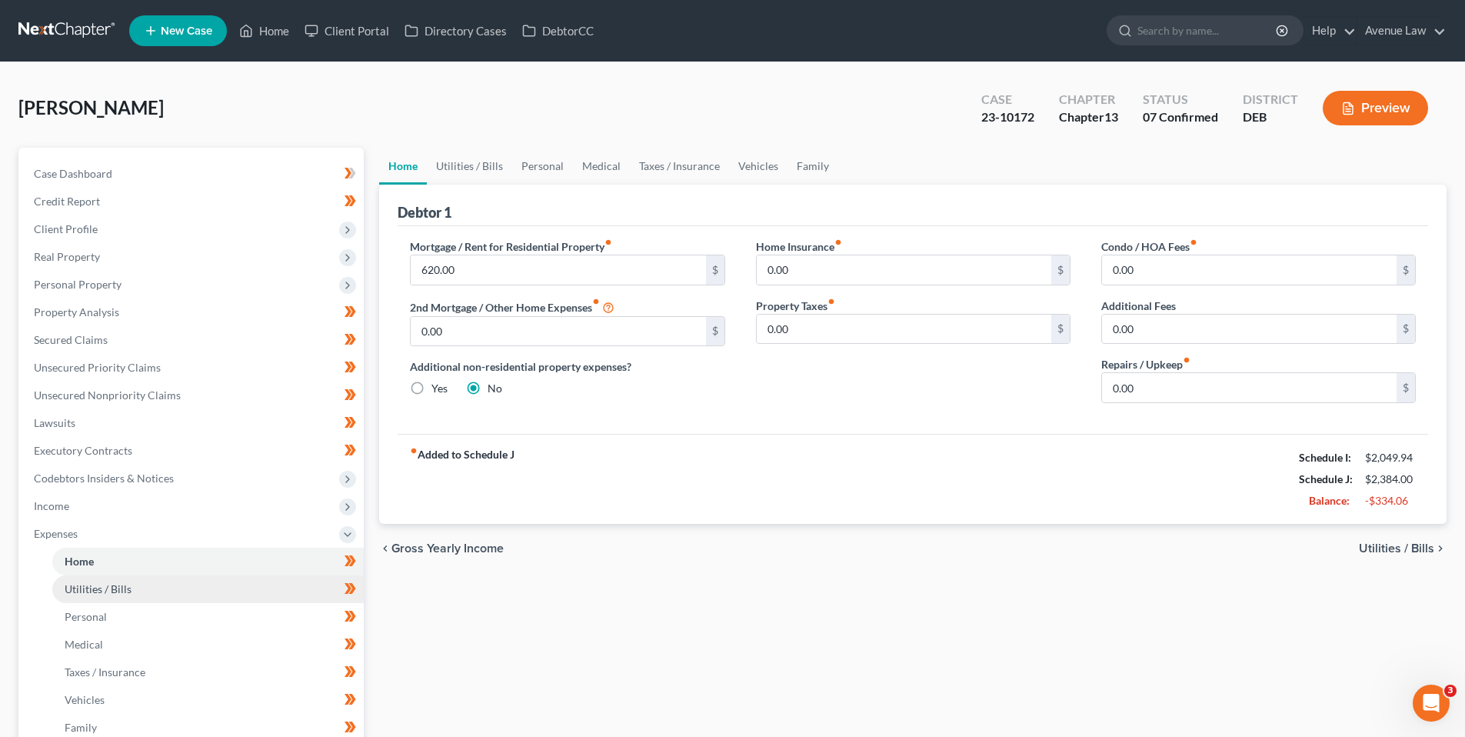
click at [132, 585] on link "Utilities / Bills" at bounding box center [208, 589] width 312 height 28
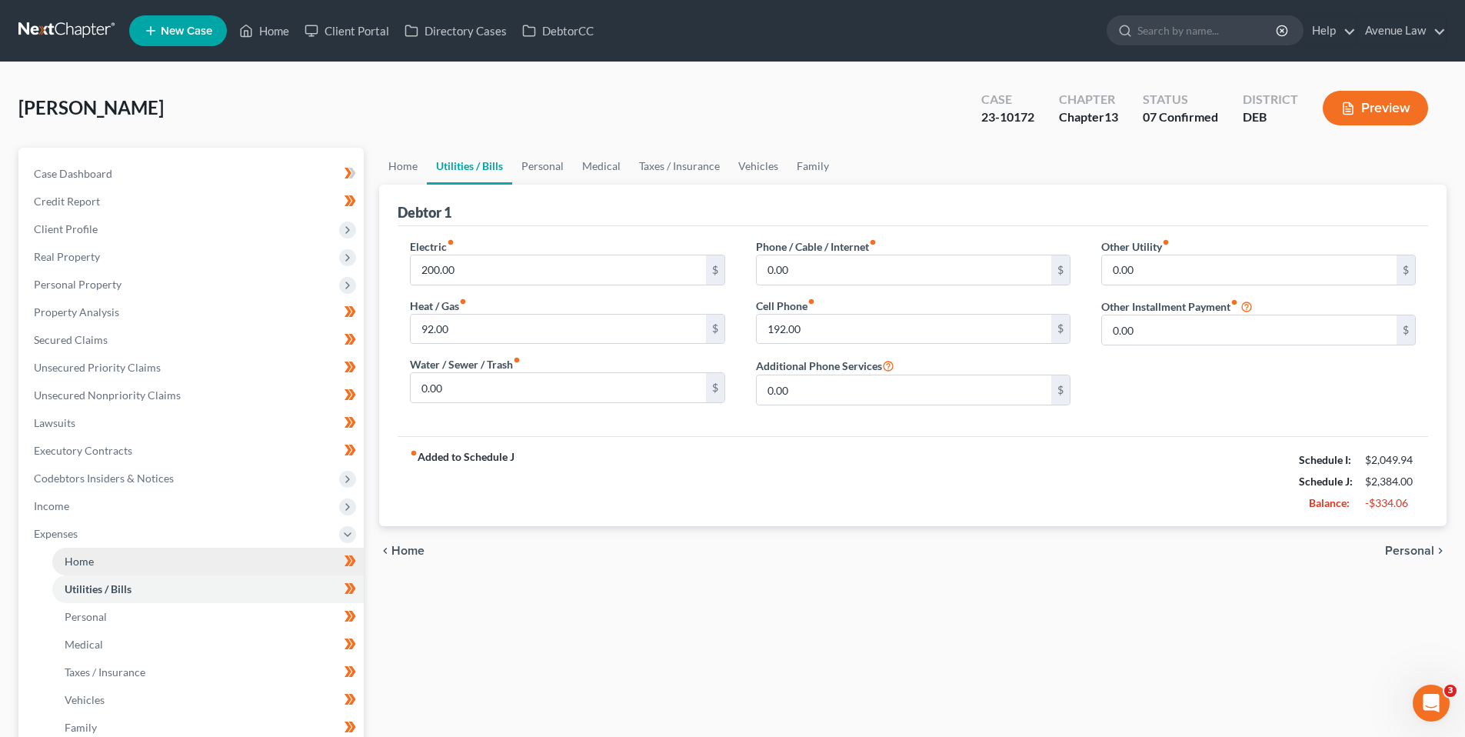
click at [85, 561] on span "Home" at bounding box center [79, 561] width 29 height 13
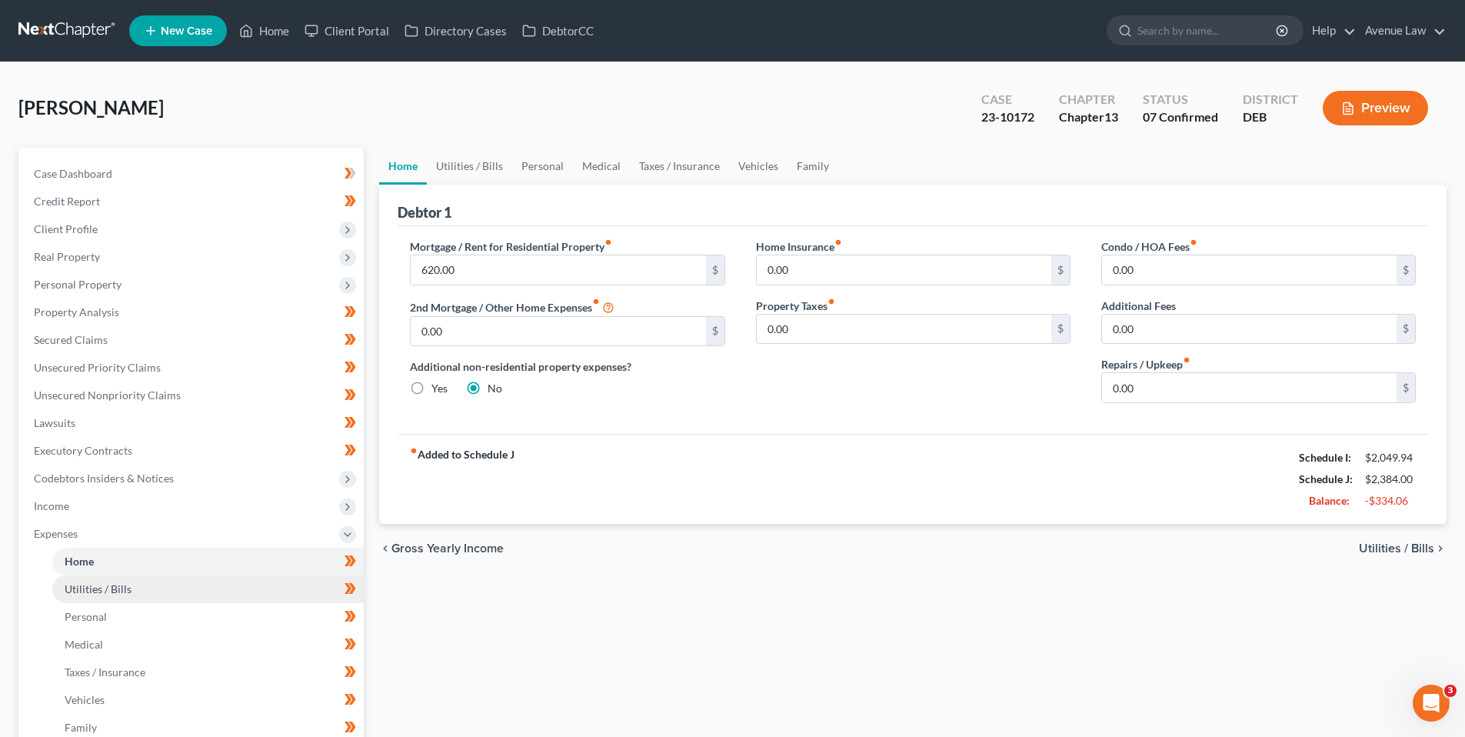
click at [101, 590] on span "Utilities / Bills" at bounding box center [98, 588] width 67 height 13
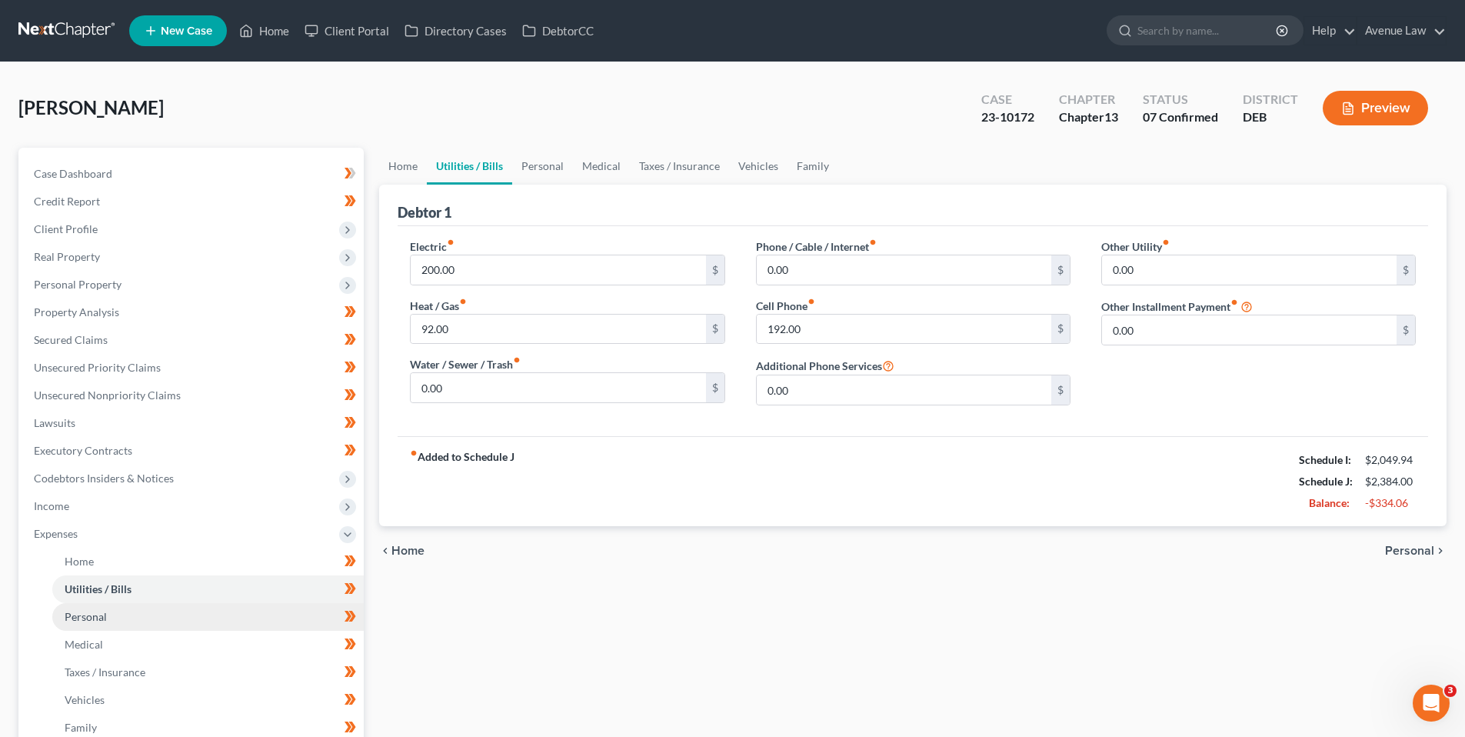
click at [100, 610] on span "Personal" at bounding box center [86, 616] width 42 height 13
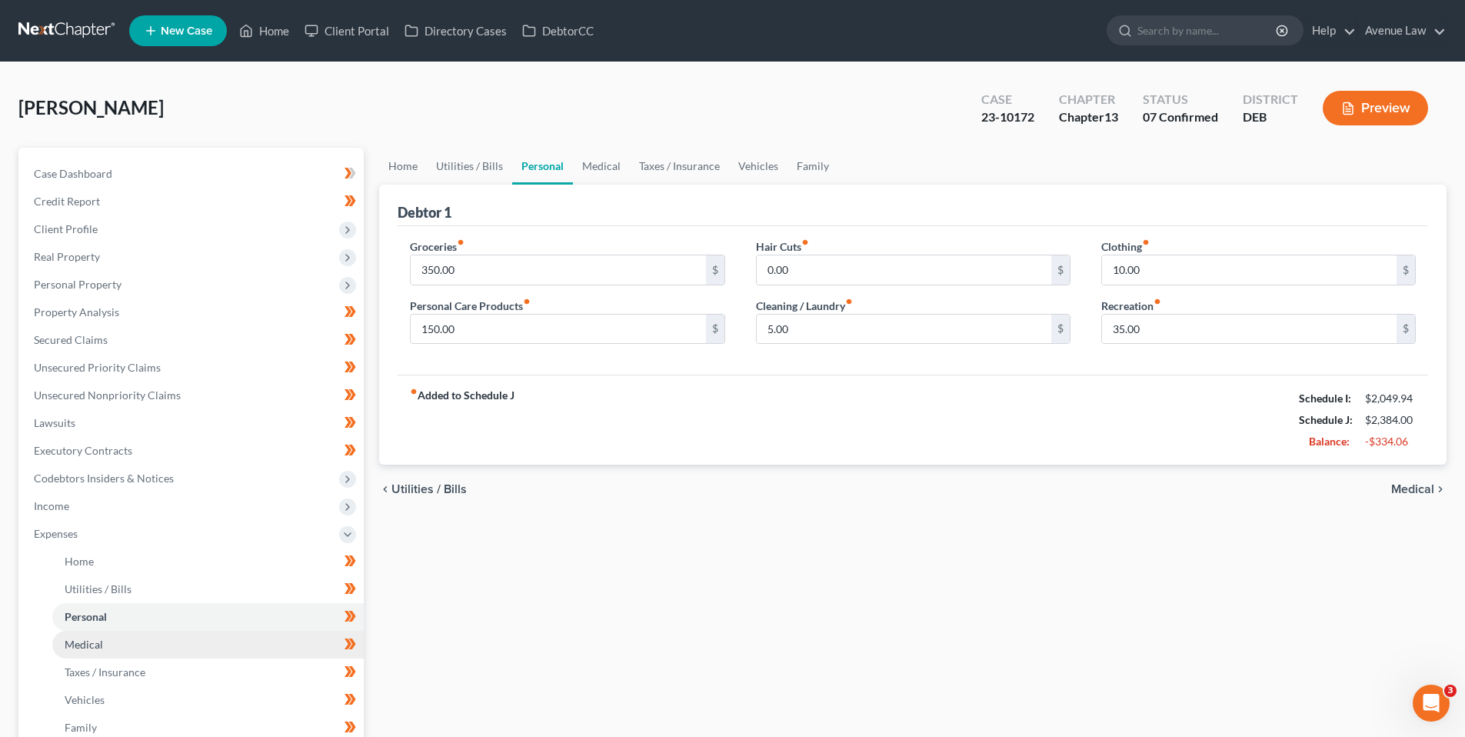
click at [96, 641] on span "Medical" at bounding box center [84, 644] width 38 height 13
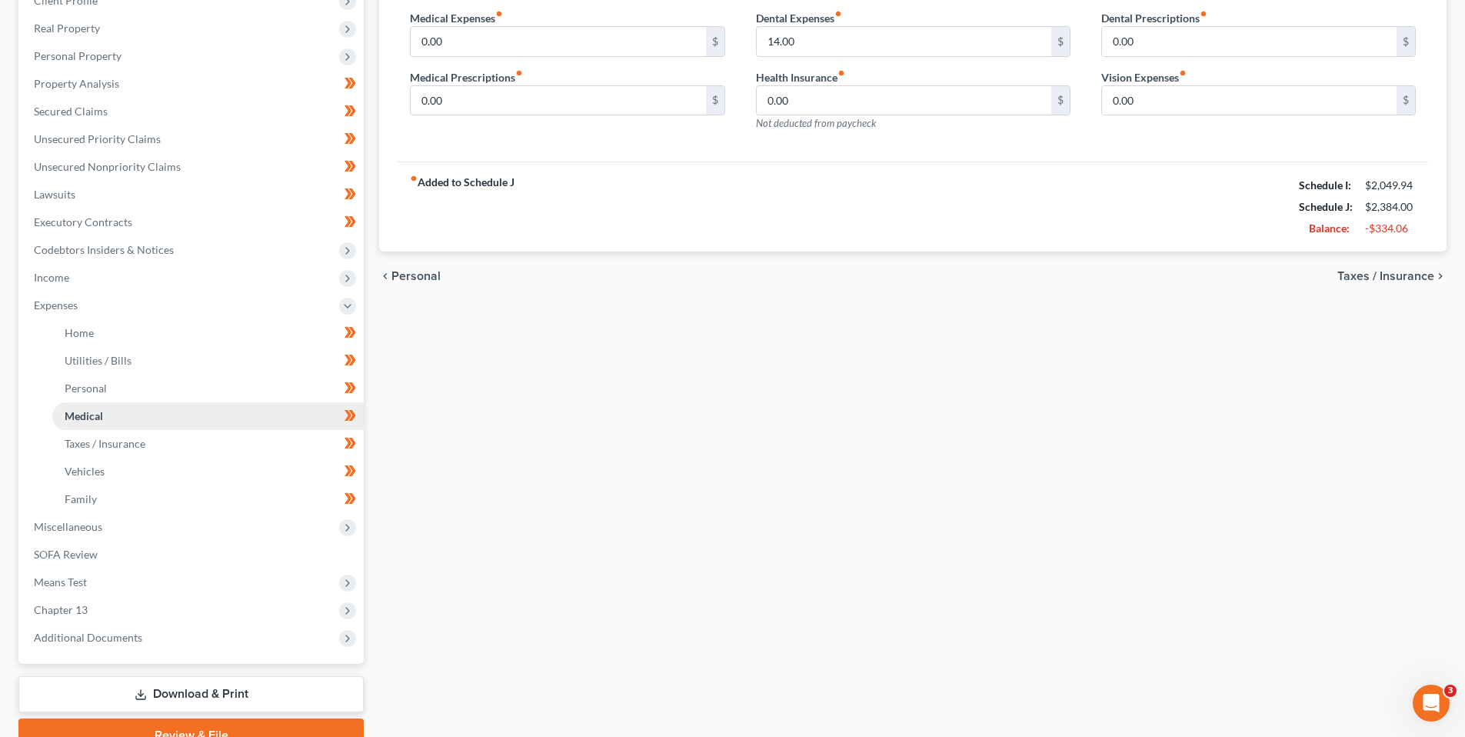
scroll to position [231, 0]
click at [108, 441] on span "Taxes / Insurance" at bounding box center [105, 441] width 81 height 13
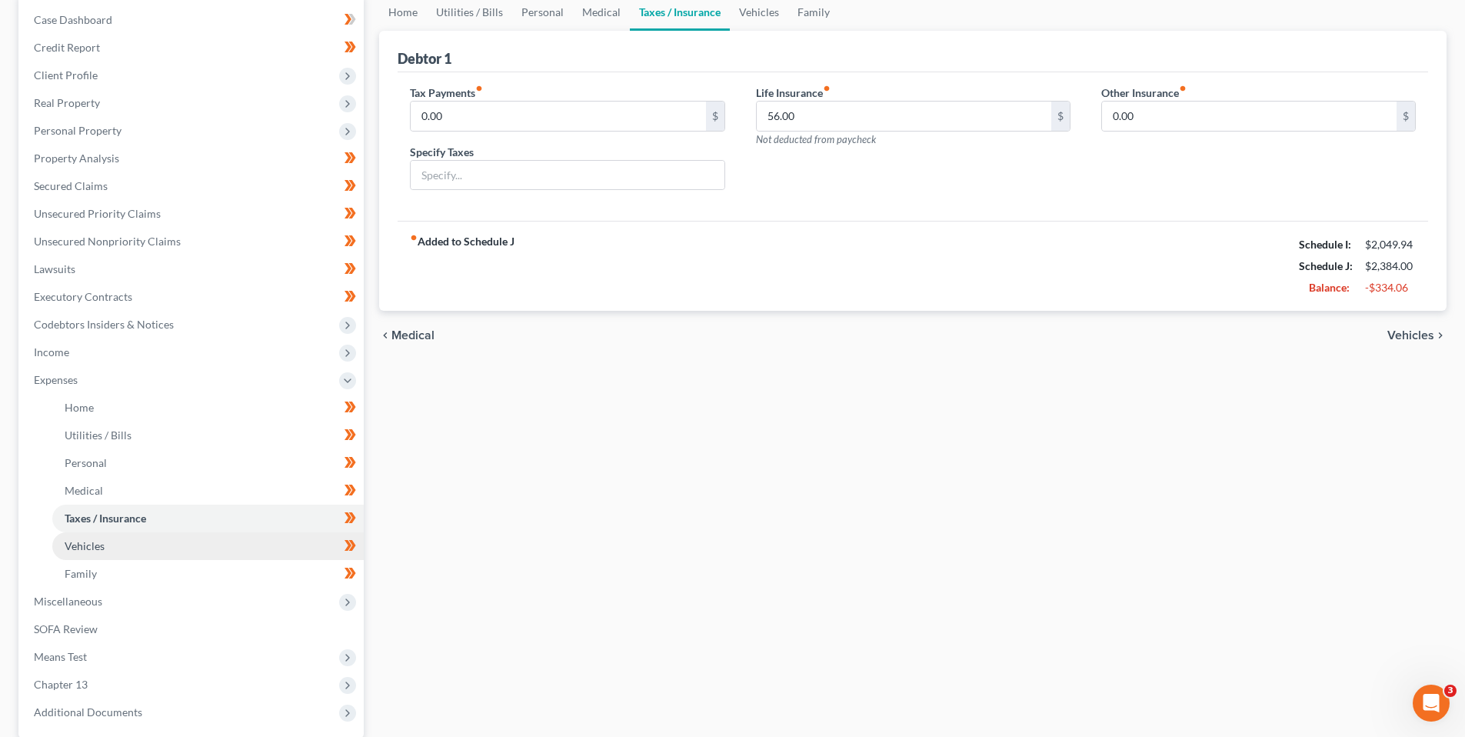
click at [75, 542] on span "Vehicles" at bounding box center [85, 545] width 40 height 13
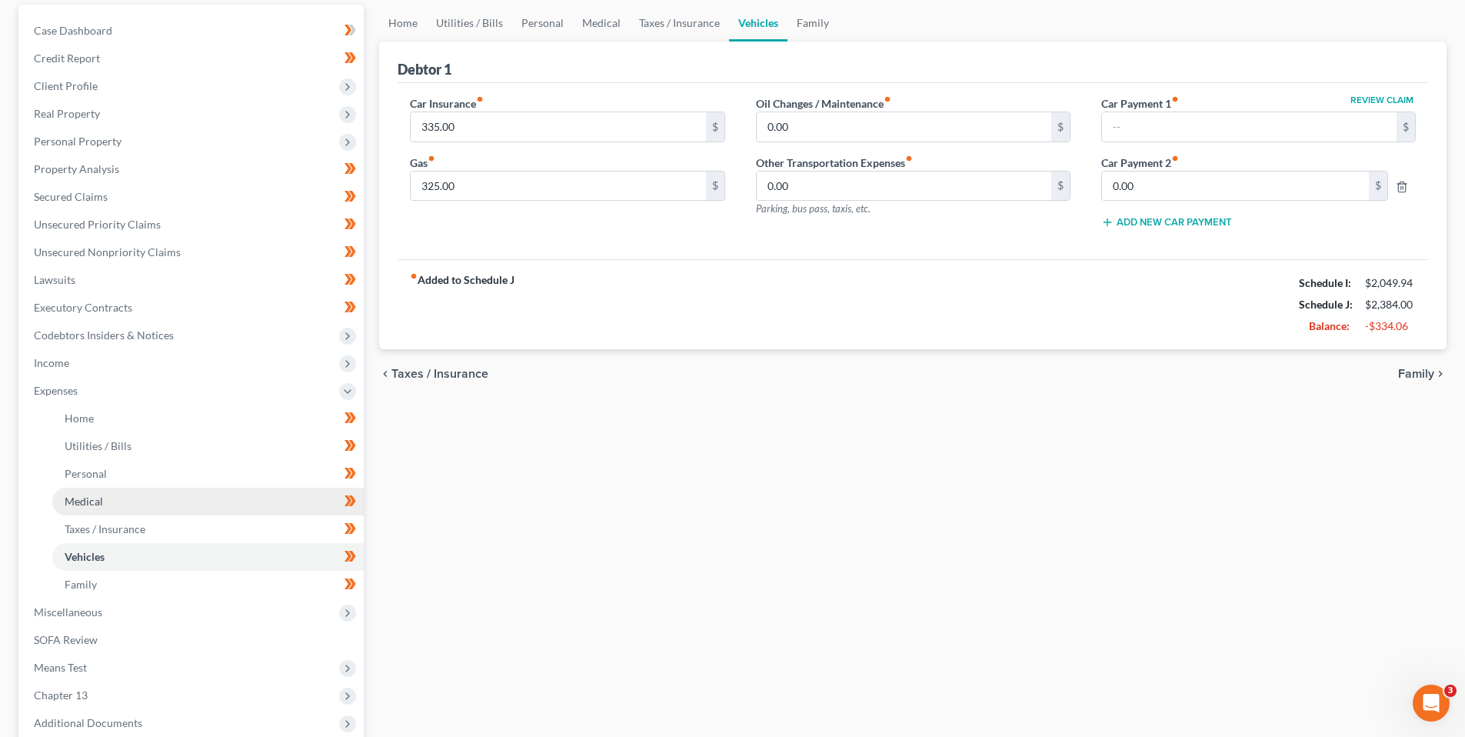
scroll to position [154, 0]
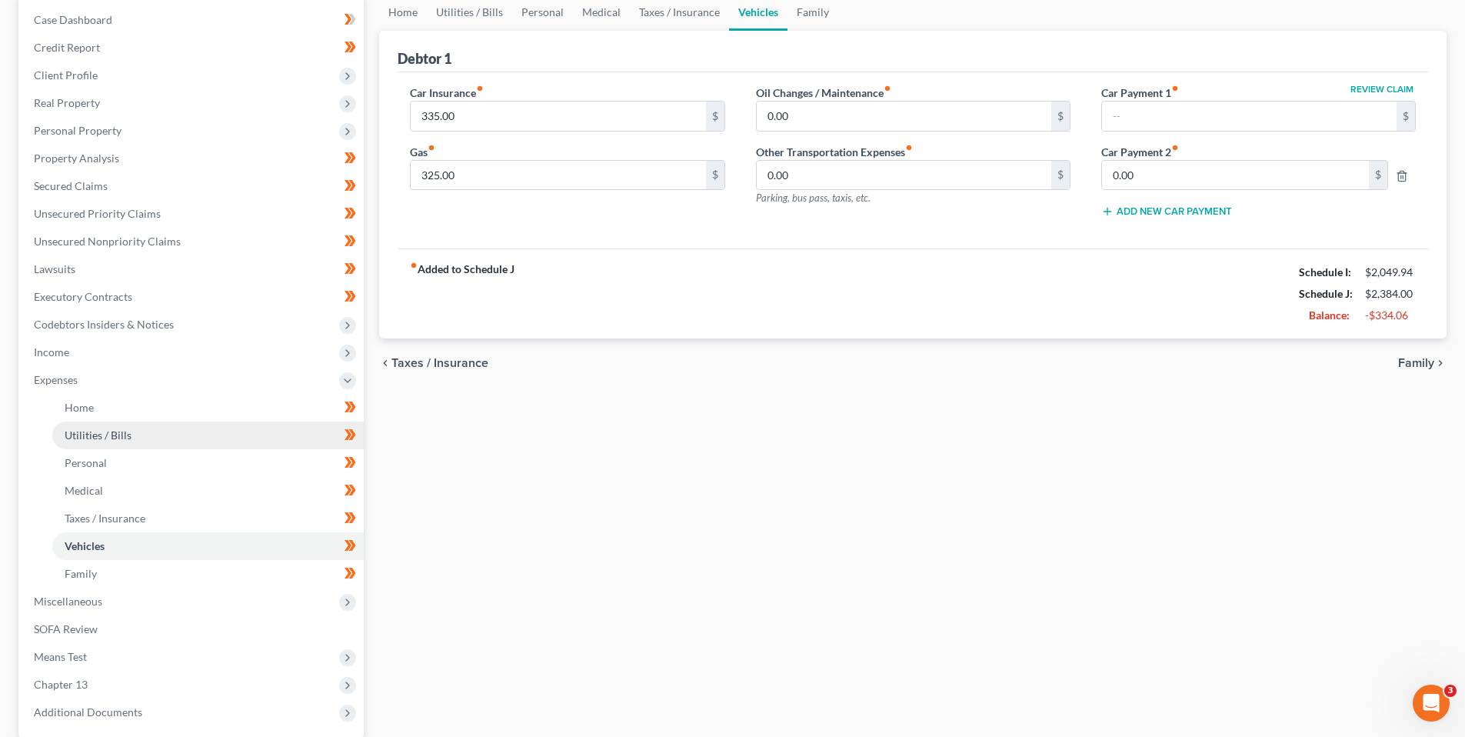
click at [96, 435] on span "Utilities / Bills" at bounding box center [98, 434] width 67 height 13
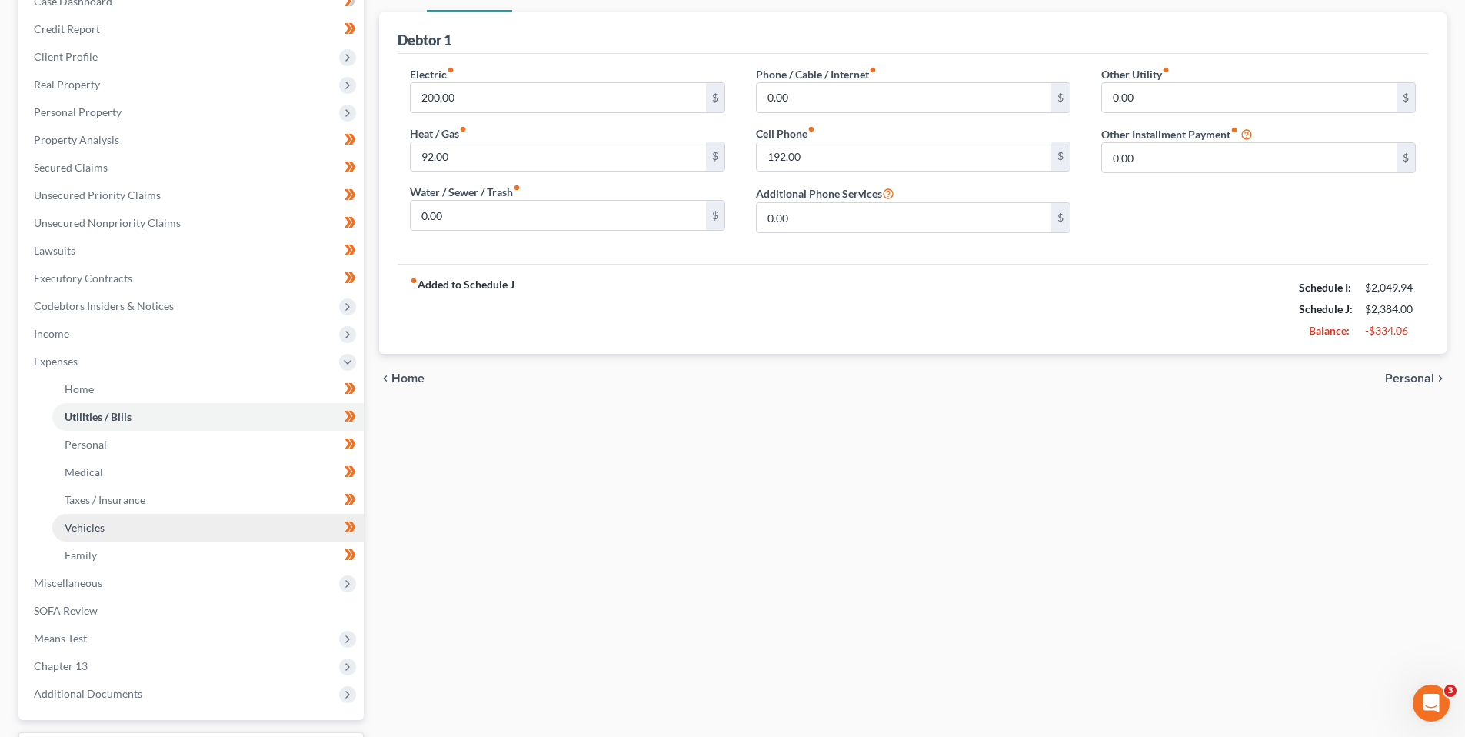
scroll to position [231, 0]
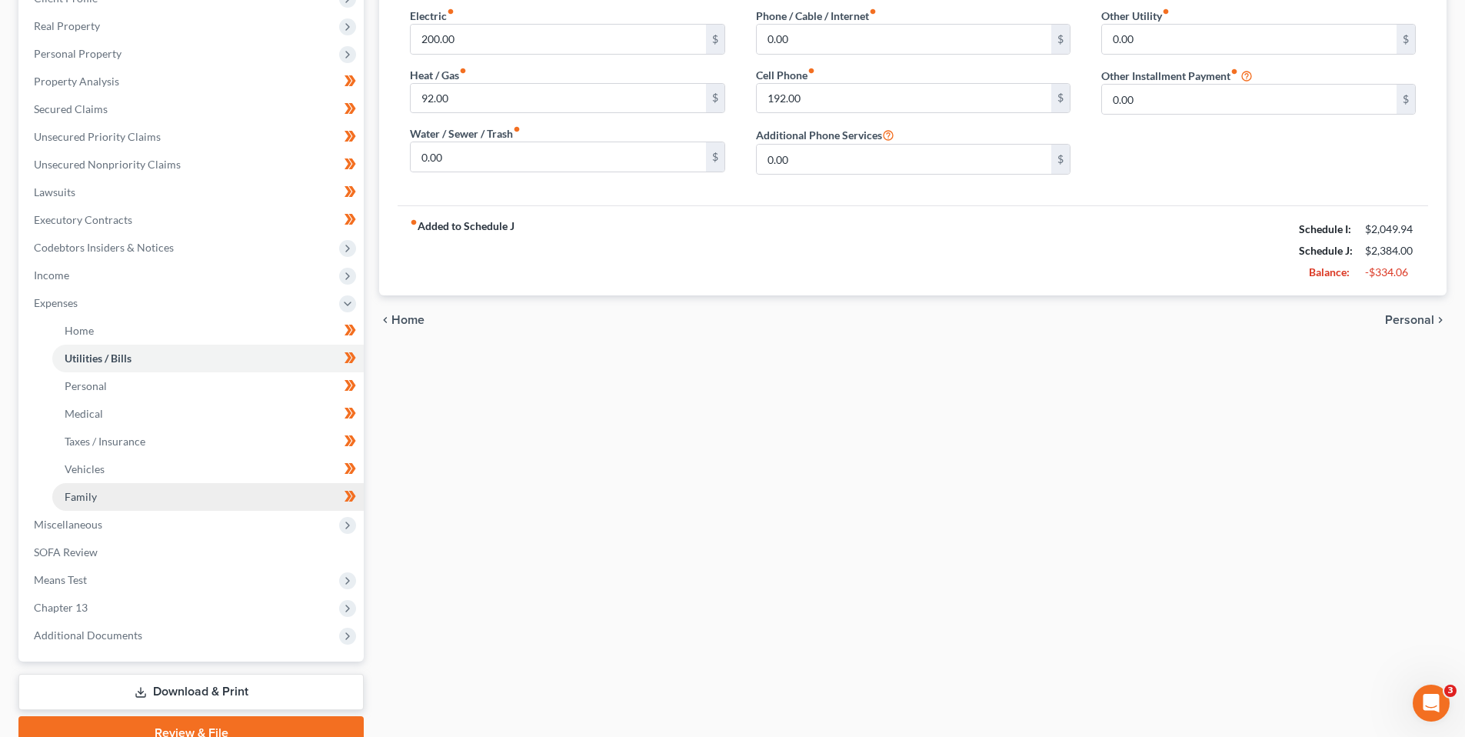
drag, startPoint x: 76, startPoint y: 493, endPoint x: 86, endPoint y: 492, distance: 10.0
click at [76, 493] on span "Family" at bounding box center [81, 496] width 32 height 13
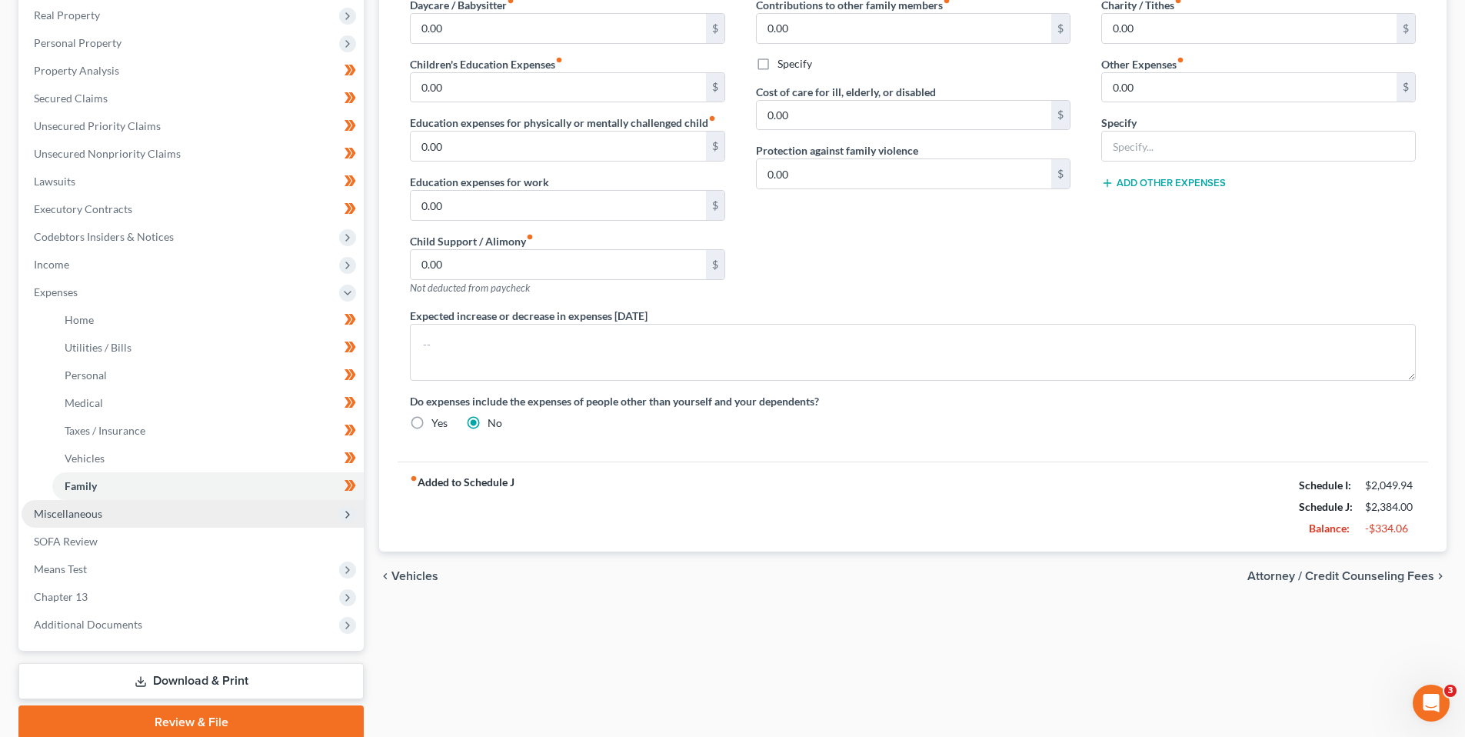
scroll to position [302, 0]
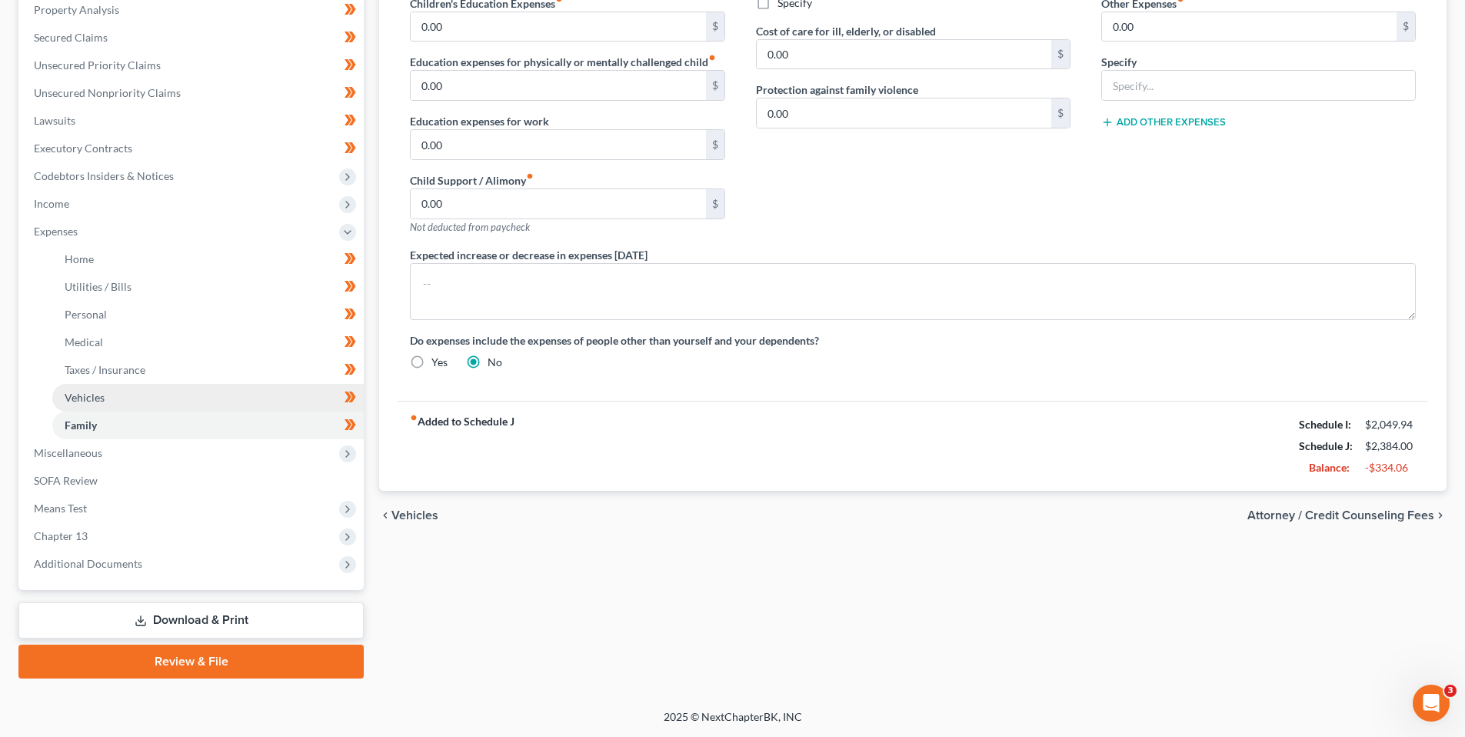
click at [75, 398] on span "Vehicles" at bounding box center [85, 397] width 40 height 13
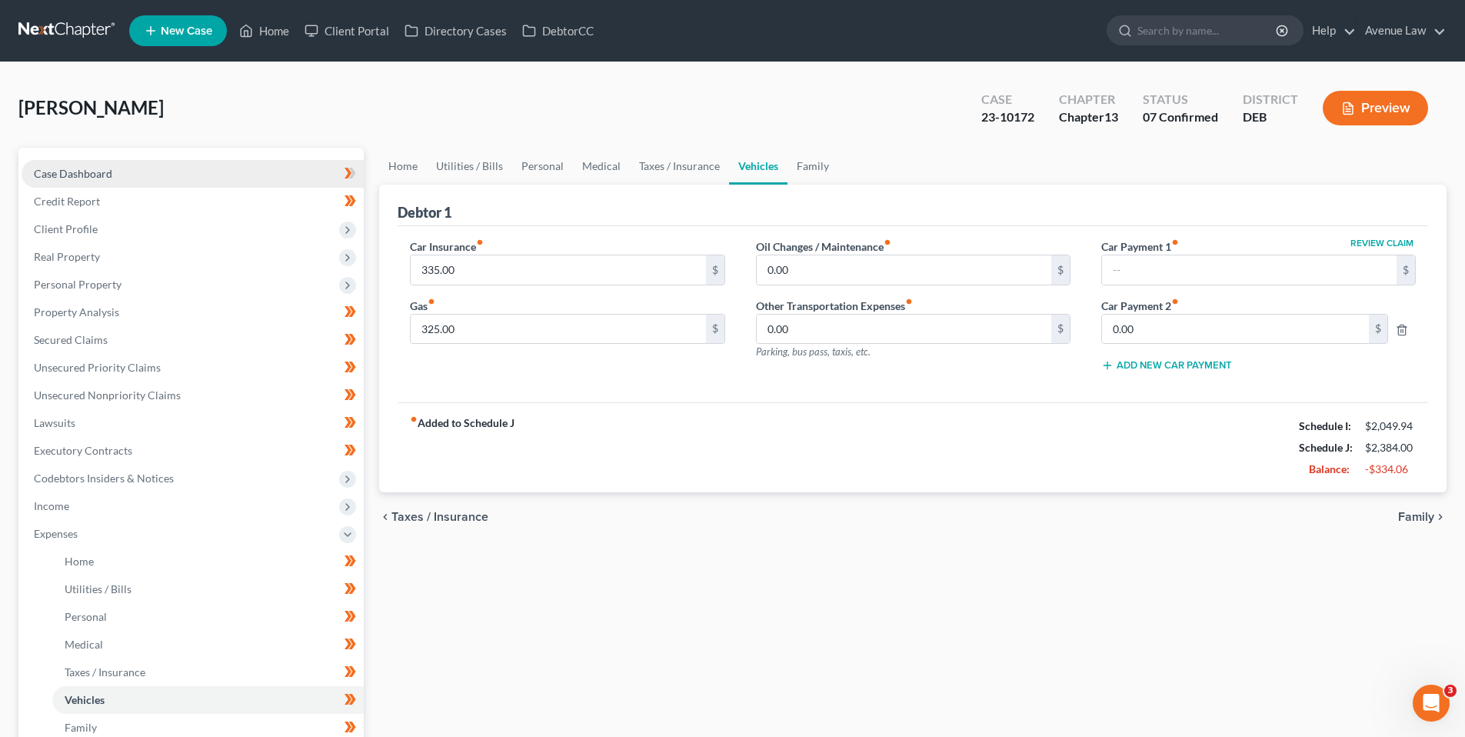
drag, startPoint x: 89, startPoint y: 172, endPoint x: 115, endPoint y: 179, distance: 26.3
click at [89, 172] on span "Case Dashboard" at bounding box center [73, 173] width 78 height 13
select select "0"
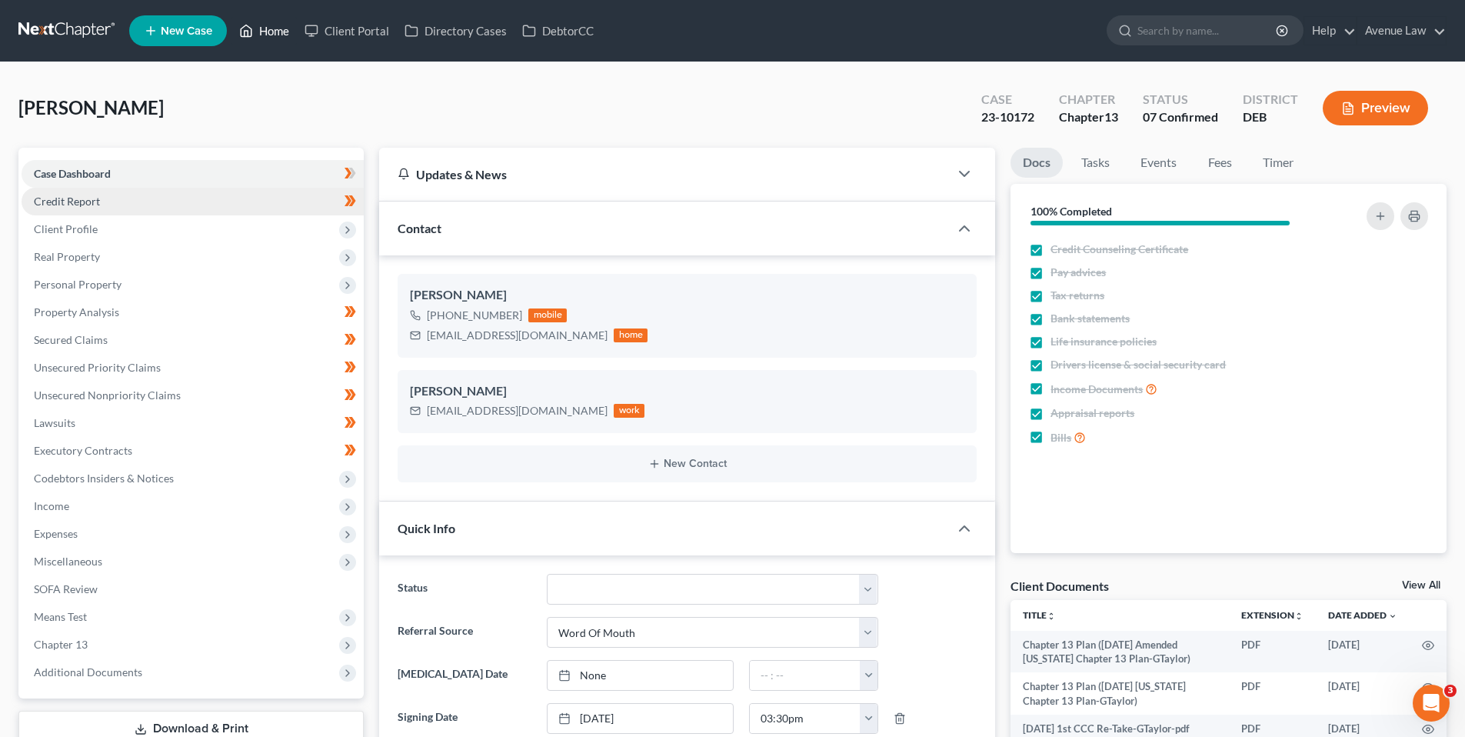
drag, startPoint x: 270, startPoint y: 30, endPoint x: 80, endPoint y: 198, distance: 253.4
click at [270, 30] on link "Home" at bounding box center [264, 31] width 65 height 28
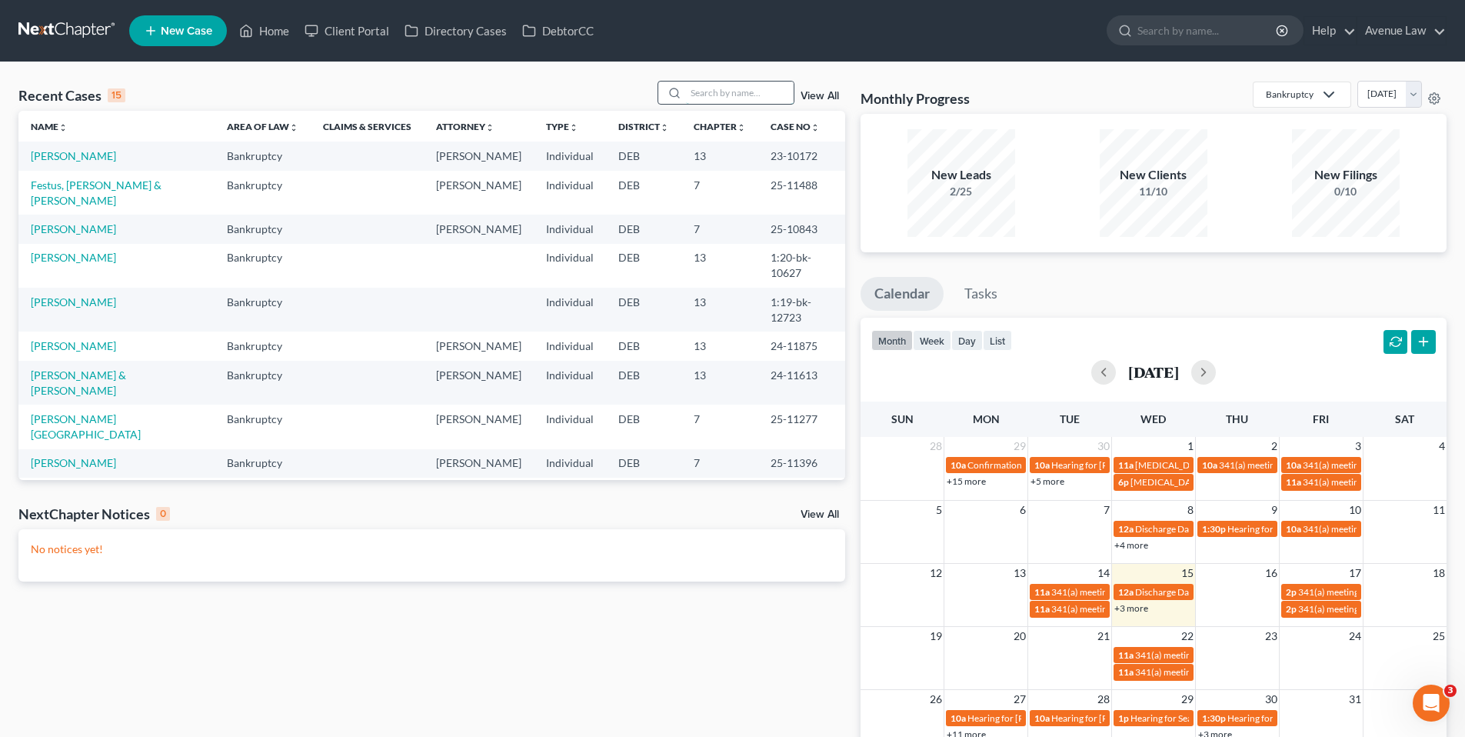
click at [755, 93] on input "search" at bounding box center [740, 93] width 108 height 22
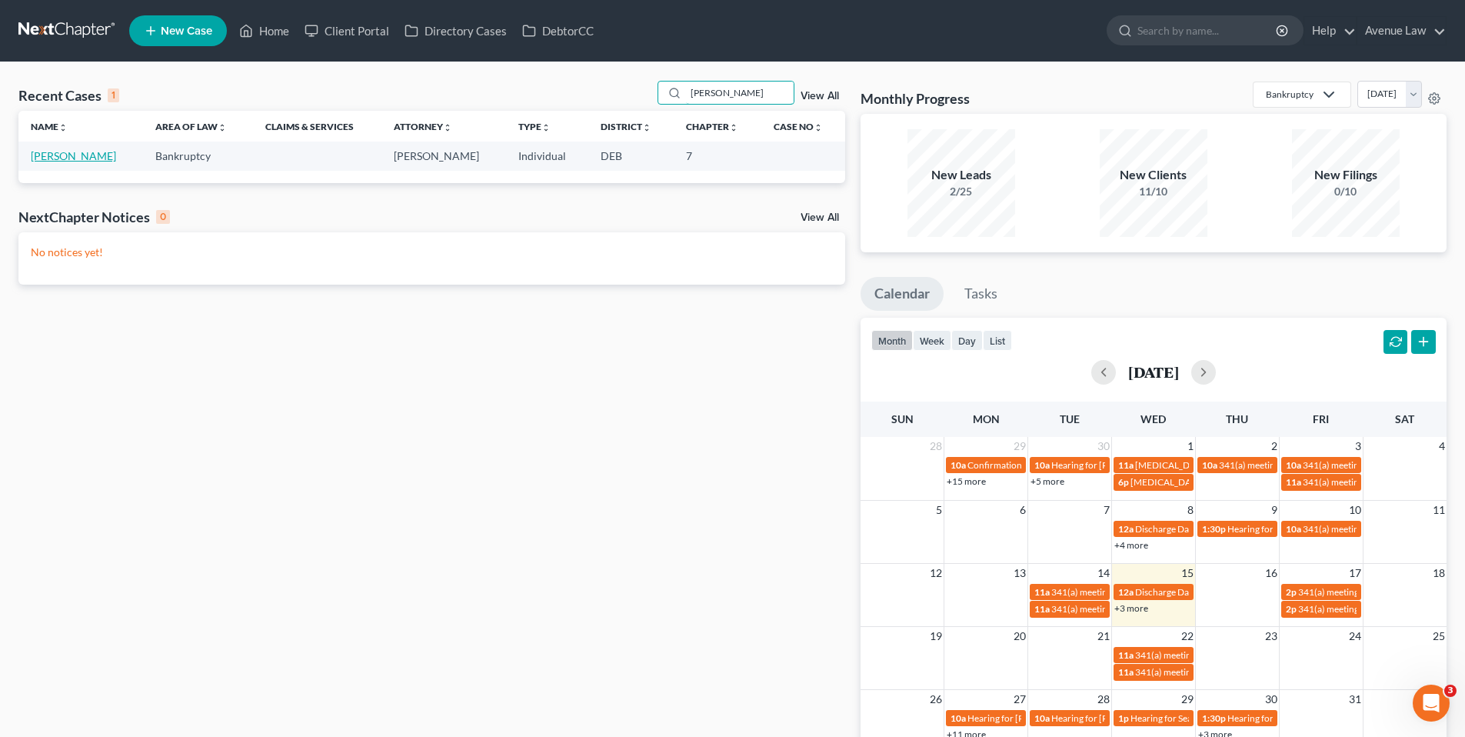
type input "[PERSON_NAME]"
click at [72, 158] on link "[PERSON_NAME]" at bounding box center [73, 155] width 85 height 13
select select "0"
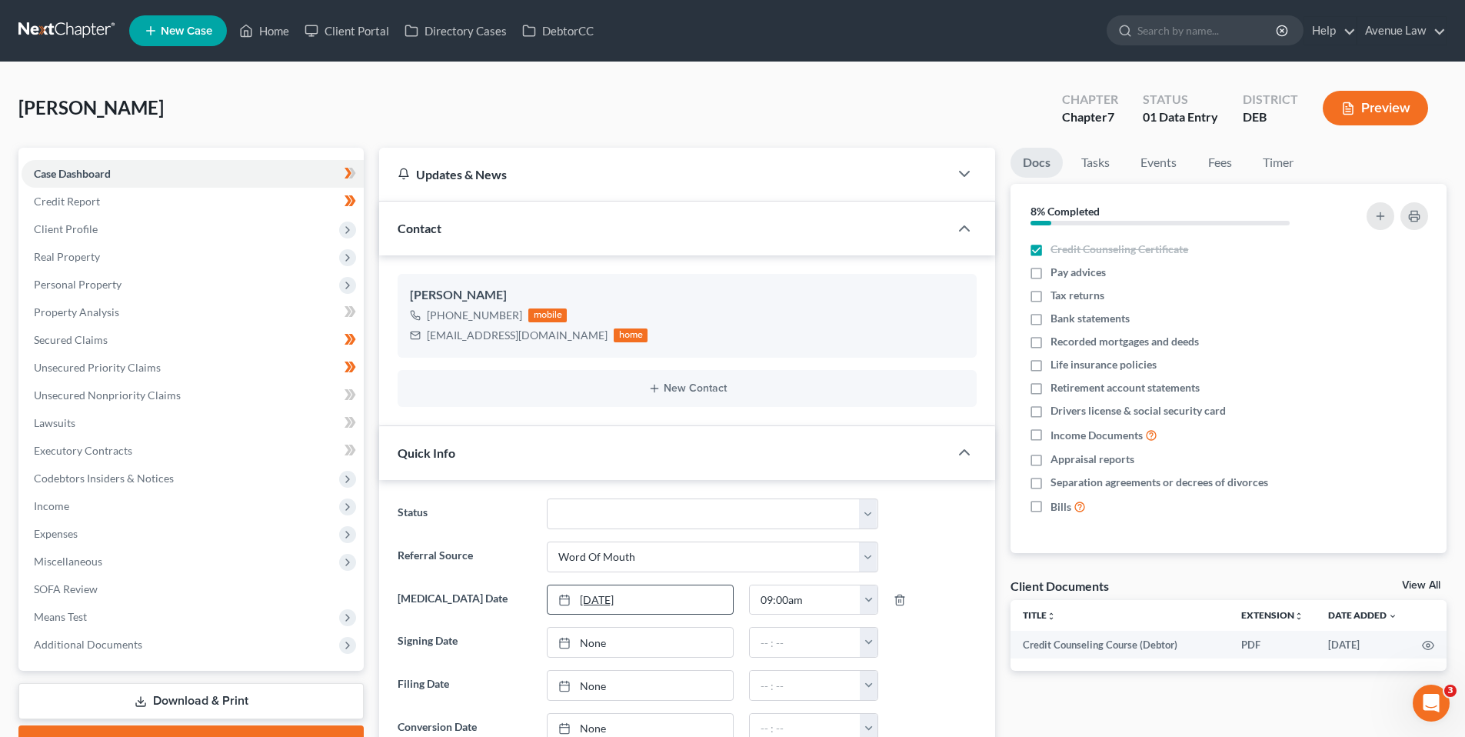
click at [608, 600] on link "[DATE]" at bounding box center [640, 599] width 185 height 29
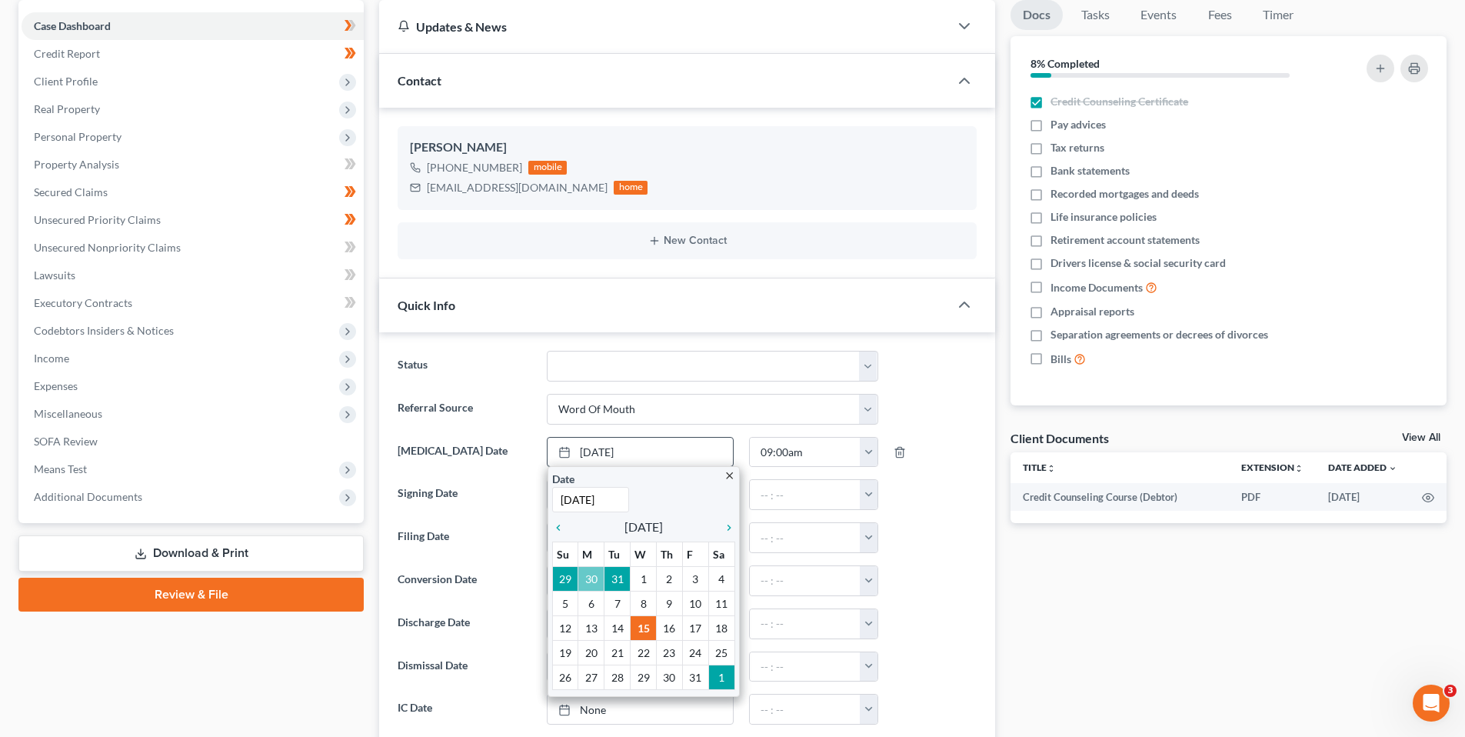
scroll to position [154, 0]
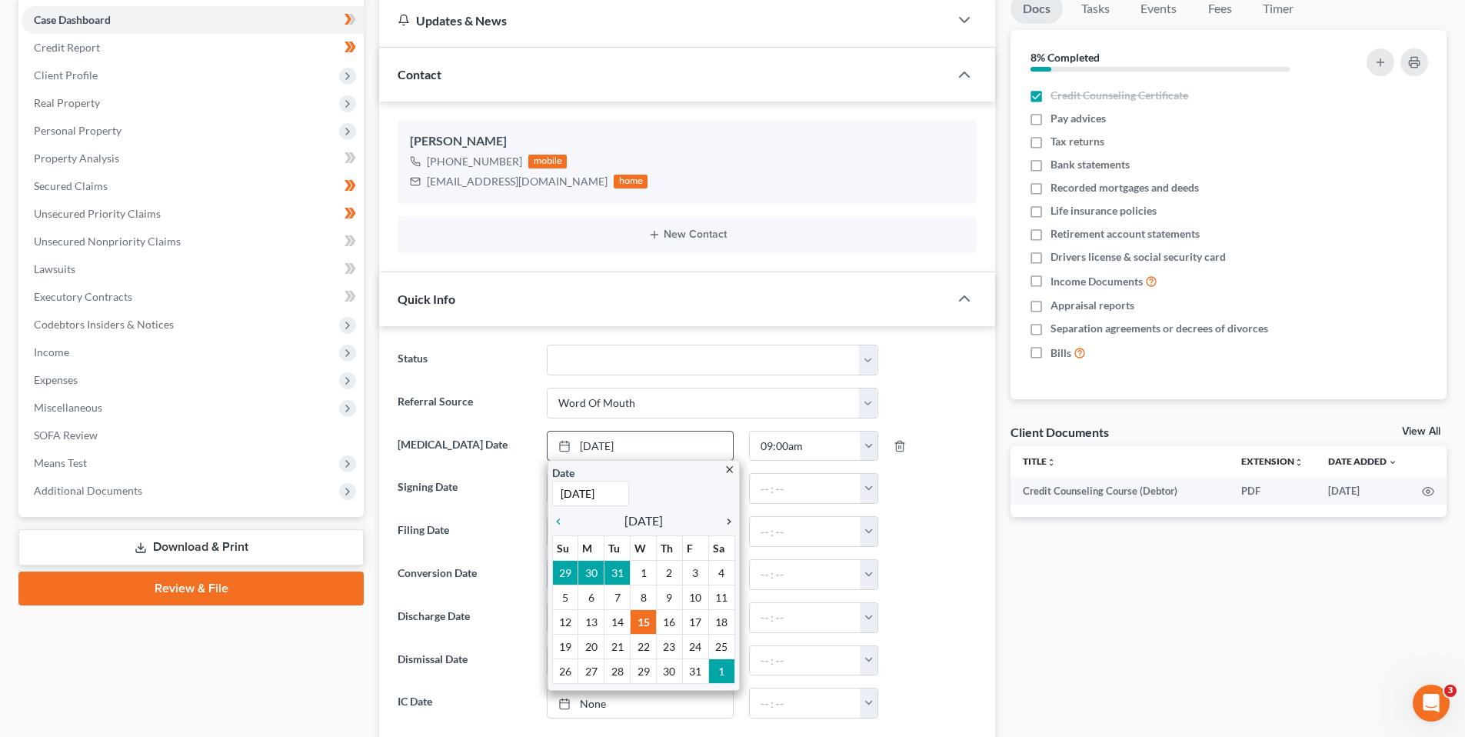
click at [729, 517] on icon "chevron_right" at bounding box center [725, 521] width 20 height 12
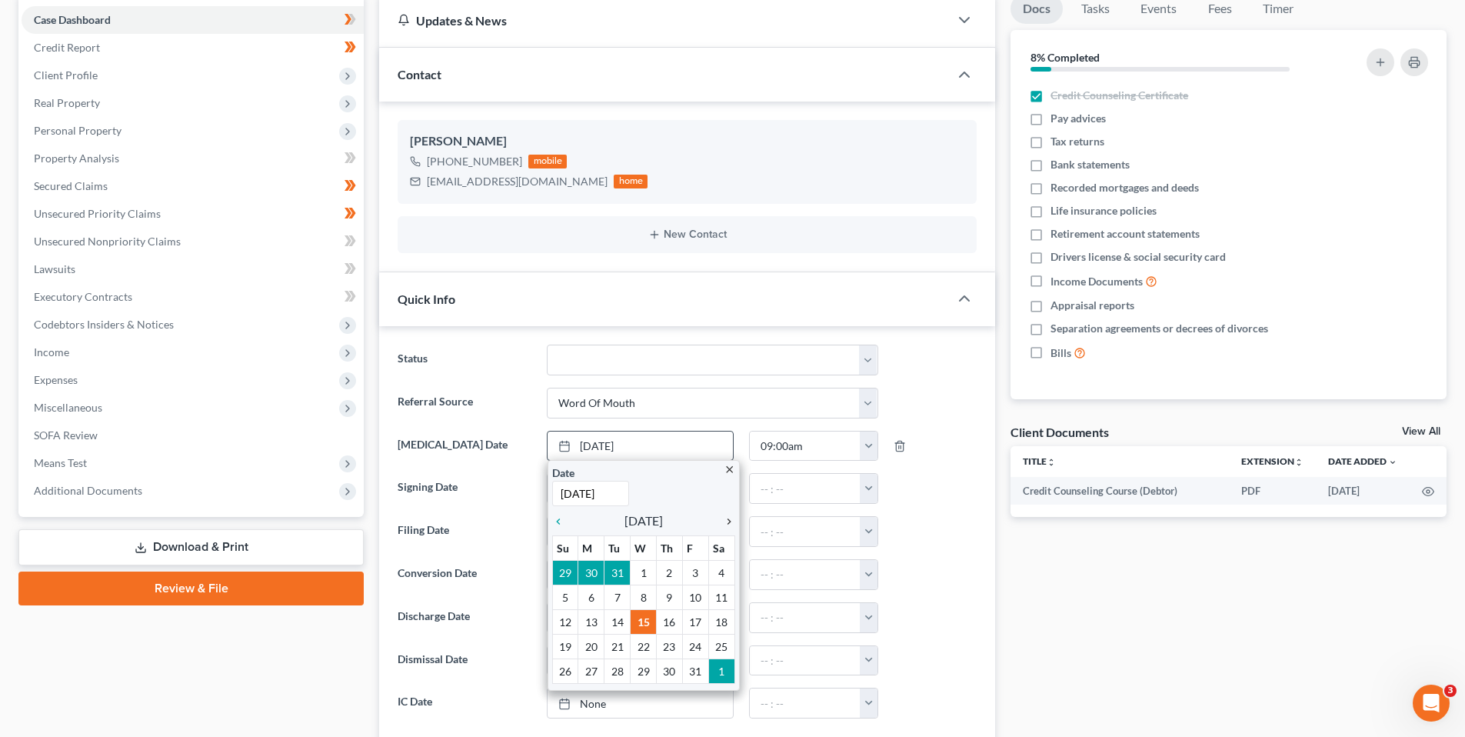
click at [729, 517] on icon "chevron_right" at bounding box center [725, 521] width 20 height 12
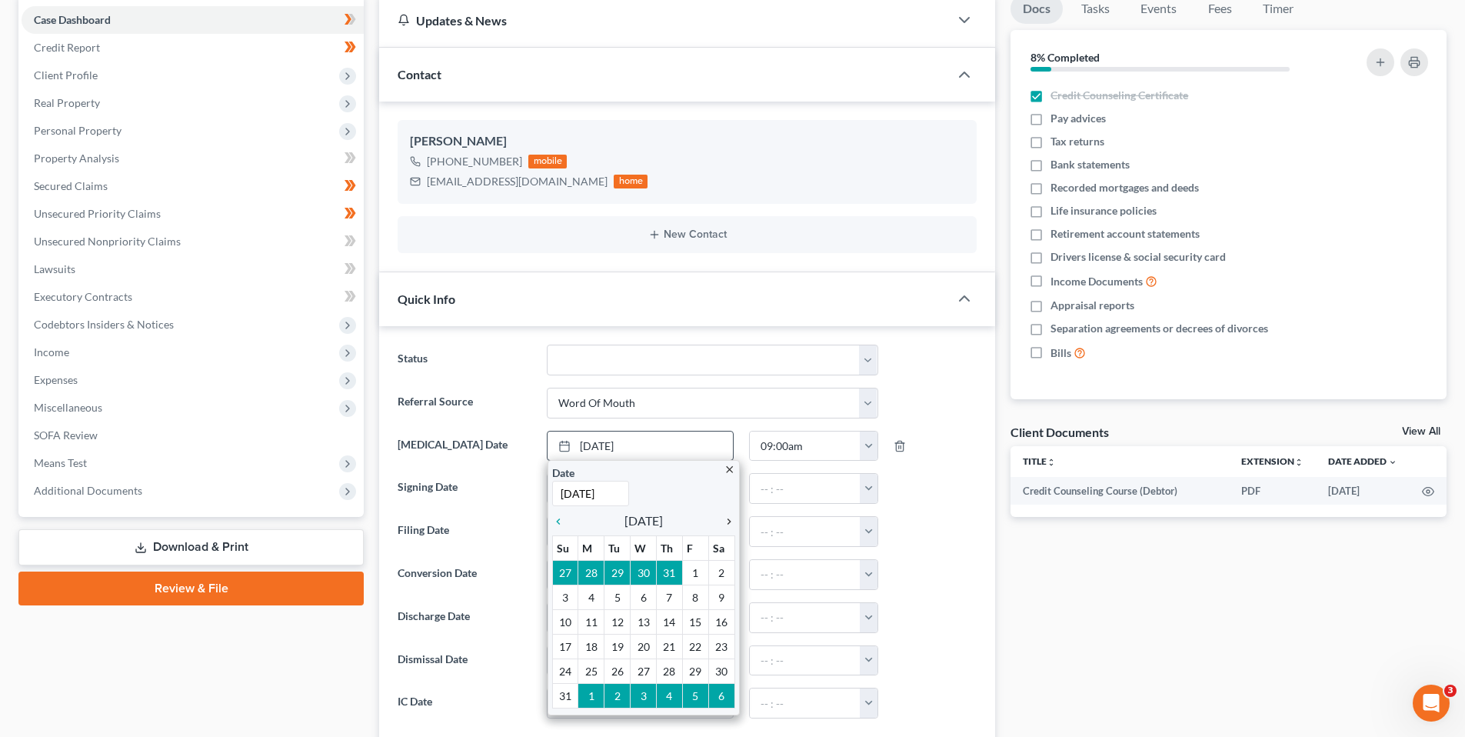
click at [729, 517] on icon "chevron_right" at bounding box center [725, 521] width 20 height 12
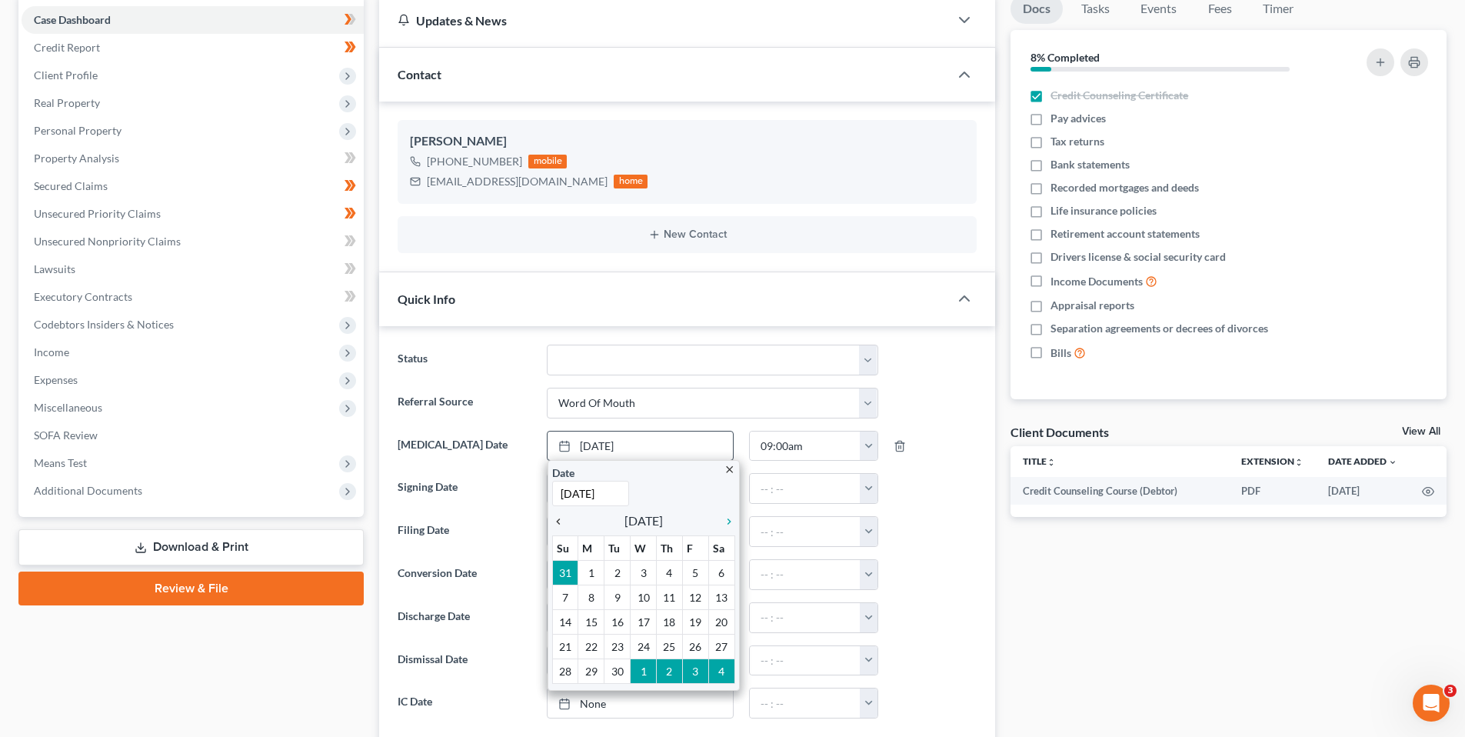
click at [560, 522] on icon "chevron_left" at bounding box center [562, 521] width 20 height 12
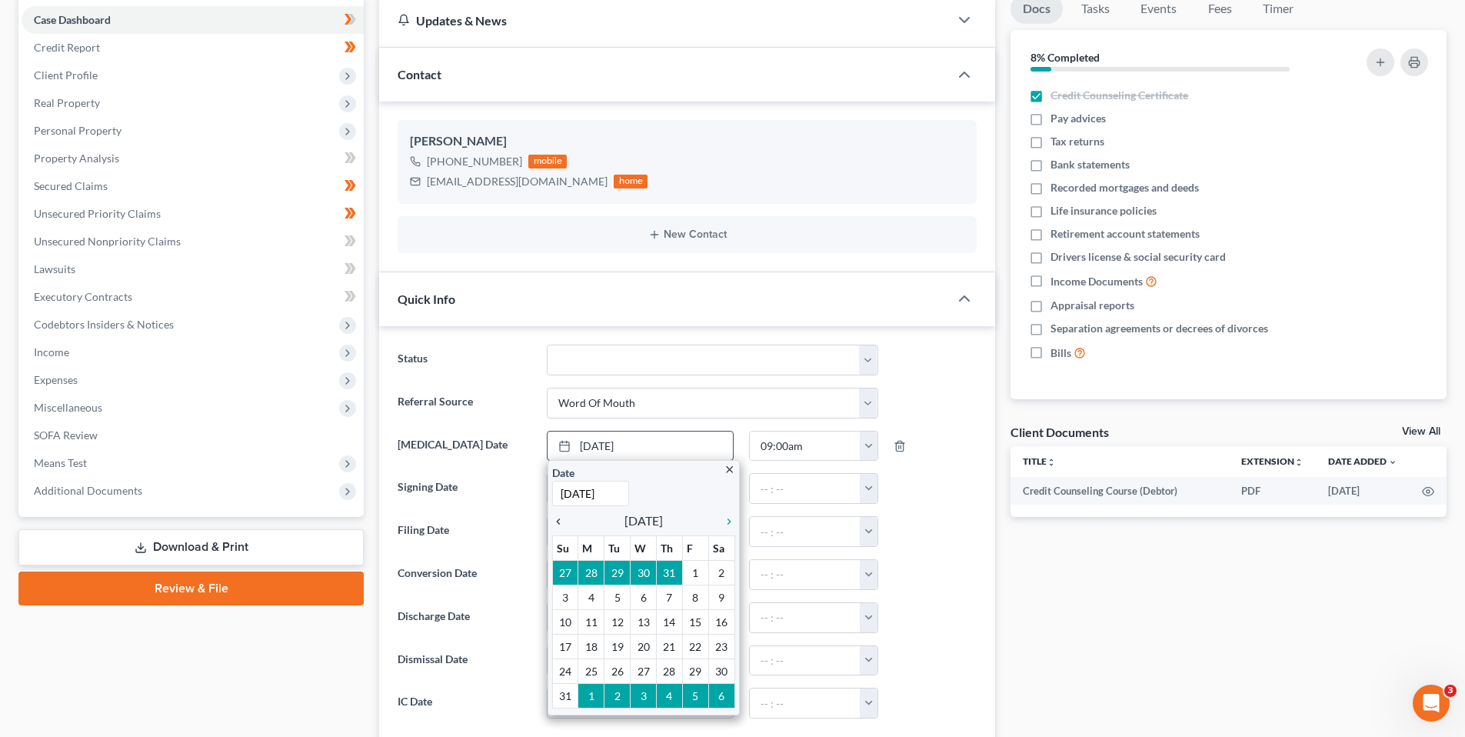
click at [560, 522] on icon "chevron_left" at bounding box center [562, 521] width 20 height 12
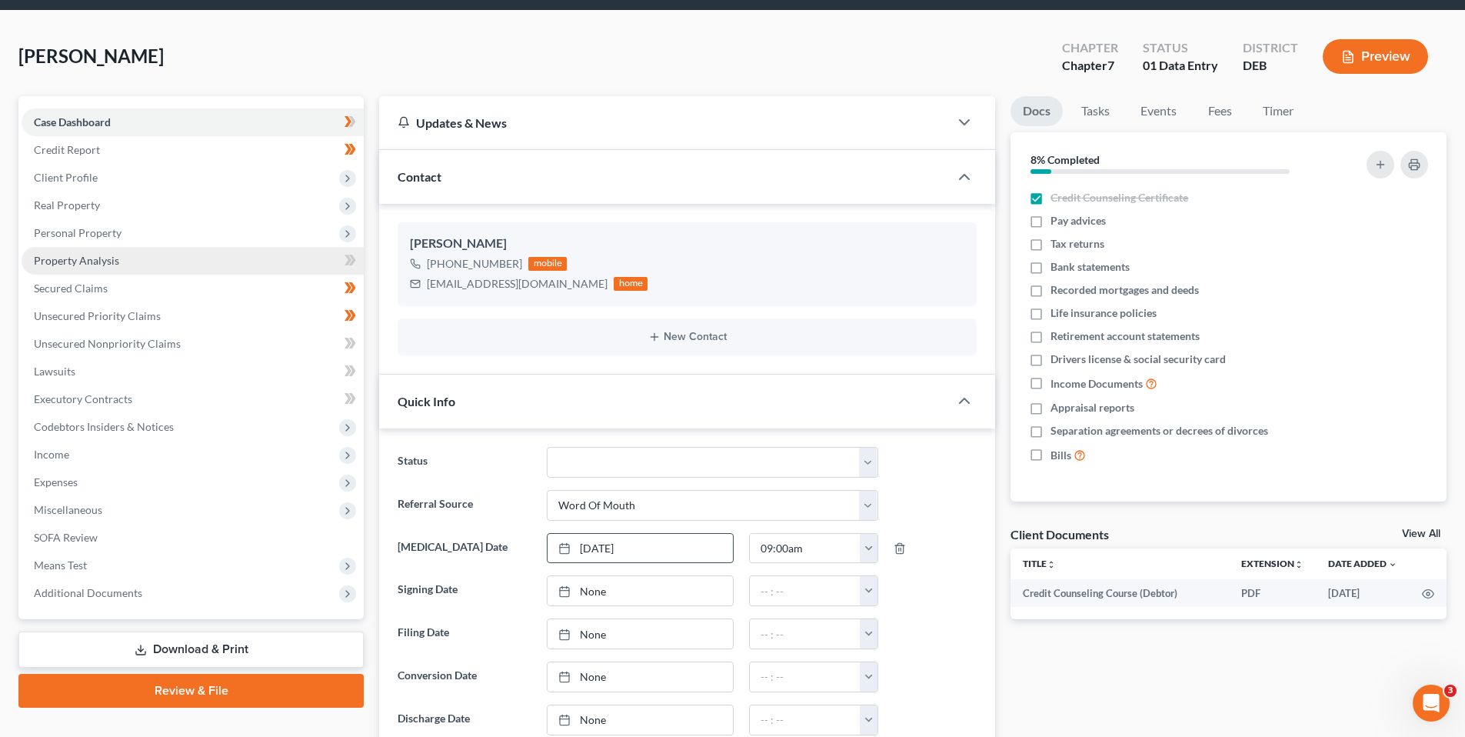
scroll to position [0, 0]
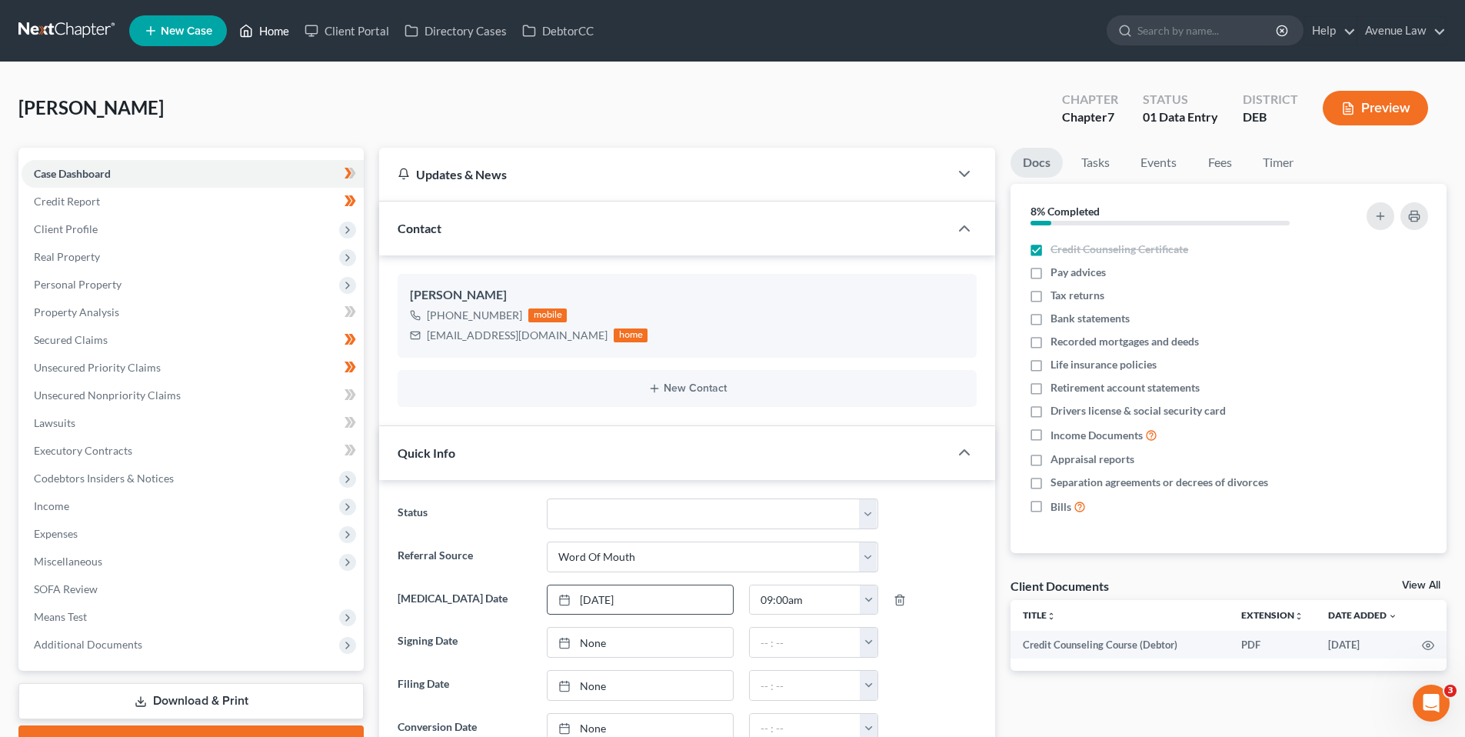
click at [278, 28] on link "Home" at bounding box center [264, 31] width 65 height 28
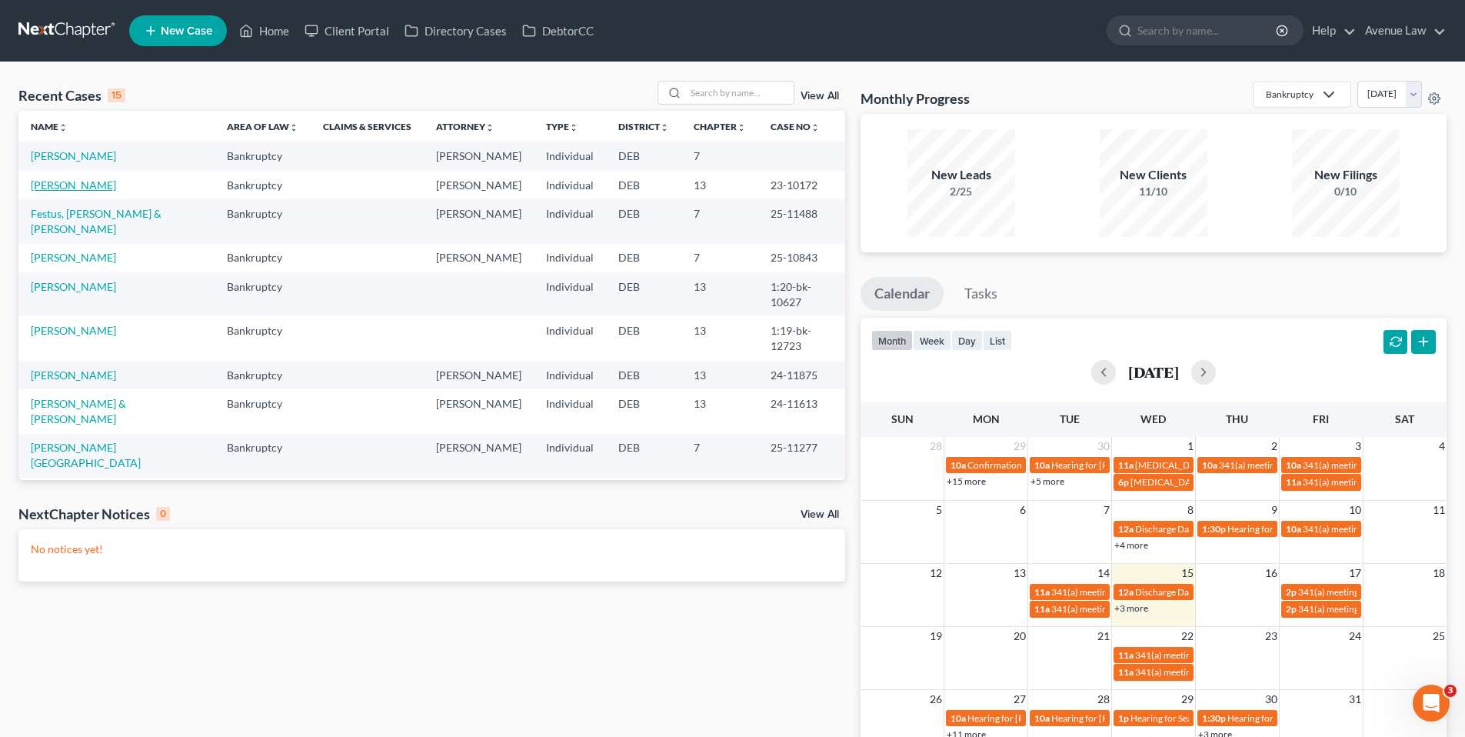
click at [96, 187] on link "[PERSON_NAME]" at bounding box center [73, 184] width 85 height 13
select select "0"
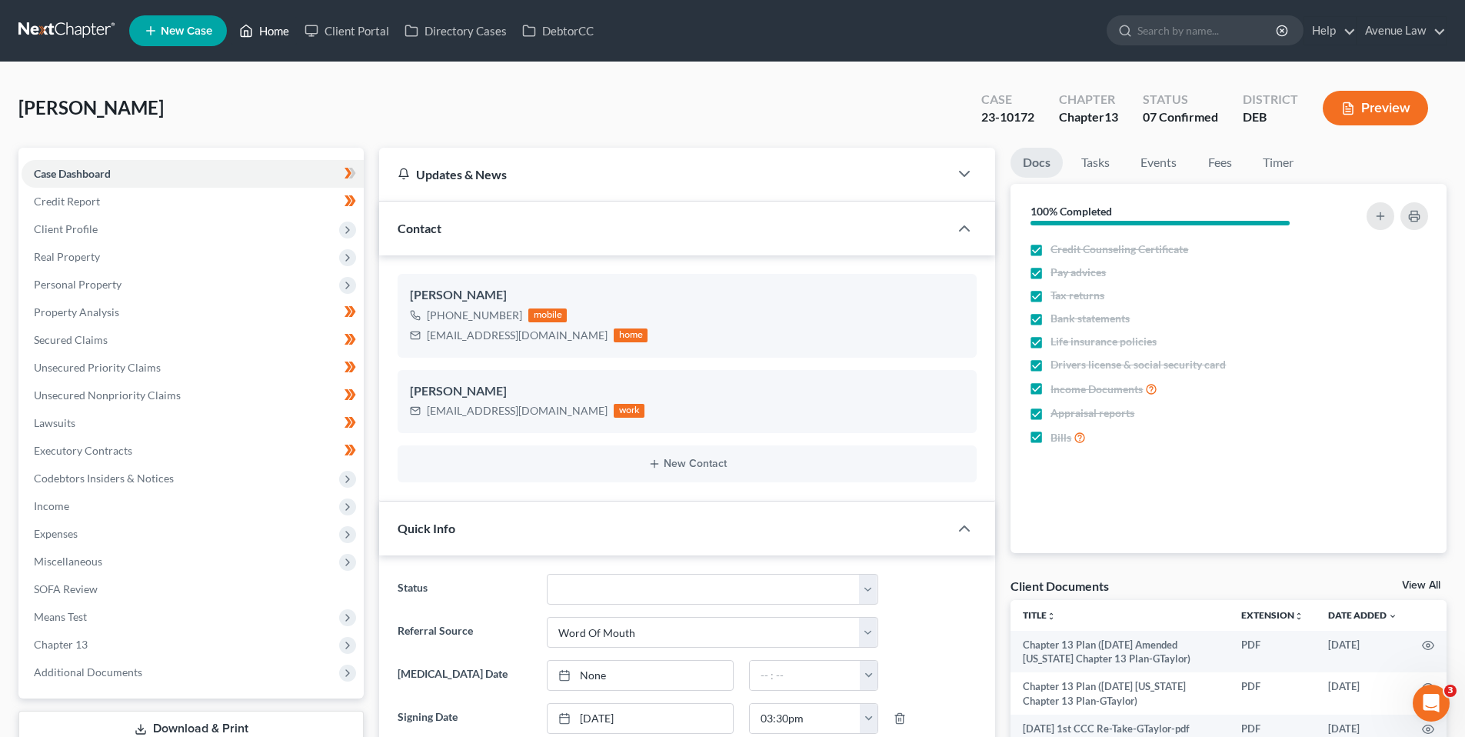
drag, startPoint x: 281, startPoint y: 26, endPoint x: 4, endPoint y: 45, distance: 277.5
click at [281, 26] on link "Home" at bounding box center [264, 31] width 65 height 28
